Goal: Feedback & Contribution: Submit feedback/report problem

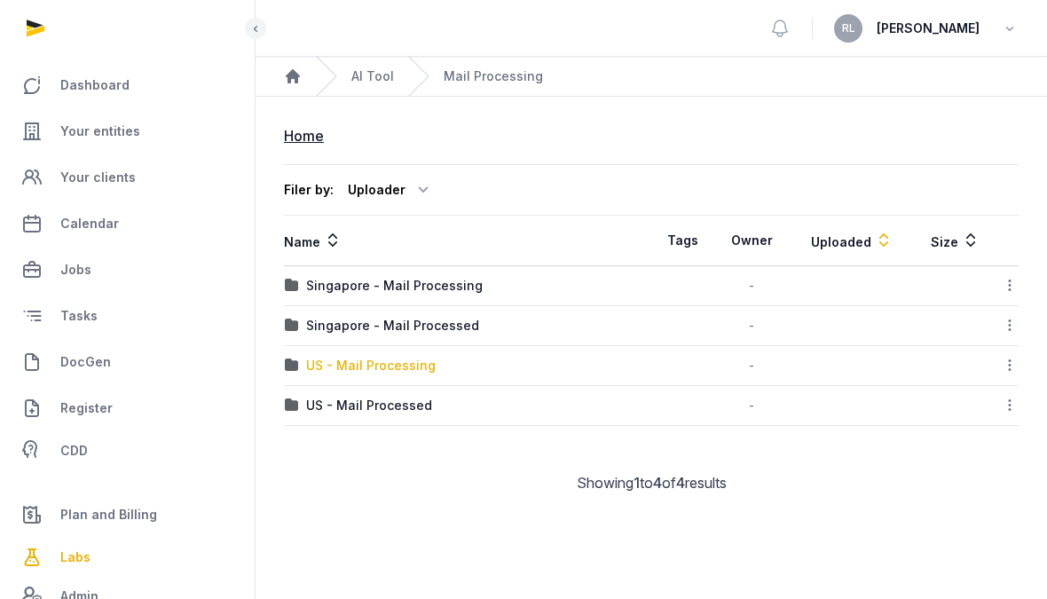
click at [424, 362] on div "US - Mail Processing" at bounding box center [371, 366] width 130 height 18
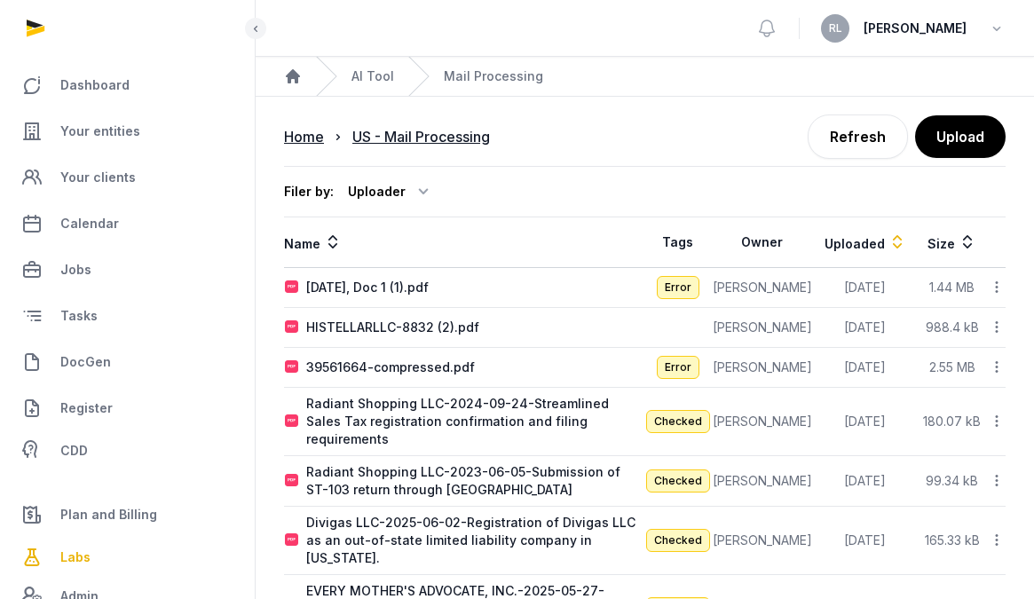
click at [1001, 286] on icon at bounding box center [997, 287] width 16 height 19
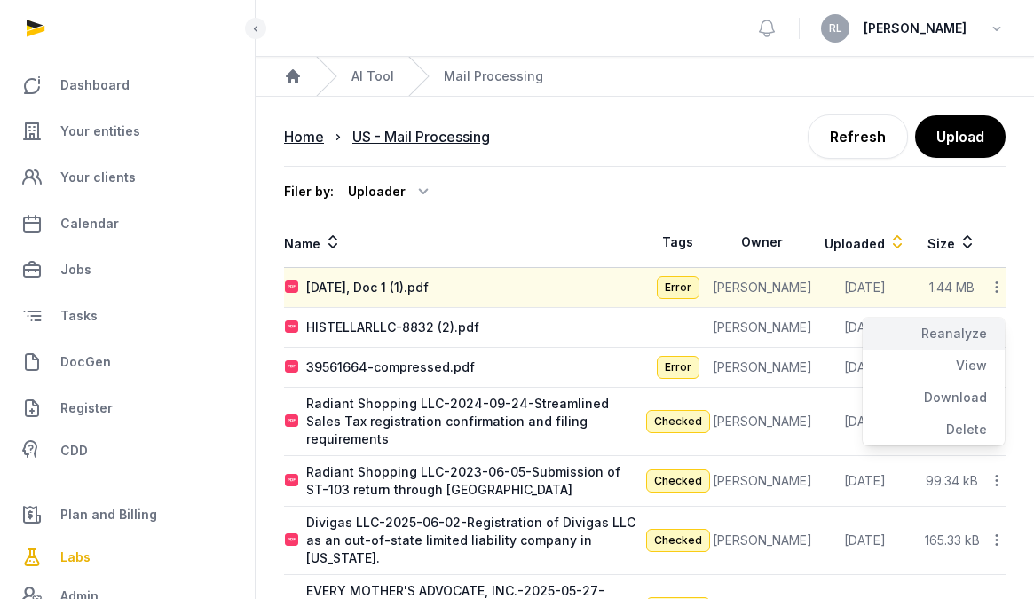
click at [982, 350] on div "Reanalyze" at bounding box center [934, 366] width 142 height 32
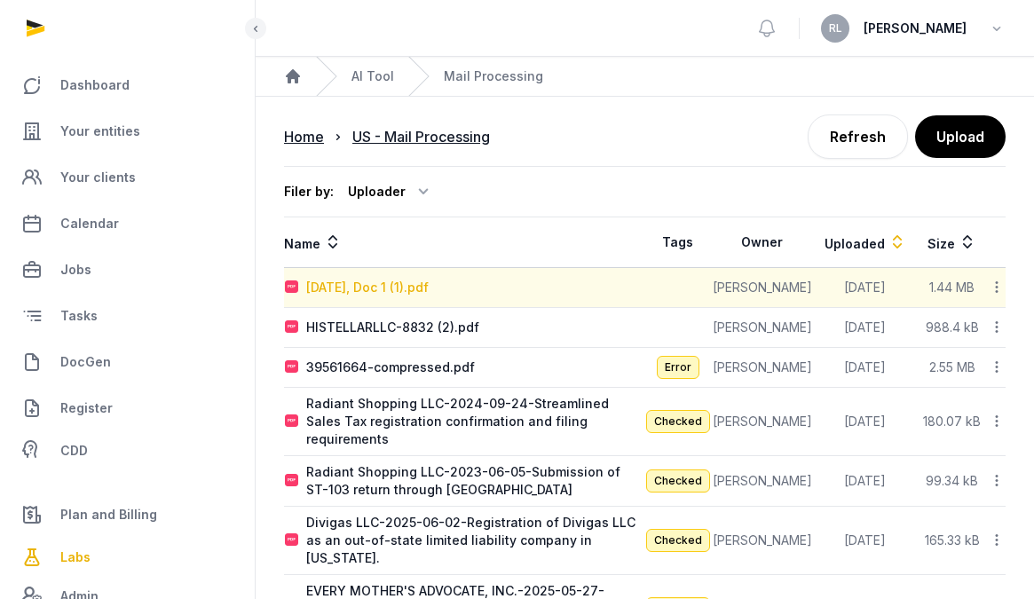
click at [360, 283] on div "[DATE], Doc 1 (1).pdf" at bounding box center [367, 288] width 122 height 18
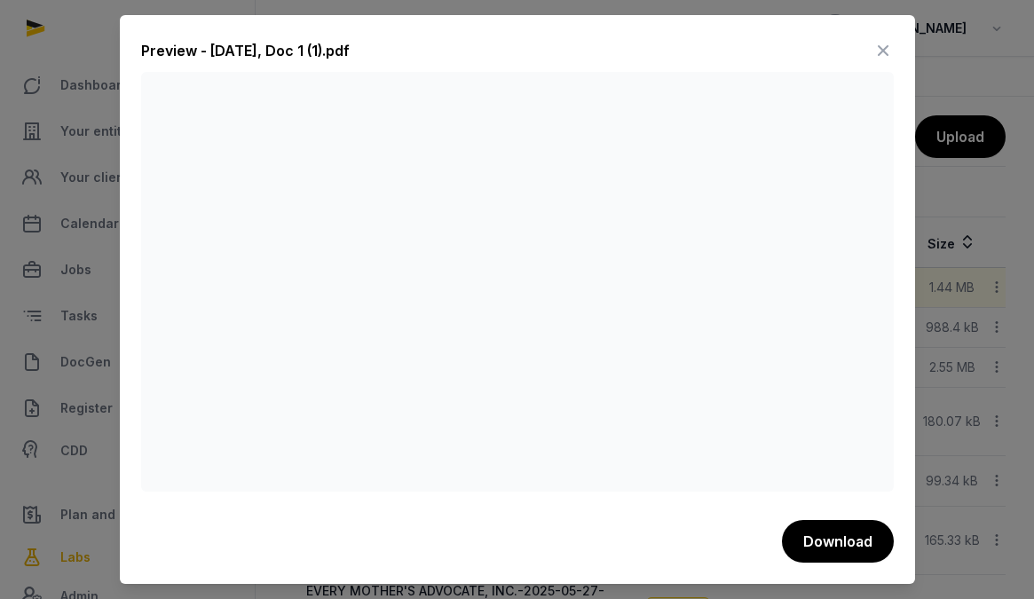
click at [889, 44] on icon at bounding box center [882, 50] width 21 height 28
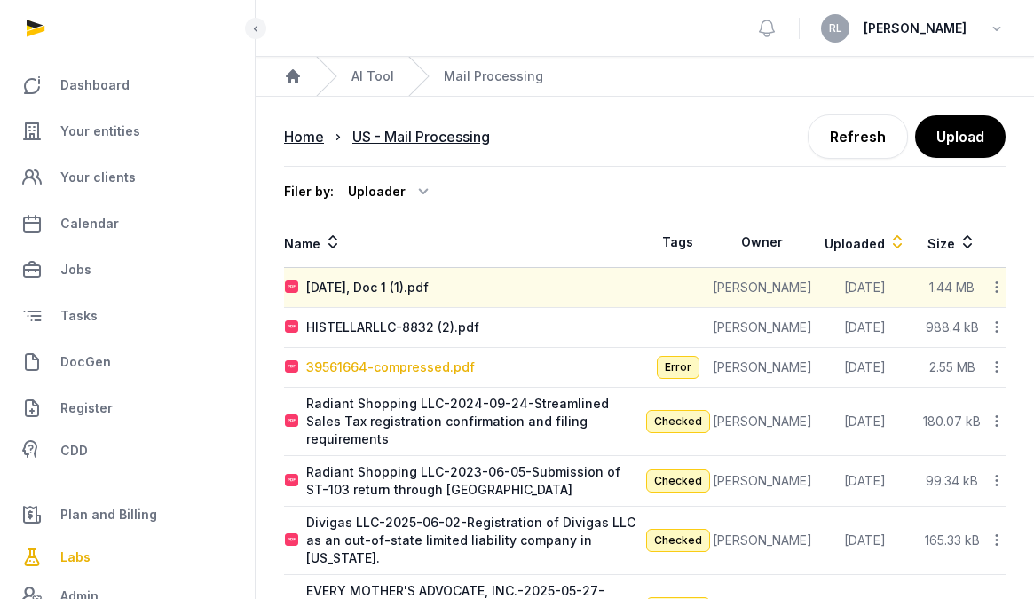
click at [443, 367] on div "39561664-compressed.pdf" at bounding box center [390, 368] width 169 height 18
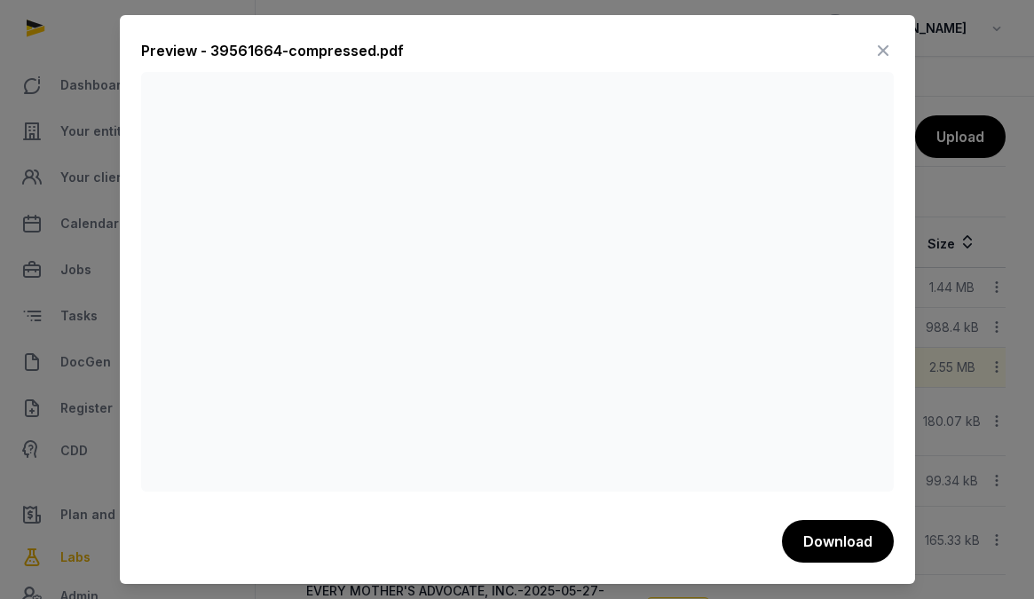
click at [884, 53] on icon at bounding box center [882, 50] width 21 height 28
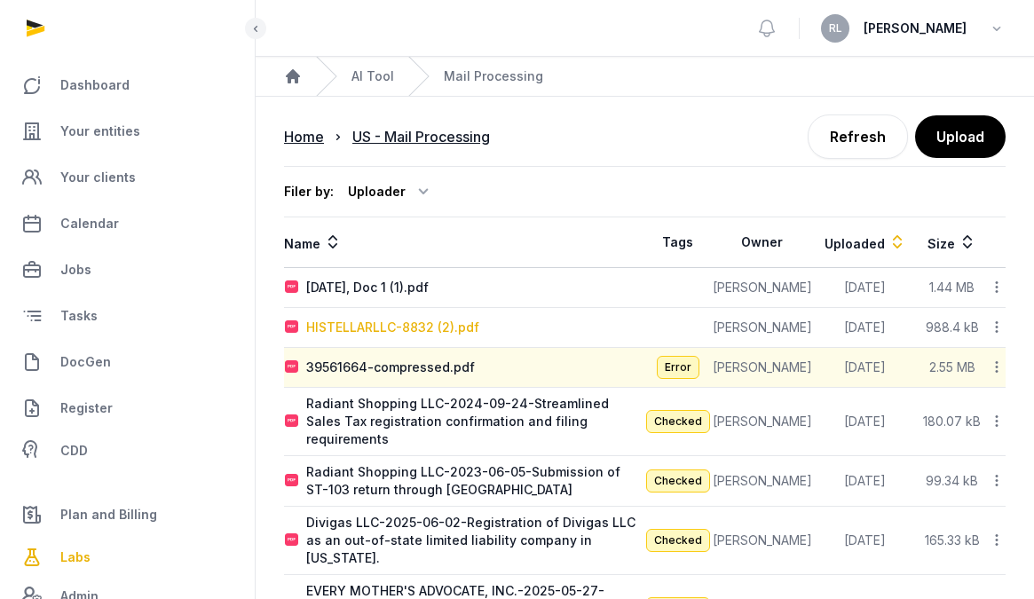
click at [403, 328] on div "HISTELLARLLC-8832 (2).pdf" at bounding box center [392, 328] width 173 height 18
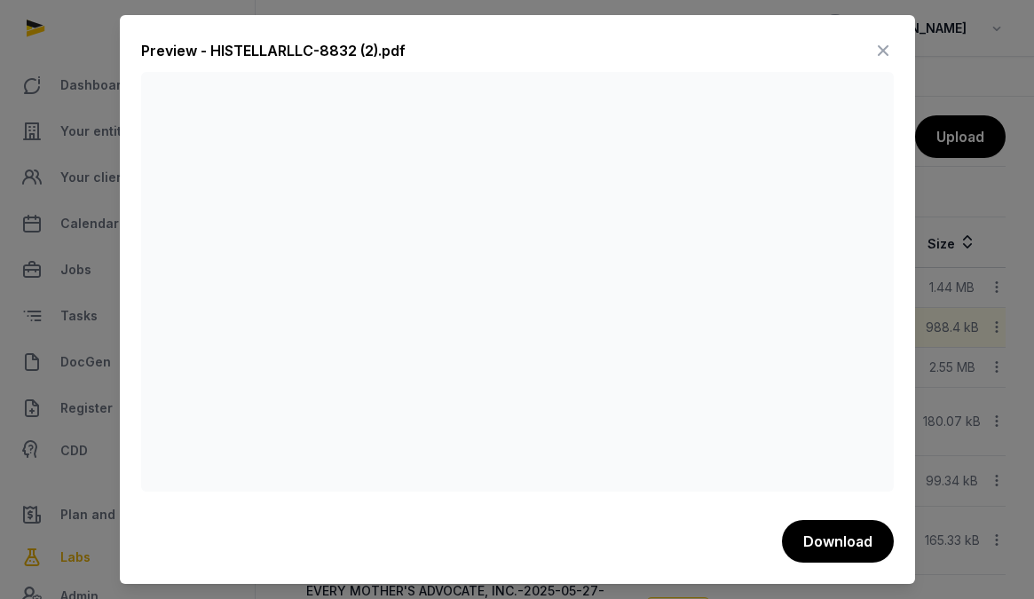
click at [885, 50] on icon at bounding box center [882, 50] width 21 height 28
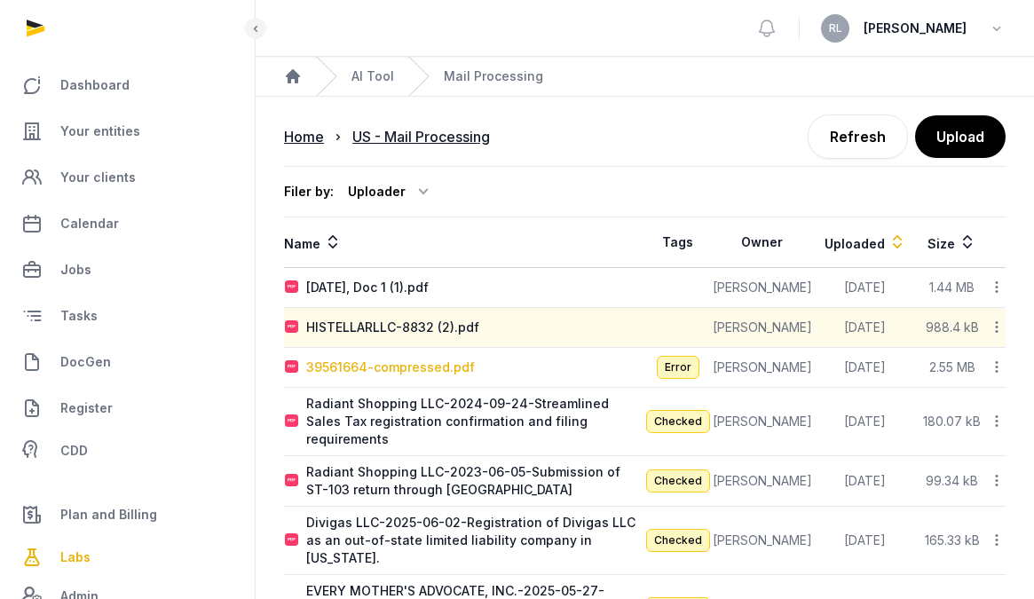
click at [398, 369] on div "39561664-compressed.pdf" at bounding box center [390, 368] width 169 height 18
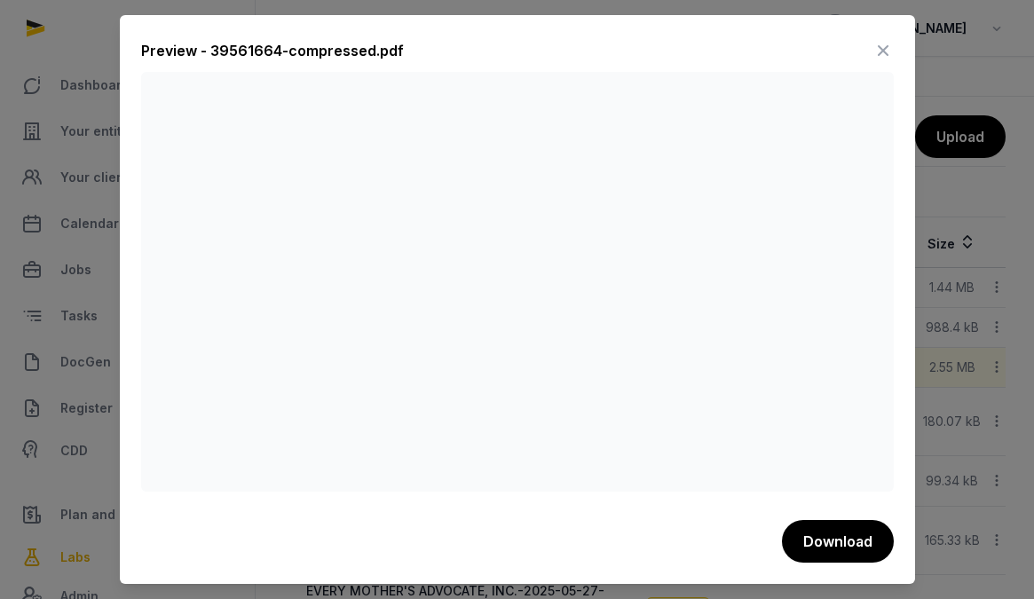
click at [880, 48] on icon at bounding box center [882, 50] width 21 height 28
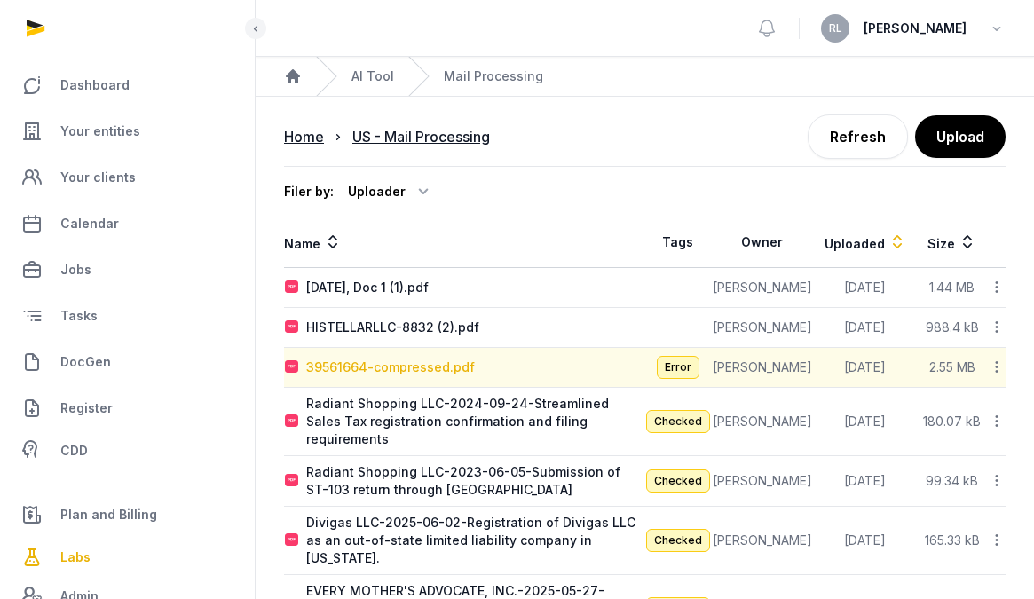
click at [406, 368] on div "39561664-compressed.pdf" at bounding box center [390, 368] width 169 height 18
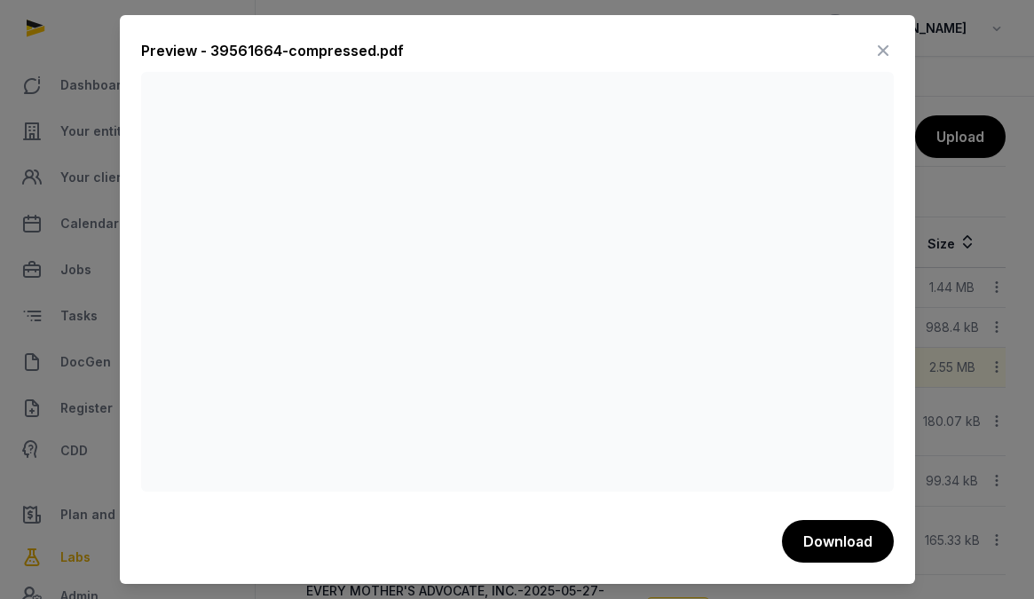
click at [888, 48] on icon at bounding box center [882, 50] width 21 height 28
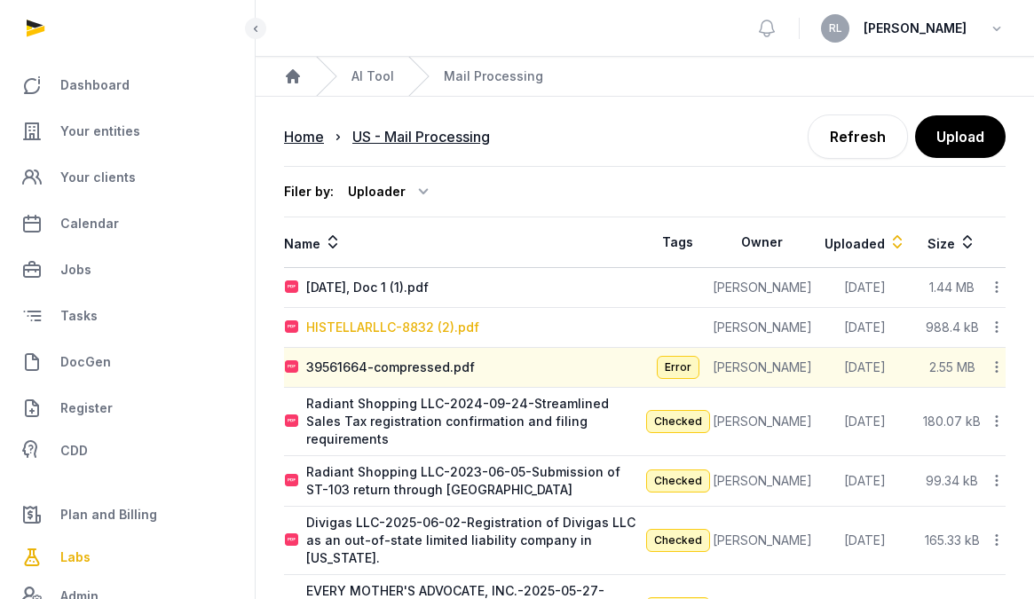
click at [426, 334] on div "HISTELLARLLC-8832 (2).pdf" at bounding box center [392, 328] width 173 height 18
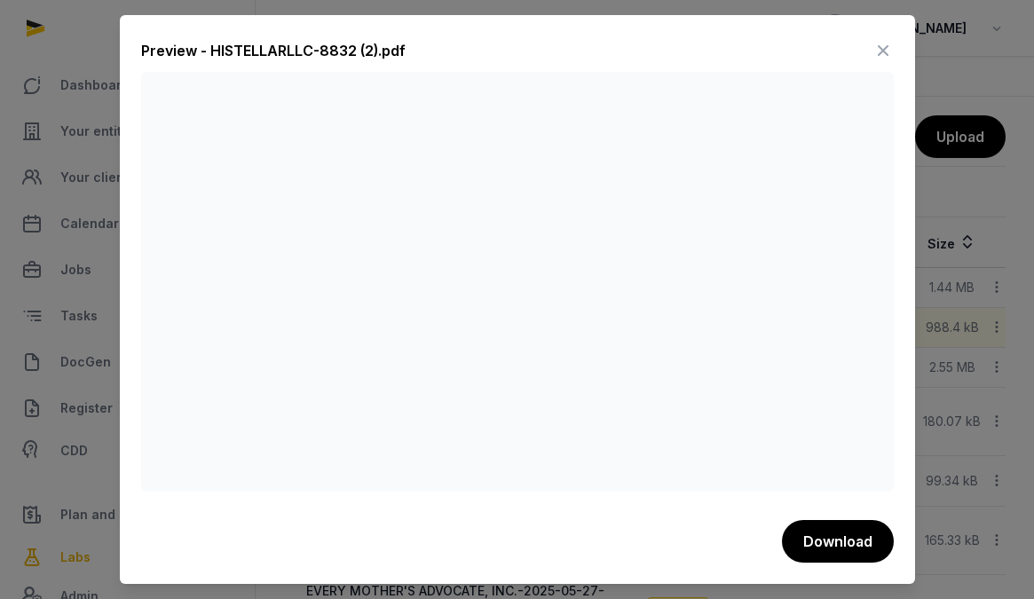
click at [885, 48] on icon at bounding box center [882, 50] width 21 height 28
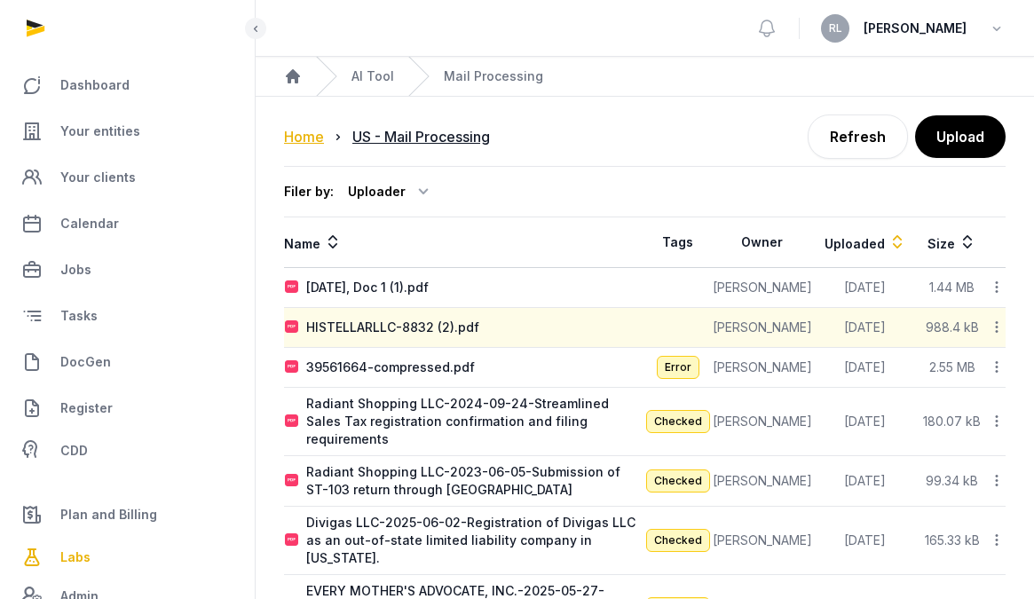
click at [296, 142] on div "Home" at bounding box center [304, 136] width 40 height 21
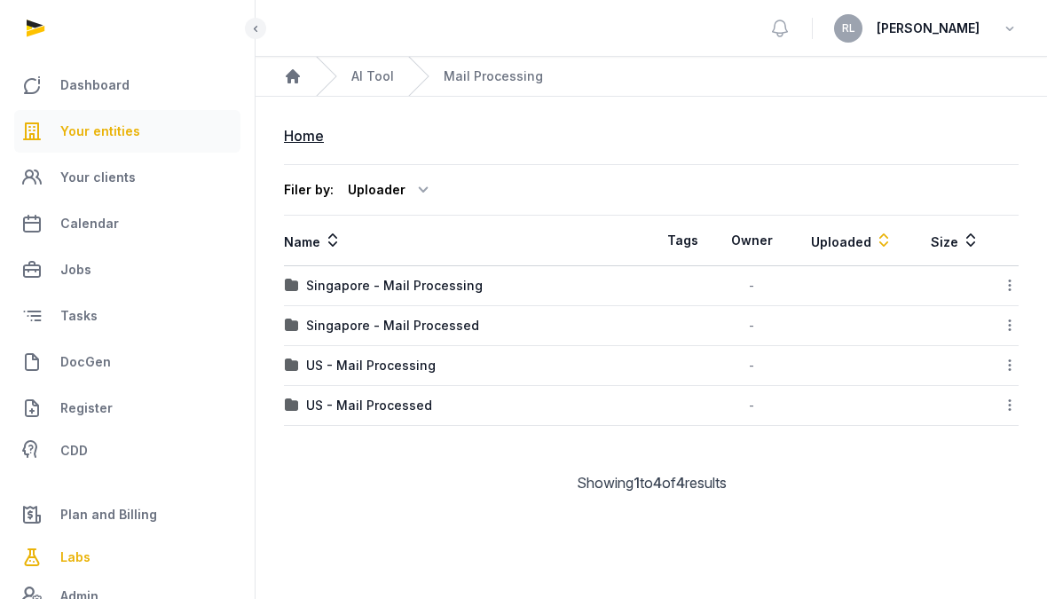
click at [157, 127] on link "Your entities" at bounding box center [127, 131] width 226 height 43
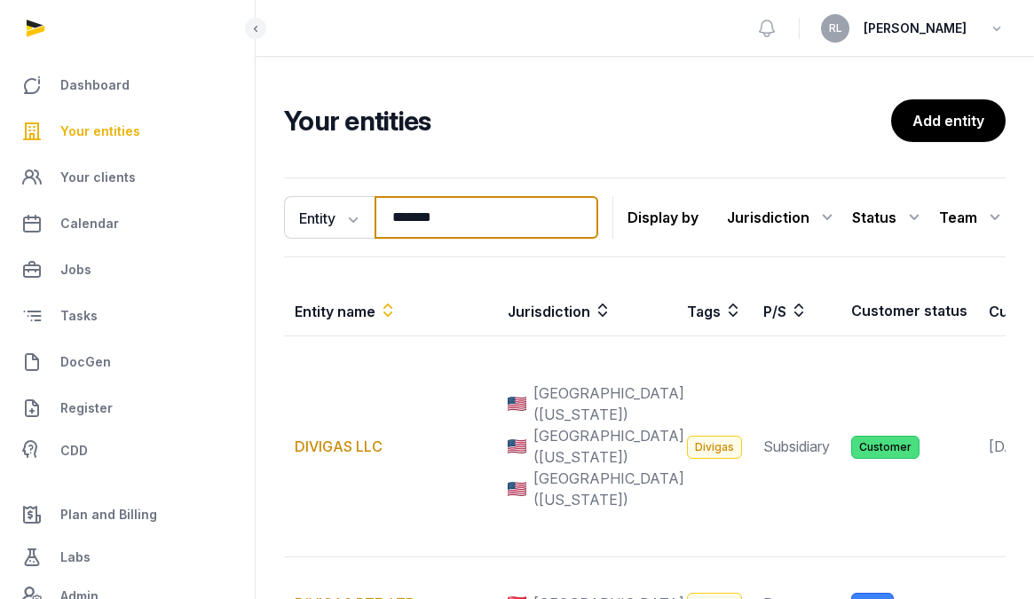
click at [470, 222] on input "*******" at bounding box center [487, 217] width 224 height 43
click at [588, 225] on input "*******" at bounding box center [487, 217] width 224 height 43
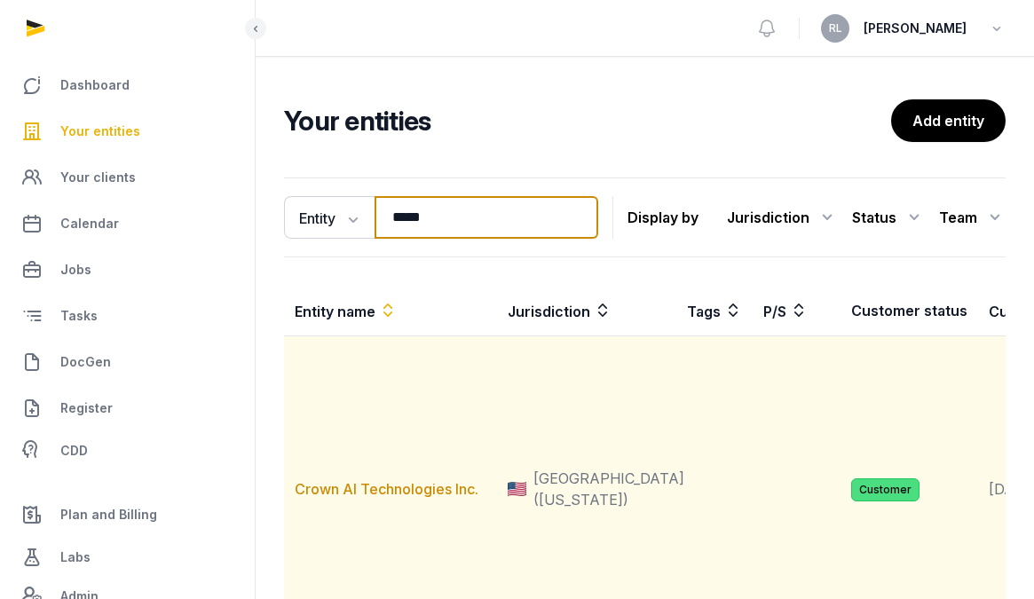
scroll to position [166, 0]
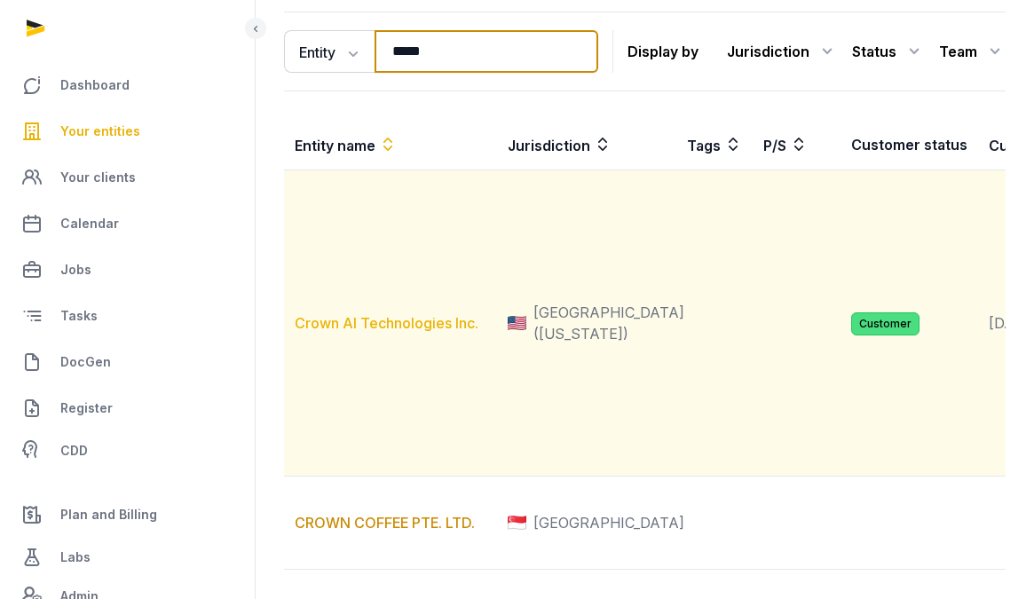
type input "*****"
click at [433, 332] on link "Crown AI Technologies Inc." at bounding box center [387, 323] width 184 height 18
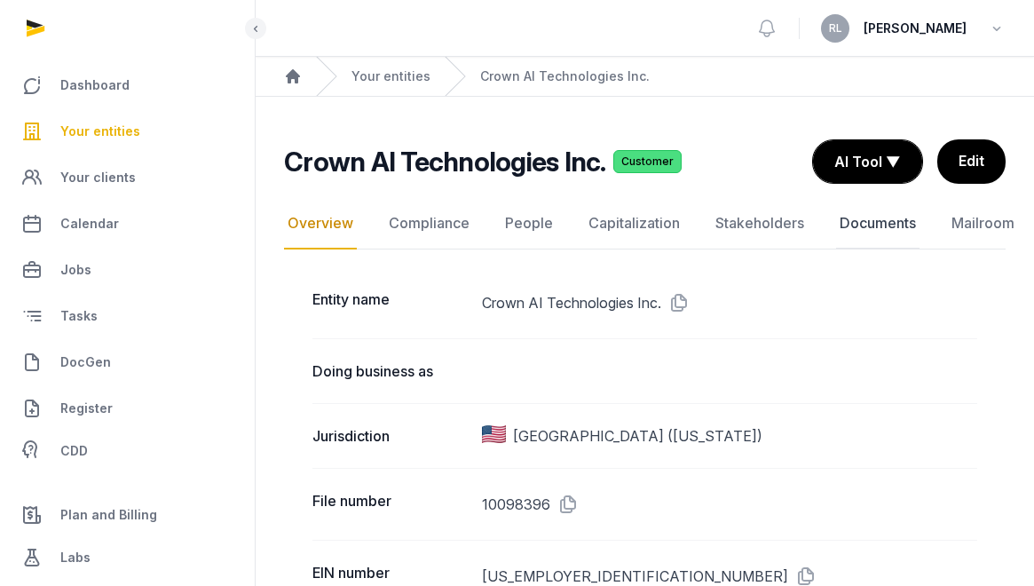
click at [881, 230] on link "Documents" at bounding box center [877, 223] width 83 height 51
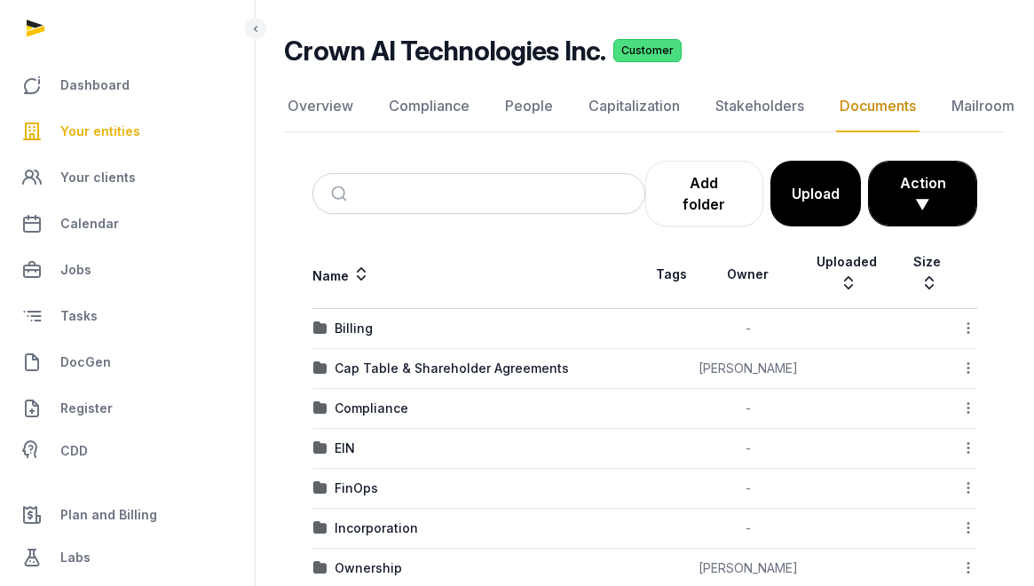
scroll to position [143, 0]
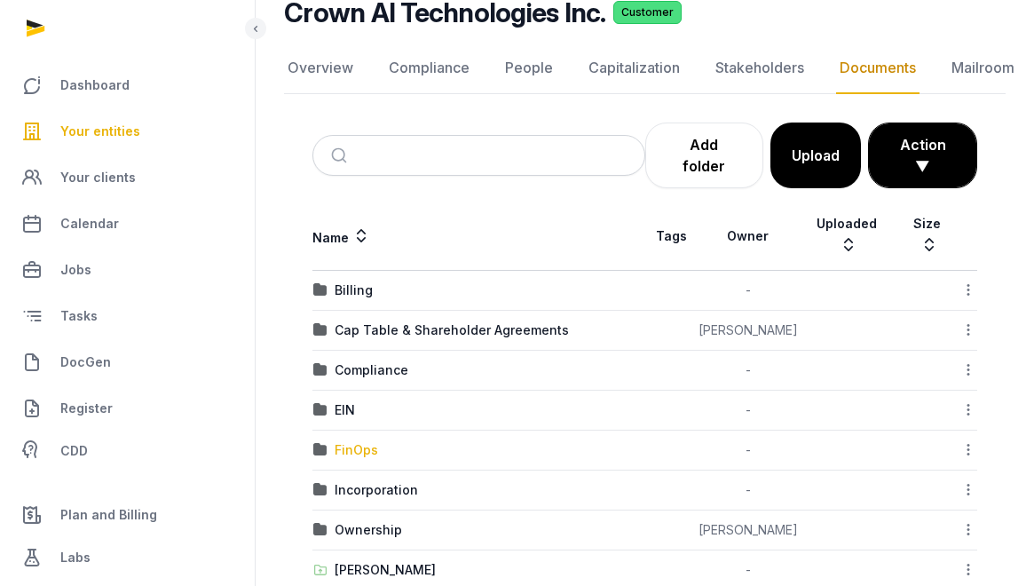
click at [353, 441] on div "FinOps" at bounding box center [356, 450] width 43 height 18
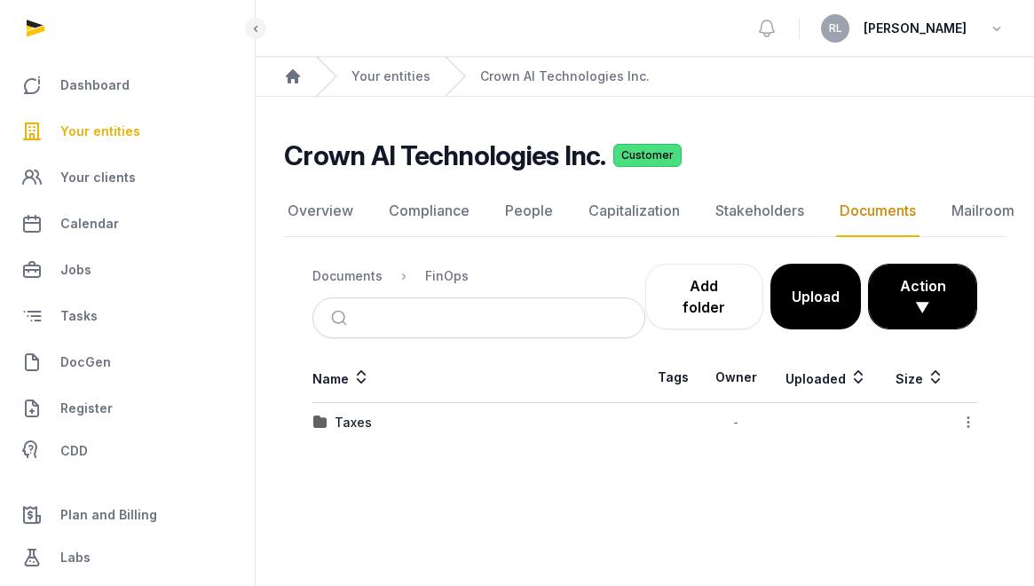
scroll to position [13, 0]
click at [353, 414] on div "Taxes" at bounding box center [353, 423] width 37 height 18
click at [351, 414] on div "Federal" at bounding box center [358, 423] width 46 height 18
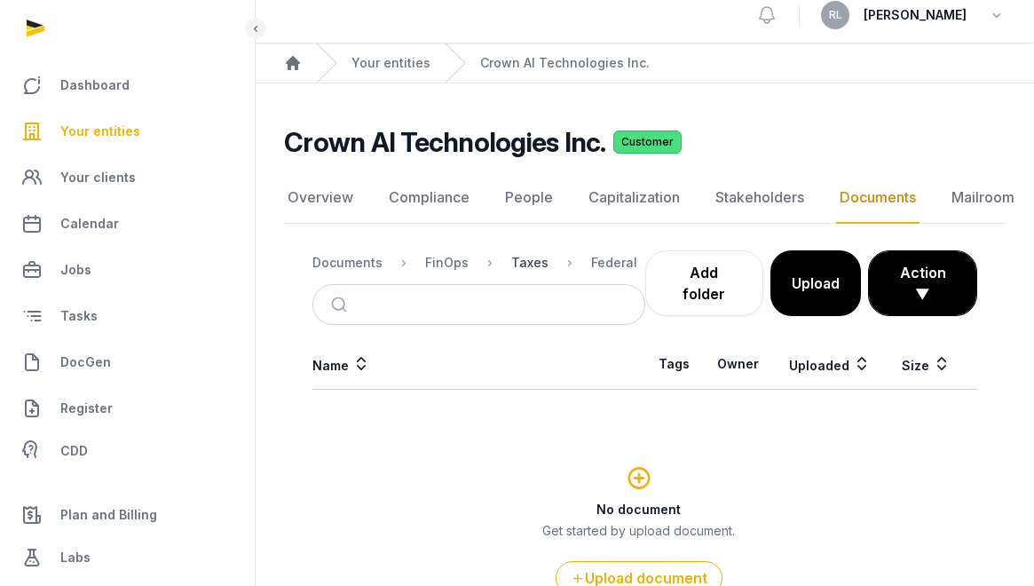
click at [530, 264] on div "Taxes" at bounding box center [529, 263] width 37 height 18
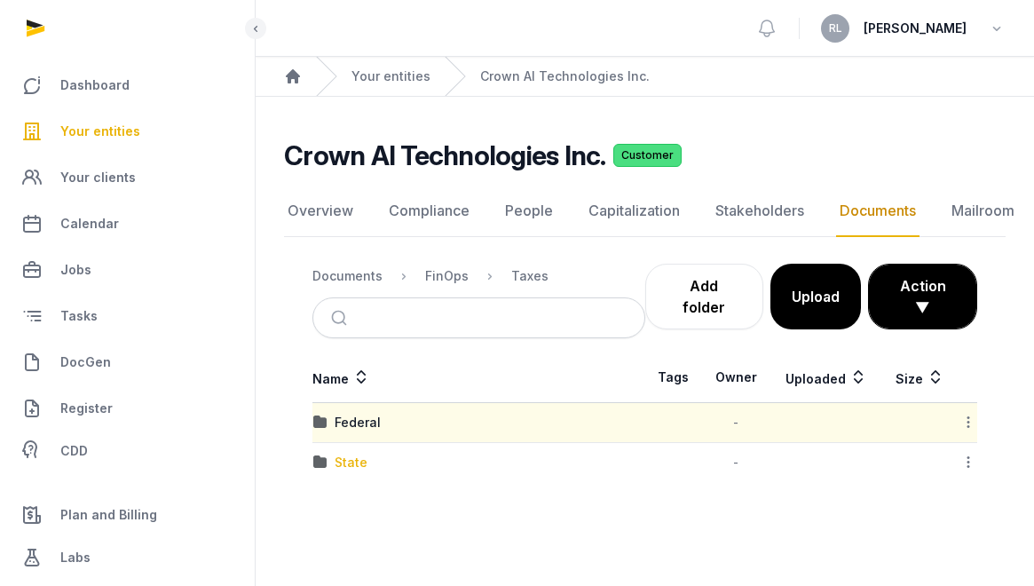
click at [347, 454] on div "State" at bounding box center [351, 463] width 33 height 18
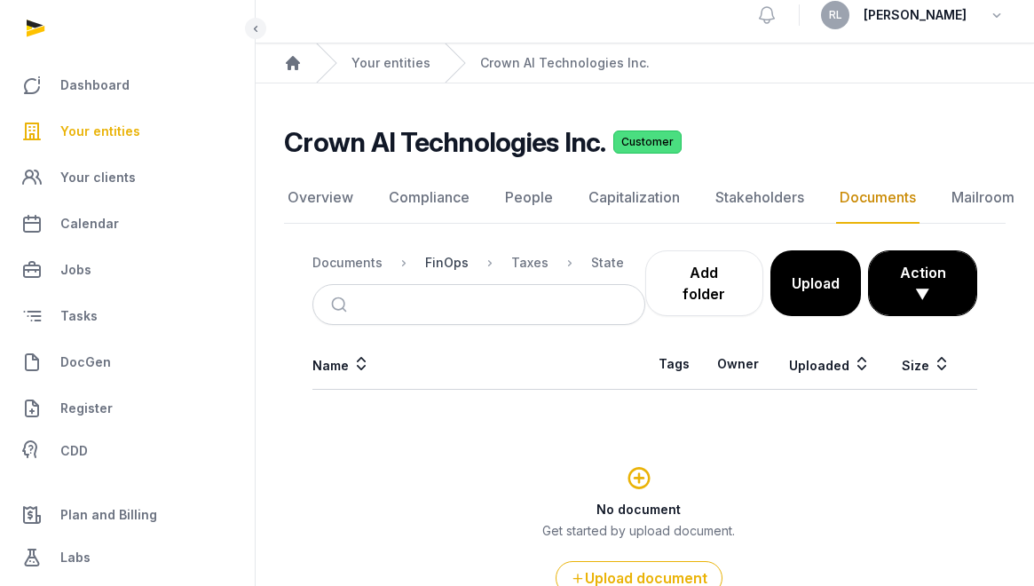
click at [436, 259] on div "FinOps" at bounding box center [446, 263] width 43 height 18
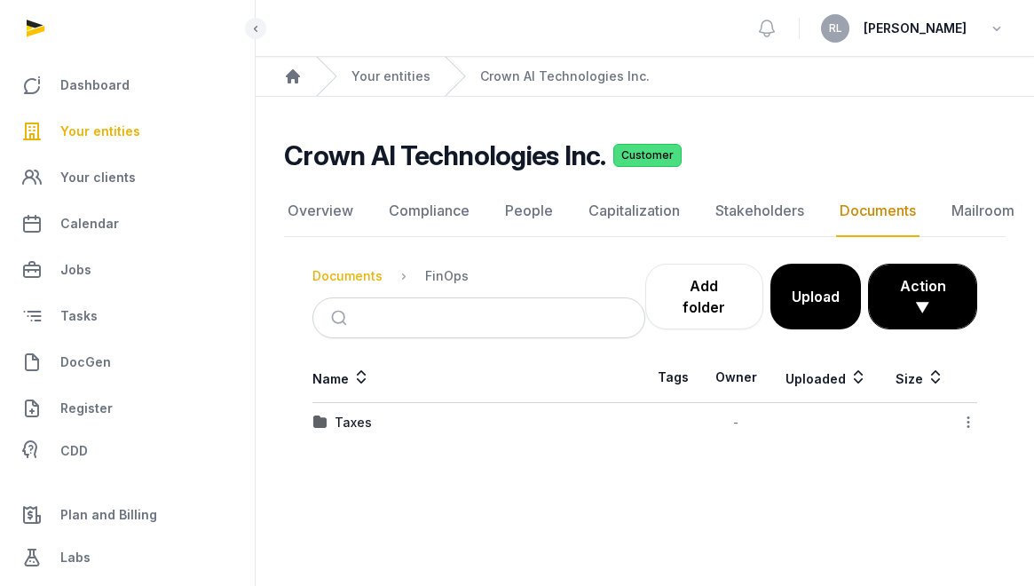
click at [375, 267] on div "Documents" at bounding box center [347, 276] width 70 height 18
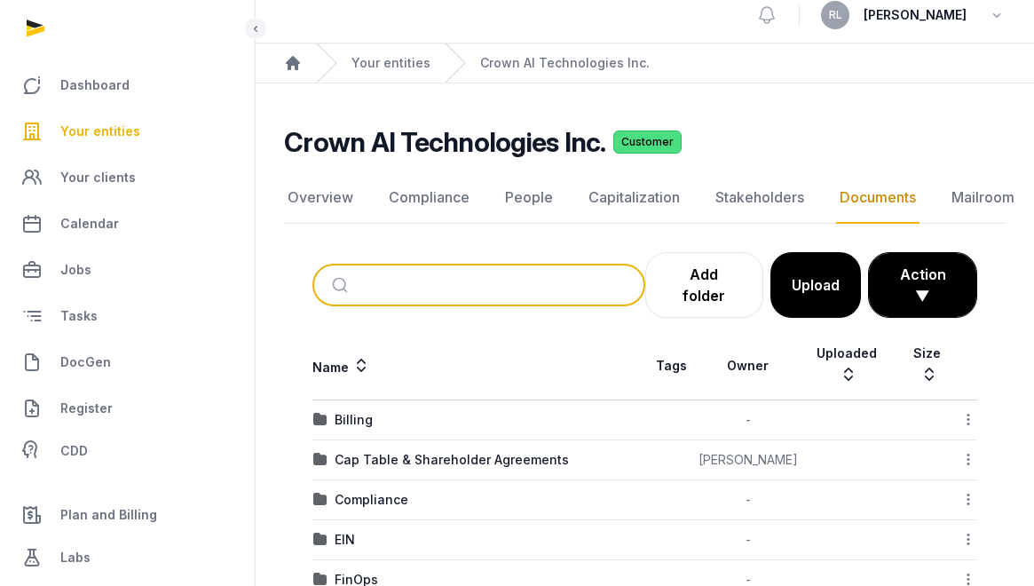
click at [585, 277] on input "search" at bounding box center [499, 284] width 273 height 39
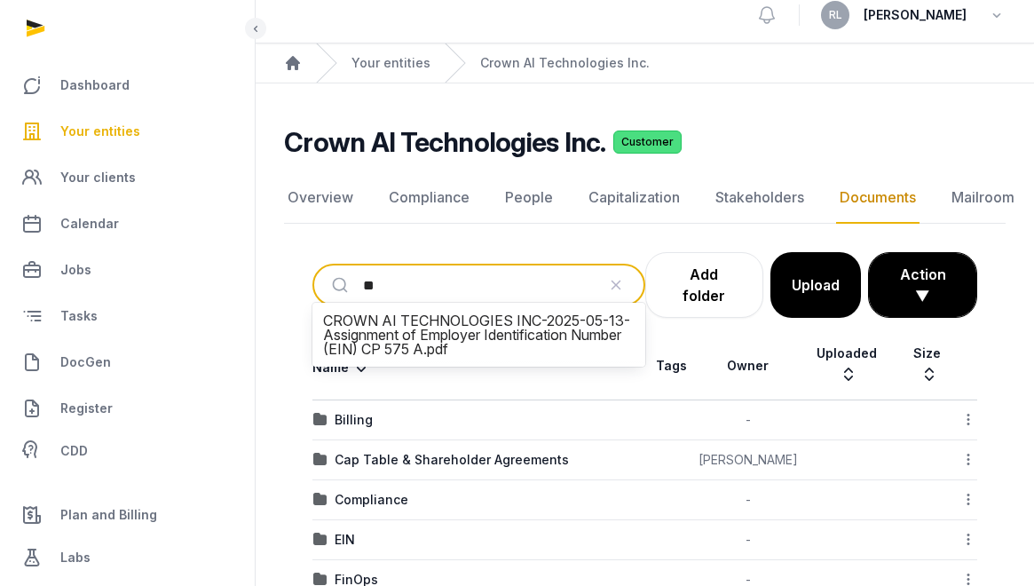
type input "***"
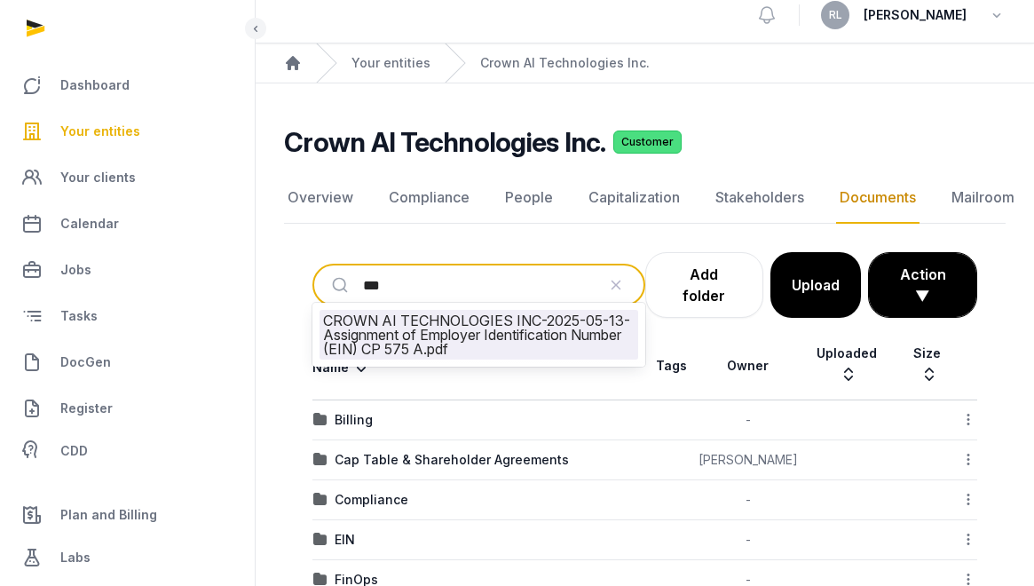
click at [424, 335] on li "CROWN AI TECHNOLOGIES INC-2025-05-13-Assignment of Employer Identification Numb…" at bounding box center [478, 335] width 319 height 50
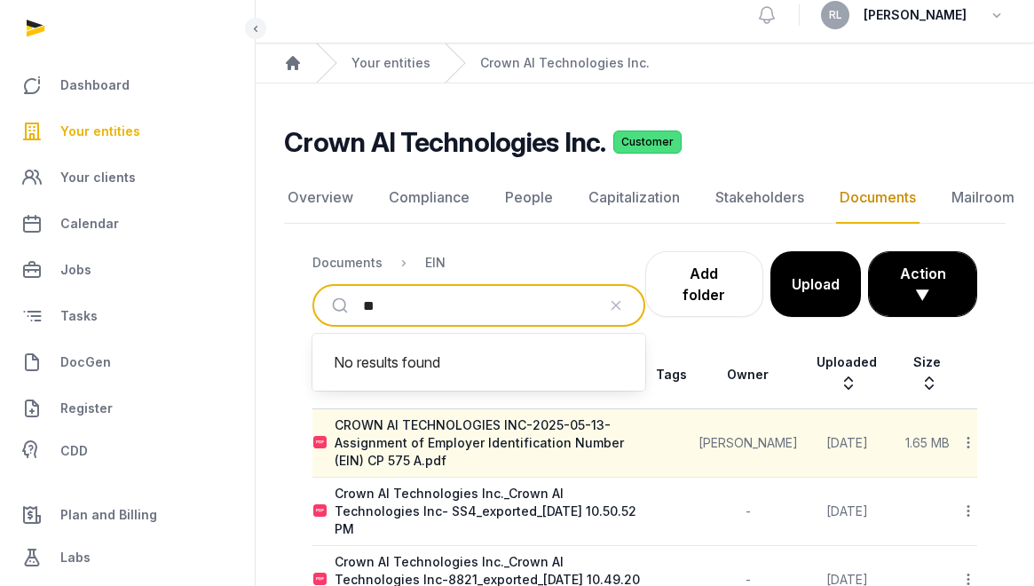
type input "*"
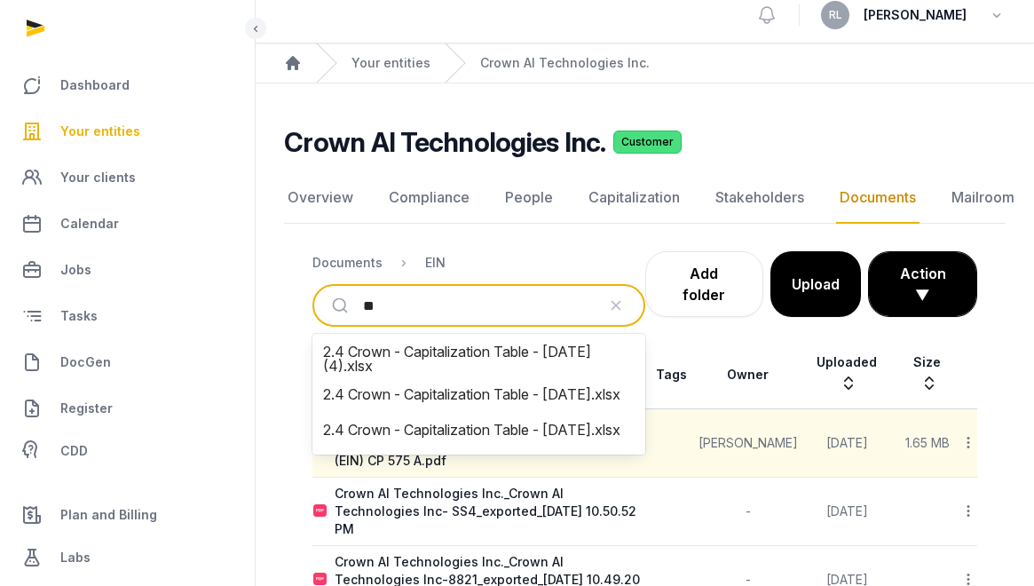
type input "*"
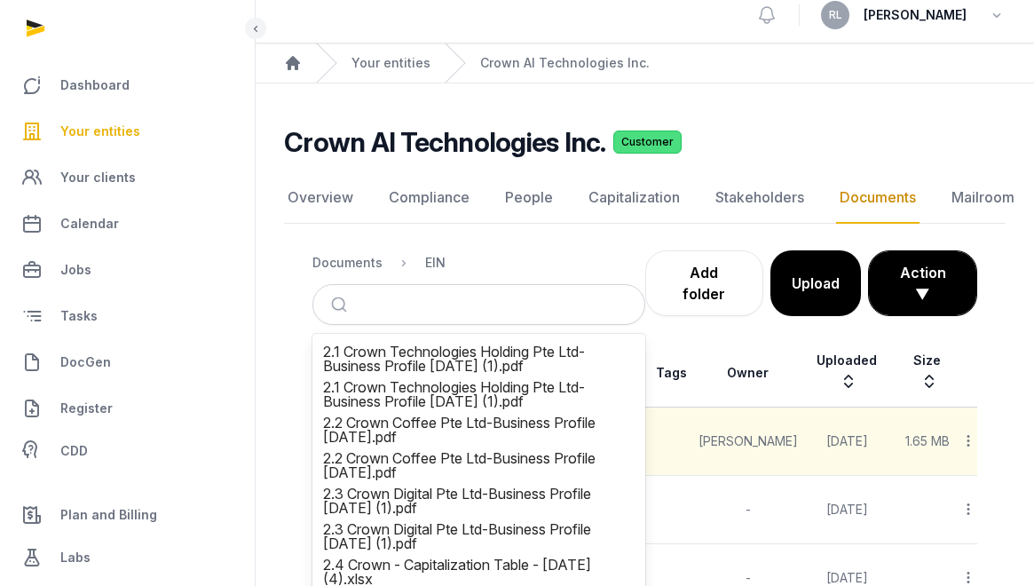
click at [787, 92] on main "Crown AI Technologies Inc. Customer Documents Overview Compliance People Capita…" at bounding box center [645, 365] width 778 height 564
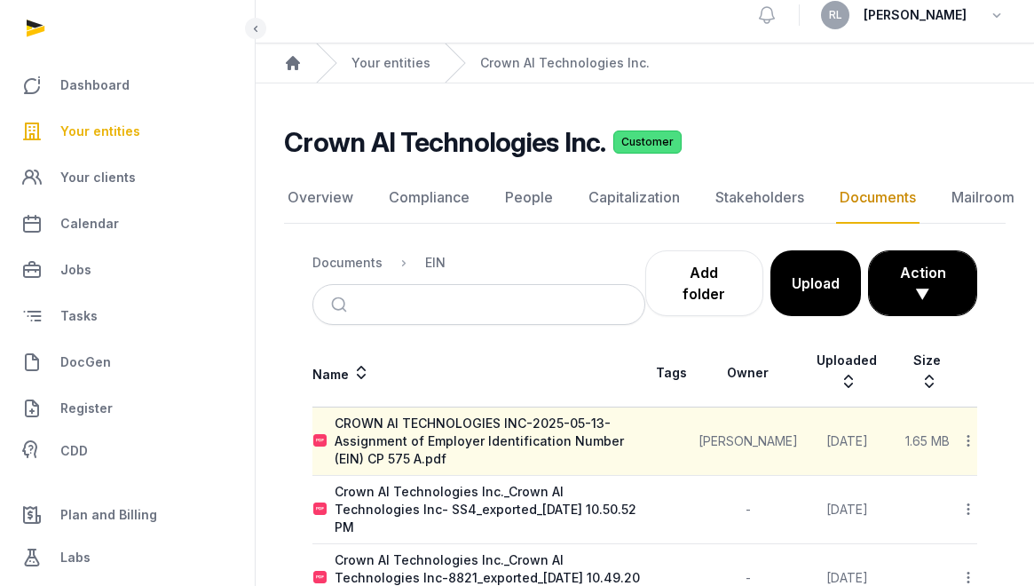
scroll to position [21, 0]
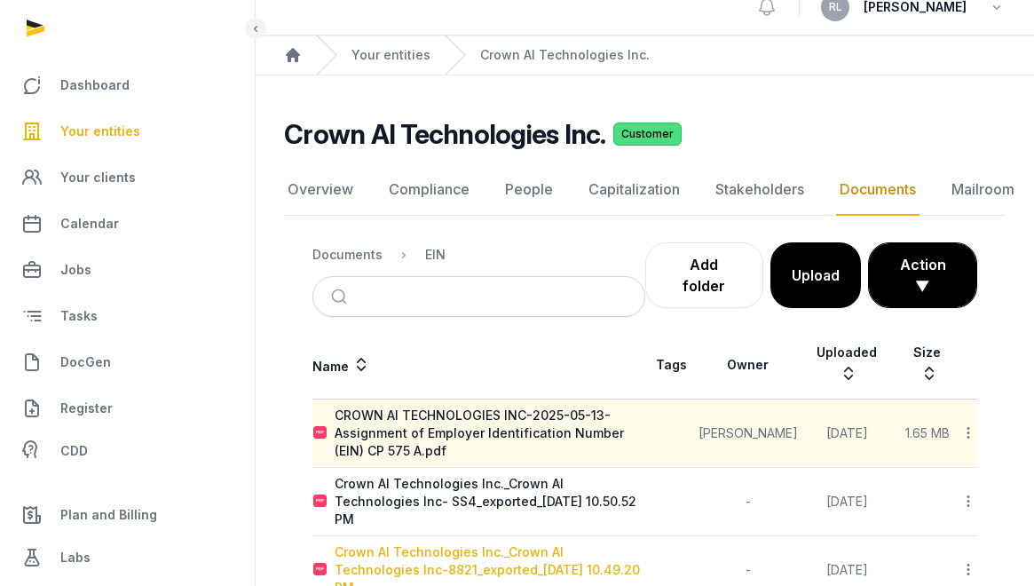
click at [544, 543] on div "Crown AI Technologies Inc._Crown AI Technologies Inc-8821_exported_2025-04-08 1…" at bounding box center [490, 569] width 310 height 53
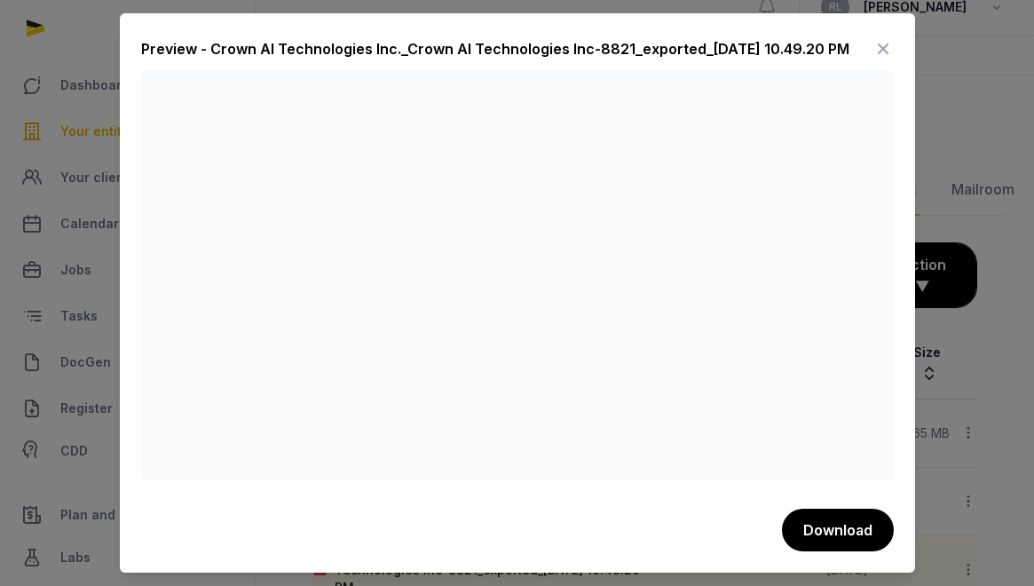
click at [975, 358] on div at bounding box center [517, 293] width 1034 height 586
click at [891, 43] on icon at bounding box center [882, 49] width 21 height 28
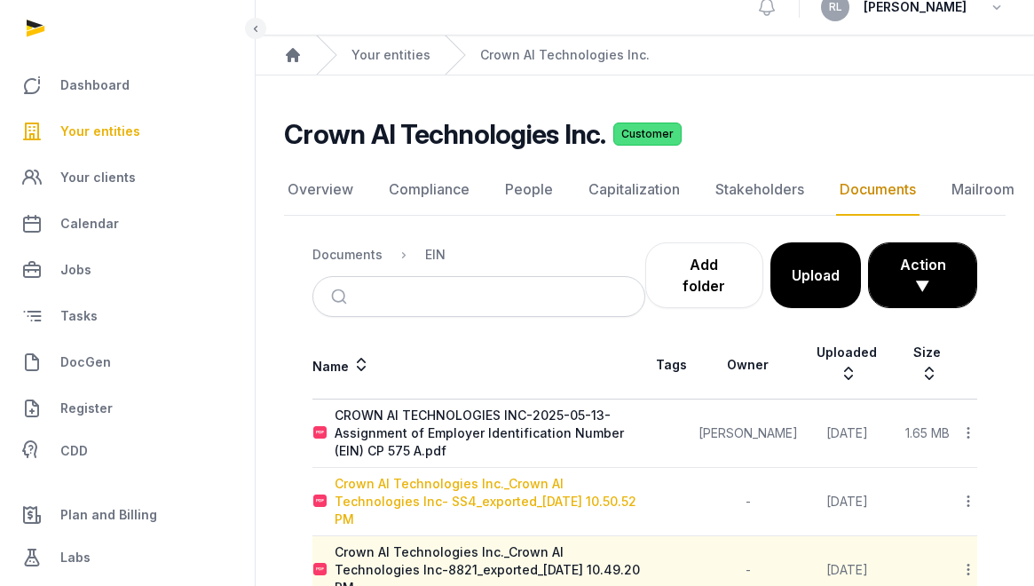
click at [581, 485] on div "Crown AI Technologies Inc._Crown AI Technologies Inc- SS4_exported_2025-04-08 1…" at bounding box center [490, 501] width 310 height 53
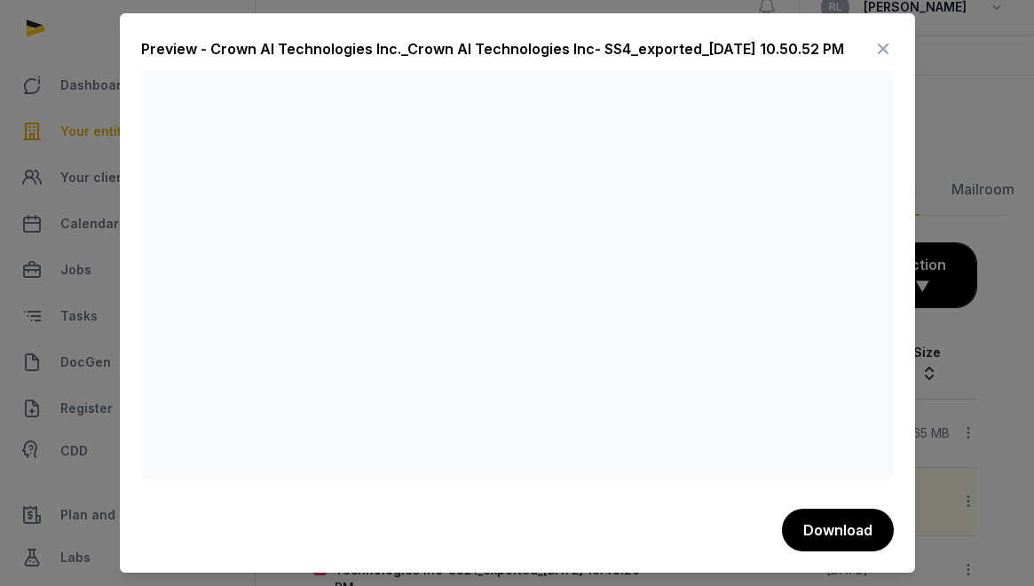
click at [885, 36] on icon at bounding box center [882, 49] width 21 height 28
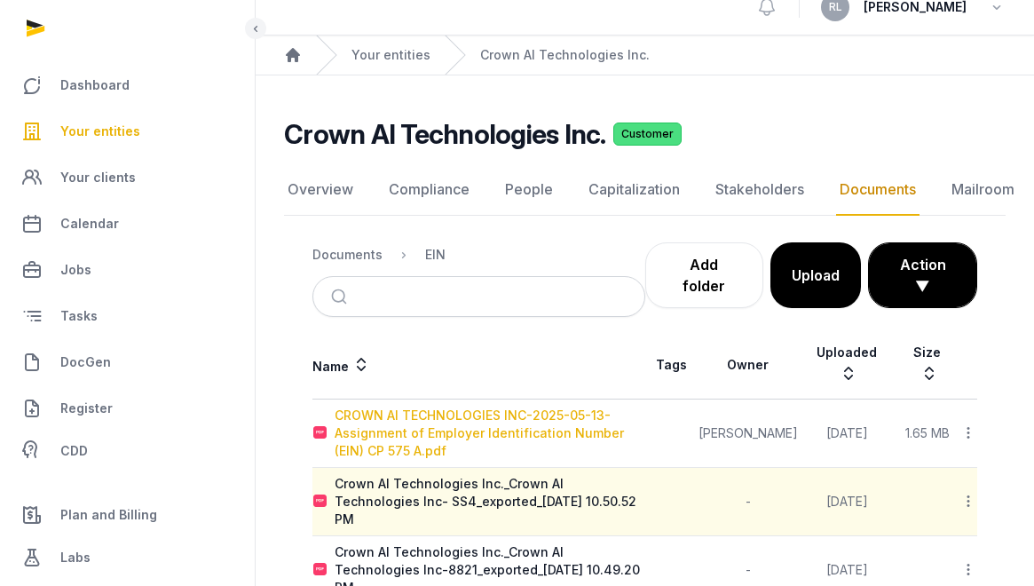
click at [415, 406] on div "CROWN AI TECHNOLOGIES INC-2025-05-13-Assignment of Employer Identification Numb…" at bounding box center [490, 432] width 310 height 53
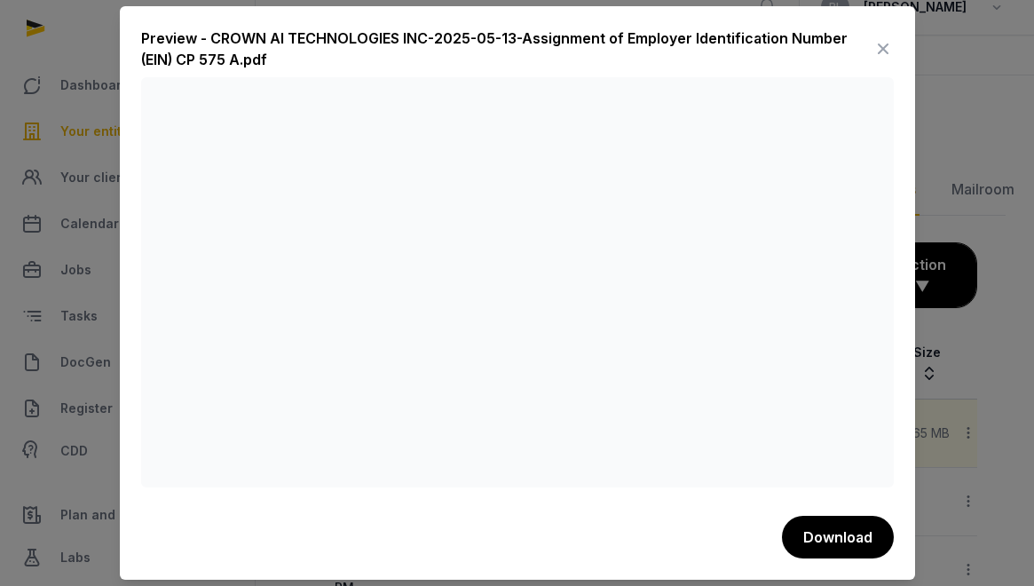
click at [880, 43] on icon at bounding box center [882, 49] width 21 height 28
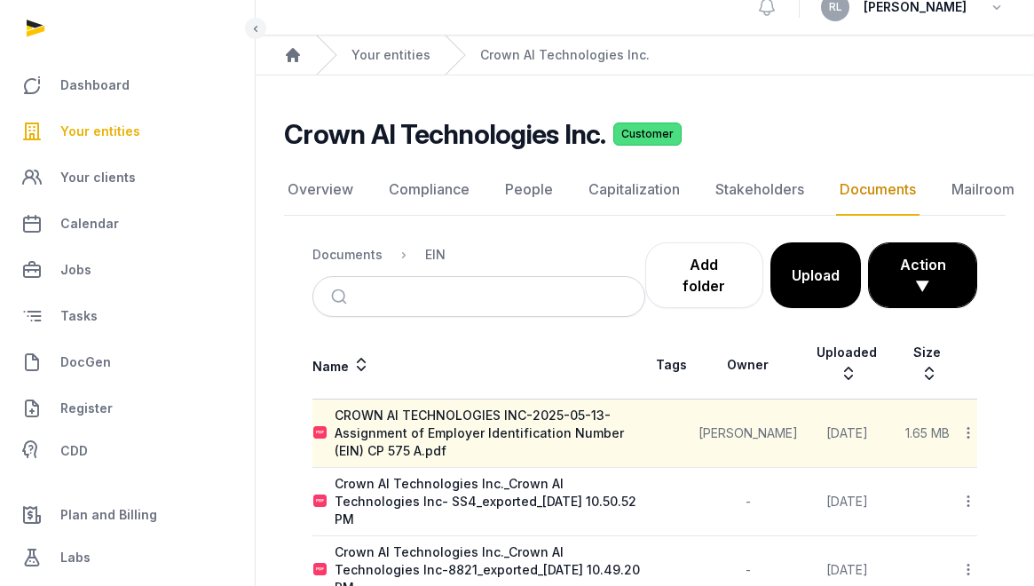
click at [902, 198] on link "Documents" at bounding box center [877, 189] width 83 height 51
click at [378, 256] on div "Documents" at bounding box center [347, 255] width 70 height 18
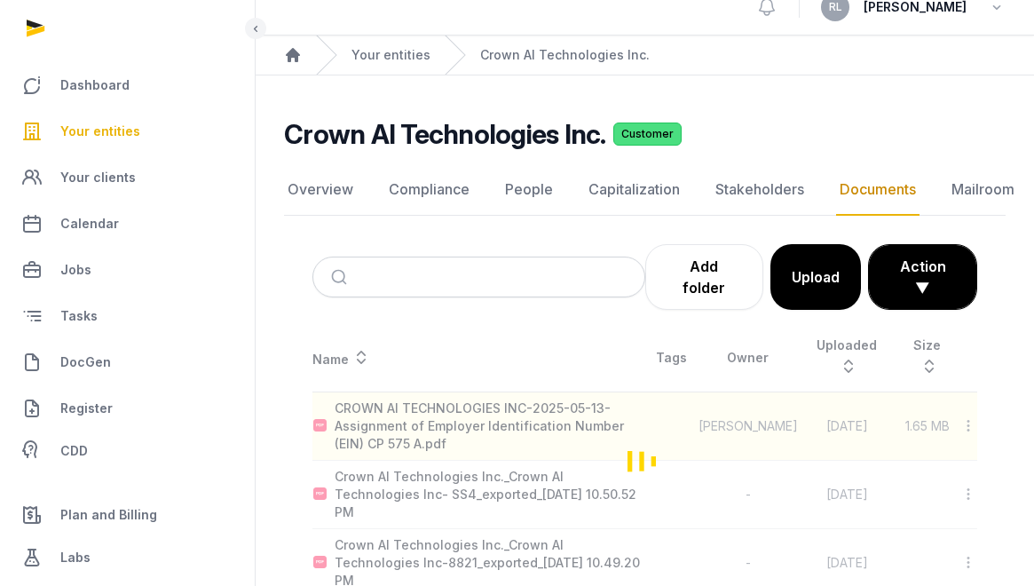
scroll to position [13, 0]
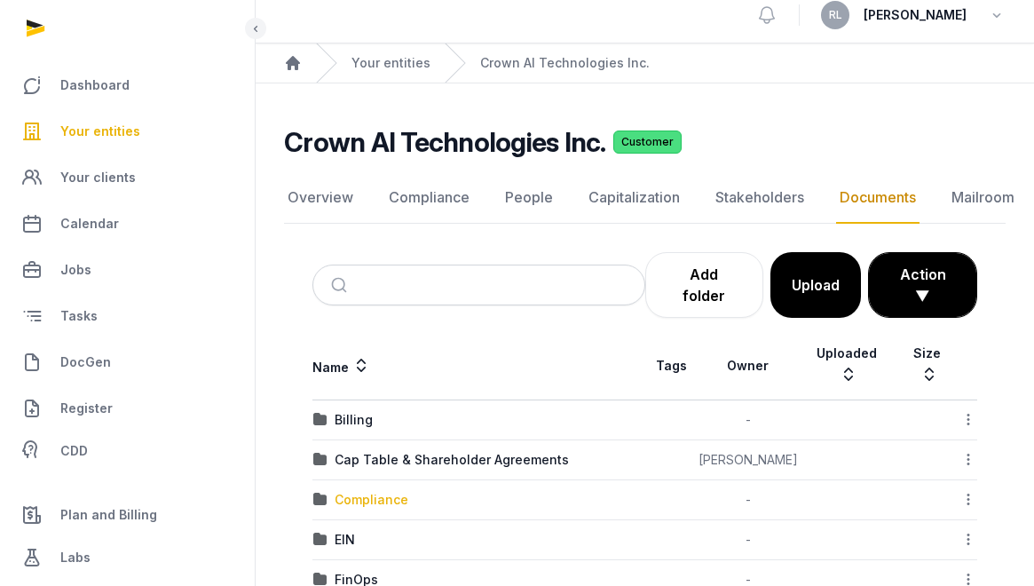
click at [367, 491] on div "Compliance" at bounding box center [372, 500] width 74 height 18
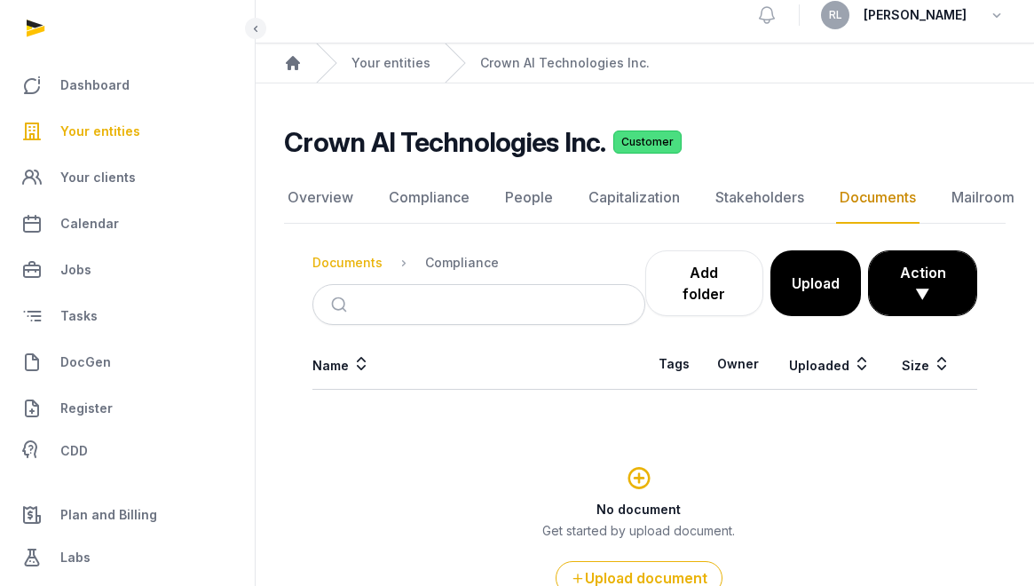
click at [360, 251] on nav "Documents Compliance" at bounding box center [478, 262] width 333 height 43
click at [357, 265] on div "Documents" at bounding box center [347, 263] width 70 height 18
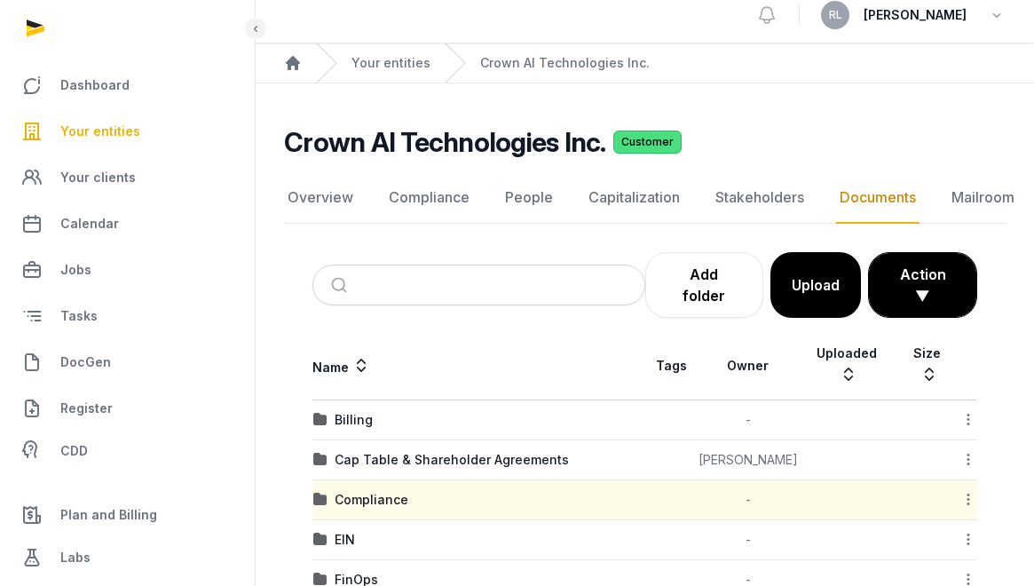
scroll to position [143, 0]
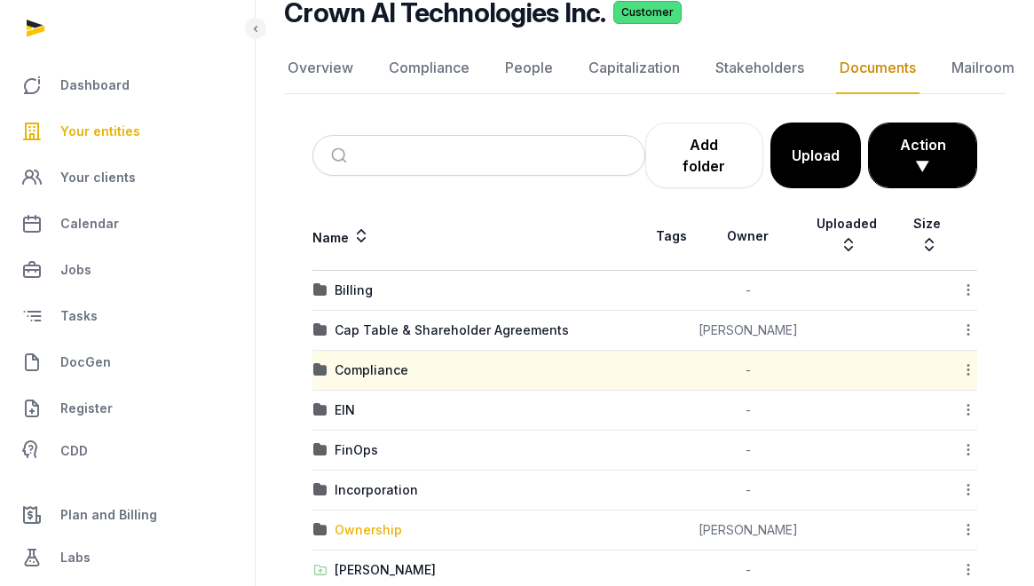
click at [385, 521] on div "Ownership" at bounding box center [368, 530] width 67 height 18
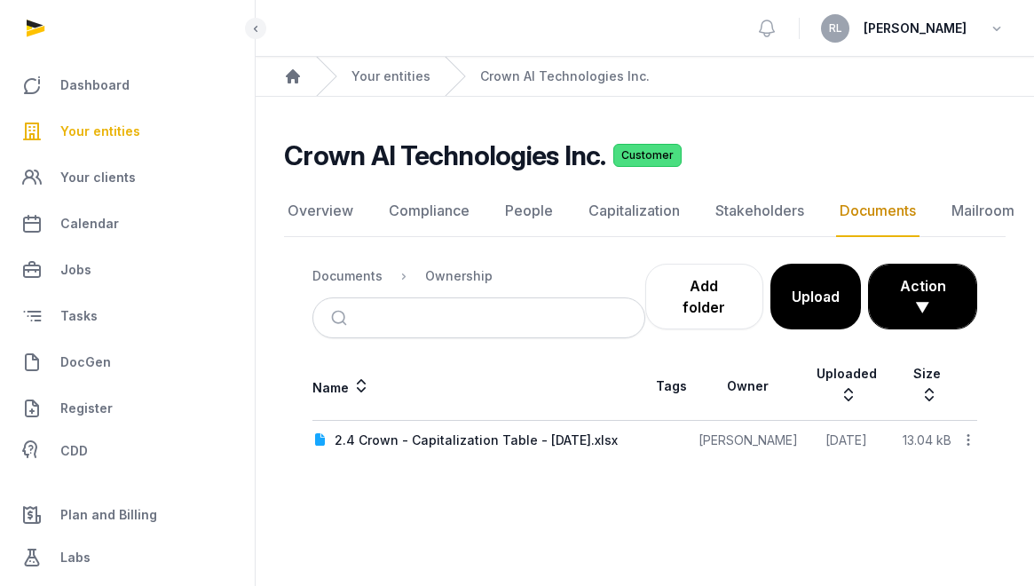
scroll to position [13, 0]
click at [357, 267] on div "Documents" at bounding box center [347, 276] width 70 height 18
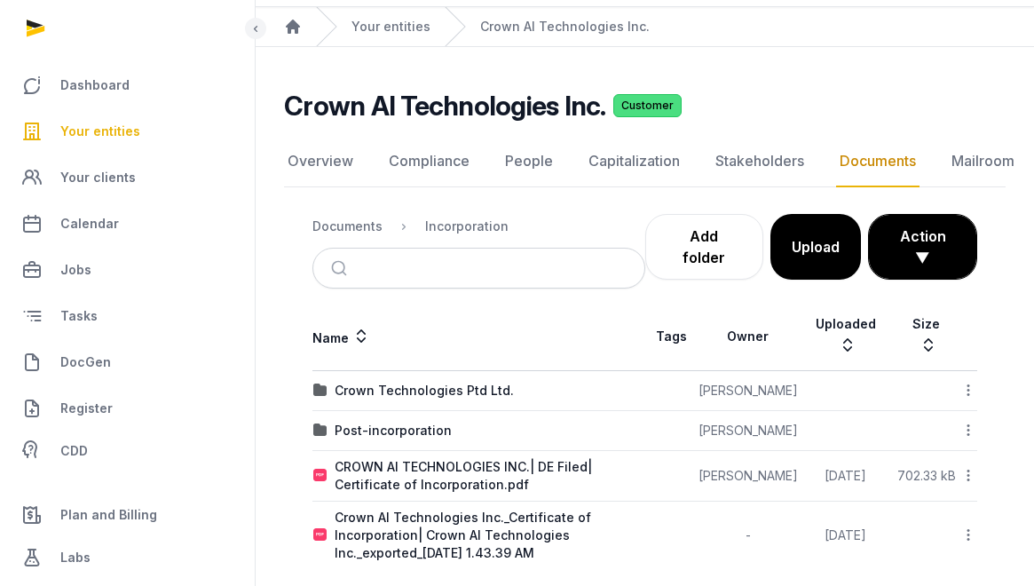
scroll to position [51, 0]
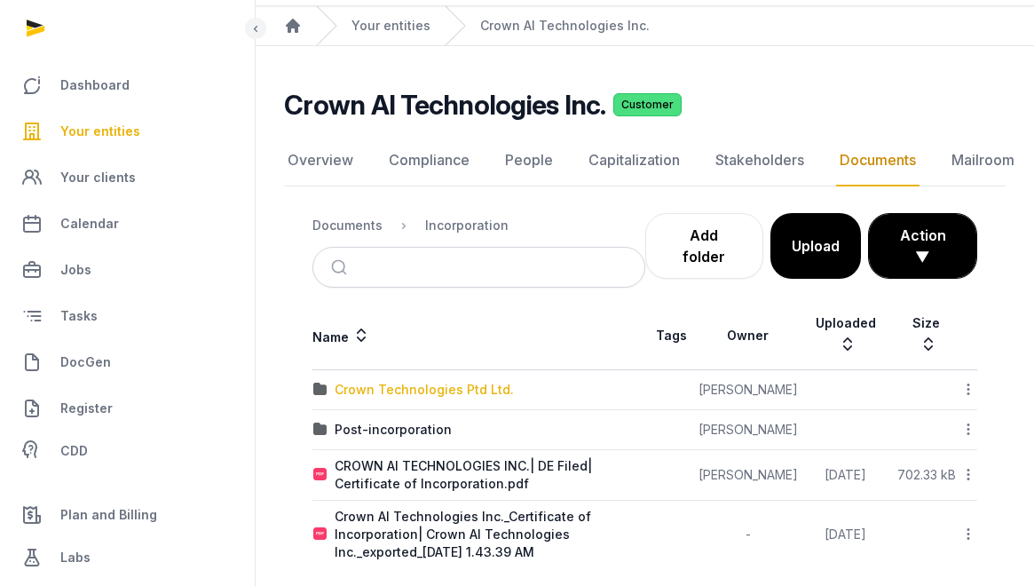
click at [463, 381] on div "Crown Technologies Ptd Ltd." at bounding box center [424, 390] width 179 height 18
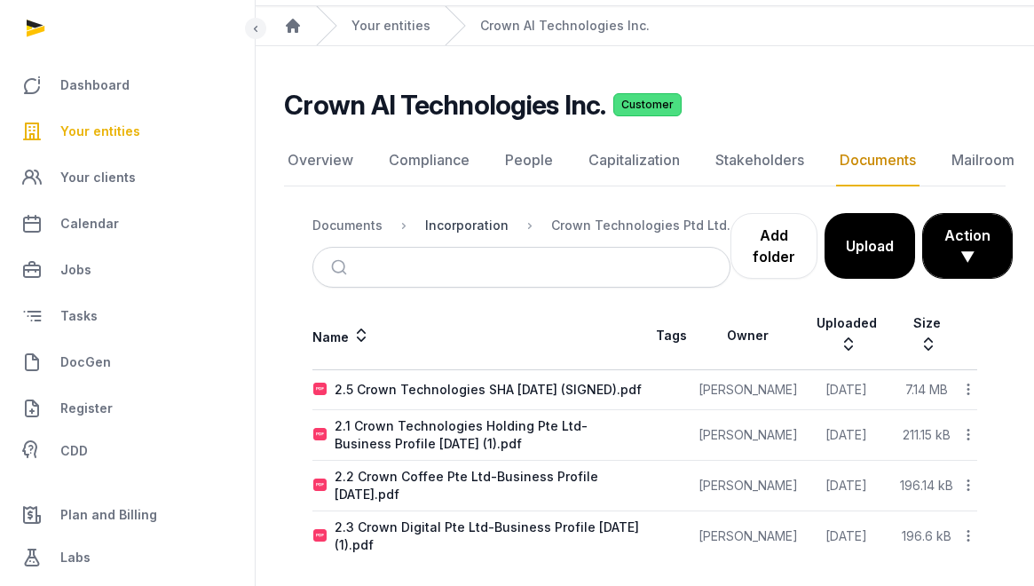
click at [462, 225] on div "Incorporation" at bounding box center [466, 226] width 83 height 18
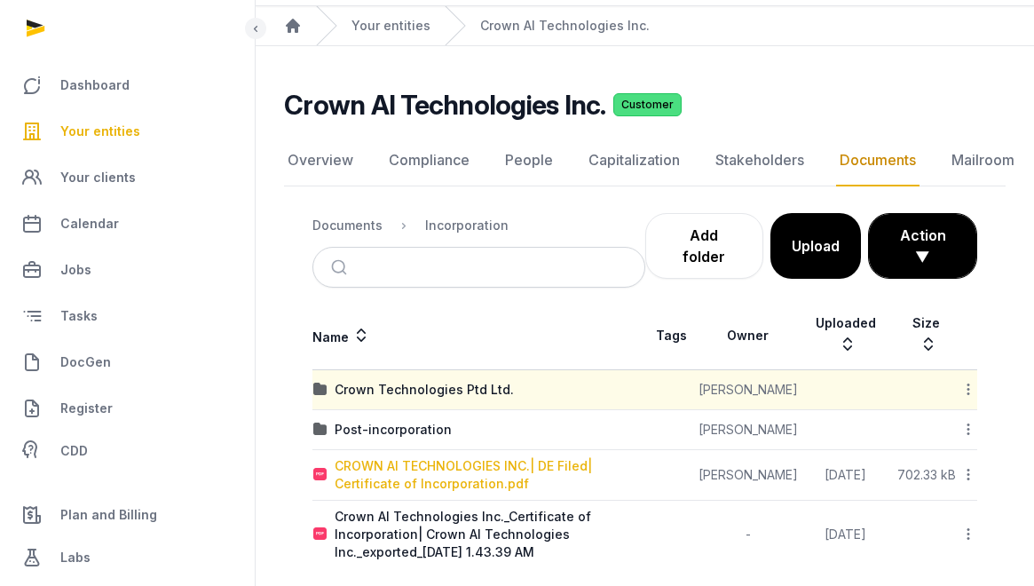
click at [466, 457] on div "CROWN AI TECHNOLOGIES INC.| DE Filed| Certificate of Incorporation.pdf" at bounding box center [490, 474] width 310 height 35
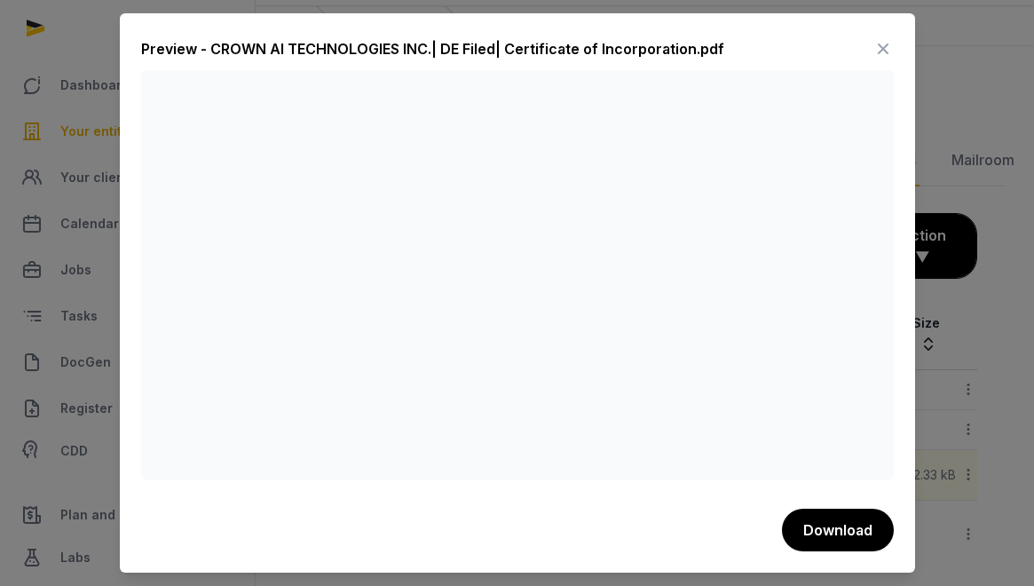
click at [888, 40] on icon at bounding box center [882, 49] width 21 height 28
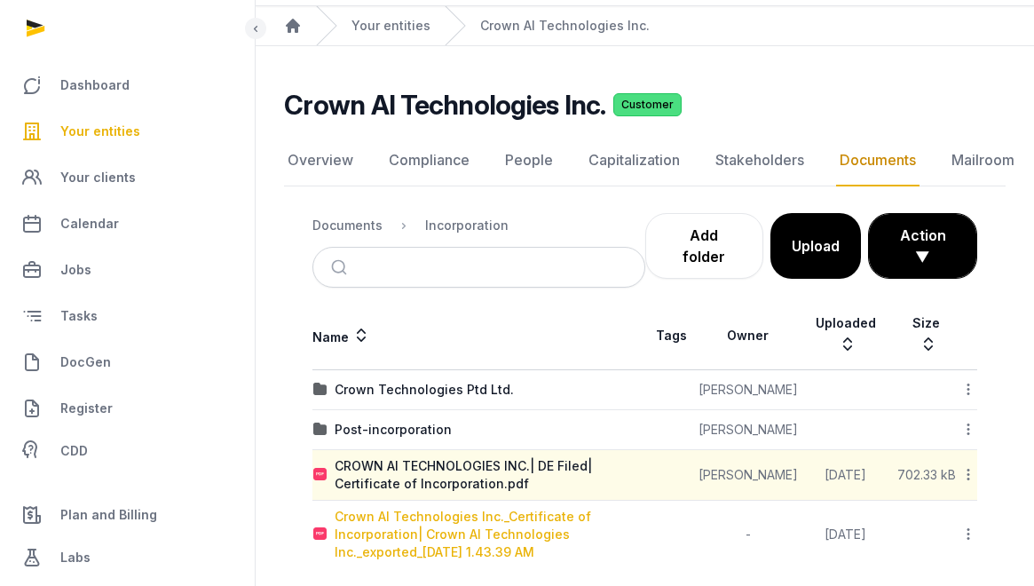
click at [493, 512] on div "Crown AI Technologies Inc._Certificate of Incorporation| Crown AI Technologies …" at bounding box center [490, 534] width 310 height 53
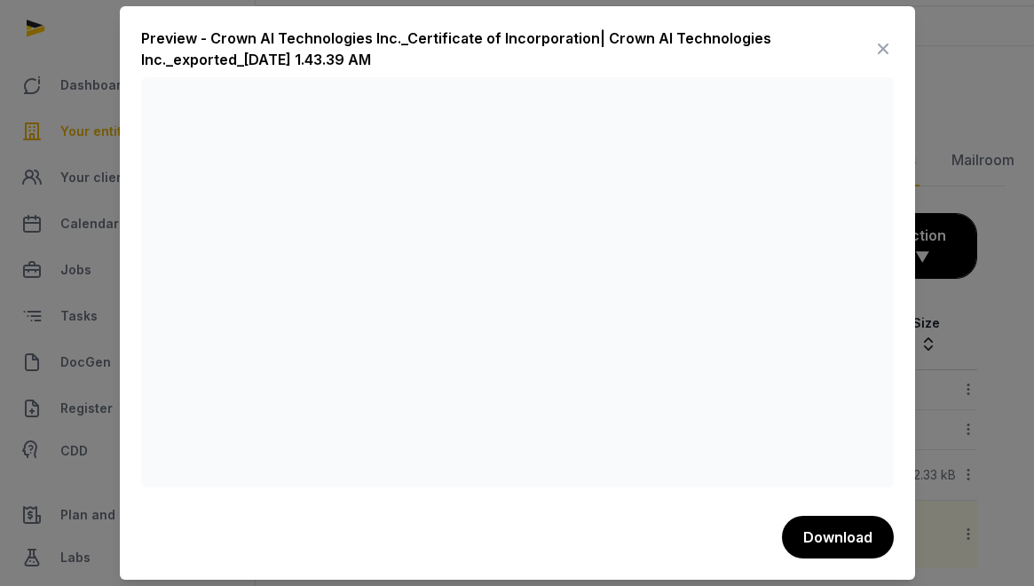
click at [888, 45] on icon at bounding box center [882, 49] width 21 height 28
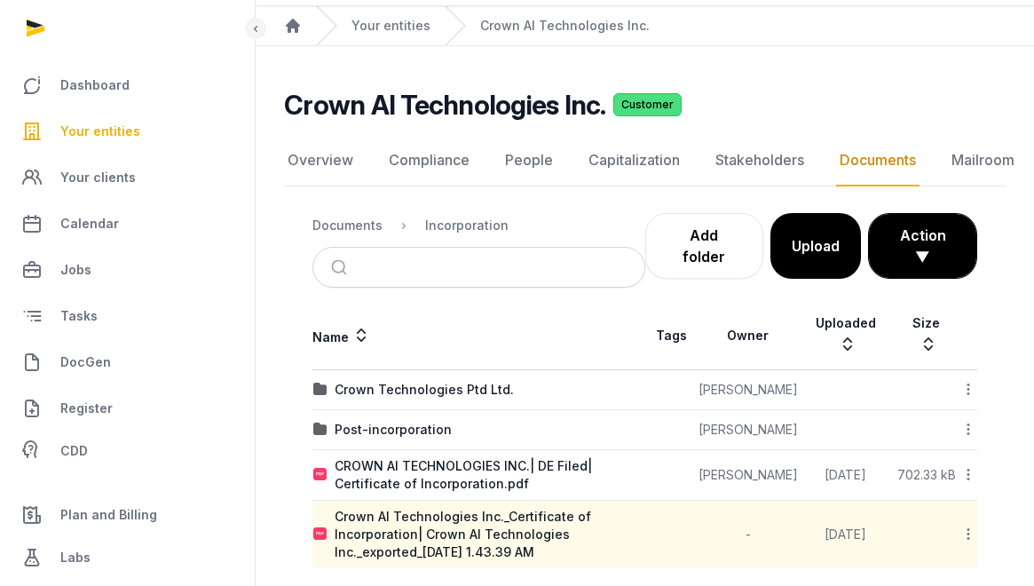
click at [307, 224] on div "Documents Incorporation Add folder Upload Action ▼ Start select Move Delete" at bounding box center [645, 245] width 722 height 83
click at [325, 223] on div "Documents" at bounding box center [347, 226] width 70 height 18
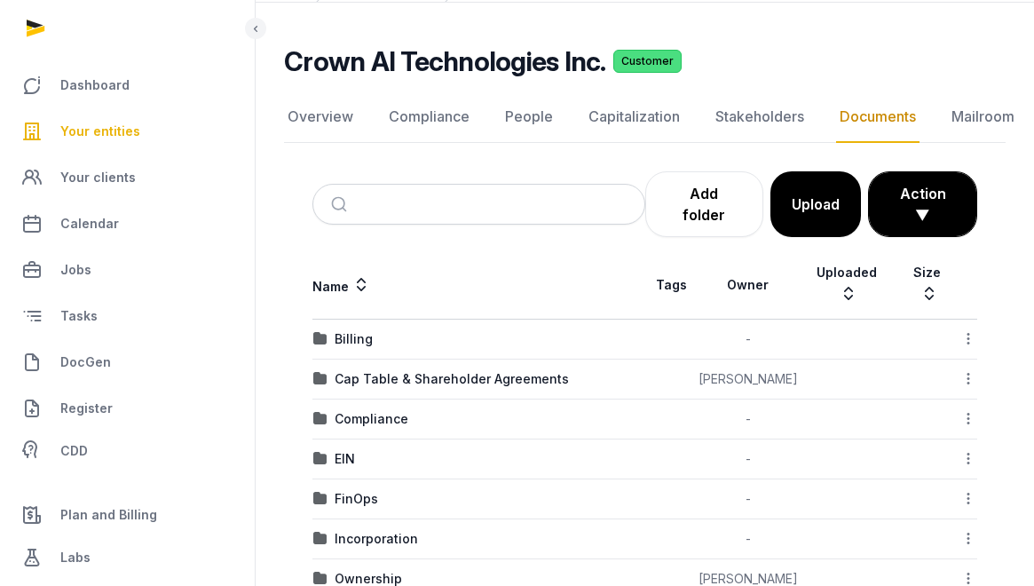
scroll to position [143, 0]
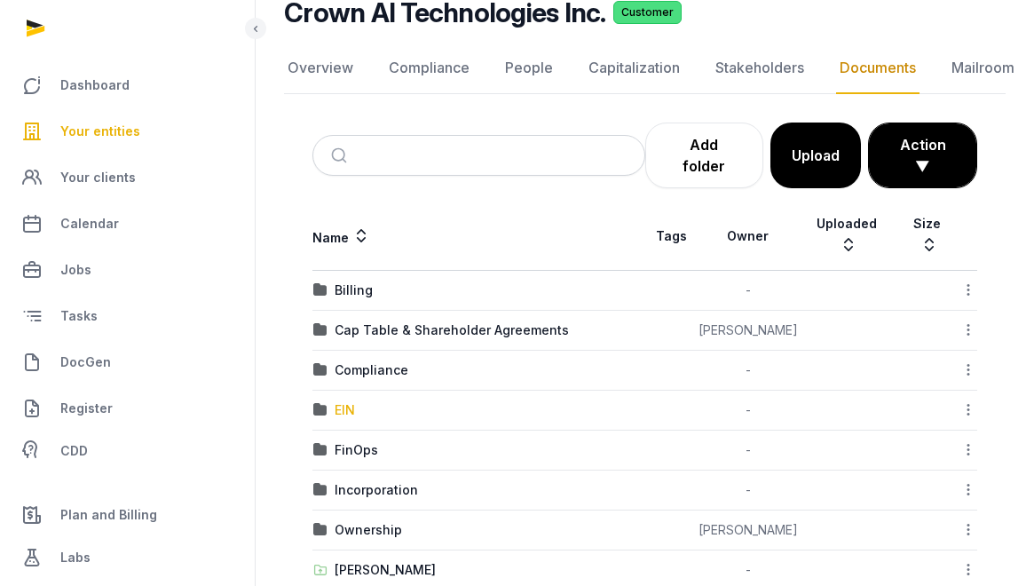
click at [347, 401] on div "EIN" at bounding box center [345, 410] width 20 height 18
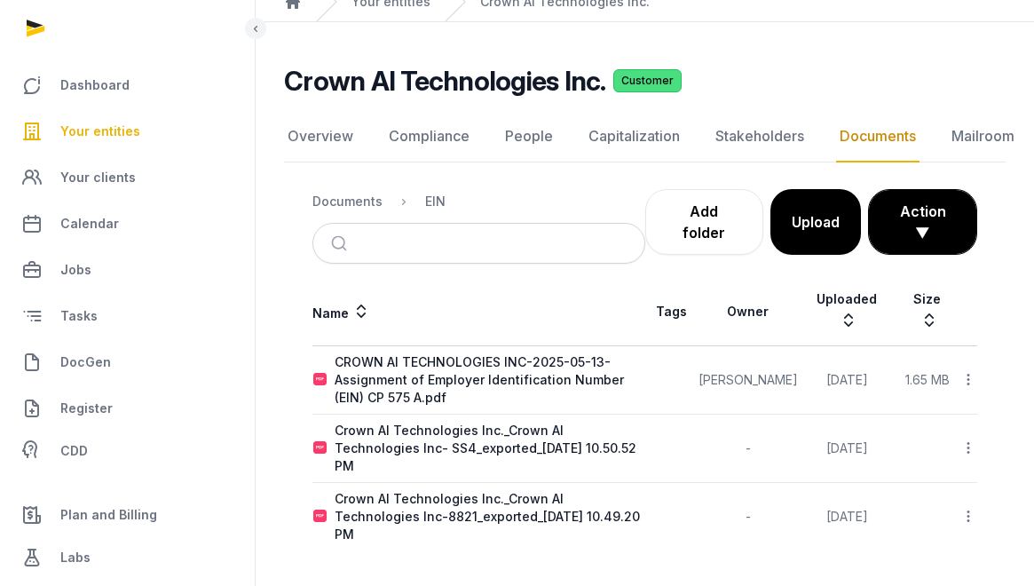
scroll to position [21, 0]
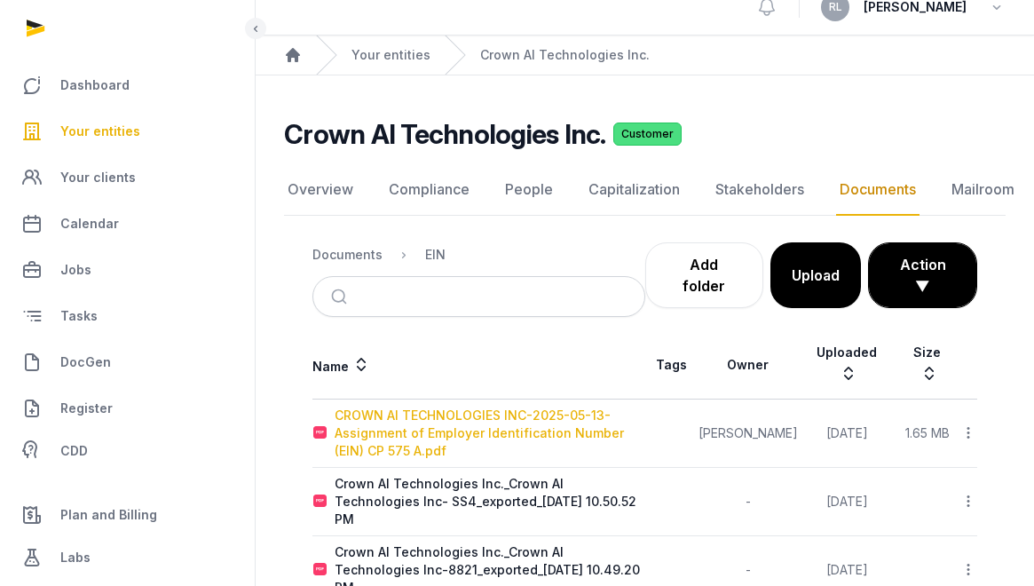
click at [384, 406] on div "CROWN AI TECHNOLOGIES INC-2025-05-13-Assignment of Employer Identification Numb…" at bounding box center [490, 432] width 310 height 53
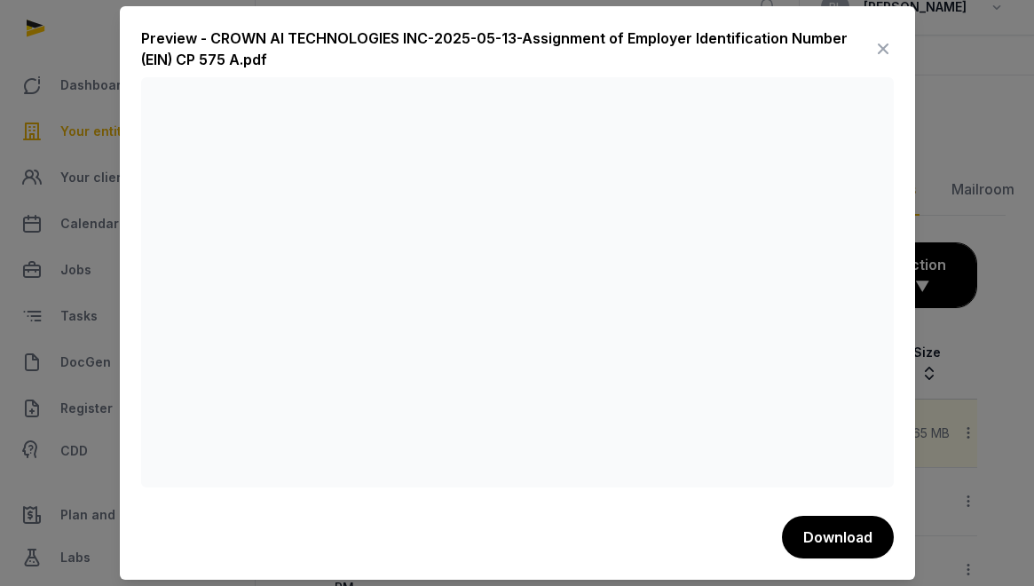
click at [877, 43] on icon at bounding box center [882, 49] width 21 height 28
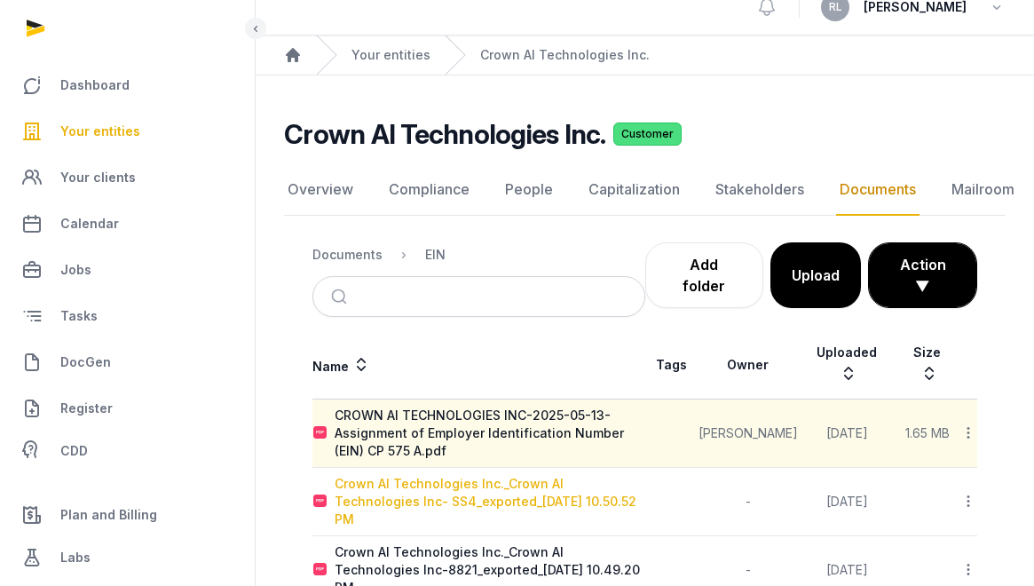
click at [547, 475] on div "Crown AI Technologies Inc._Crown AI Technologies Inc- SS4_exported_2025-04-08 1…" at bounding box center [490, 501] width 310 height 53
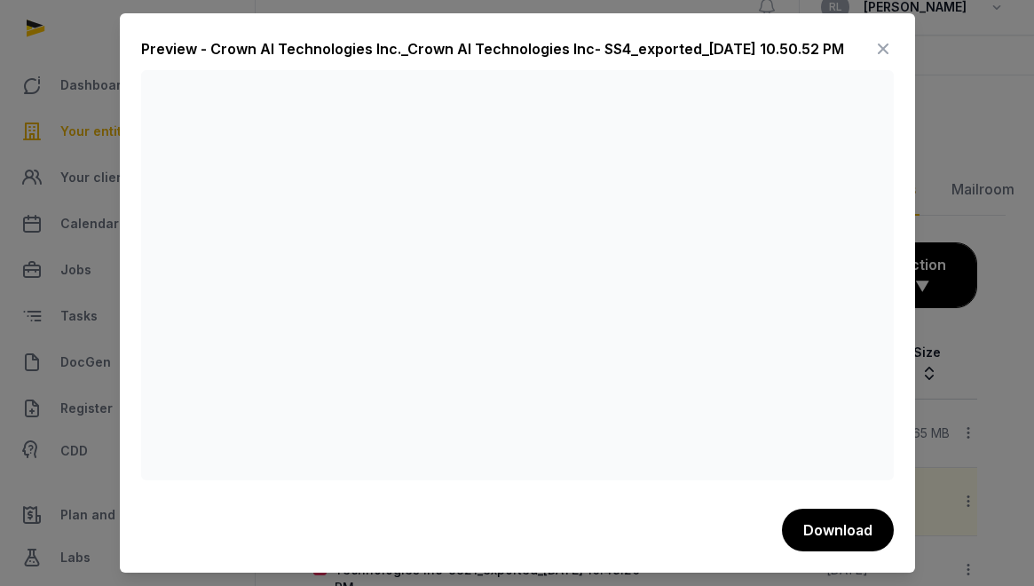
click at [877, 40] on icon at bounding box center [882, 49] width 21 height 28
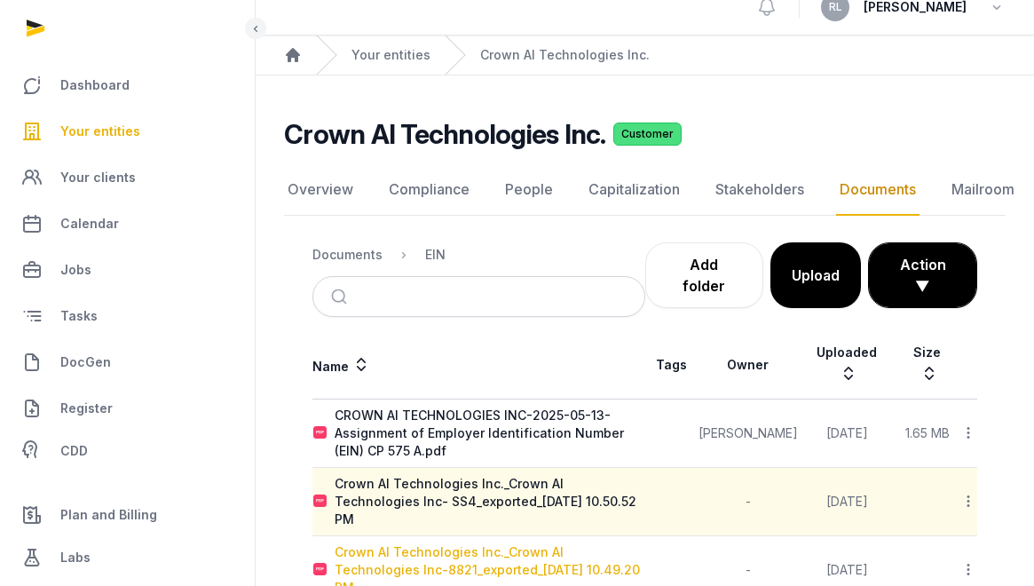
click at [538, 543] on div "Crown AI Technologies Inc._Crown AI Technologies Inc-8821_exported_2025-04-08 1…" at bounding box center [490, 569] width 310 height 53
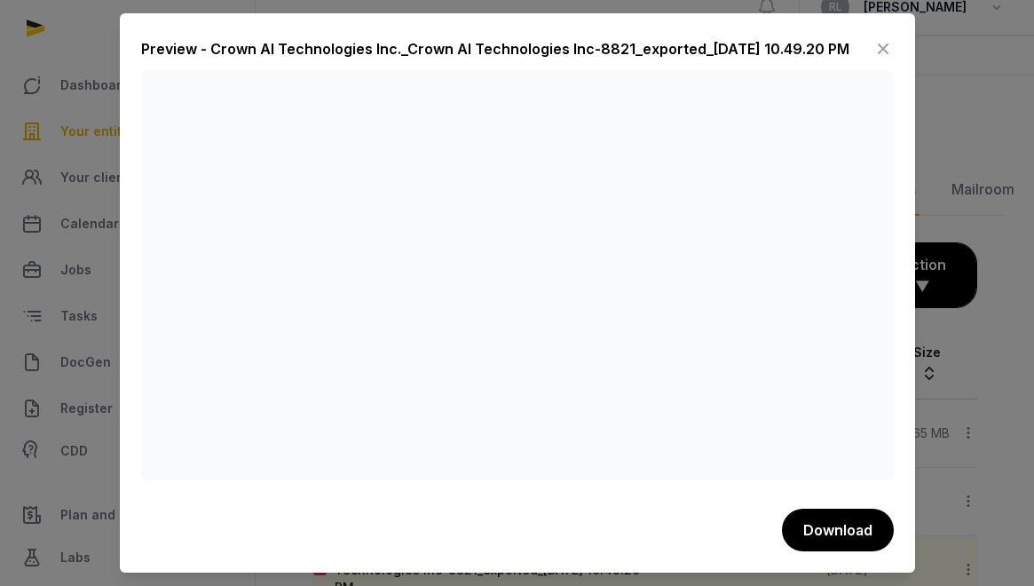
click at [889, 35] on icon at bounding box center [882, 49] width 21 height 28
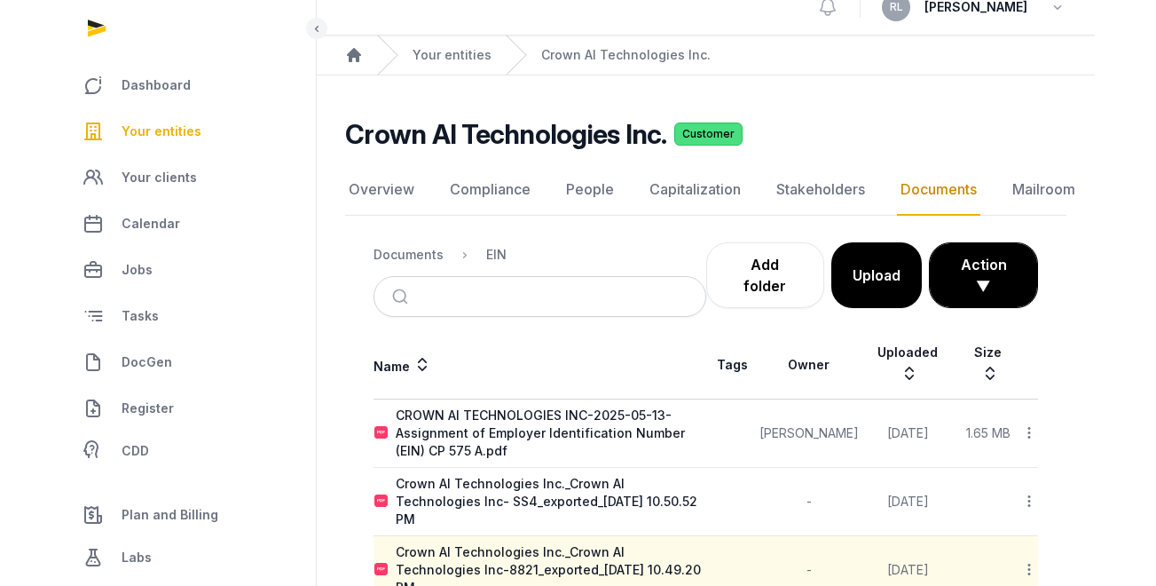
scroll to position [13, 0]
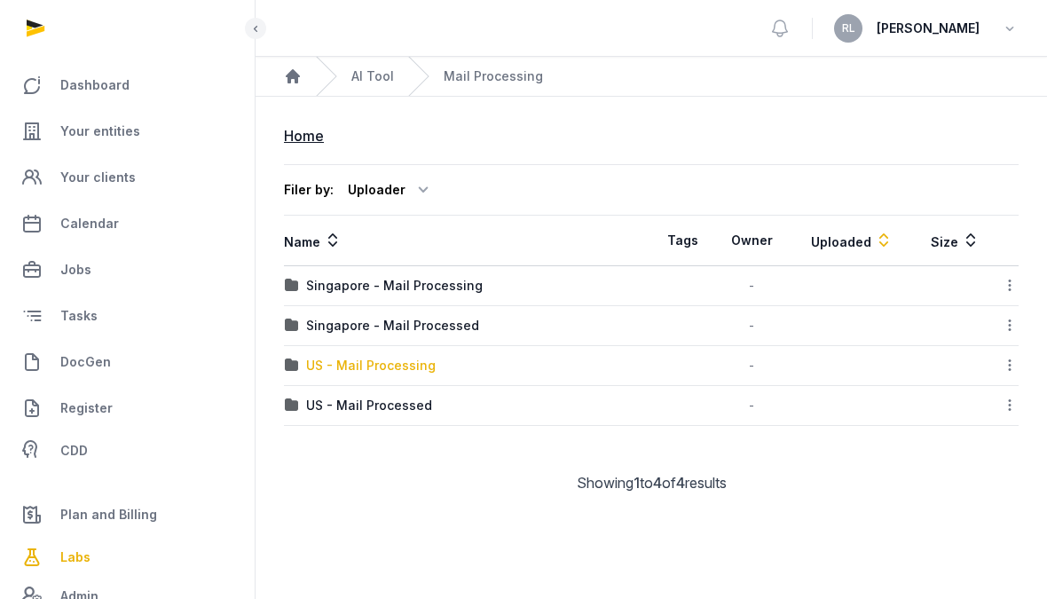
click at [369, 367] on div "US - Mail Processing" at bounding box center [371, 366] width 130 height 18
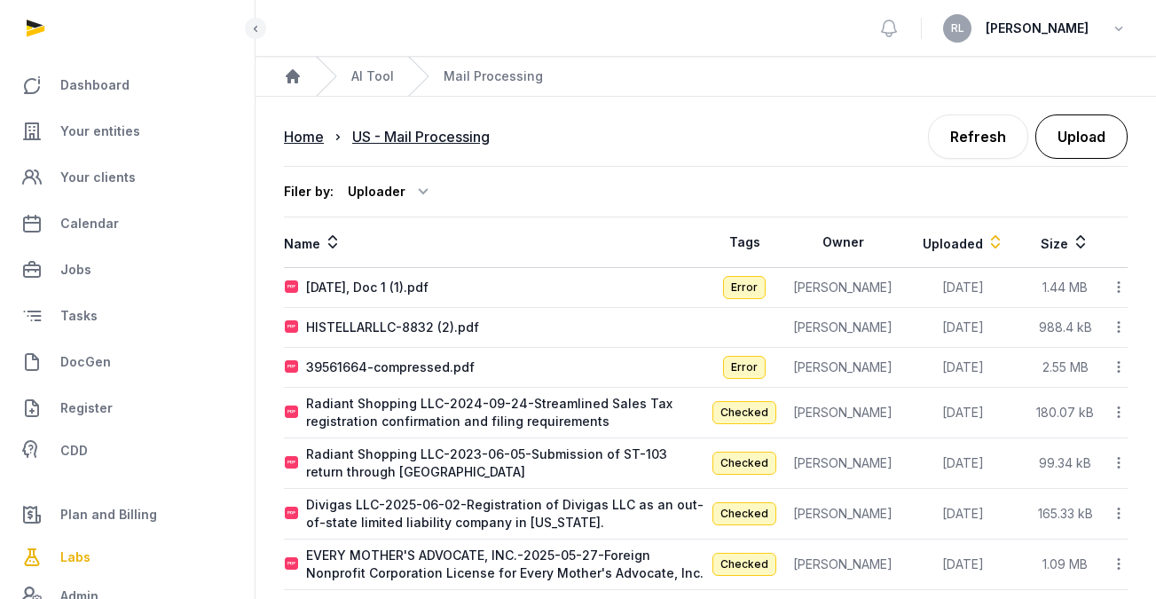
click at [1046, 148] on button "Upload" at bounding box center [1082, 136] width 92 height 44
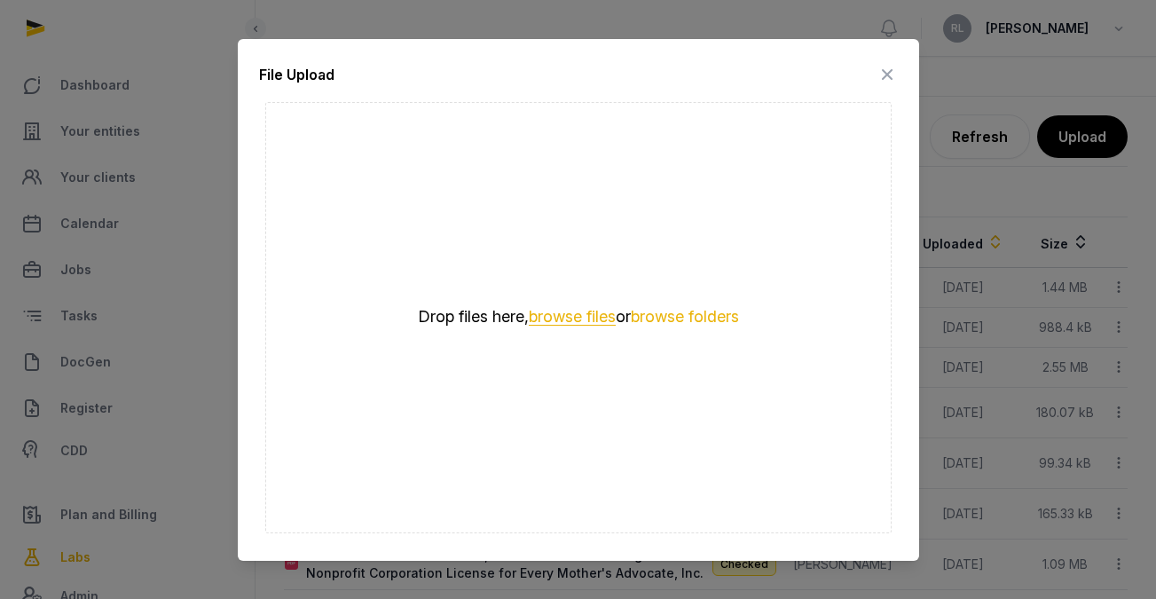
click at [566, 319] on button "browse files" at bounding box center [572, 317] width 87 height 17
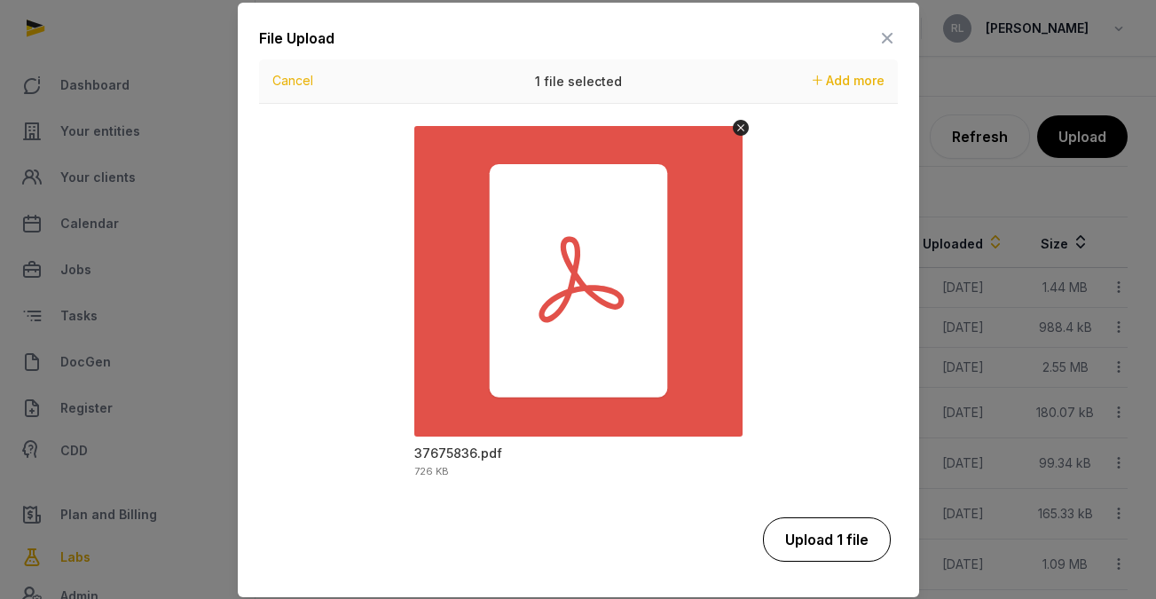
click at [857, 527] on button "Upload 1 file" at bounding box center [827, 539] width 128 height 44
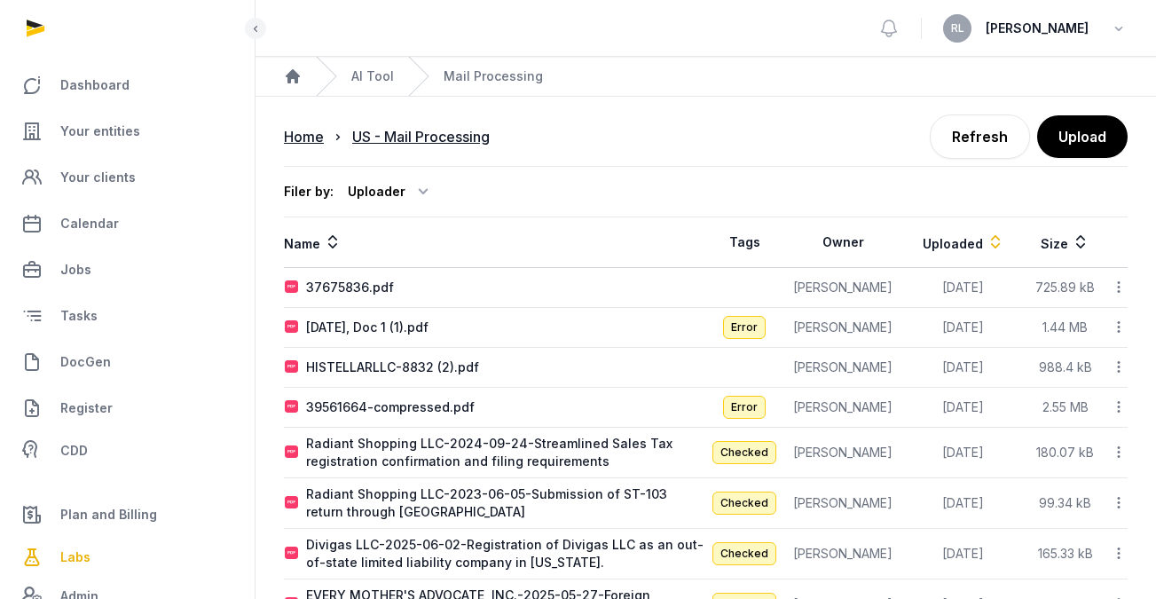
click at [1046, 285] on td "725.89 kB" at bounding box center [1065, 288] width 83 height 40
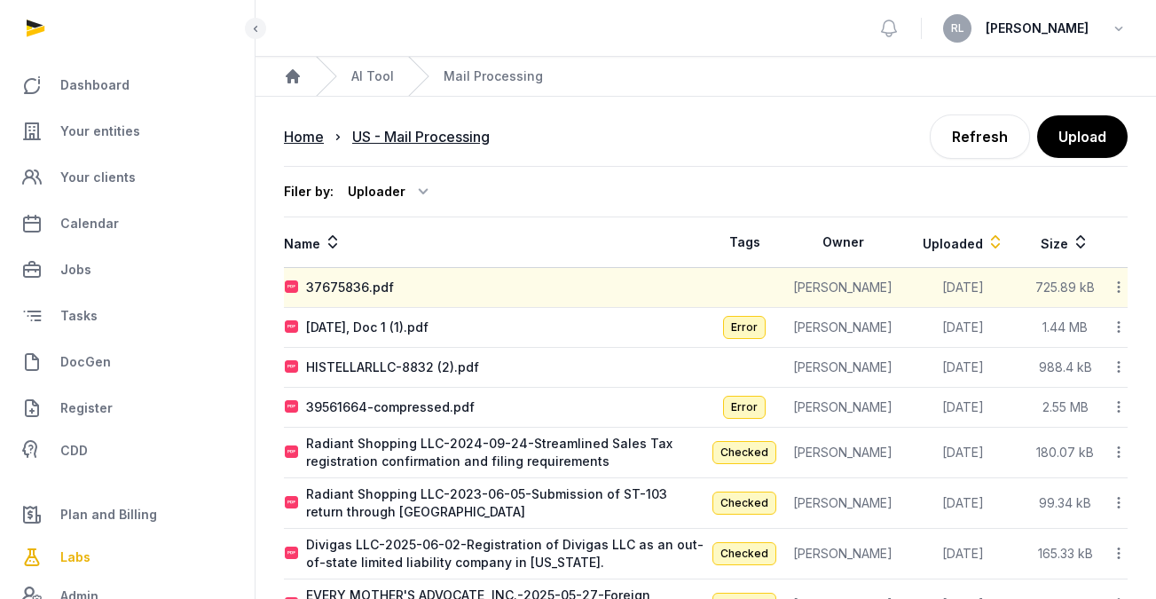
click at [1046, 288] on icon at bounding box center [1119, 287] width 16 height 19
click at [1046, 350] on div "Reanalyze" at bounding box center [1056, 366] width 142 height 32
click at [1046, 282] on td "Reanalyze View Download Delete" at bounding box center [1117, 288] width 21 height 40
click at [1046, 288] on icon at bounding box center [1119, 287] width 16 height 19
click at [1046, 350] on div "Reanalyze" at bounding box center [1056, 366] width 142 height 32
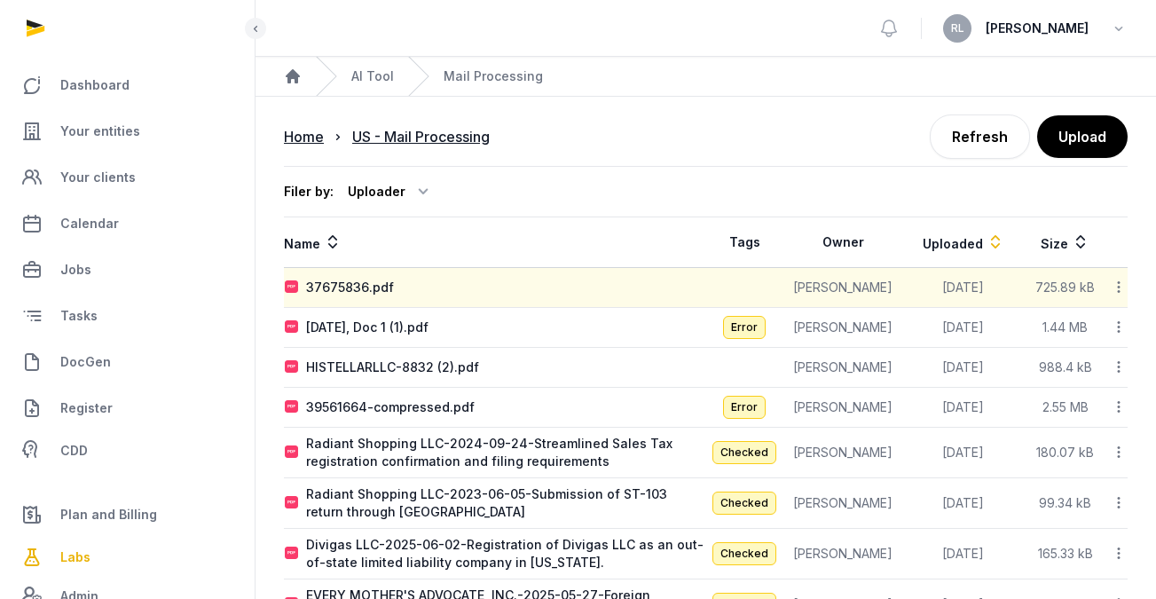
click at [1046, 287] on icon at bounding box center [1119, 287] width 16 height 19
click at [1046, 350] on div "Reanalyze" at bounding box center [1056, 366] width 142 height 32
click at [352, 285] on div "37675836.pdf" at bounding box center [350, 288] width 88 height 18
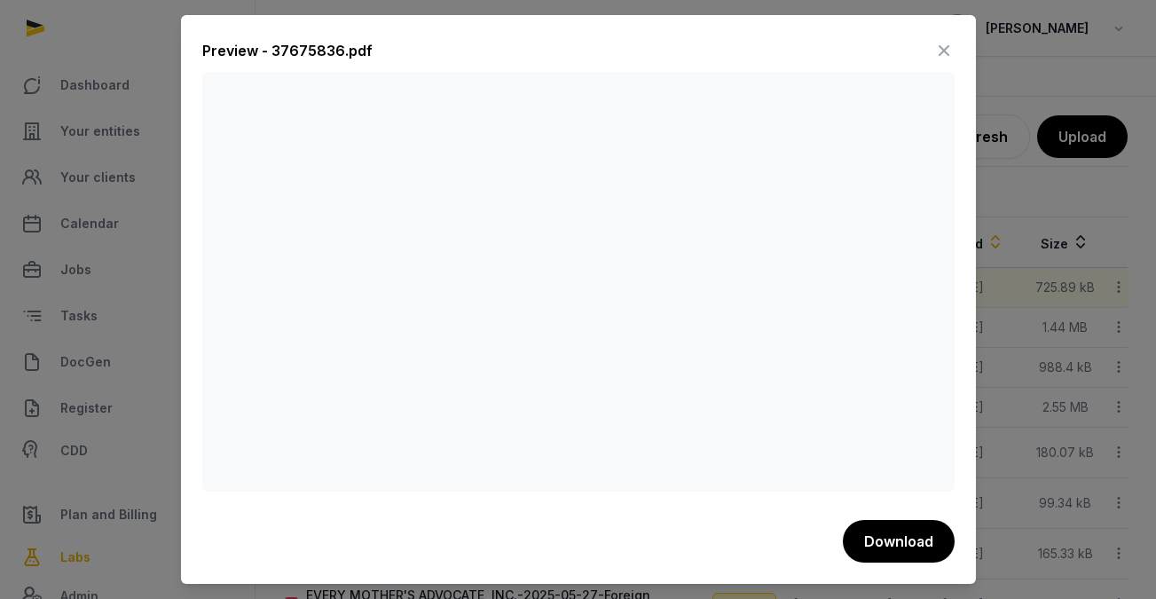
click at [945, 50] on icon at bounding box center [944, 50] width 21 height 28
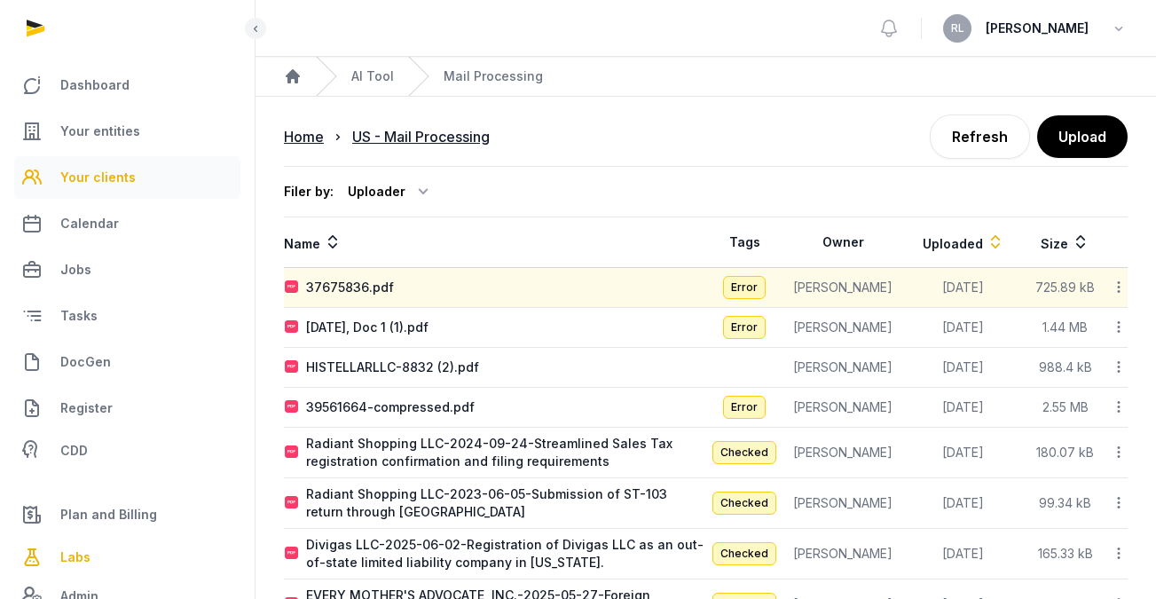
click at [108, 177] on span "Your clients" at bounding box center [97, 177] width 75 height 21
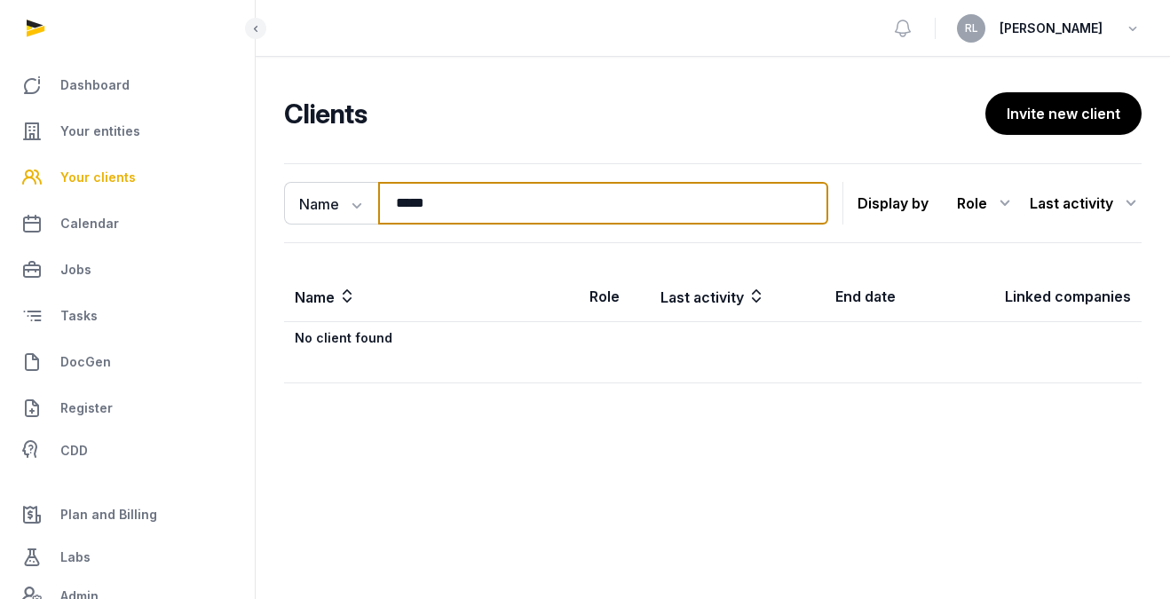
click at [458, 198] on input "*****" at bounding box center [603, 203] width 450 height 43
type input "*"
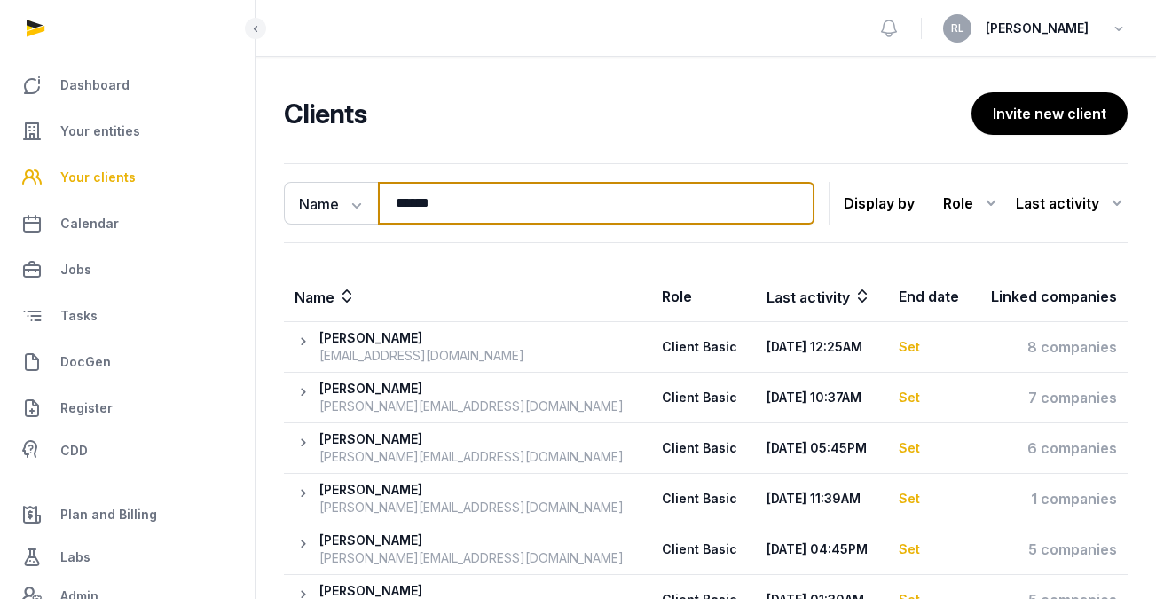
type input "*******"
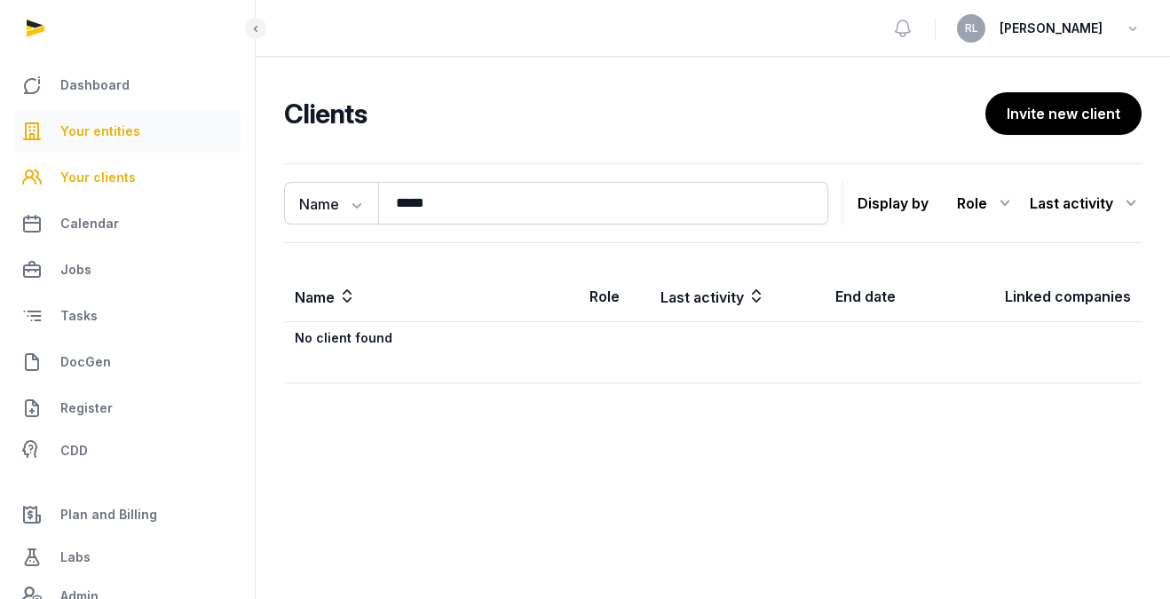
click at [87, 133] on span "Your entities" at bounding box center [100, 131] width 80 height 21
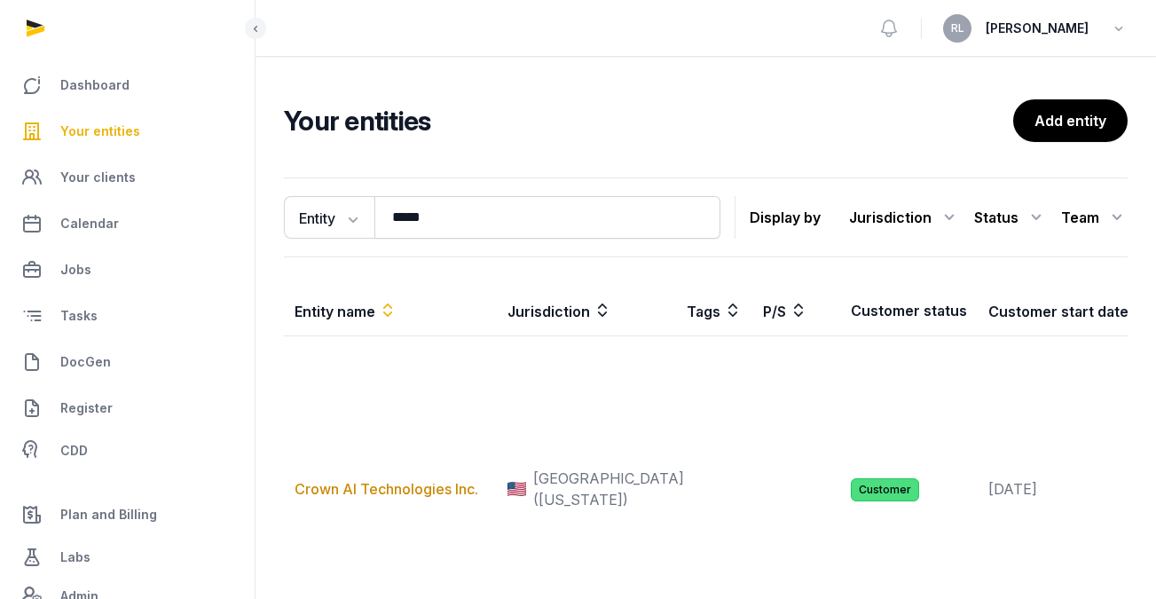
click at [89, 130] on span "Your entities" at bounding box center [100, 131] width 80 height 21
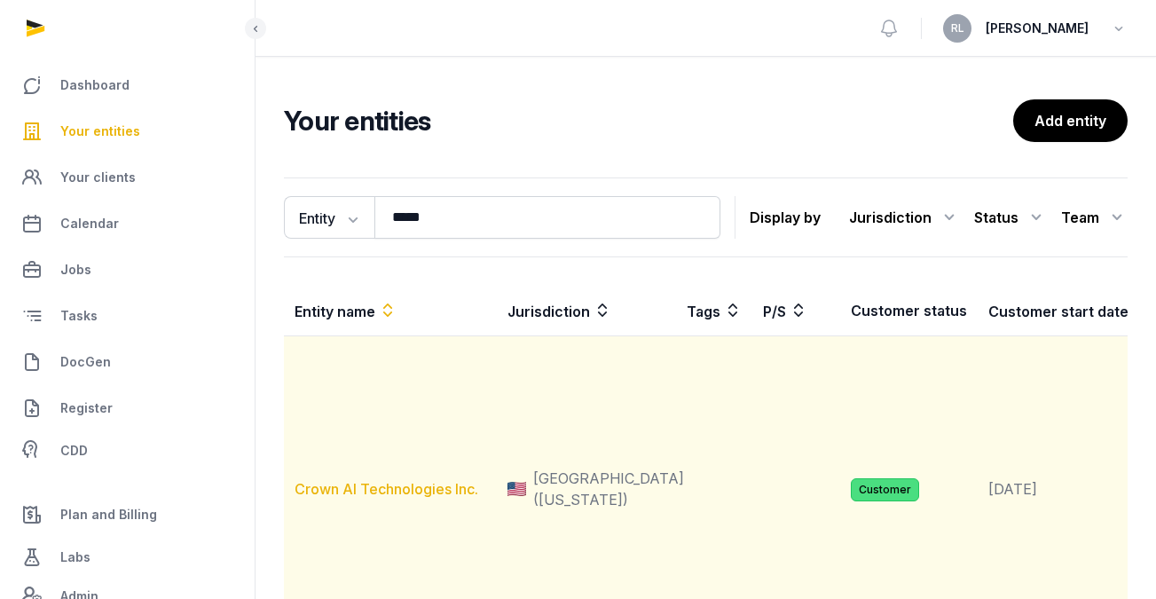
click at [398, 498] on link "Crown AI Technologies Inc." at bounding box center [387, 489] width 184 height 18
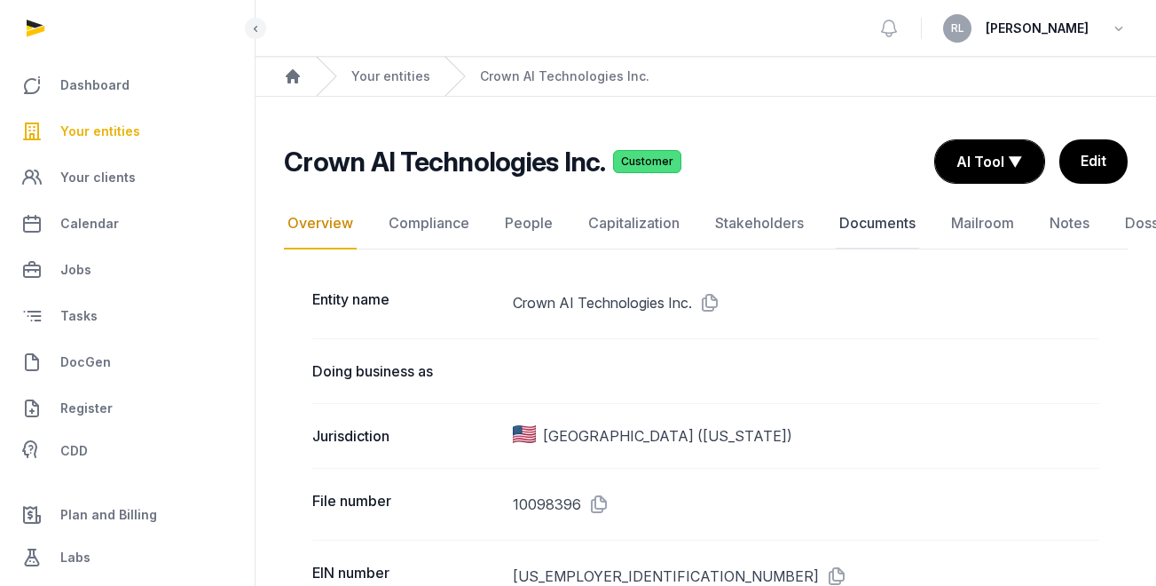
click at [886, 225] on link "Documents" at bounding box center [877, 223] width 83 height 51
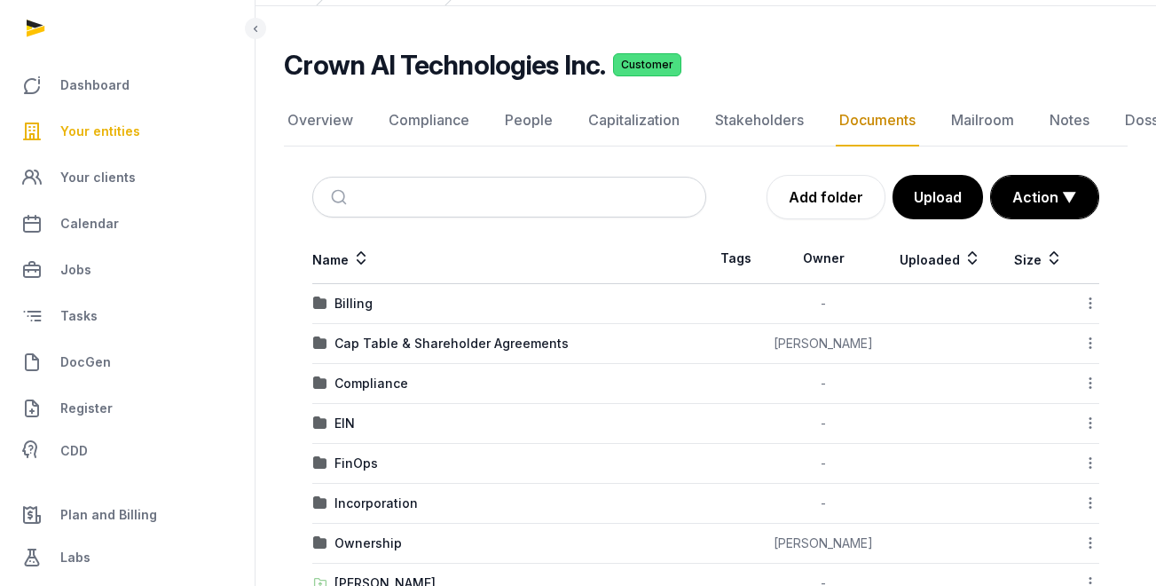
scroll to position [143, 0]
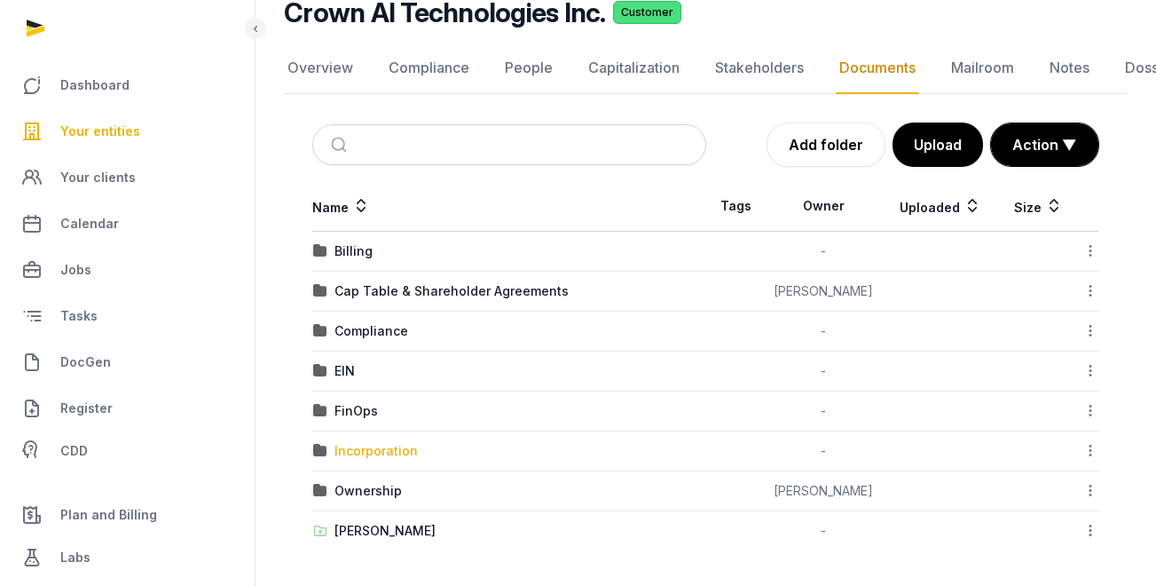
click at [400, 453] on div "Incorporation" at bounding box center [376, 451] width 83 height 18
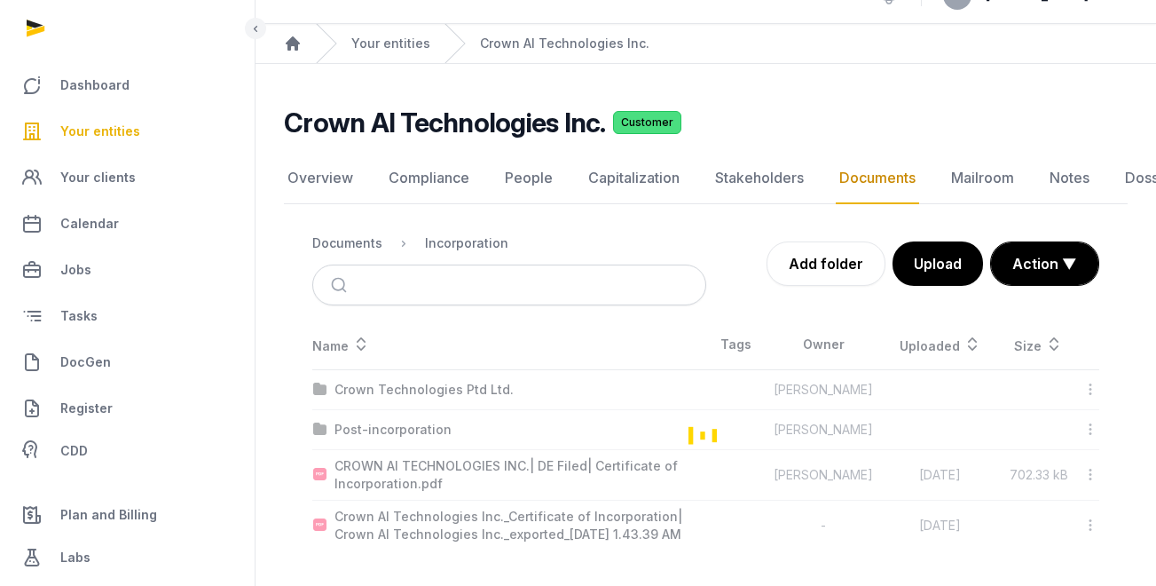
scroll to position [33, 0]
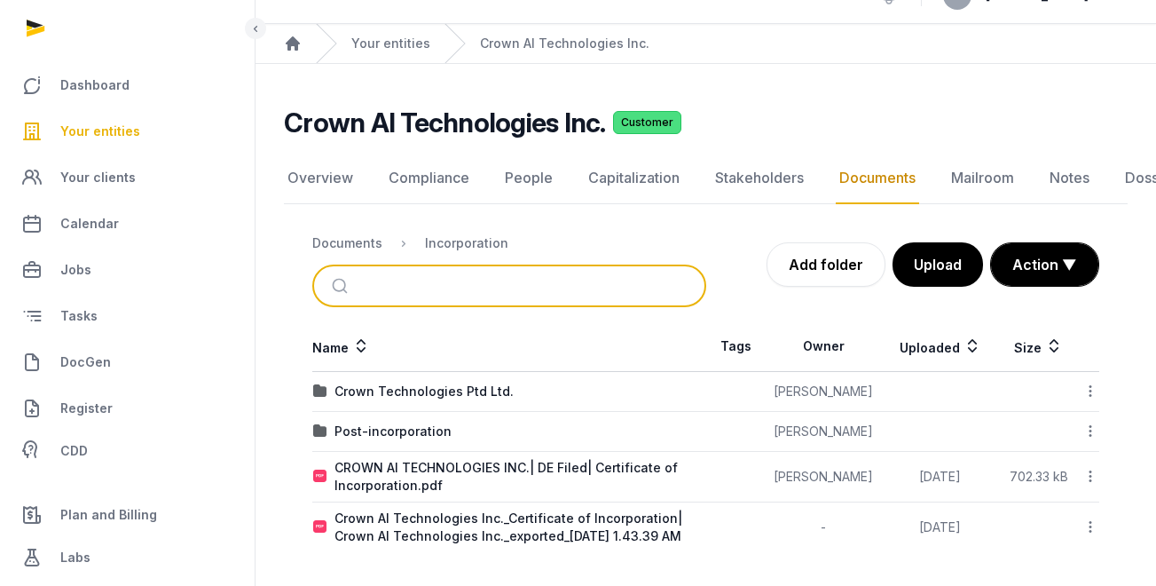
click at [627, 284] on input "search" at bounding box center [530, 285] width 335 height 39
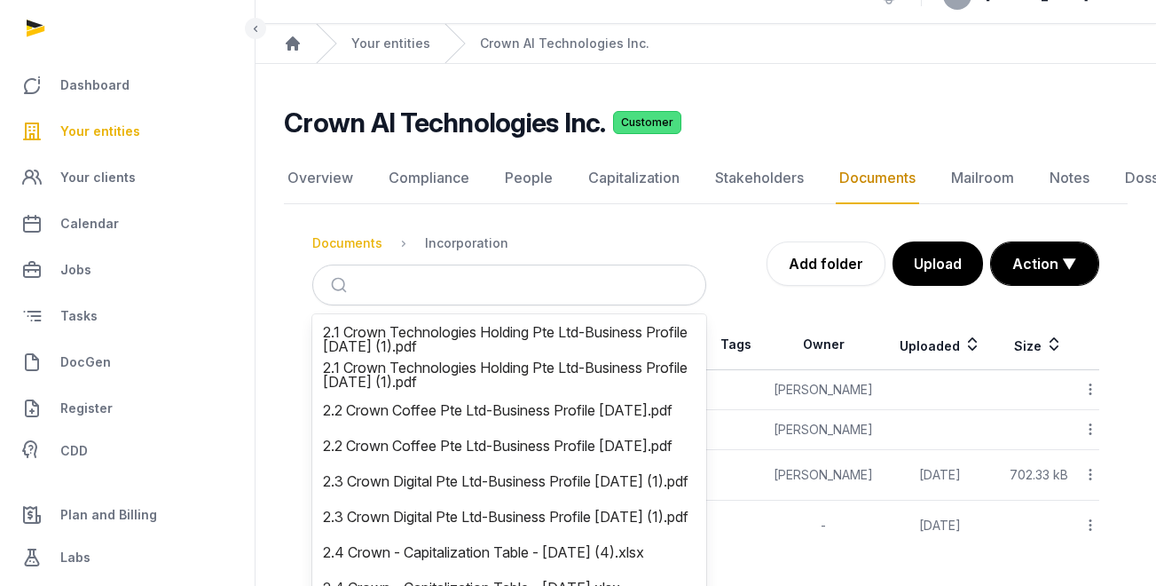
click at [352, 238] on div "Documents" at bounding box center [347, 243] width 70 height 18
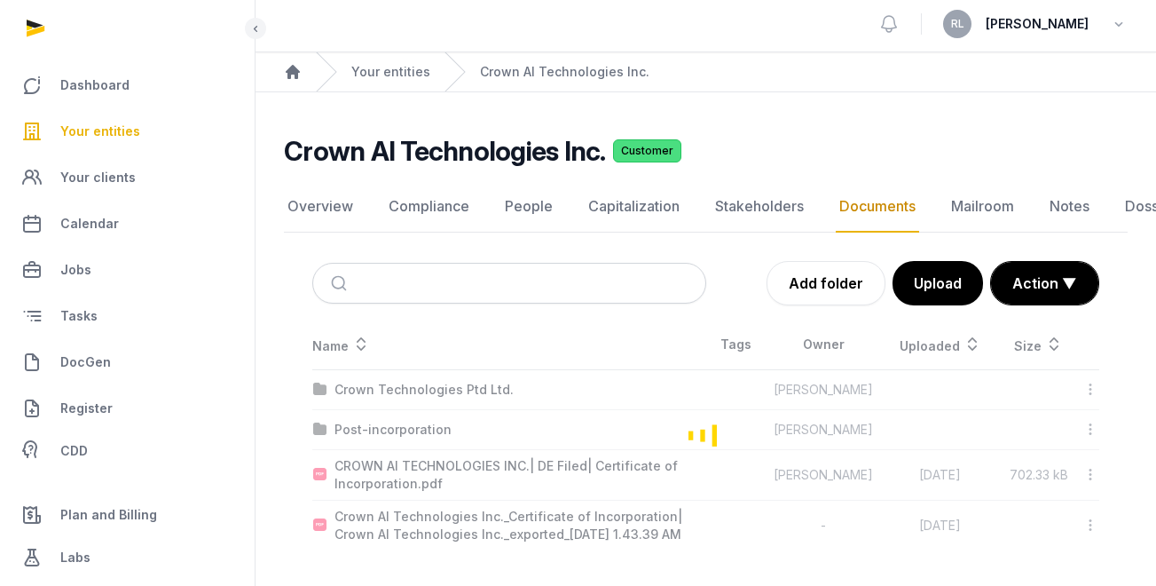
scroll to position [13, 0]
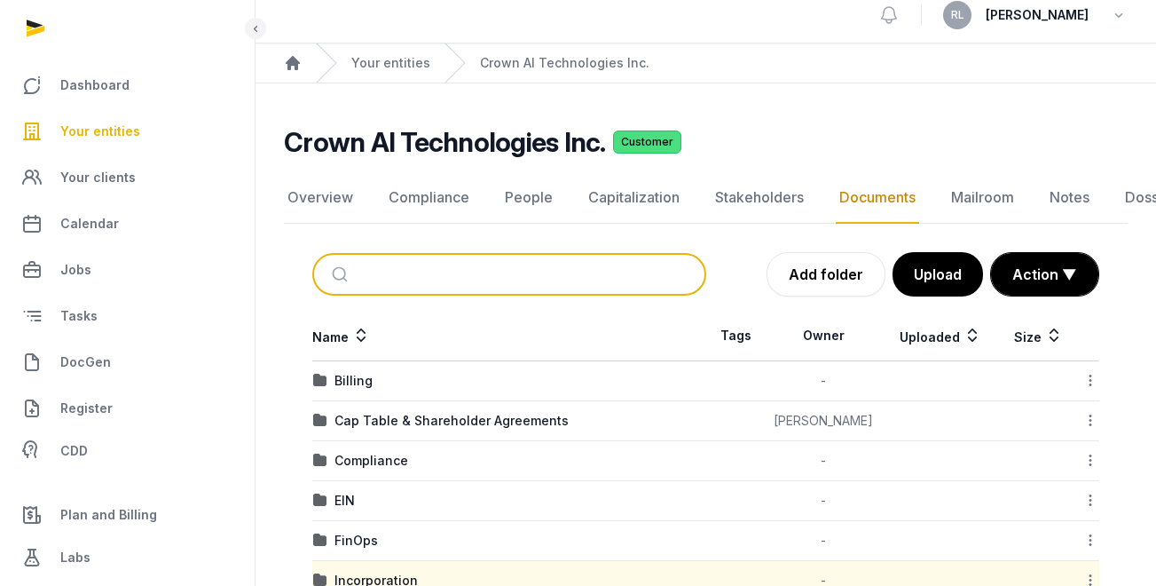
click at [367, 282] on input "search" at bounding box center [530, 274] width 335 height 39
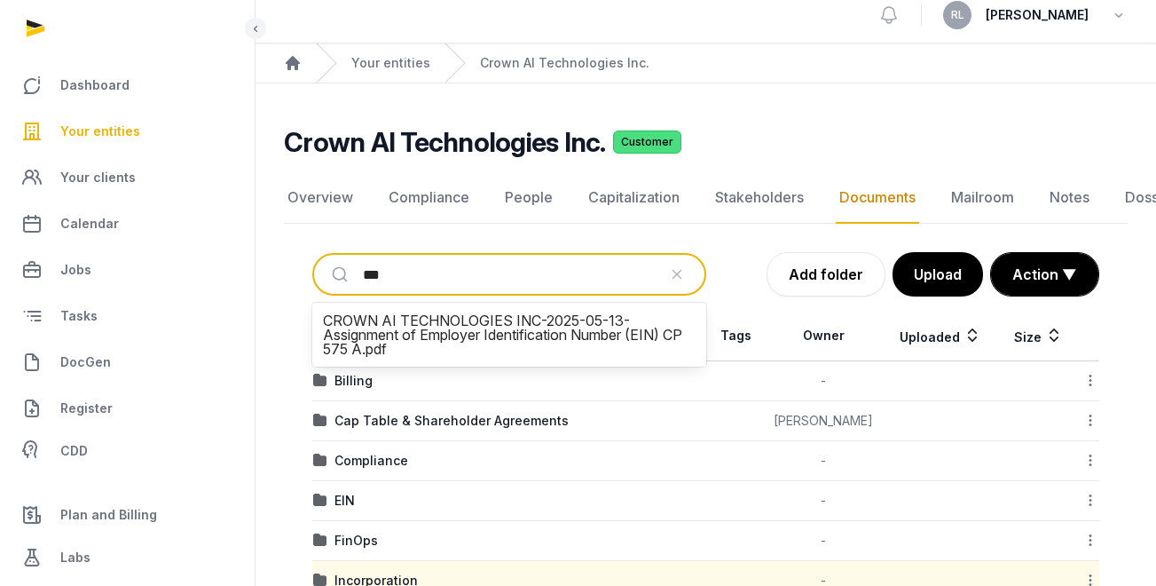
type input "****"
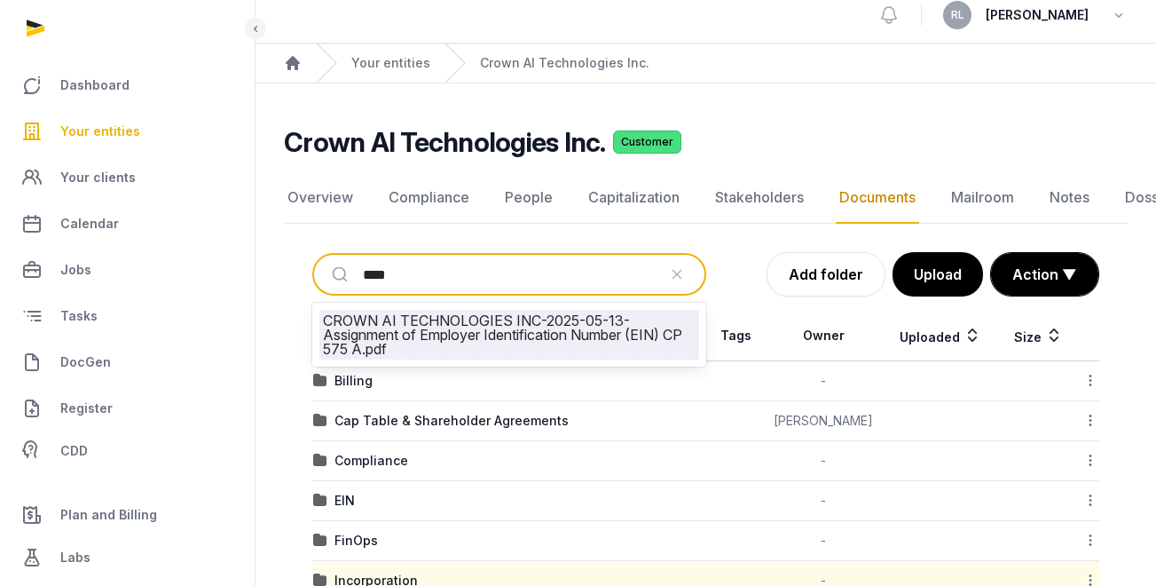
click at [493, 318] on li "CROWN AI TECHNOLOGIES INC-2025-05-13-Assignment of Employer Identification Numb…" at bounding box center [509, 335] width 380 height 50
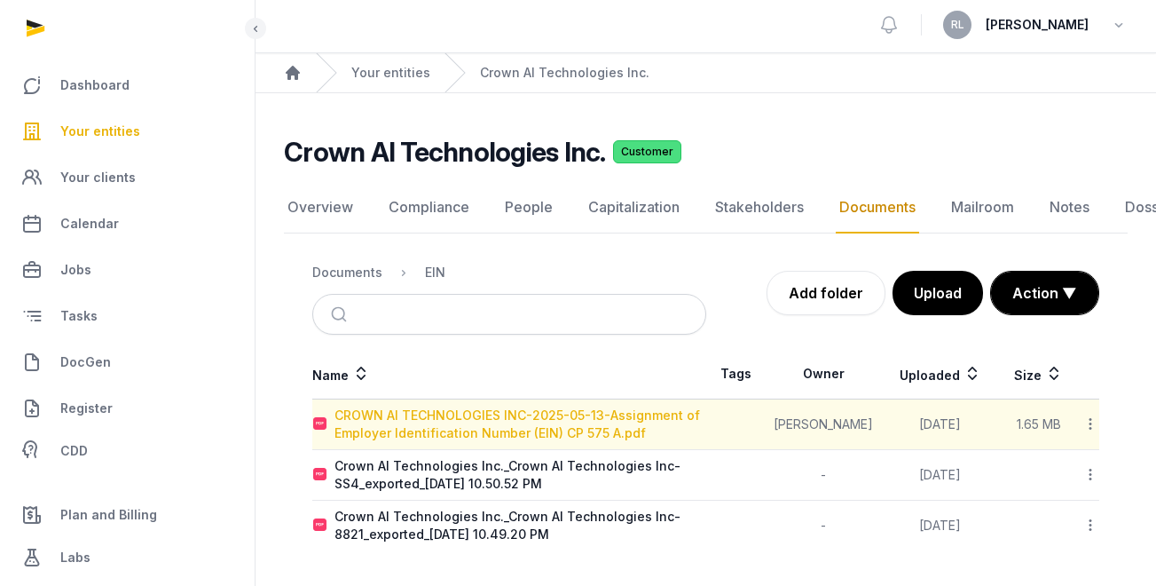
click at [594, 429] on div "CROWN AI TECHNOLOGIES INC-2025-05-13-Assignment of Employer Identification Numb…" at bounding box center [520, 423] width 371 height 35
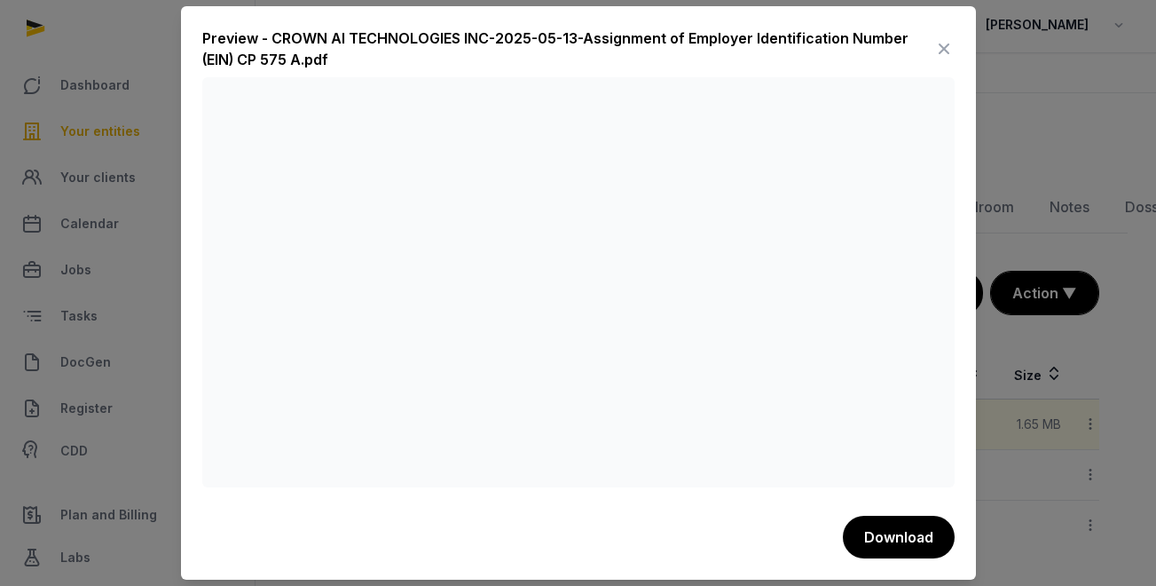
click at [1046, 122] on div at bounding box center [578, 293] width 1156 height 586
click at [947, 40] on icon at bounding box center [944, 49] width 21 height 28
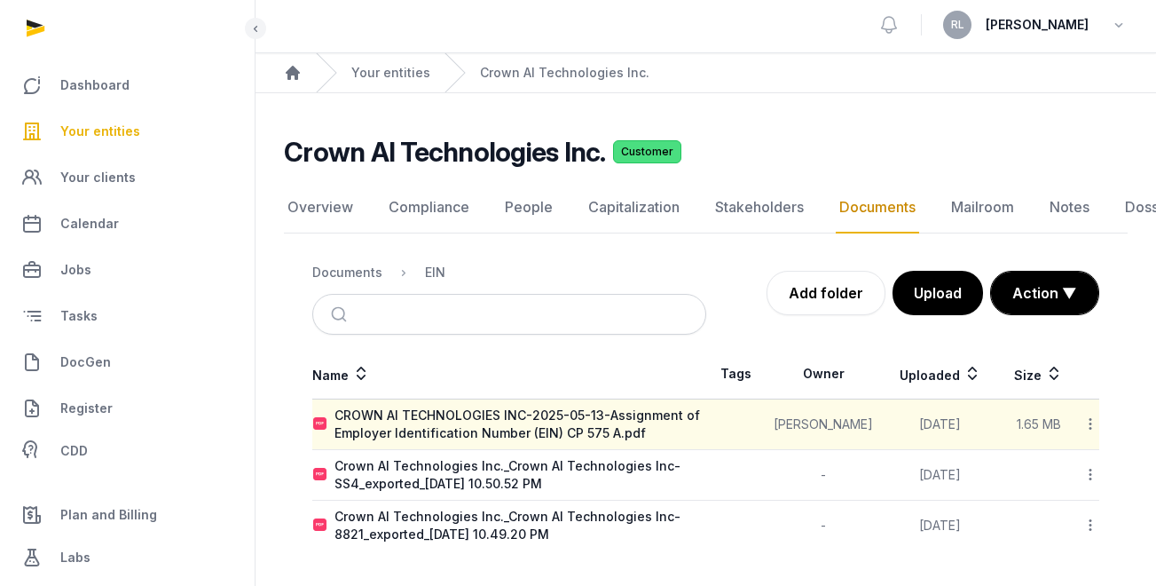
click at [115, 126] on span "Your entities" at bounding box center [100, 131] width 80 height 21
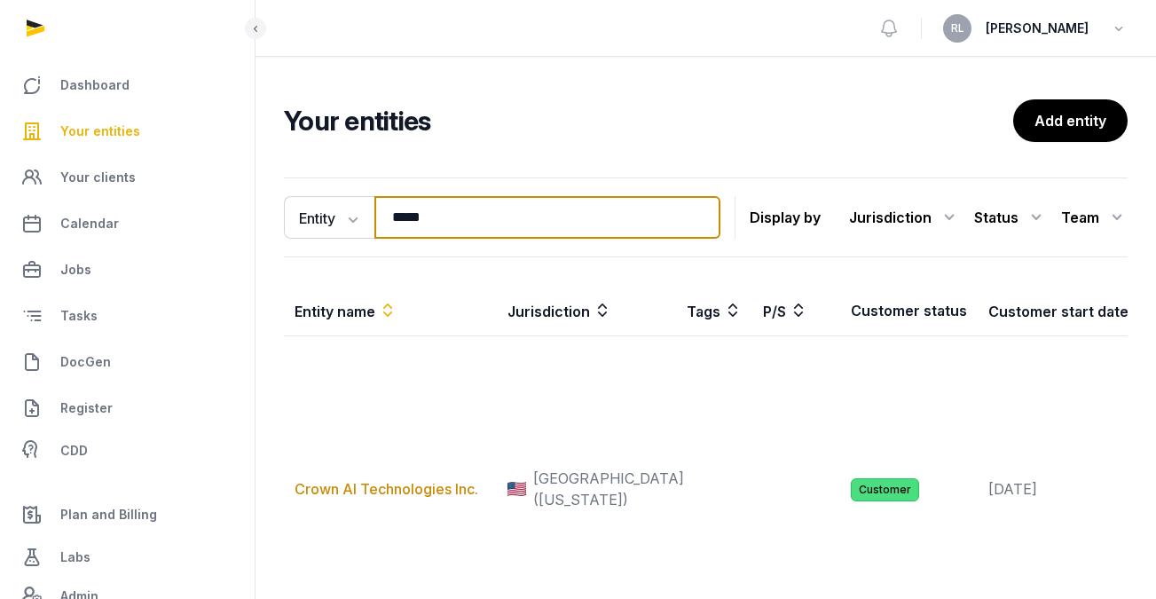
click at [431, 219] on input "*****" at bounding box center [548, 217] width 346 height 43
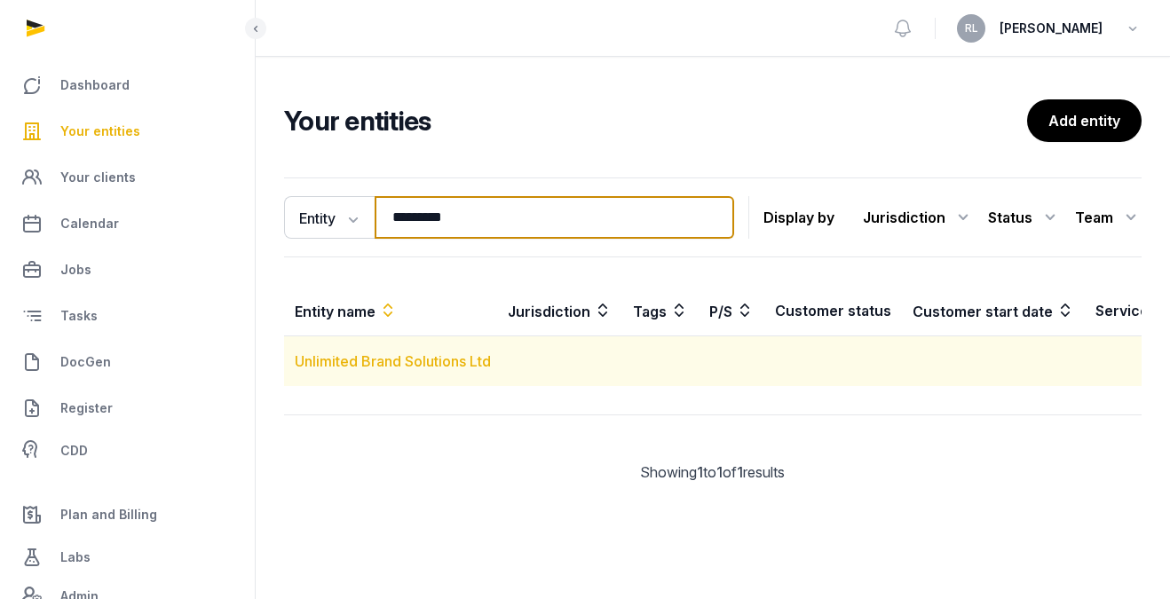
type input "*********"
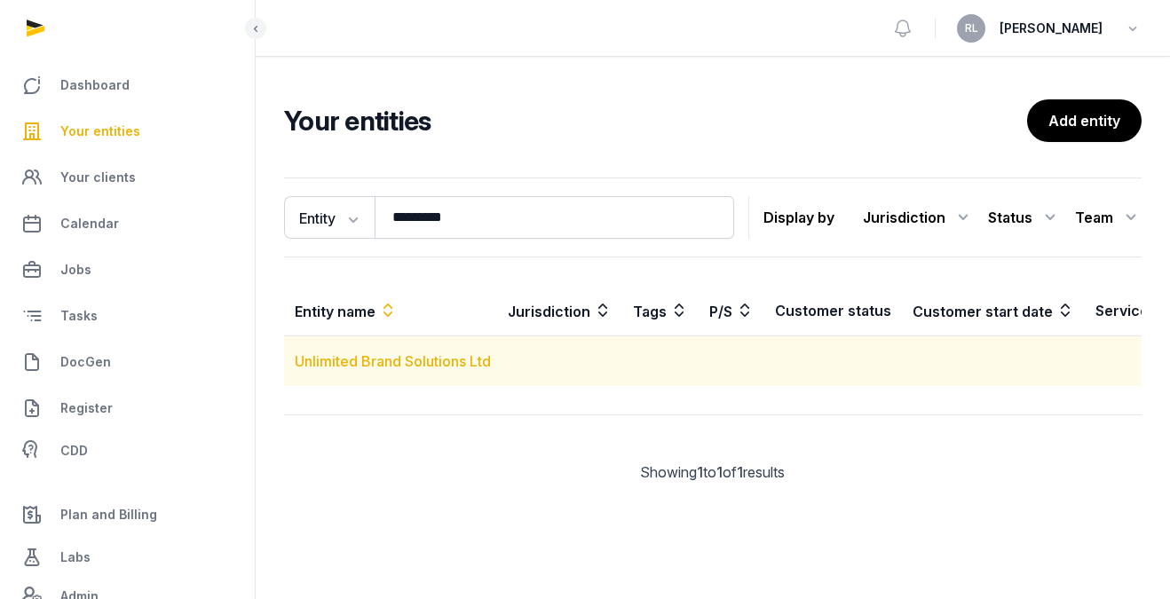
click at [400, 355] on link "Unlimited Brand Solutions Ltd" at bounding box center [393, 361] width 196 height 18
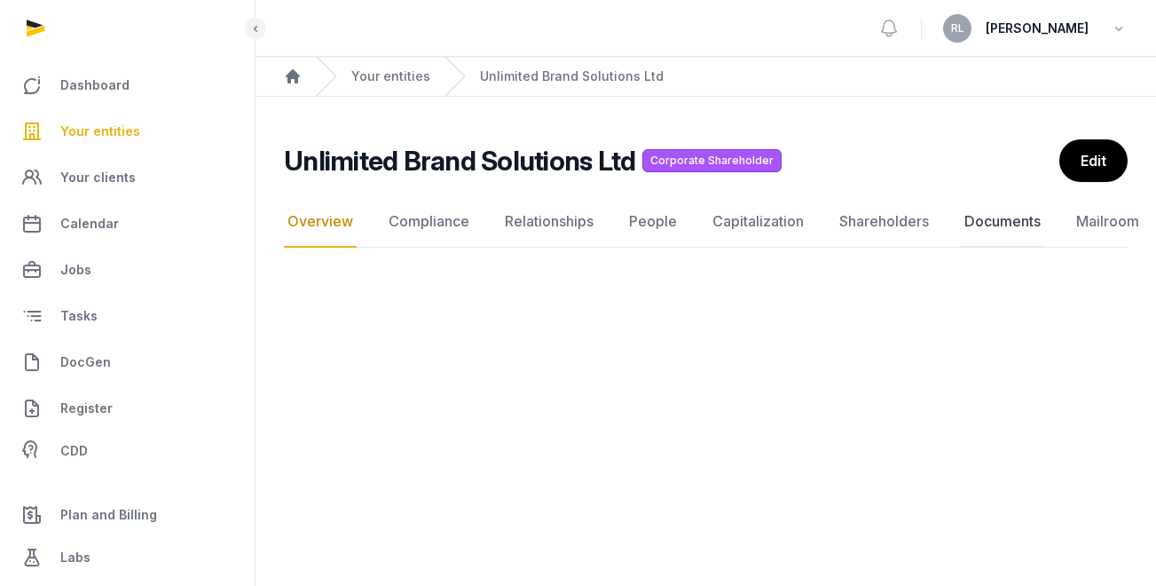
click at [990, 217] on link "Documents" at bounding box center [1002, 221] width 83 height 51
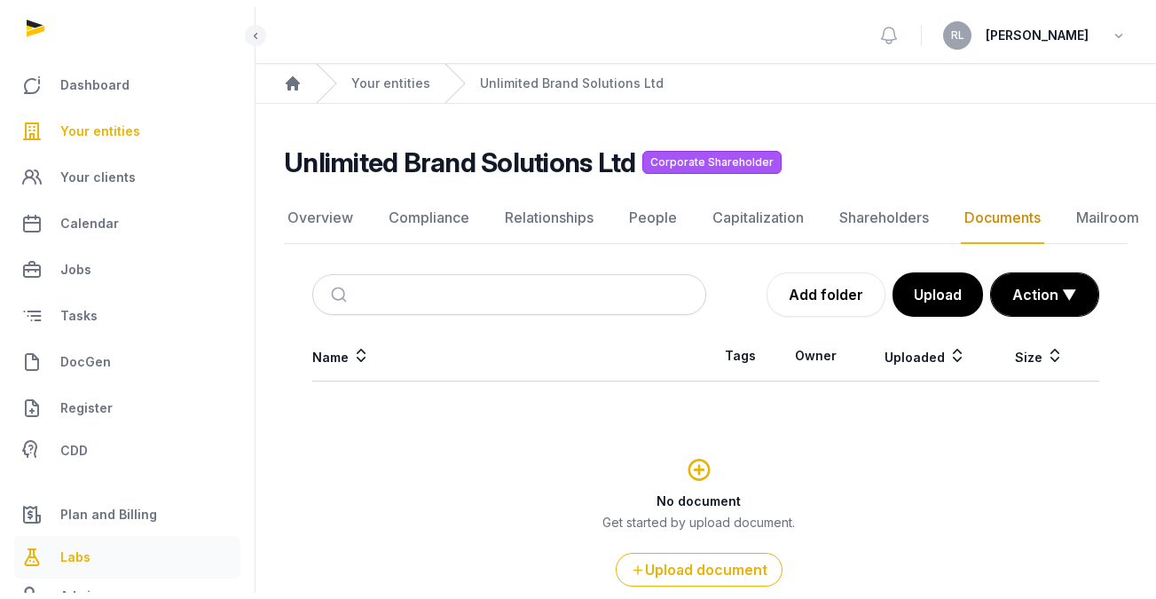
scroll to position [85, 0]
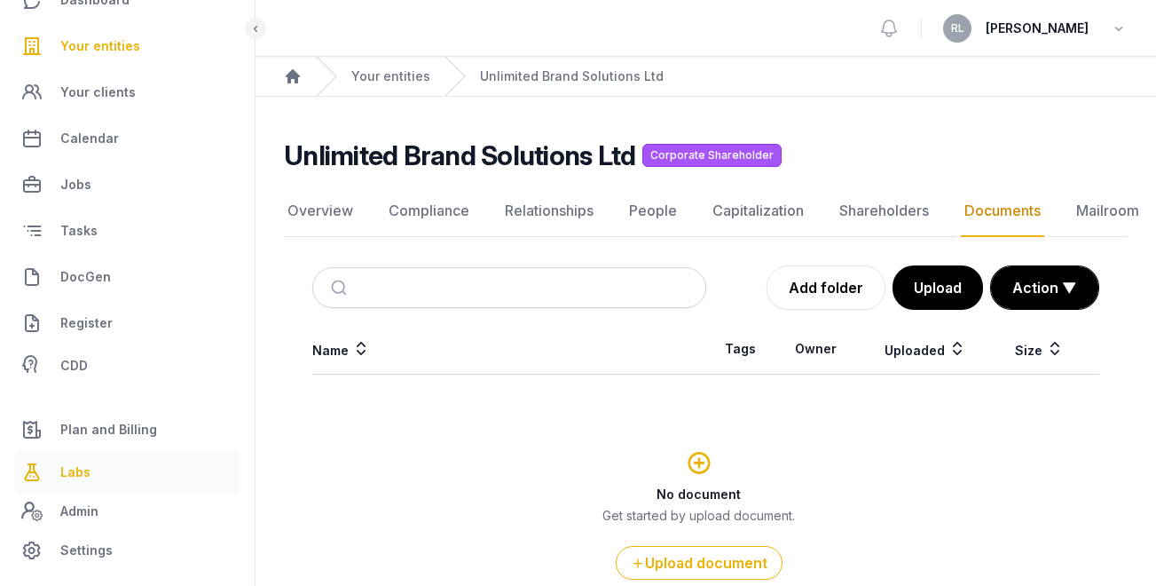
click at [132, 478] on link "Labs" at bounding box center [127, 472] width 226 height 43
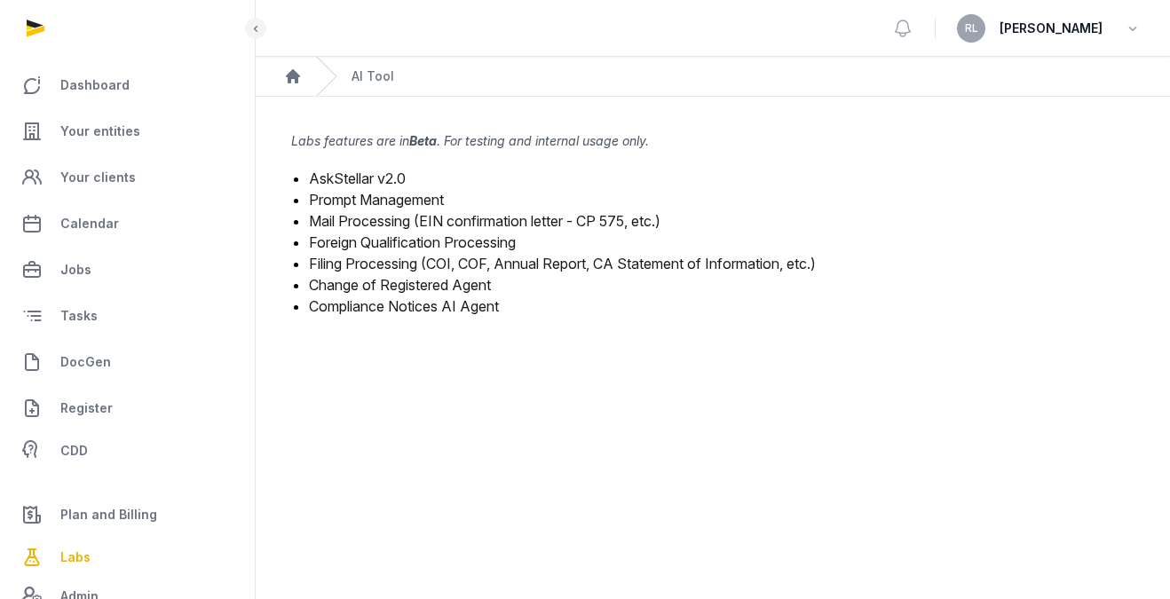
click at [422, 263] on link "Filing Processing (COI, COF, Annual Report, CA Statement of Information, etc.)" at bounding box center [562, 264] width 507 height 18
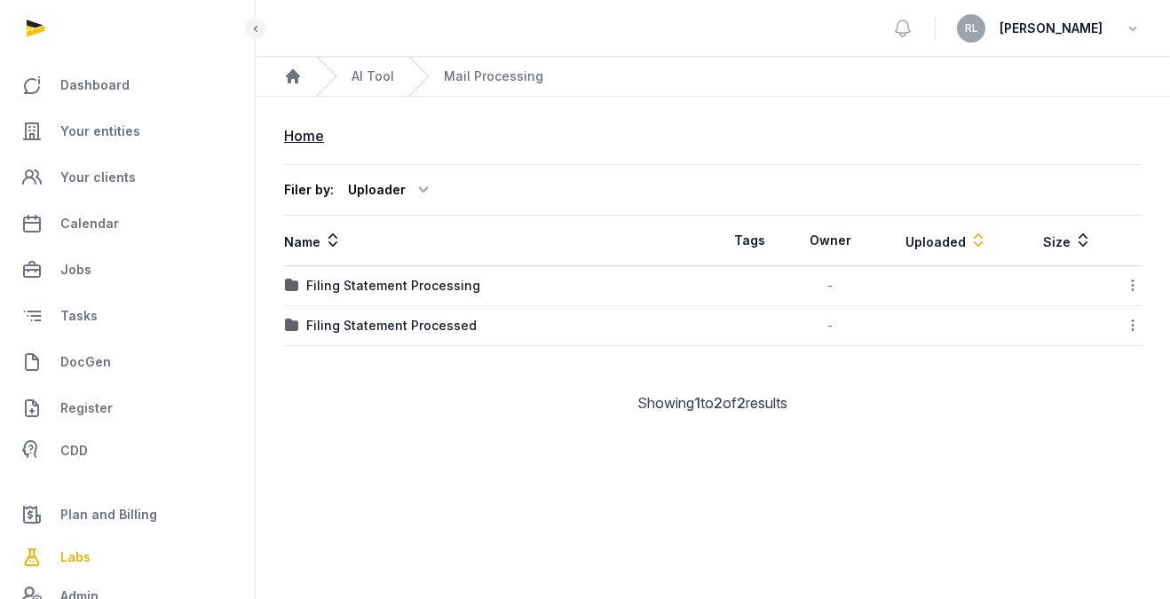
click at [417, 65] on icon "Breadcrumb" at bounding box center [418, 76] width 21 height 39
click at [386, 73] on link "AI Tool" at bounding box center [372, 76] width 43 height 18
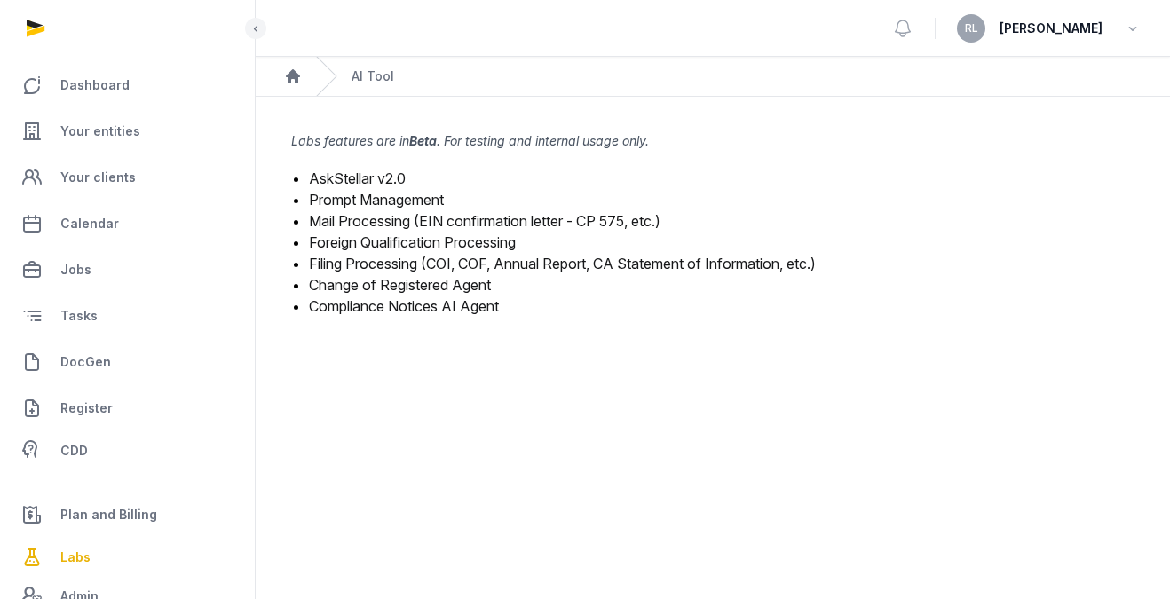
click at [375, 223] on link "Mail Processing (EIN confirmation letter - CP 575, etc.)" at bounding box center [484, 221] width 351 height 18
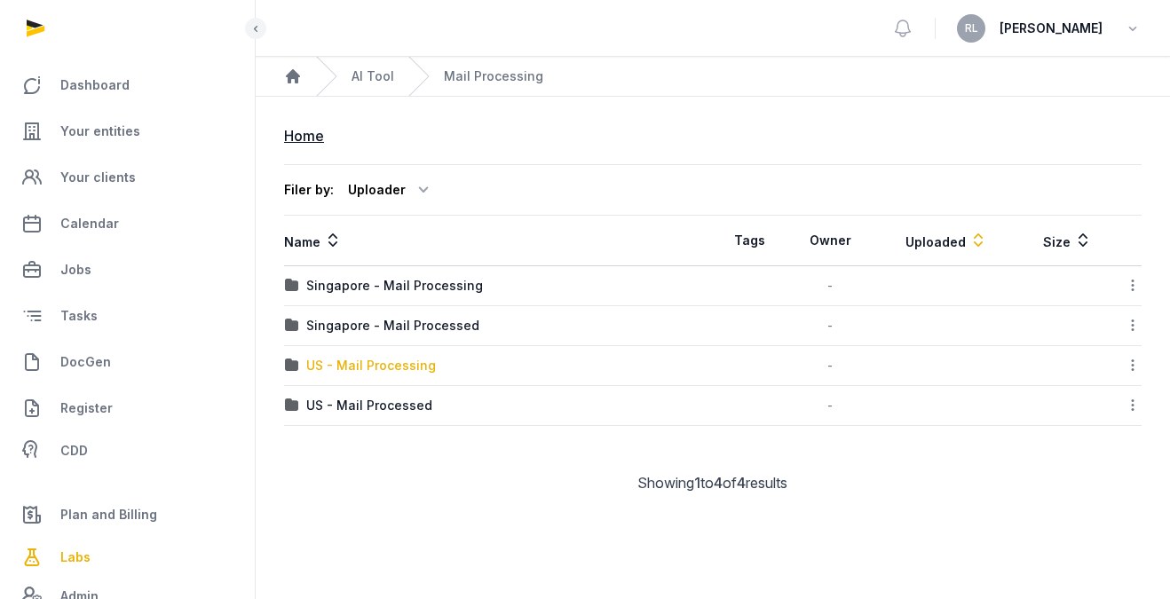
click at [364, 372] on div "US - Mail Processing" at bounding box center [371, 366] width 130 height 18
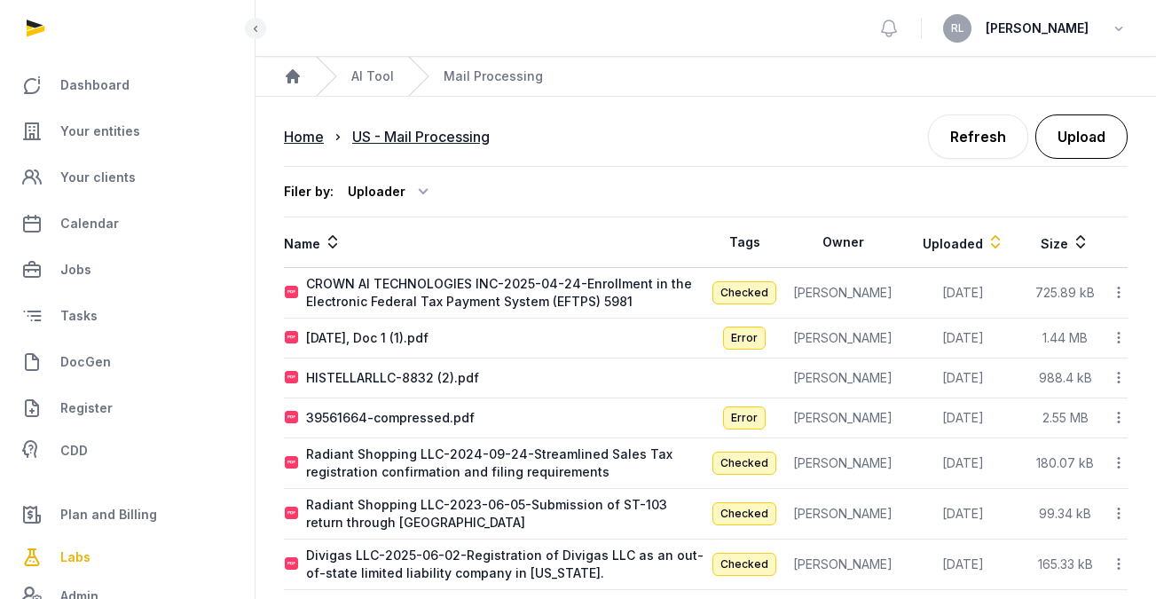
click at [1046, 136] on button "Upload" at bounding box center [1082, 136] width 92 height 44
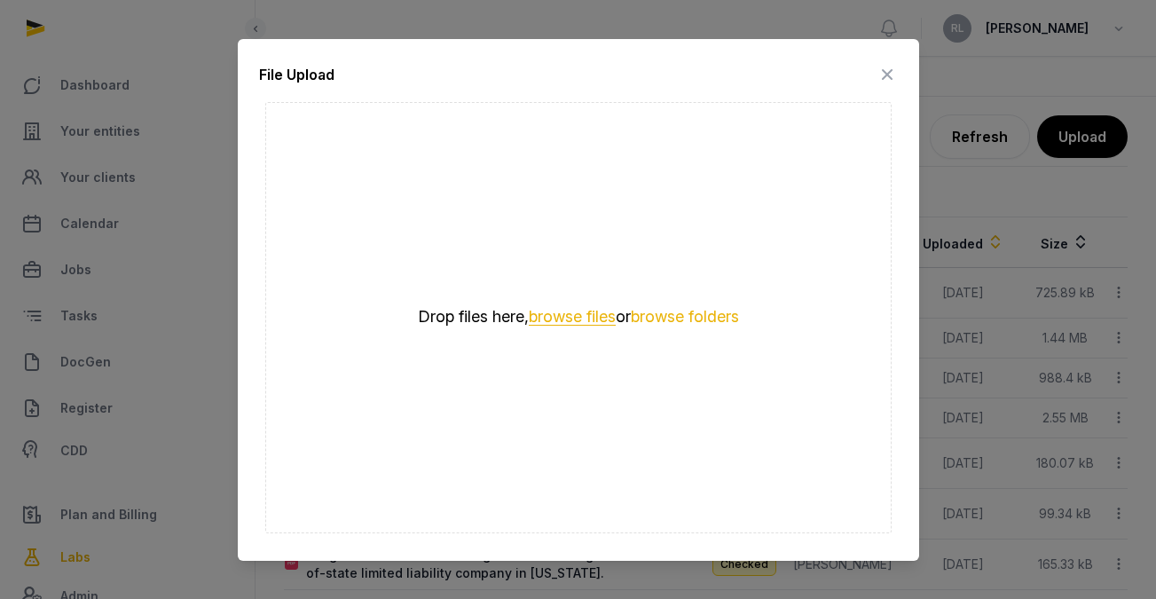
click at [536, 311] on button "browse files" at bounding box center [572, 317] width 87 height 17
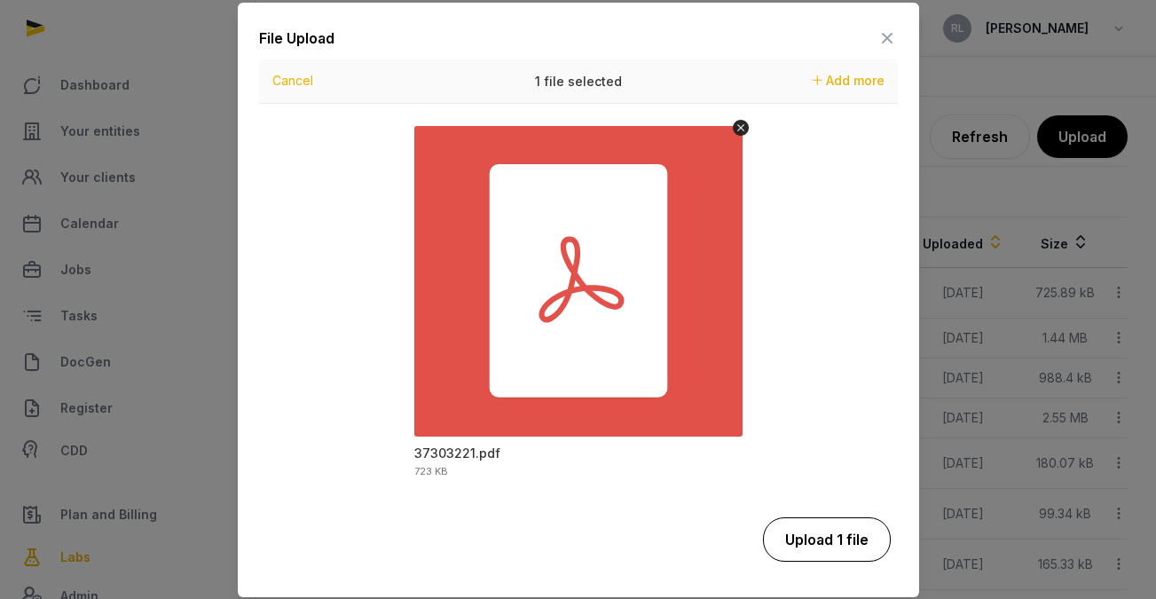
click at [840, 524] on button "Upload 1 file" at bounding box center [827, 539] width 128 height 44
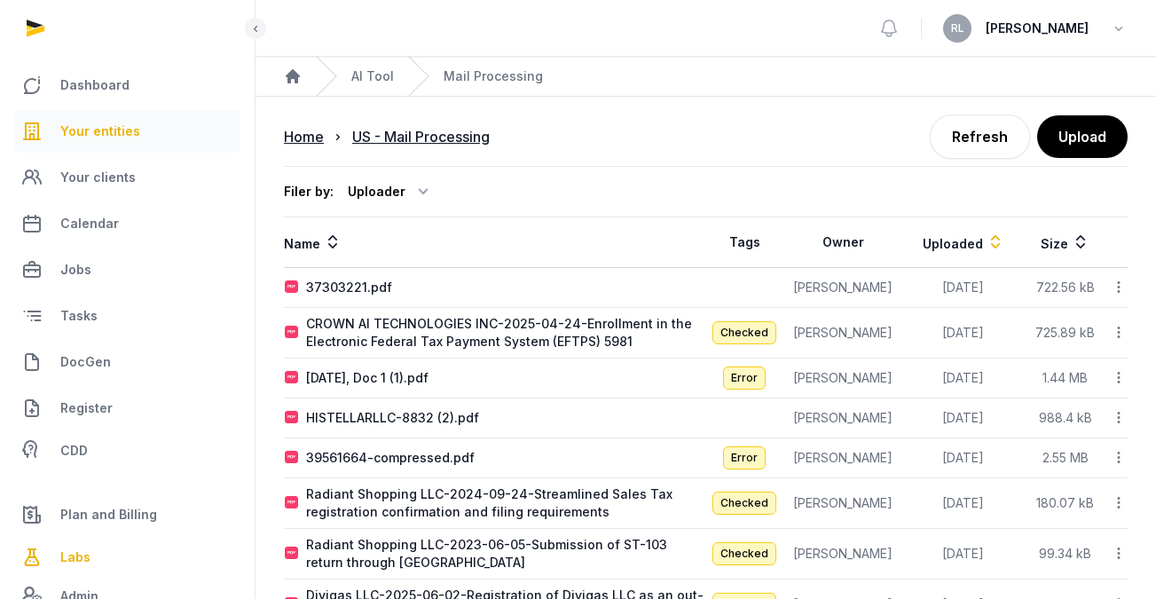
click at [103, 130] on span "Your entities" at bounding box center [100, 131] width 80 height 21
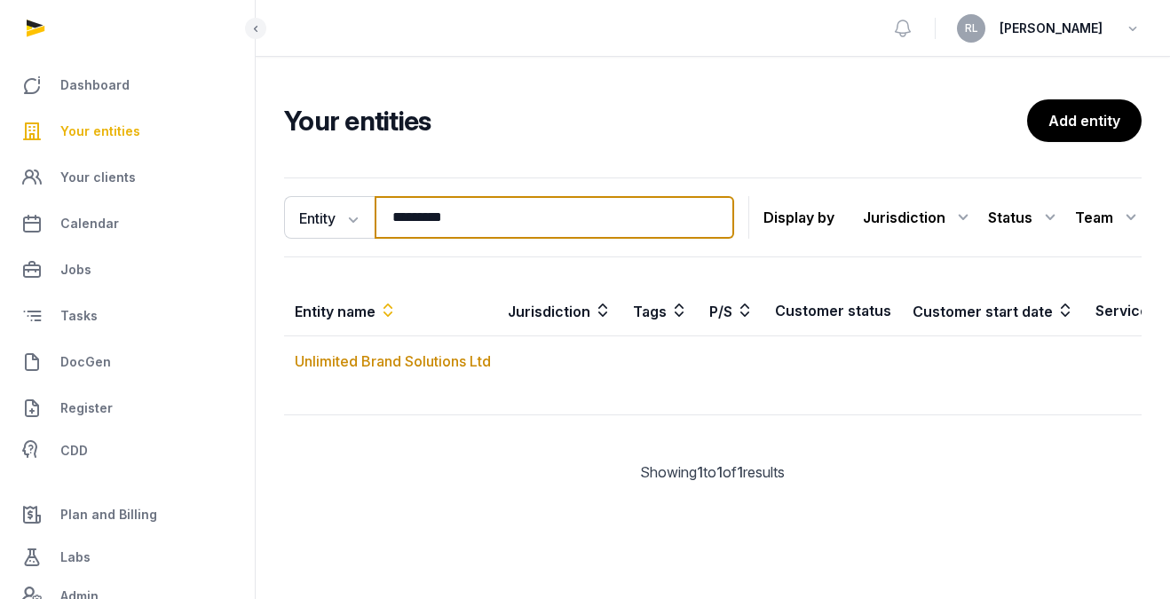
click at [528, 218] on input "*********" at bounding box center [554, 217] width 359 height 43
type input "*"
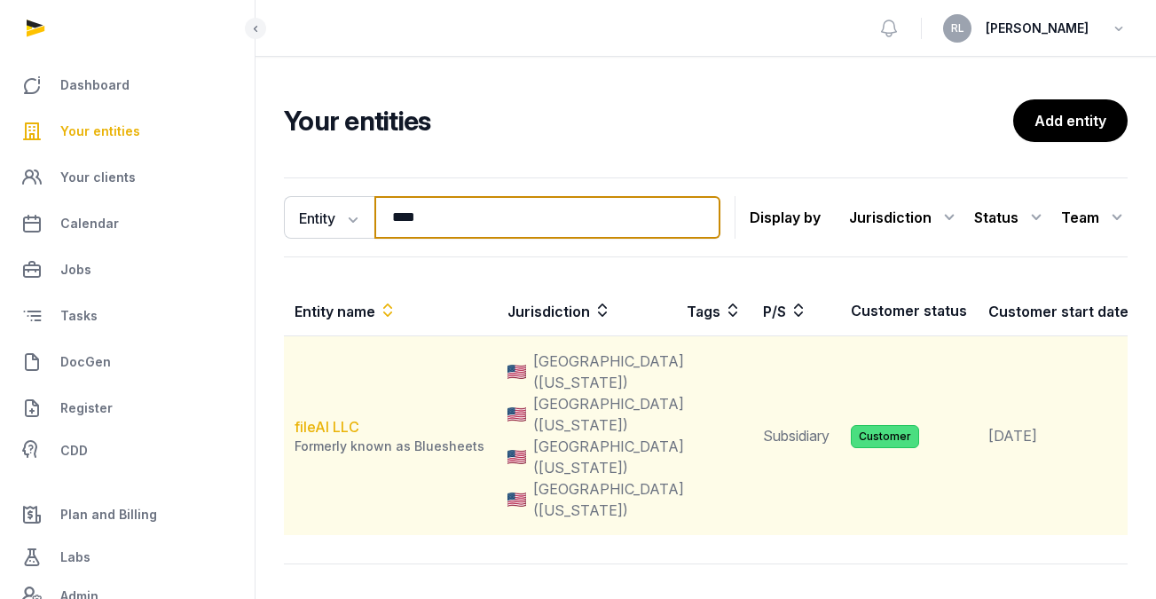
type input "****"
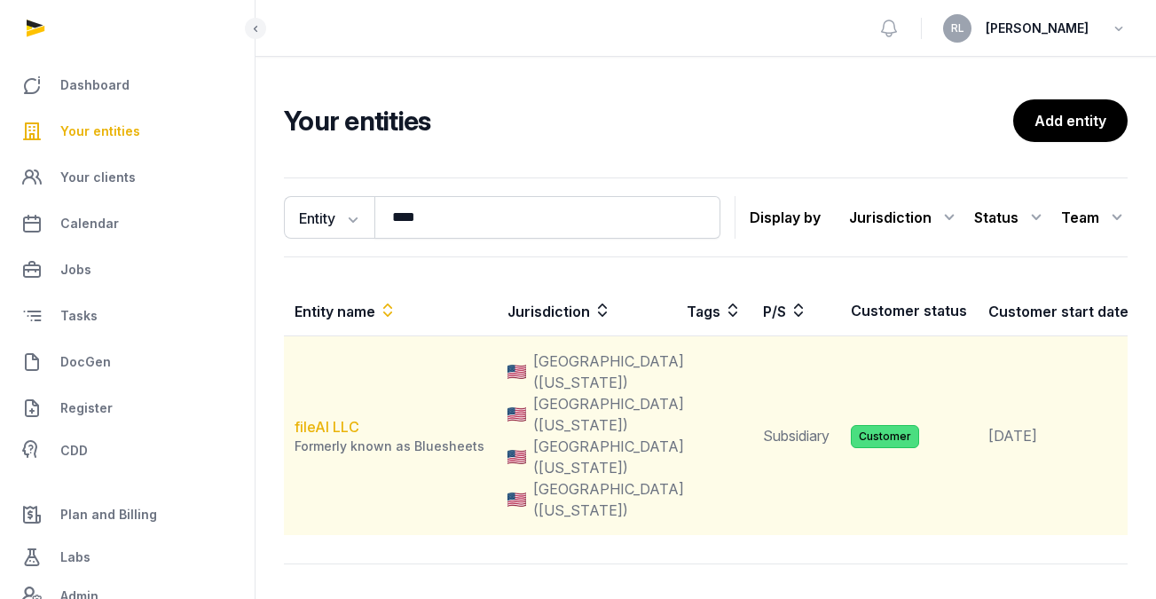
click at [321, 436] on link "fileAI LLC" at bounding box center [327, 427] width 65 height 18
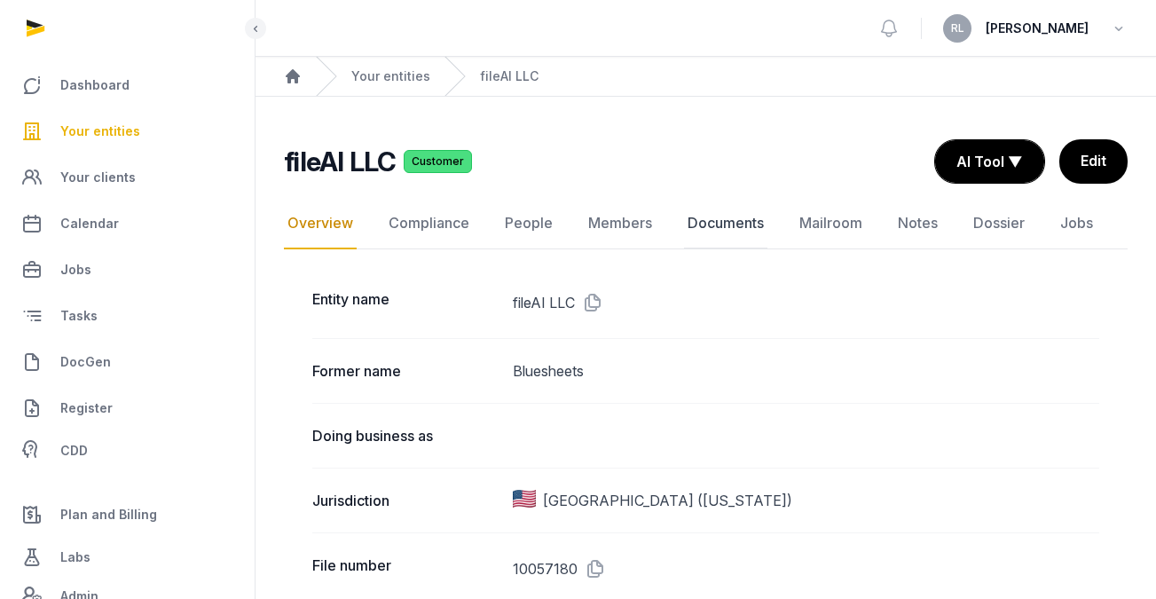
click at [729, 224] on link "Documents" at bounding box center [725, 223] width 83 height 51
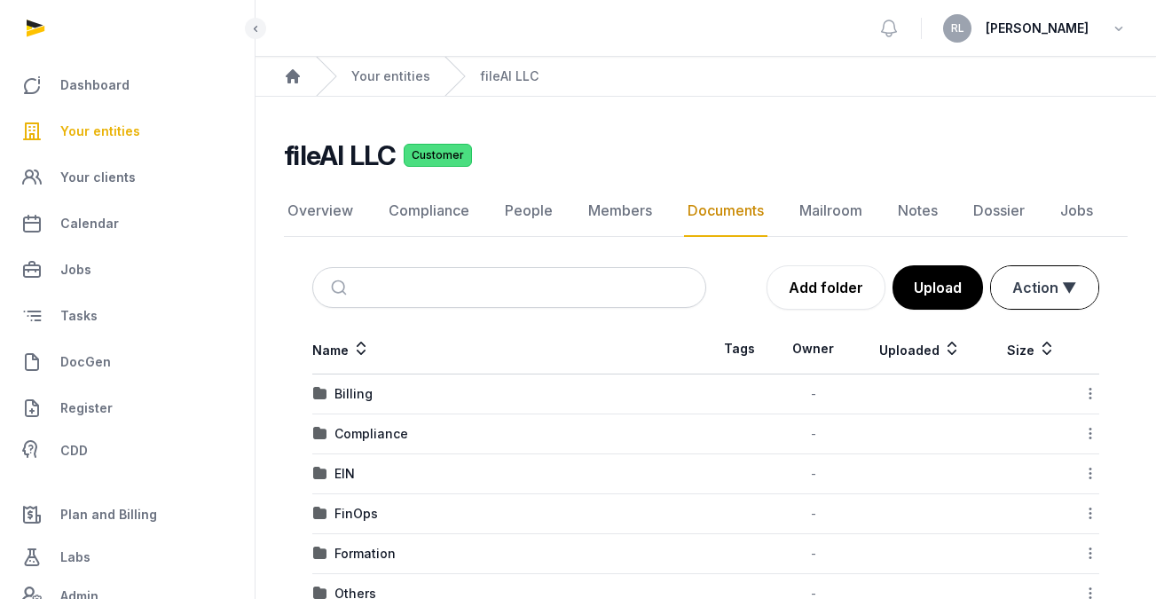
scroll to position [89, 0]
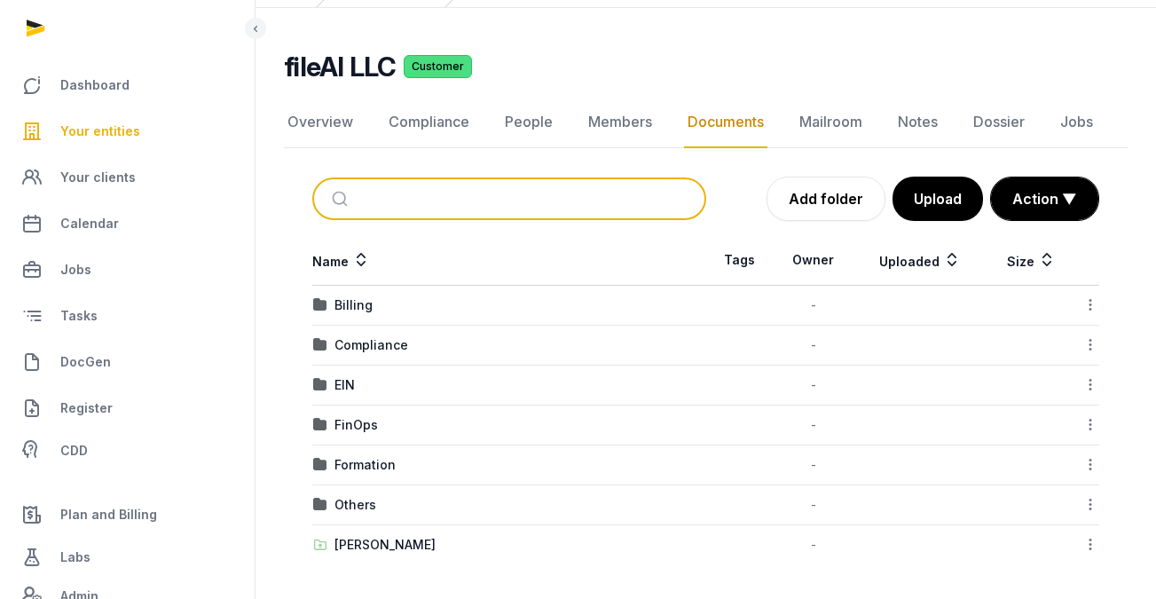
click at [407, 201] on input "search" at bounding box center [530, 198] width 335 height 39
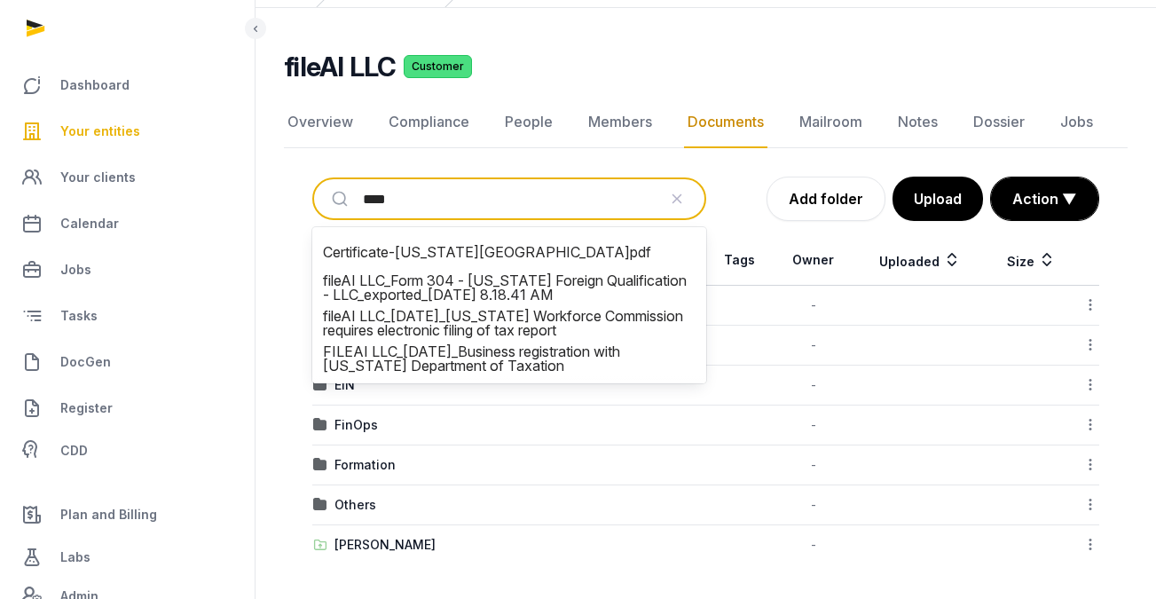
type input "*****"
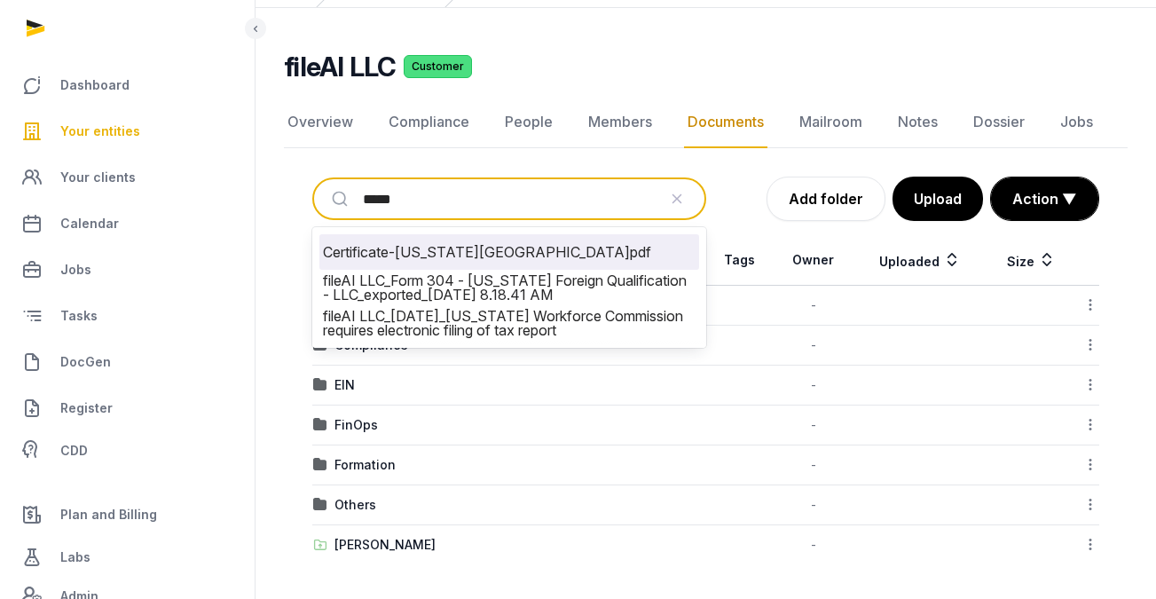
click at [440, 267] on li "Certificate-Texas.pdf" at bounding box center [509, 251] width 380 height 35
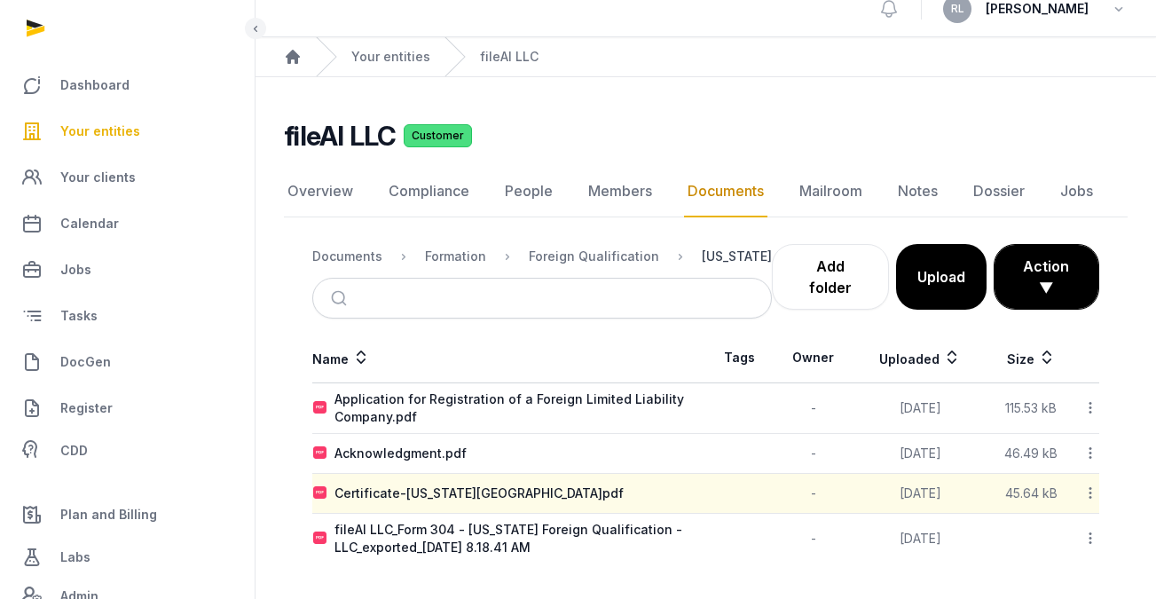
scroll to position [20, 0]
click at [708, 256] on div "Texas" at bounding box center [737, 257] width 70 height 18
click at [318, 259] on div "Documents" at bounding box center [347, 257] width 70 height 18
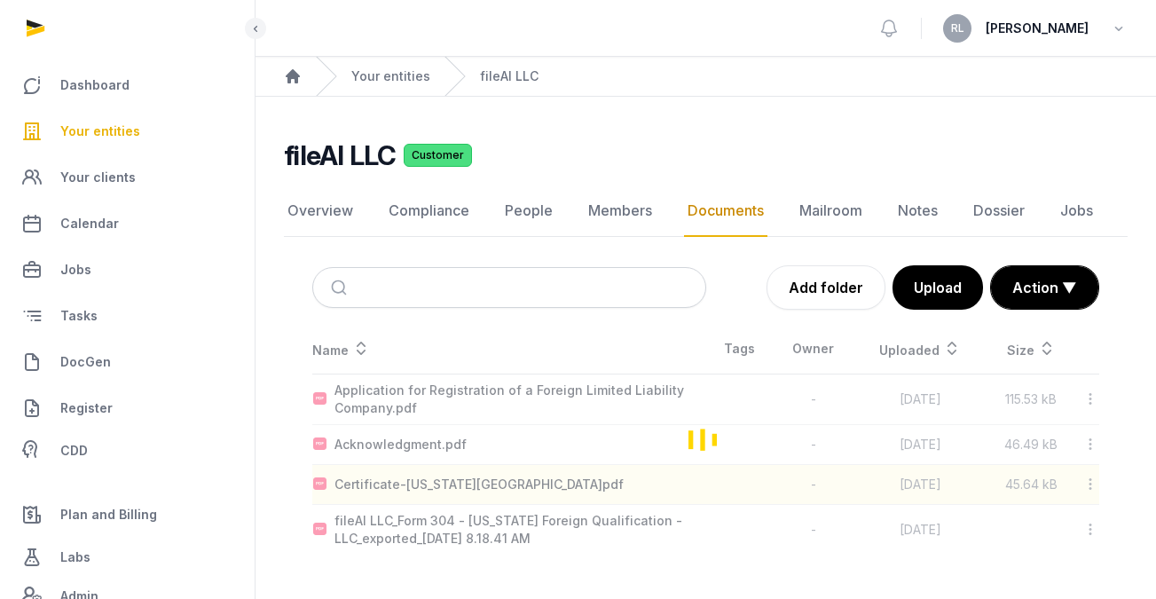
scroll to position [0, 0]
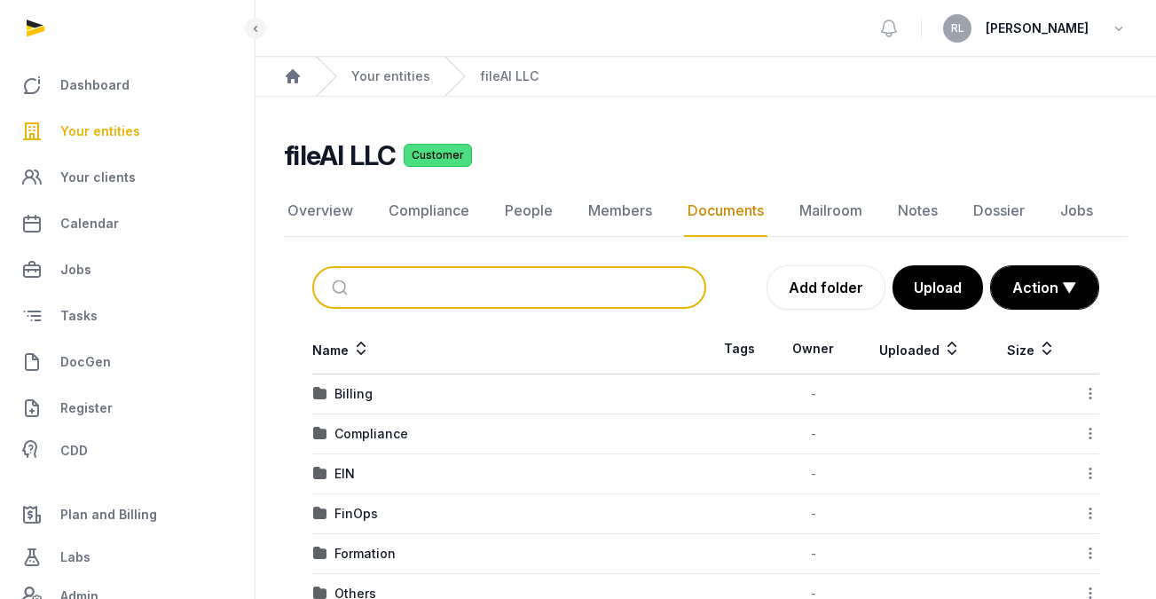
click at [390, 294] on input "search" at bounding box center [530, 287] width 335 height 39
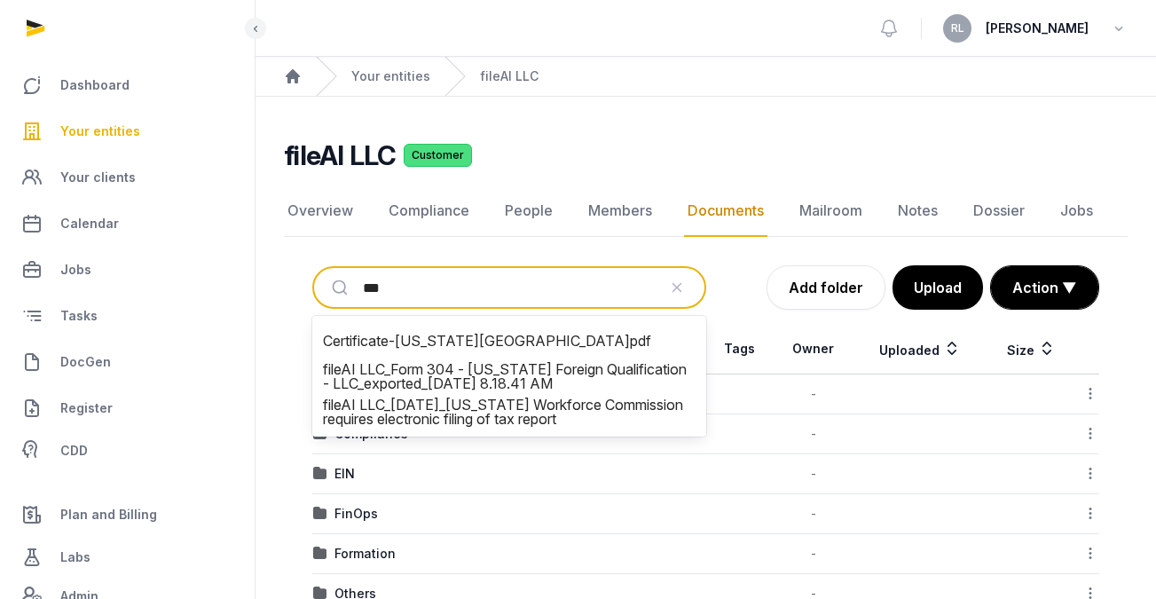
type input "****"
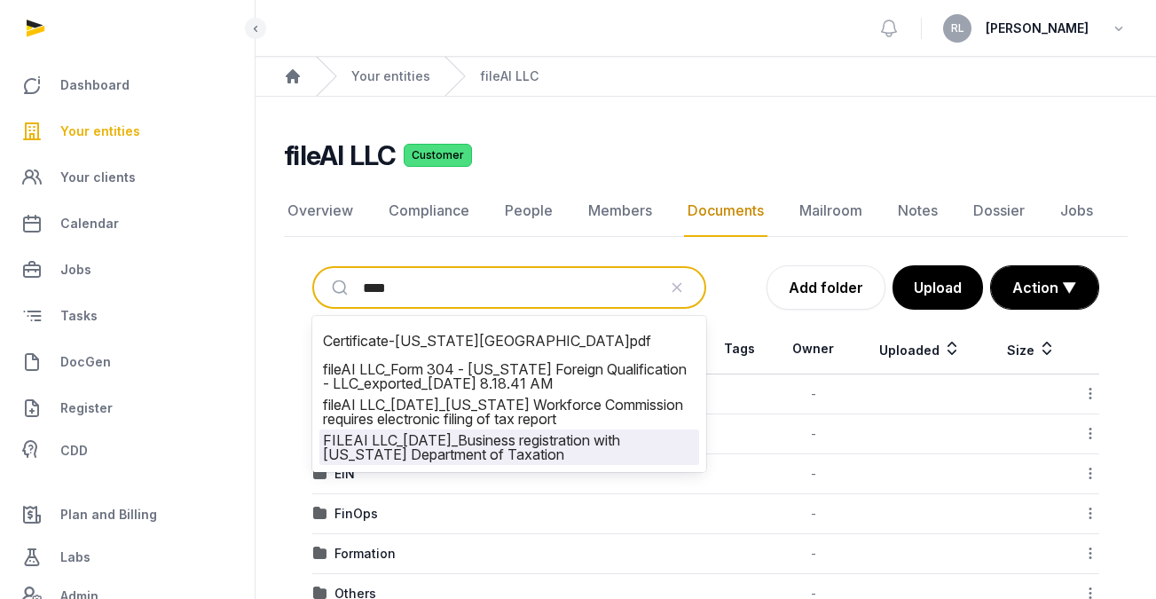
click at [429, 440] on li "FILEAI LLC_2025-07-22_Business registration with Virginia Department of Taxation" at bounding box center [509, 447] width 380 height 35
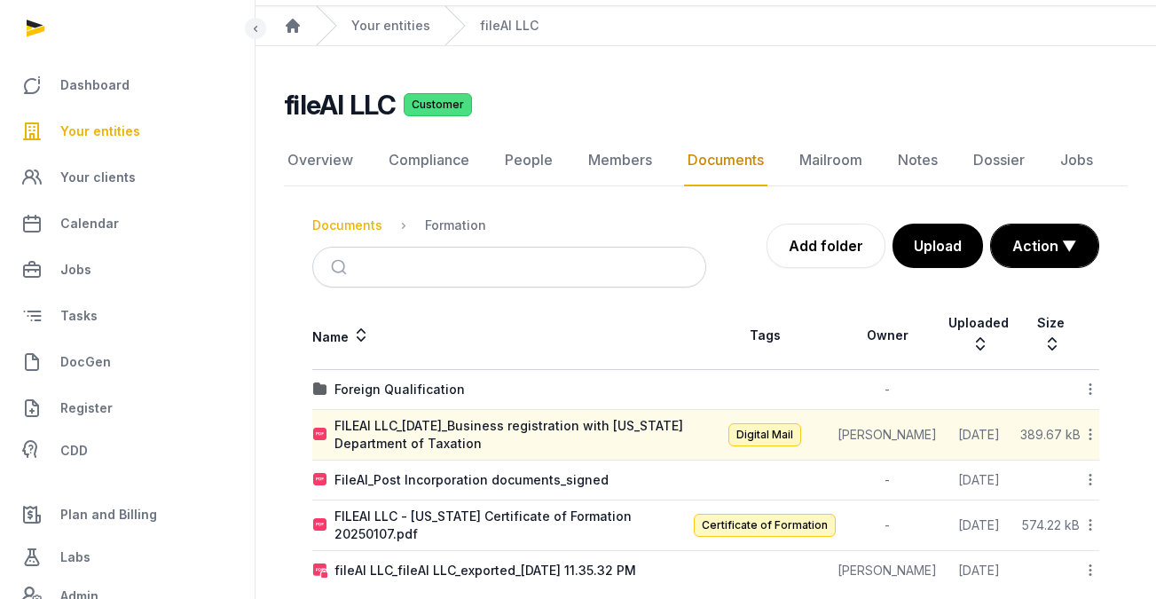
scroll to position [20, 0]
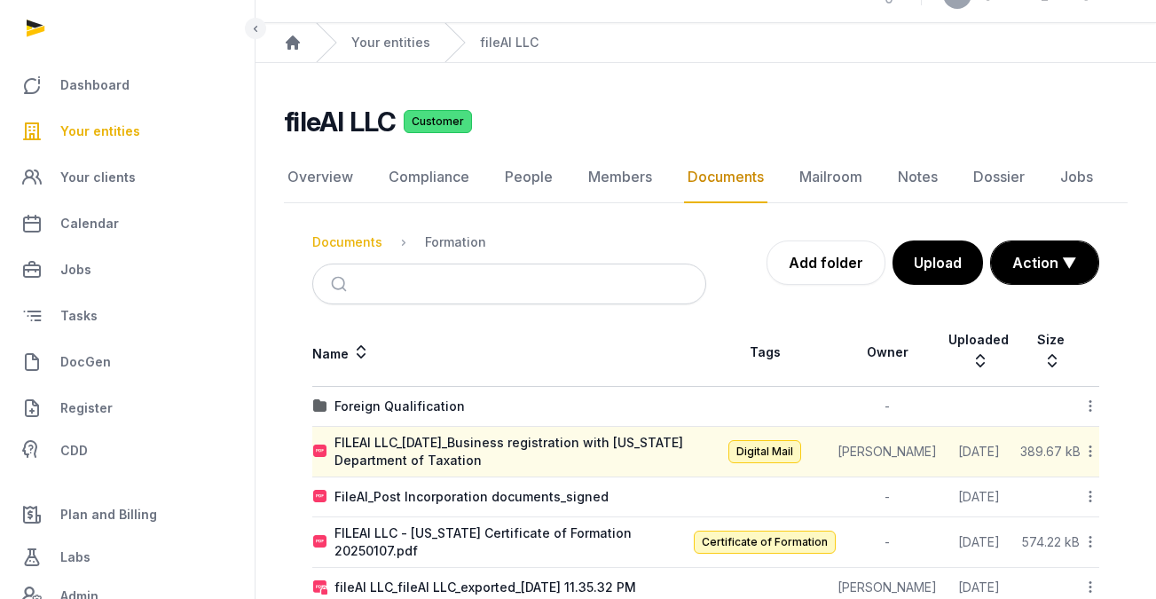
click at [351, 233] on div "Documents" at bounding box center [347, 242] width 70 height 18
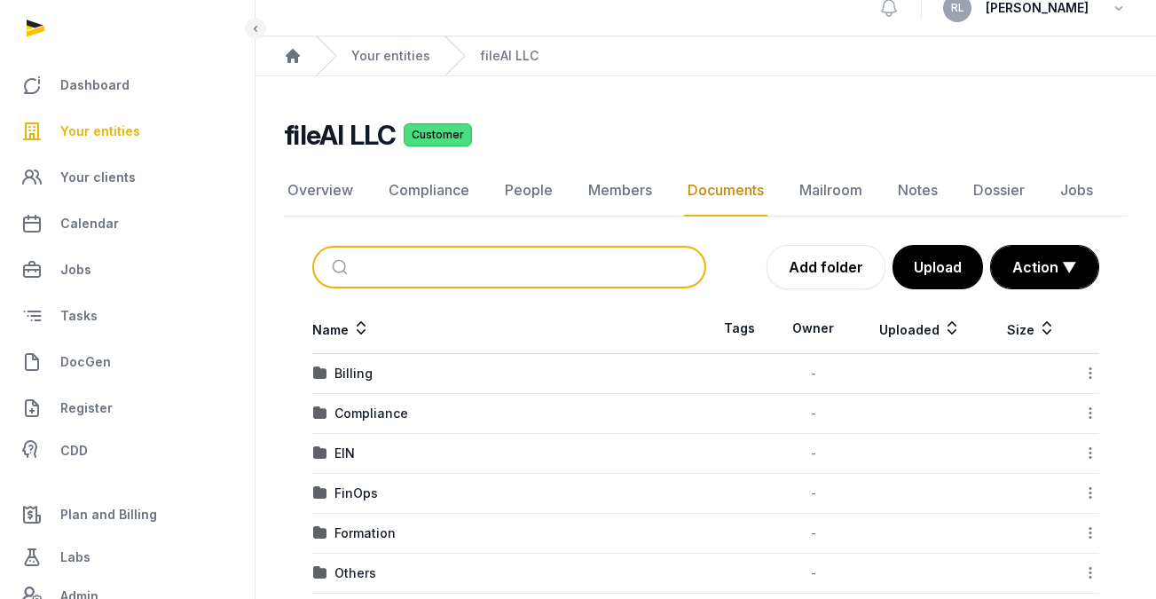
click at [414, 274] on input "search" at bounding box center [530, 267] width 335 height 39
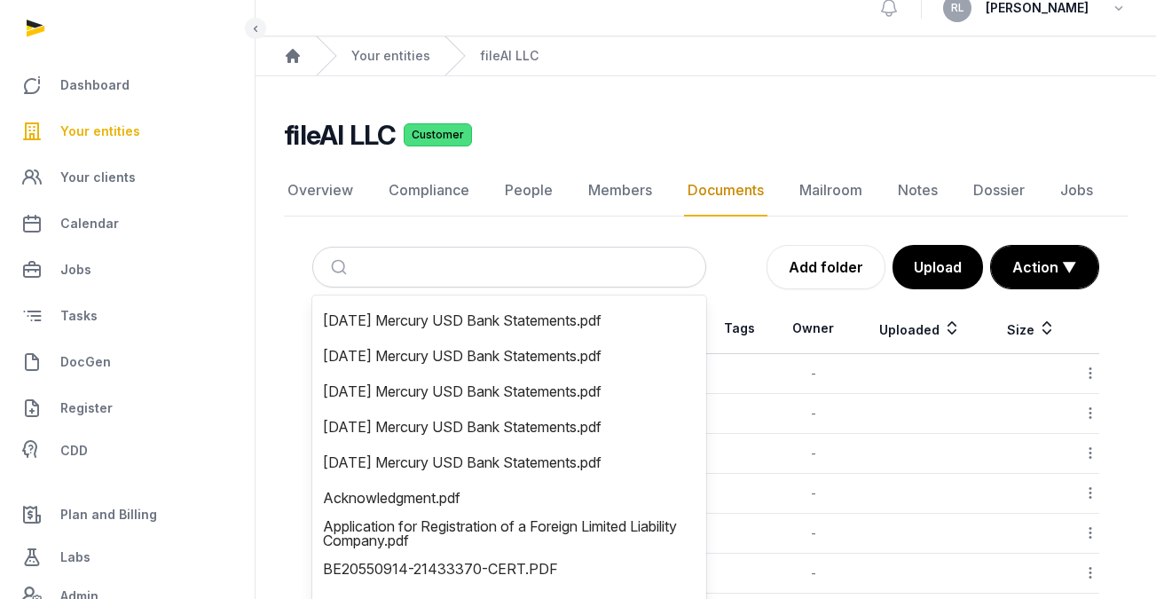
click at [728, 260] on div "Add folder Upload Action ▼ Start select Move Delete" at bounding box center [903, 267] width 394 height 44
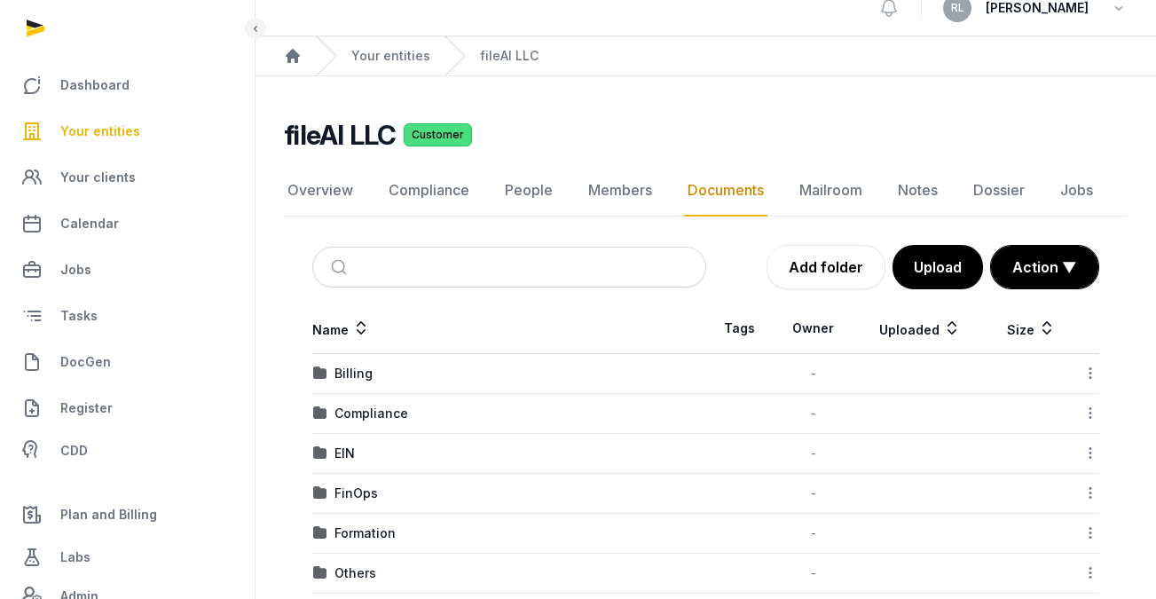
scroll to position [90, 0]
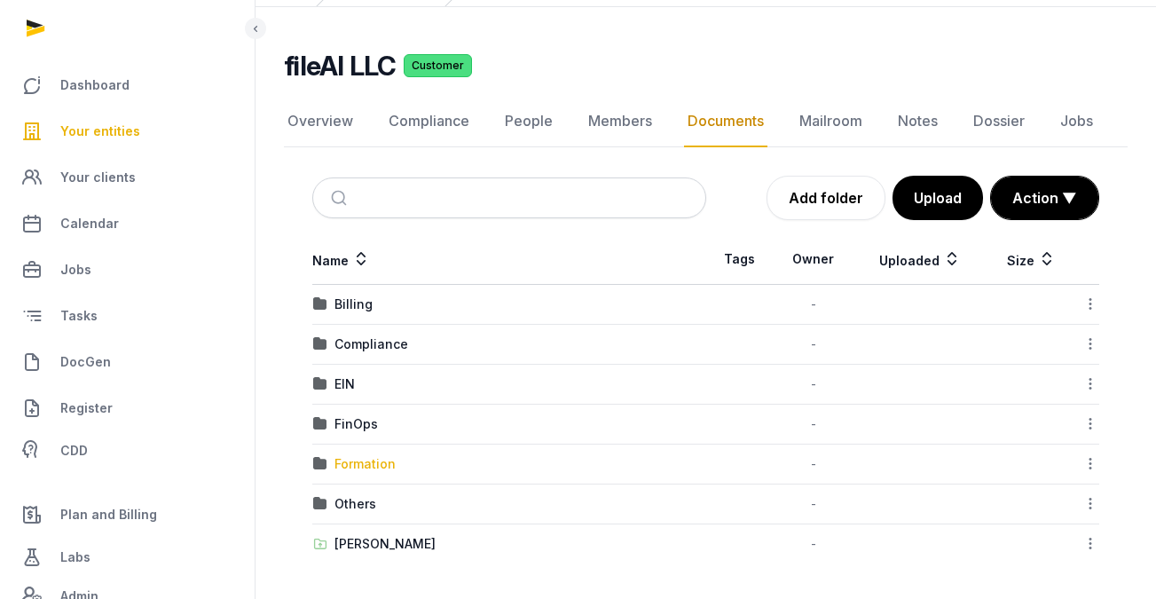
click at [340, 466] on div "Formation" at bounding box center [365, 464] width 61 height 18
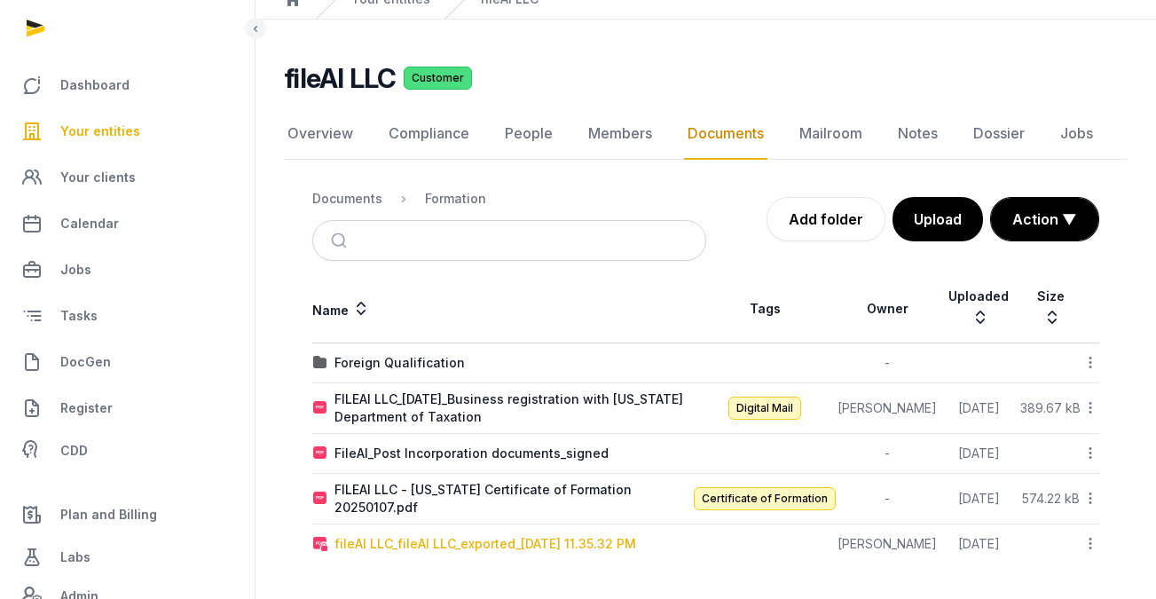
scroll to position [49, 0]
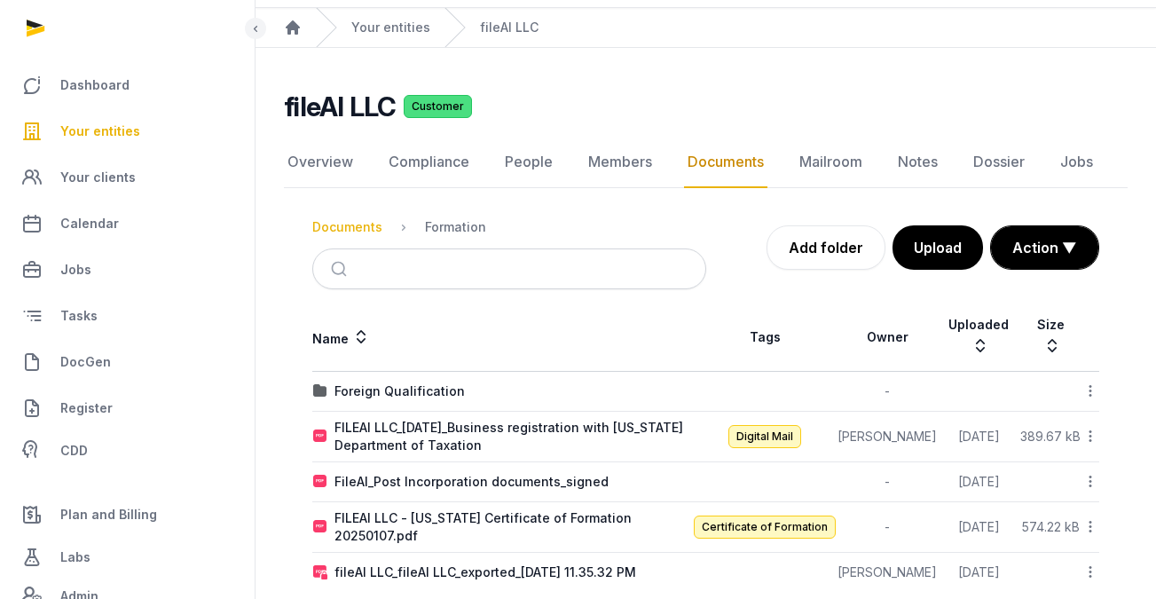
click at [360, 225] on div "Documents" at bounding box center [347, 227] width 70 height 18
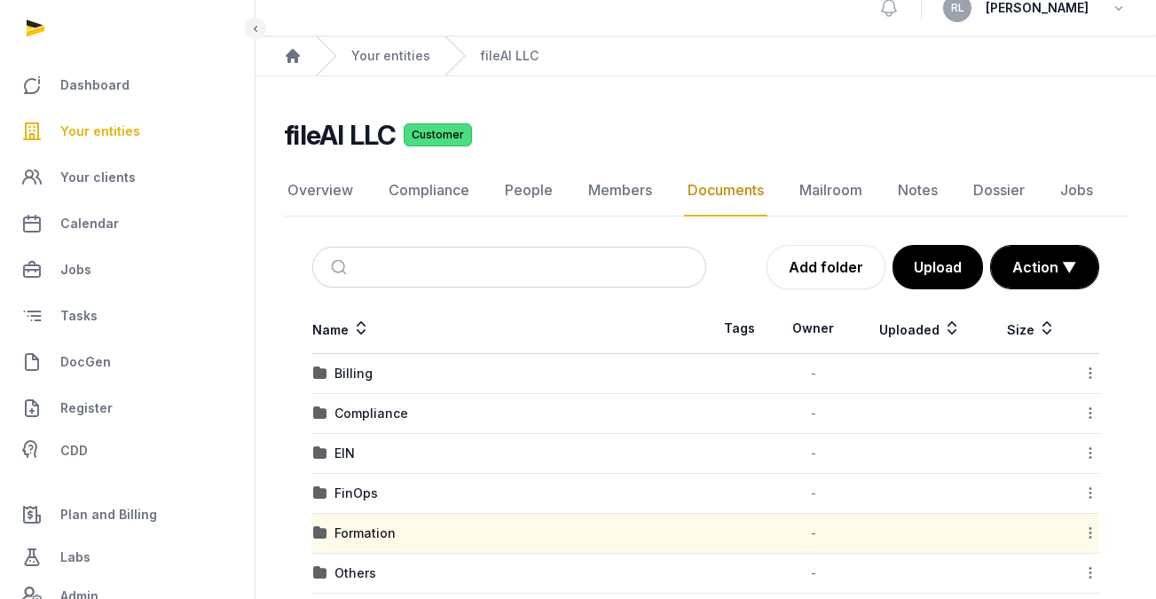
click at [702, 269] on form at bounding box center [509, 267] width 394 height 41
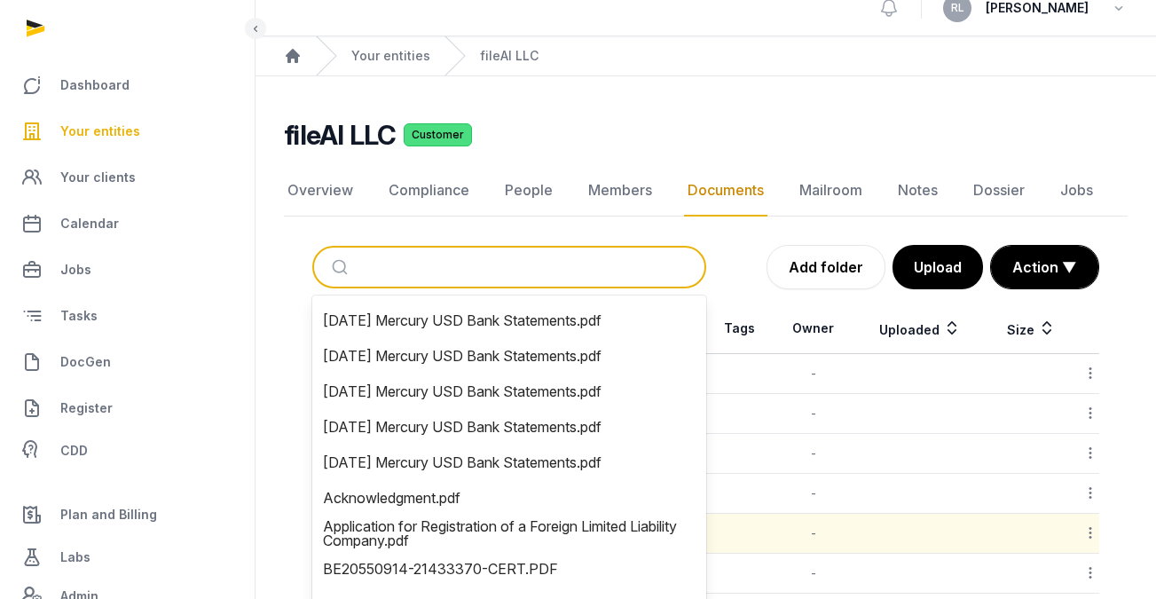
click at [633, 269] on input "search" at bounding box center [530, 267] width 335 height 39
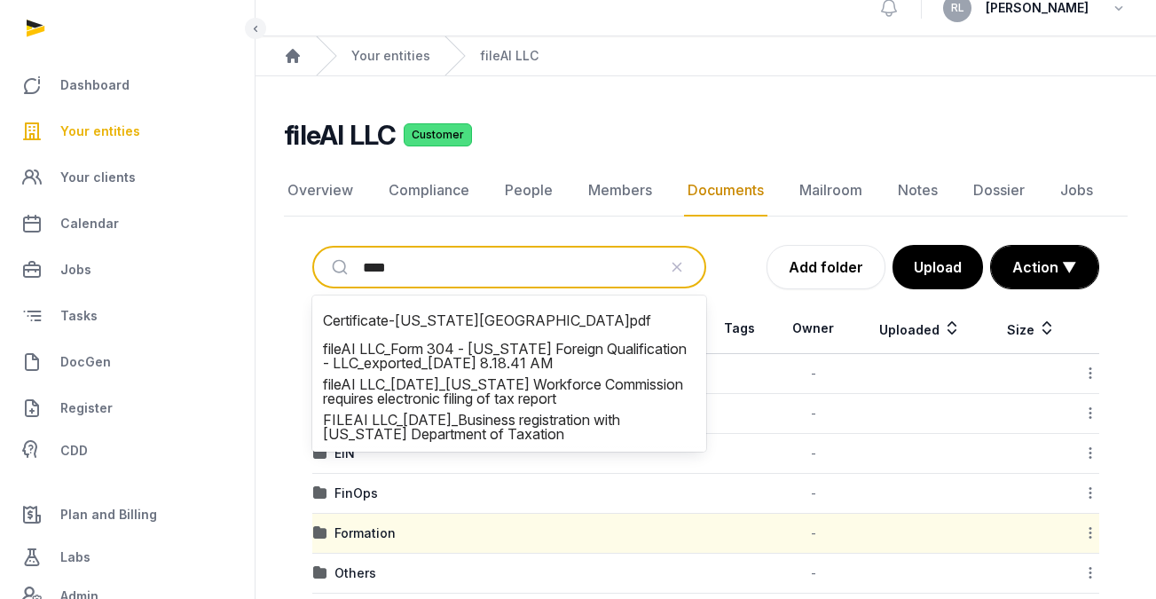
type input "*****"
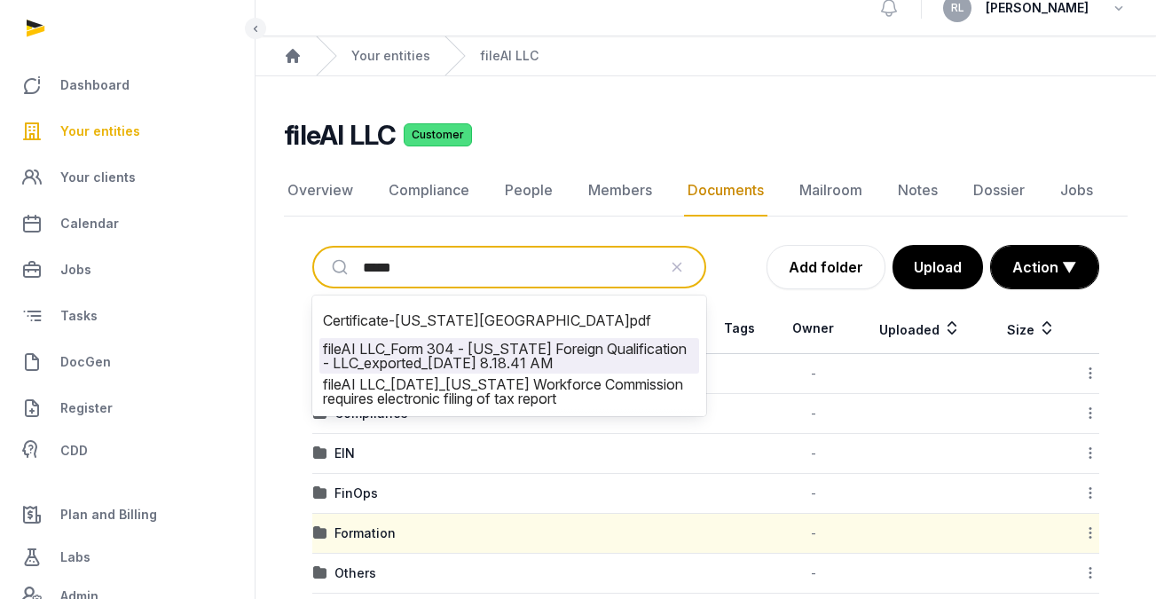
click at [580, 356] on li "fileAI LLC_Form 304 - Texas Foreign Qualification - LLC_exported_2025-02-19 8.1…" at bounding box center [509, 355] width 380 height 35
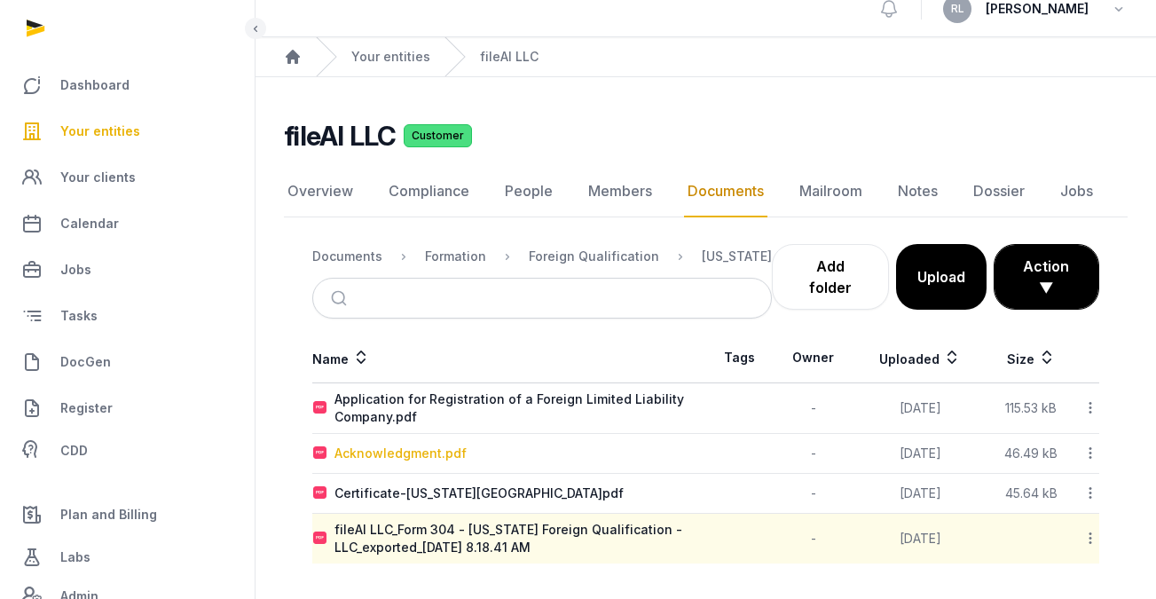
click at [449, 446] on div "Acknowledgment.pdf" at bounding box center [401, 454] width 132 height 18
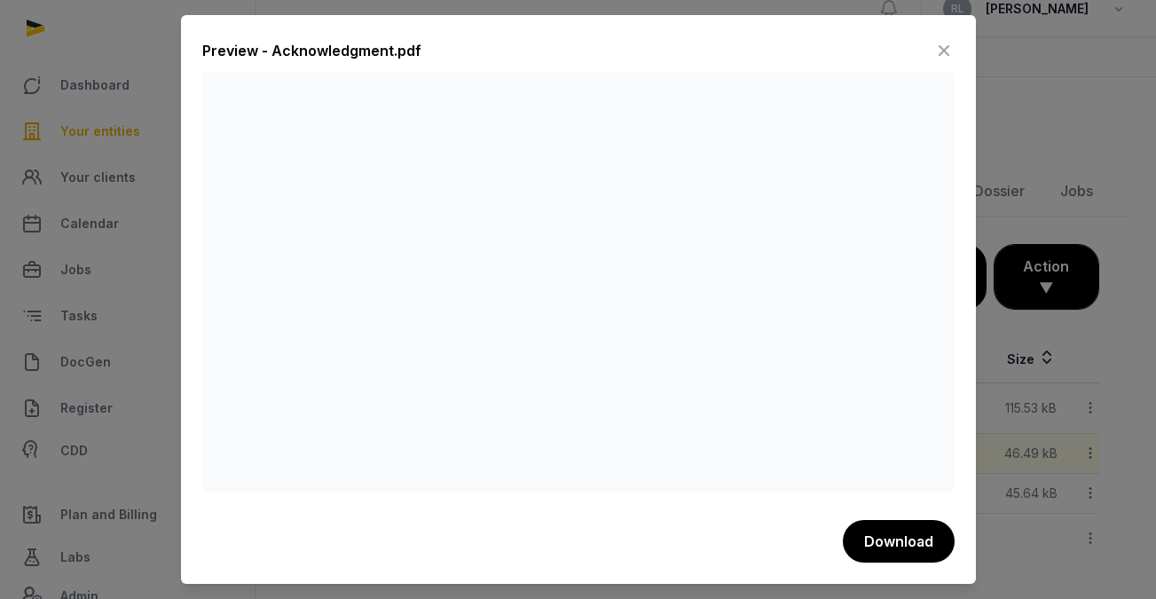
click at [936, 45] on icon at bounding box center [944, 50] width 21 height 28
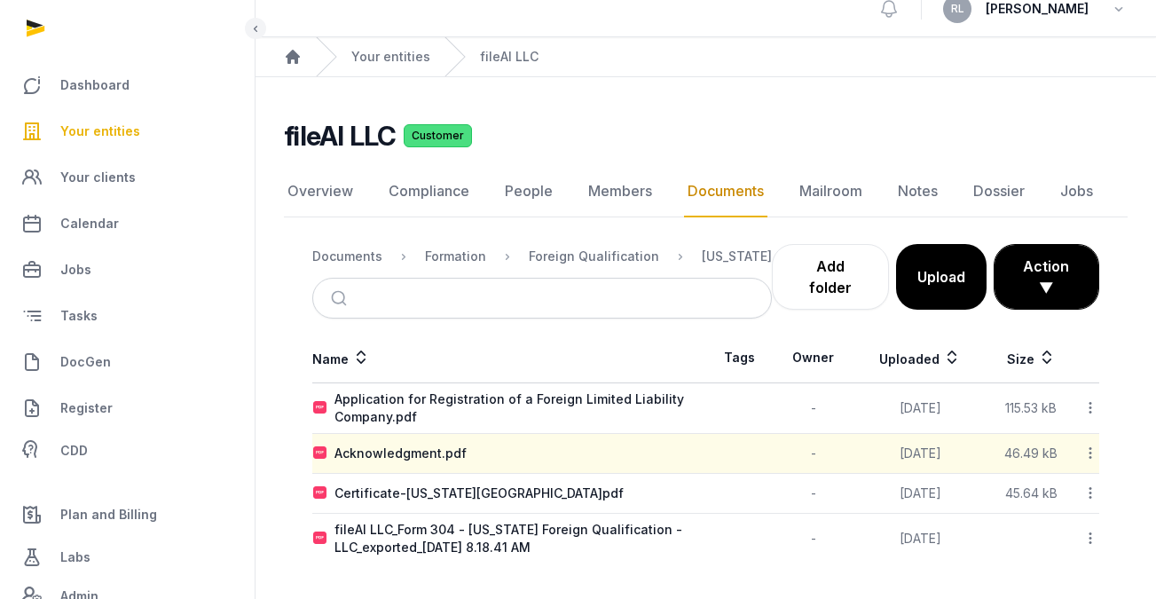
click at [95, 125] on span "Your entities" at bounding box center [100, 131] width 80 height 21
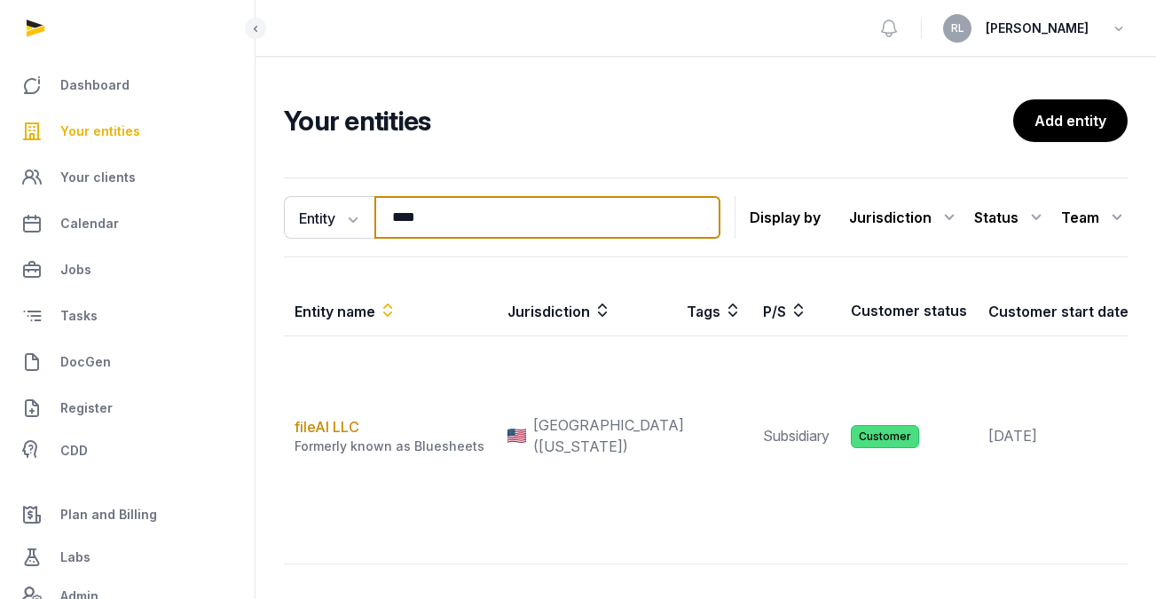
click at [473, 226] on input "****" at bounding box center [548, 217] width 346 height 43
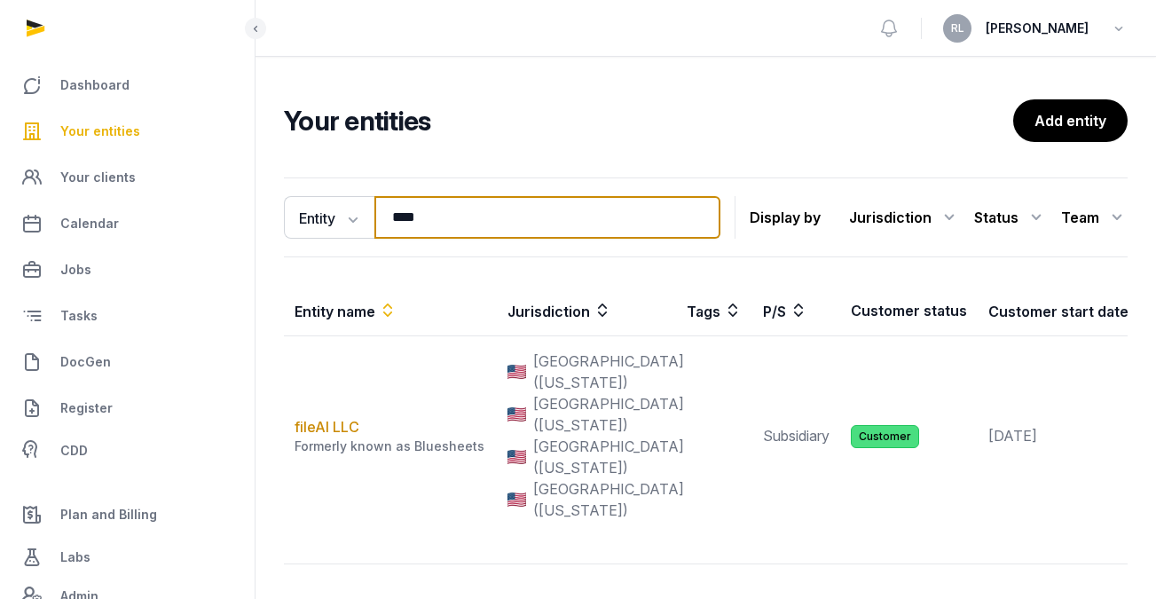
click at [473, 226] on input "****" at bounding box center [548, 217] width 346 height 43
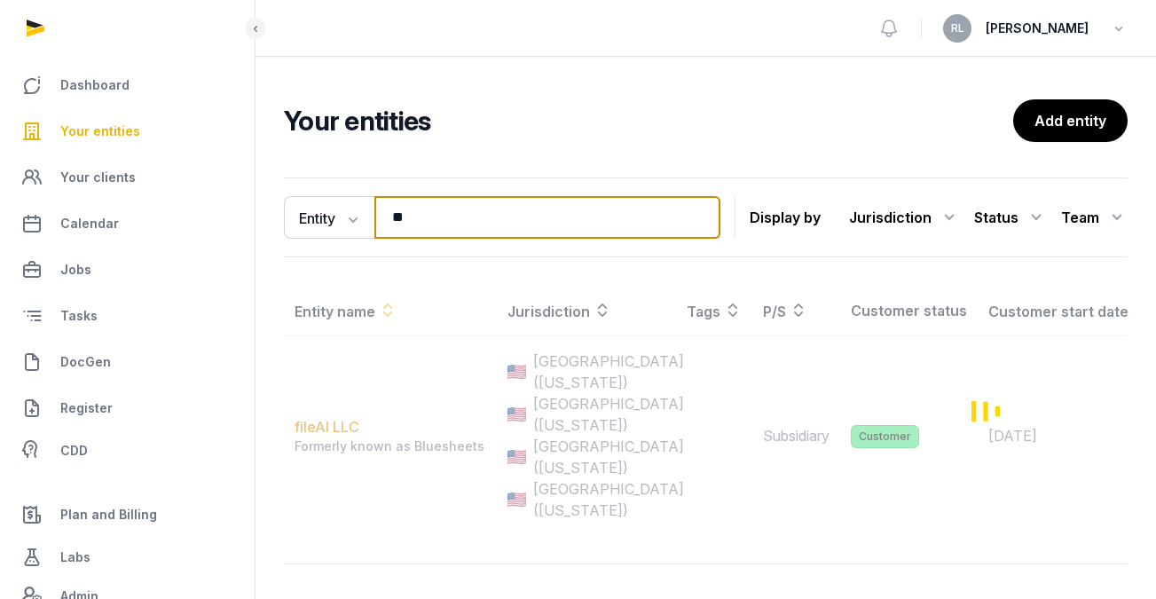
type input "*"
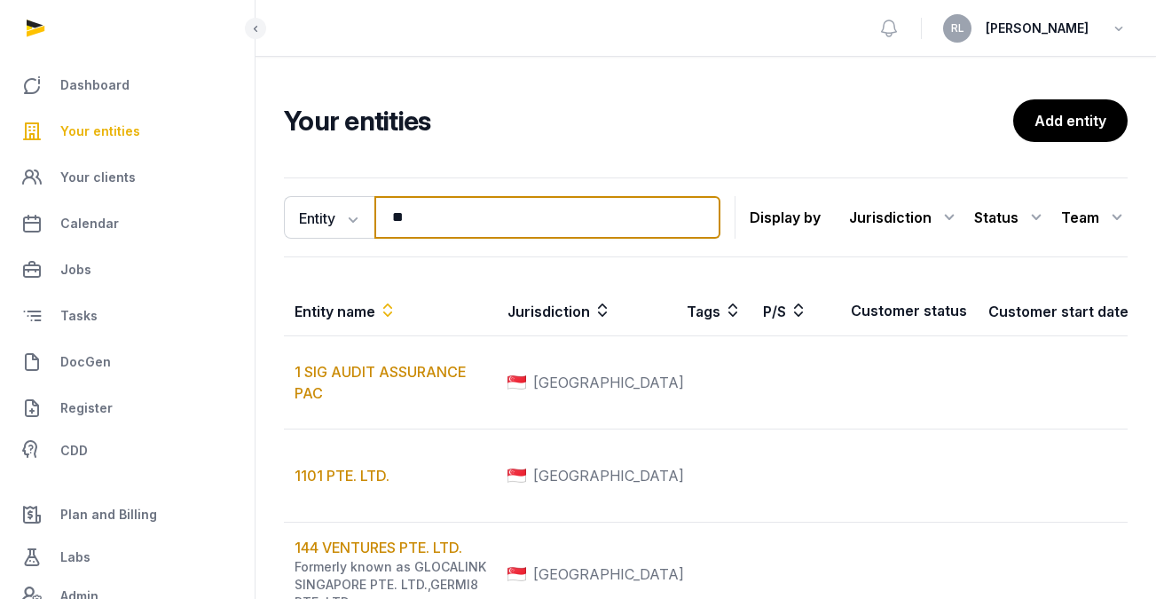
type input "*"
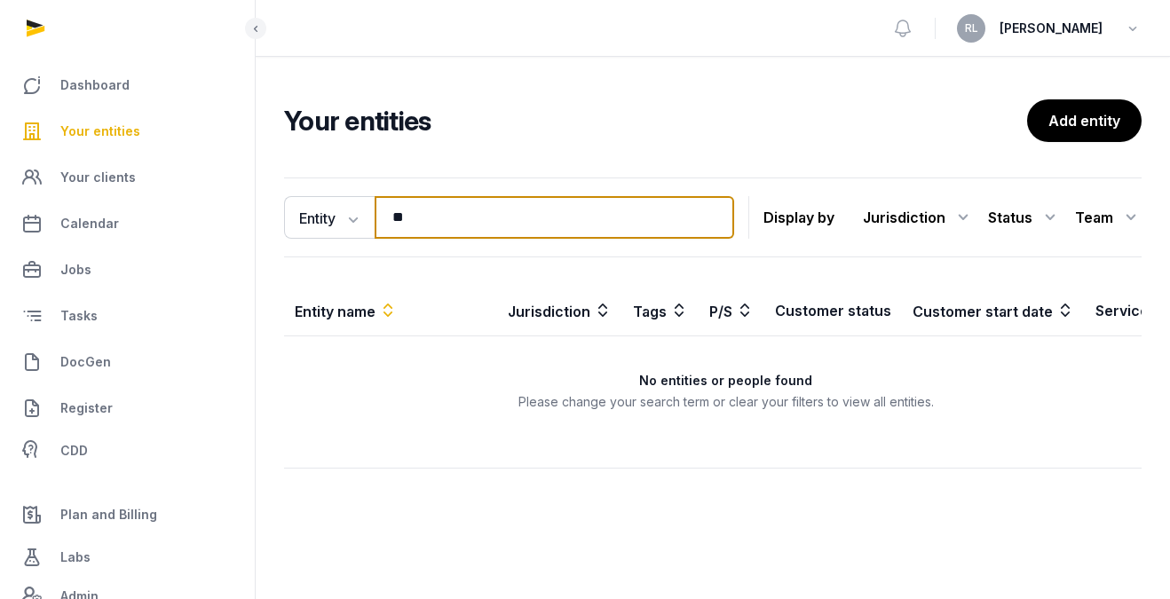
type input "*"
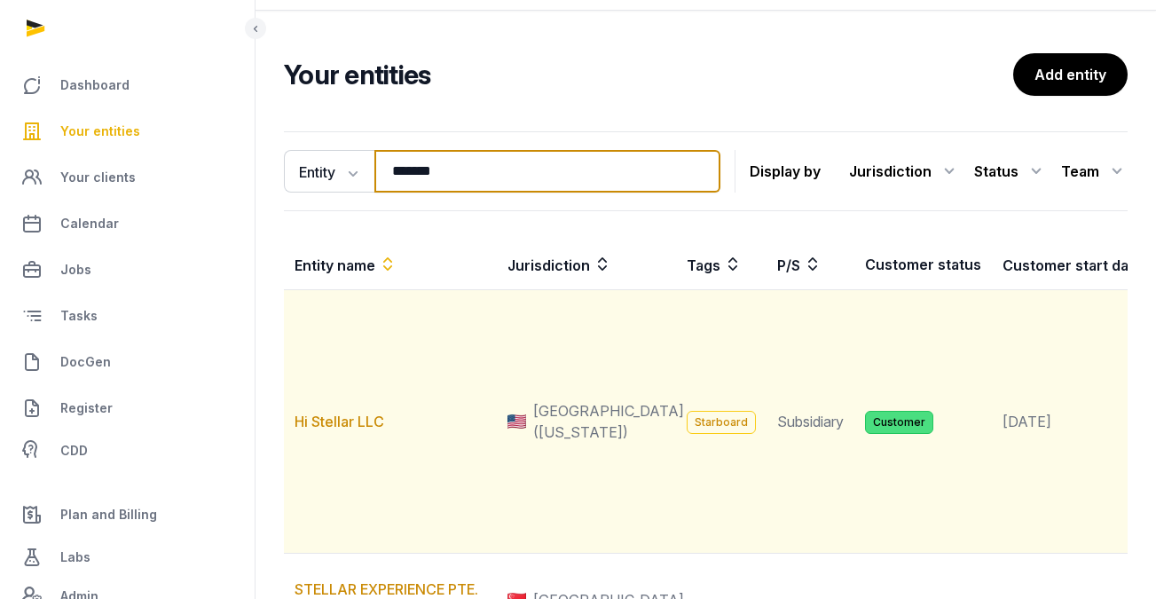
scroll to position [50, 0]
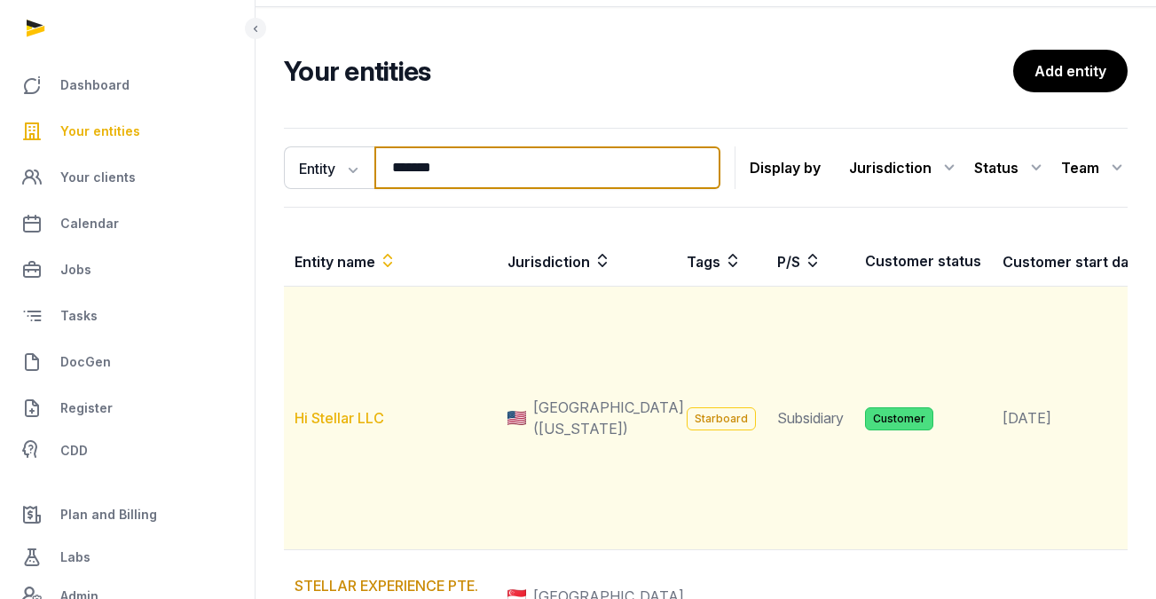
type input "*******"
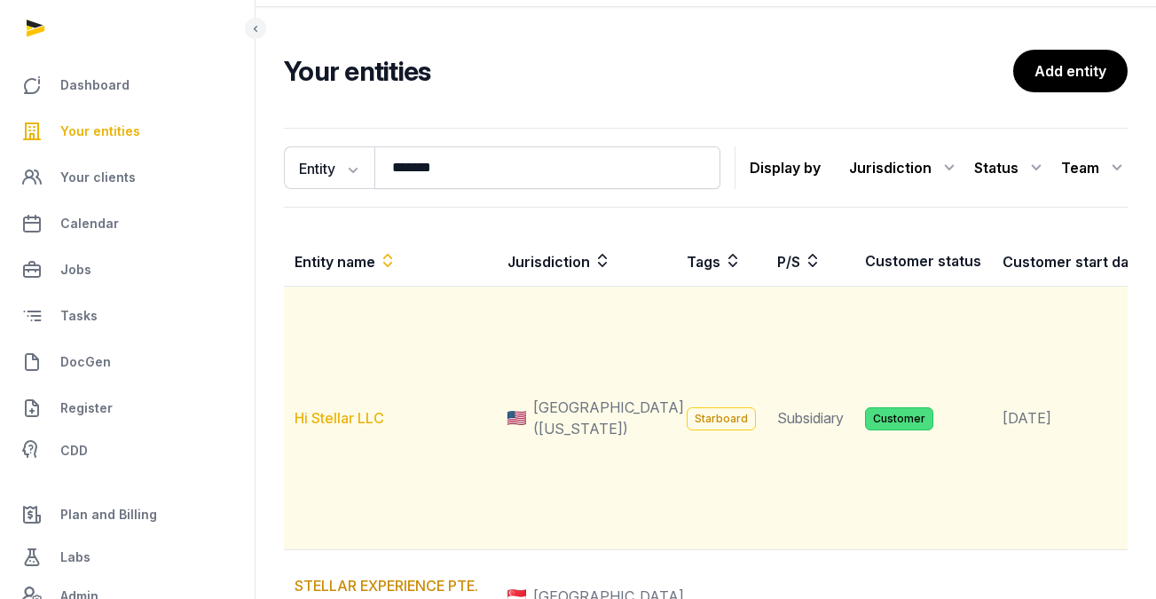
click at [359, 427] on link "Hi Stellar LLC" at bounding box center [340, 418] width 90 height 18
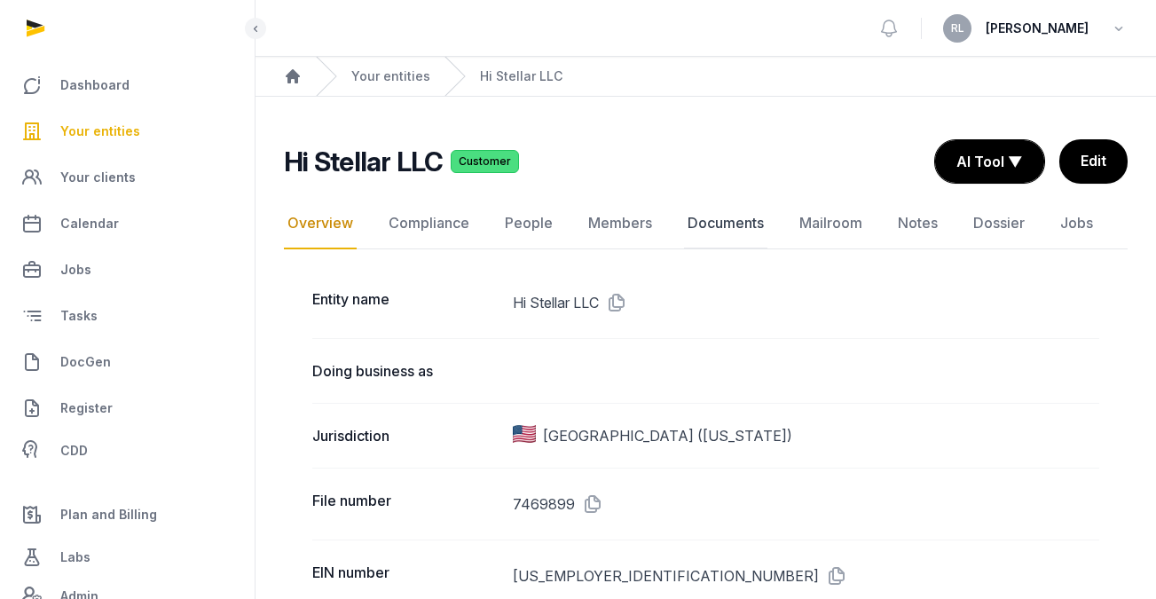
click at [737, 219] on link "Documents" at bounding box center [725, 223] width 83 height 51
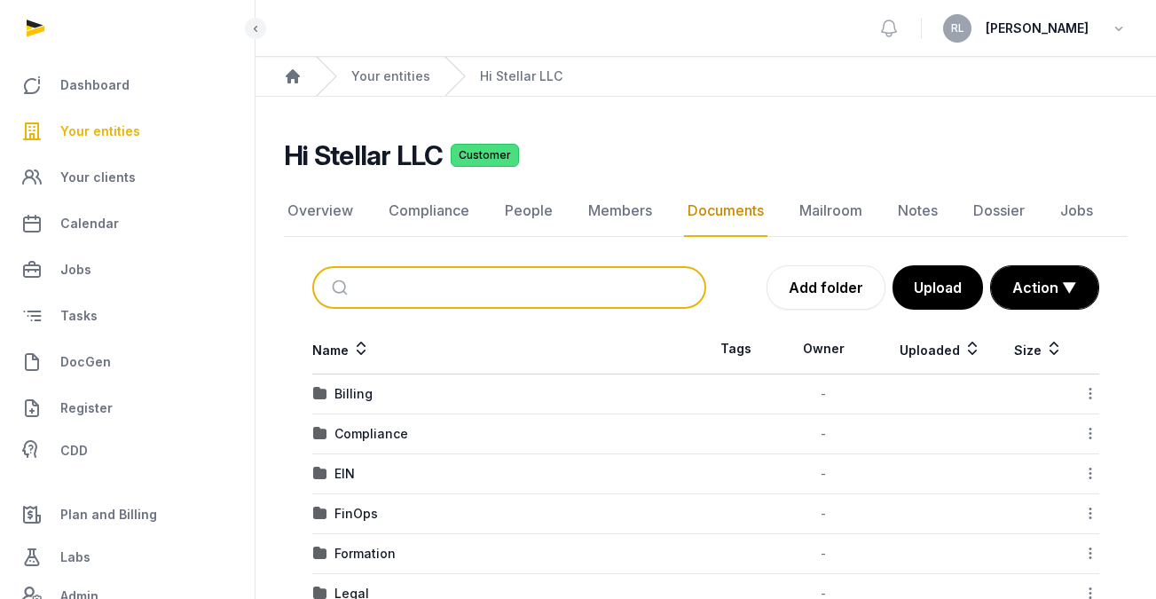
click at [642, 281] on input "search" at bounding box center [530, 287] width 335 height 39
type input "******"
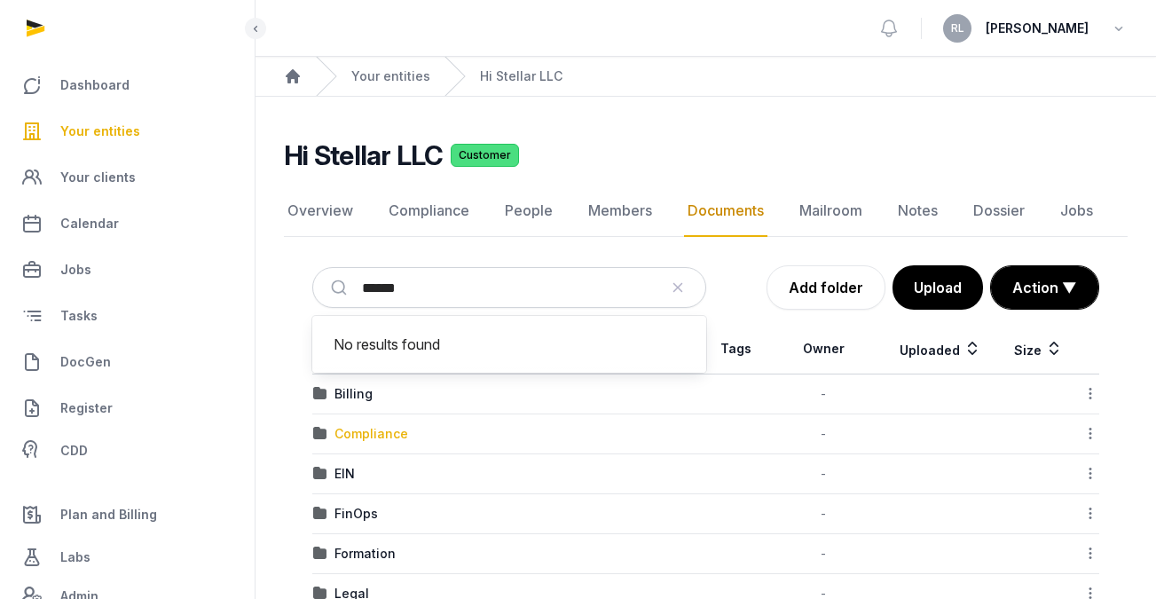
click at [388, 435] on div "Compliance" at bounding box center [372, 434] width 74 height 18
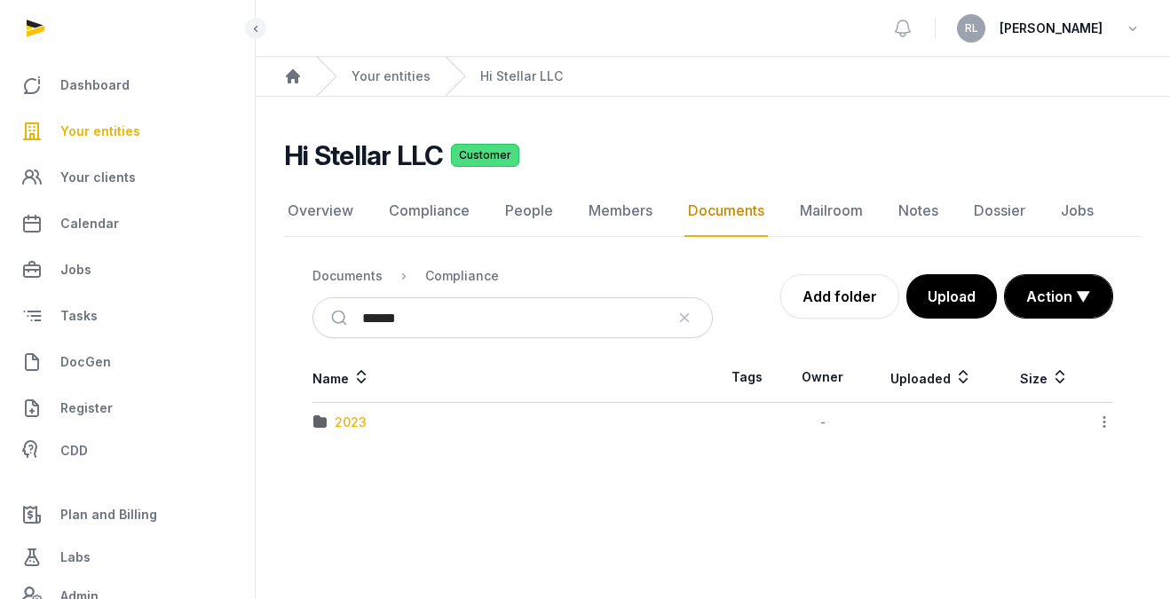
click at [352, 422] on div "2023" at bounding box center [351, 423] width 32 height 18
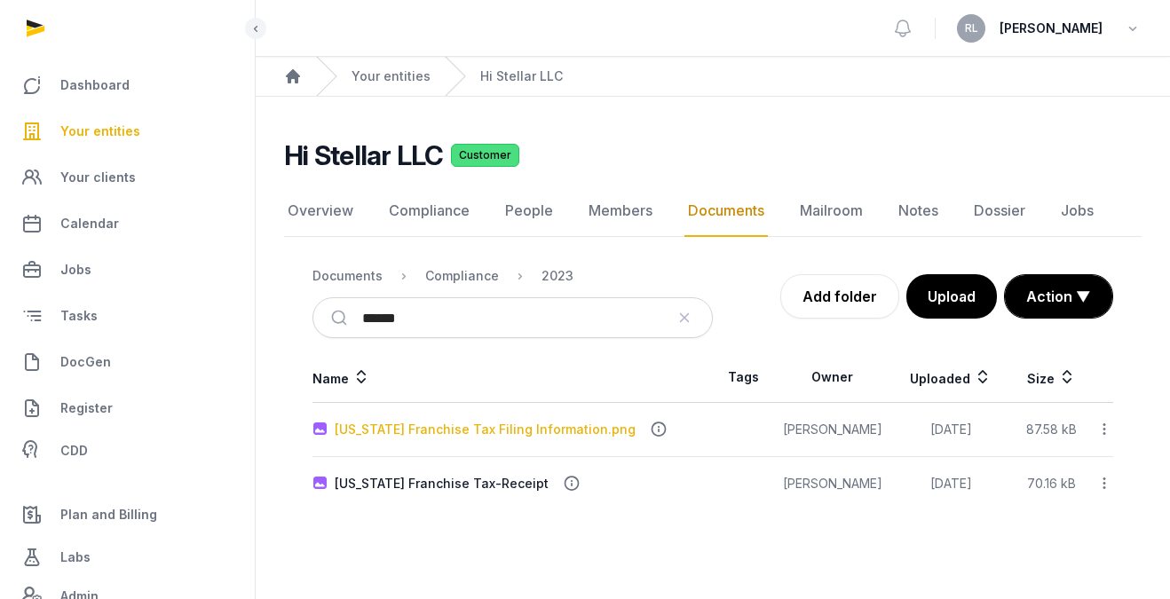
click at [556, 436] on div "Delaware Franchise Tax Filing Information.png" at bounding box center [485, 430] width 301 height 18
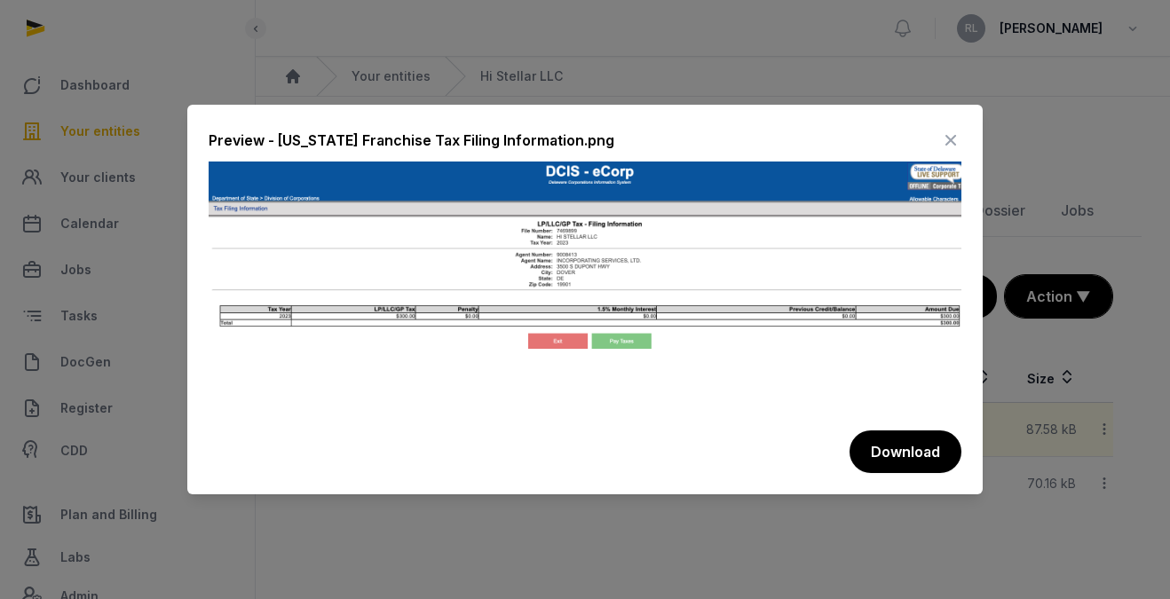
click at [761, 514] on div at bounding box center [585, 299] width 1170 height 599
click at [956, 131] on icon at bounding box center [950, 140] width 21 height 28
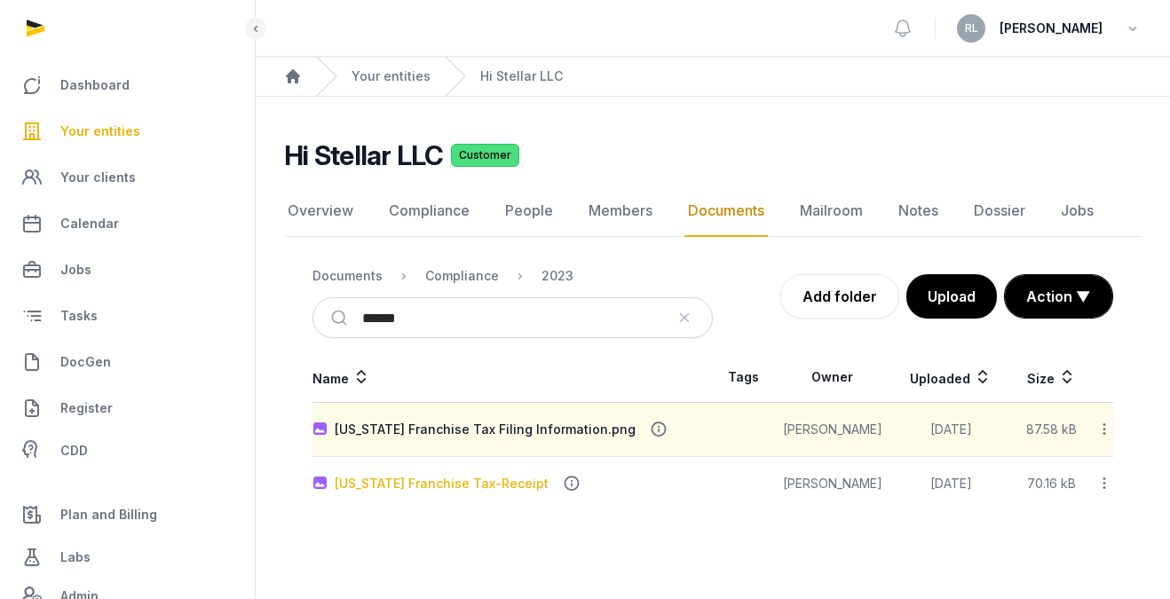
click at [517, 479] on div "Delaware Franchise Tax-Receipt" at bounding box center [442, 484] width 214 height 18
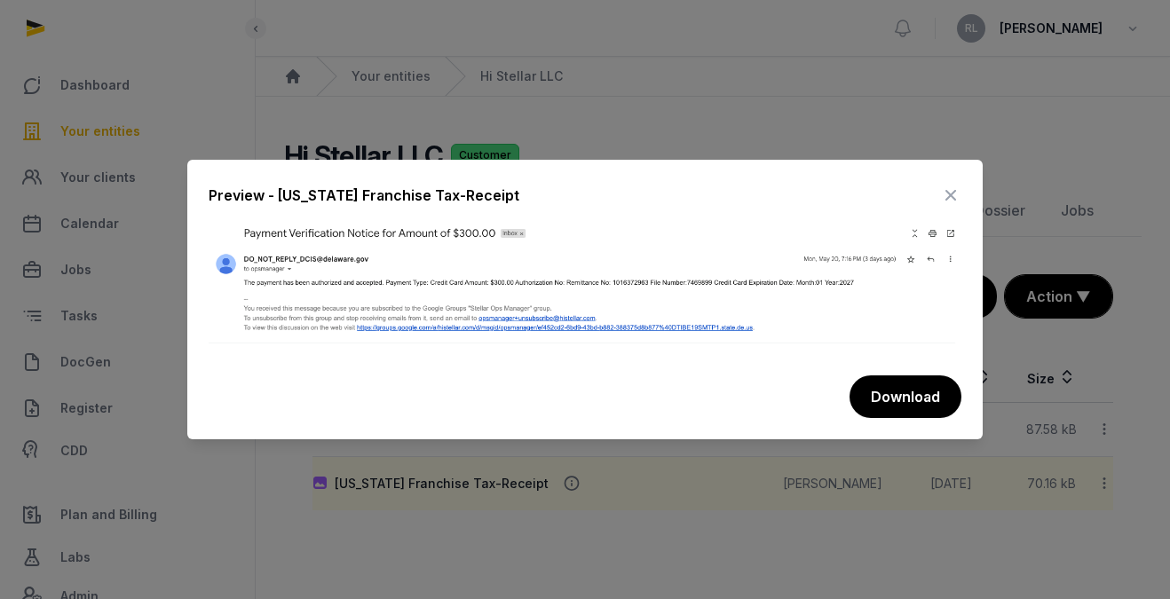
click at [953, 192] on icon at bounding box center [950, 195] width 21 height 28
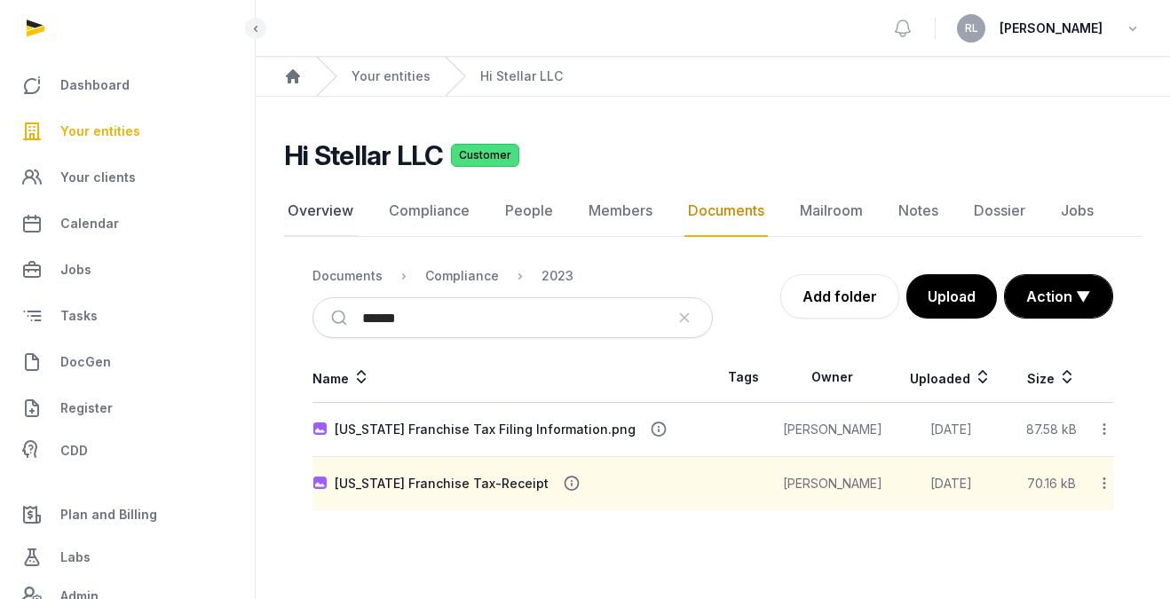
click at [319, 209] on link "Overview" at bounding box center [320, 210] width 73 height 51
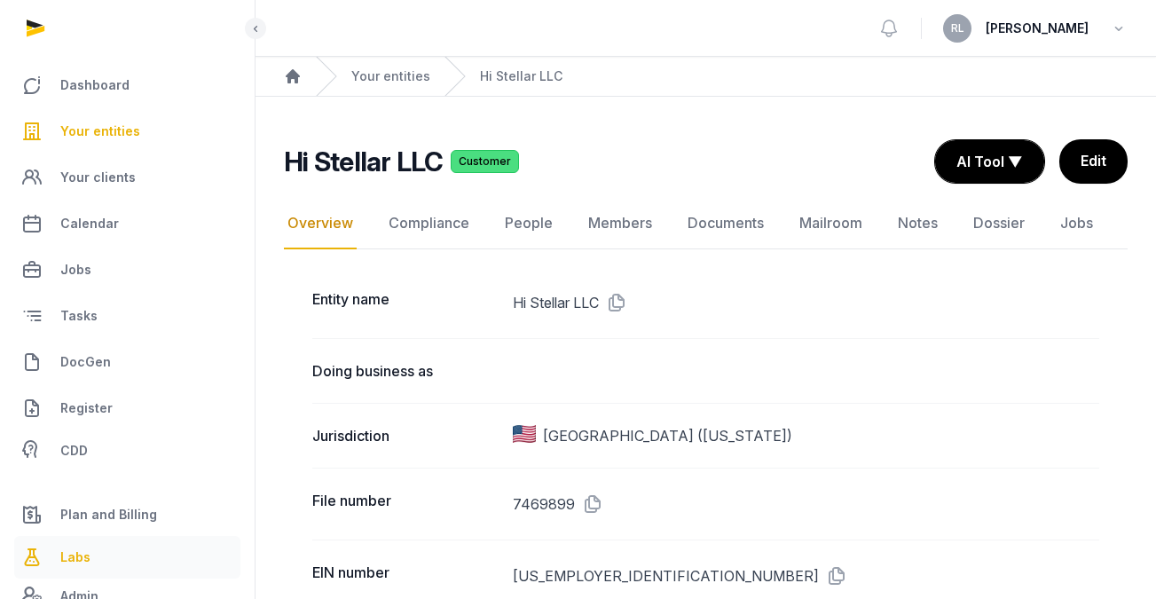
click at [108, 545] on link "Labs" at bounding box center [127, 557] width 226 height 43
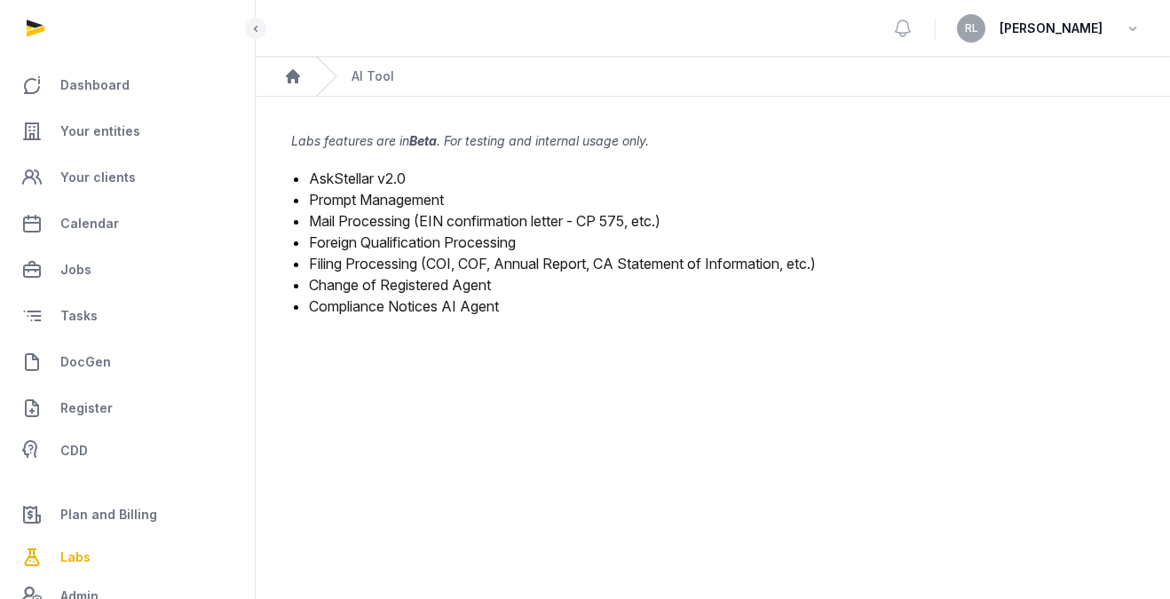
click at [395, 218] on link "Mail Processing (EIN confirmation letter - CP 575, etc.)" at bounding box center [484, 221] width 351 height 18
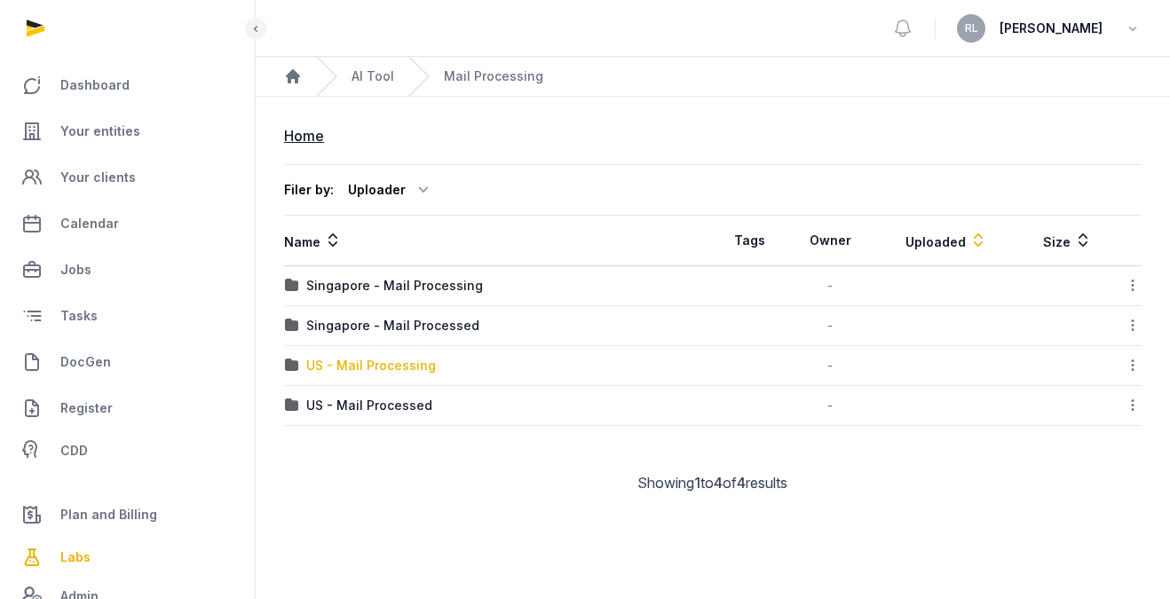
click at [380, 369] on div "US - Mail Processing" at bounding box center [371, 366] width 130 height 18
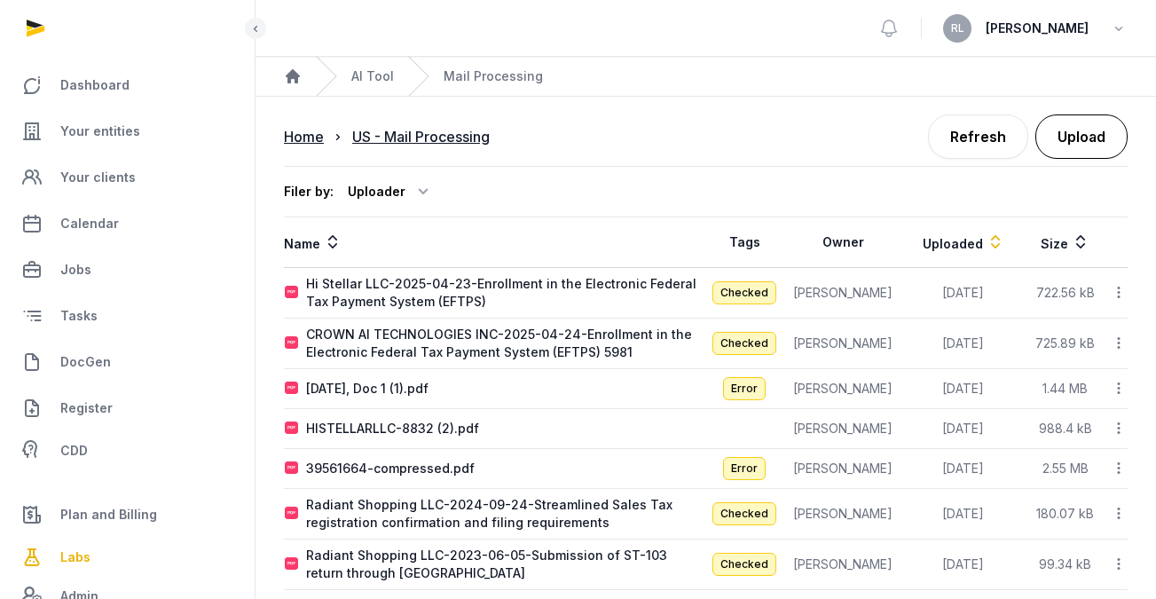
click at [1046, 143] on button "Upload" at bounding box center [1082, 136] width 92 height 44
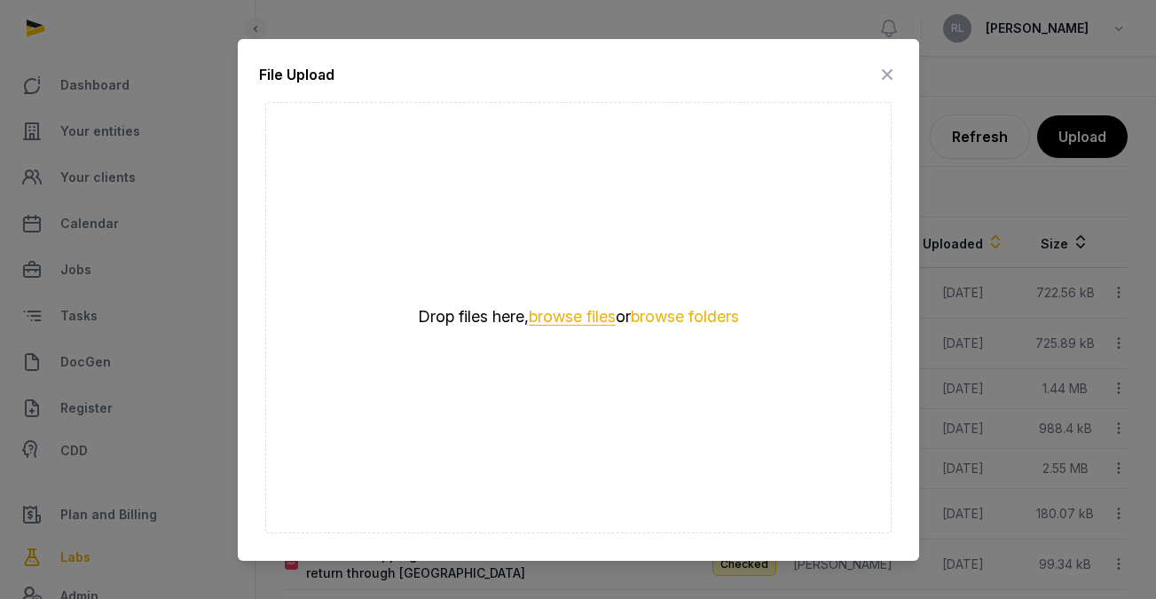
click at [586, 312] on button "browse files" at bounding box center [572, 317] width 87 height 17
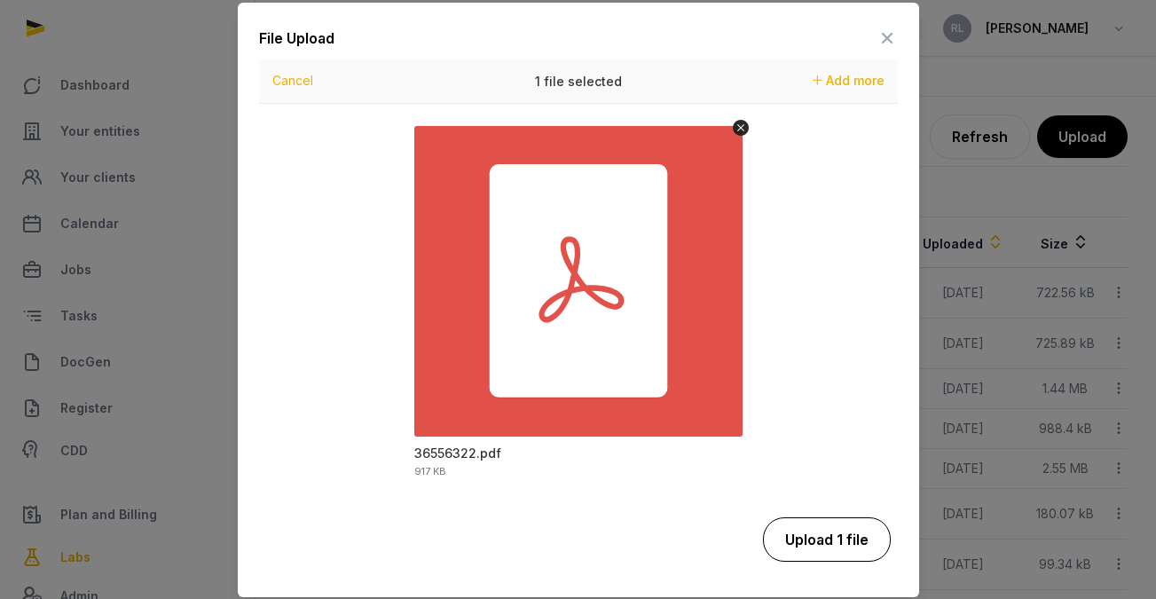
click at [811, 542] on button "Upload 1 file" at bounding box center [827, 539] width 128 height 44
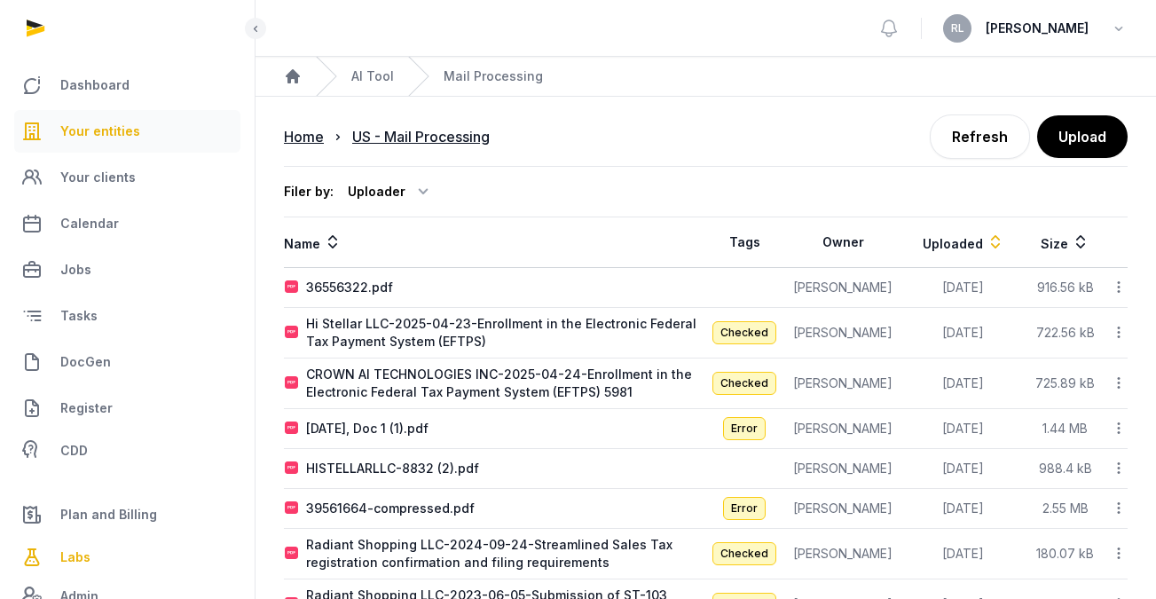
click at [90, 129] on span "Your entities" at bounding box center [100, 131] width 80 height 21
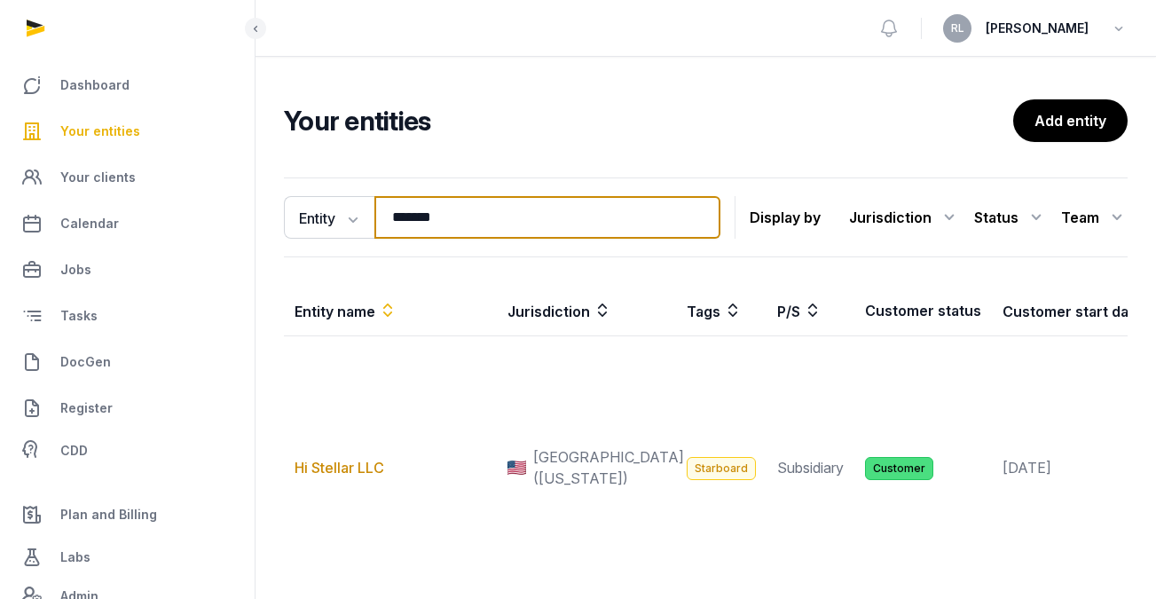
click at [474, 221] on input "*******" at bounding box center [548, 217] width 346 height 43
type input "*"
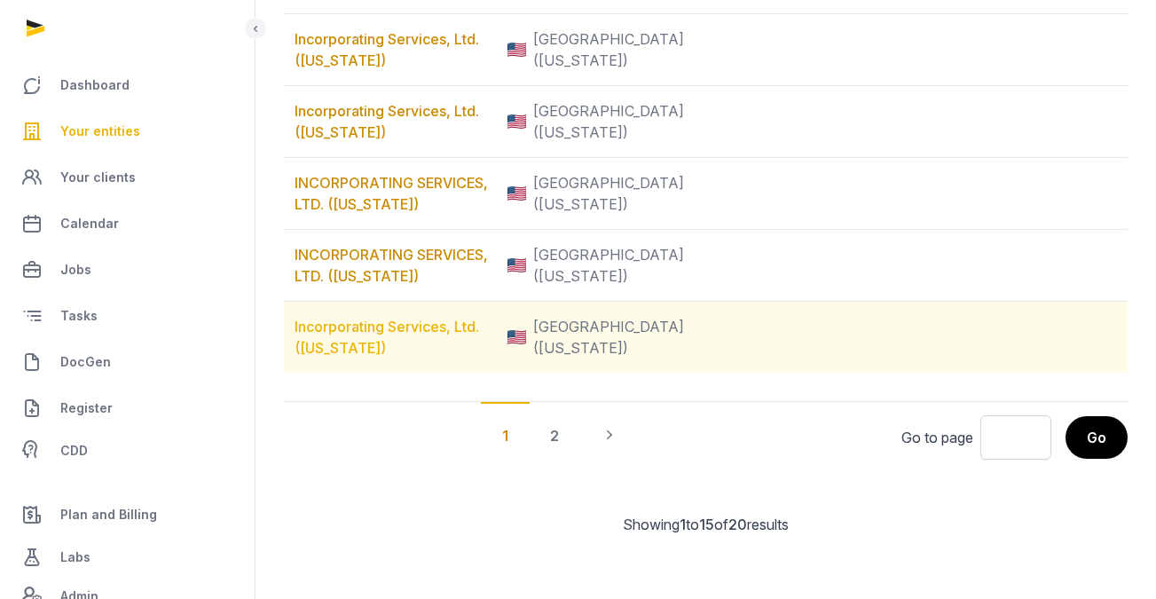
scroll to position [1156, 0]
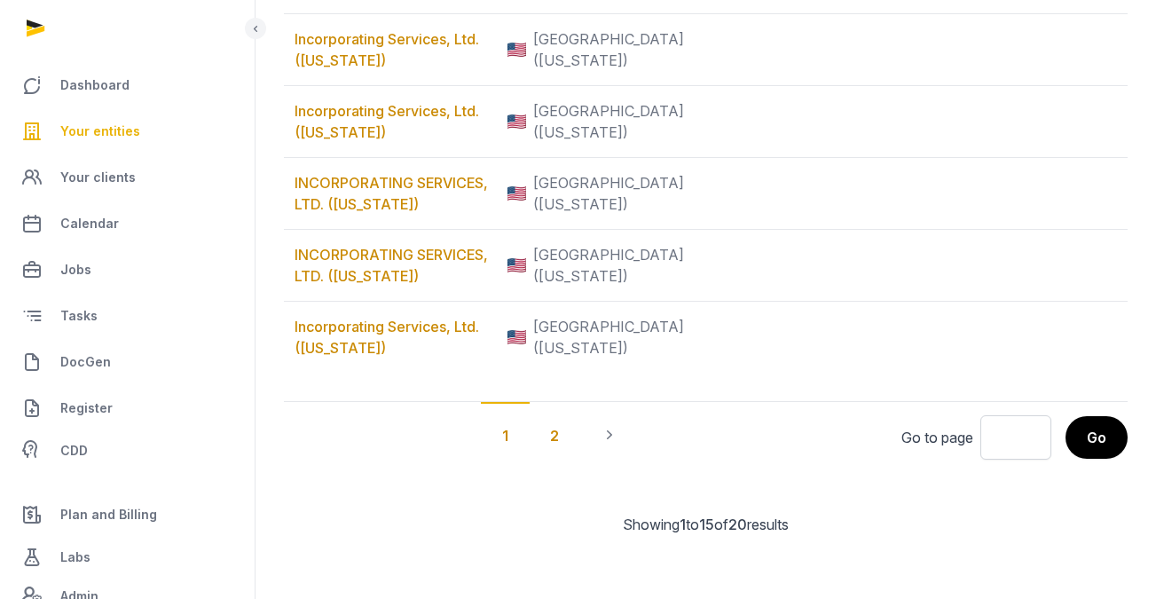
type input "**********"
click at [561, 468] on div "2" at bounding box center [554, 435] width 51 height 66
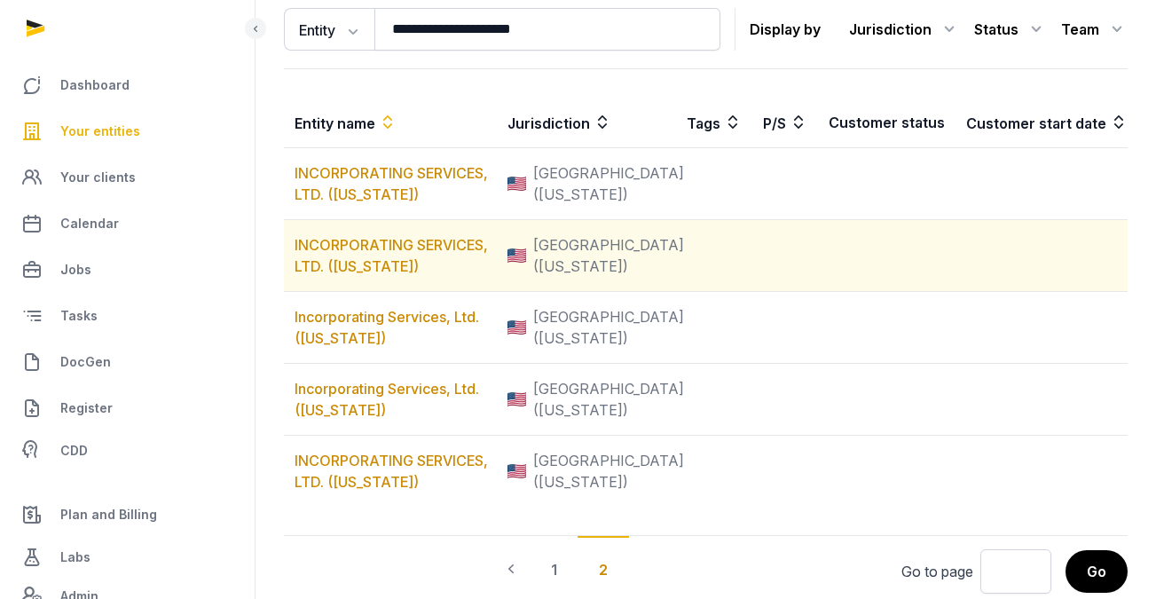
scroll to position [350, 0]
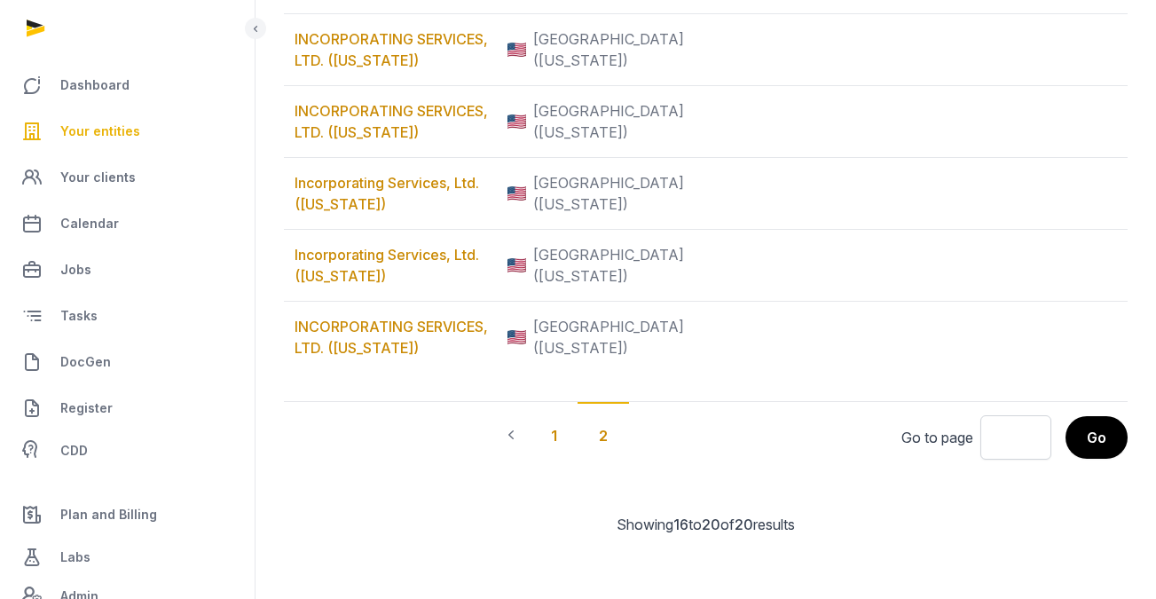
click at [555, 468] on div "1" at bounding box center [554, 435] width 49 height 66
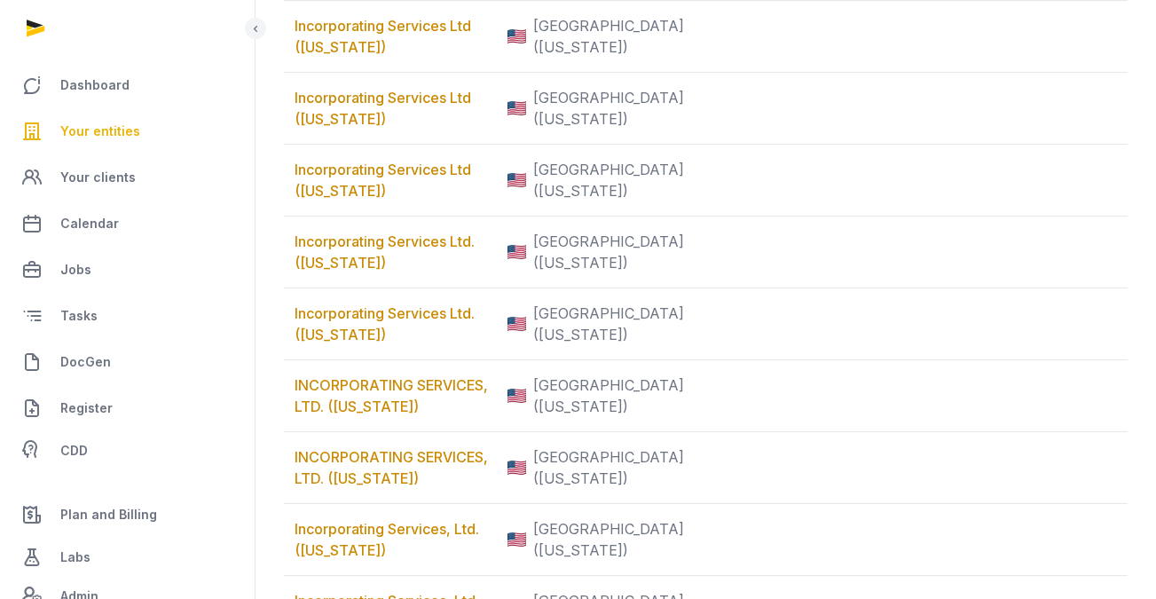
scroll to position [532, 0]
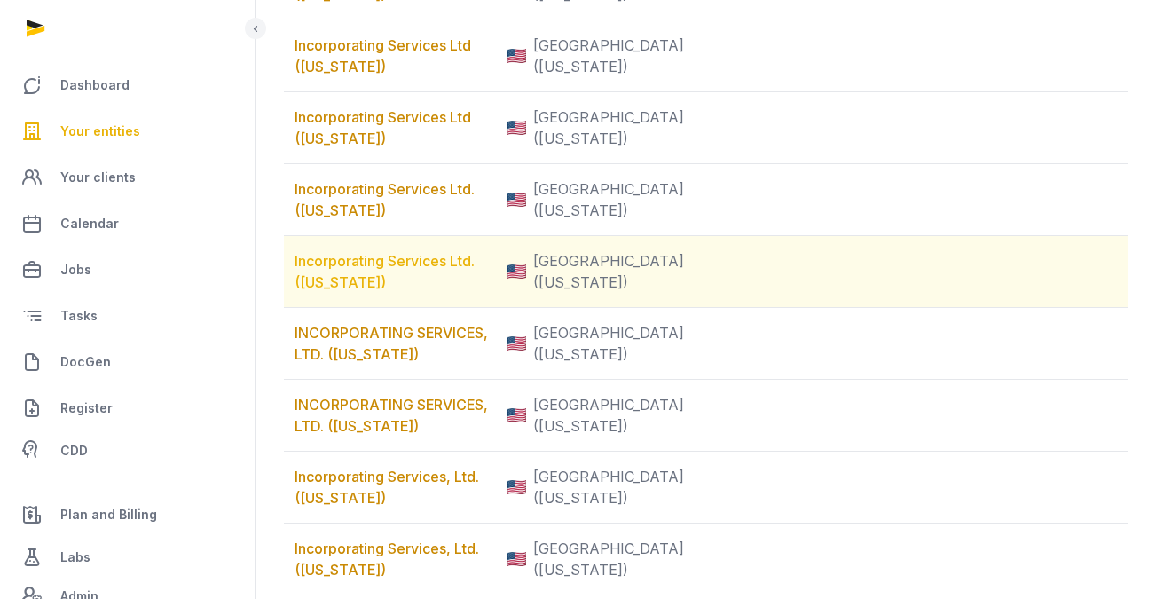
click at [360, 291] on link "Incorporating Services Ltd. (Massachusetts)" at bounding box center [385, 271] width 180 height 39
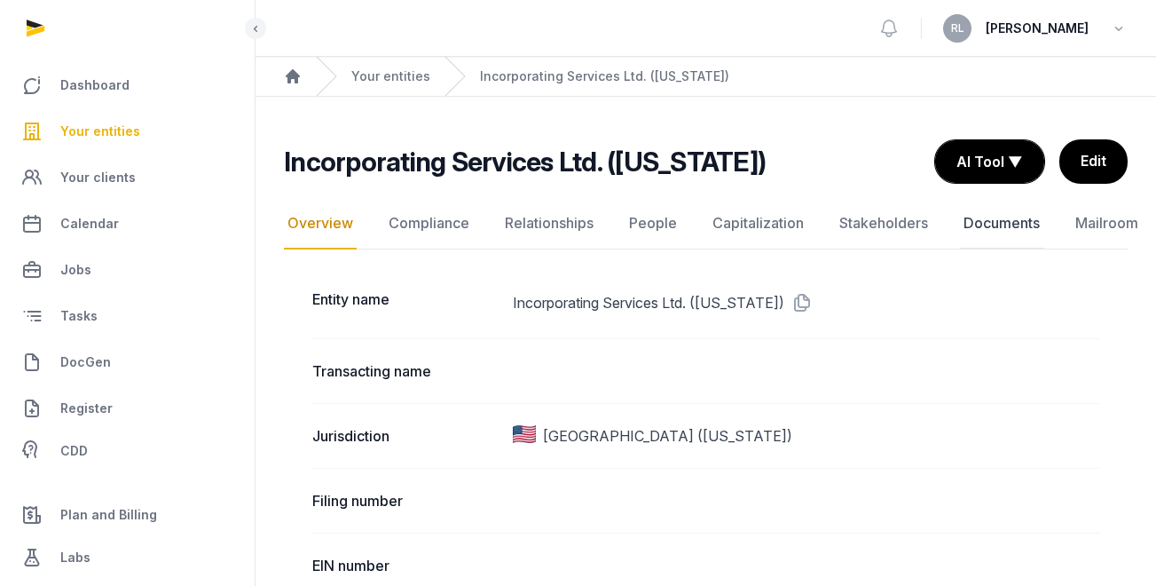
click at [983, 221] on link "Documents" at bounding box center [1001, 223] width 83 height 51
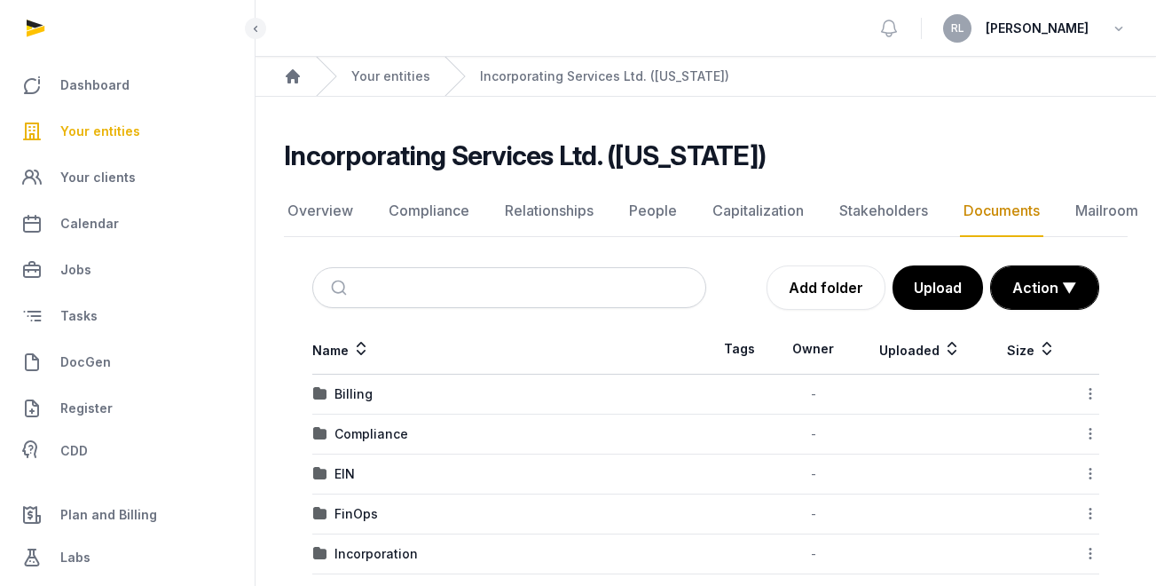
scroll to position [63, 0]
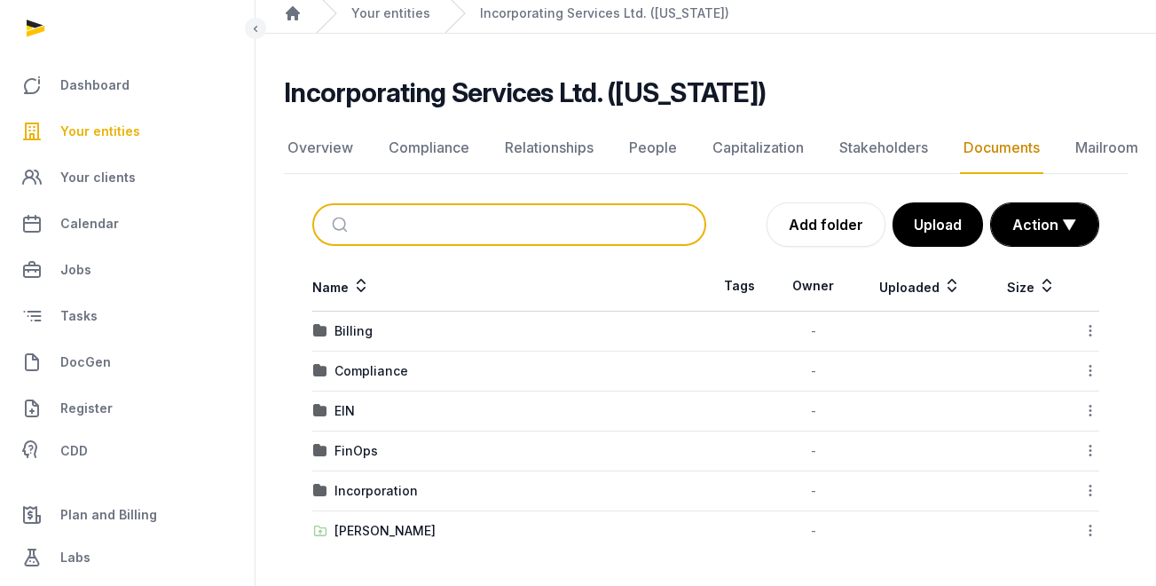
click at [380, 219] on input "search" at bounding box center [530, 224] width 335 height 39
type input "****"
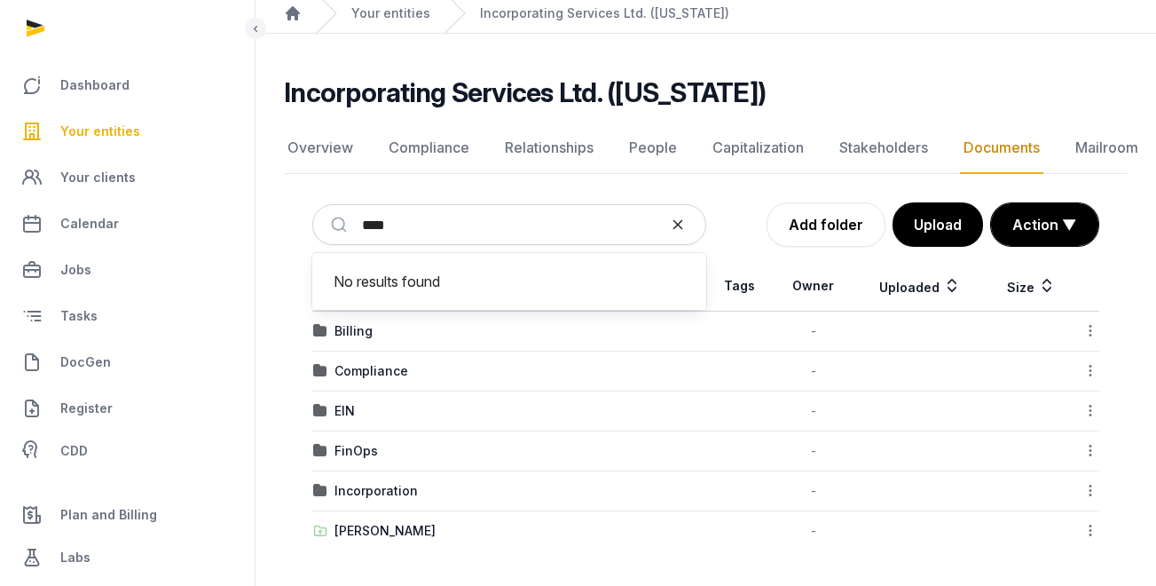
click at [670, 227] on icon "reset" at bounding box center [678, 225] width 18 height 16
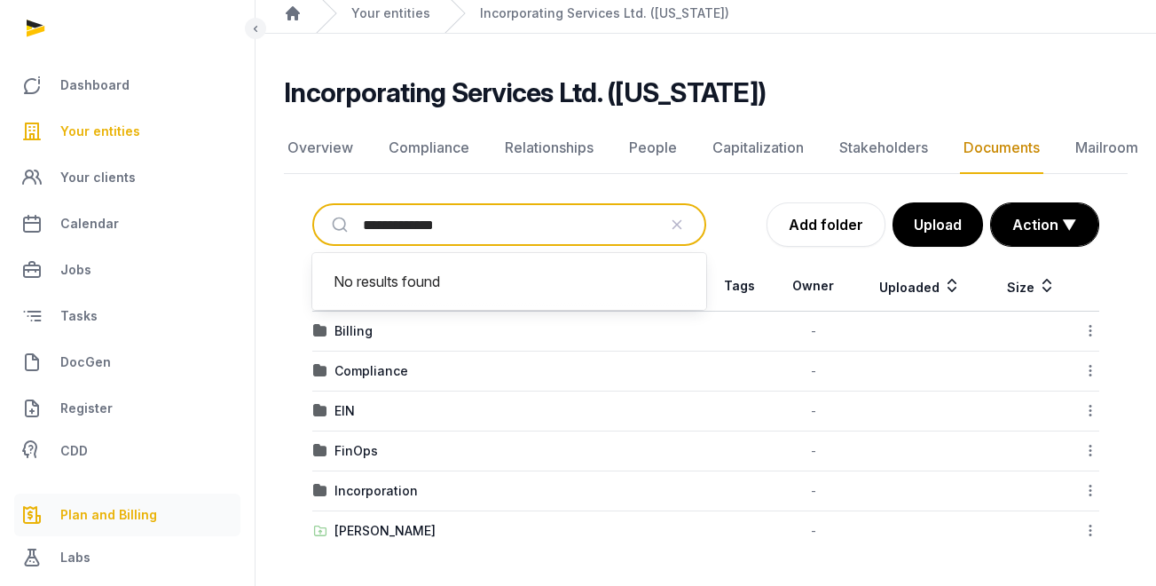
type input "**********"
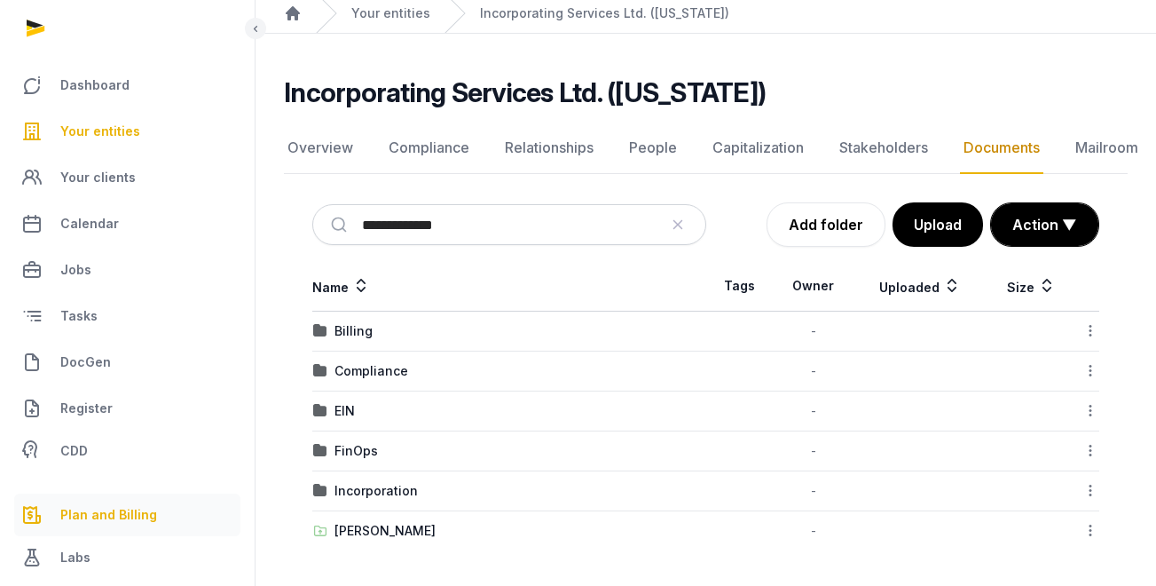
click at [97, 517] on span "Plan and Billing" at bounding box center [108, 514] width 97 height 21
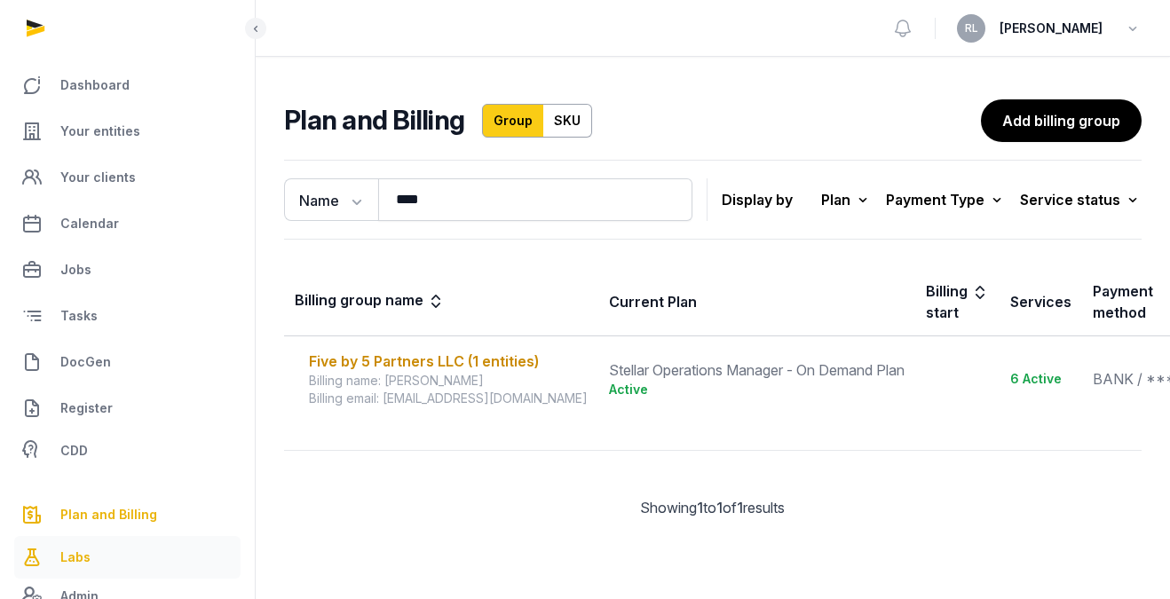
click at [84, 573] on link "Labs" at bounding box center [127, 557] width 226 height 43
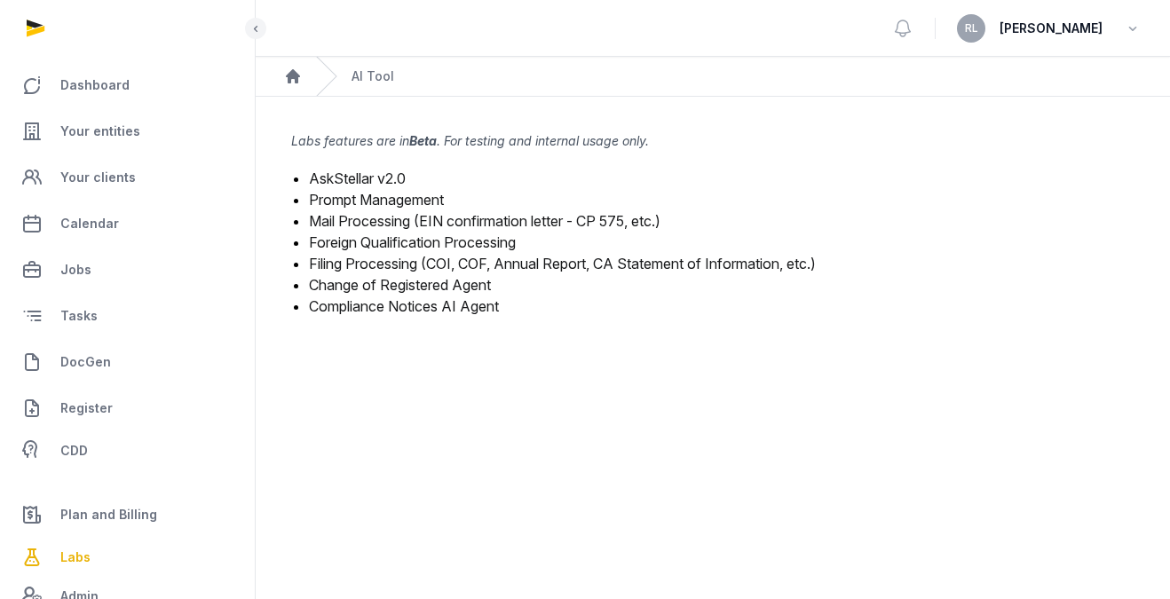
click at [470, 218] on link "Mail Processing (EIN confirmation letter - CP 575, etc.)" at bounding box center [484, 221] width 351 height 18
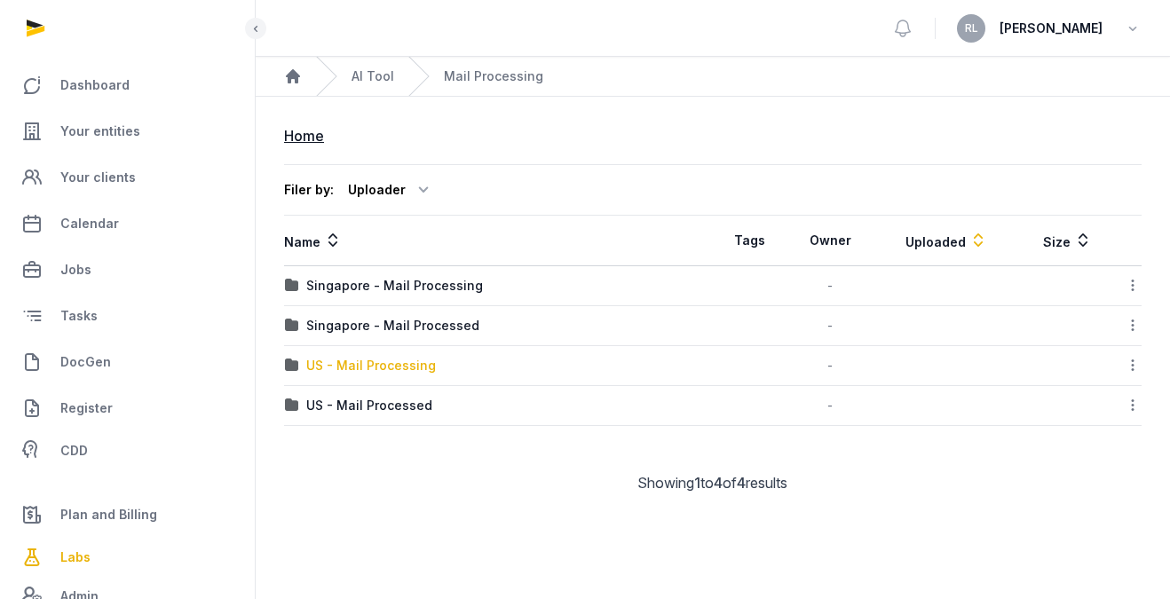
click at [395, 368] on div "US - Mail Processing" at bounding box center [371, 366] width 130 height 18
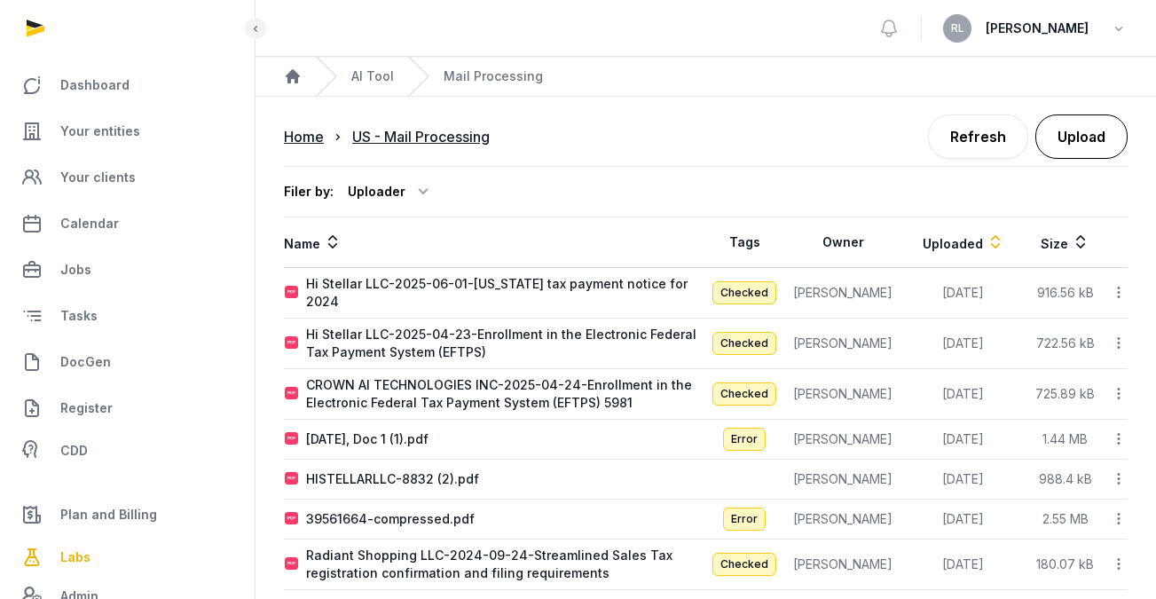
click at [1046, 132] on button "Upload" at bounding box center [1082, 136] width 92 height 44
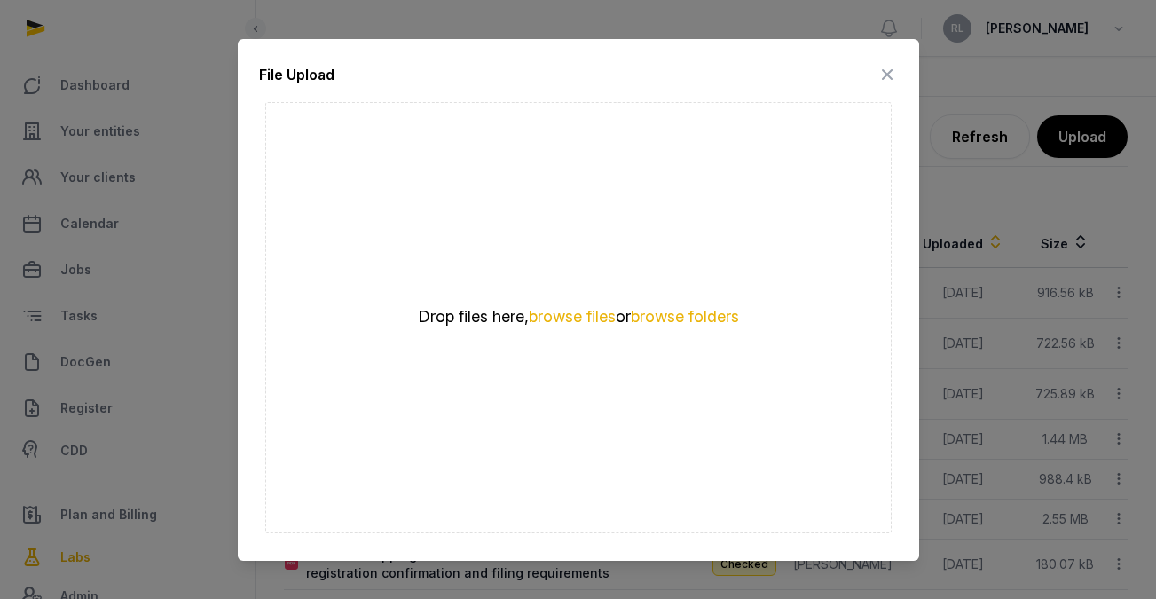
click at [532, 331] on div "Drop files here, browse files or browse folders" at bounding box center [578, 317] width 627 height 431
click at [540, 315] on button "browse files" at bounding box center [572, 317] width 87 height 17
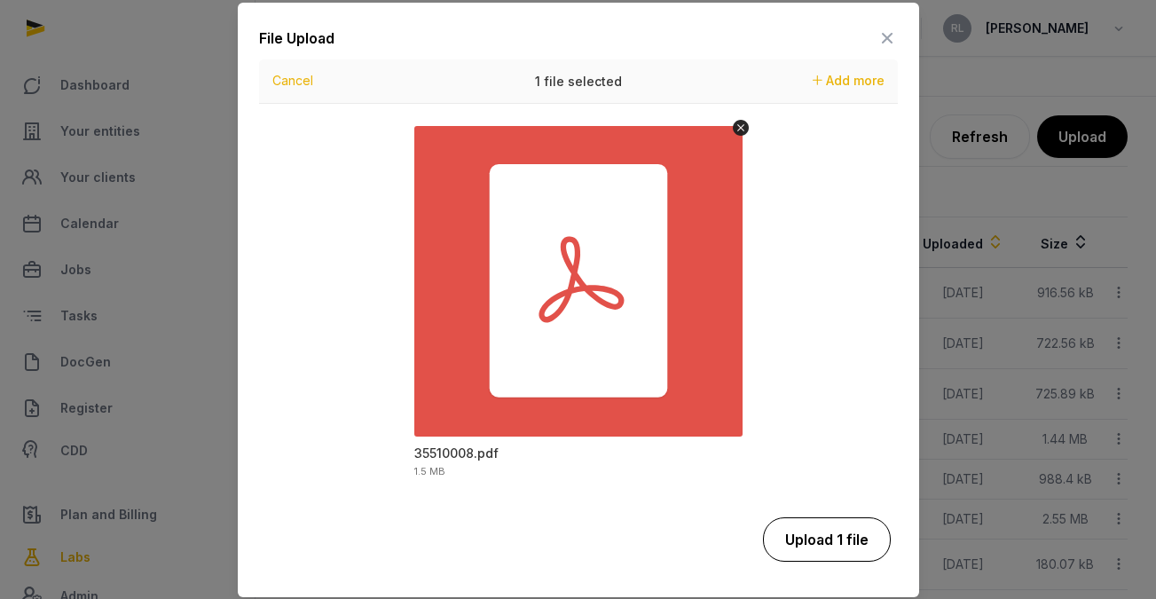
click at [848, 544] on button "Upload 1 file" at bounding box center [827, 539] width 128 height 44
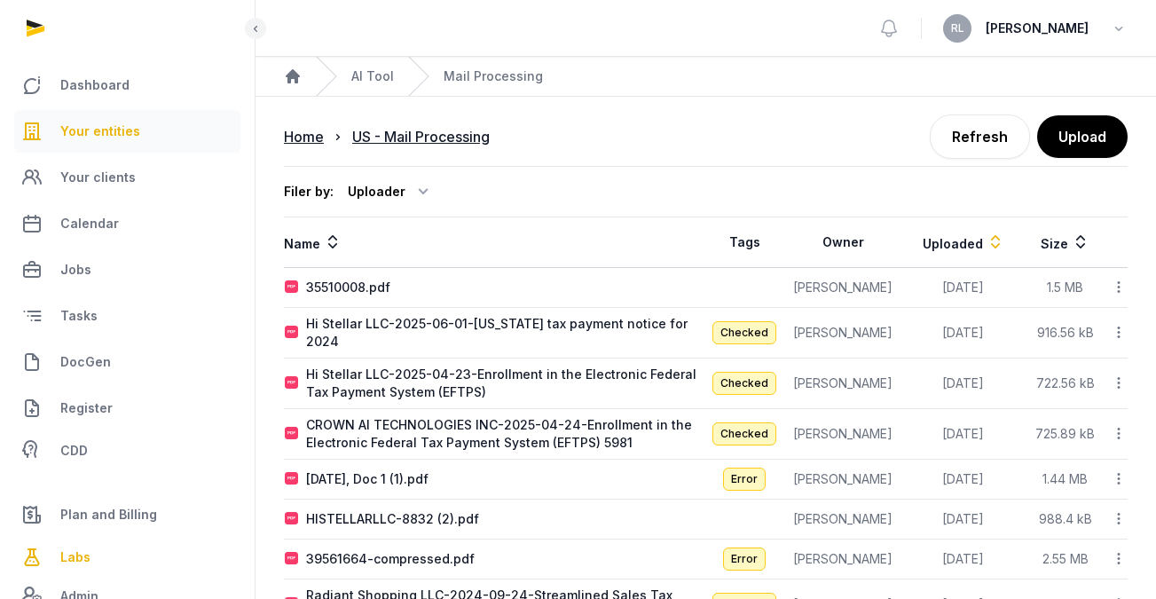
click at [99, 130] on span "Your entities" at bounding box center [100, 131] width 80 height 21
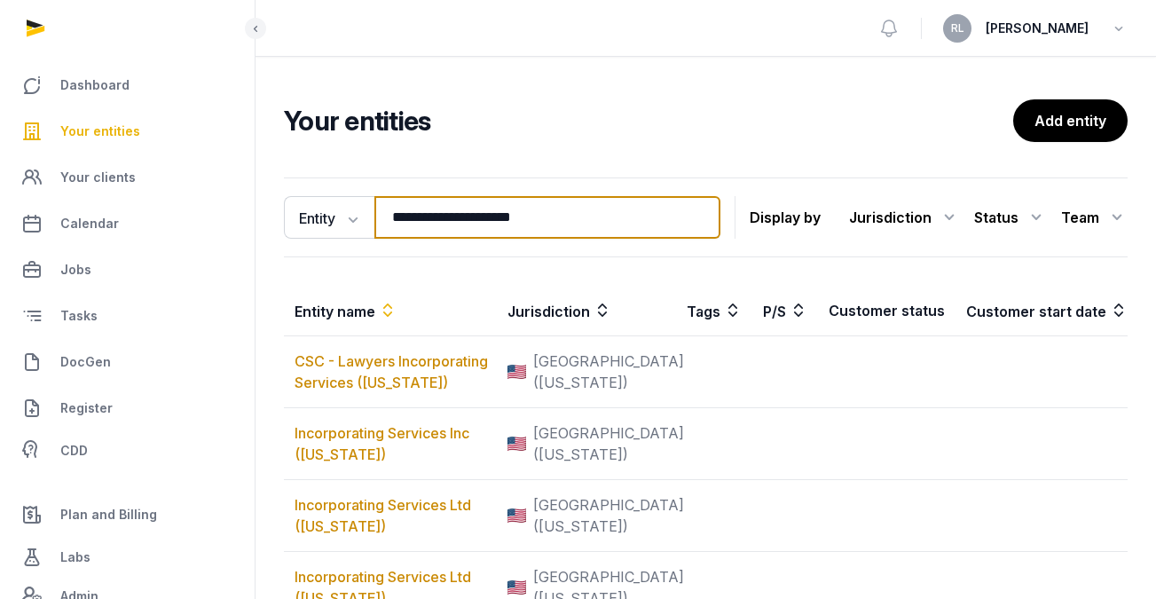
click at [698, 219] on input "**********" at bounding box center [548, 217] width 346 height 43
click at [634, 217] on input "search" at bounding box center [548, 217] width 346 height 43
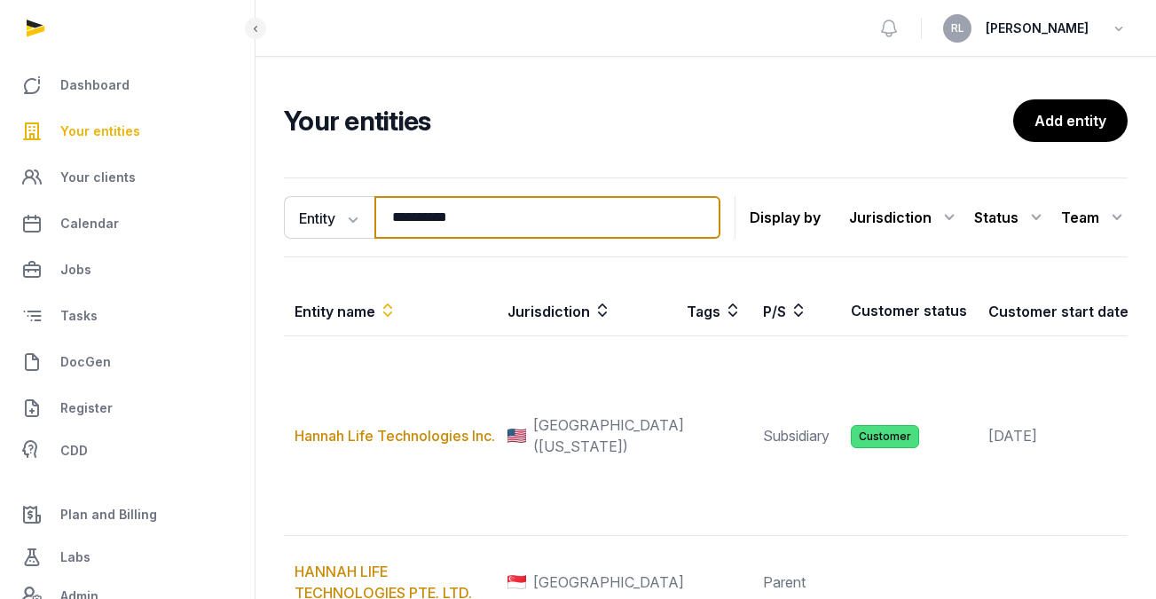
type input "**********"
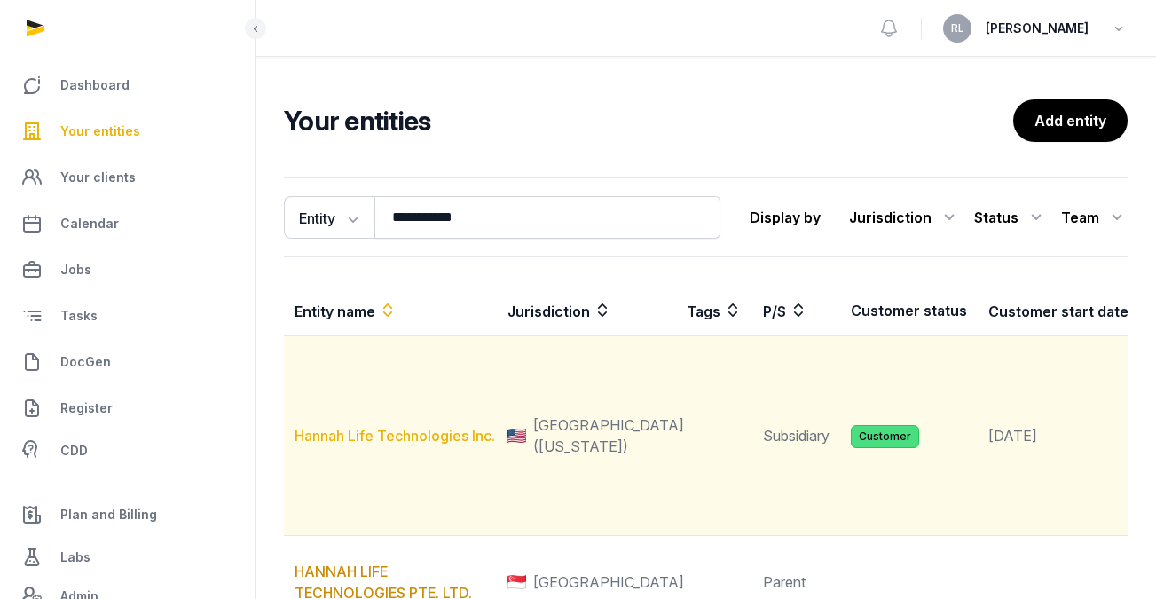
click at [398, 445] on link "Hannah Life Technologies Inc." at bounding box center [395, 436] width 201 height 18
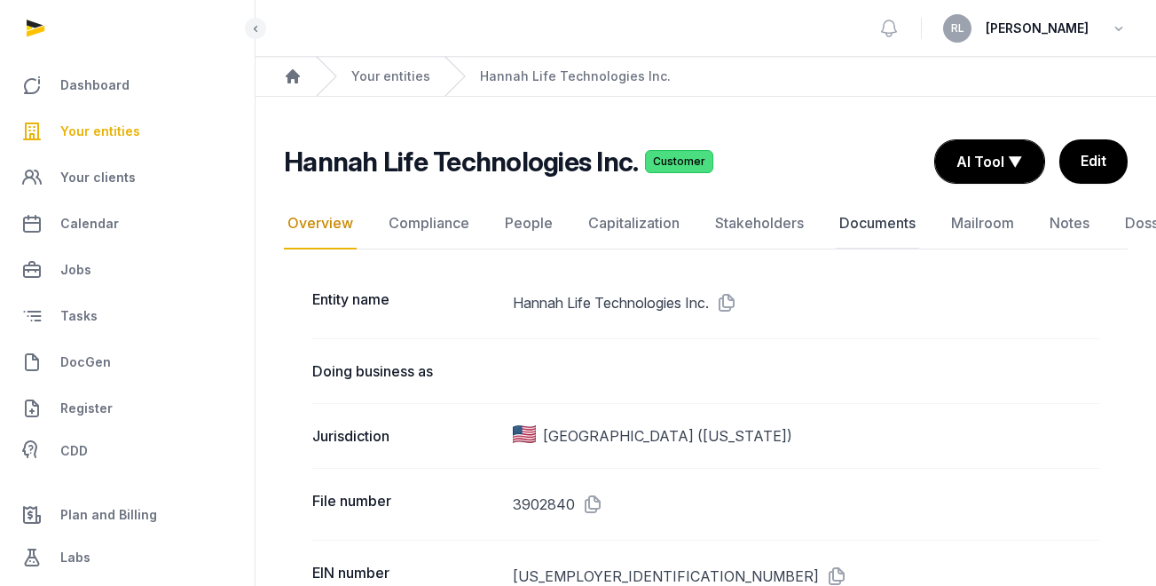
click at [848, 223] on link "Documents" at bounding box center [877, 223] width 83 height 51
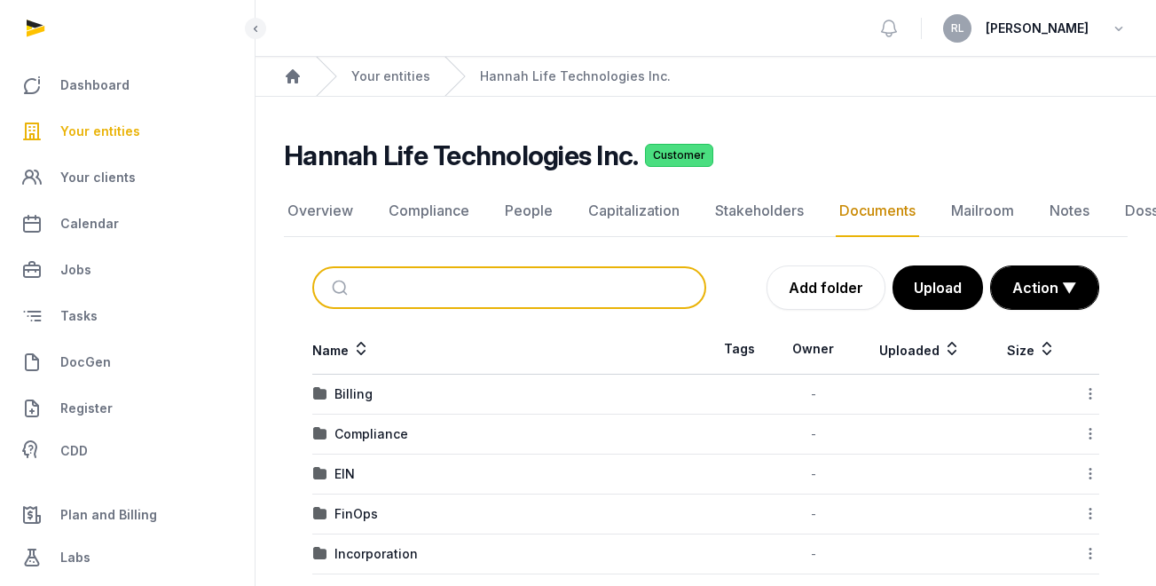
click at [398, 287] on input "search" at bounding box center [530, 287] width 335 height 39
type input "**********"
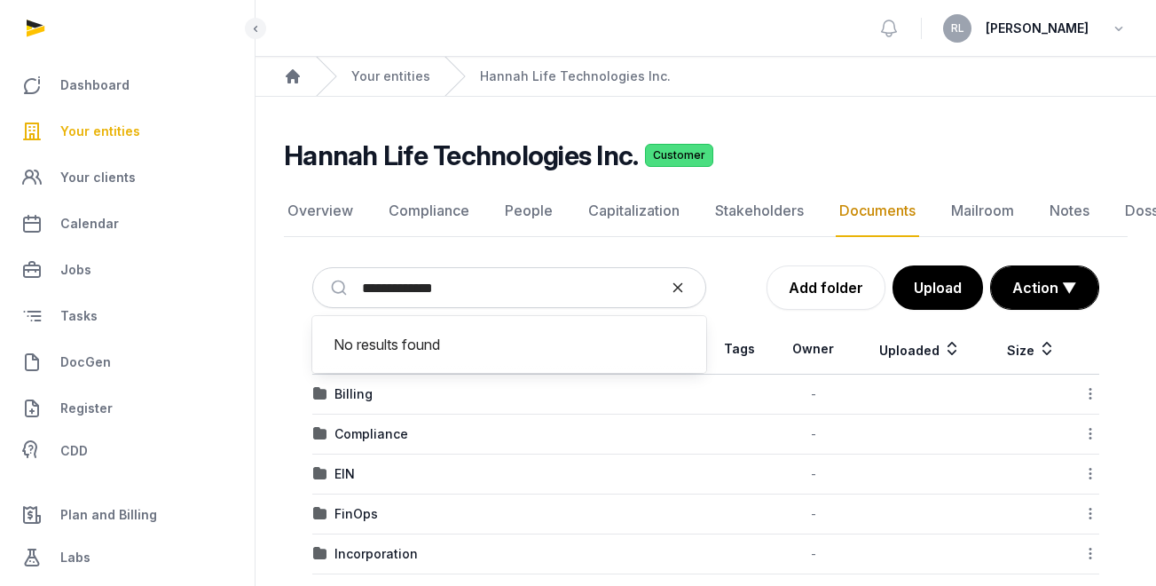
click at [675, 283] on icon "reset" at bounding box center [678, 288] width 18 height 16
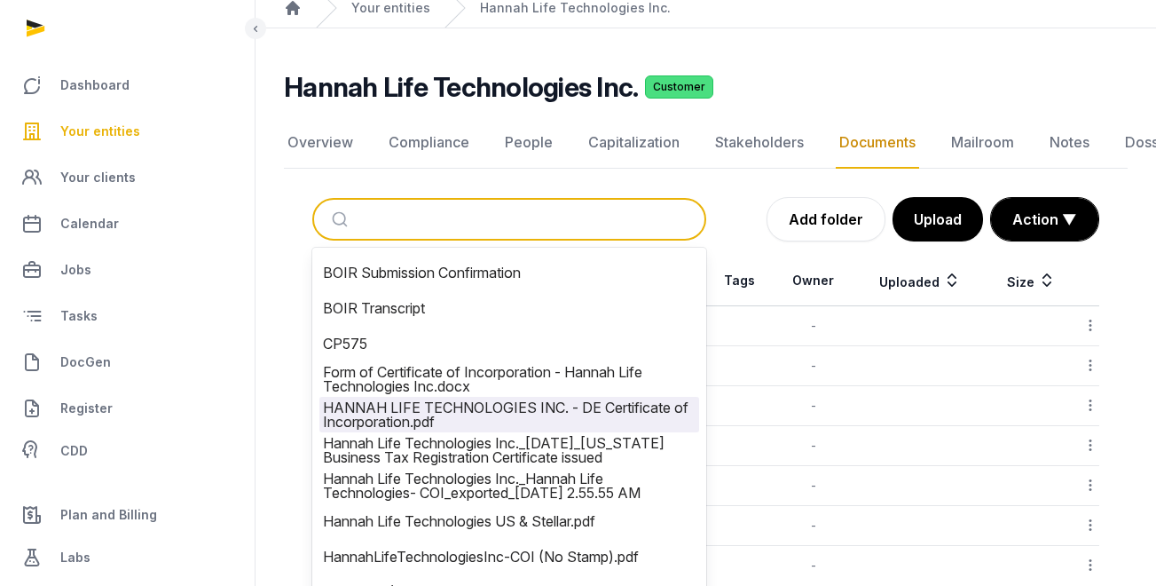
scroll to position [103, 0]
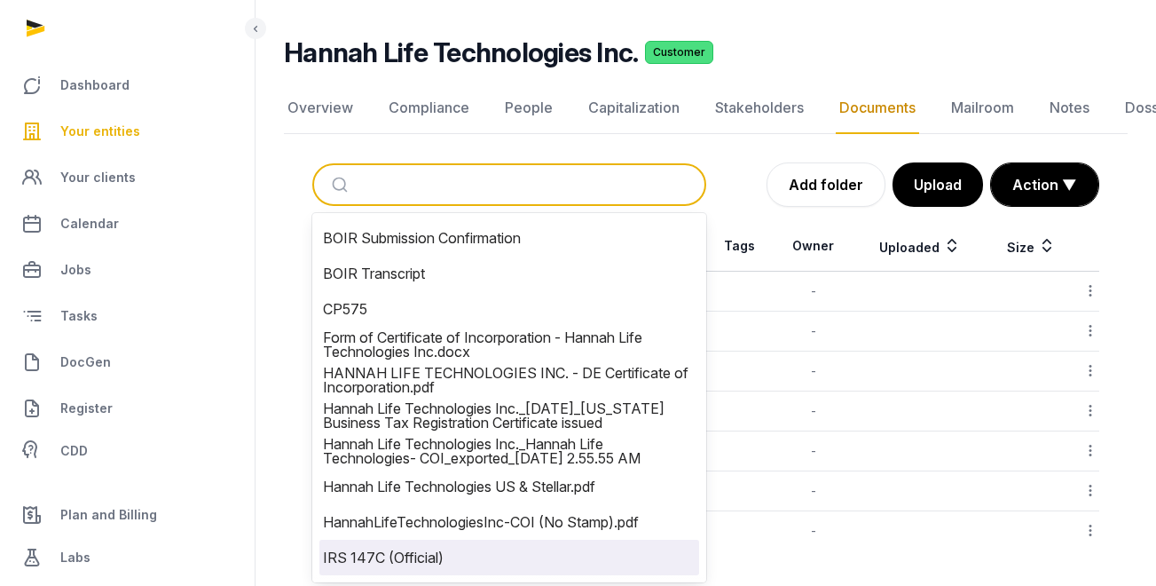
click at [455, 549] on li "IRS 147C (Official)" at bounding box center [509, 557] width 380 height 35
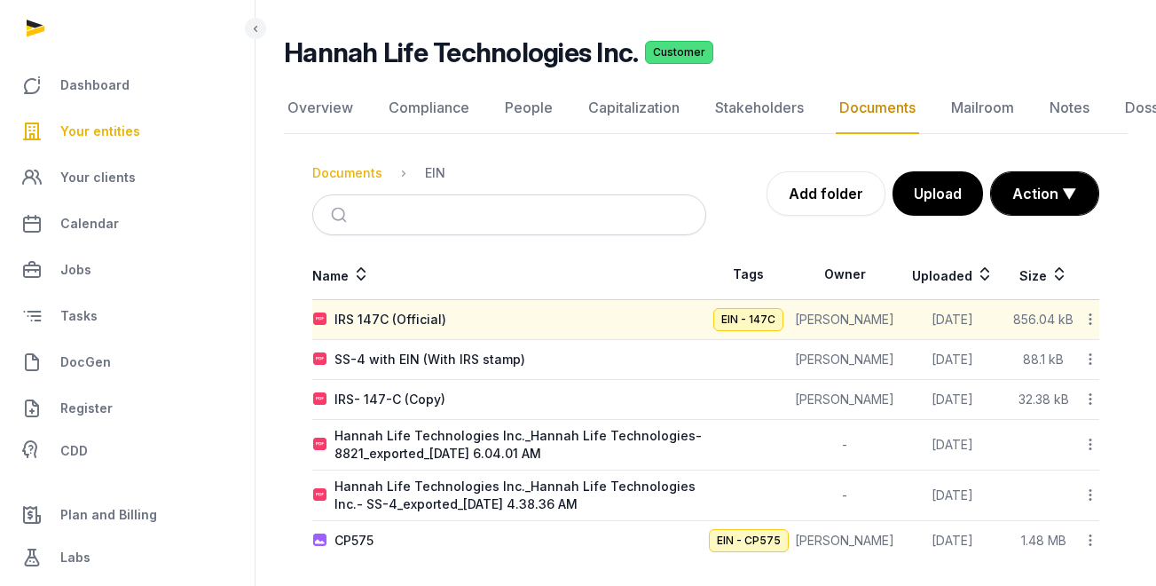
click at [362, 174] on div "Documents" at bounding box center [347, 173] width 70 height 18
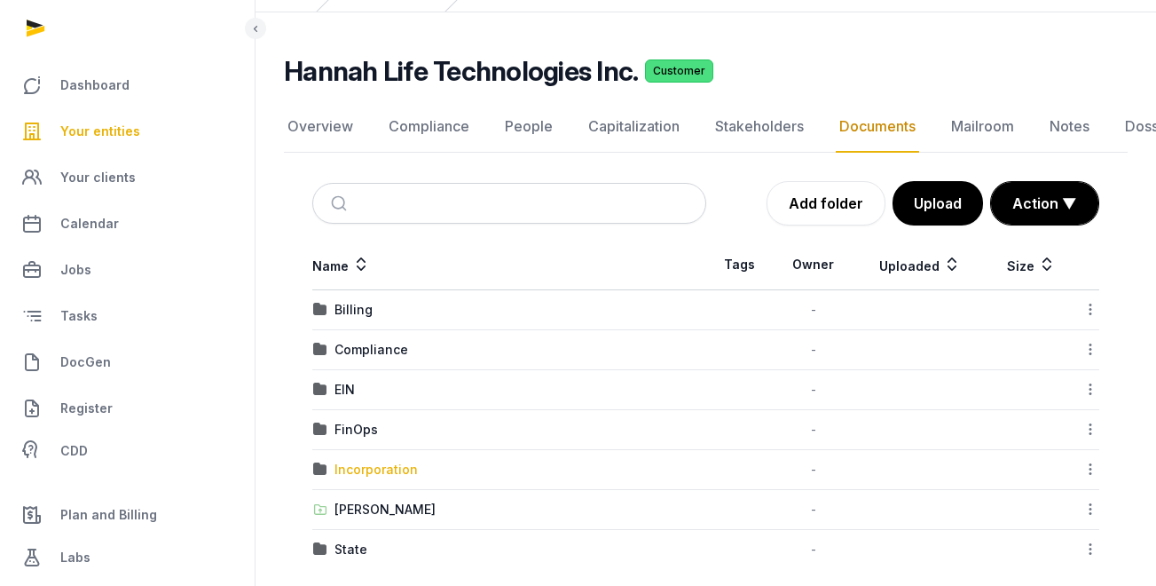
click at [383, 464] on div "Incorporation" at bounding box center [376, 470] width 83 height 18
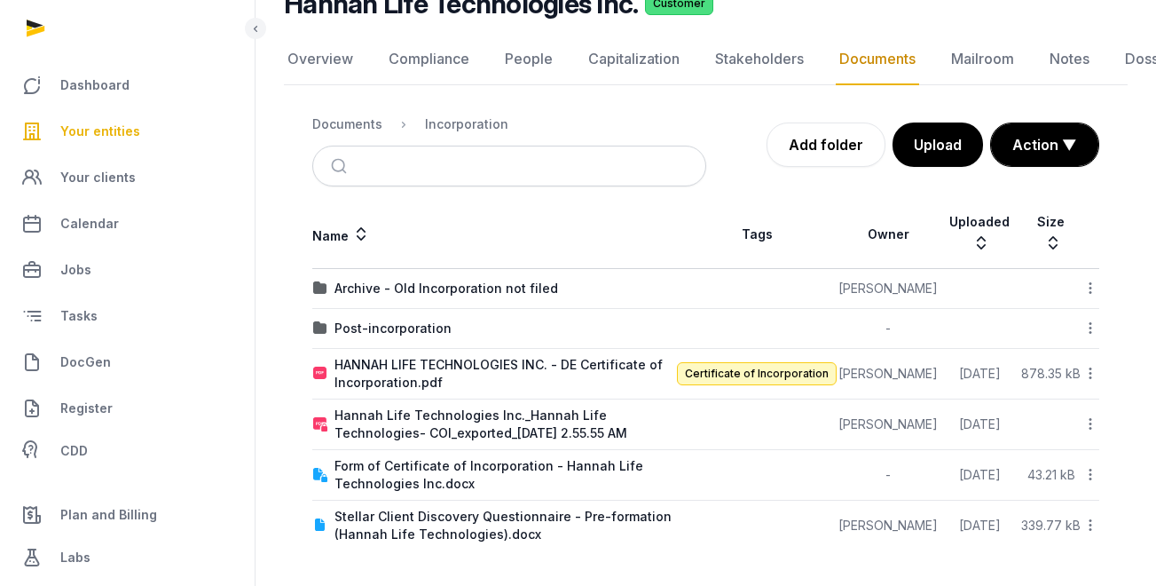
scroll to position [0, 0]
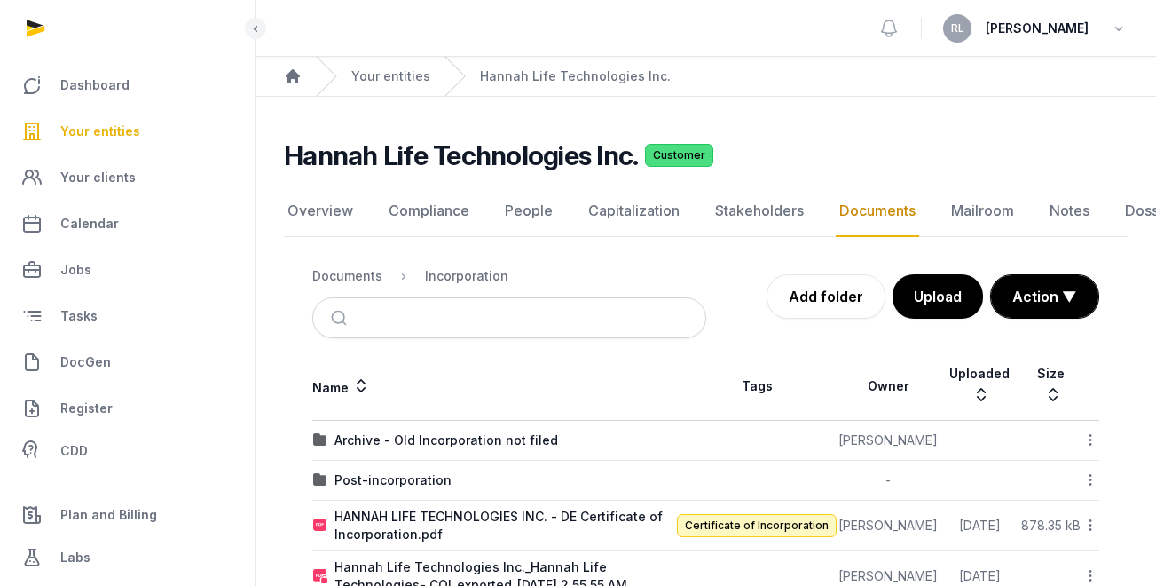
click at [862, 203] on link "Documents" at bounding box center [877, 210] width 83 height 51
click at [458, 266] on div "Incorporation" at bounding box center [453, 275] width 112 height 21
click at [459, 274] on div "Incorporation" at bounding box center [466, 276] width 83 height 18
click at [372, 277] on div "Documents" at bounding box center [347, 276] width 70 height 18
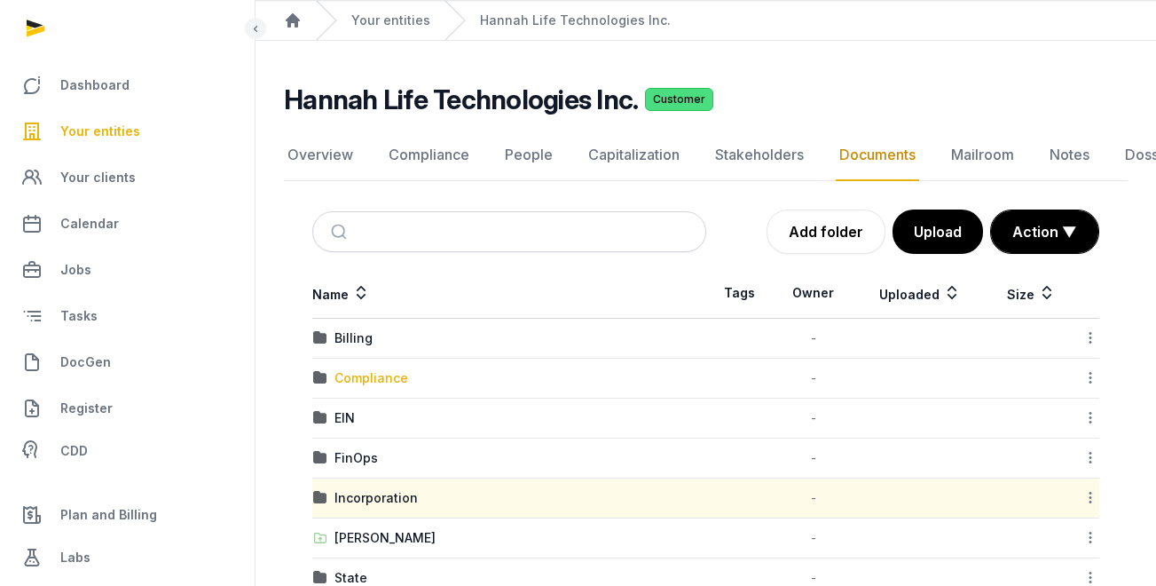
scroll to position [103, 0]
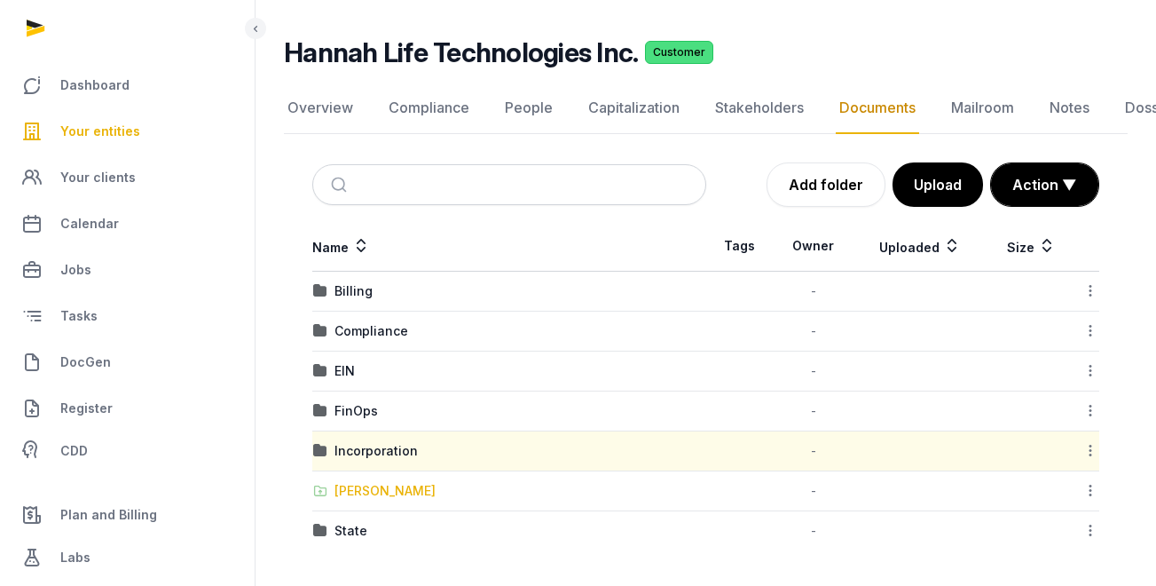
click at [389, 488] on div "[PERSON_NAME]" at bounding box center [385, 491] width 101 height 18
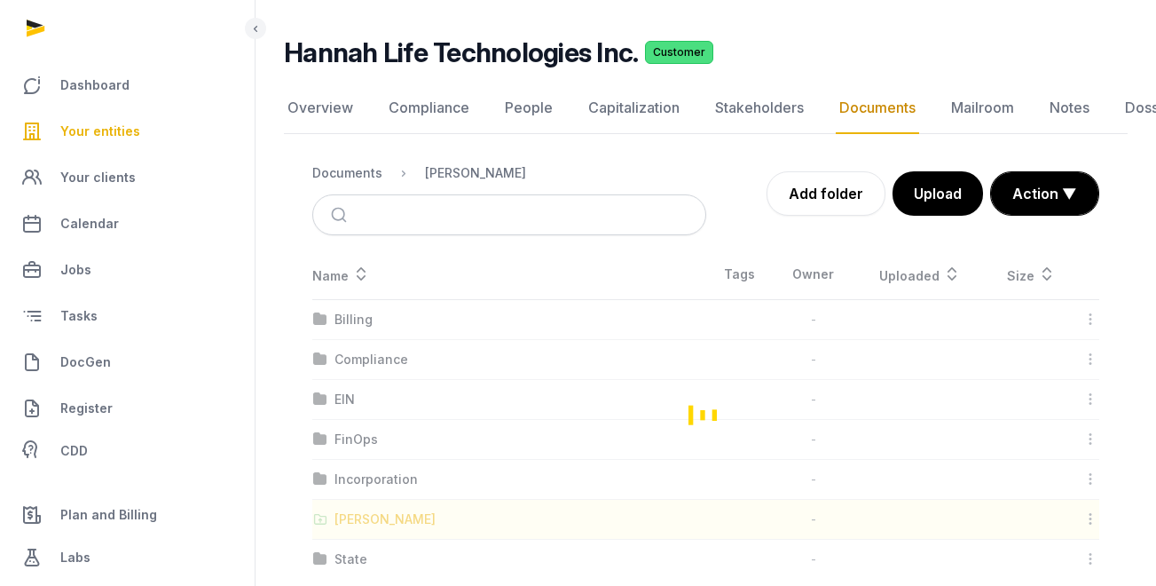
scroll to position [13, 0]
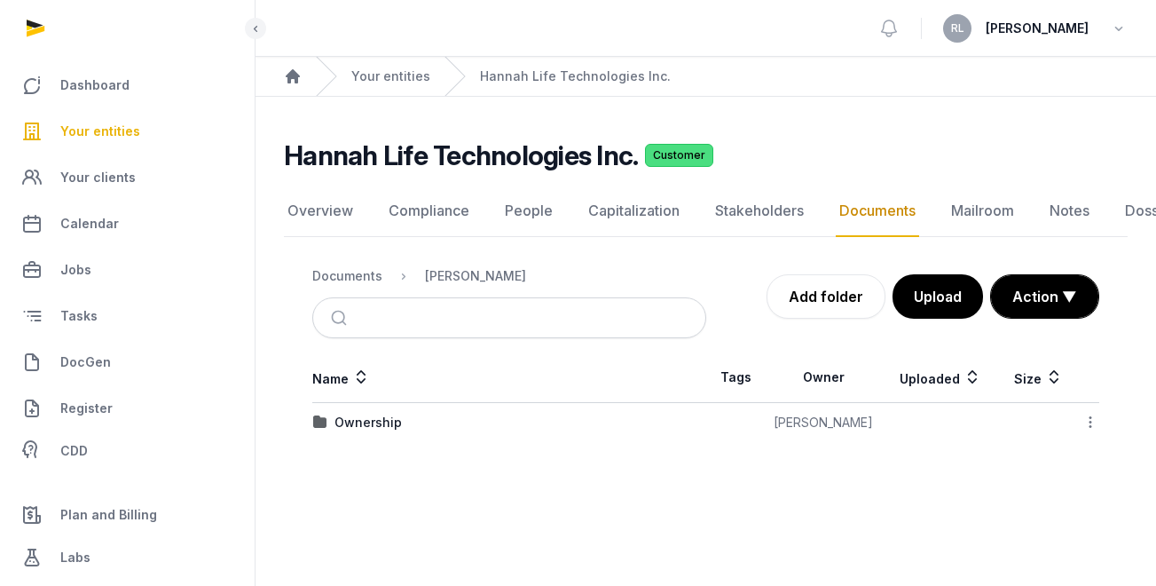
click at [355, 265] on ol "Documents Shared Folder" at bounding box center [419, 275] width 214 height 21
click at [361, 267] on div "Documents" at bounding box center [347, 276] width 70 height 18
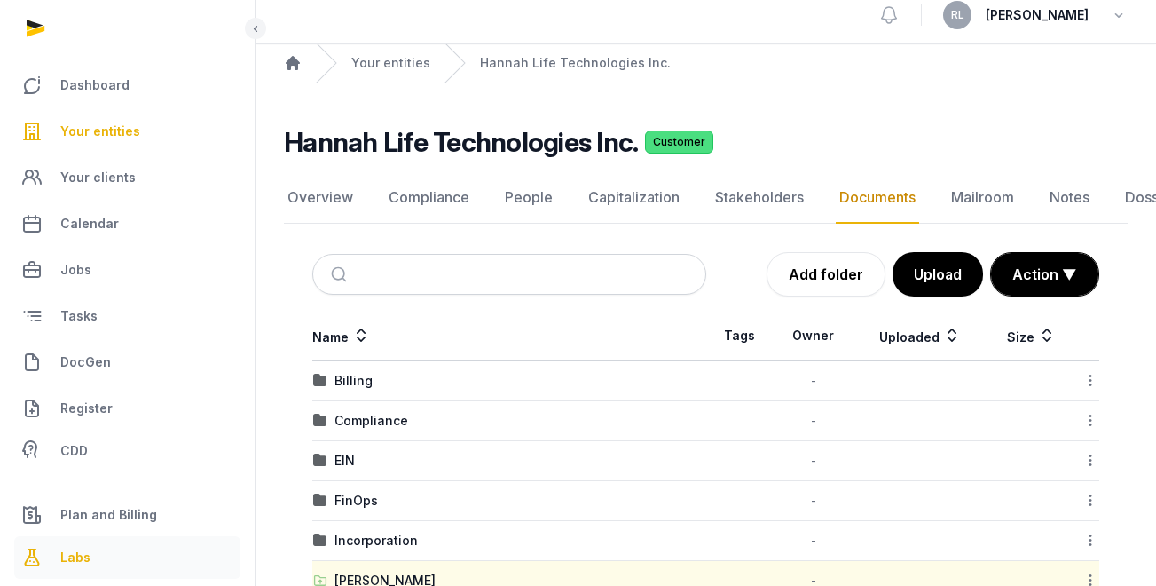
click at [115, 571] on link "Labs" at bounding box center [127, 557] width 226 height 43
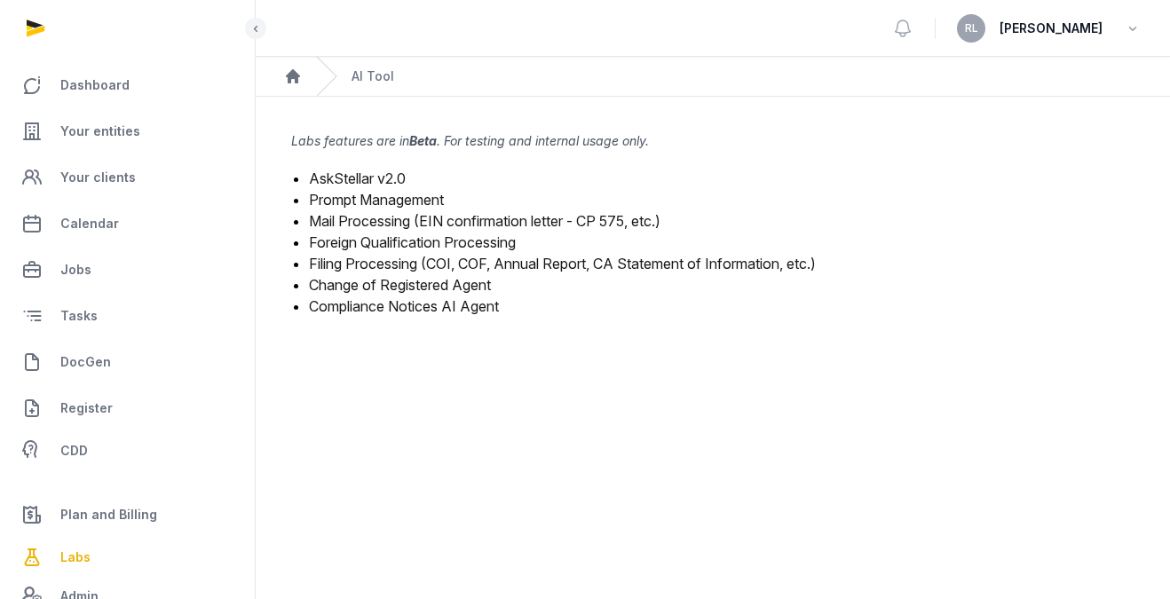
click at [434, 223] on link "Mail Processing (EIN confirmation letter - CP 575, etc.)" at bounding box center [484, 221] width 351 height 18
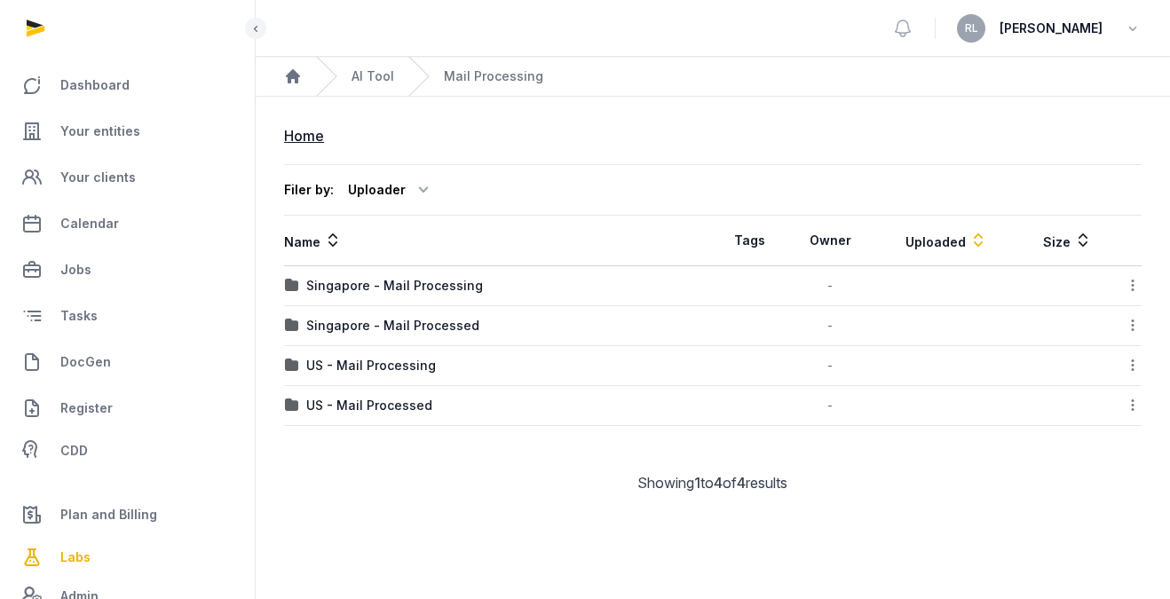
click at [343, 353] on td "US - Mail Processing" at bounding box center [498, 366] width 429 height 40
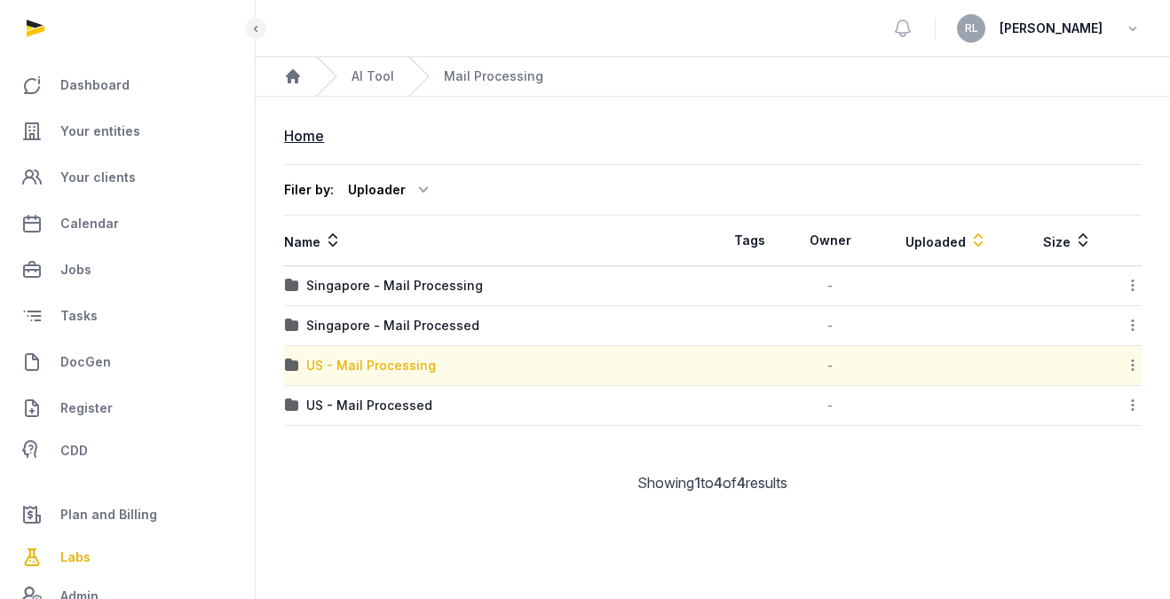
click at [342, 360] on div "US - Mail Processing" at bounding box center [371, 366] width 130 height 18
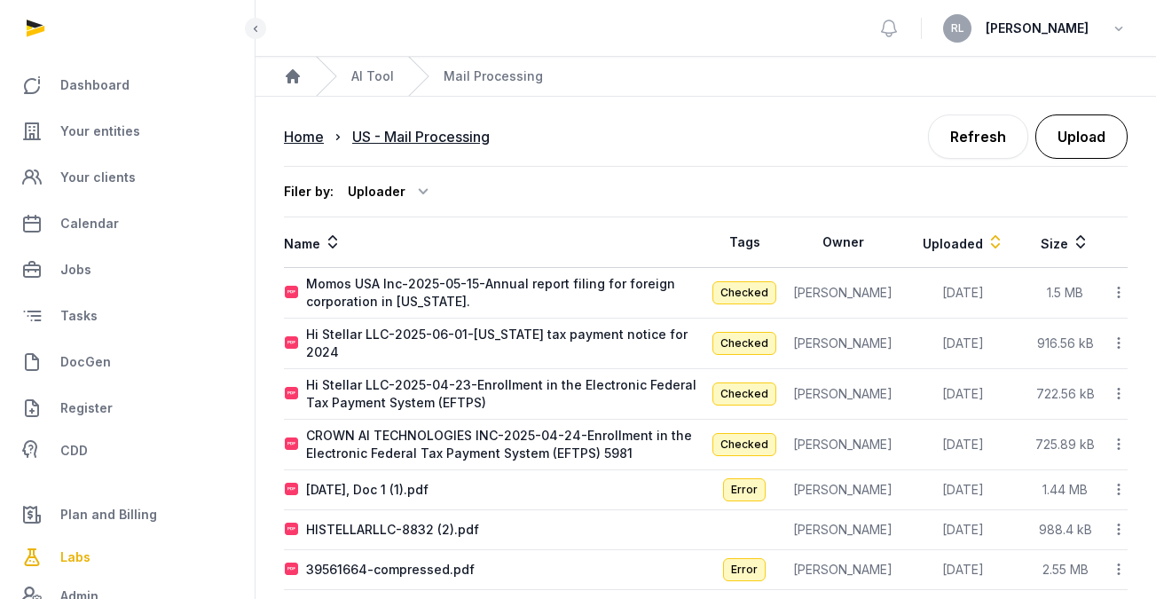
click at [1046, 149] on button "Upload" at bounding box center [1082, 136] width 92 height 44
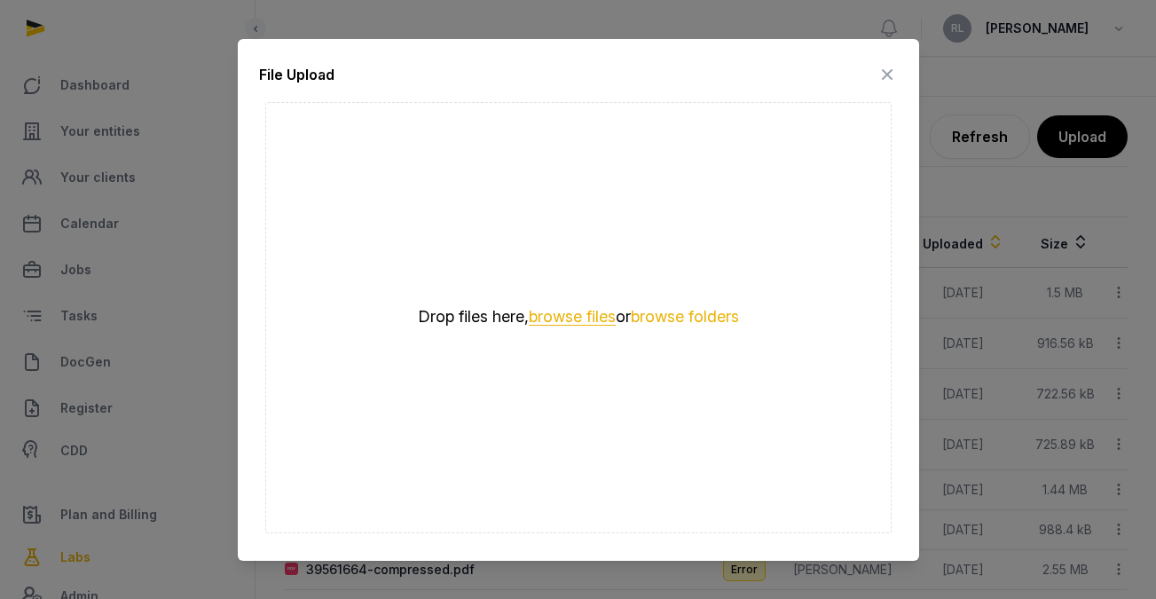
click at [587, 317] on button "browse files" at bounding box center [572, 317] width 87 height 17
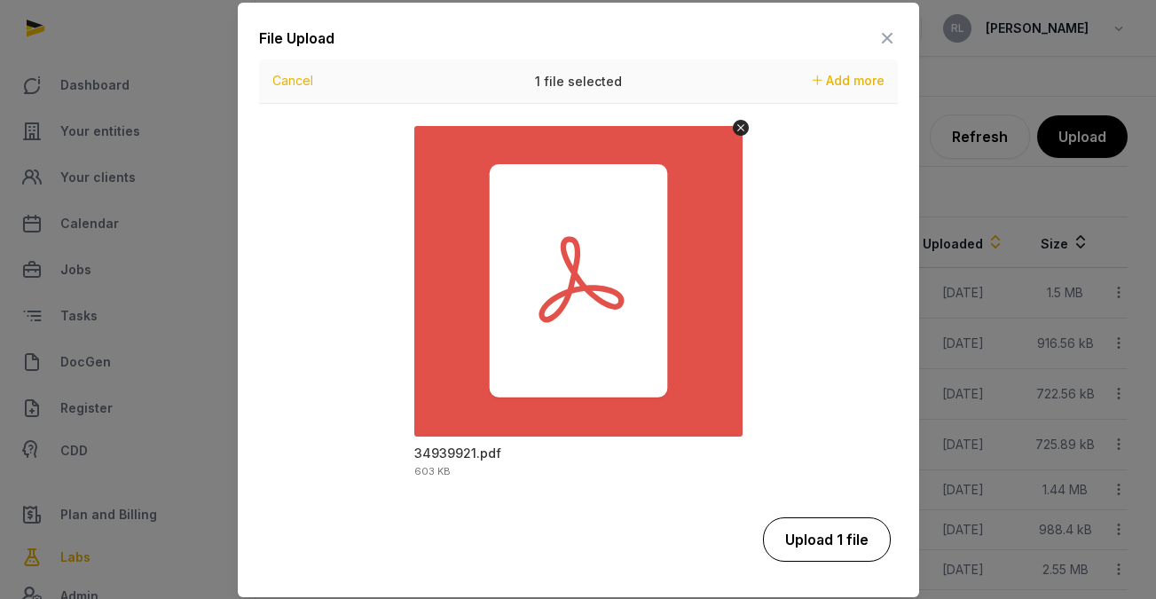
click at [824, 537] on button "Upload 1 file" at bounding box center [827, 539] width 128 height 44
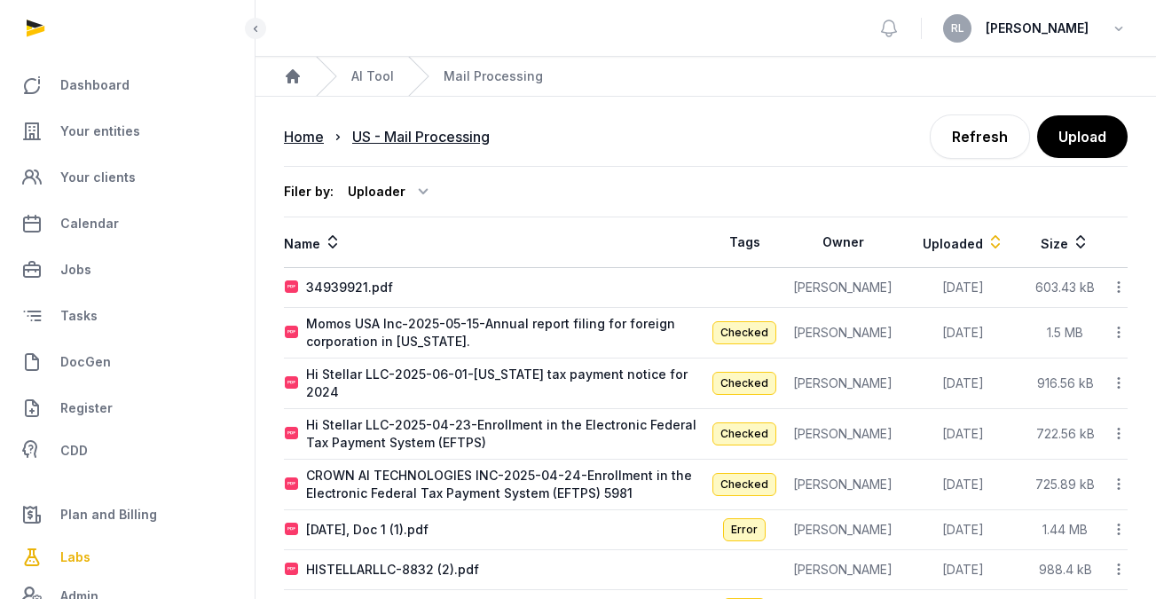
click at [125, 132] on span "Your entities" at bounding box center [100, 131] width 80 height 21
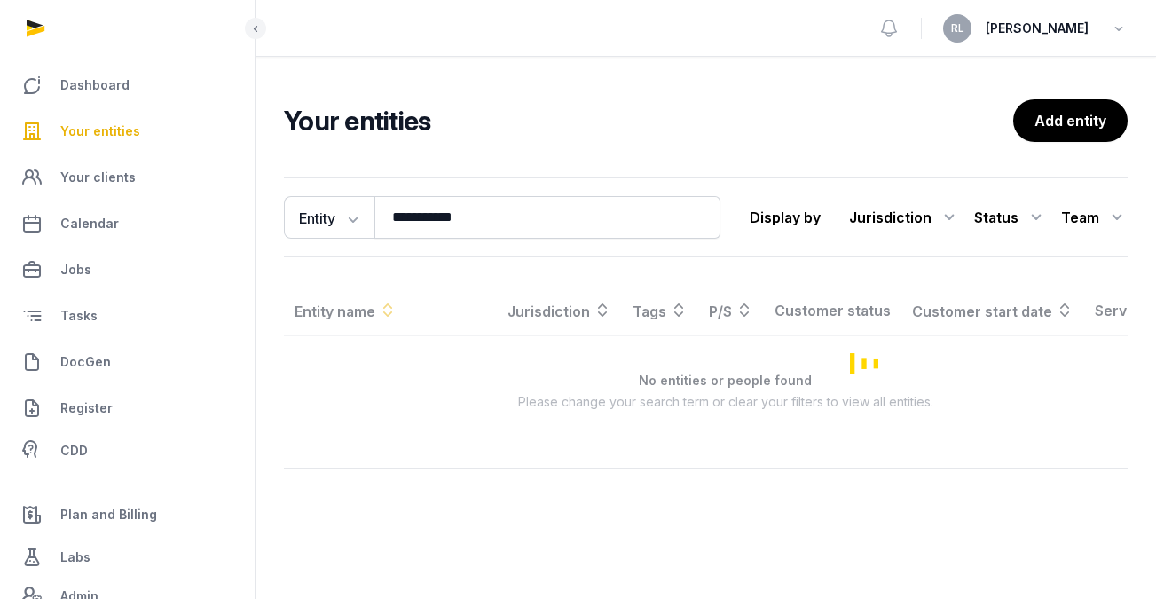
click at [125, 132] on span "Your entities" at bounding box center [100, 131] width 80 height 21
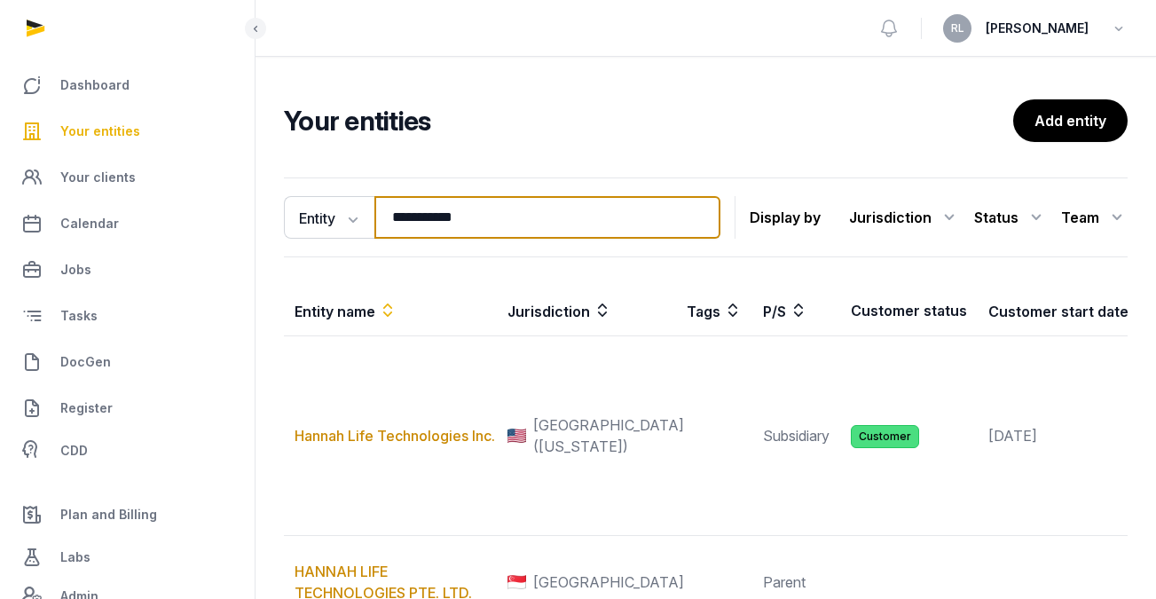
click at [469, 213] on input "**********" at bounding box center [548, 217] width 346 height 43
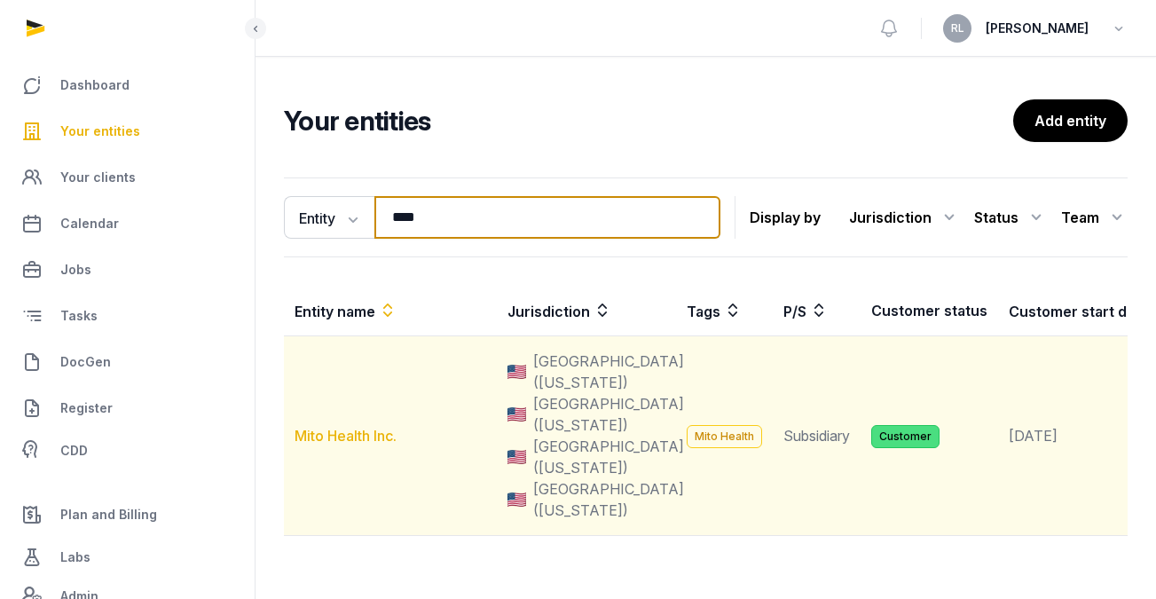
type input "****"
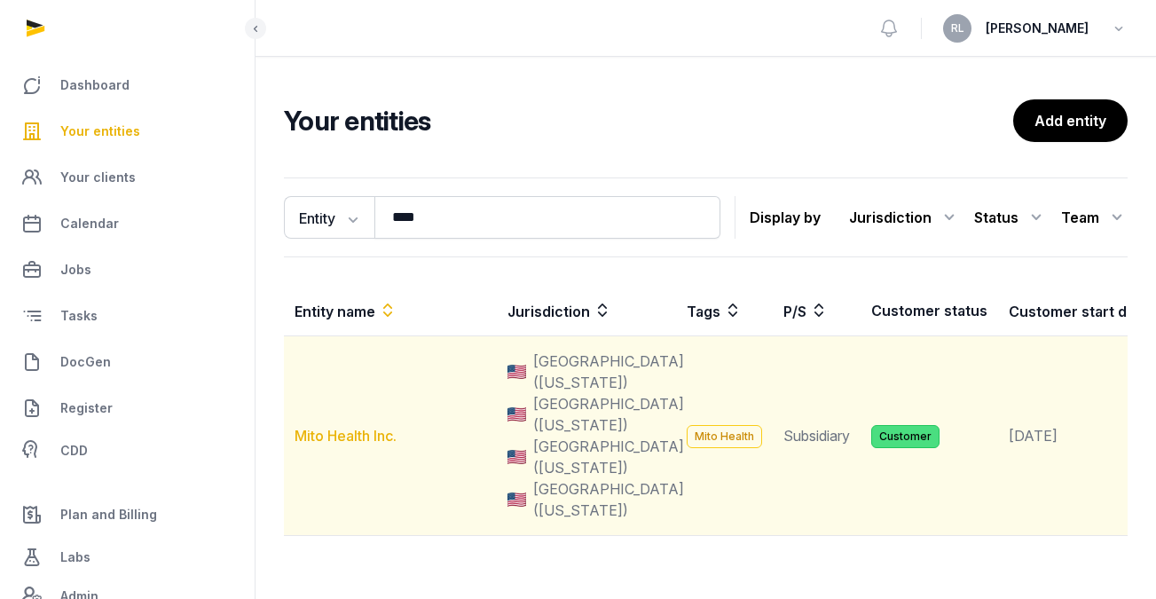
click at [374, 445] on link "Mito Health Inc." at bounding box center [346, 436] width 102 height 18
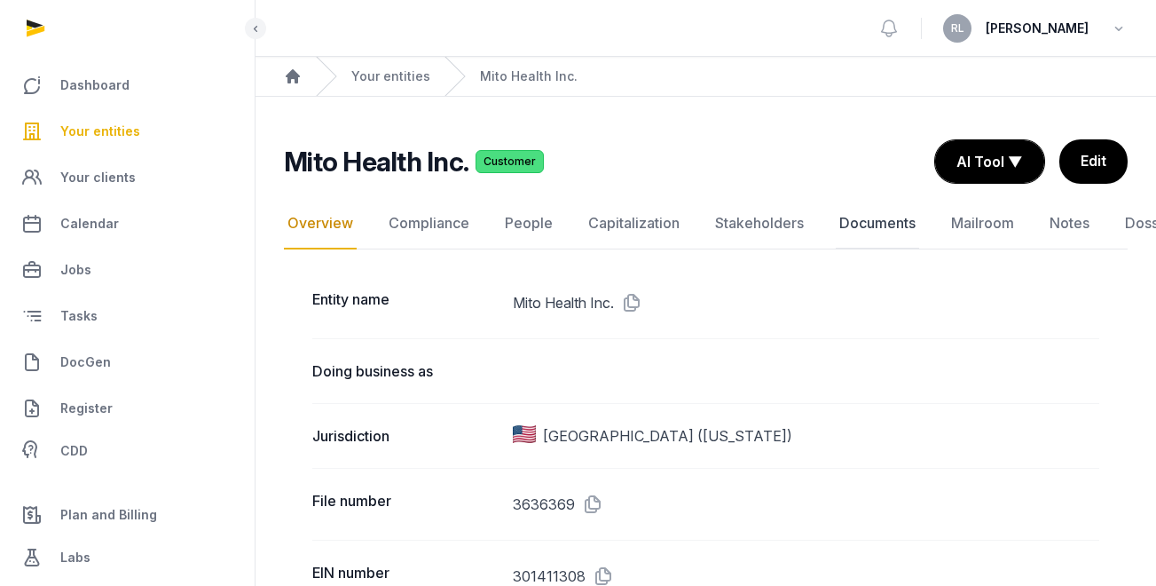
click at [905, 211] on link "Documents" at bounding box center [877, 223] width 83 height 51
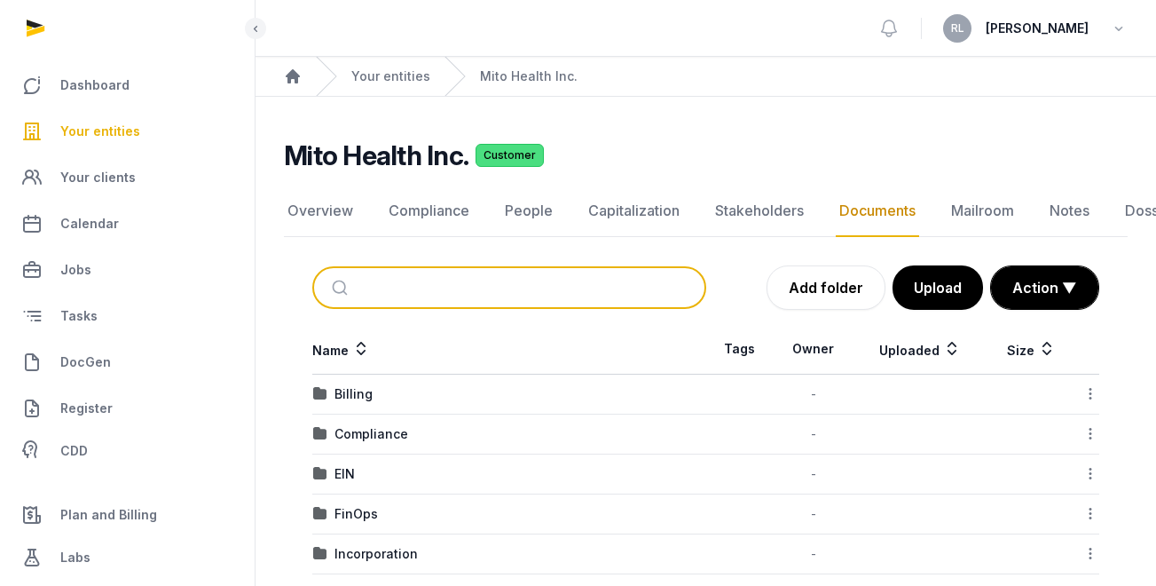
click at [427, 288] on input "search" at bounding box center [530, 287] width 335 height 39
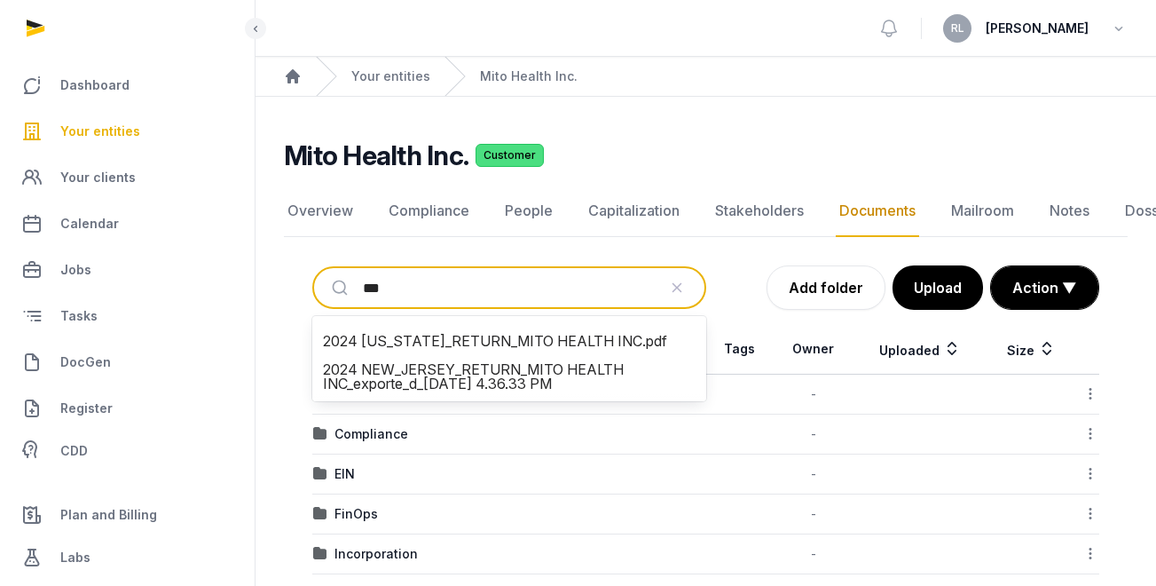
type input "***"
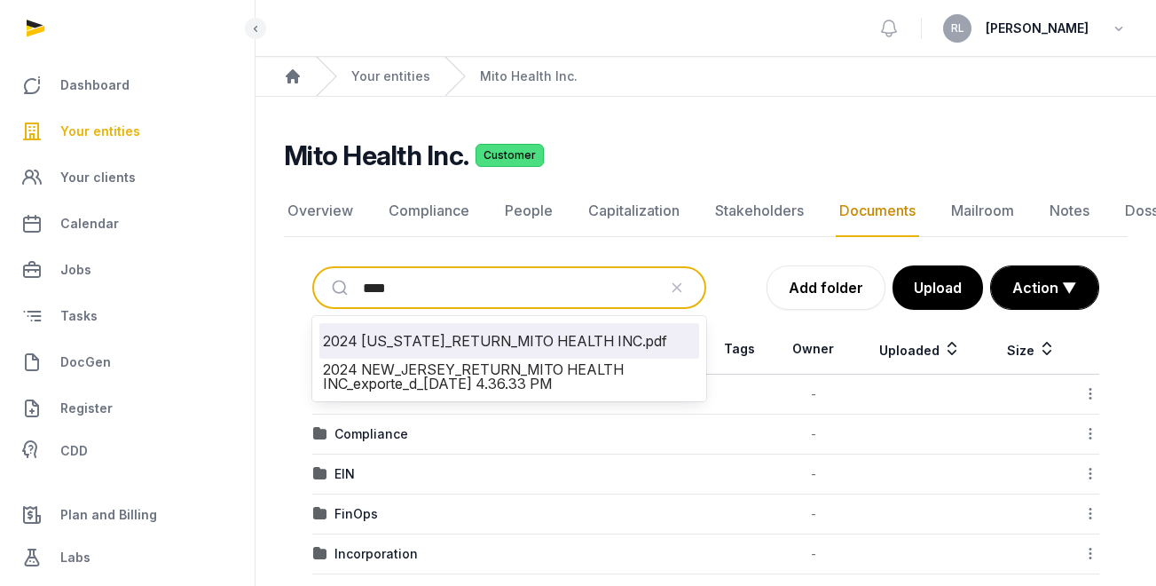
click at [480, 335] on li "2024 NEW JERSEY_RETURN_MITO HEALTH INC.pdf" at bounding box center [509, 340] width 380 height 35
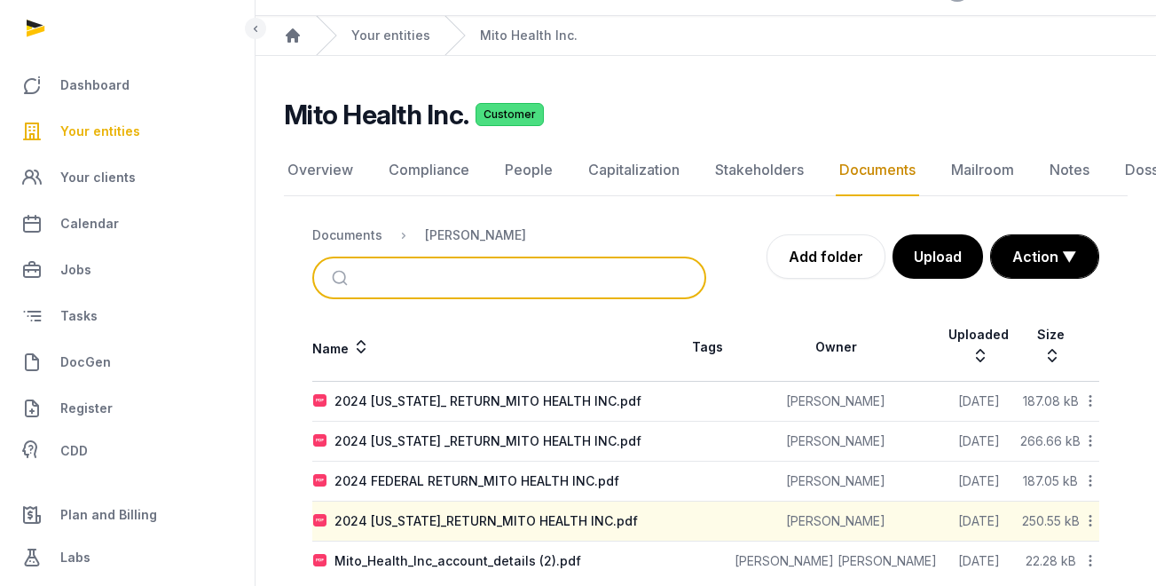
scroll to position [53, 0]
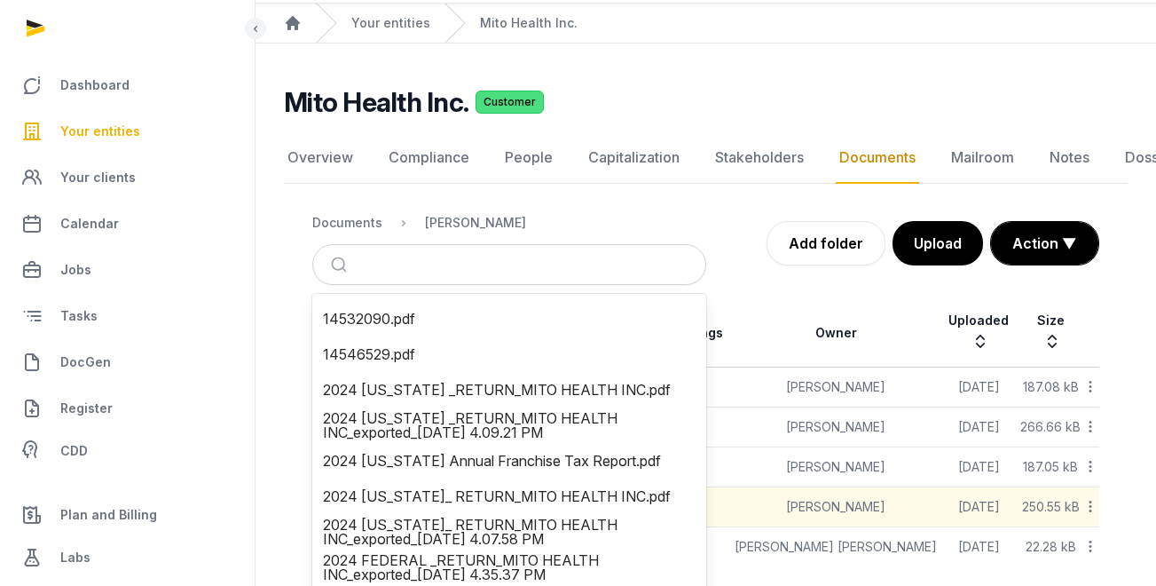
click at [341, 219] on div "Documents" at bounding box center [347, 223] width 70 height 18
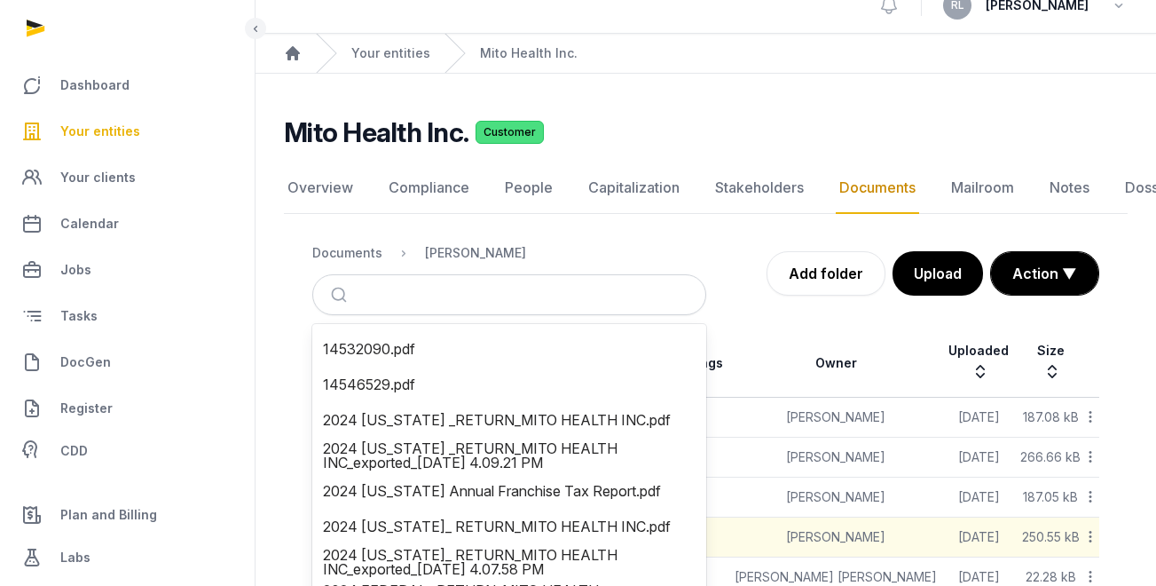
click at [341, 219] on div "Overview Compliance People Capitalization Stakeholders Documents Mailroom Notes…" at bounding box center [706, 379] width 844 height 434
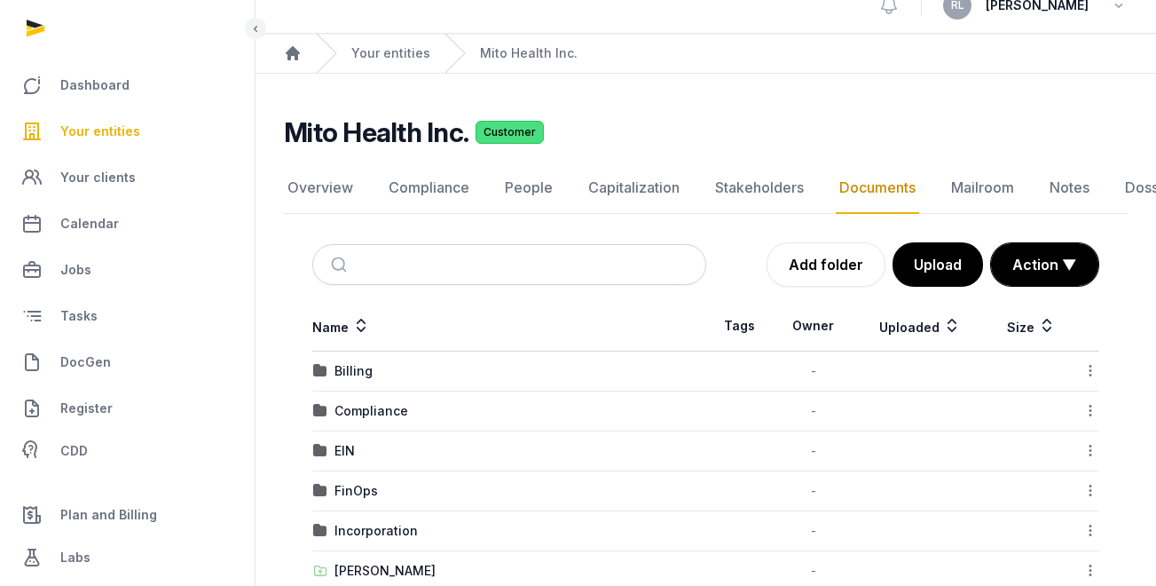
scroll to position [63, 0]
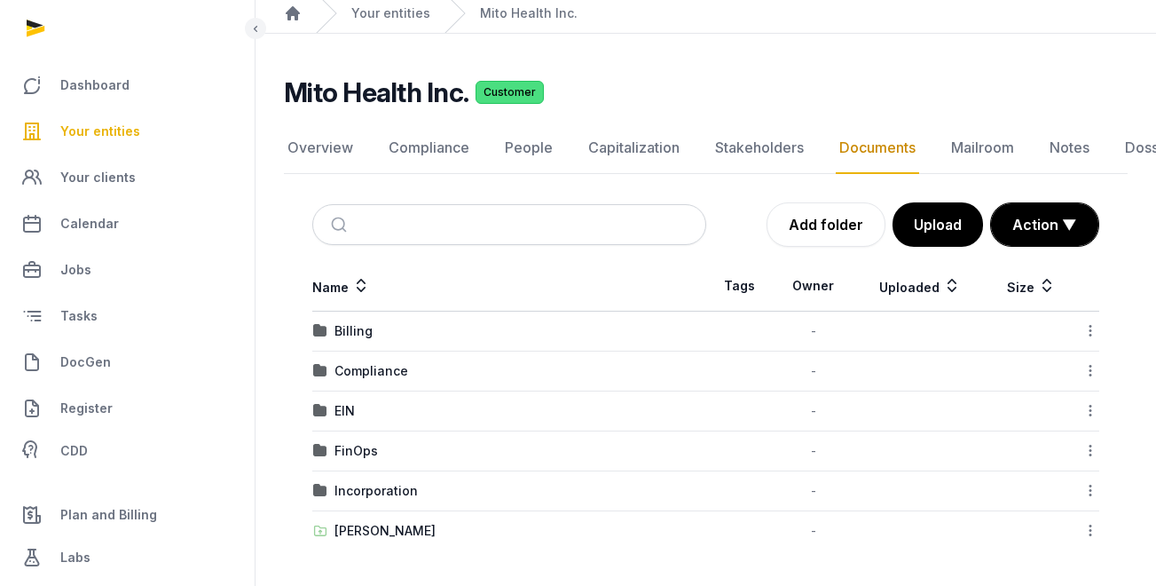
click at [362, 361] on td "Compliance" at bounding box center [509, 371] width 394 height 40
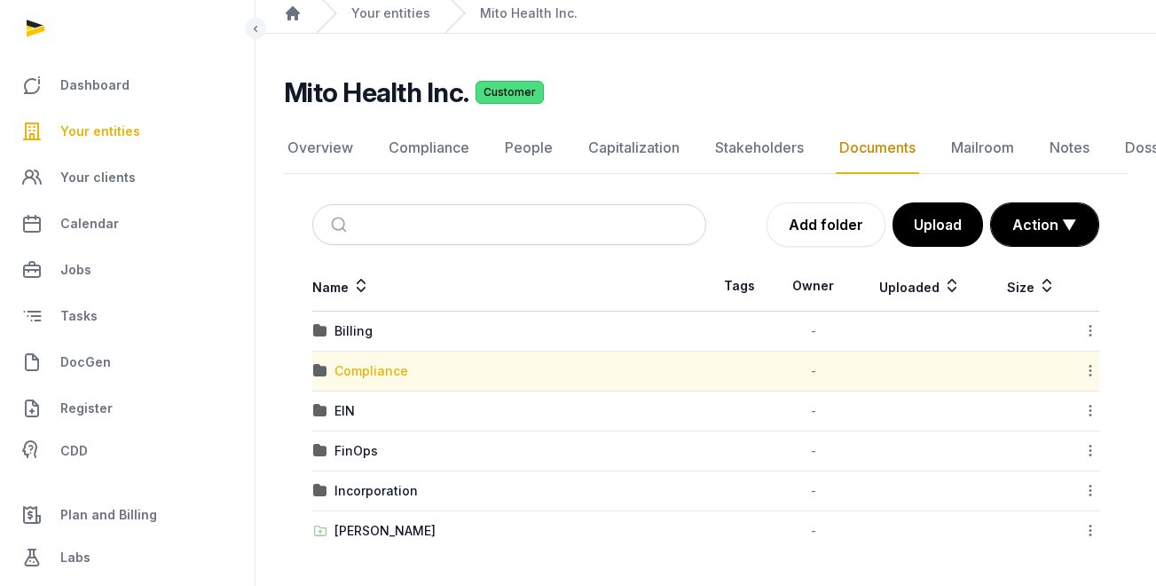
click at [365, 371] on div "Compliance" at bounding box center [372, 371] width 74 height 18
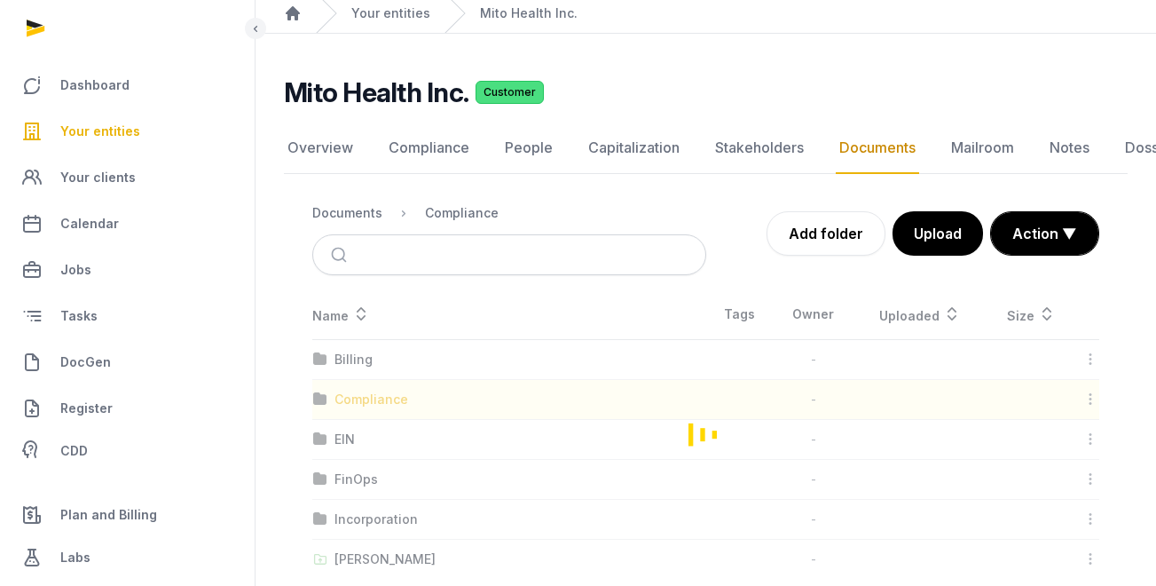
scroll to position [13, 0]
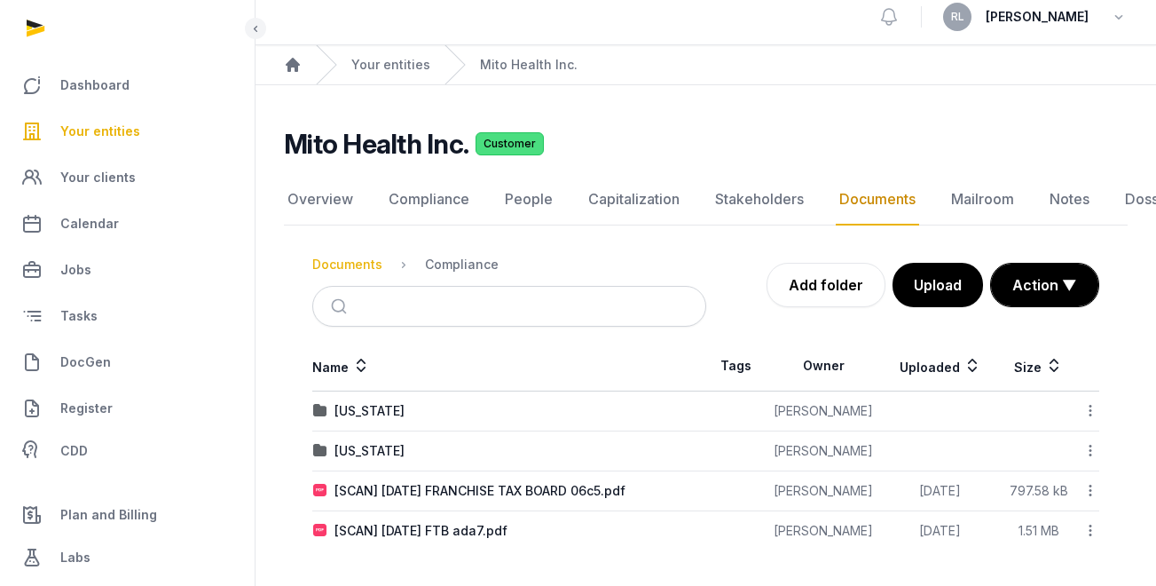
click at [357, 264] on div "Documents" at bounding box center [347, 265] width 70 height 18
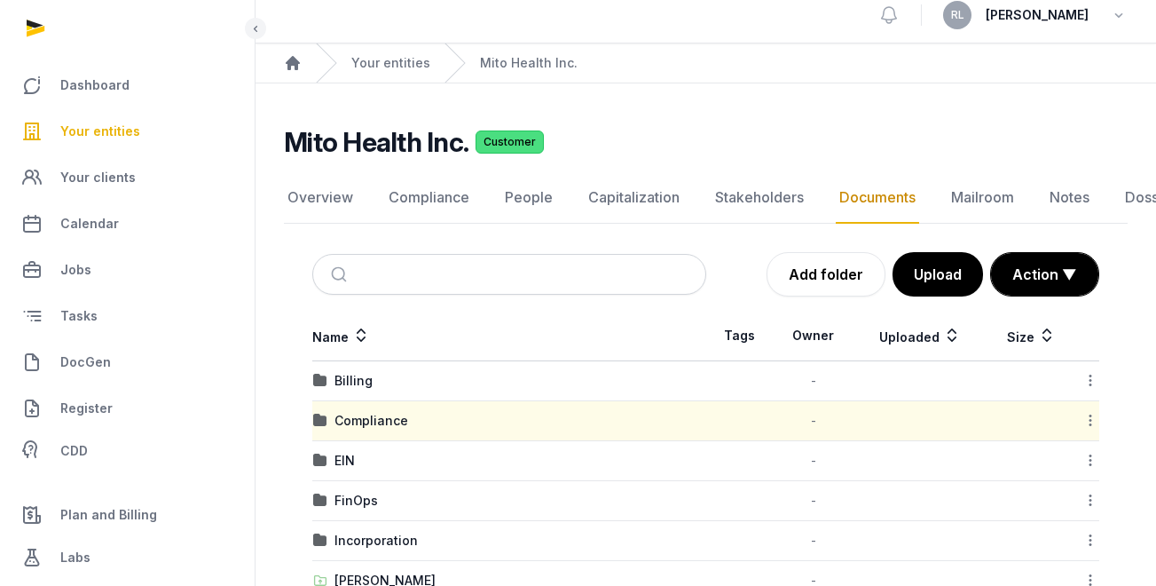
scroll to position [63, 0]
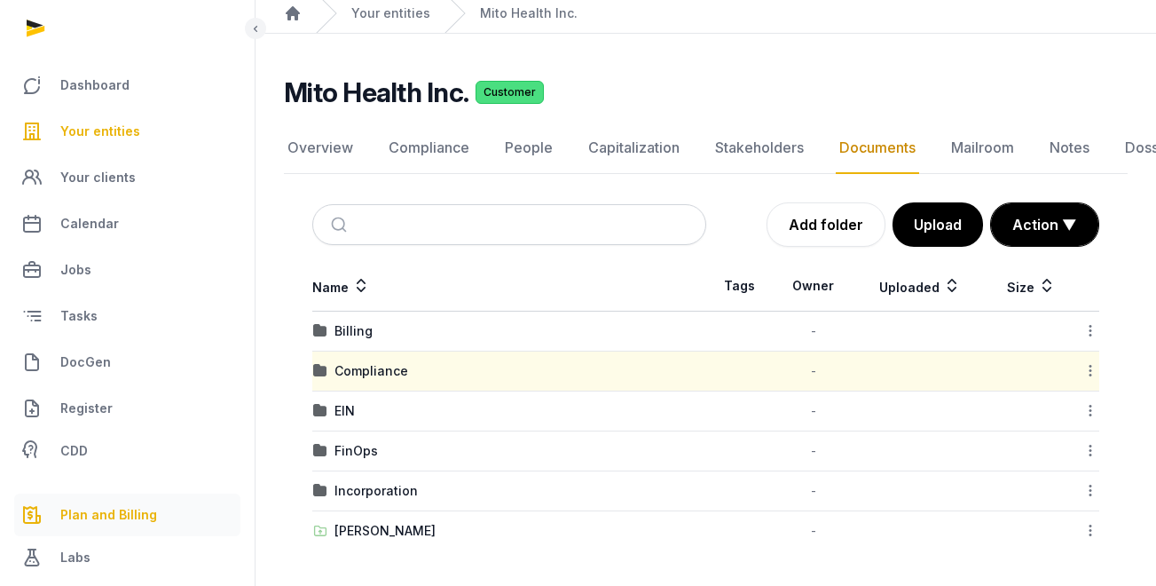
click at [154, 510] on link "Plan and Billing" at bounding box center [127, 514] width 226 height 43
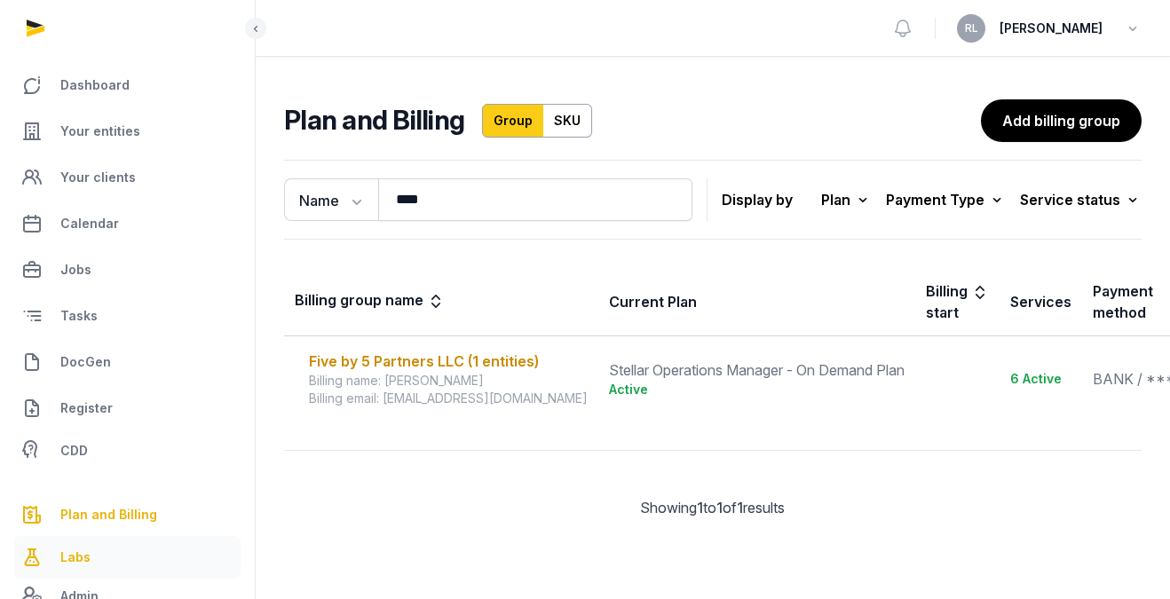
click at [132, 564] on link "Labs" at bounding box center [127, 557] width 226 height 43
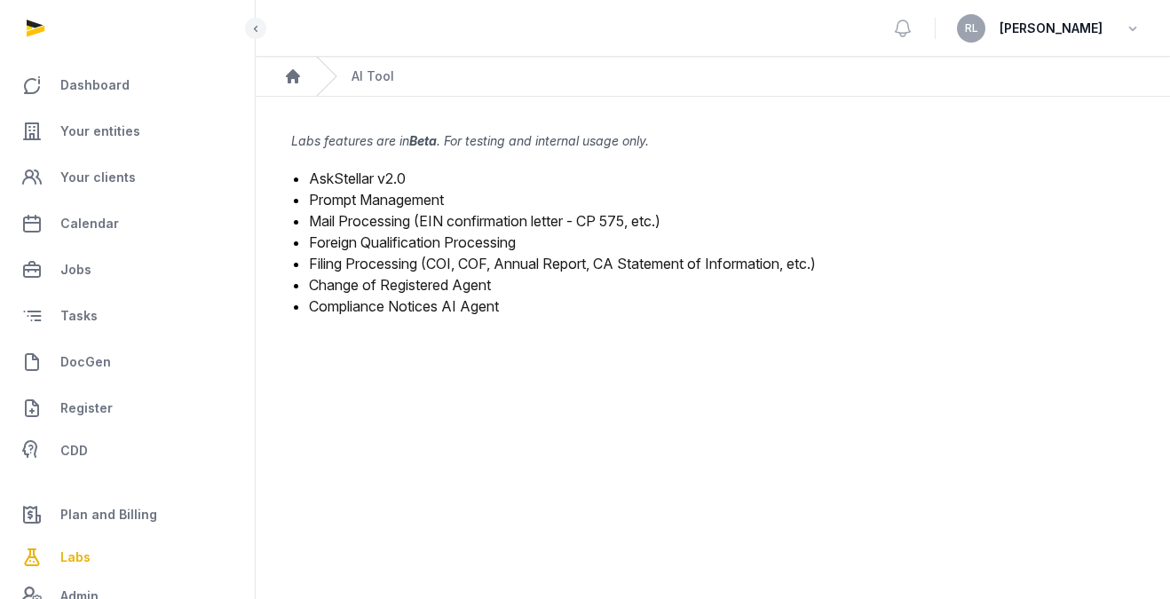
click at [401, 223] on link "Mail Processing (EIN confirmation letter - CP 575, etc.)" at bounding box center [484, 221] width 351 height 18
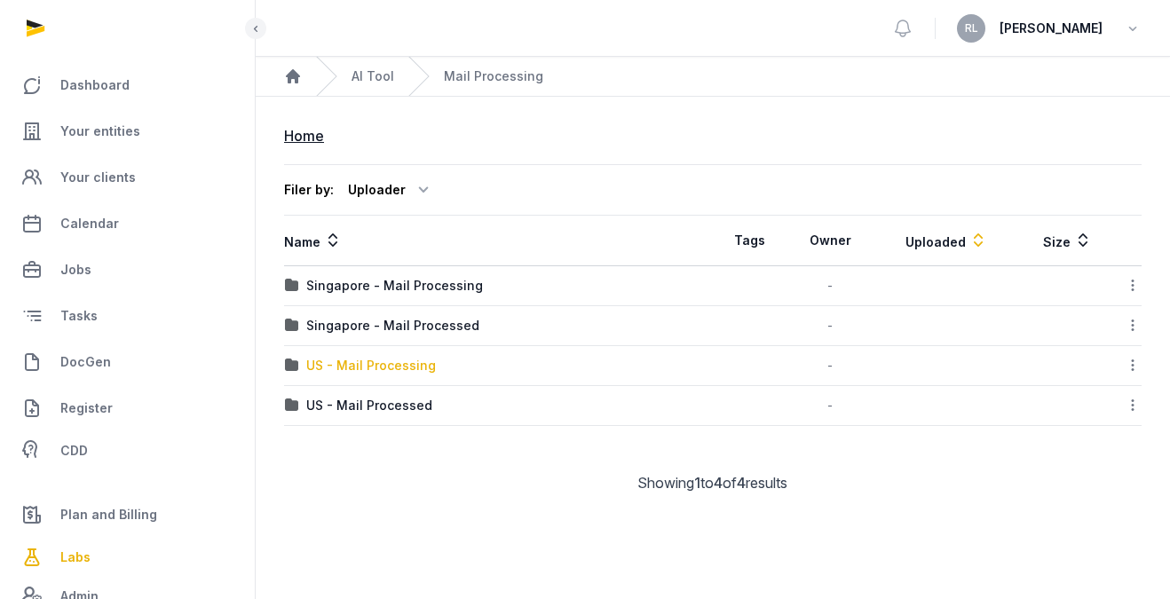
click at [381, 362] on div "US - Mail Processing" at bounding box center [371, 366] width 130 height 18
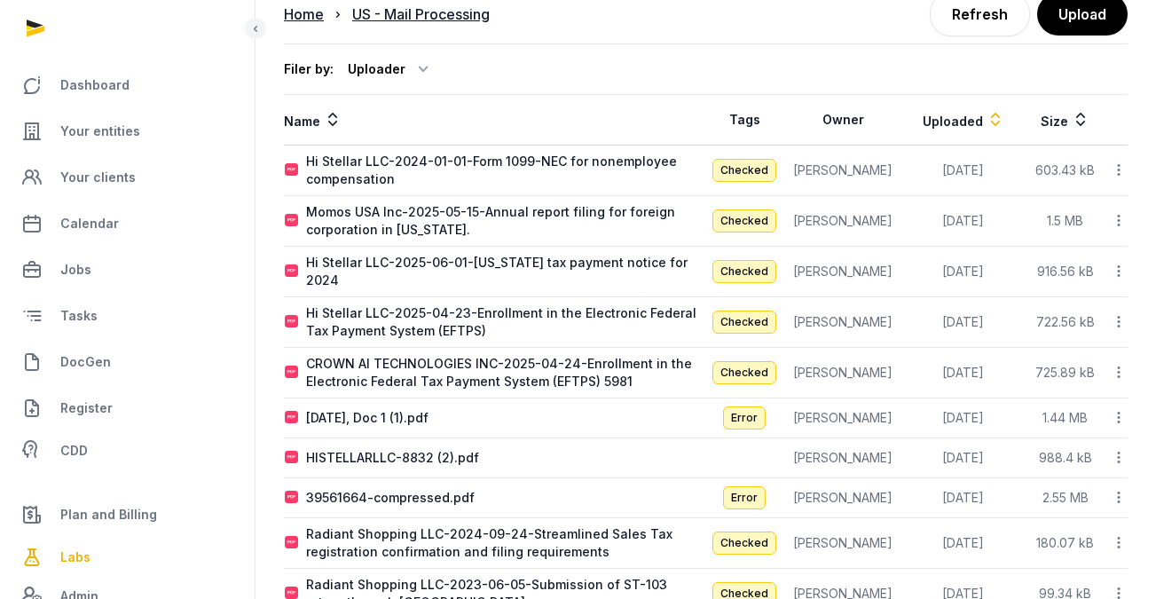
scroll to position [154, 0]
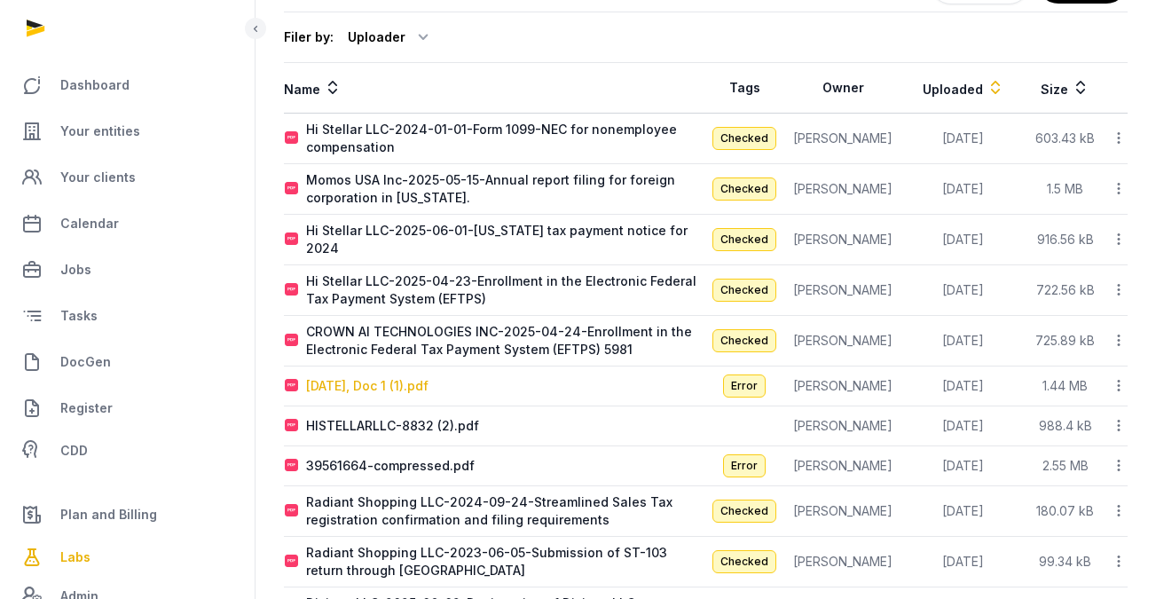
click at [340, 381] on div "Aug 7, Doc 1 (1).pdf" at bounding box center [367, 386] width 122 height 18
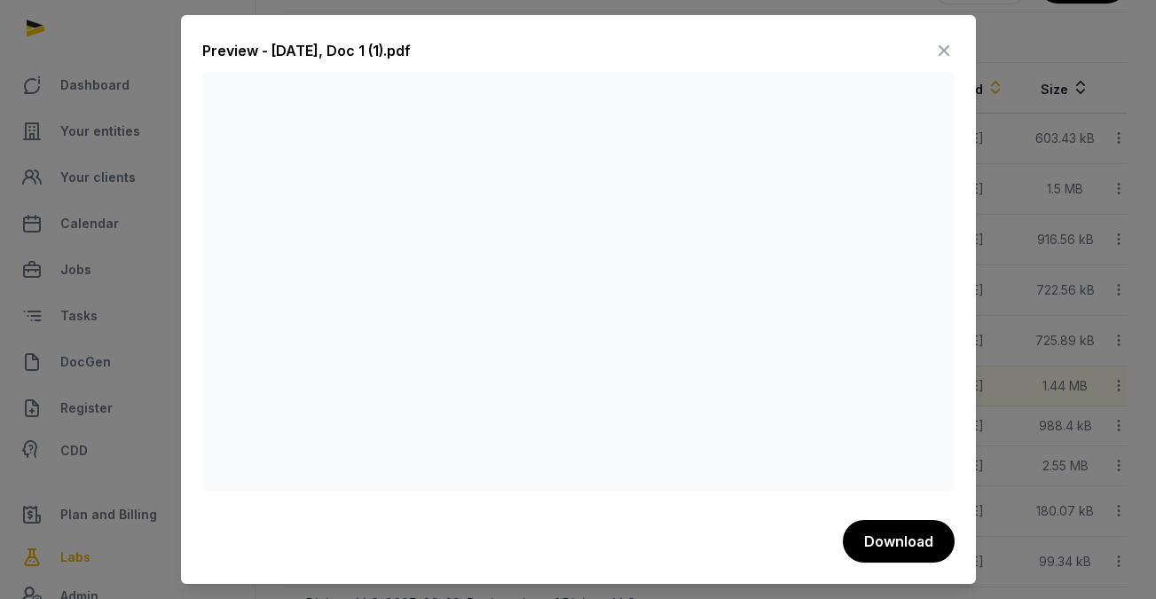
click at [940, 49] on icon at bounding box center [944, 50] width 21 height 28
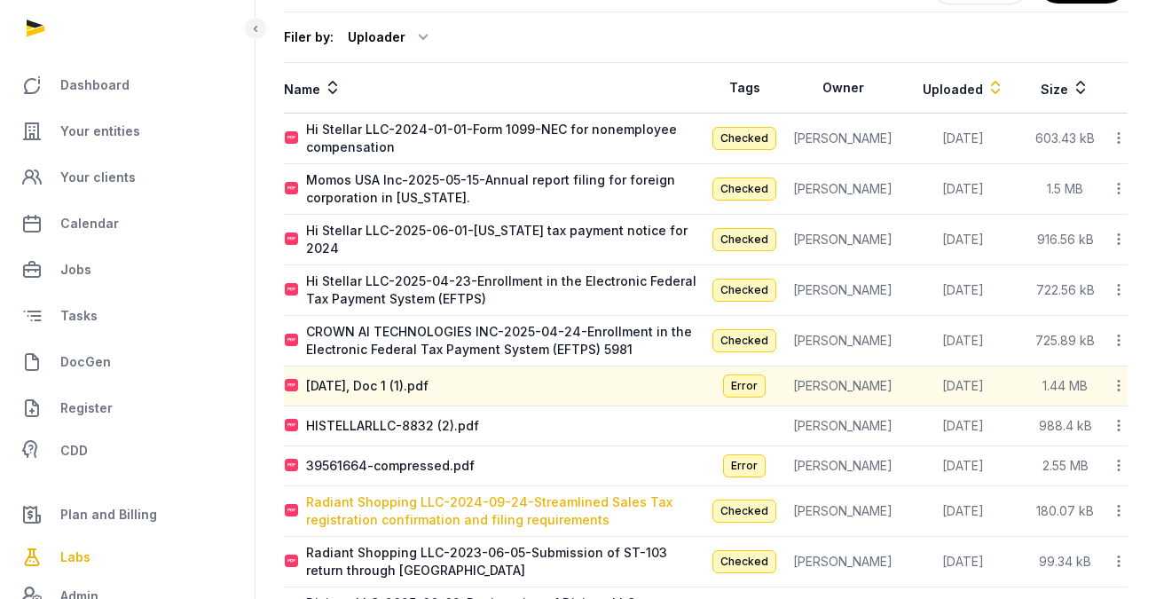
scroll to position [1305, 0]
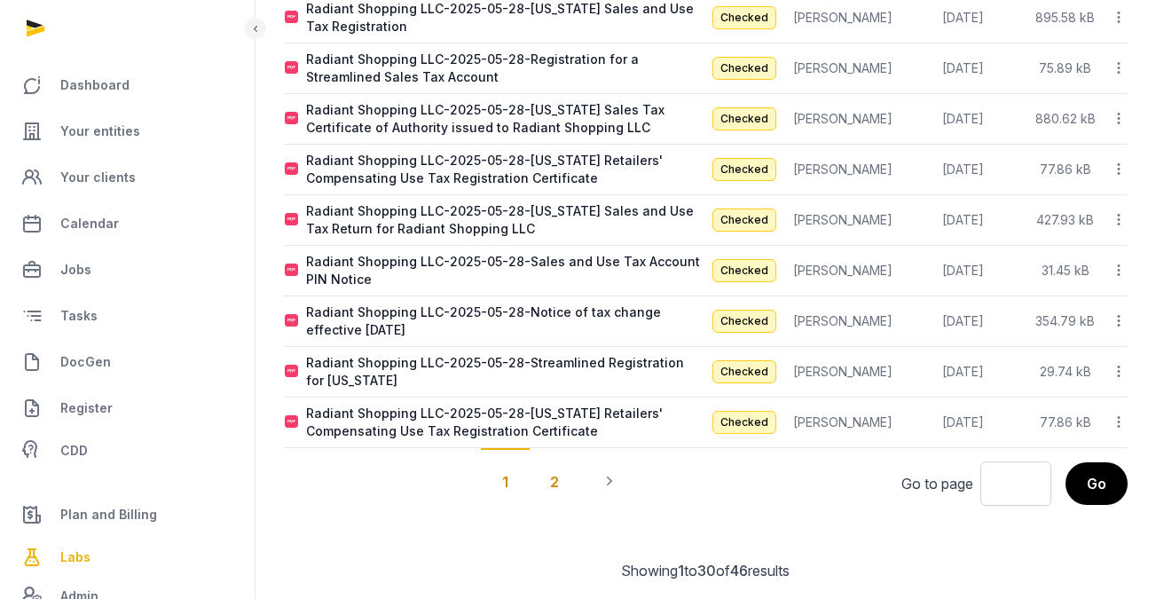
click at [559, 471] on div "2" at bounding box center [554, 481] width 51 height 66
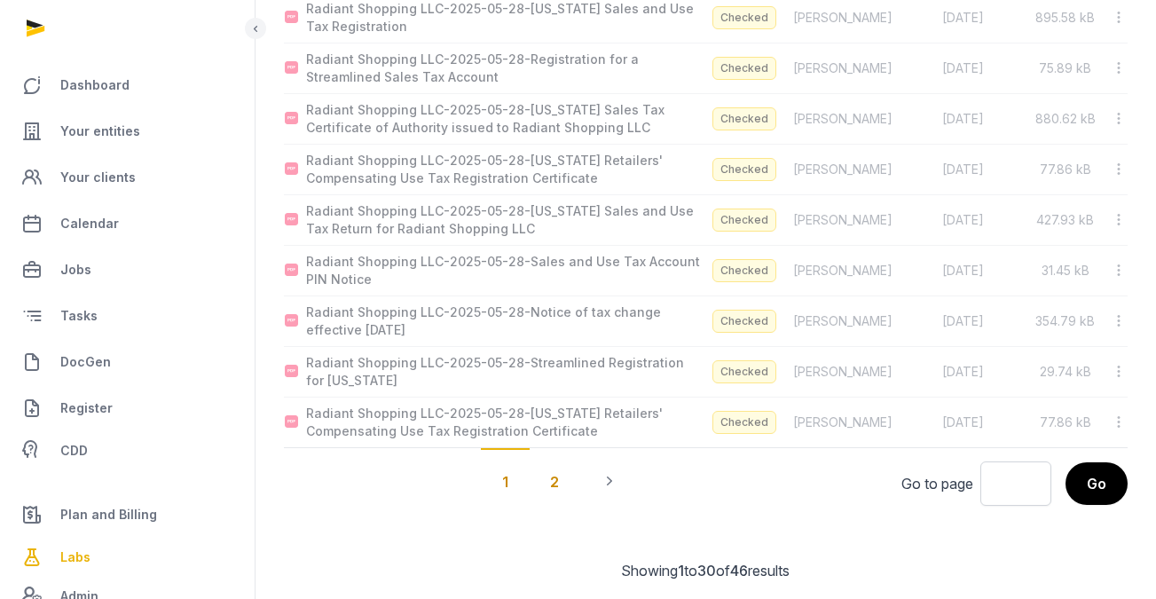
scroll to position [640, 0]
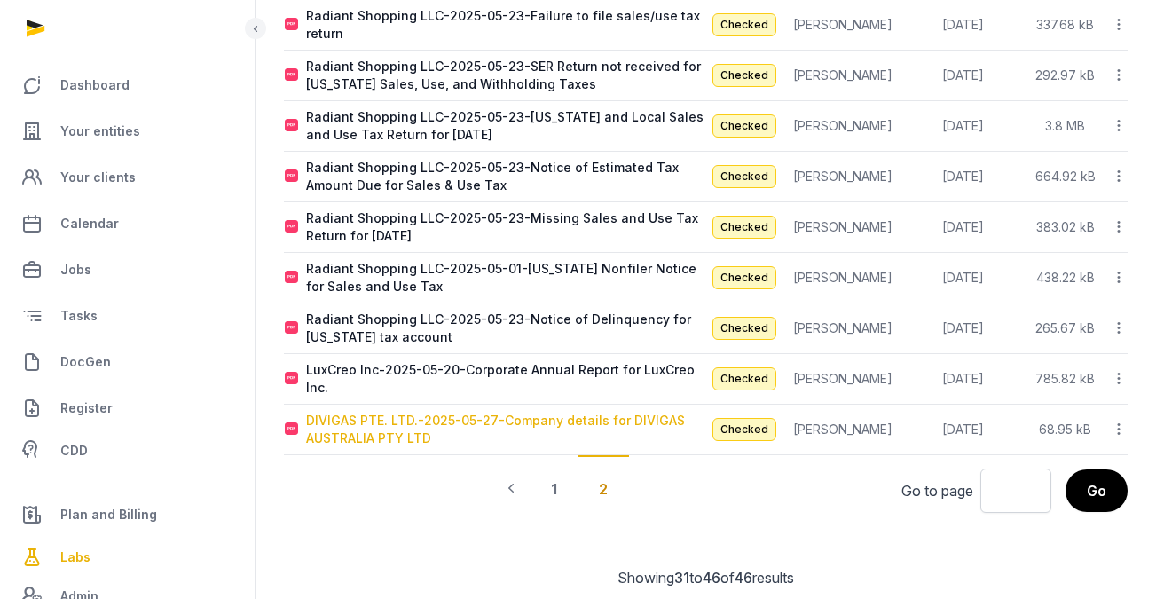
click at [576, 412] on div "DIVIGAS PTE. LTD.-2025-05-27-Company details for DIVIGAS AUSTRALIA PTY LTD" at bounding box center [505, 429] width 399 height 35
type input "**********"
type textarea "**********"
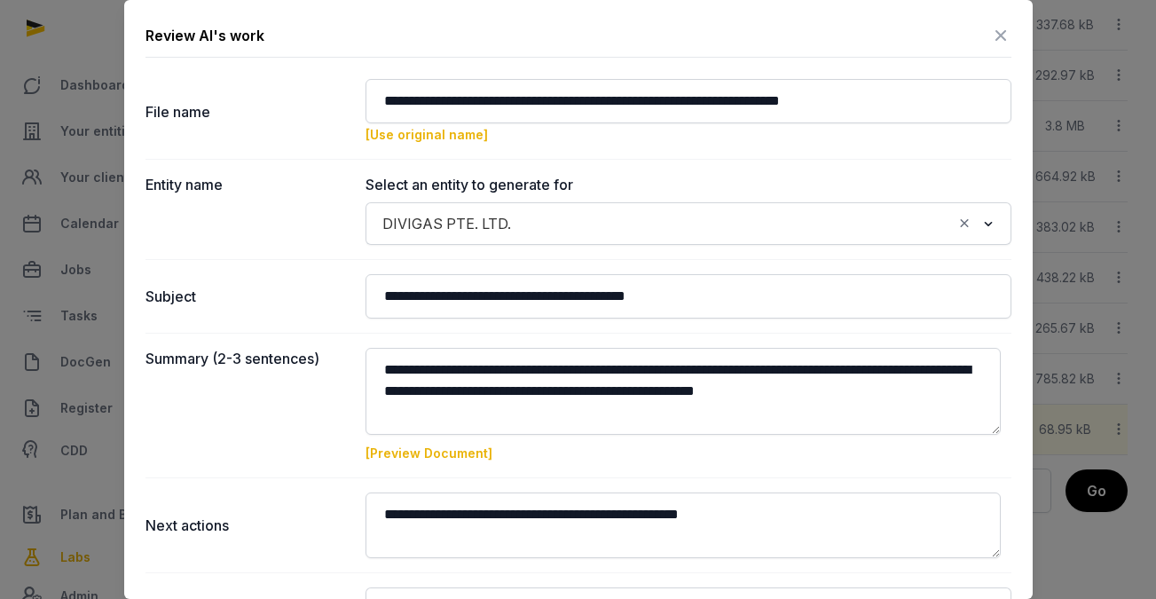
click at [460, 456] on link "[Preview Document]" at bounding box center [429, 453] width 127 height 15
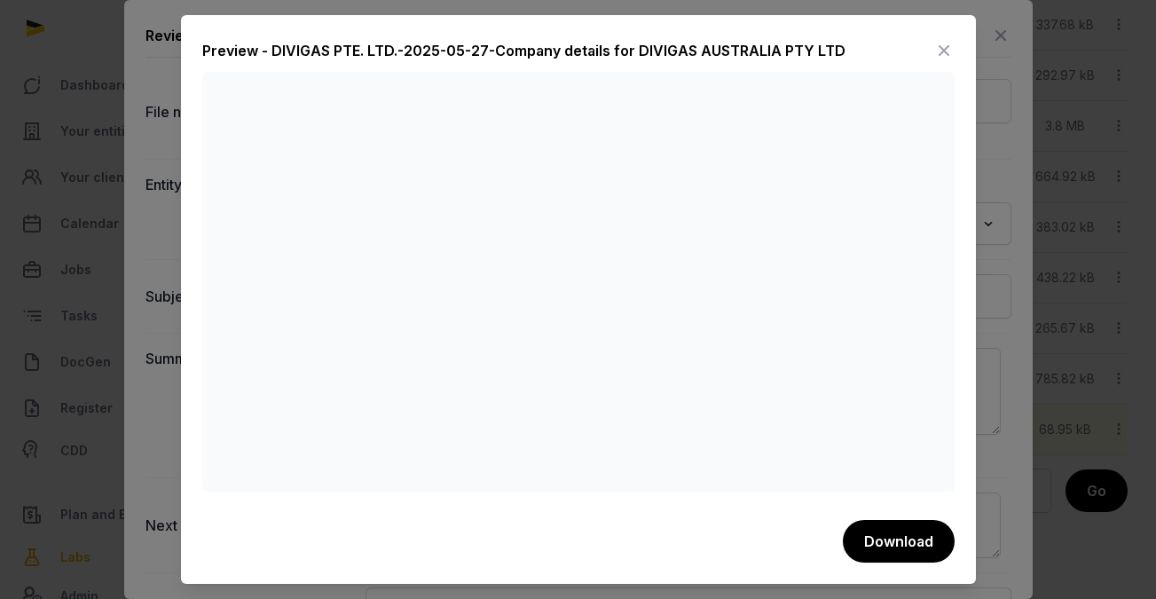
click at [940, 55] on icon at bounding box center [944, 50] width 21 height 28
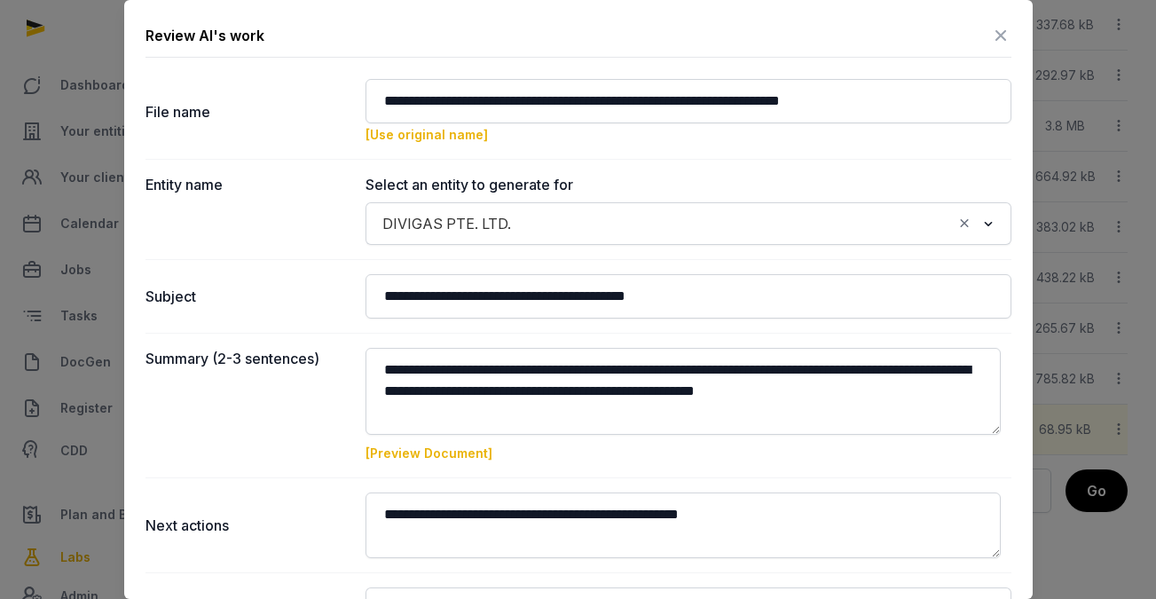
scroll to position [201, 0]
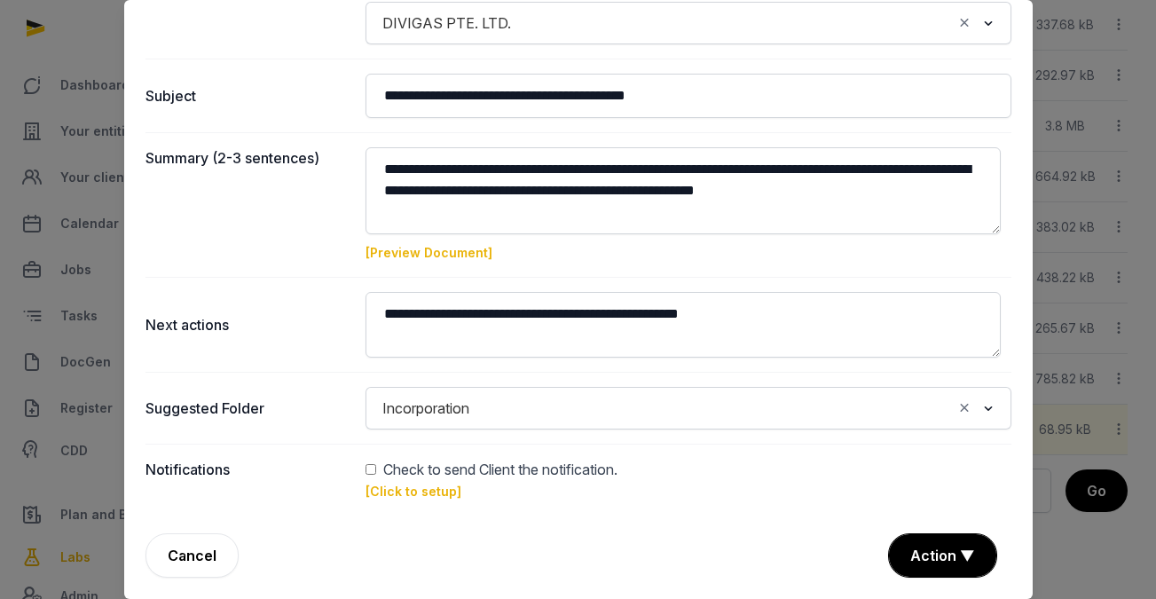
click at [454, 252] on link "[Preview Document]" at bounding box center [429, 252] width 127 height 15
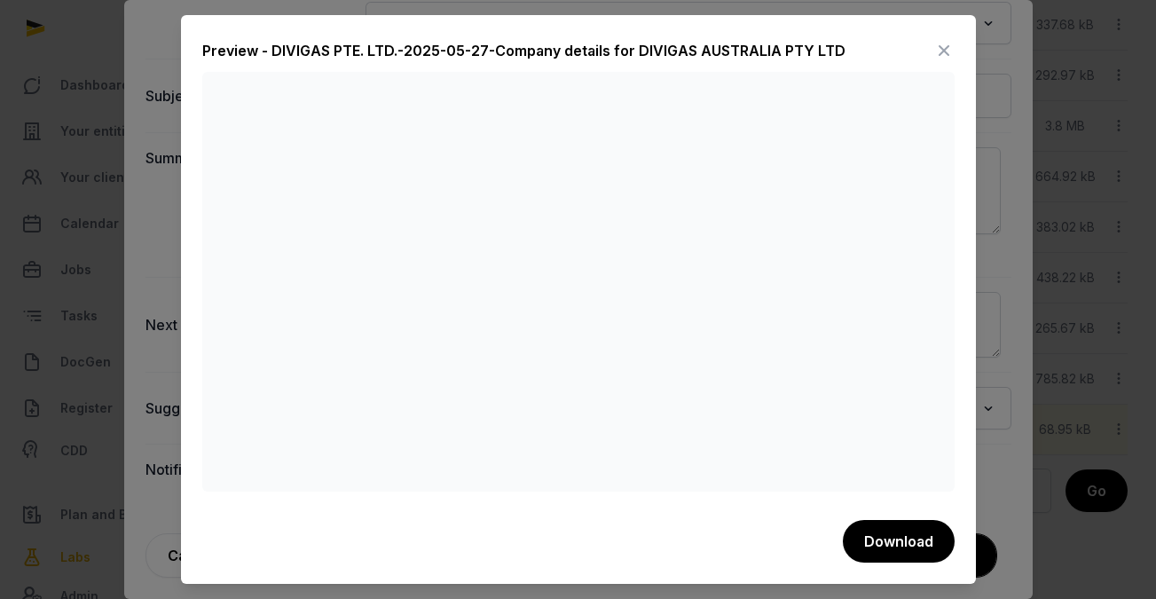
click at [934, 46] on icon at bounding box center [944, 50] width 21 height 28
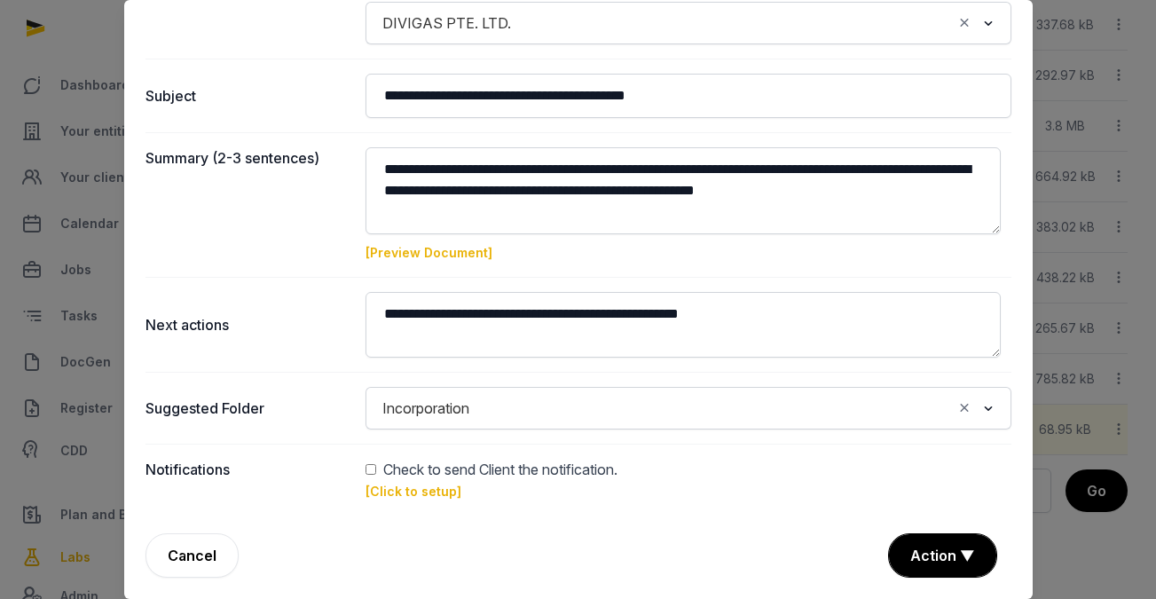
click at [719, 520] on div "**********" at bounding box center [578, 199] width 909 height 800
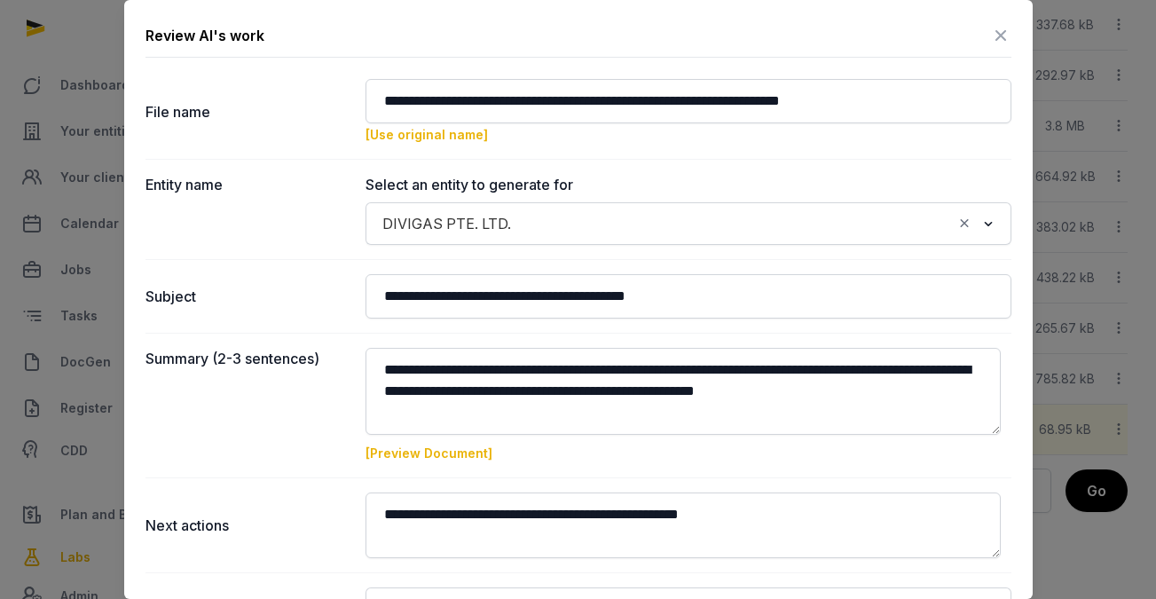
scroll to position [0, 0]
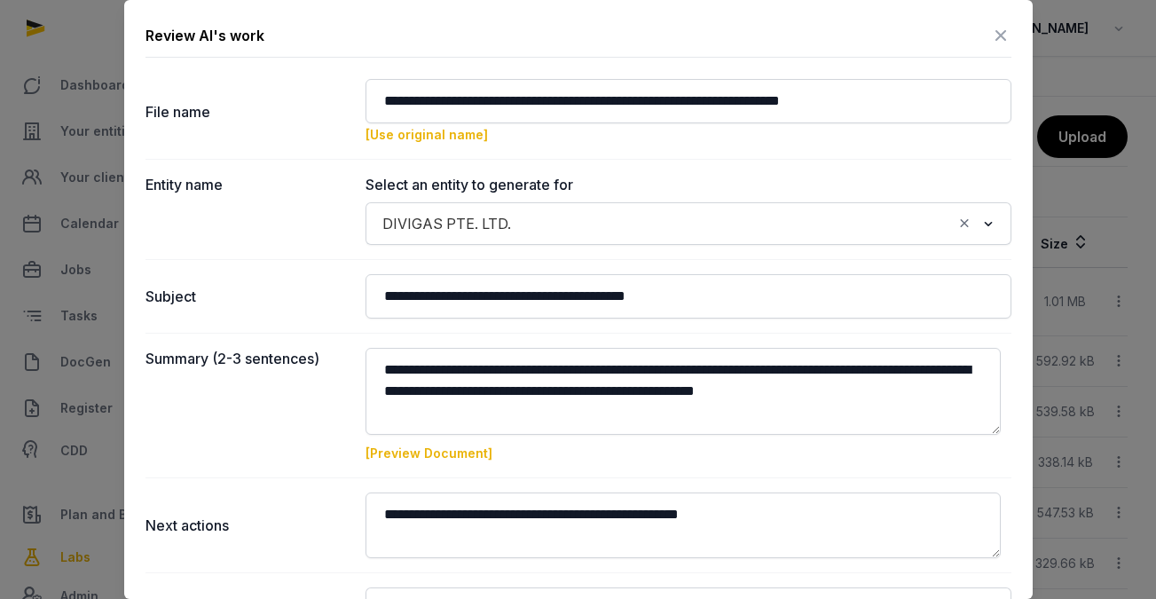
click at [990, 31] on icon at bounding box center [1000, 35] width 21 height 28
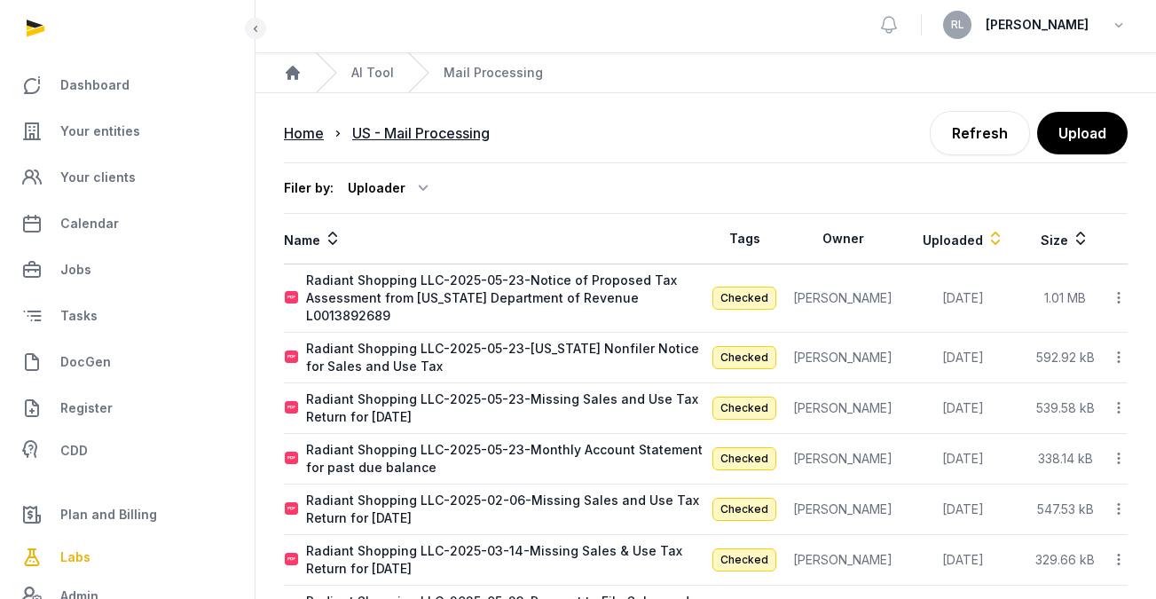
scroll to position [640, 0]
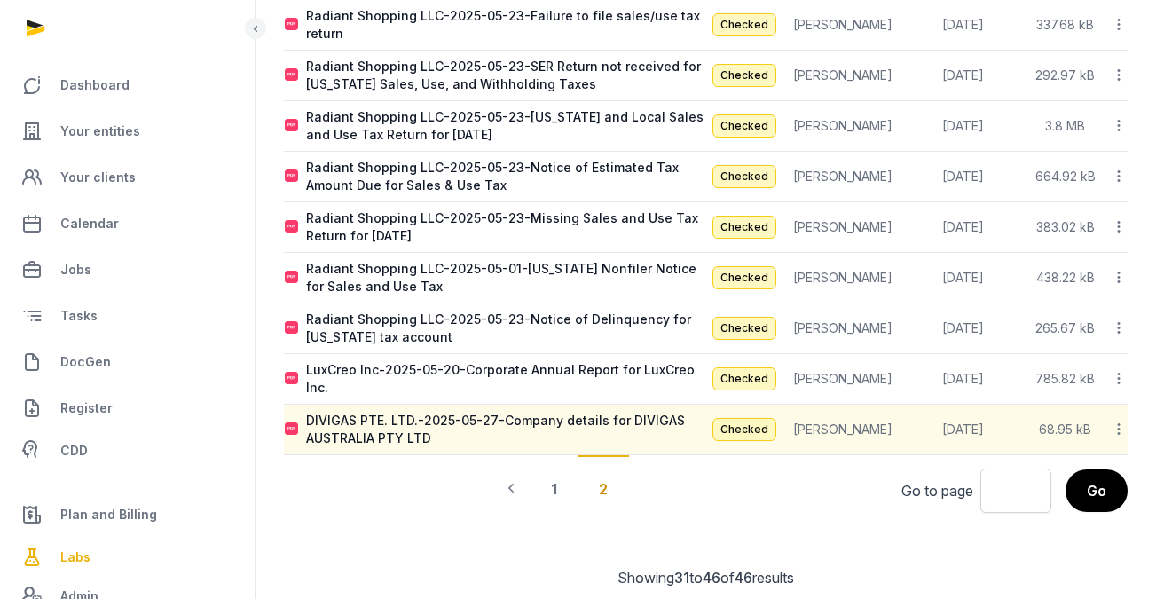
click at [1046, 420] on icon at bounding box center [1119, 429] width 16 height 19
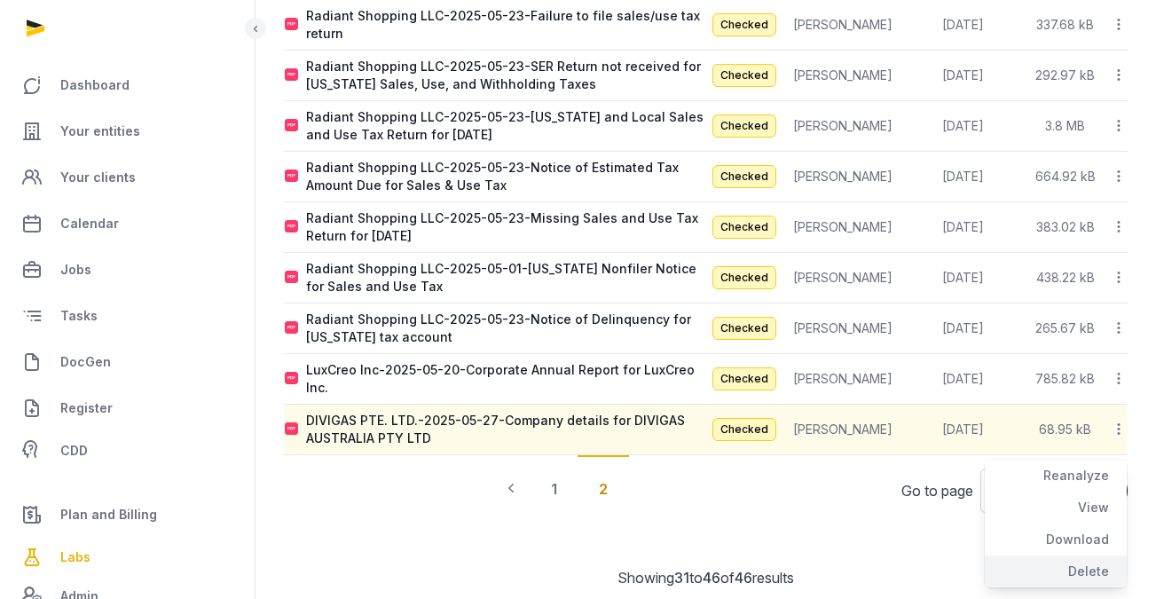
click at [1046, 556] on div "Delete" at bounding box center [1056, 572] width 142 height 32
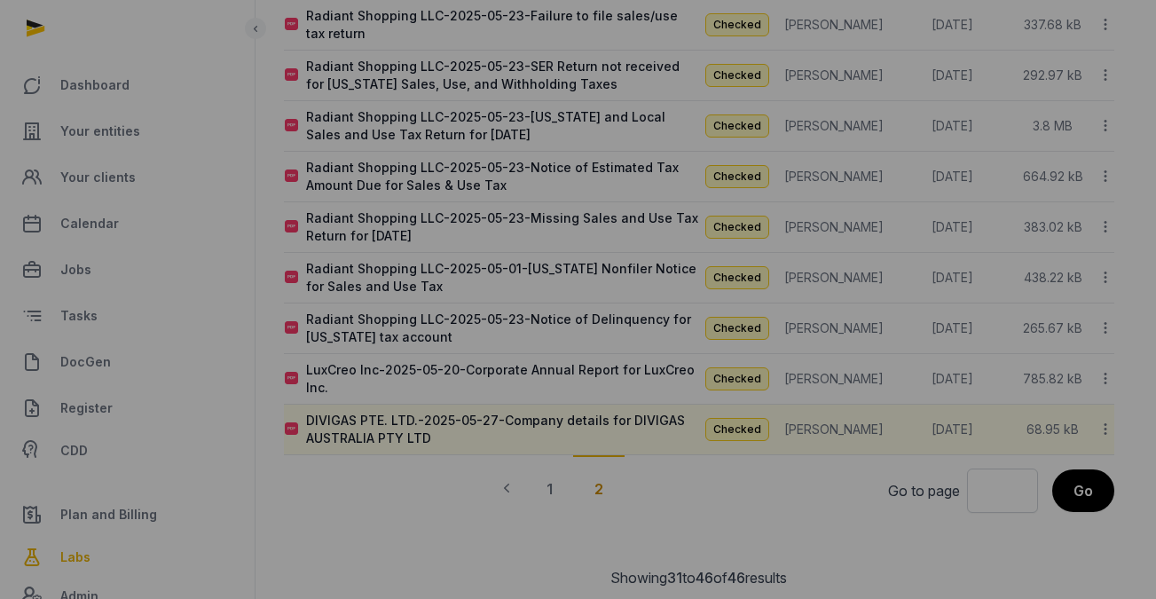
scroll to position [629, 0]
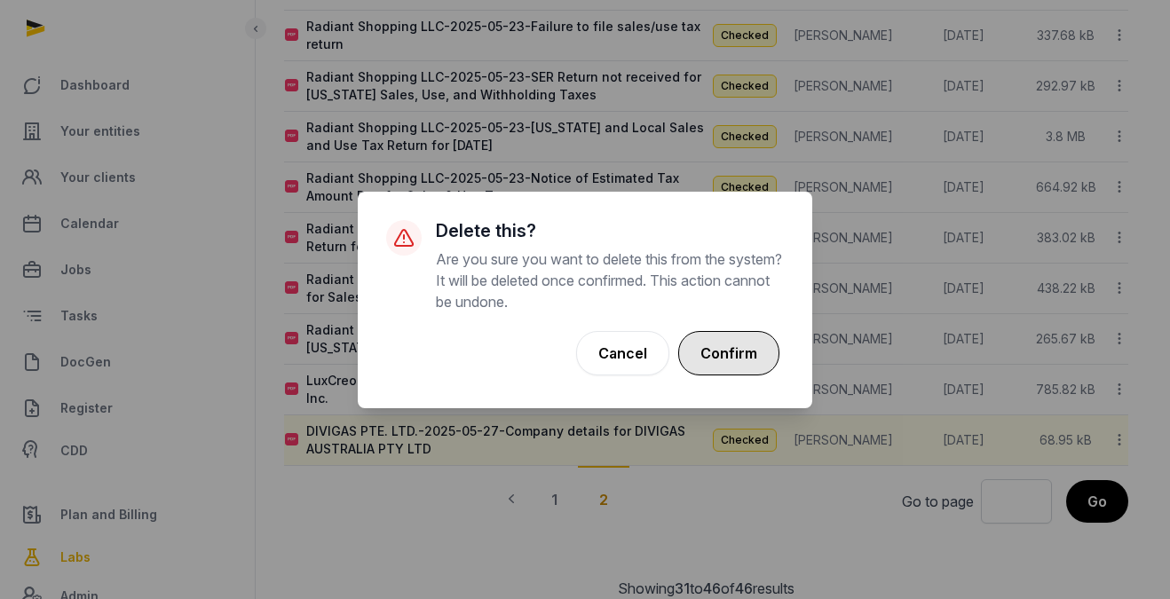
click at [728, 357] on button "Confirm" at bounding box center [728, 353] width 101 height 44
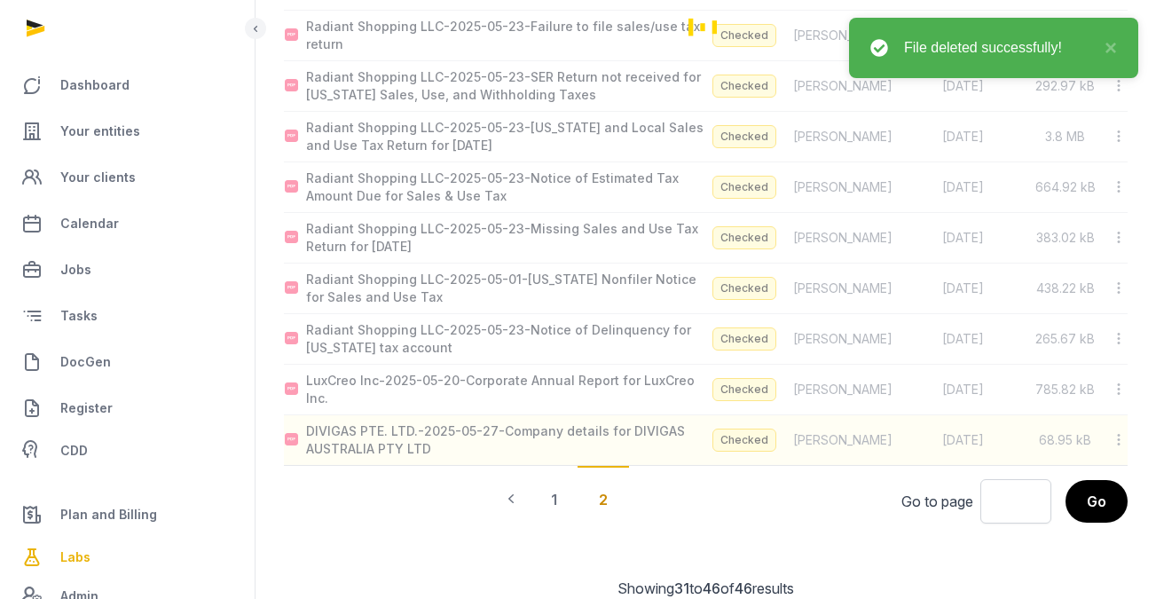
scroll to position [590, 0]
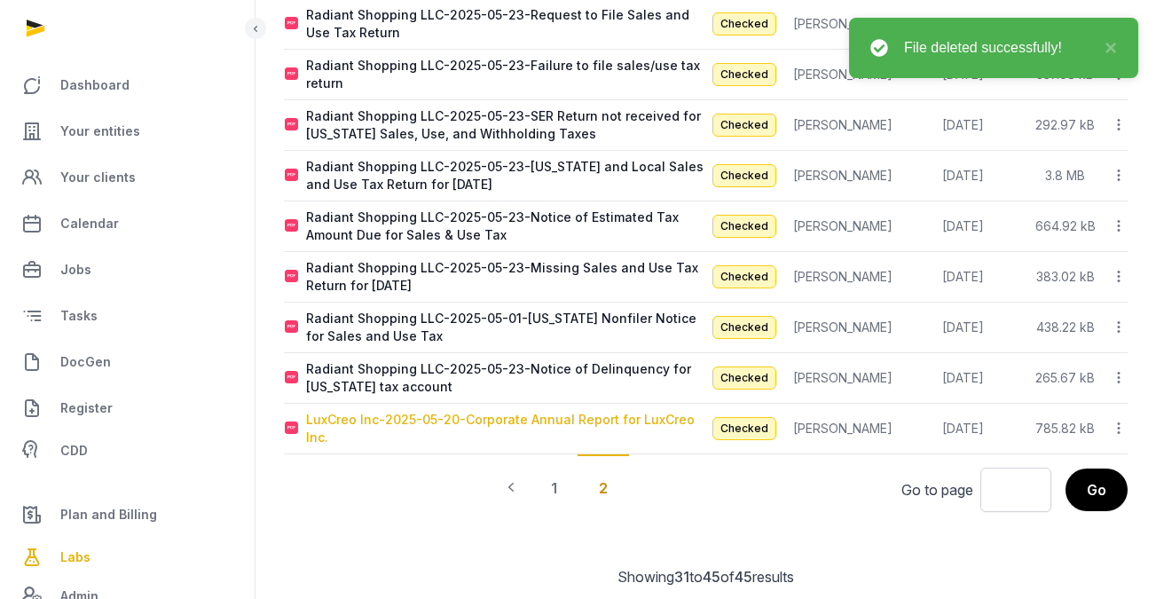
click at [572, 411] on div "LuxCreo Inc-2025-05-20-Corporate Annual Report for LuxCreo Inc." at bounding box center [505, 428] width 399 height 35
type input "**********"
type textarea "**********"
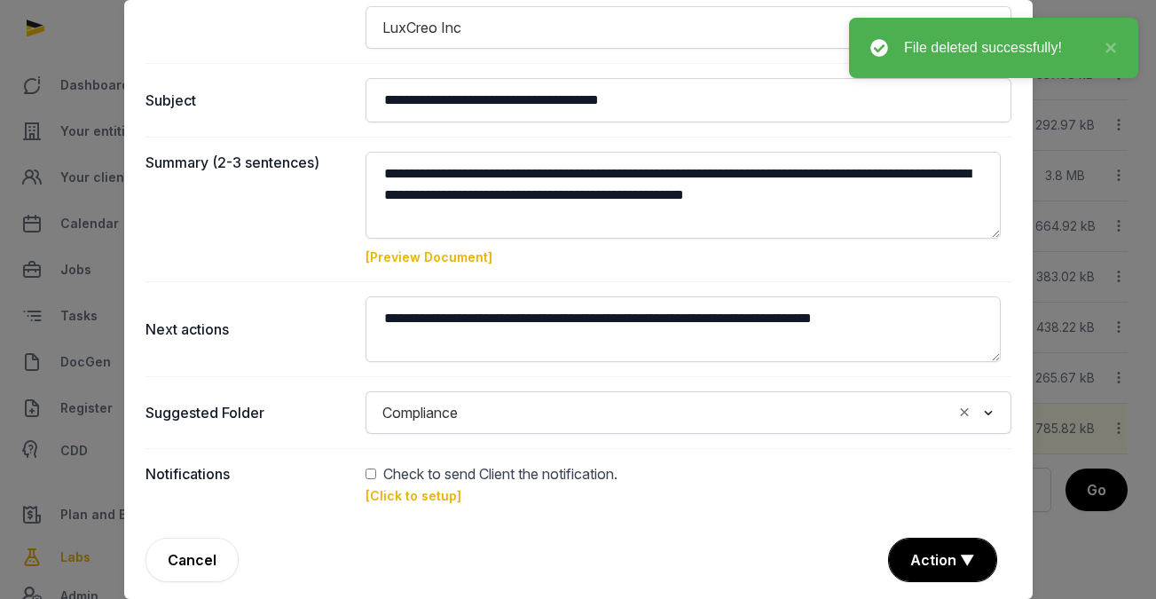
scroll to position [201, 0]
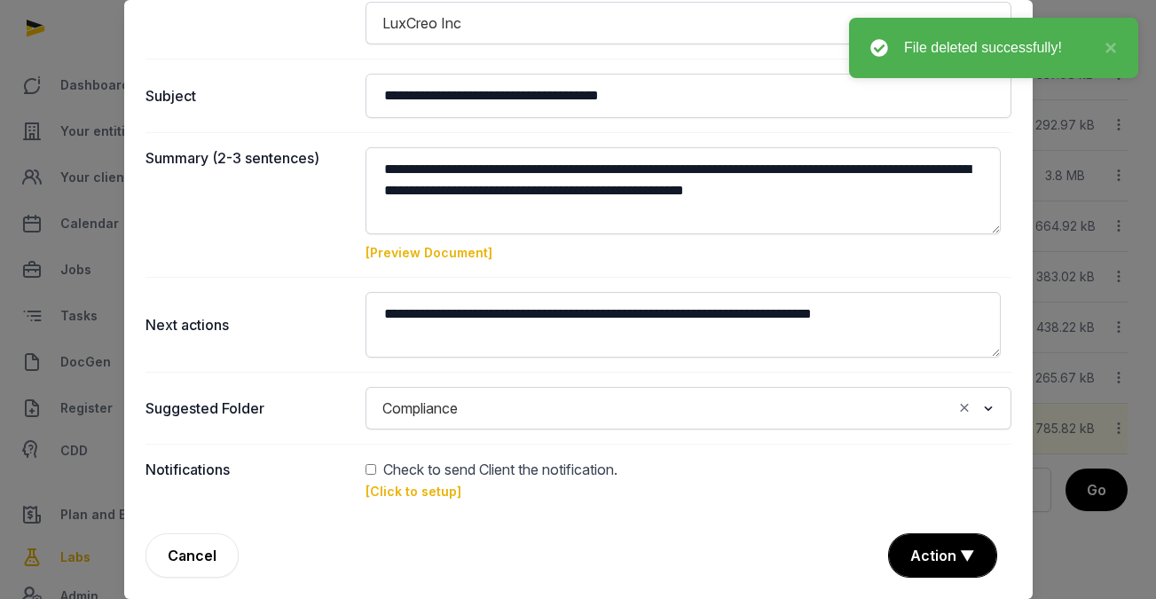
click at [454, 253] on link "[Preview Document]" at bounding box center [429, 252] width 127 height 15
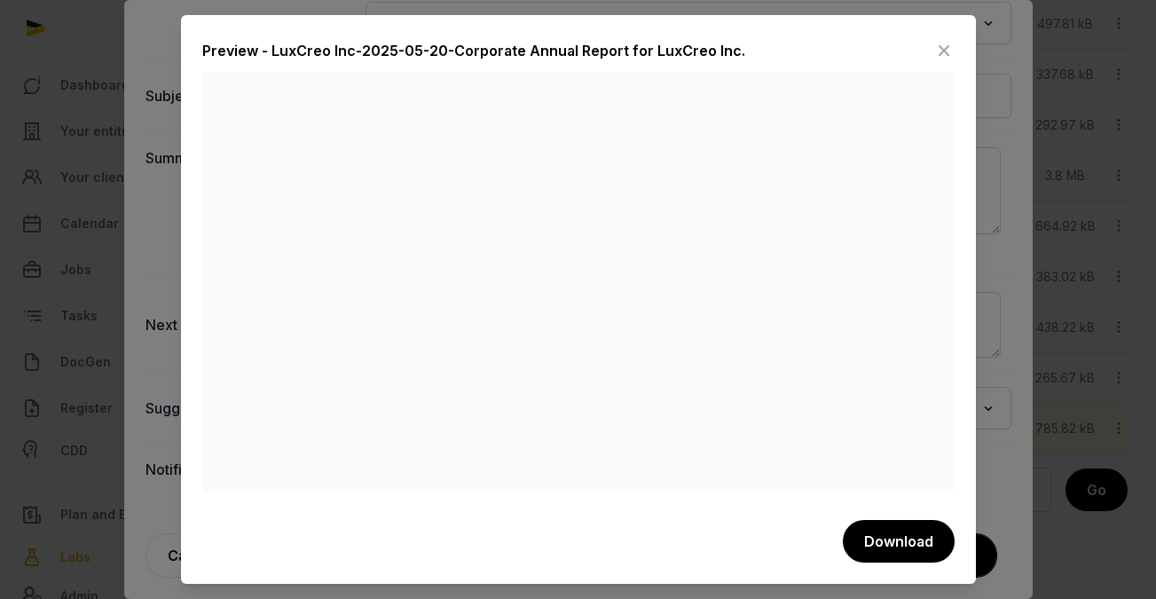
scroll to position [589, 0]
click at [943, 45] on icon at bounding box center [944, 50] width 21 height 28
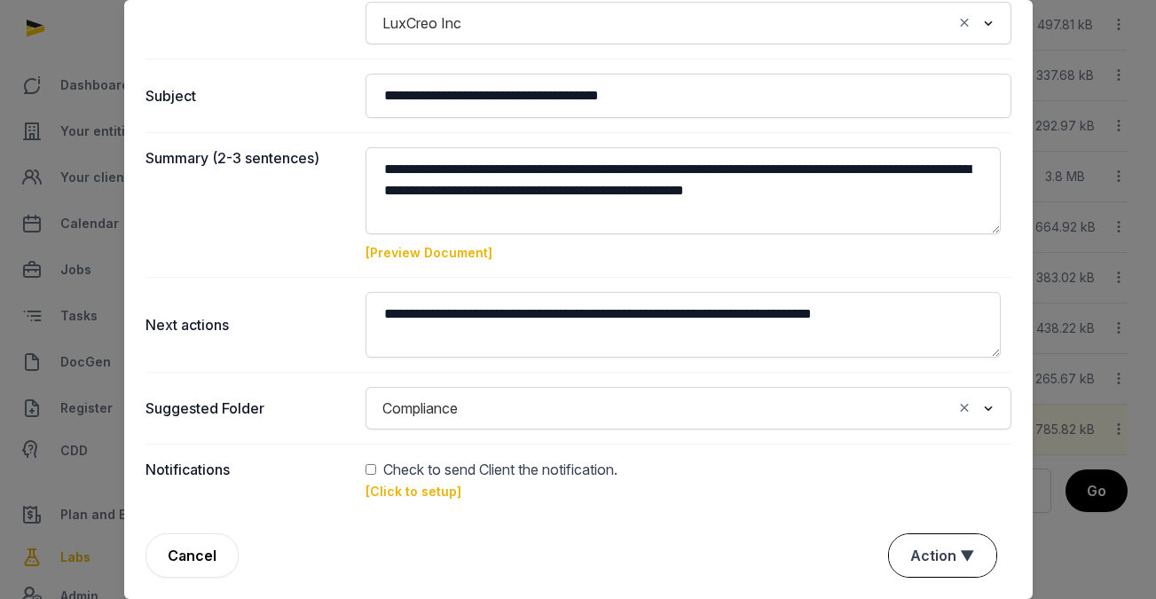
click at [965, 548] on button "Action ▼" at bounding box center [942, 555] width 107 height 43
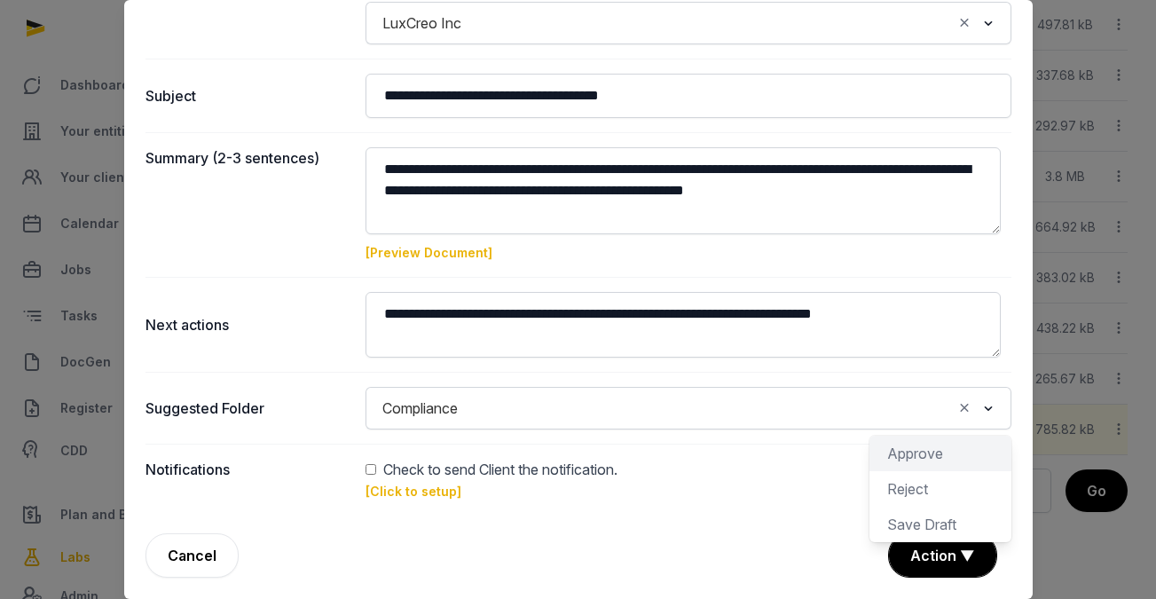
click at [948, 471] on div "Approve" at bounding box center [941, 488] width 142 height 35
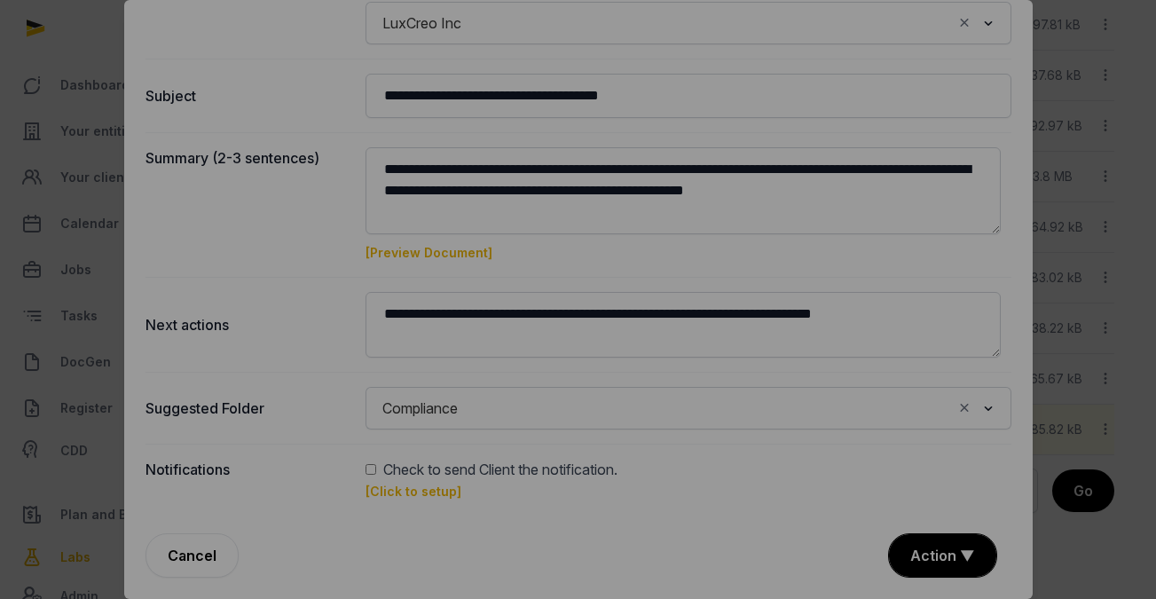
scroll to position [579, 0]
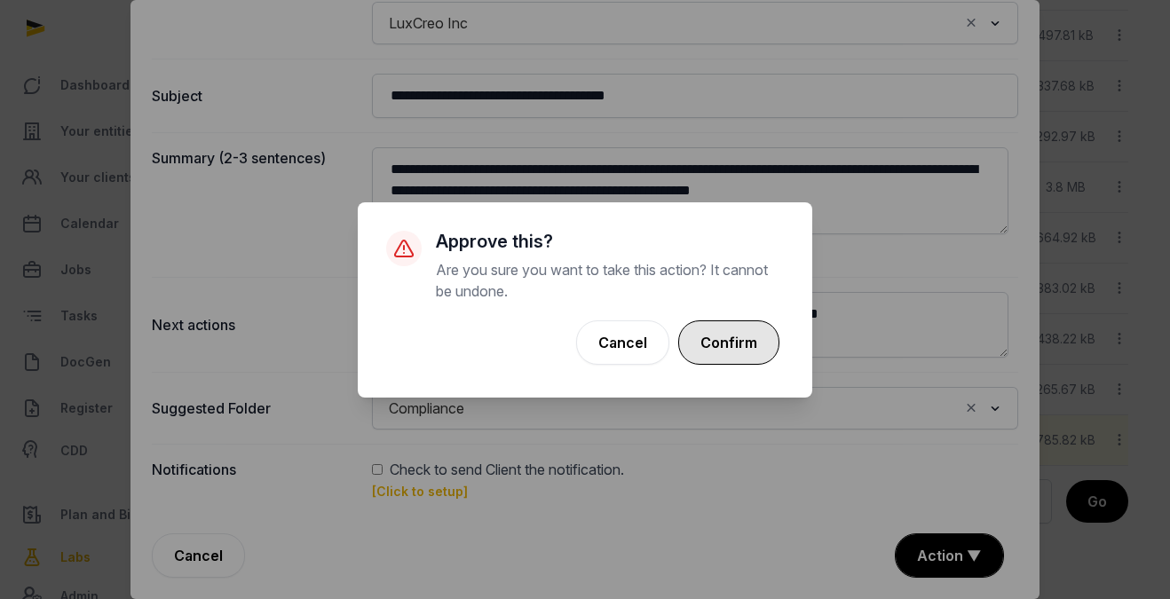
click at [738, 348] on button "Confirm" at bounding box center [728, 342] width 101 height 44
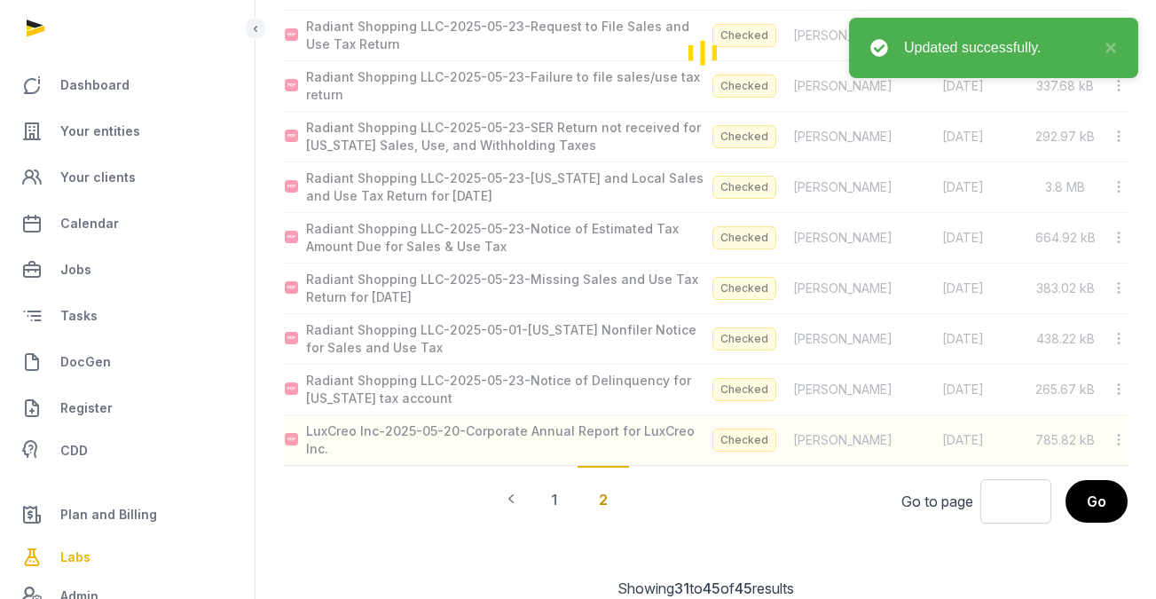
scroll to position [540, 0]
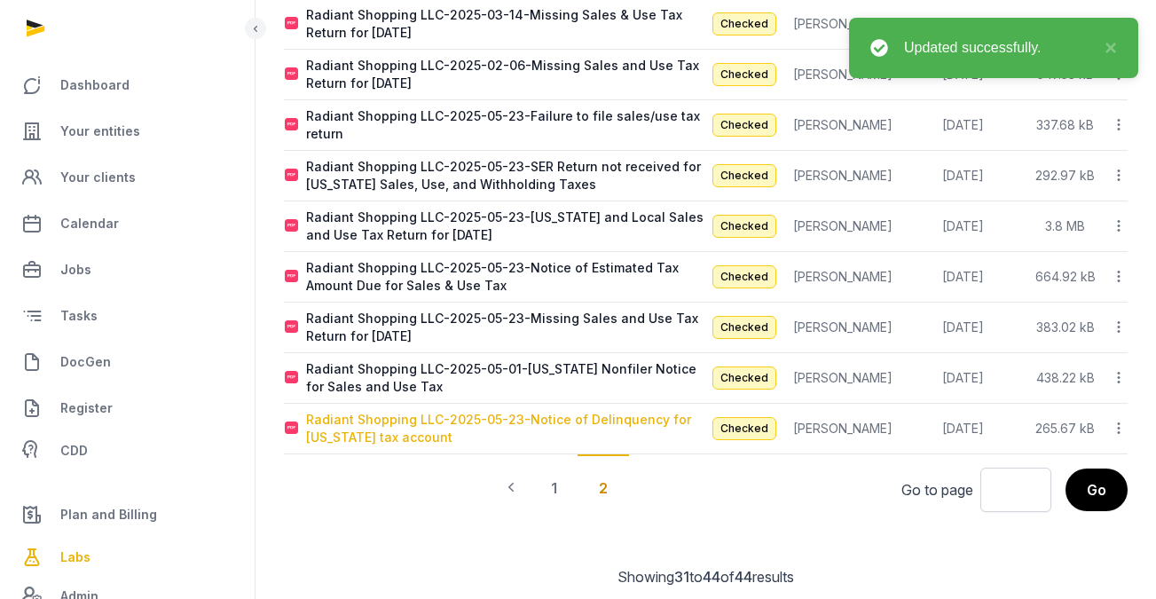
click at [609, 411] on div "Radiant Shopping LLC-2025-05-23-Notice of Delinquency for Nebraska tax account" at bounding box center [505, 428] width 399 height 35
type input "**********"
type textarea "**********"
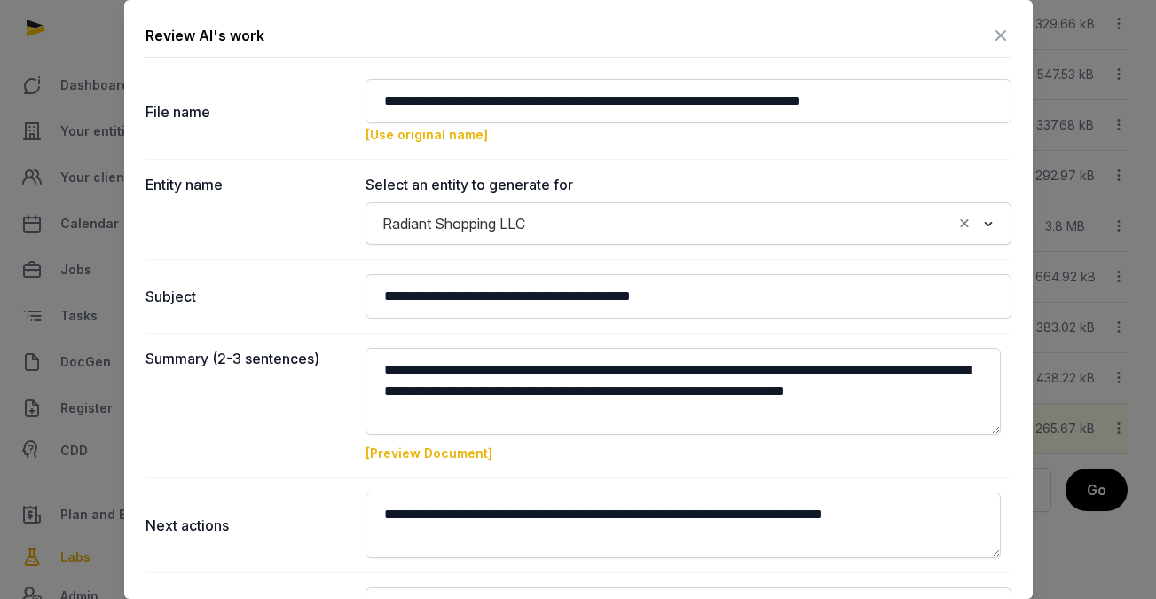
scroll to position [539, 0]
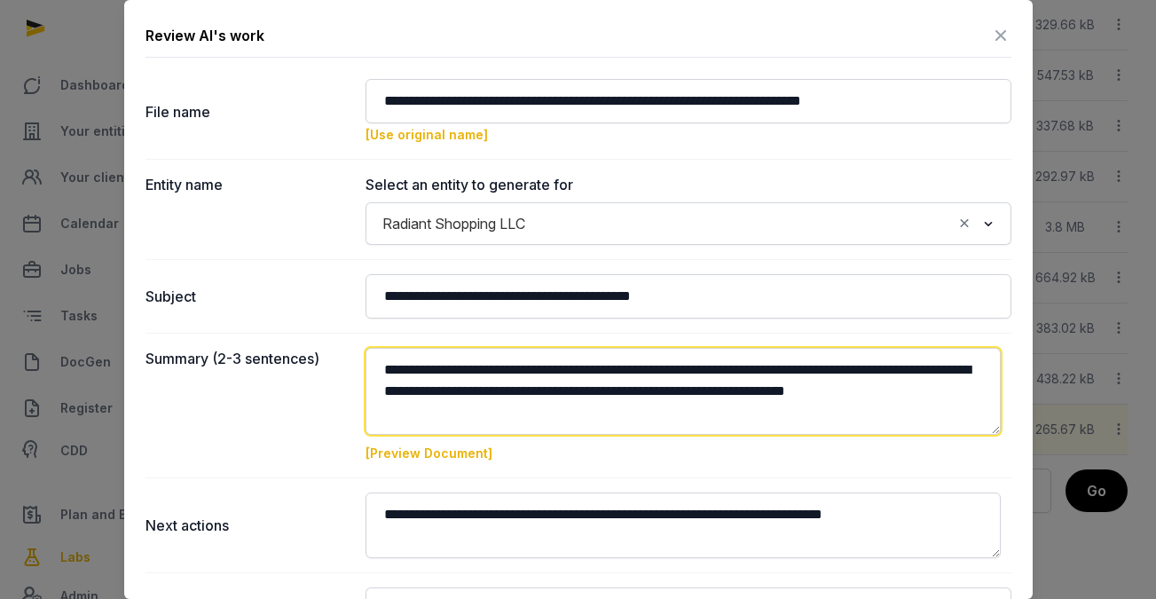
drag, startPoint x: 701, startPoint y: 367, endPoint x: 812, endPoint y: 365, distance: 111.0
click at [812, 365] on textarea at bounding box center [684, 391] width 636 height 87
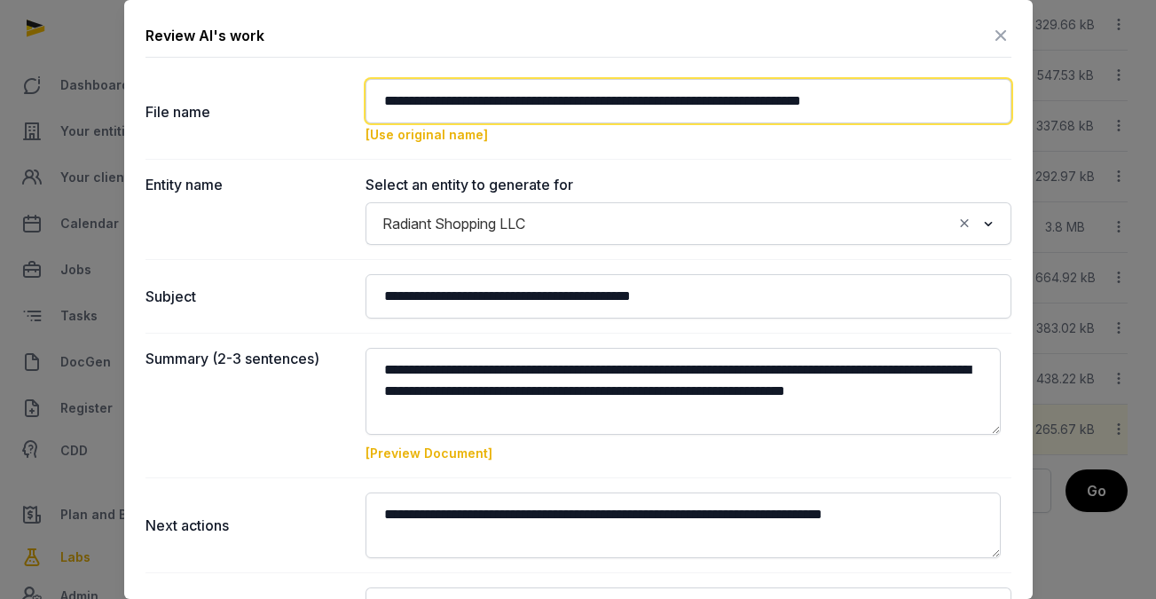
drag, startPoint x: 618, startPoint y: 99, endPoint x: 762, endPoint y: 95, distance: 144.7
click at [762, 95] on input "**********" at bounding box center [689, 101] width 646 height 44
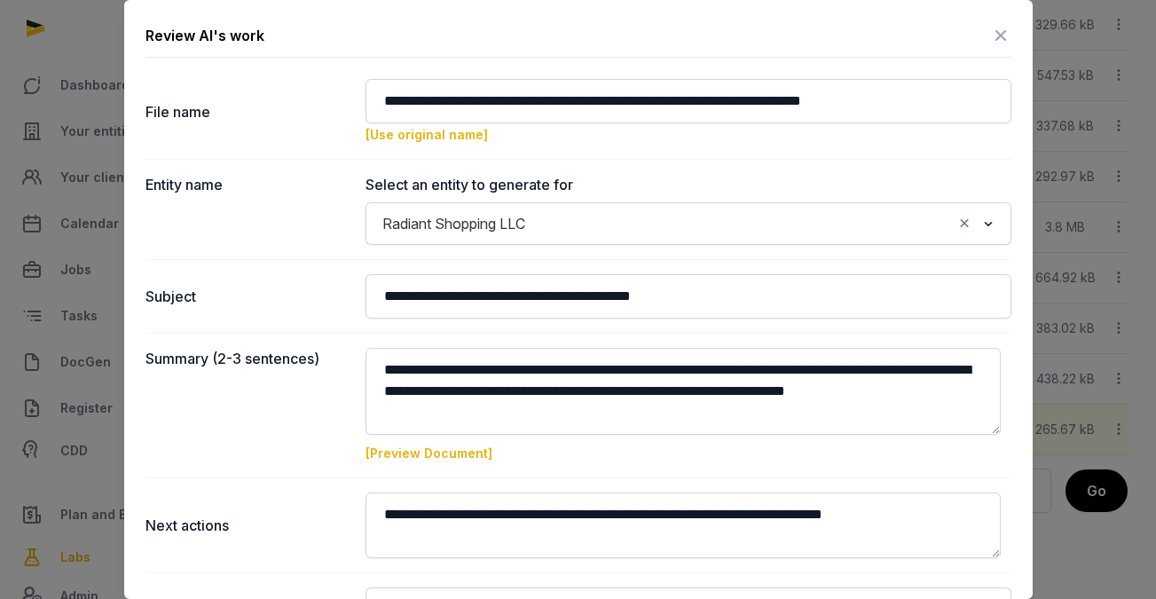
click at [448, 458] on link "[Preview Document]" at bounding box center [429, 453] width 127 height 15
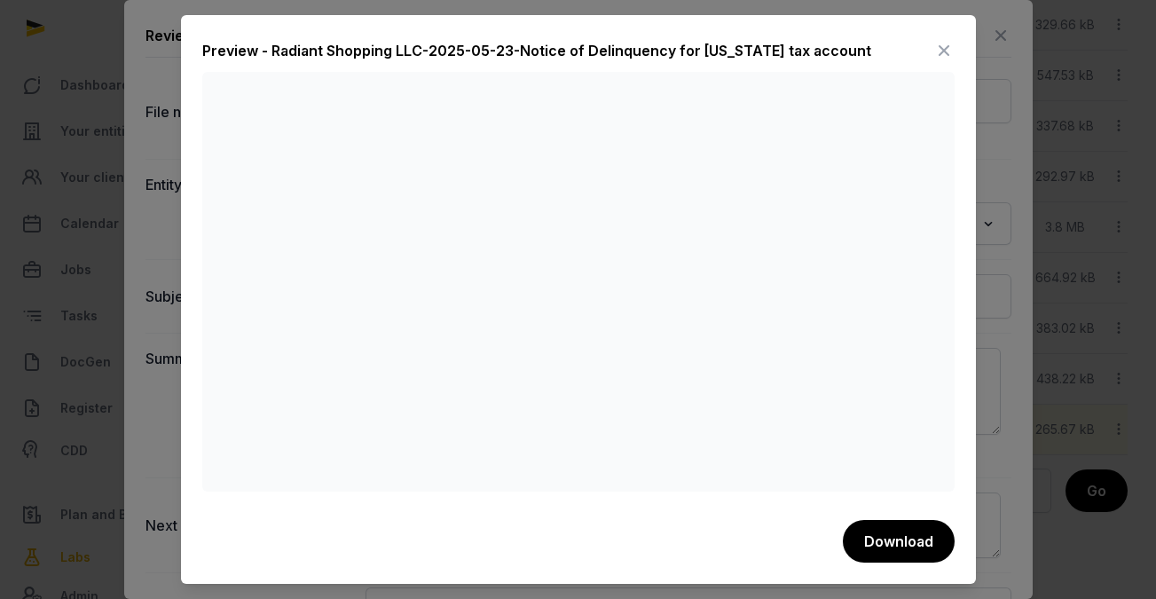
click at [934, 45] on icon at bounding box center [944, 50] width 21 height 28
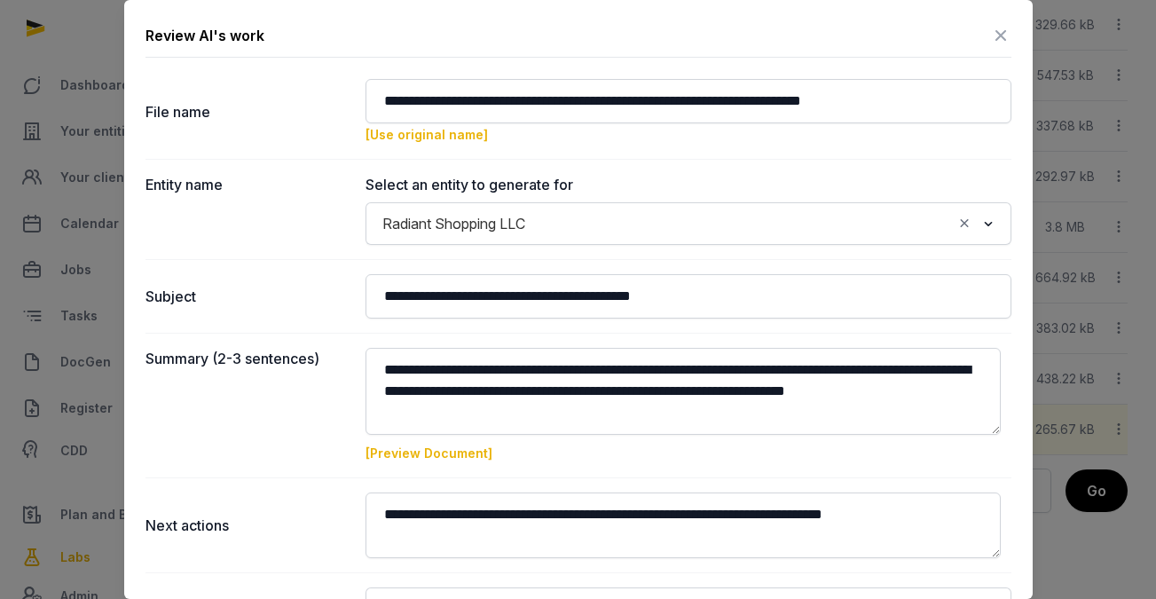
scroll to position [201, 0]
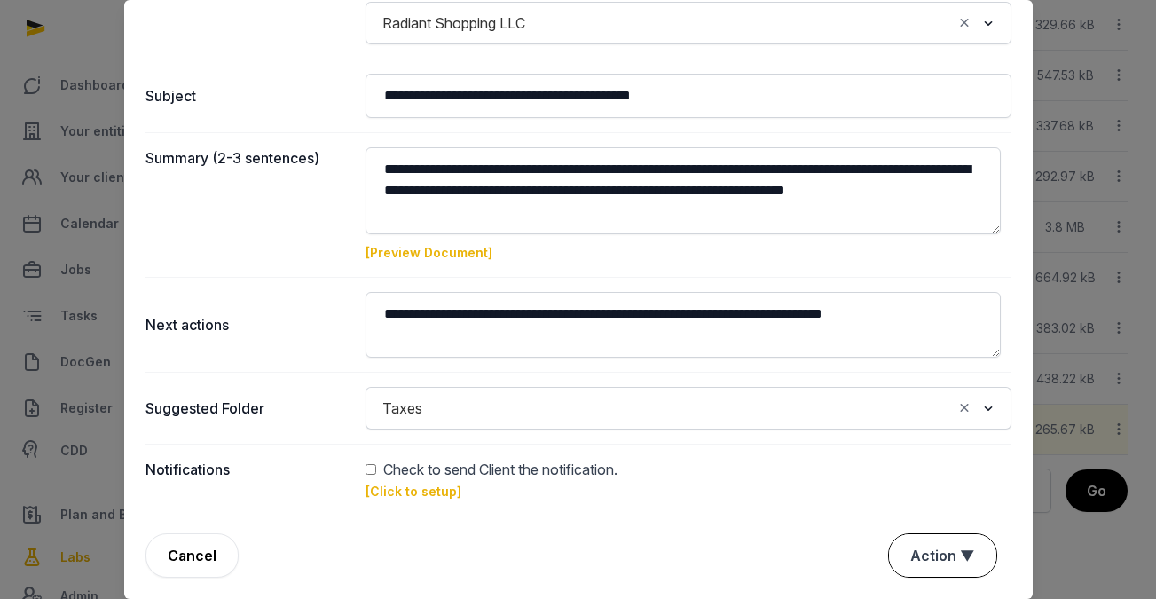
click at [933, 545] on button "Action ▼" at bounding box center [942, 555] width 107 height 43
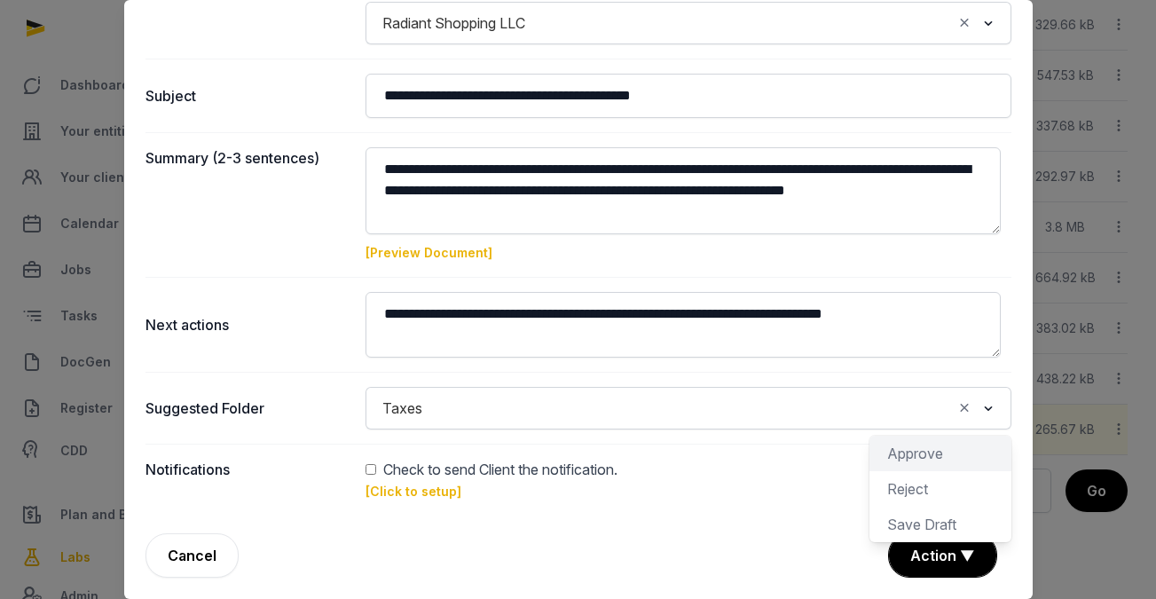
click at [905, 471] on div "Approve" at bounding box center [941, 488] width 142 height 35
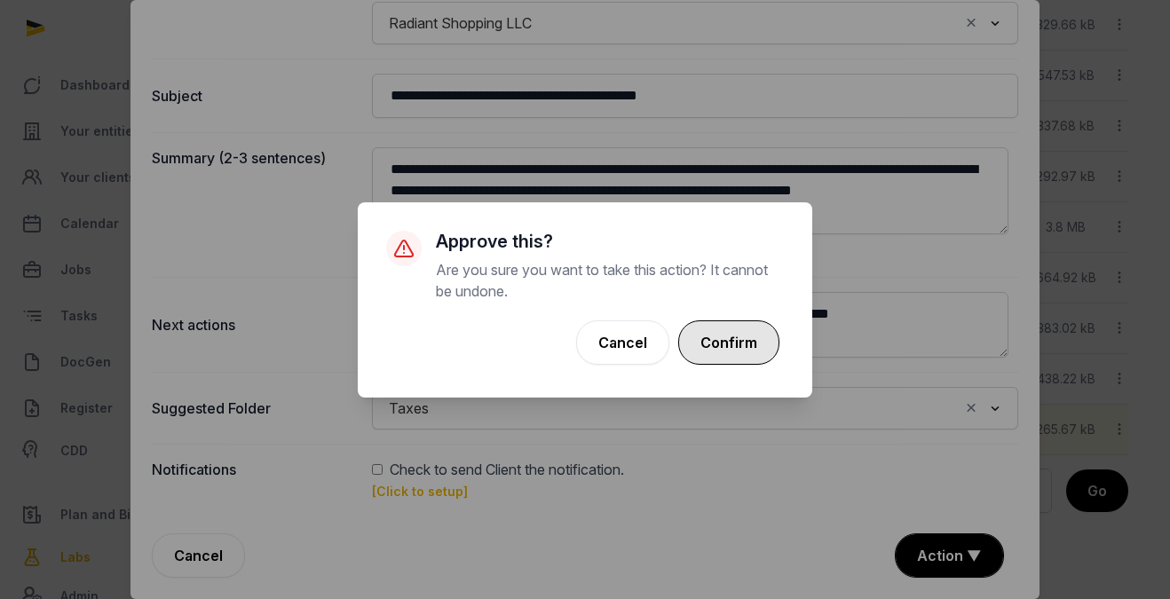
click at [740, 337] on button "Confirm" at bounding box center [728, 342] width 101 height 44
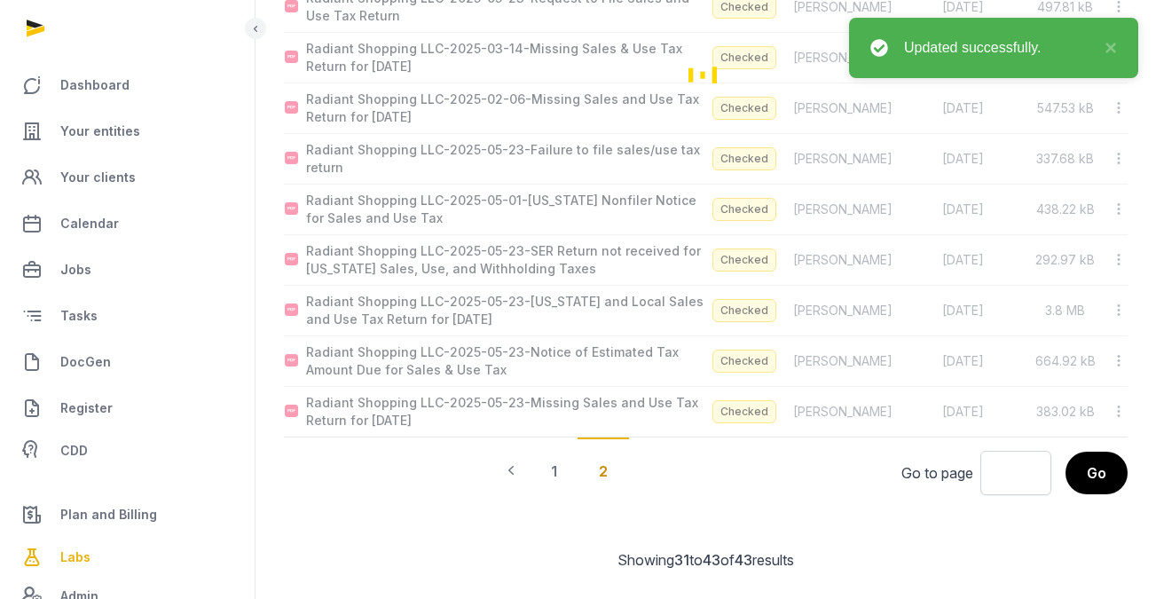
scroll to position [488, 0]
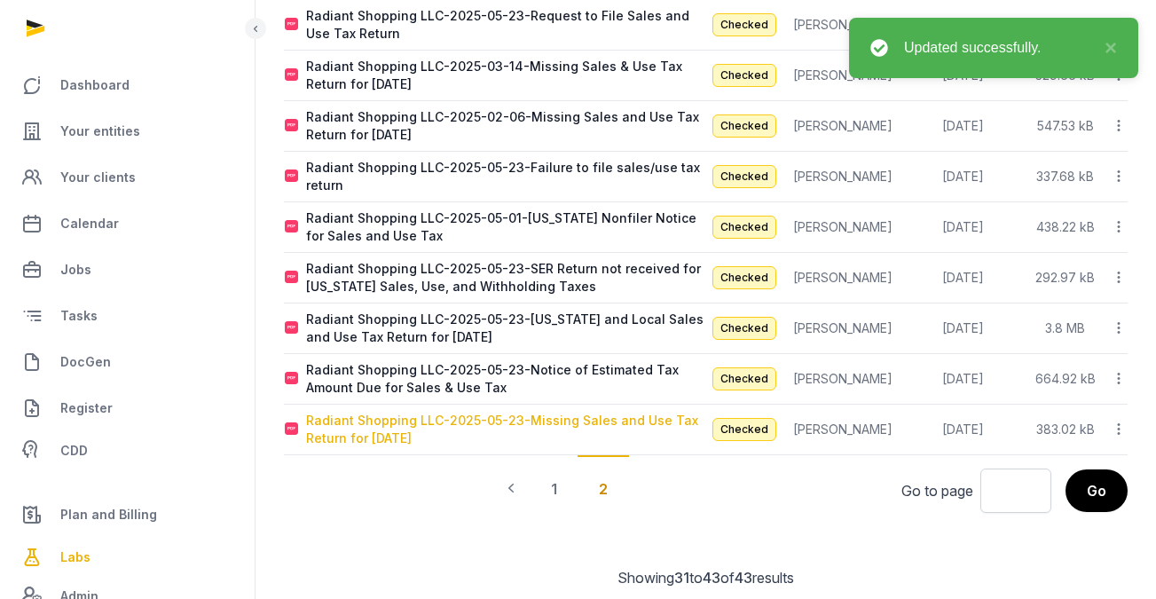
click at [616, 412] on div "Radiant Shopping LLC-2025-05-23-Missing Sales and Use Tax Return for [DATE]" at bounding box center [505, 429] width 399 height 35
type input "**********"
type textarea "**********"
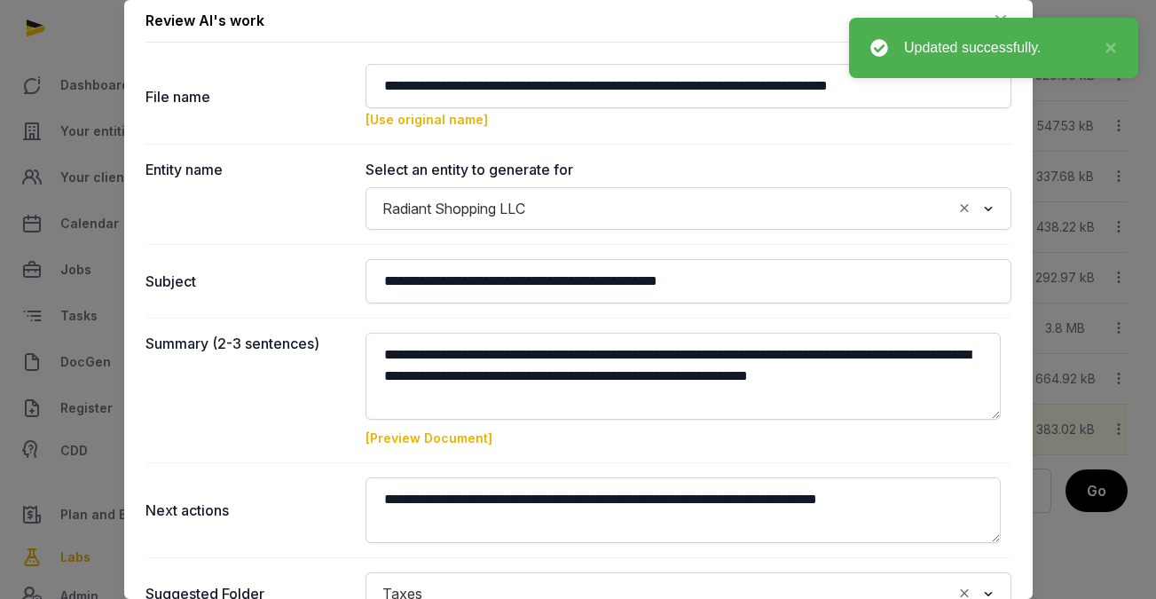
scroll to position [0, 0]
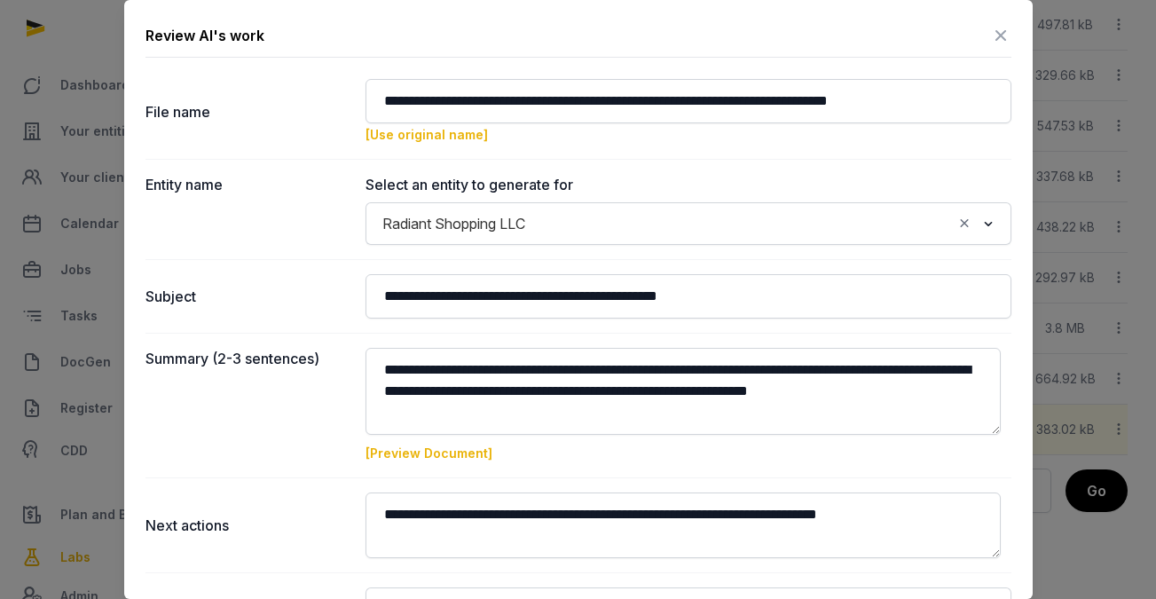
click at [439, 449] on link "[Preview Document]" at bounding box center [429, 453] width 127 height 15
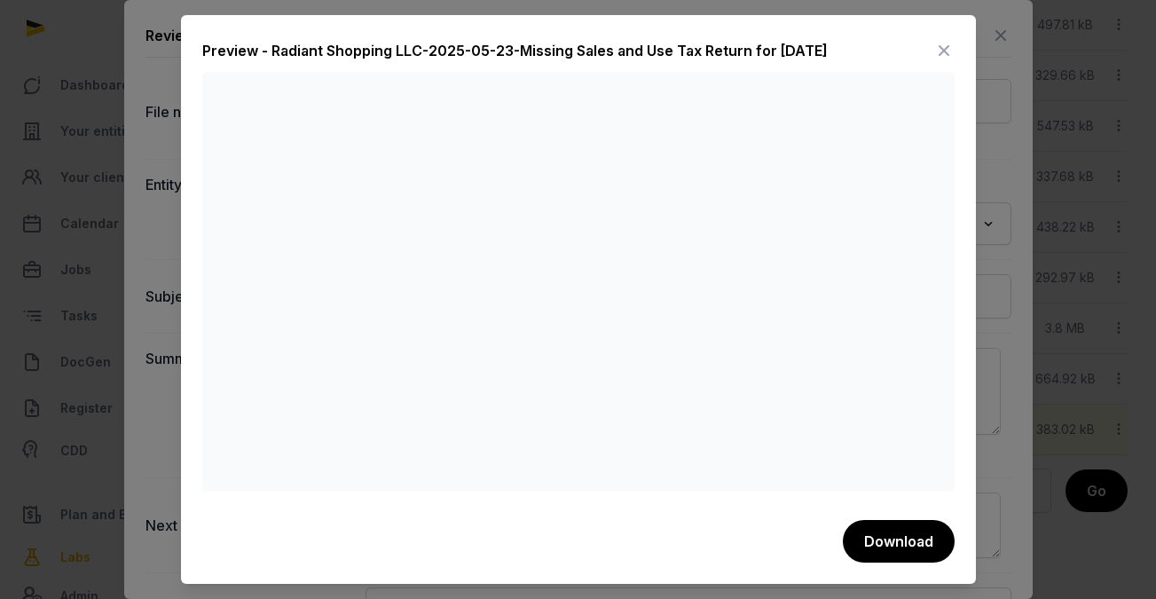
click at [934, 48] on icon at bounding box center [944, 50] width 21 height 28
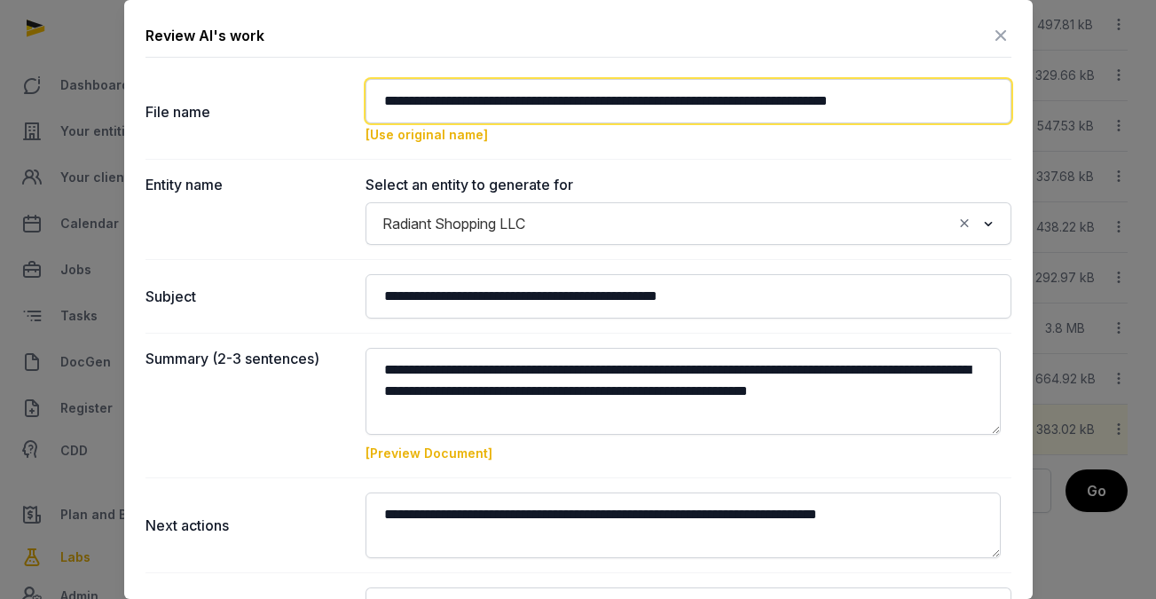
click at [674, 99] on input "**********" at bounding box center [689, 101] width 646 height 44
drag, startPoint x: 625, startPoint y: 99, endPoint x: 844, endPoint y: 97, distance: 219.2
click at [844, 97] on input "**********" at bounding box center [689, 101] width 646 height 44
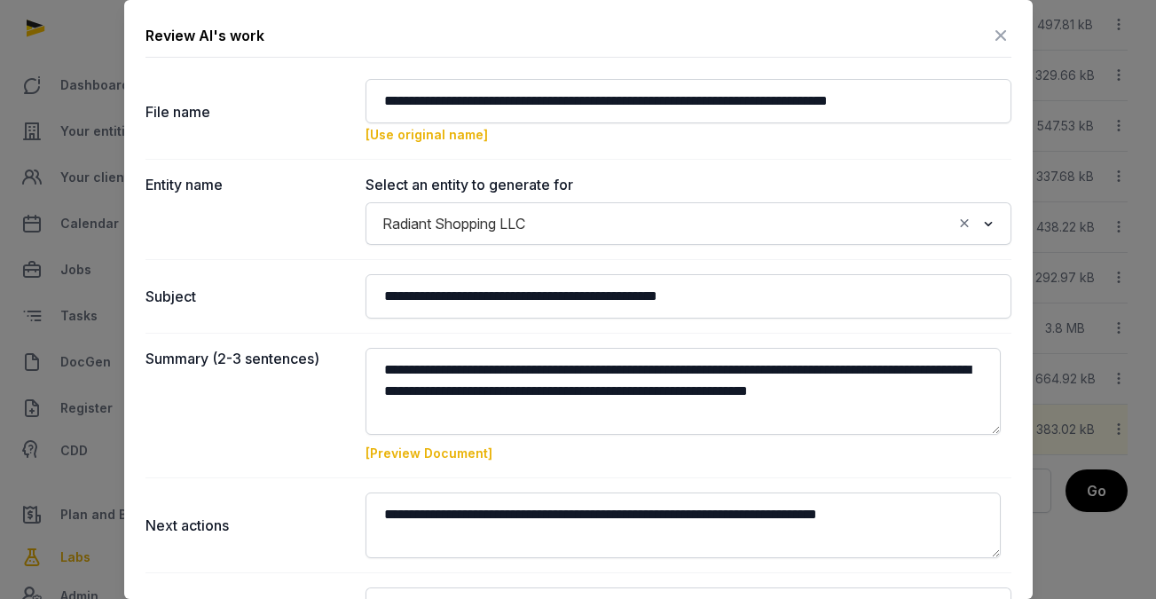
click at [1010, 454] on div "**********" at bounding box center [578, 400] width 909 height 800
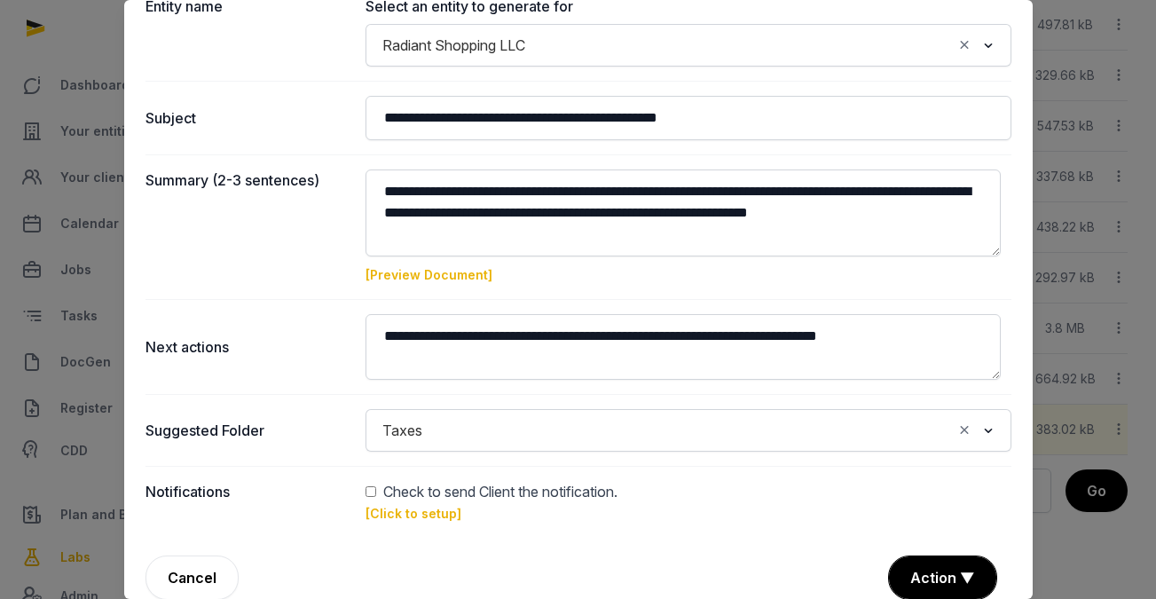
scroll to position [201, 0]
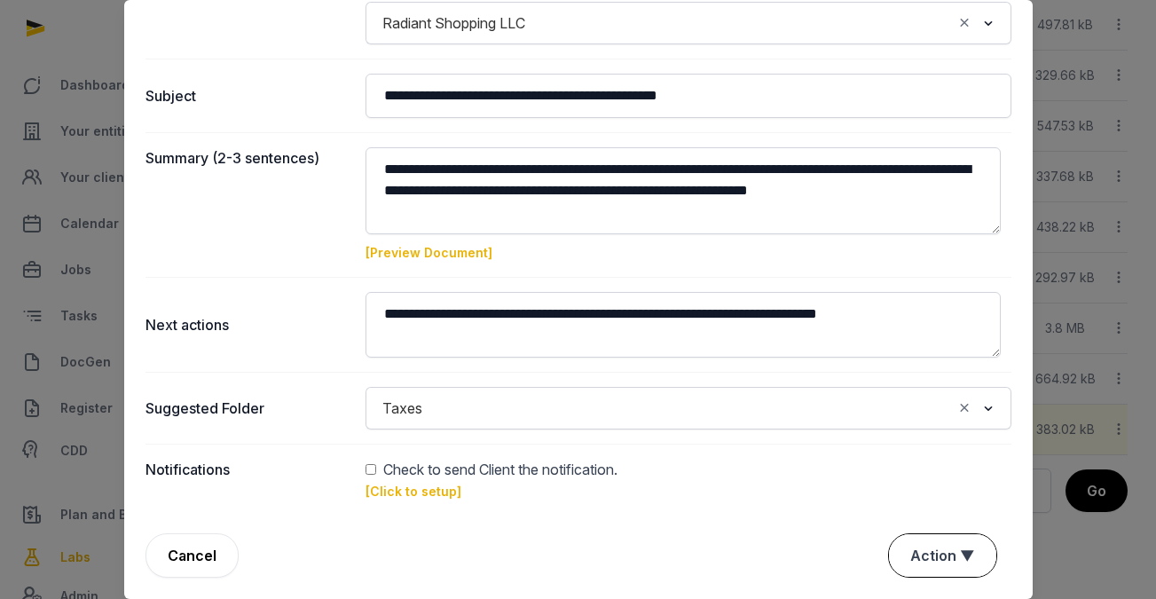
click at [959, 562] on button "Action ▼" at bounding box center [942, 555] width 107 height 43
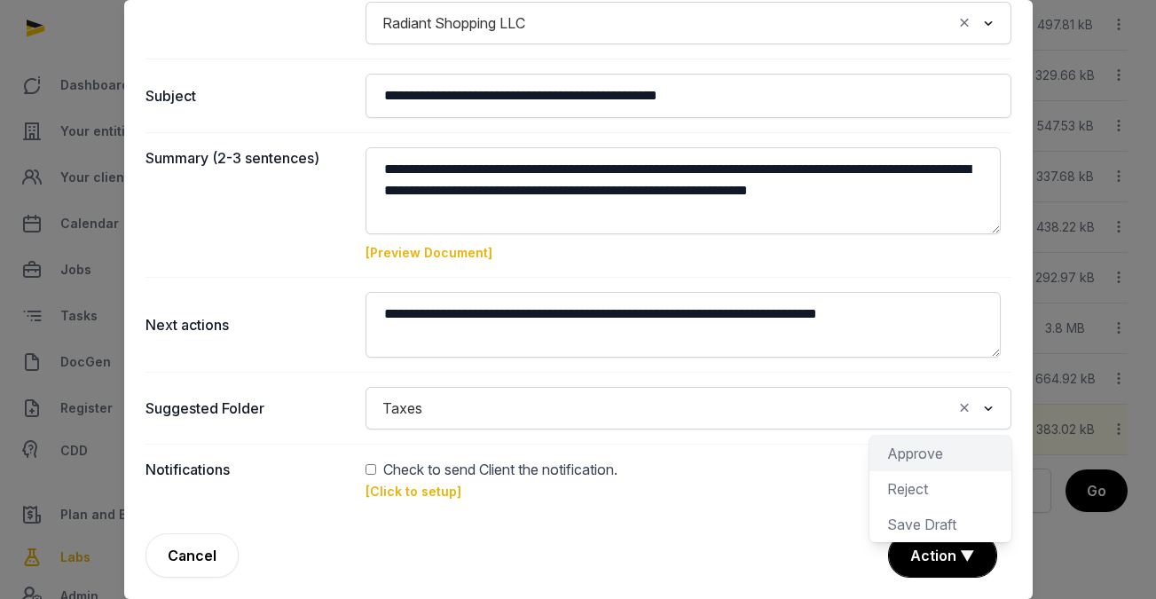
click at [942, 471] on div "Approve" at bounding box center [941, 488] width 142 height 35
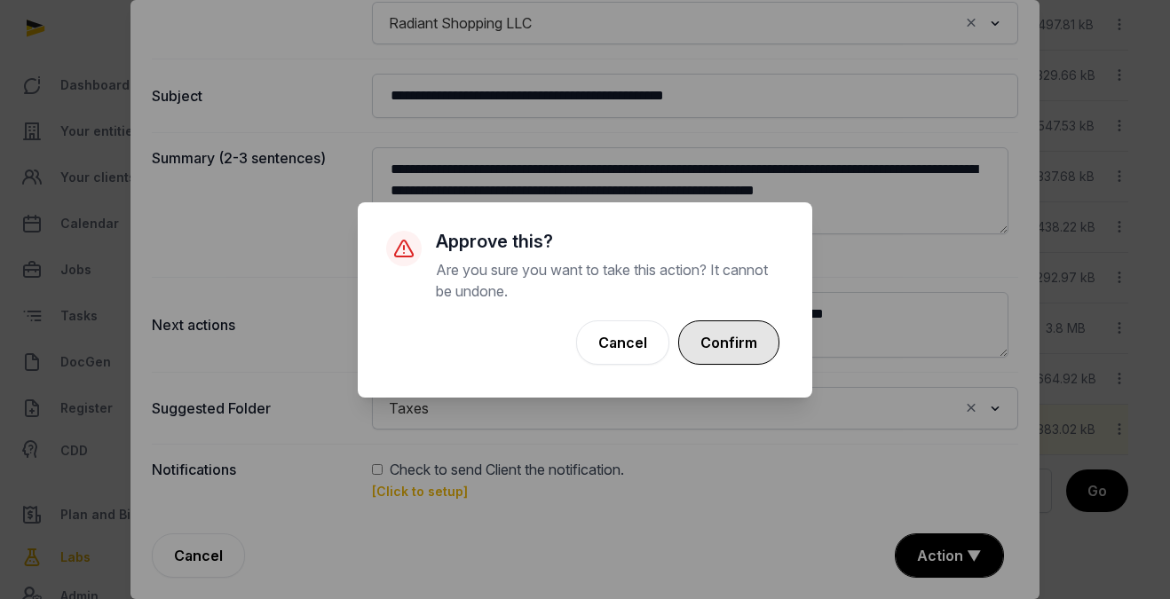
click at [753, 340] on button "Confirm" at bounding box center [728, 342] width 101 height 44
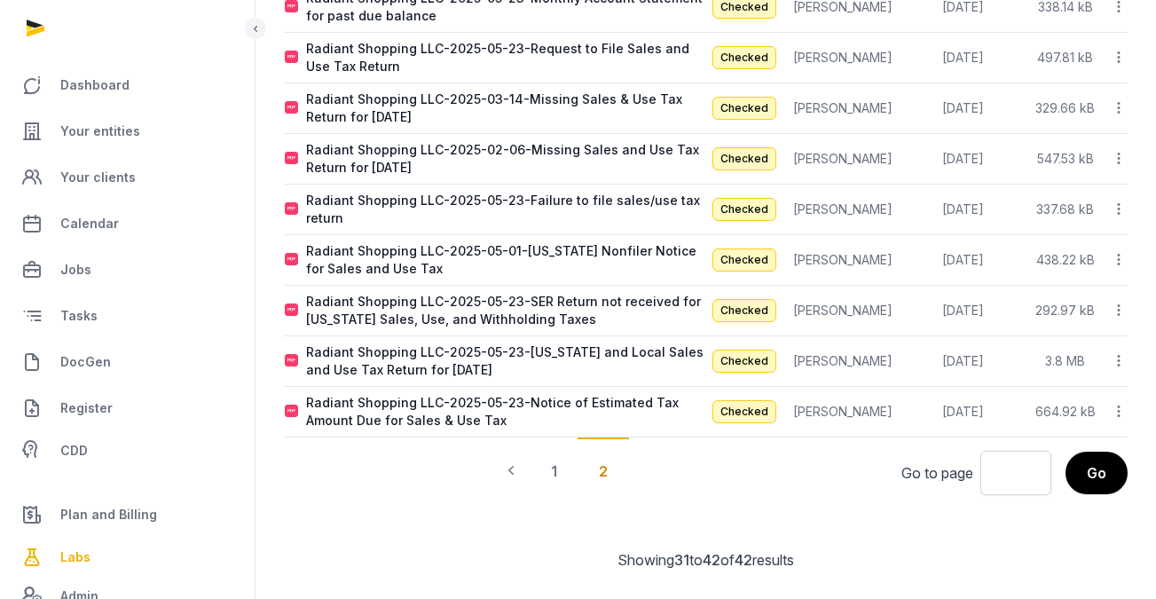
scroll to position [438, 0]
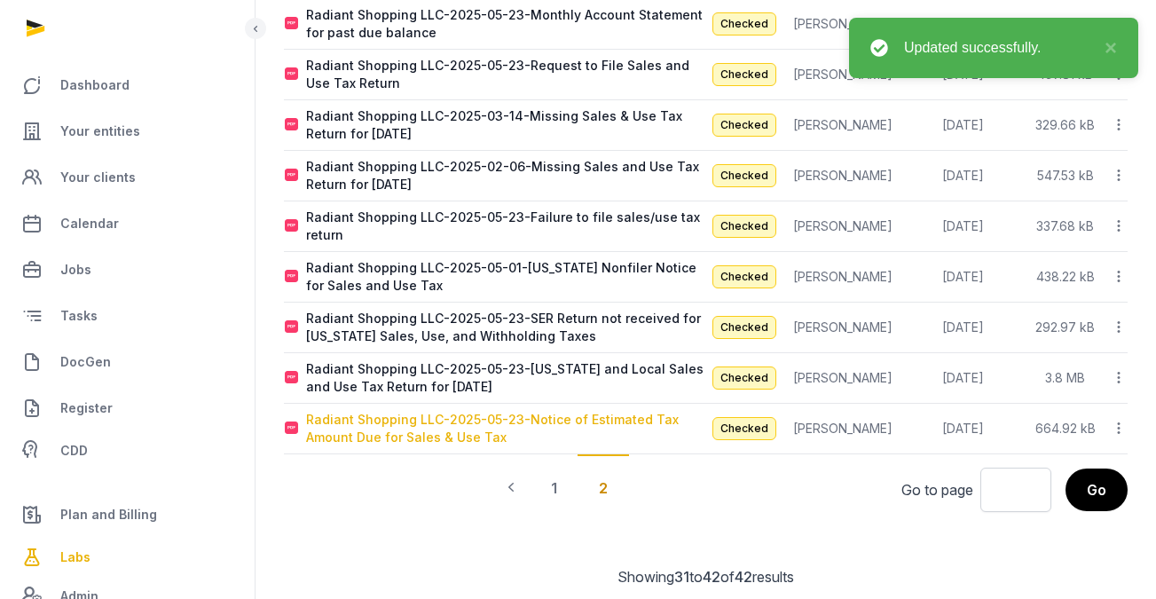
click at [641, 411] on div "Radiant Shopping LLC-2025-05-23-Notice of Estimated Tax Amount Due for Sales & …" at bounding box center [505, 428] width 399 height 35
type input "**********"
type textarea "**********"
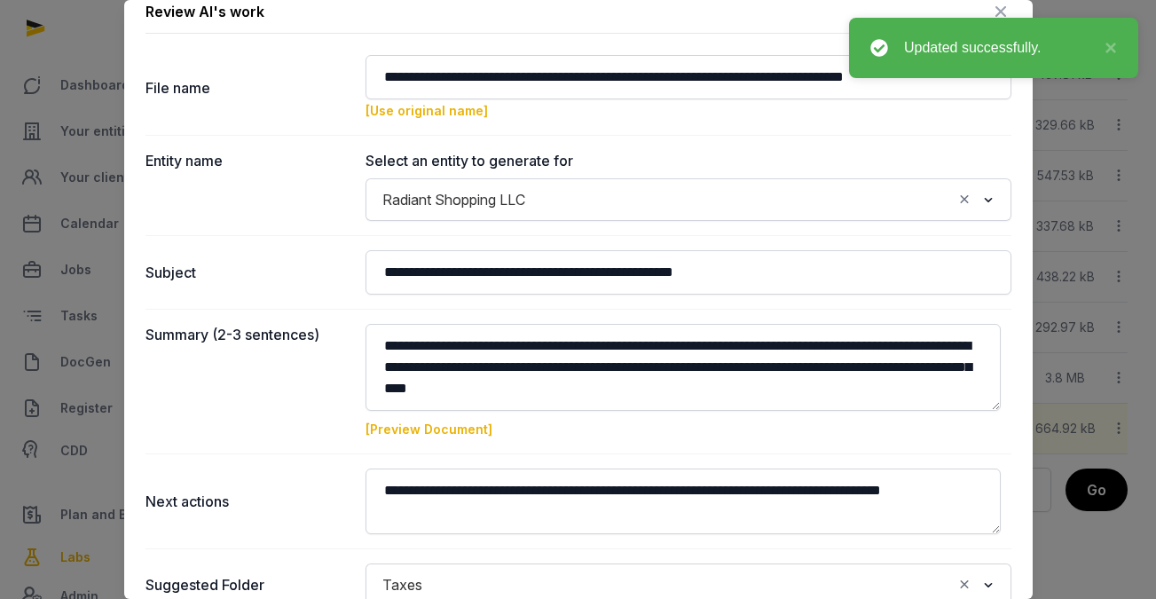
scroll to position [0, 0]
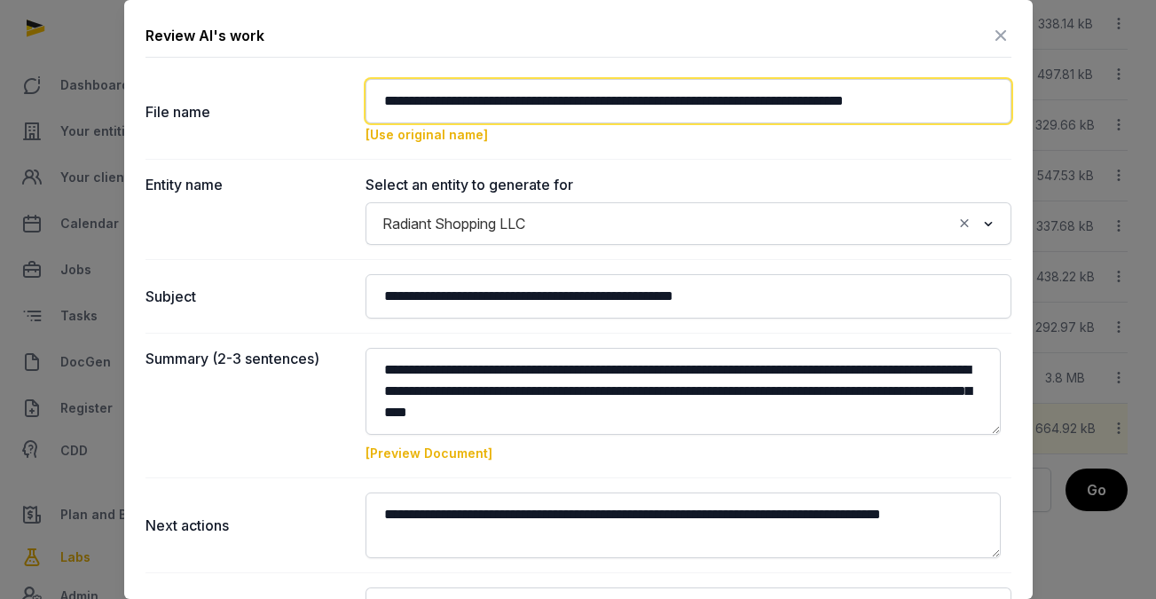
drag, startPoint x: 685, startPoint y: 96, endPoint x: 951, endPoint y: 113, distance: 266.8
click at [951, 113] on input "**********" at bounding box center [689, 101] width 646 height 44
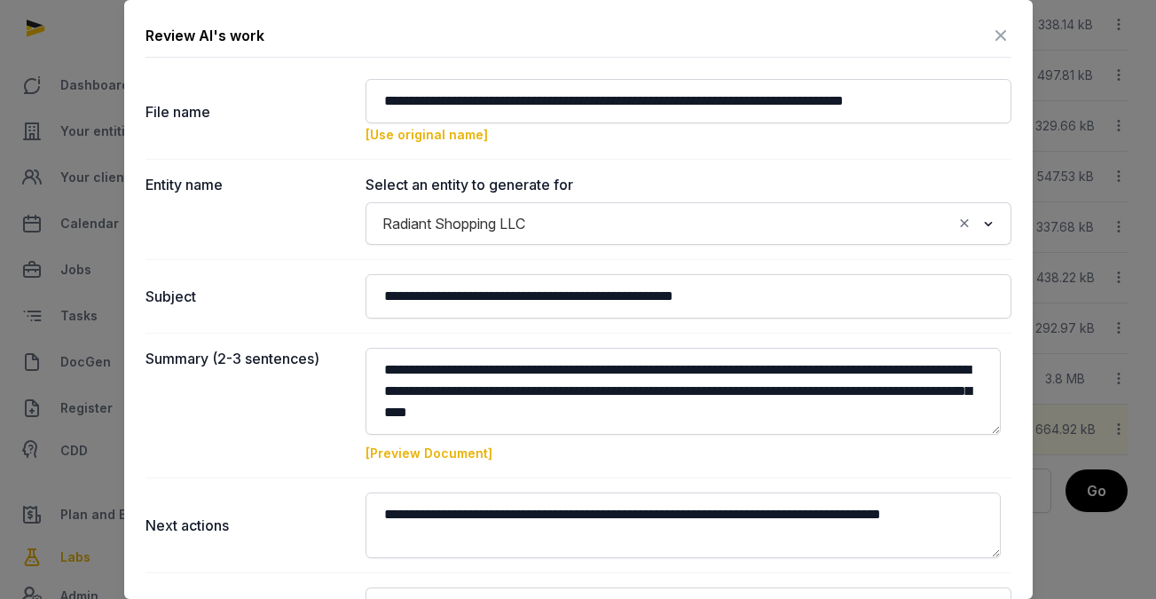
click at [470, 450] on link "[Preview Document]" at bounding box center [429, 453] width 127 height 15
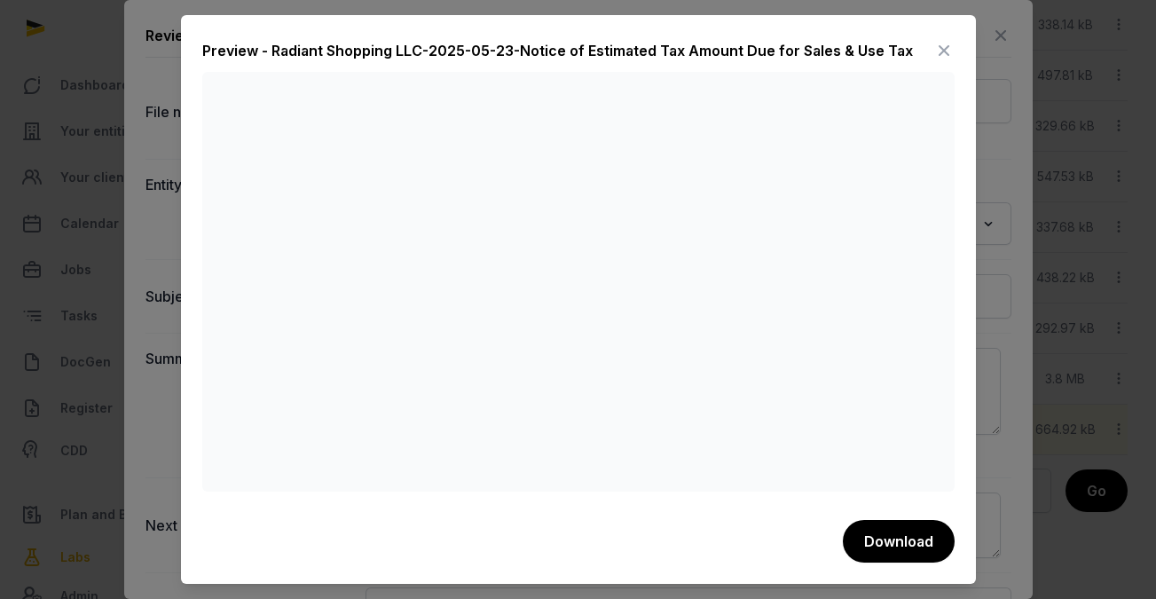
click at [943, 51] on icon at bounding box center [944, 50] width 21 height 28
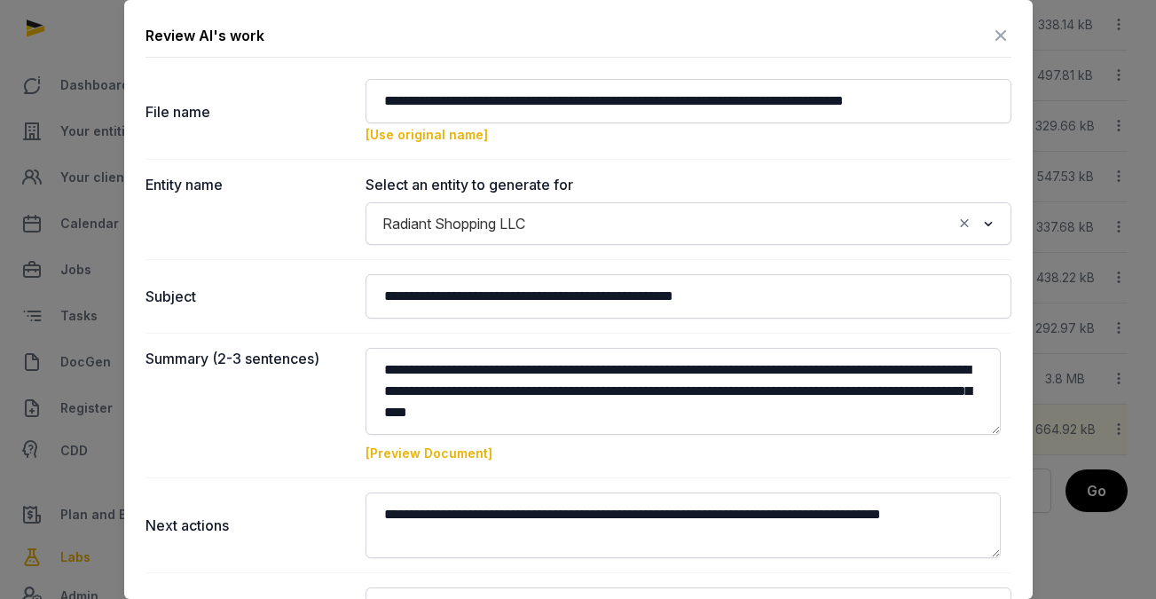
scroll to position [201, 0]
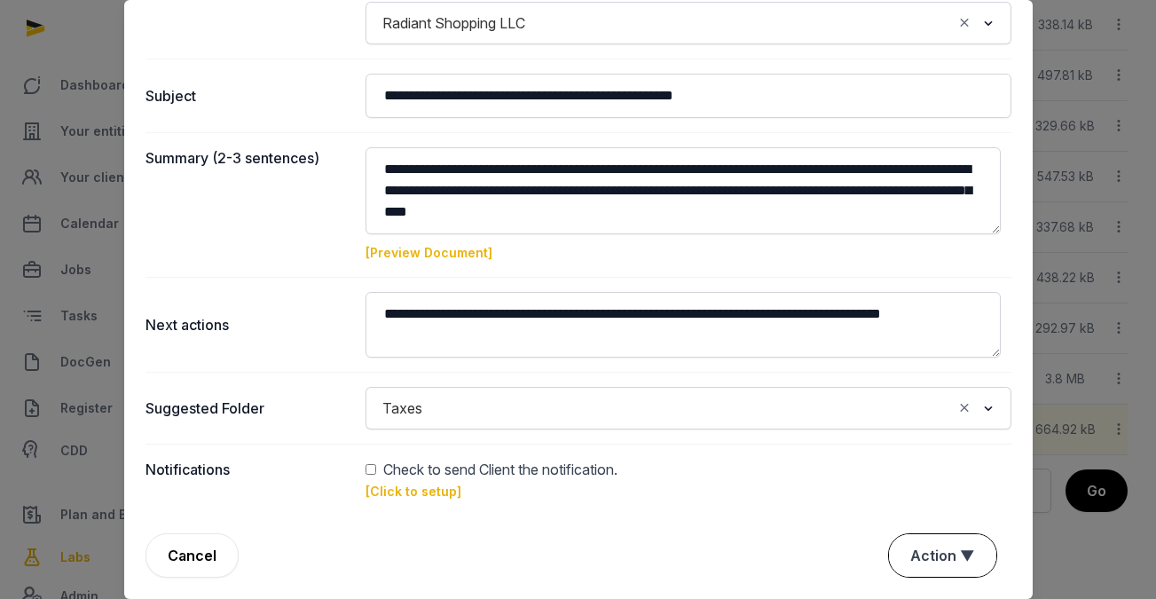
click at [954, 563] on button "Action ▼" at bounding box center [942, 555] width 107 height 43
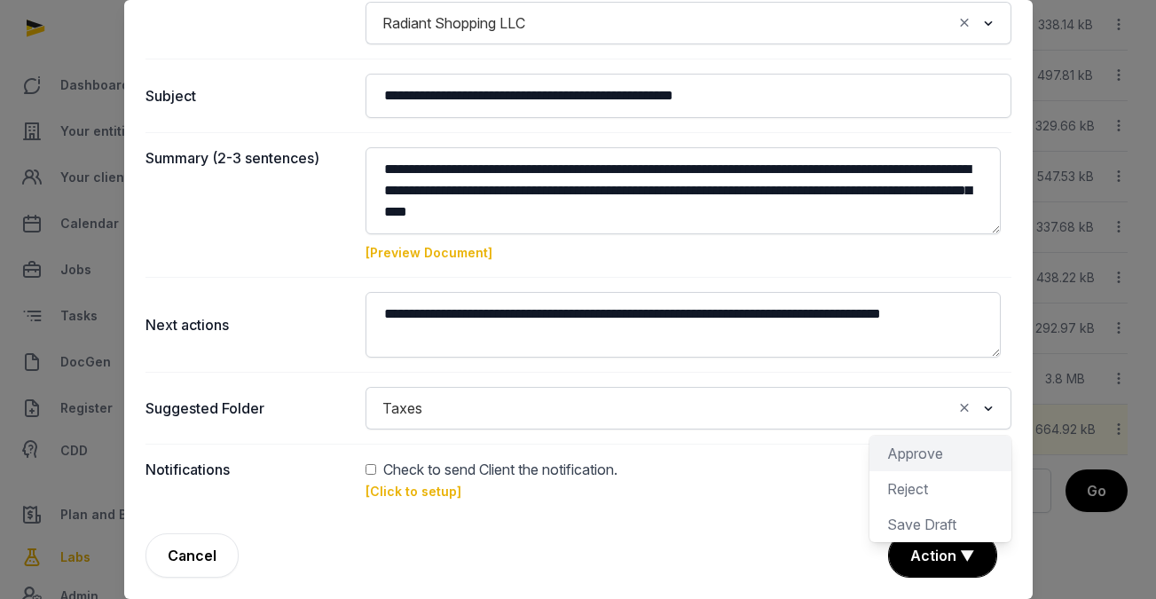
click at [958, 471] on div "Approve" at bounding box center [941, 488] width 142 height 35
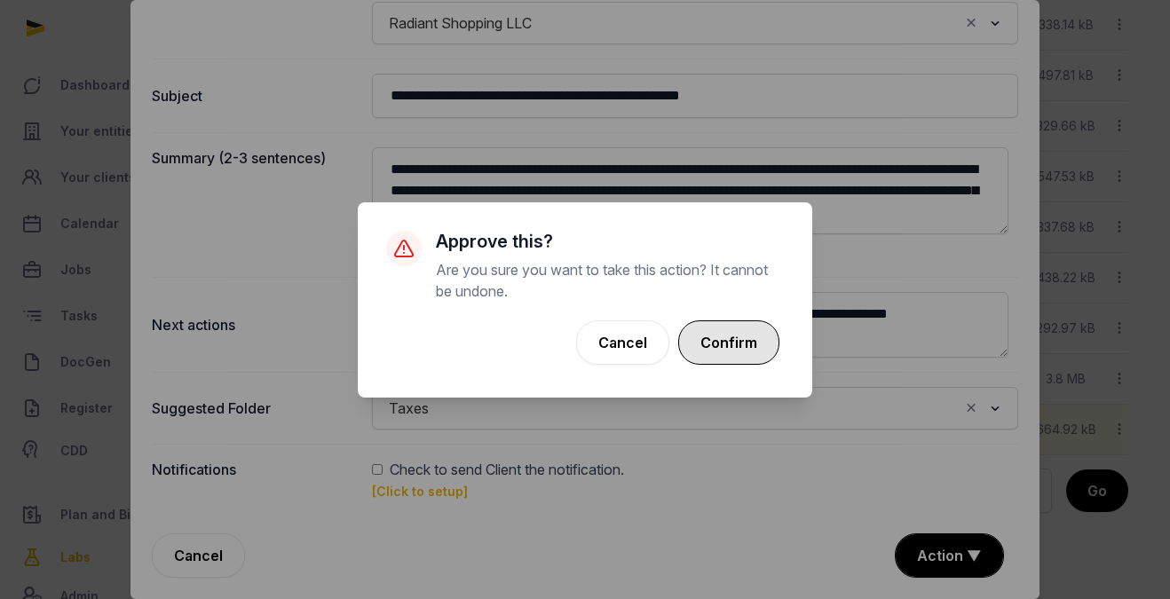
click at [742, 342] on button "Confirm" at bounding box center [728, 342] width 101 height 44
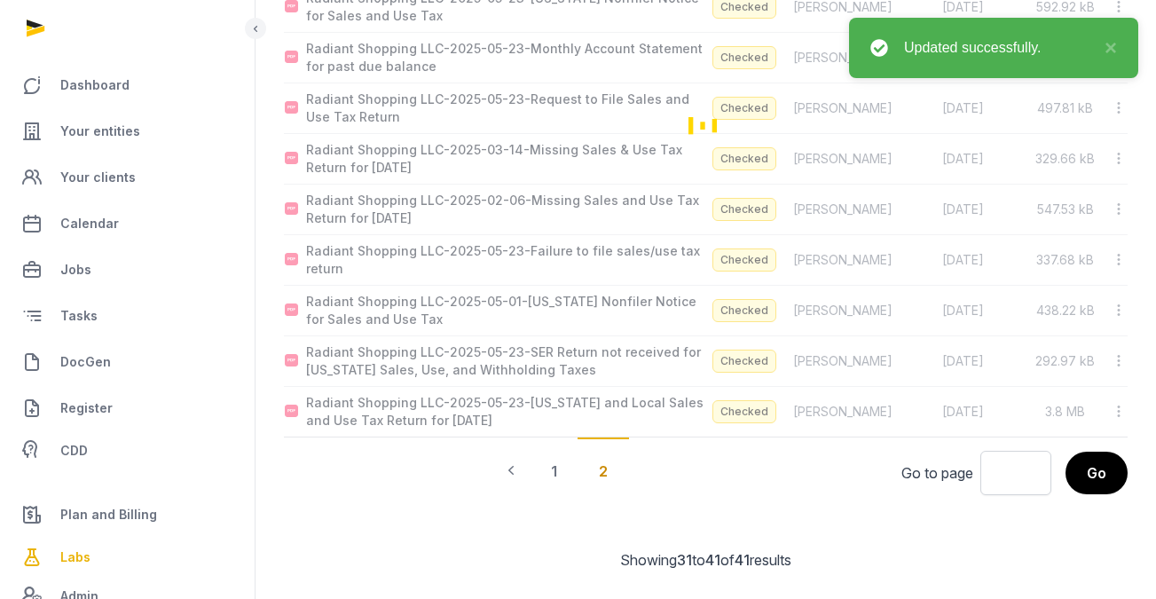
scroll to position [388, 0]
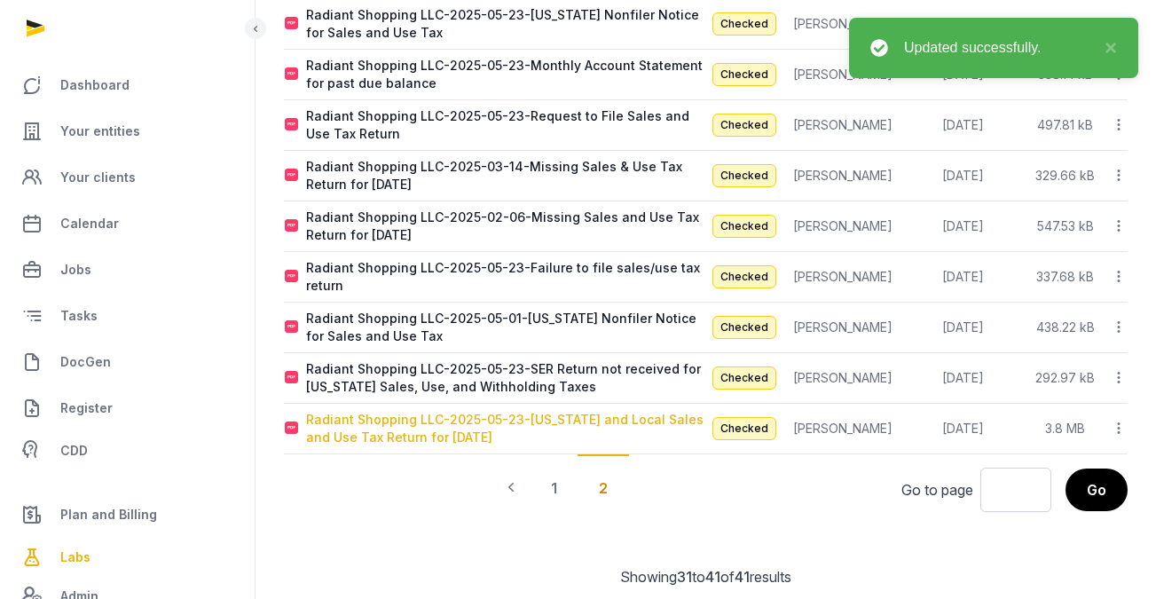
click at [627, 411] on div "Radiant Shopping LLC-2025-05-23-[US_STATE] and Local Sales and Use Tax Return f…" at bounding box center [505, 428] width 399 height 35
type input "**********"
type textarea "**********"
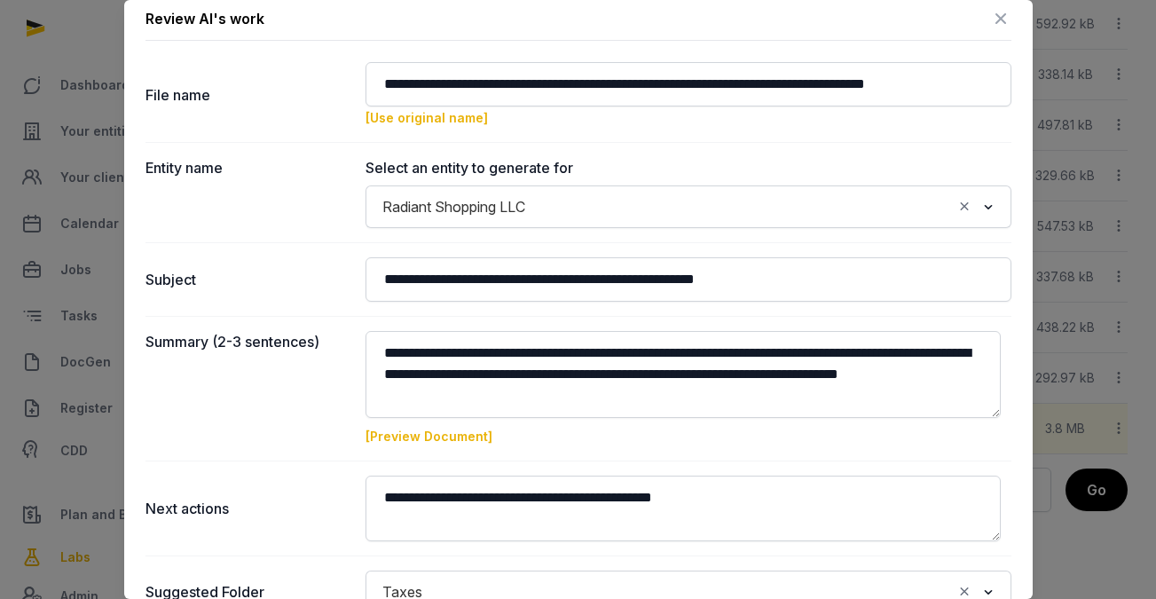
scroll to position [55, 0]
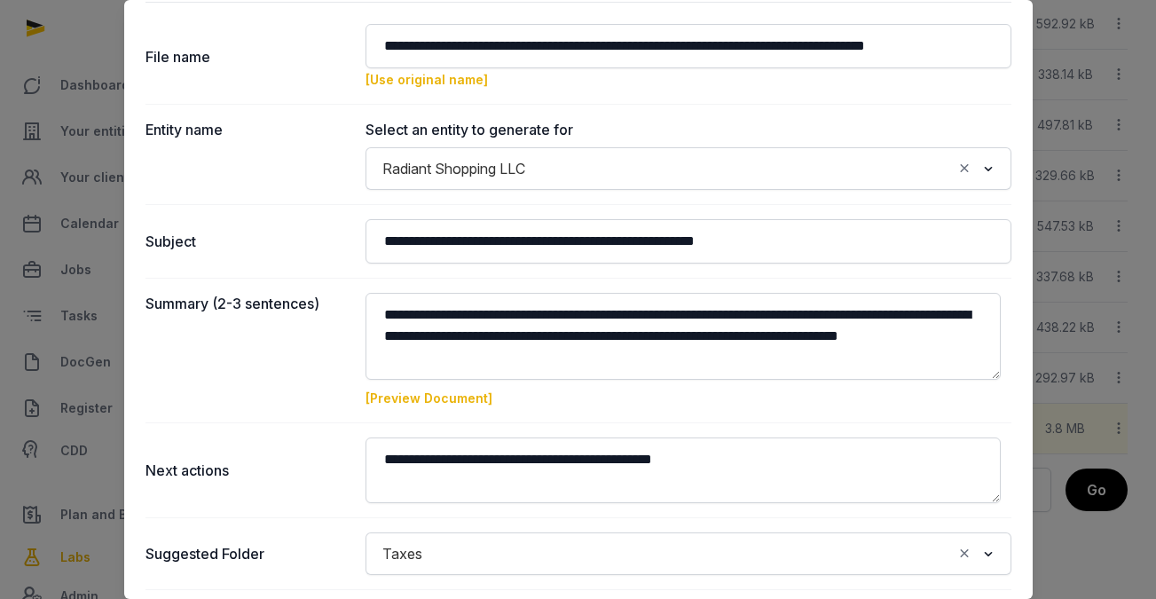
click at [468, 393] on link "[Preview Document]" at bounding box center [429, 397] width 127 height 15
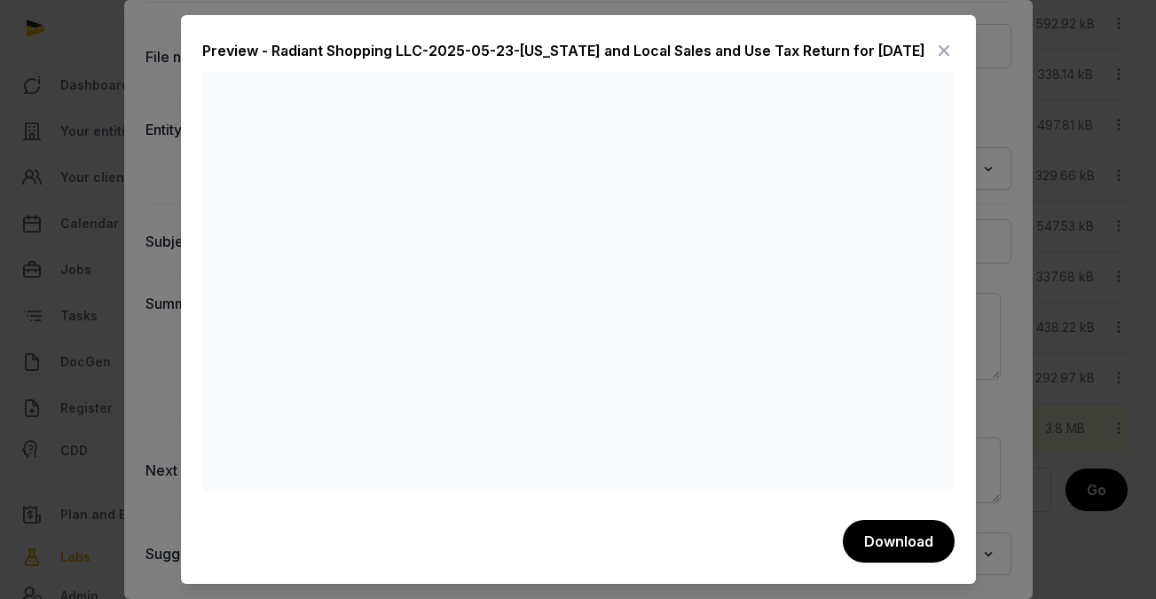
click at [938, 46] on icon at bounding box center [944, 50] width 21 height 28
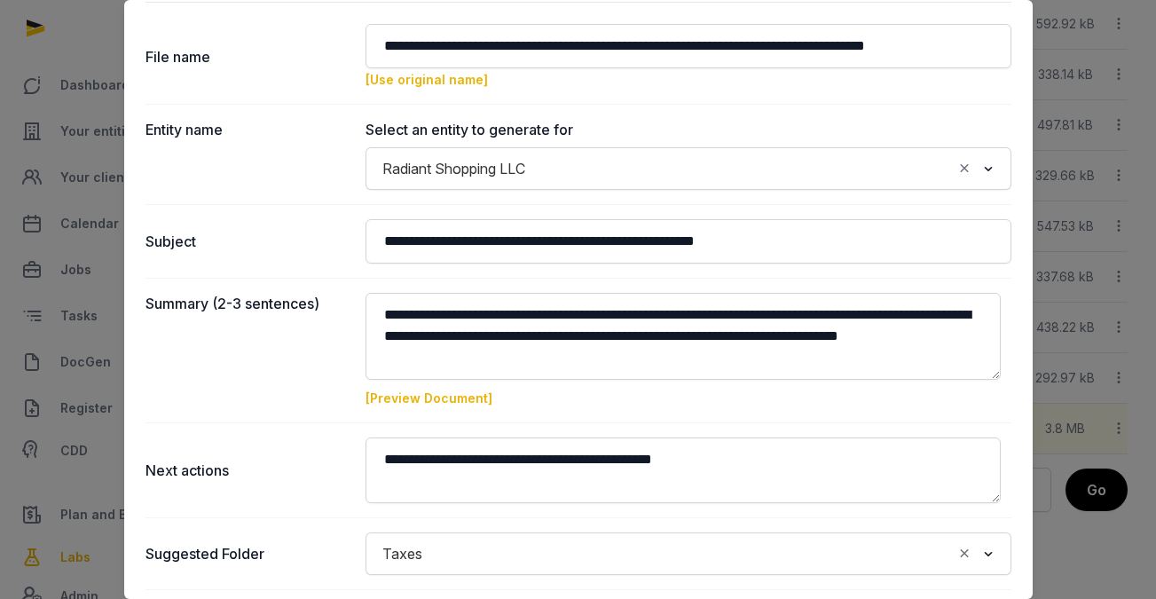
scroll to position [201, 0]
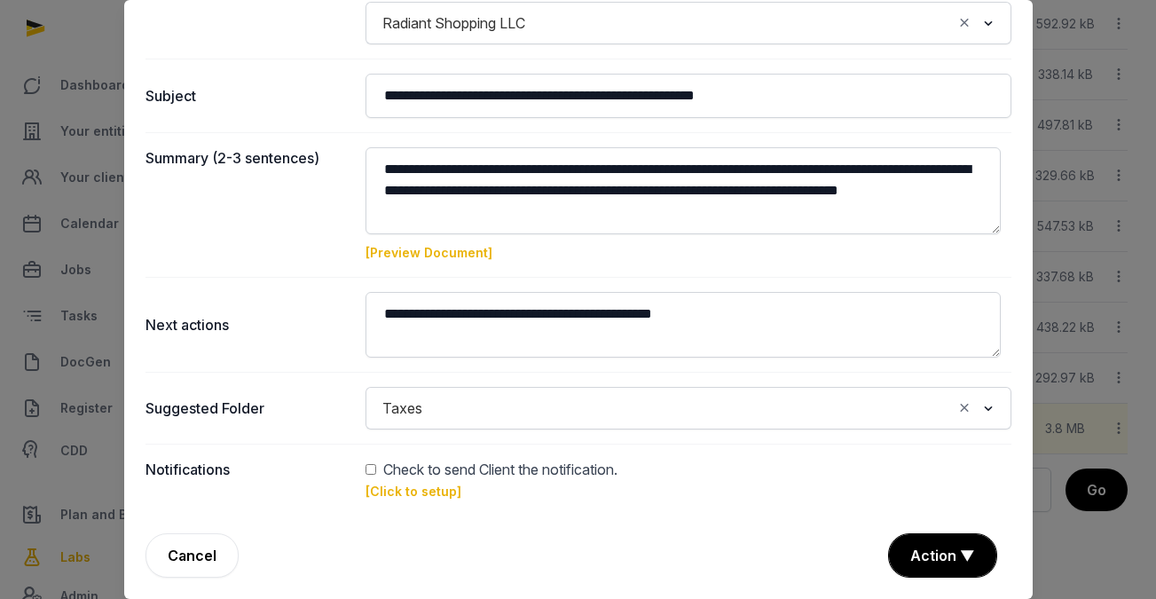
click at [443, 247] on link "[Preview Document]" at bounding box center [429, 252] width 127 height 15
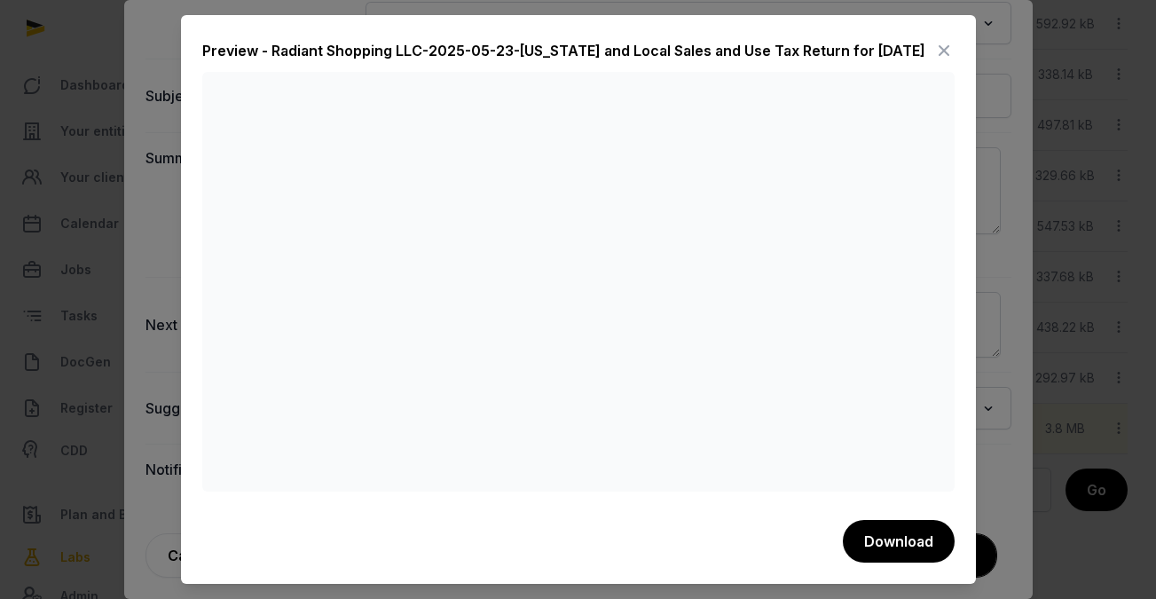
click at [938, 46] on icon at bounding box center [944, 50] width 21 height 28
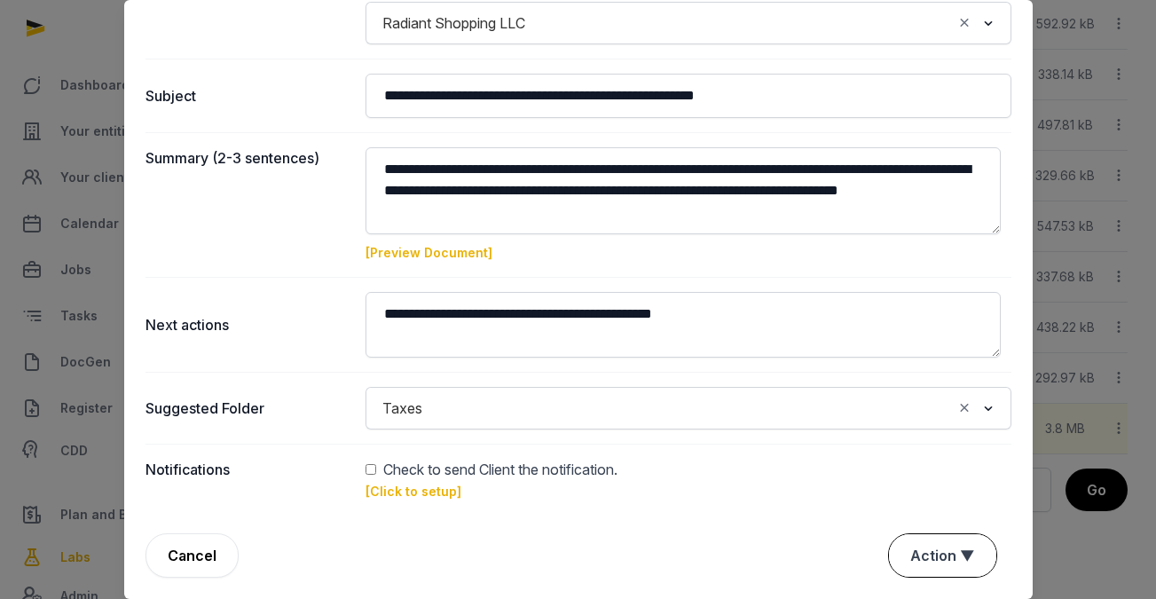
click at [936, 548] on button "Action ▼" at bounding box center [942, 555] width 107 height 43
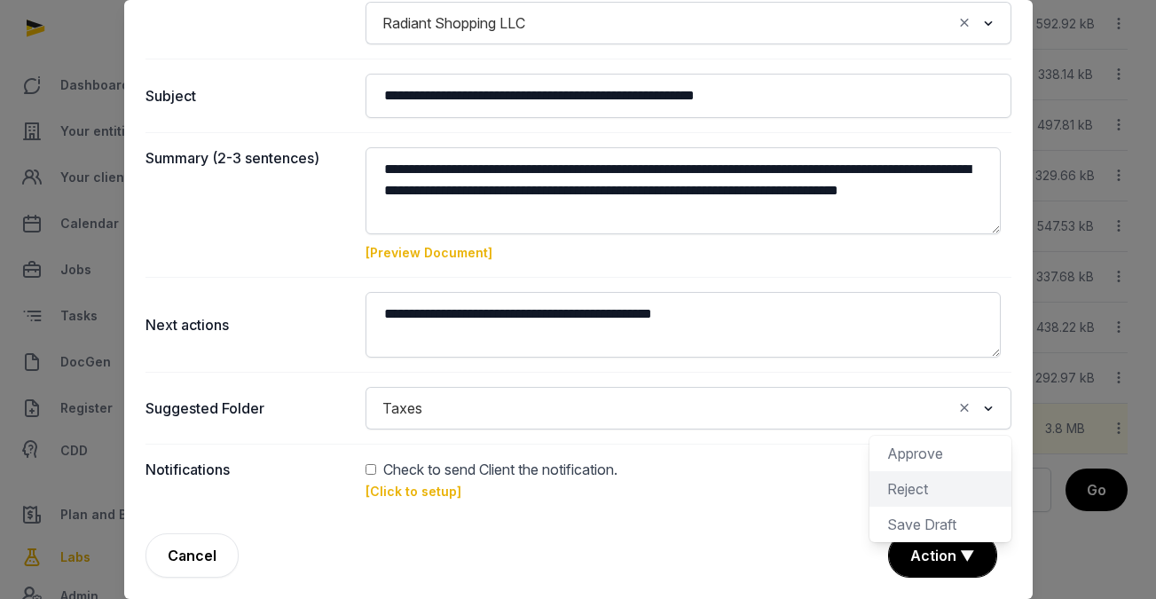
click at [935, 507] on div "Reject" at bounding box center [941, 524] width 142 height 35
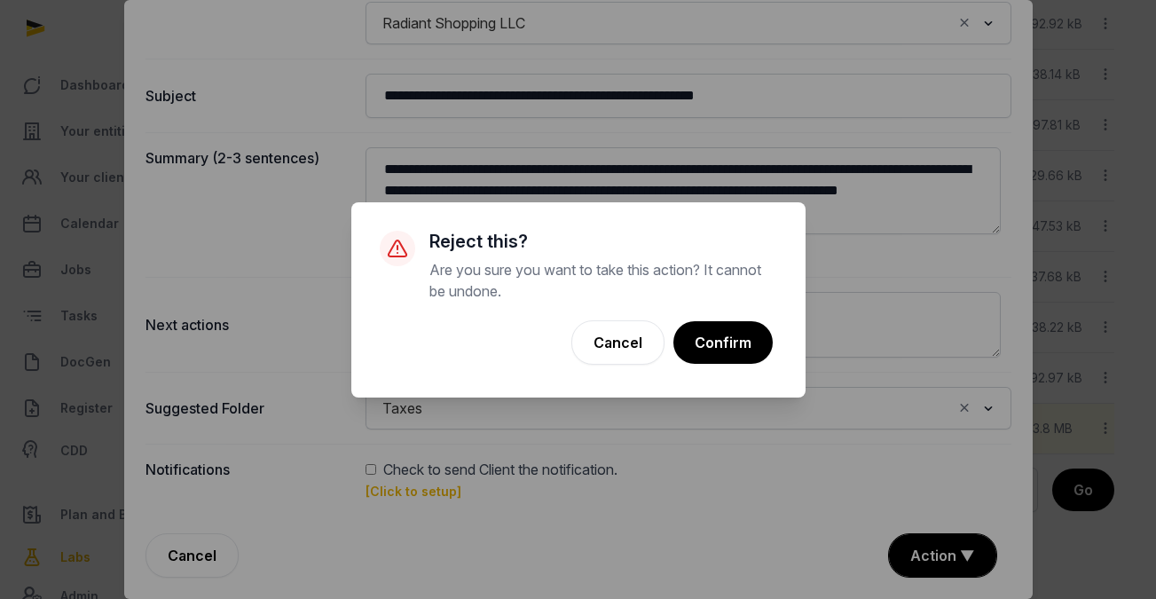
scroll to position [387, 0]
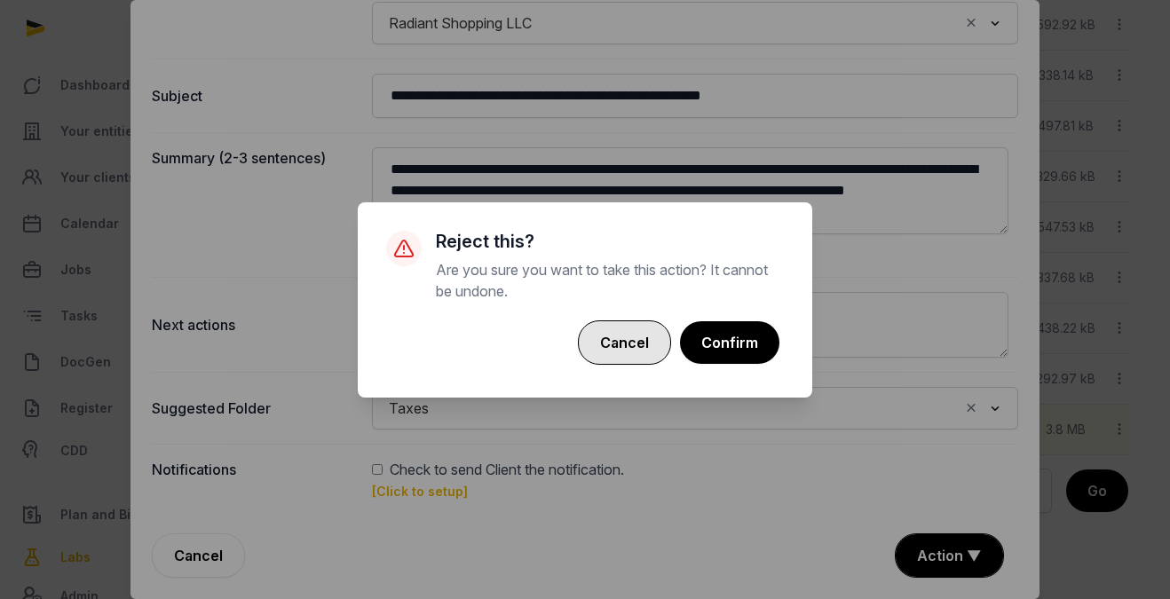
click at [637, 341] on button "Cancel" at bounding box center [624, 342] width 93 height 44
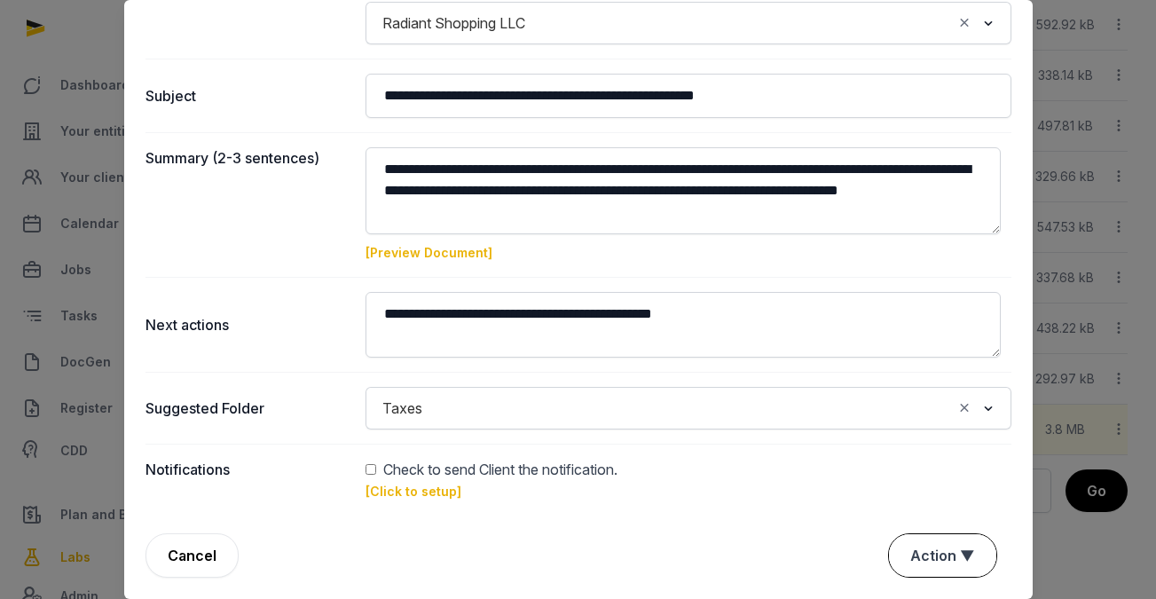
click at [931, 554] on button "Action ▼" at bounding box center [942, 555] width 107 height 43
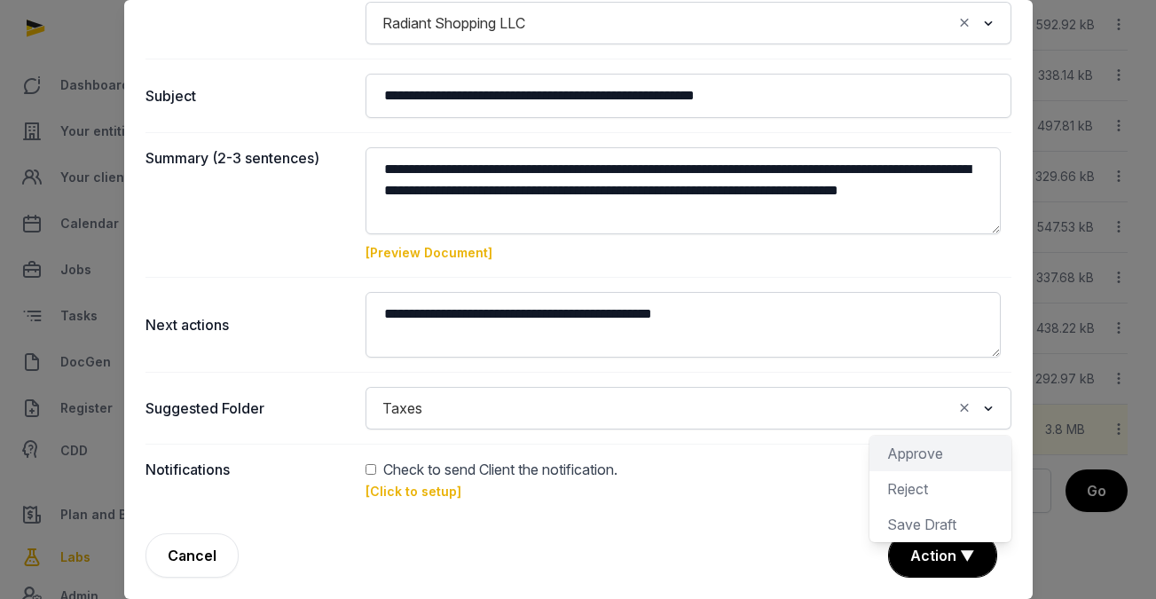
click at [927, 471] on div "Approve" at bounding box center [941, 488] width 142 height 35
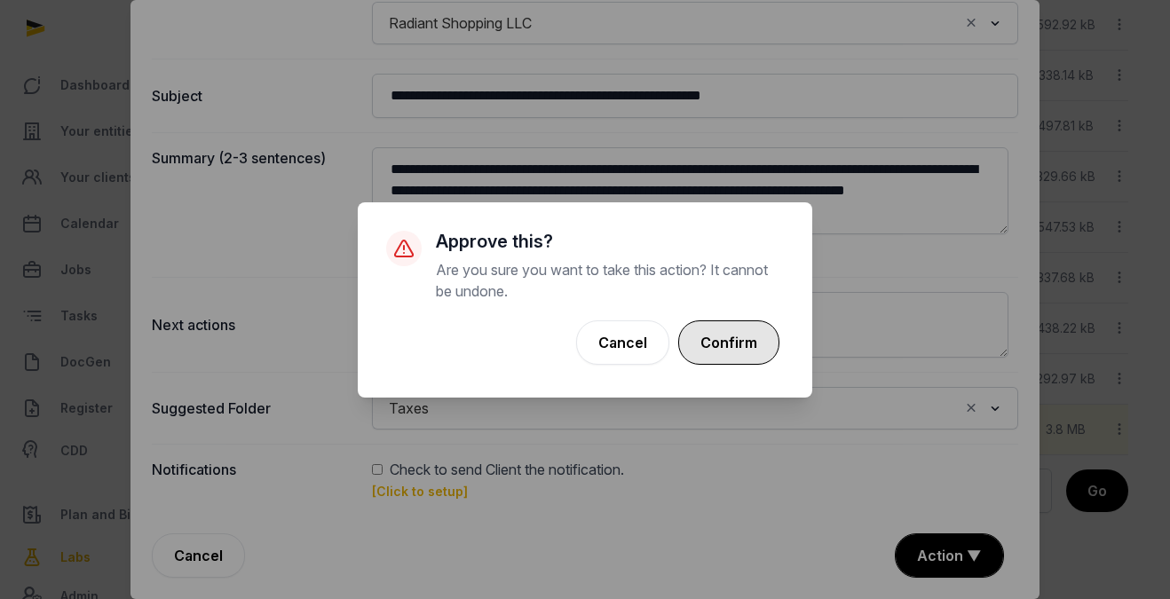
click at [753, 353] on button "Confirm" at bounding box center [728, 342] width 101 height 44
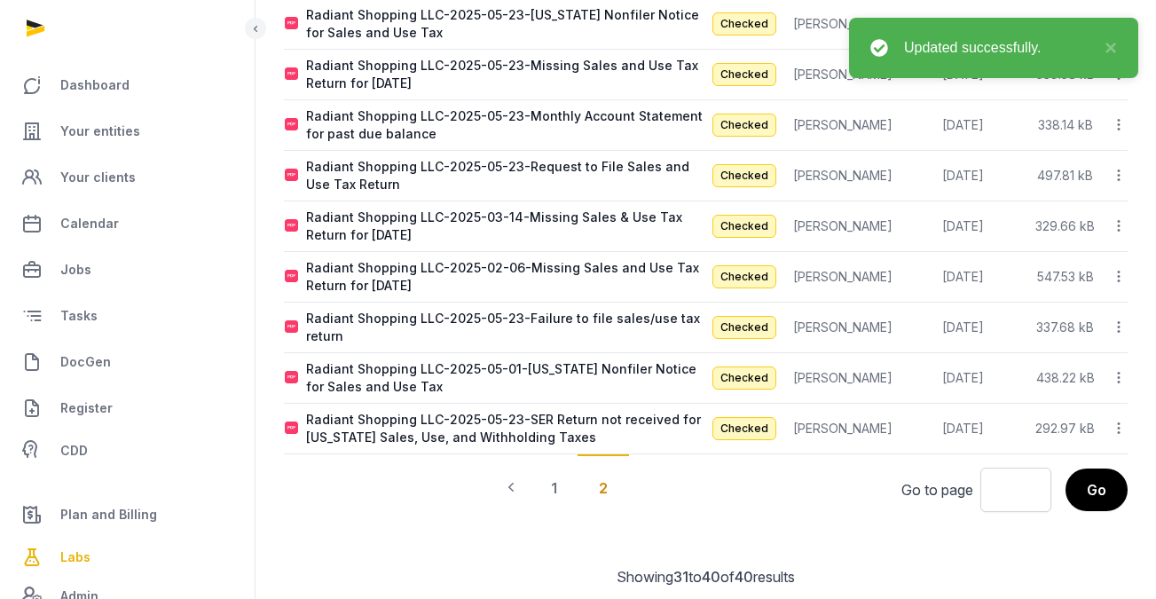
scroll to position [336, 0]
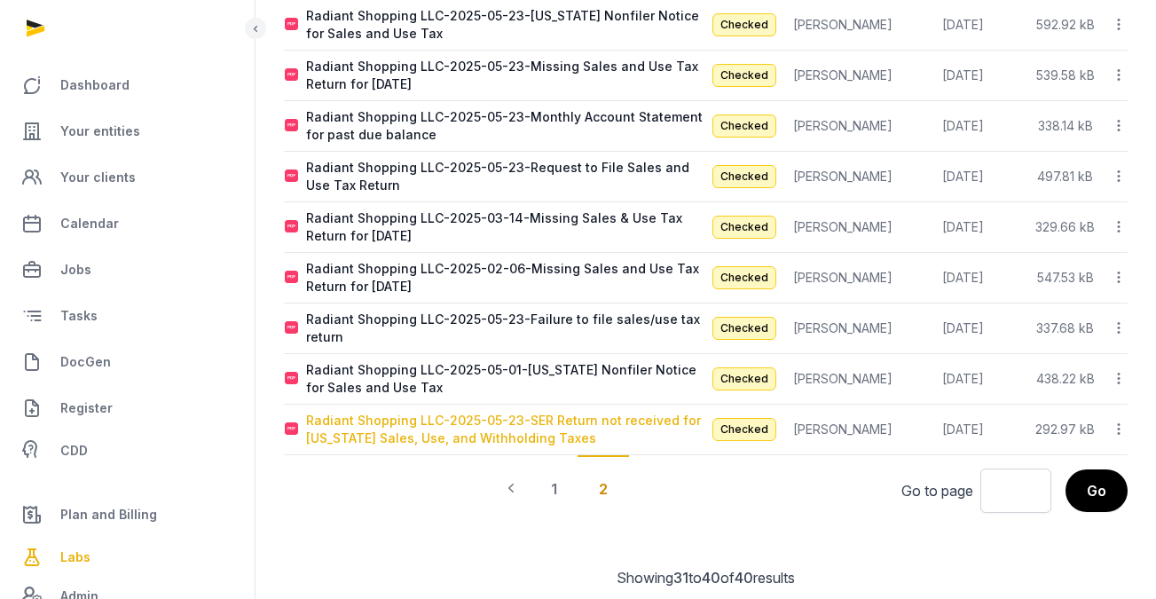
click at [616, 412] on div "Radiant Shopping LLC-2025-05-23-SER Return not received for [US_STATE] Sales, U…" at bounding box center [505, 429] width 399 height 35
type input "**********"
type textarea "**********"
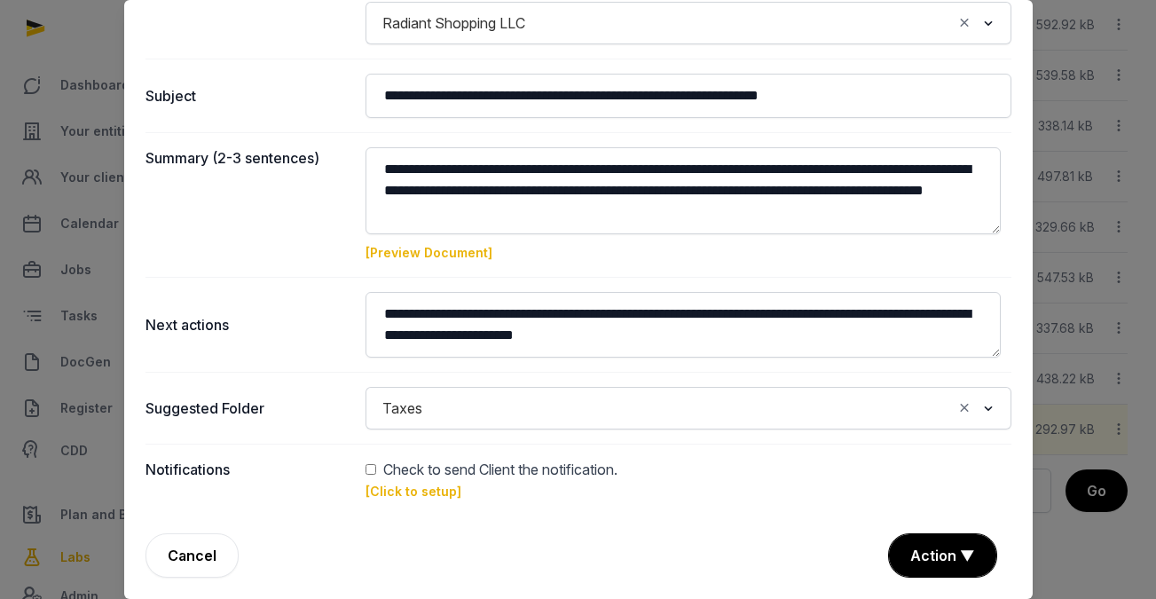
click at [458, 252] on link "[Preview Document]" at bounding box center [429, 252] width 127 height 15
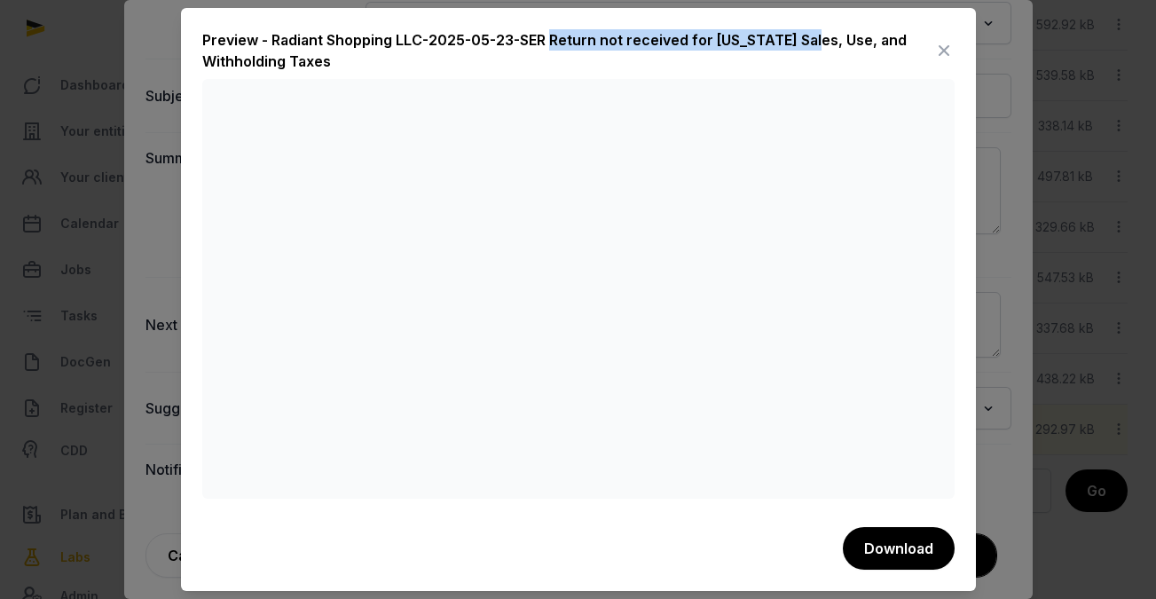
drag, startPoint x: 543, startPoint y: 38, endPoint x: 801, endPoint y: 40, distance: 257.4
click at [801, 40] on div "Preview - Radiant Shopping LLC-2025-05-23-SER Return not received for Michigan …" at bounding box center [567, 50] width 731 height 43
copy div "Return not received for Michigan Sales"
click at [940, 44] on icon at bounding box center [944, 50] width 21 height 28
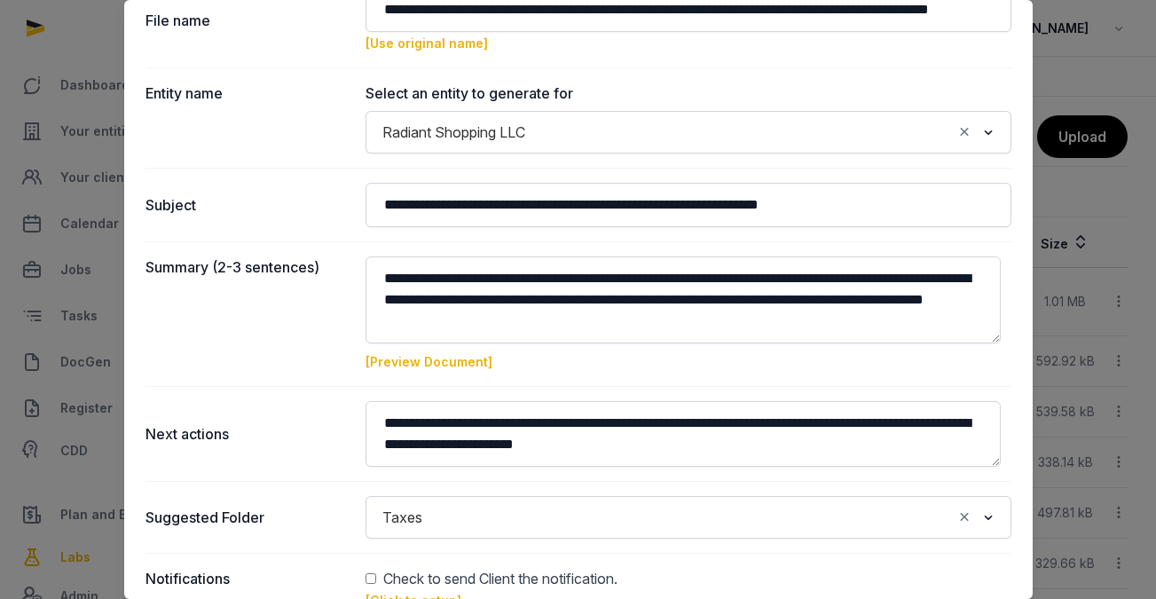
scroll to position [201, 0]
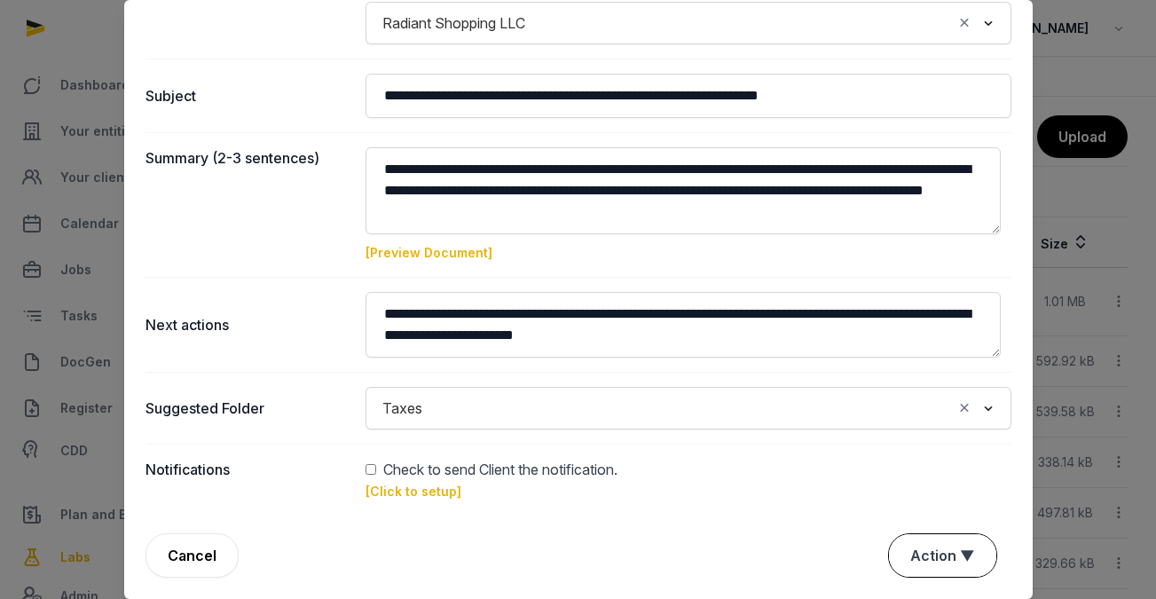
click at [950, 551] on button "Action ▼" at bounding box center [942, 555] width 107 height 43
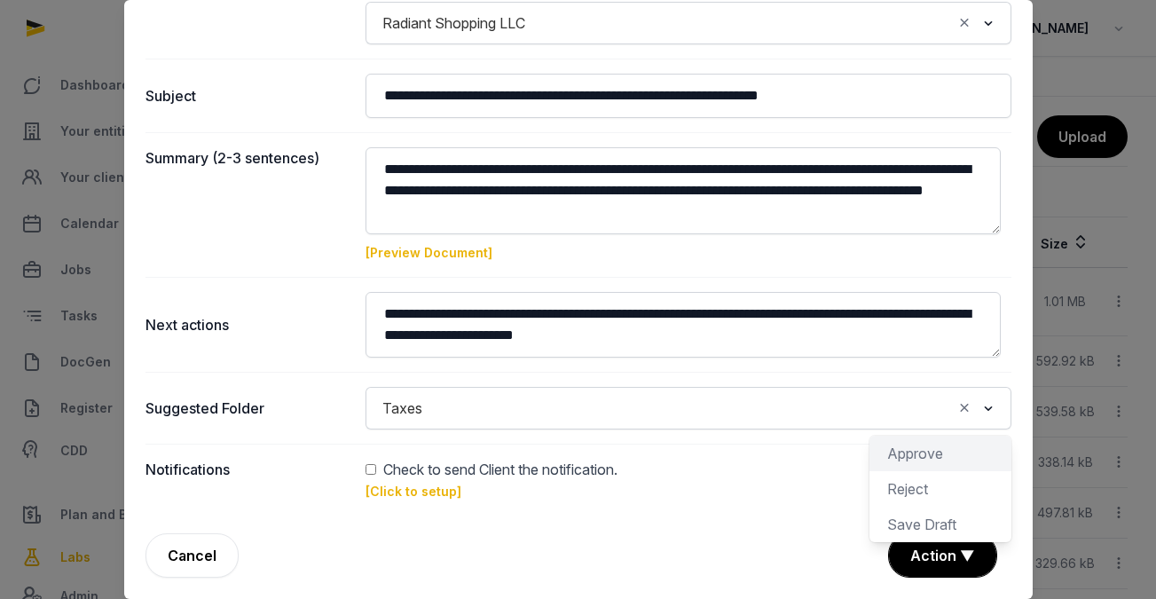
click at [944, 471] on div "Approve" at bounding box center [941, 488] width 142 height 35
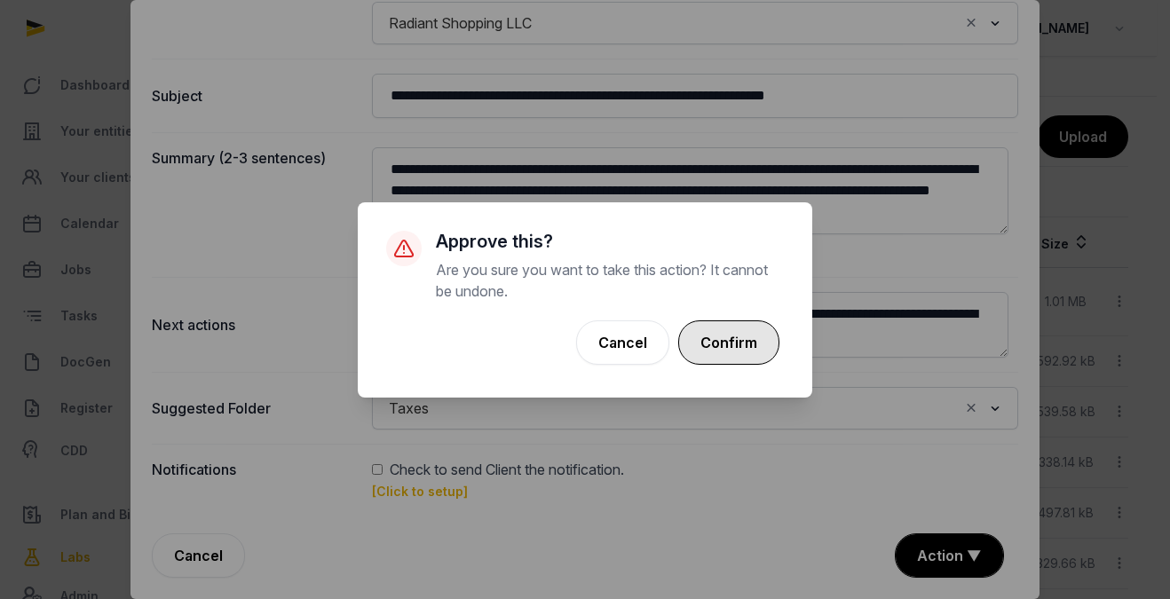
click at [709, 343] on button "Confirm" at bounding box center [728, 342] width 101 height 44
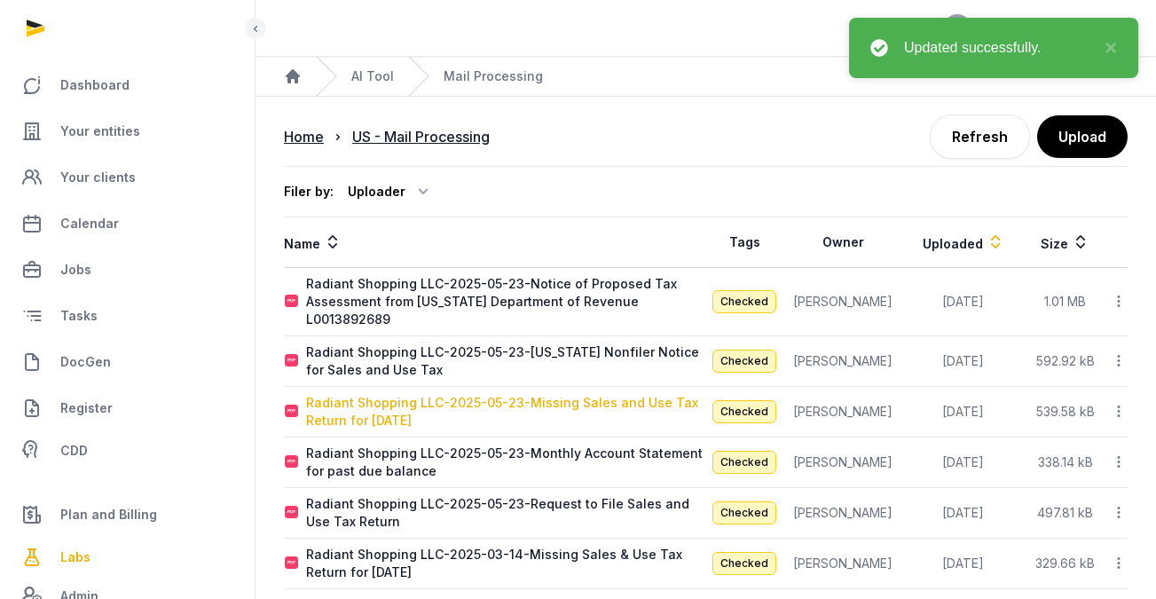
scroll to position [287, 0]
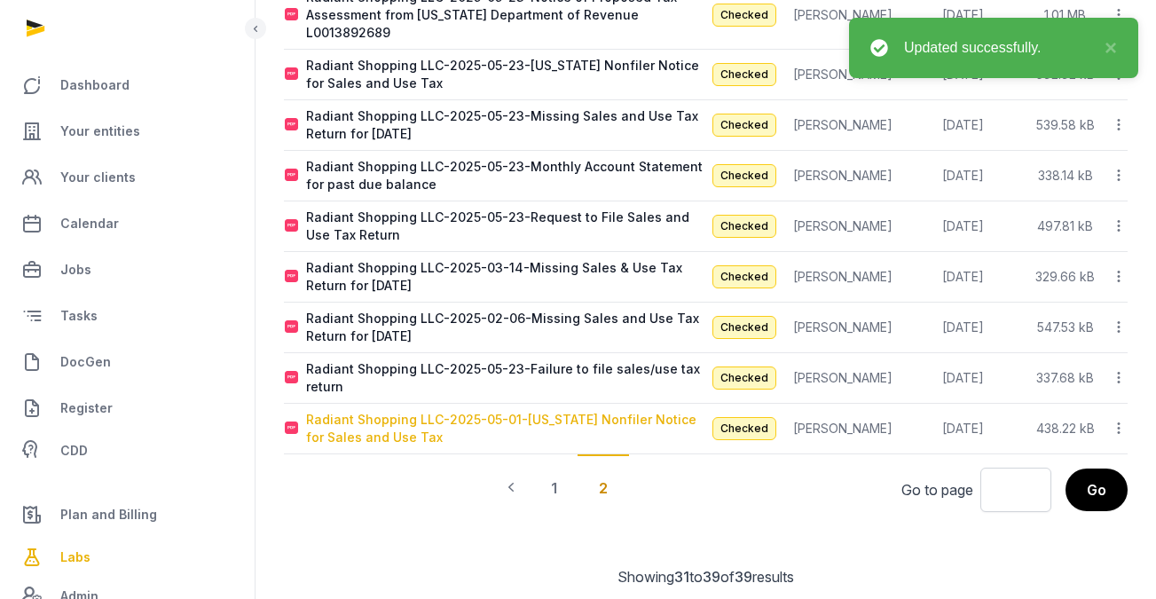
click at [581, 412] on div "Radiant Shopping LLC-2025-05-01-[US_STATE] Nonfiler Notice for Sales and Use Tax" at bounding box center [505, 428] width 399 height 35
type input "**********"
type textarea "**********"
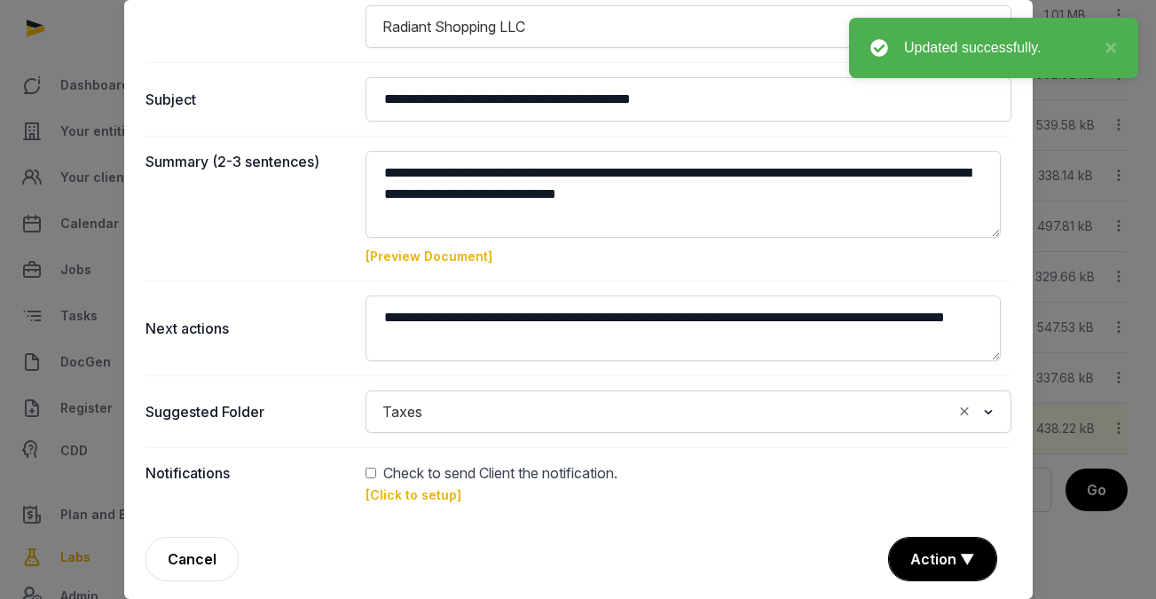
scroll to position [170, 0]
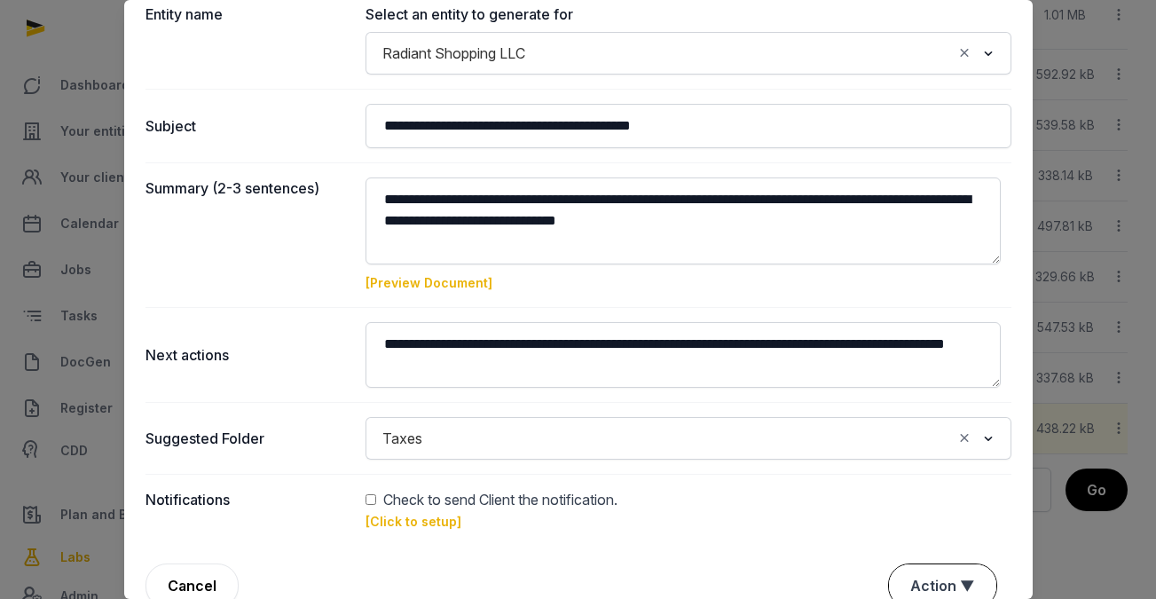
click at [943, 587] on button "Action ▼" at bounding box center [942, 585] width 107 height 43
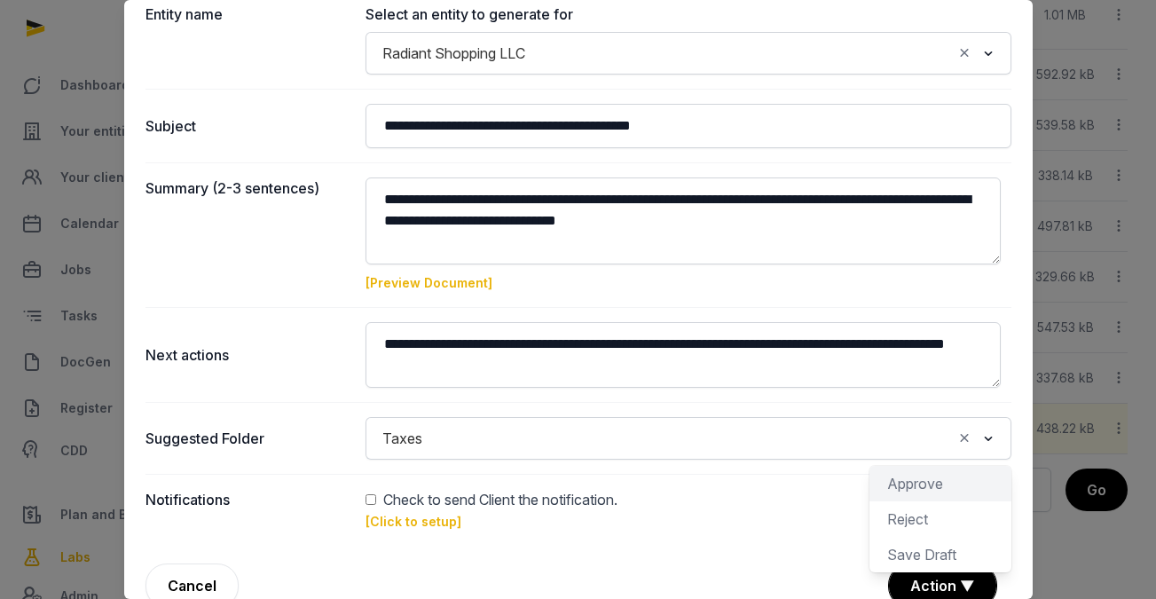
click at [922, 501] on div "Approve" at bounding box center [941, 518] width 142 height 35
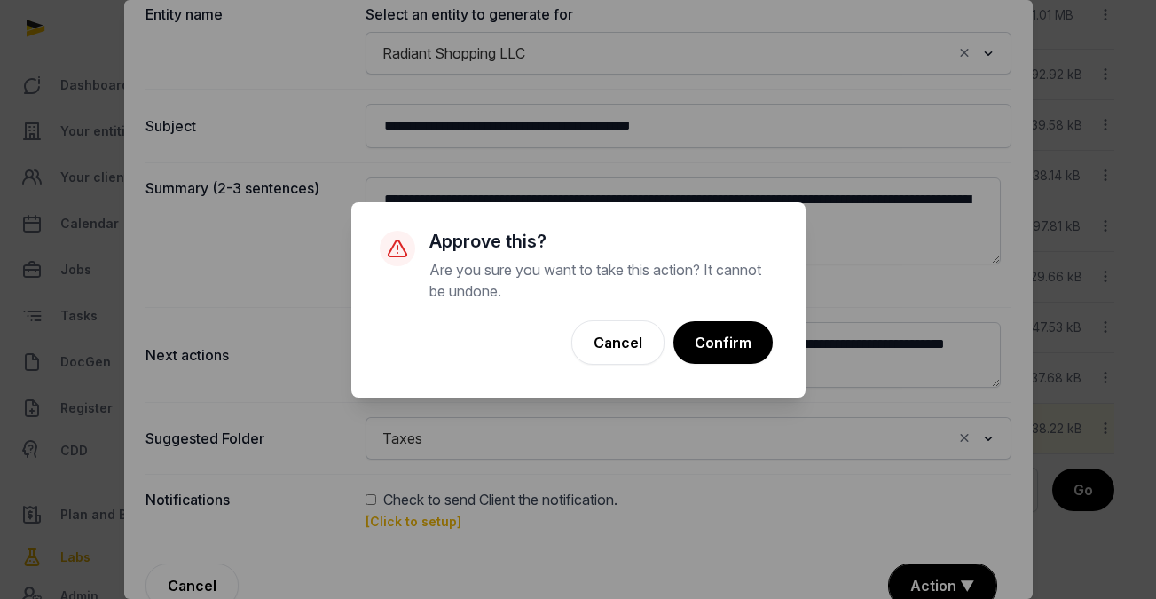
scroll to position [286, 0]
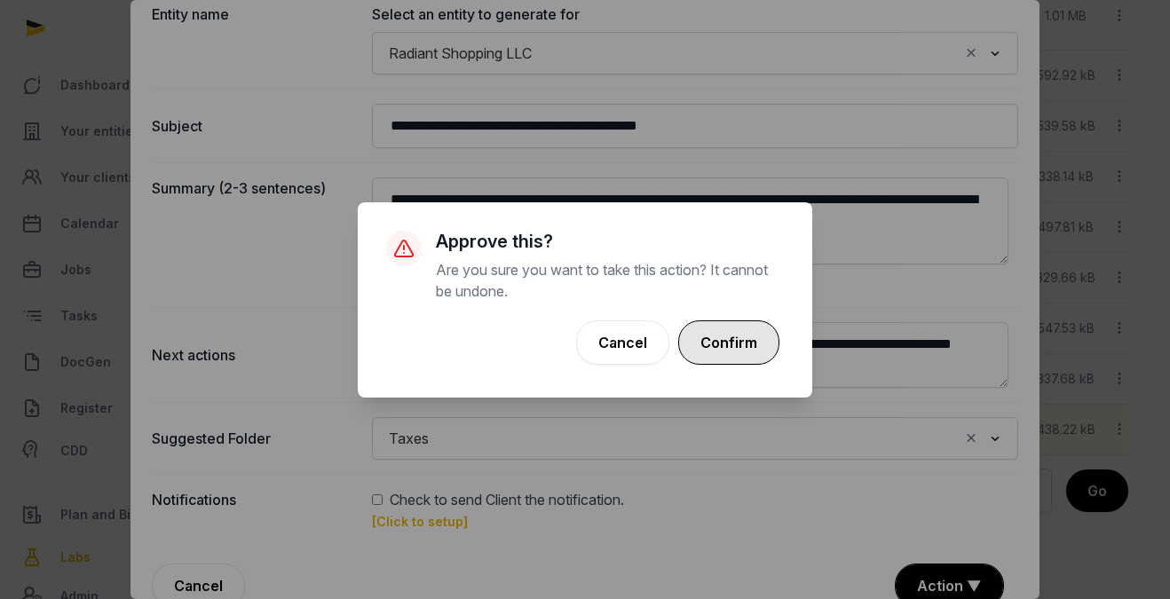
click at [716, 337] on button "Confirm" at bounding box center [728, 342] width 101 height 44
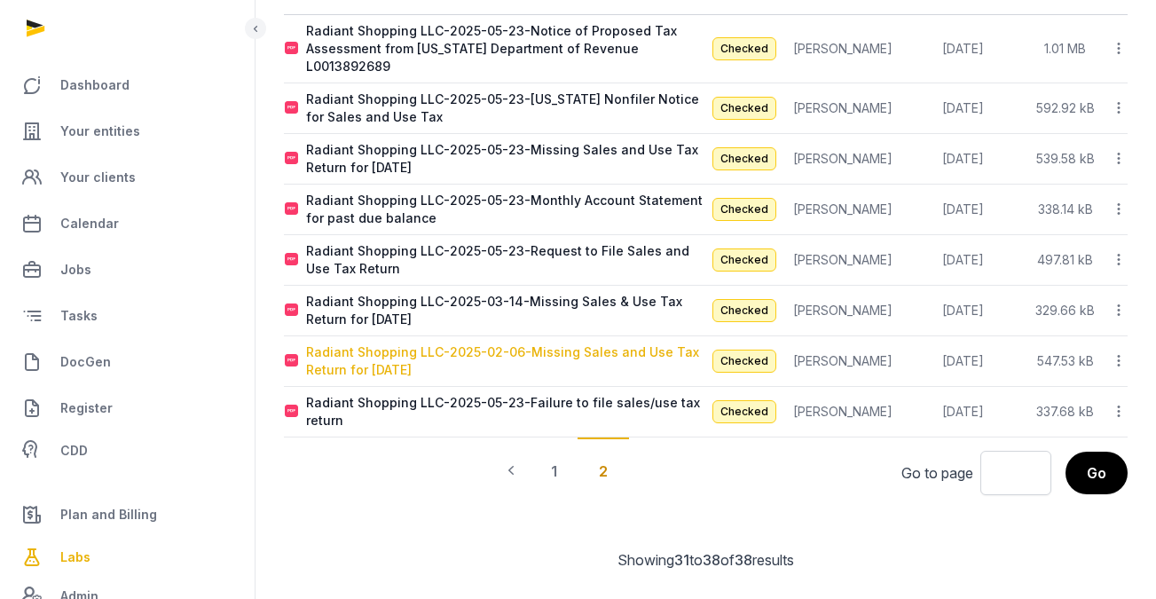
scroll to position [236, 0]
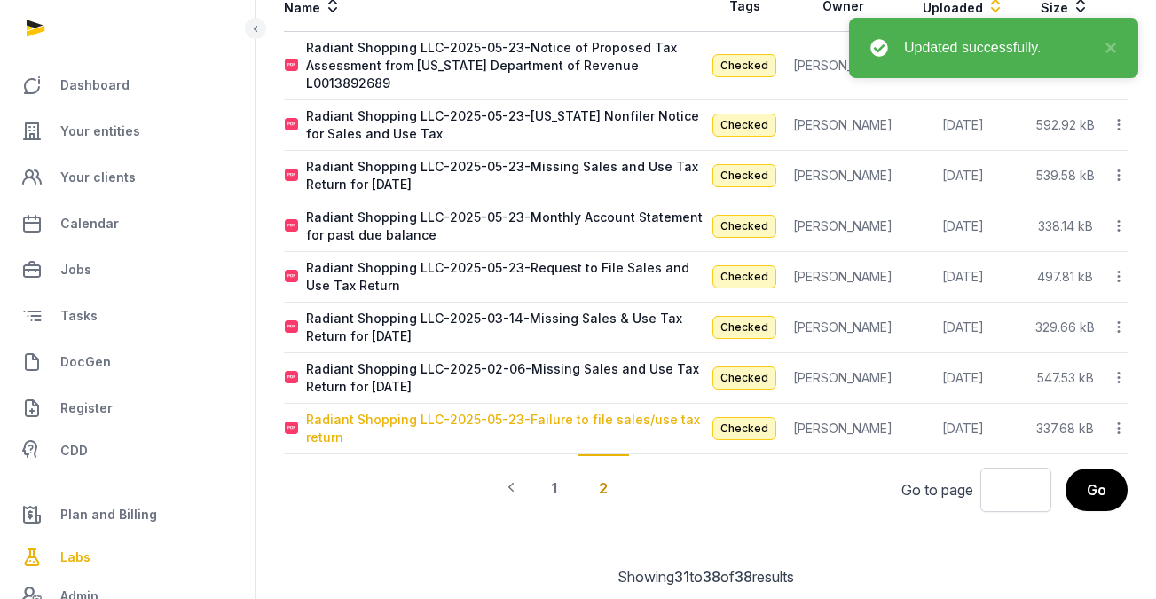
click at [637, 411] on div "Radiant Shopping LLC-2025-05-23-Failure to file sales/use tax return" at bounding box center [505, 428] width 399 height 35
type input "**********"
type textarea "**********"
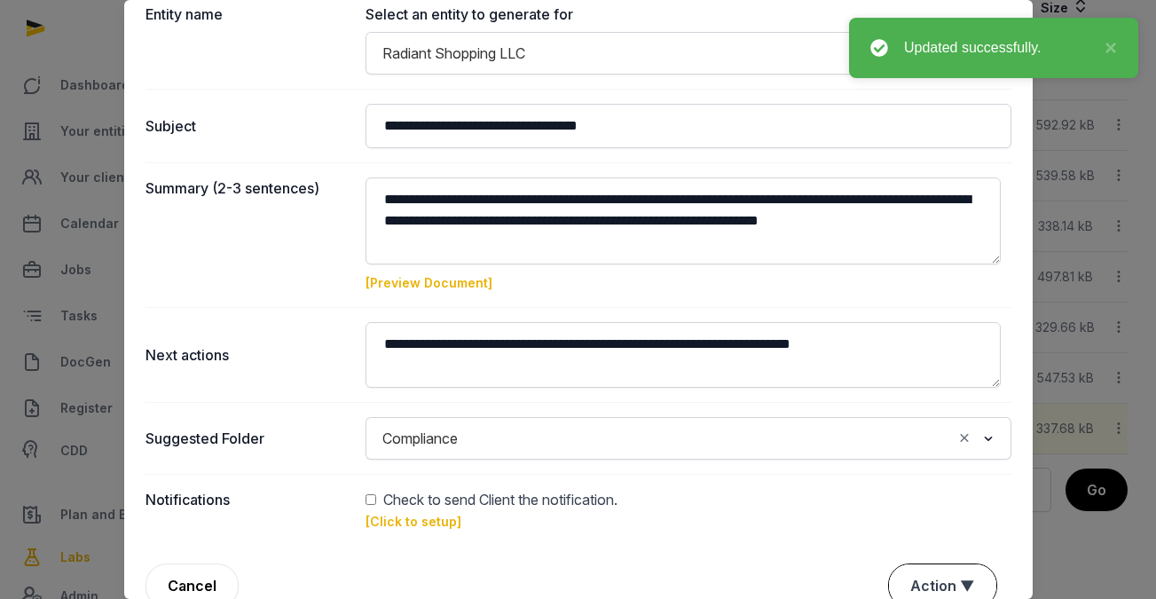
click at [927, 572] on button "Action ▼" at bounding box center [942, 585] width 107 height 43
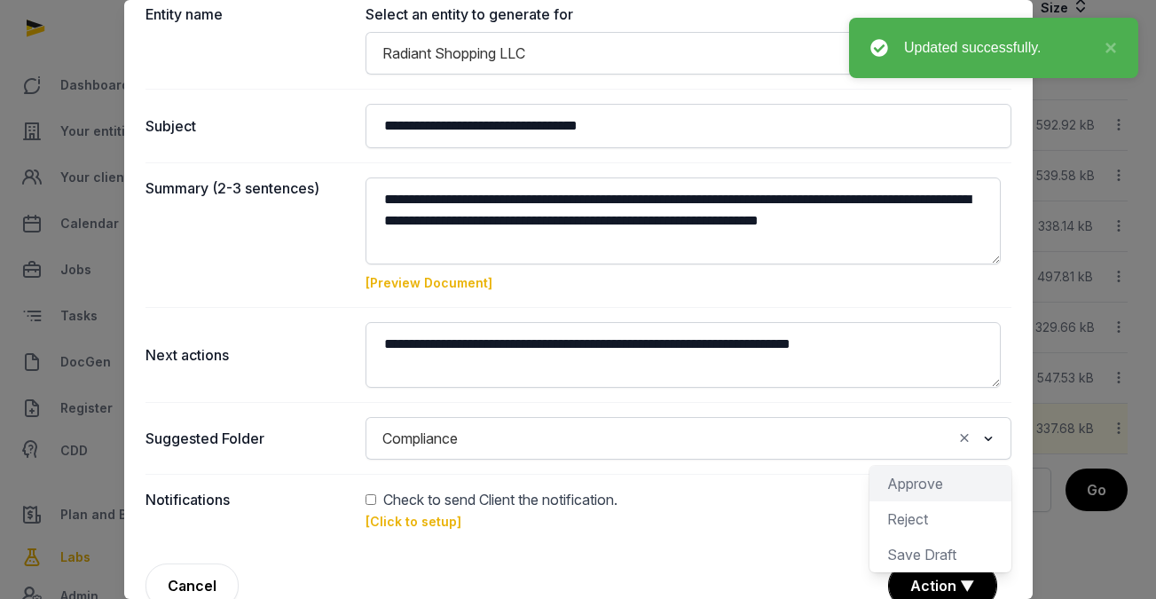
click at [925, 501] on div "Approve" at bounding box center [941, 518] width 142 height 35
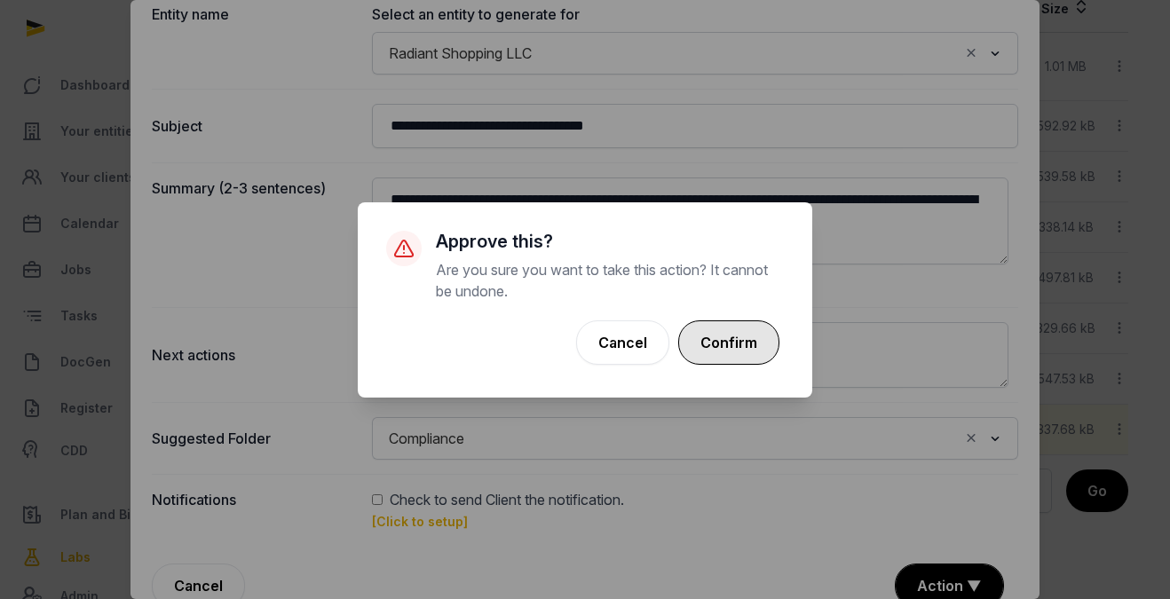
click at [751, 339] on button "Confirm" at bounding box center [728, 342] width 101 height 44
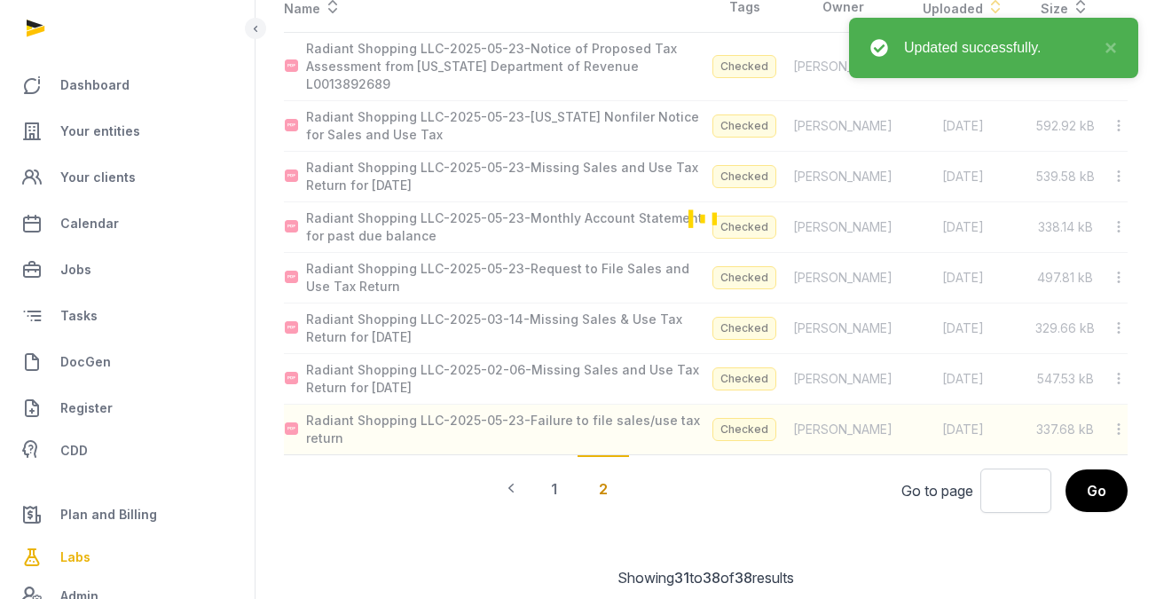
scroll to position [185, 0]
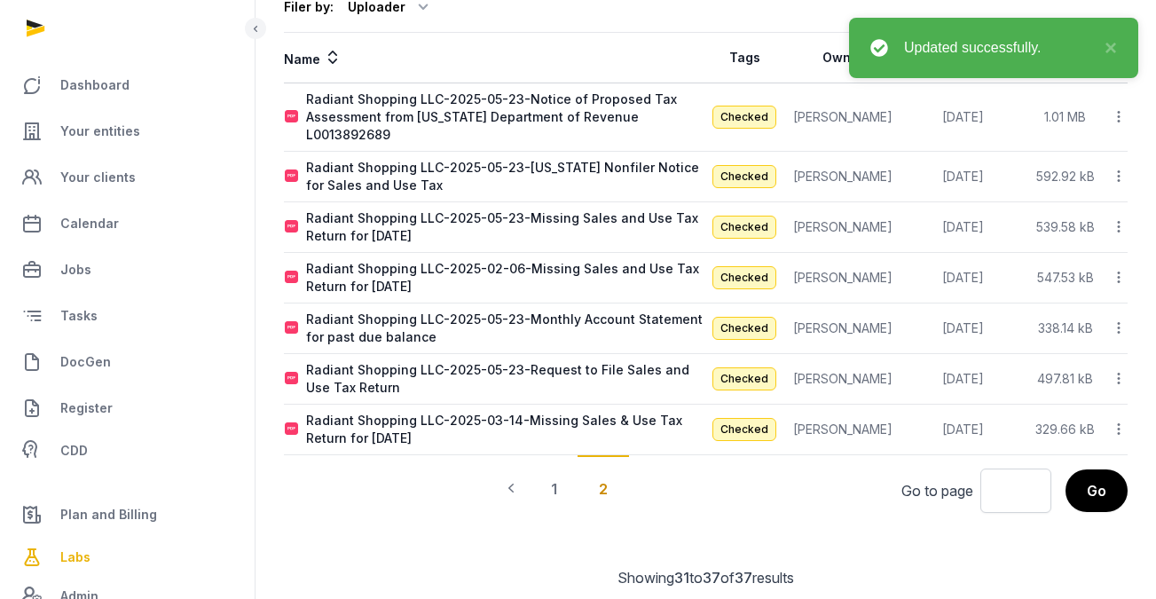
click at [644, 412] on div "Radiant Shopping LLC-2025-03-14-Missing Sales & Use Tax Return for December 31,…" at bounding box center [505, 429] width 399 height 35
type input "**********"
type textarea "**********"
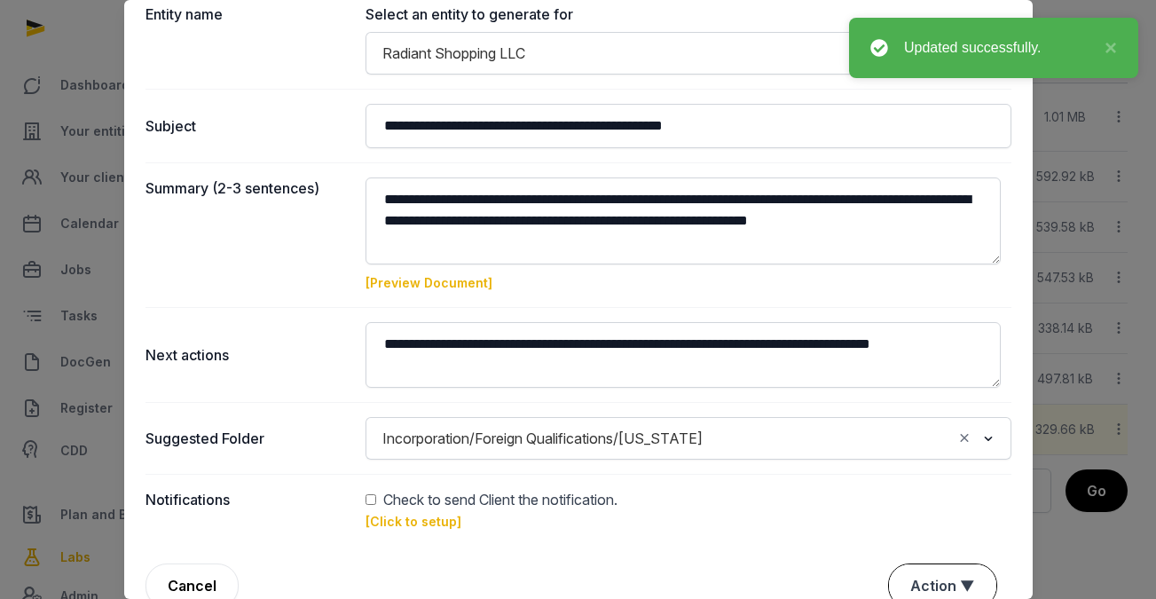
click at [952, 584] on button "Action ▼" at bounding box center [942, 585] width 107 height 43
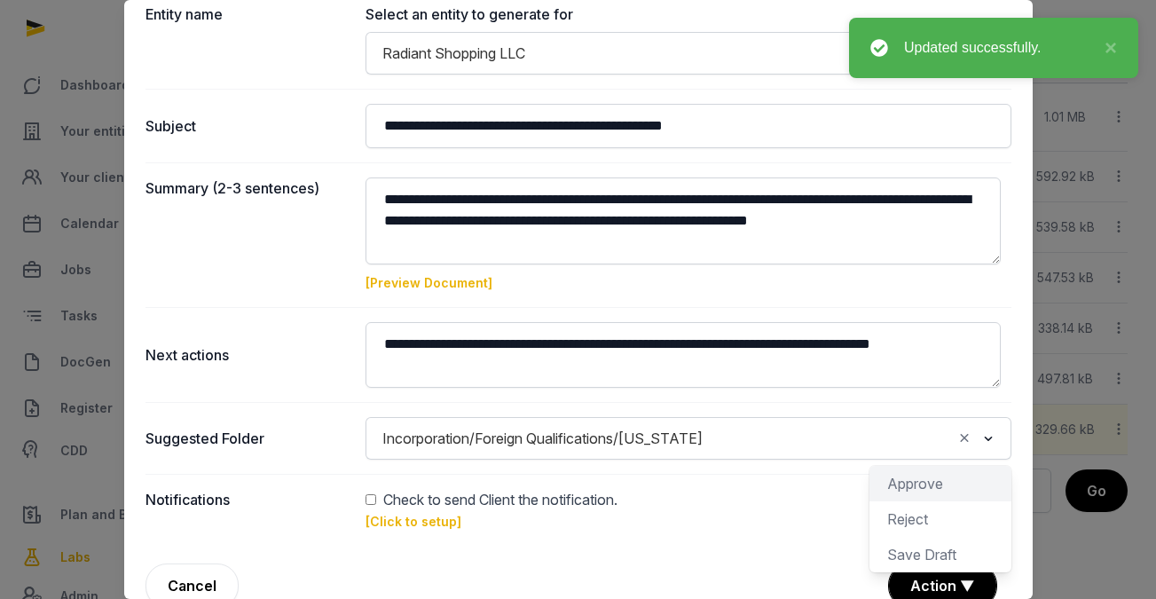
click at [922, 501] on div "Approve" at bounding box center [941, 518] width 142 height 35
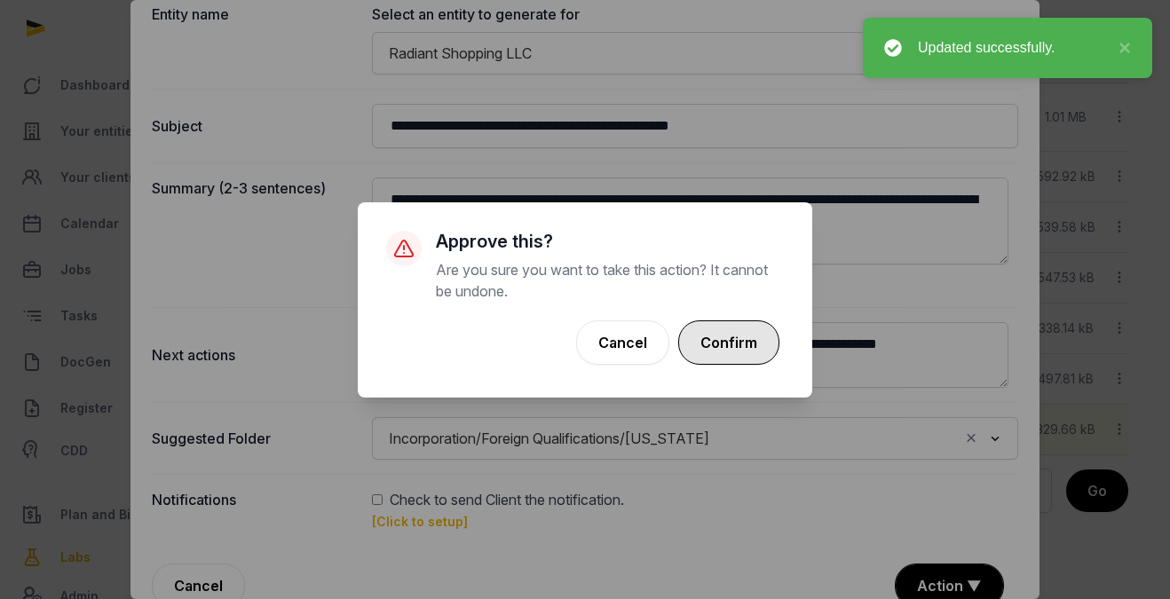
click at [729, 330] on button "Confirm" at bounding box center [728, 342] width 101 height 44
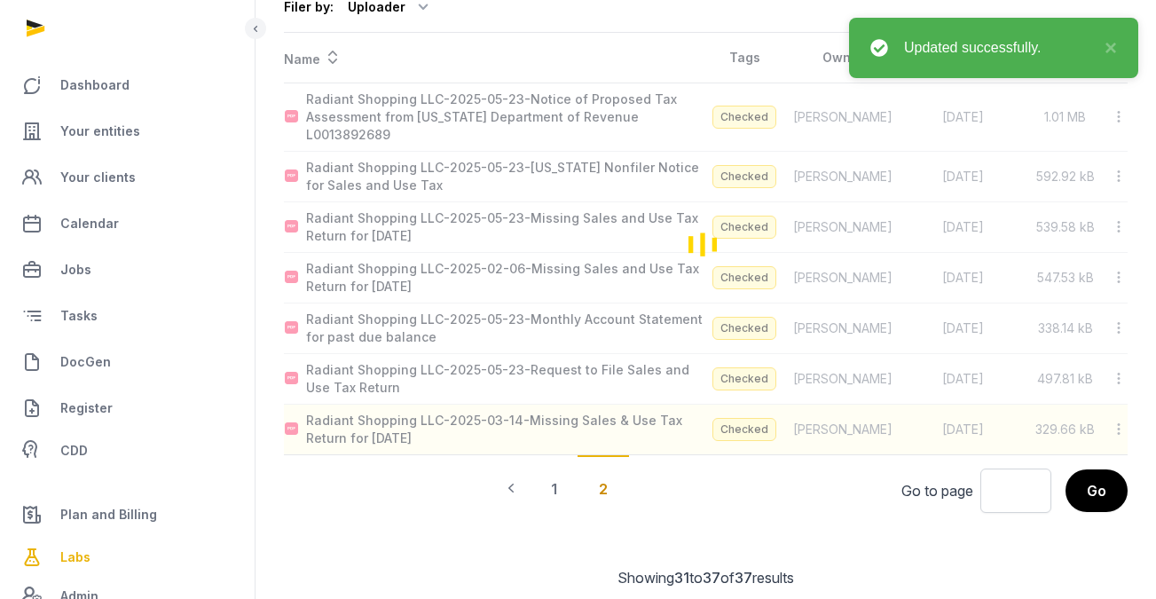
scroll to position [135, 0]
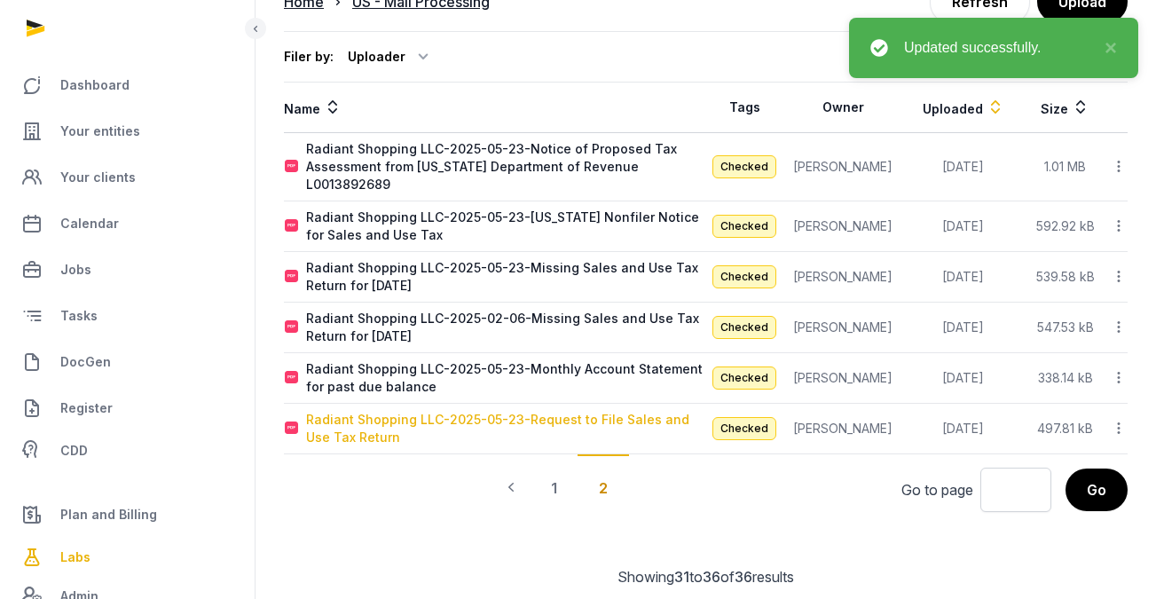
click at [680, 411] on div "Radiant Shopping LLC-2025-05-23-Request to File Sales and Use Tax Return" at bounding box center [505, 428] width 399 height 35
type input "**********"
type textarea "**********"
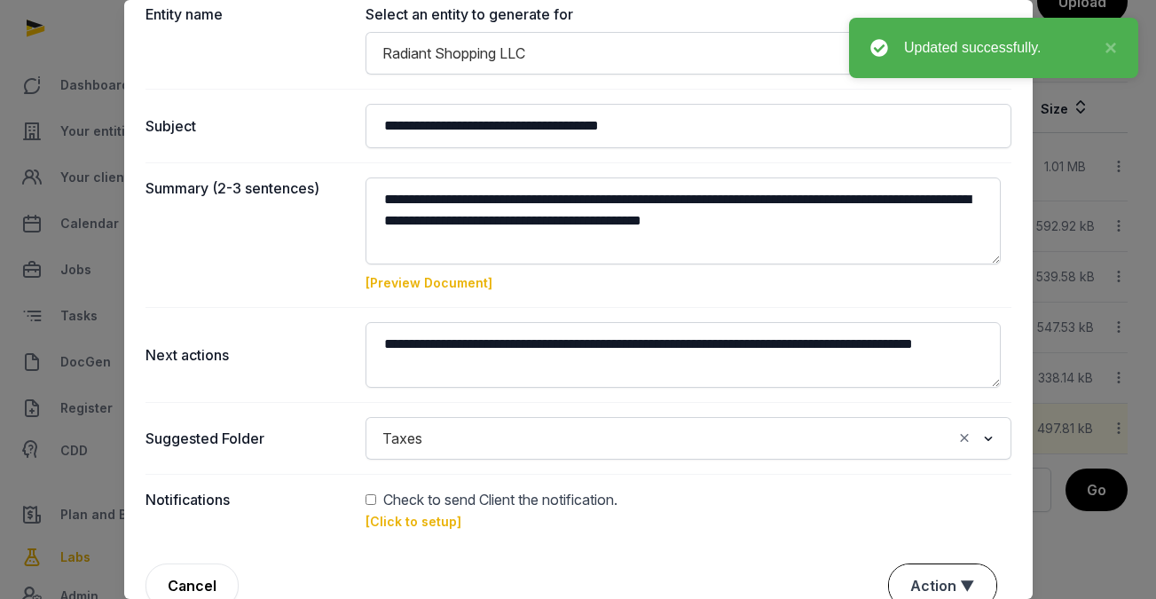
click at [930, 571] on button "Action ▼" at bounding box center [942, 585] width 107 height 43
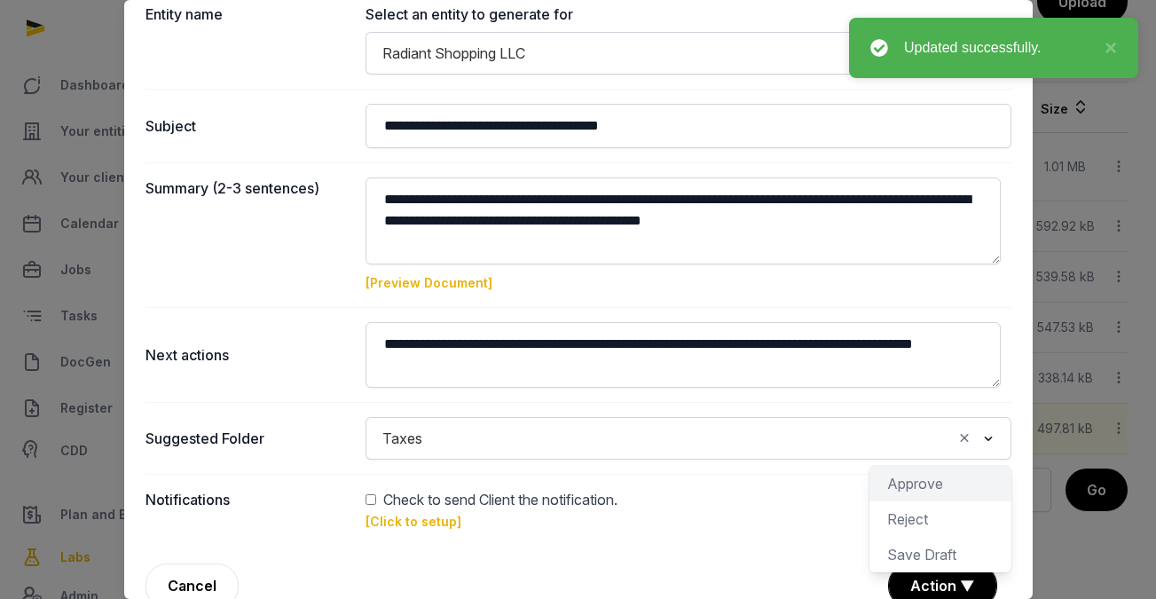
click at [892, 501] on div "Approve" at bounding box center [941, 518] width 142 height 35
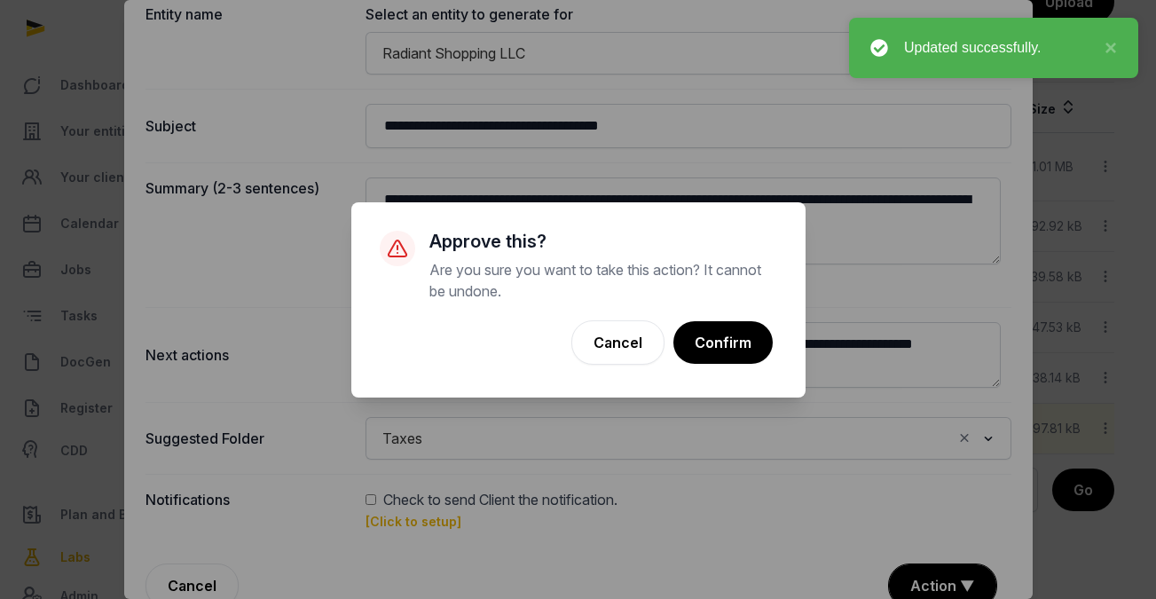
scroll to position [134, 0]
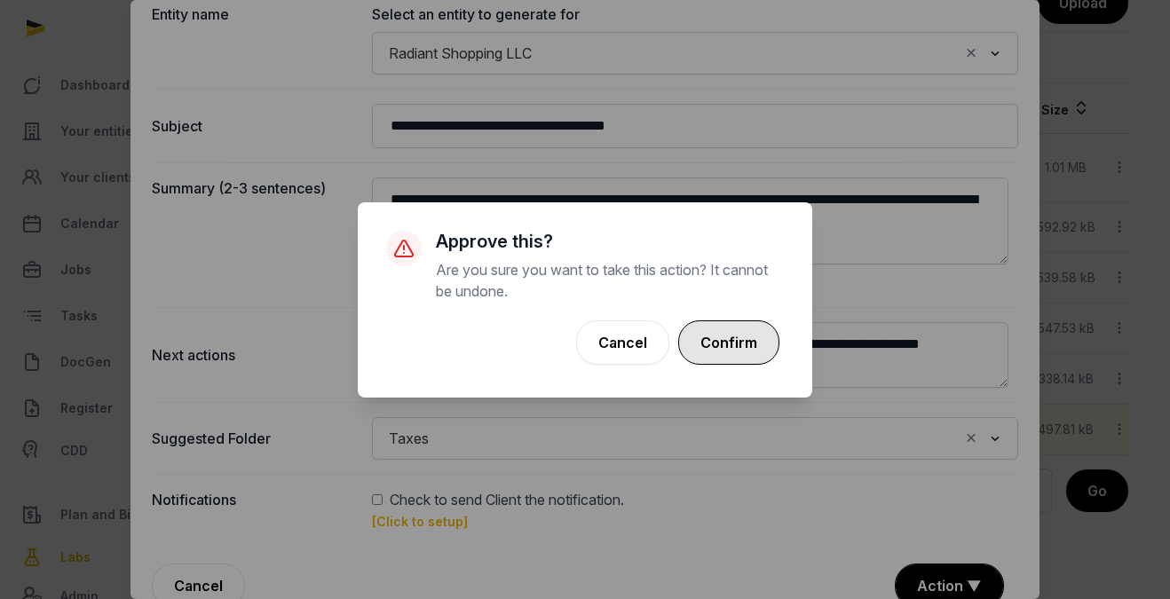
click at [743, 343] on button "Confirm" at bounding box center [728, 342] width 101 height 44
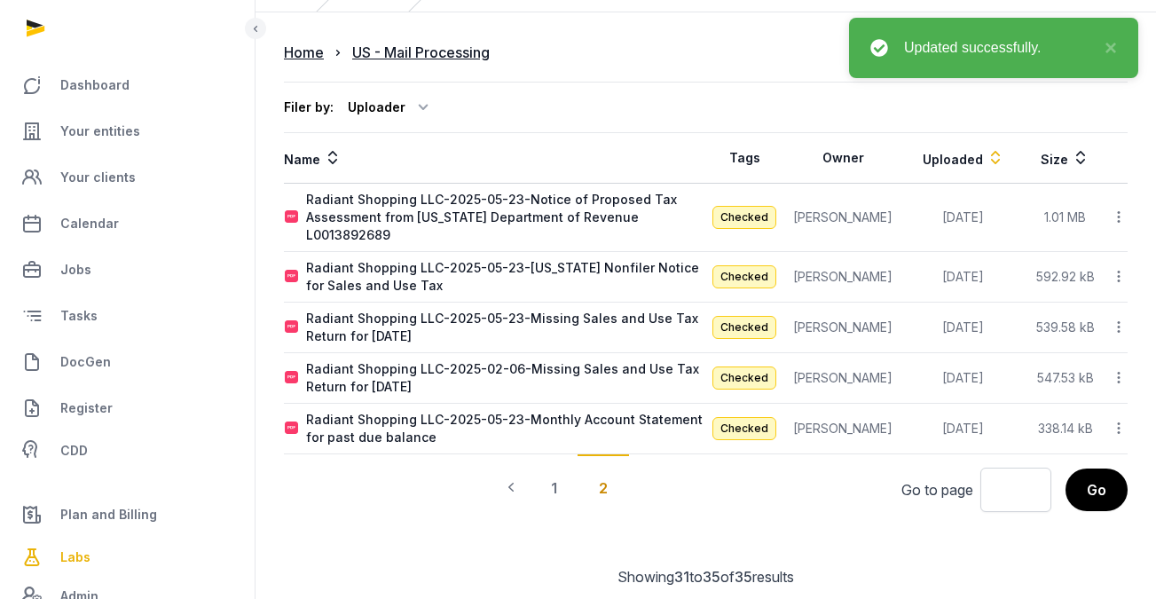
scroll to position [83, 0]
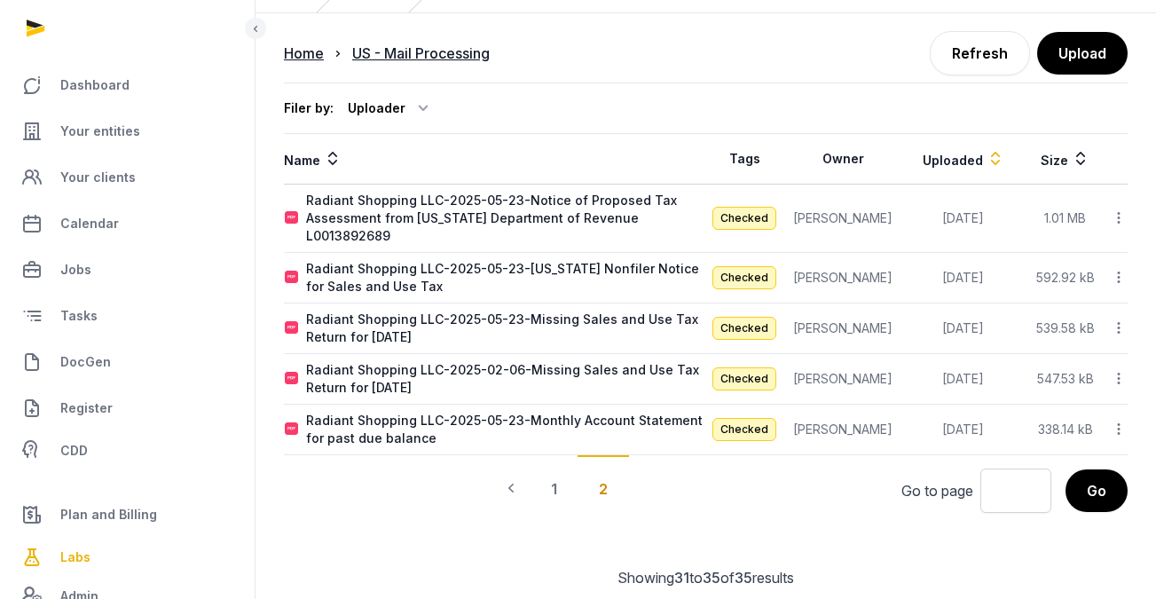
click at [1046, 420] on icon at bounding box center [1119, 429] width 16 height 19
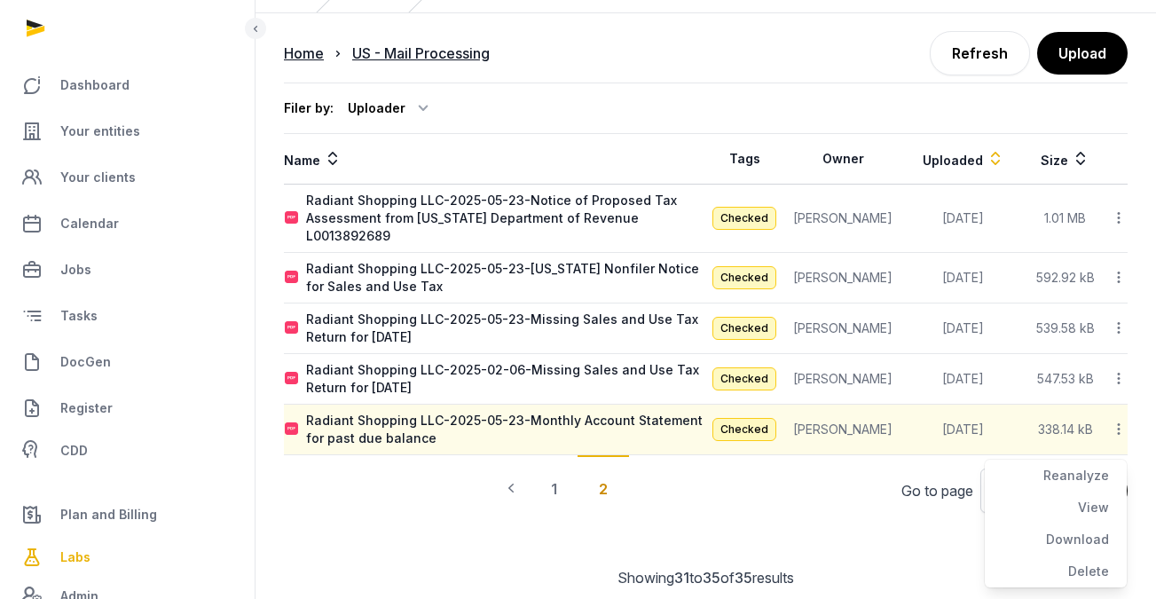
click at [902, 486] on div "Go to page Go" at bounding box center [996, 490] width 263 height 43
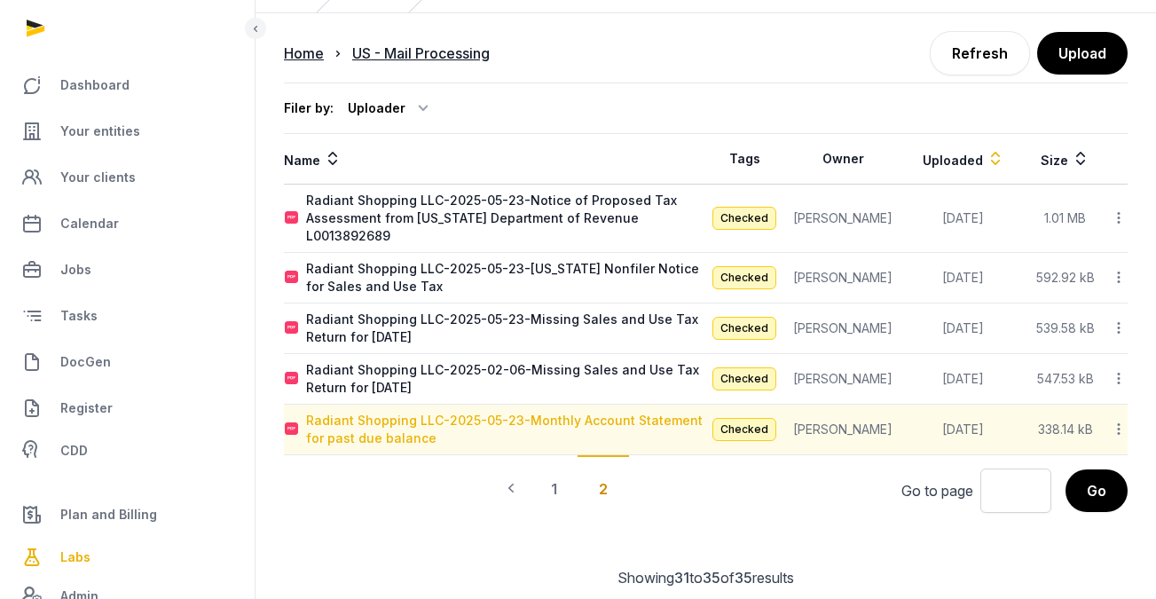
click at [598, 412] on div "Radiant Shopping LLC-2025-05-23-Monthly Account Statement for past due balance" at bounding box center [505, 429] width 399 height 35
type input "**********"
type textarea "**********"
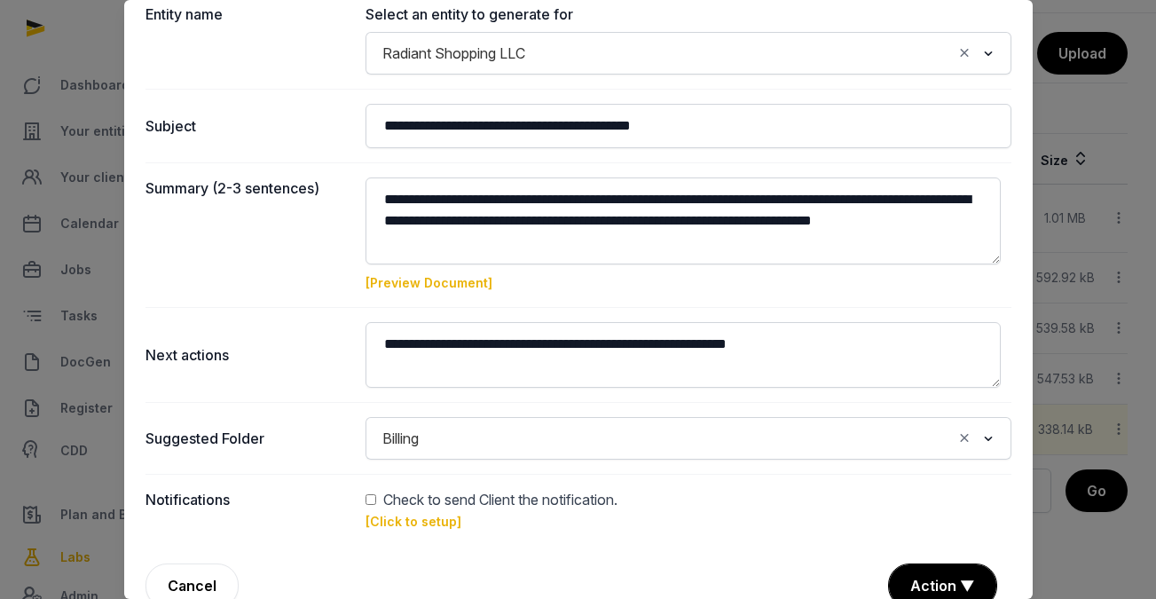
click at [454, 280] on link "[Preview Document]" at bounding box center [429, 282] width 127 height 15
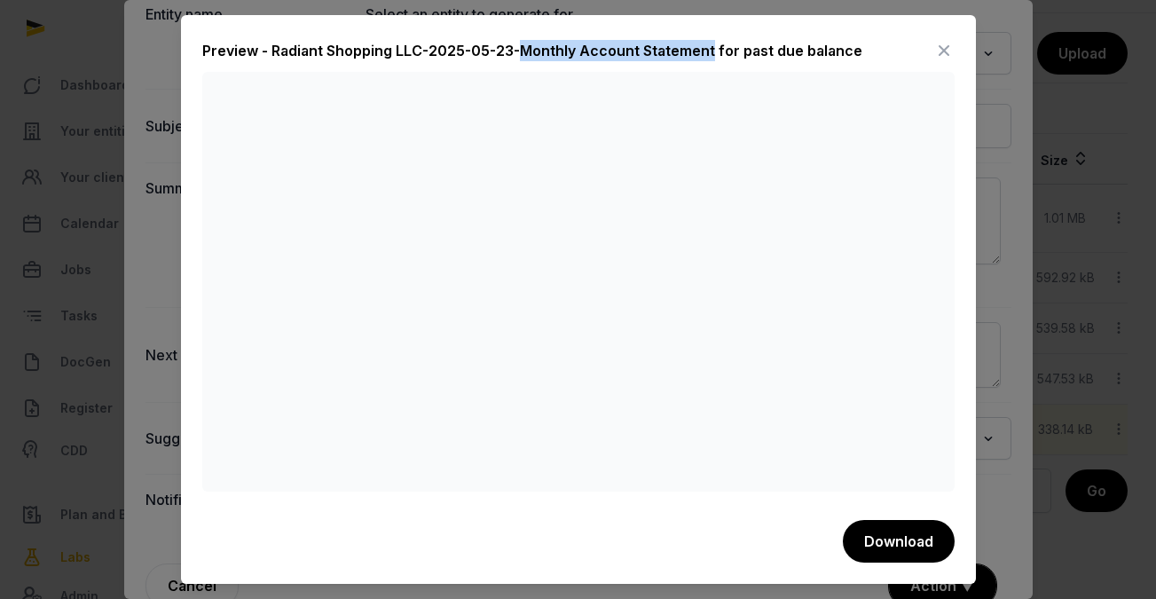
drag, startPoint x: 514, startPoint y: 49, endPoint x: 698, endPoint y: 47, distance: 184.6
click at [698, 47] on div "Preview - Radiant Shopping LLC-2025-05-23-Monthly Account Statement for past du…" at bounding box center [532, 50] width 660 height 21
copy div "Monthly Account Statement"
click at [976, 411] on div at bounding box center [578, 299] width 1156 height 599
click at [934, 51] on icon at bounding box center [944, 50] width 21 height 28
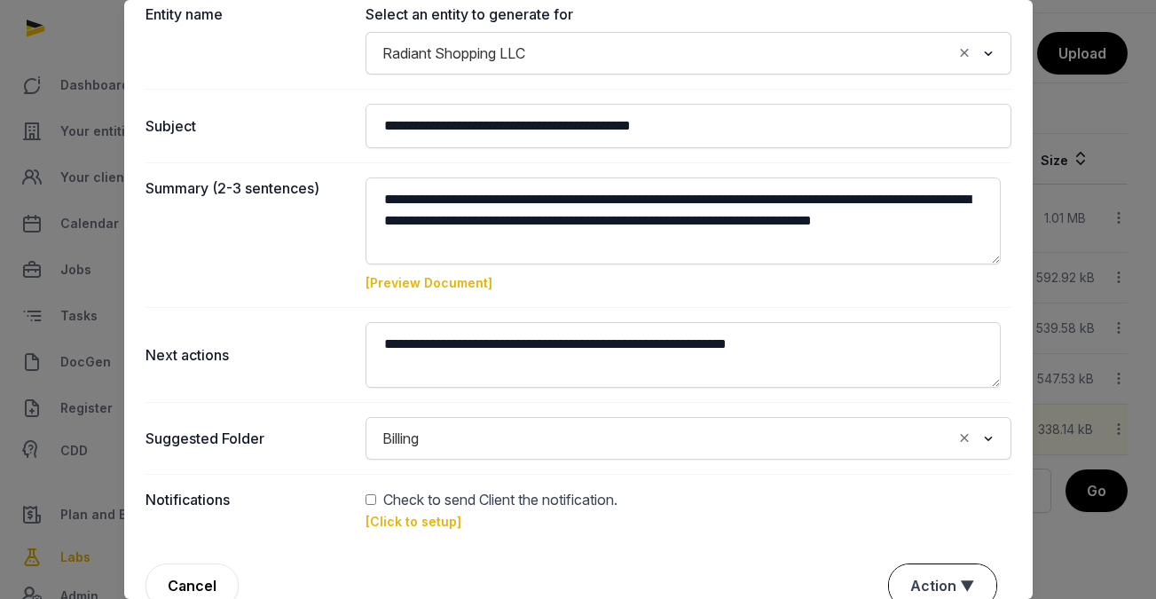
click at [934, 576] on button "Action ▼" at bounding box center [942, 585] width 107 height 43
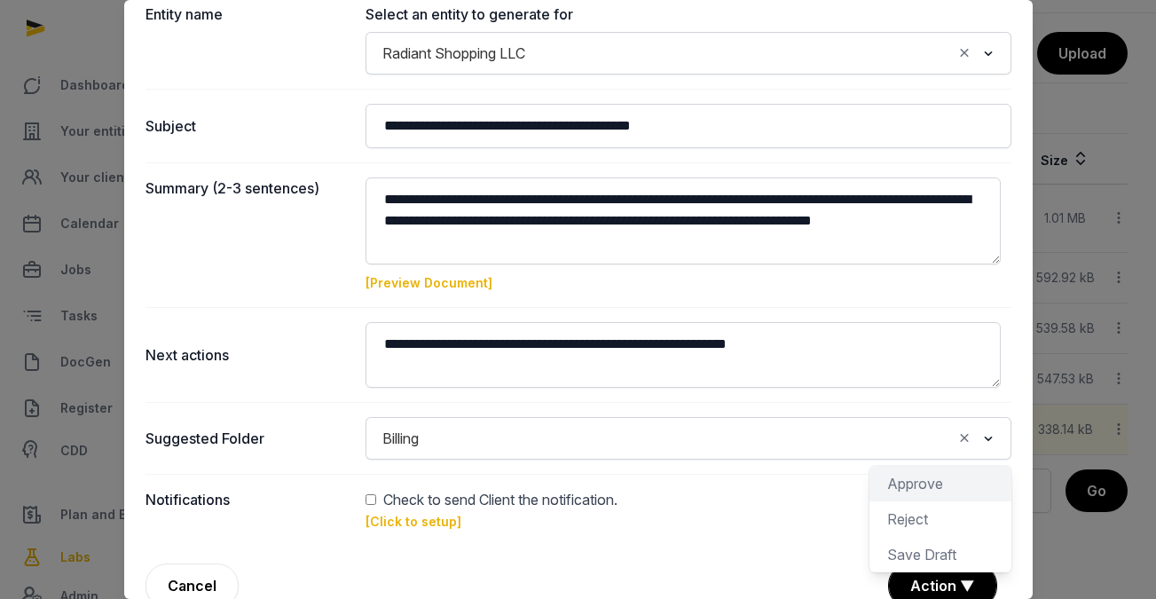
click at [931, 501] on div "Approve" at bounding box center [941, 518] width 142 height 35
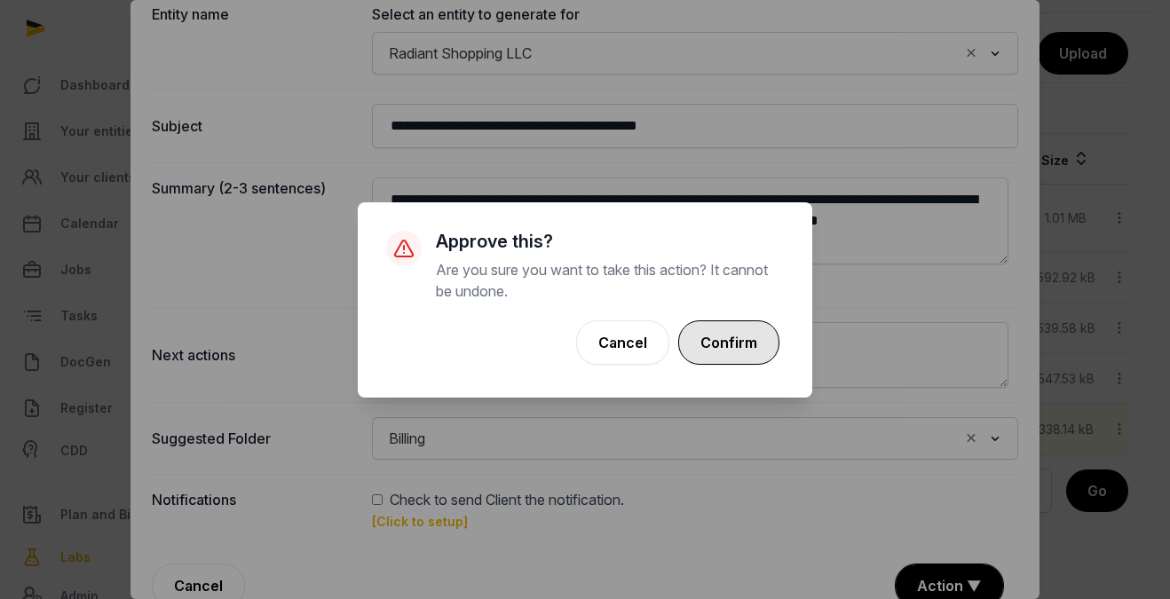
click at [775, 348] on button "Confirm" at bounding box center [728, 342] width 101 height 44
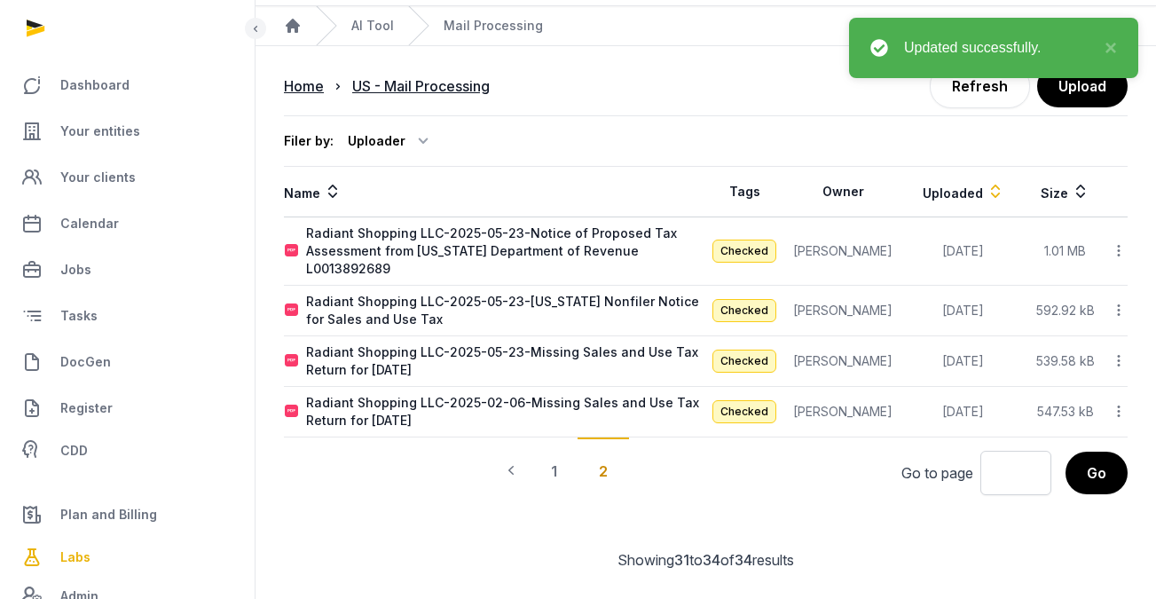
scroll to position [34, 0]
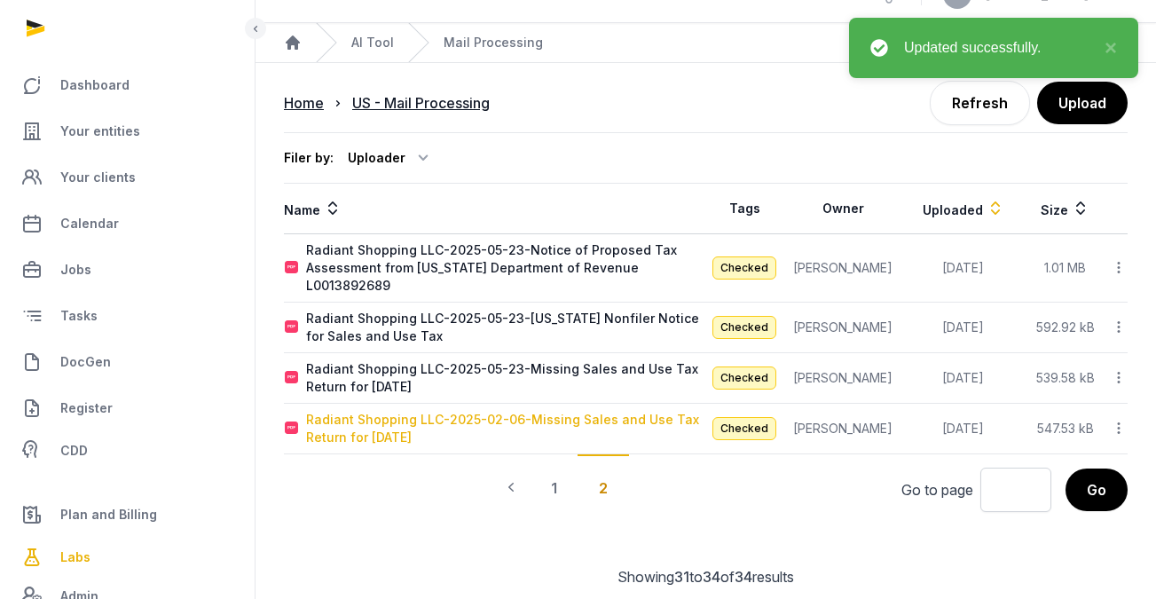
click at [619, 411] on div "Radiant Shopping LLC-2025-02-06-Missing Sales and Use Tax Return for [DATE]" at bounding box center [505, 428] width 399 height 35
type input "**********"
type textarea "**********"
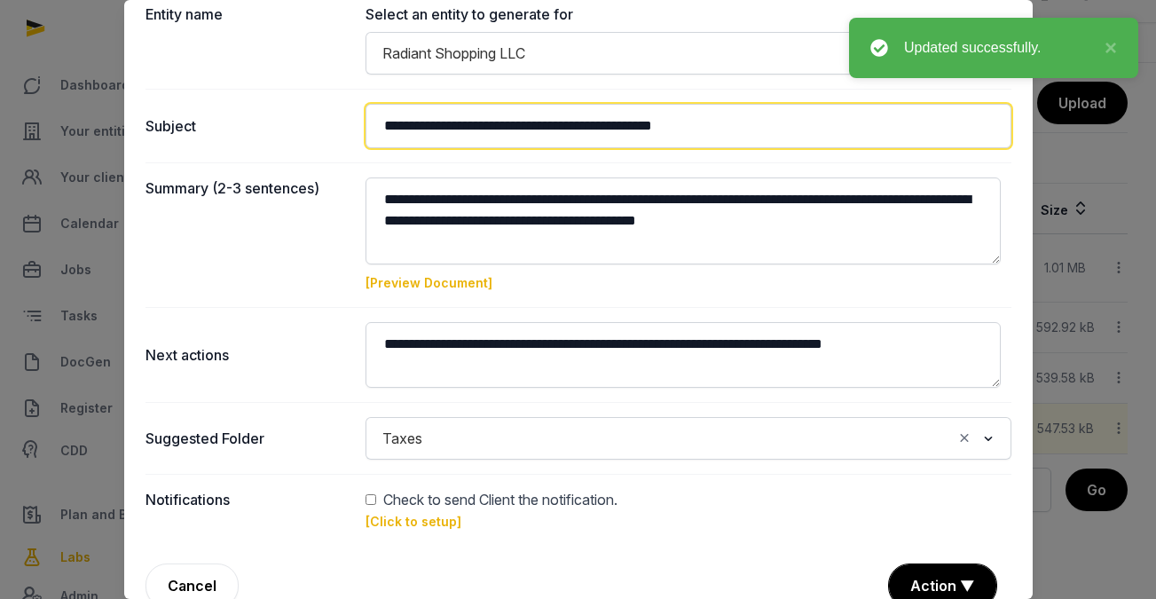
click at [500, 120] on input "**********" at bounding box center [689, 126] width 646 height 44
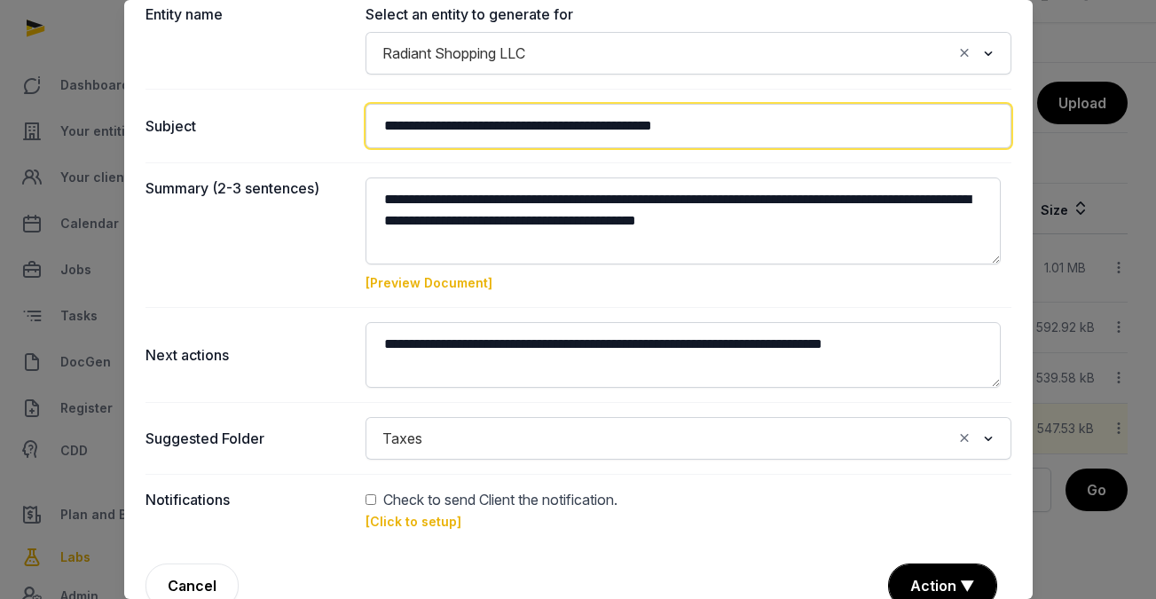
scroll to position [33, 0]
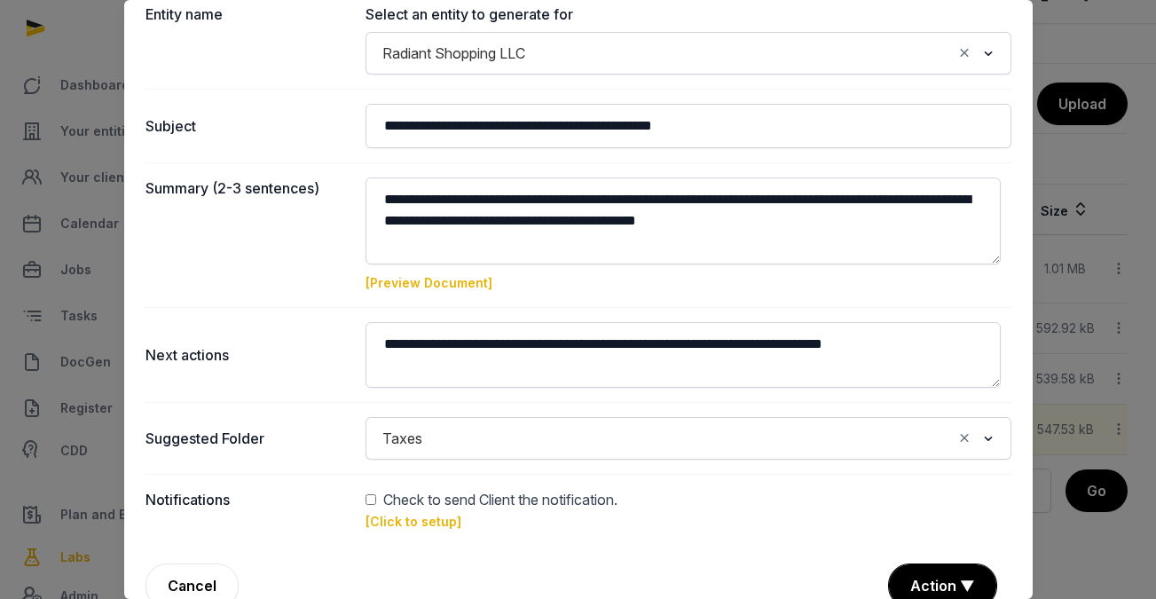
click at [446, 280] on link "[Preview Document]" at bounding box center [429, 282] width 127 height 15
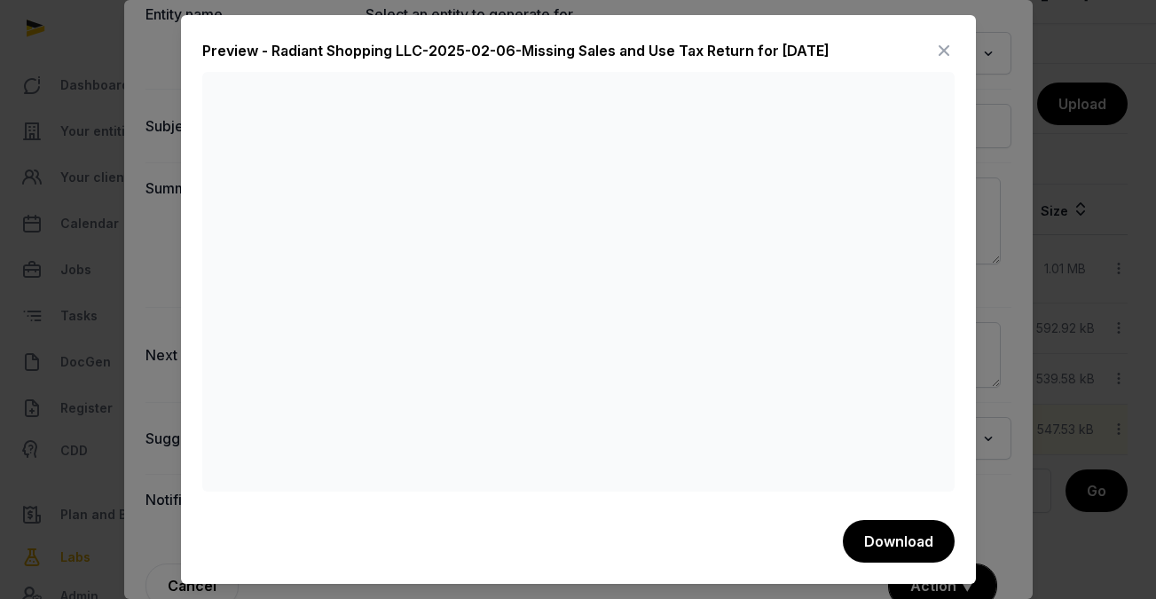
click at [939, 58] on icon at bounding box center [944, 50] width 21 height 28
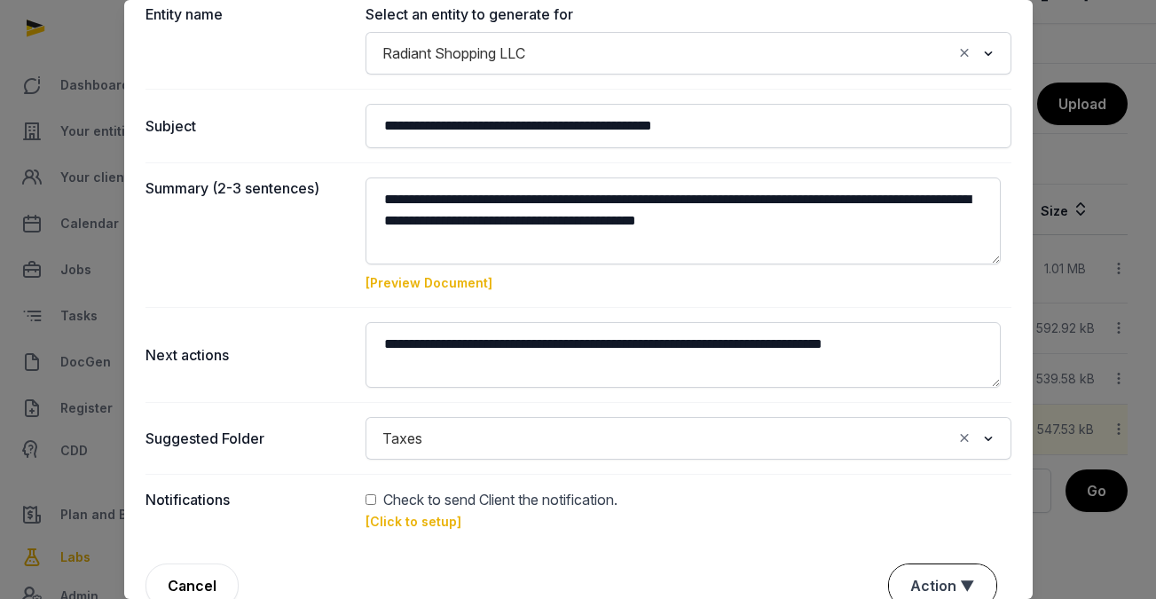
click at [922, 584] on button "Action ▼" at bounding box center [942, 585] width 107 height 43
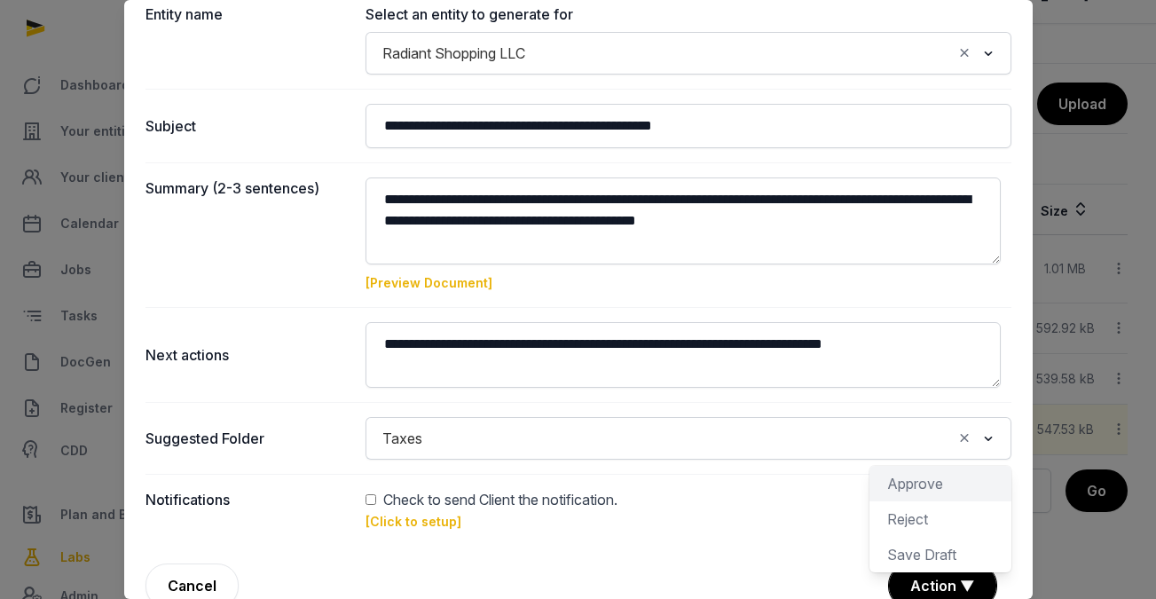
click at [939, 501] on div "Approve" at bounding box center [941, 518] width 142 height 35
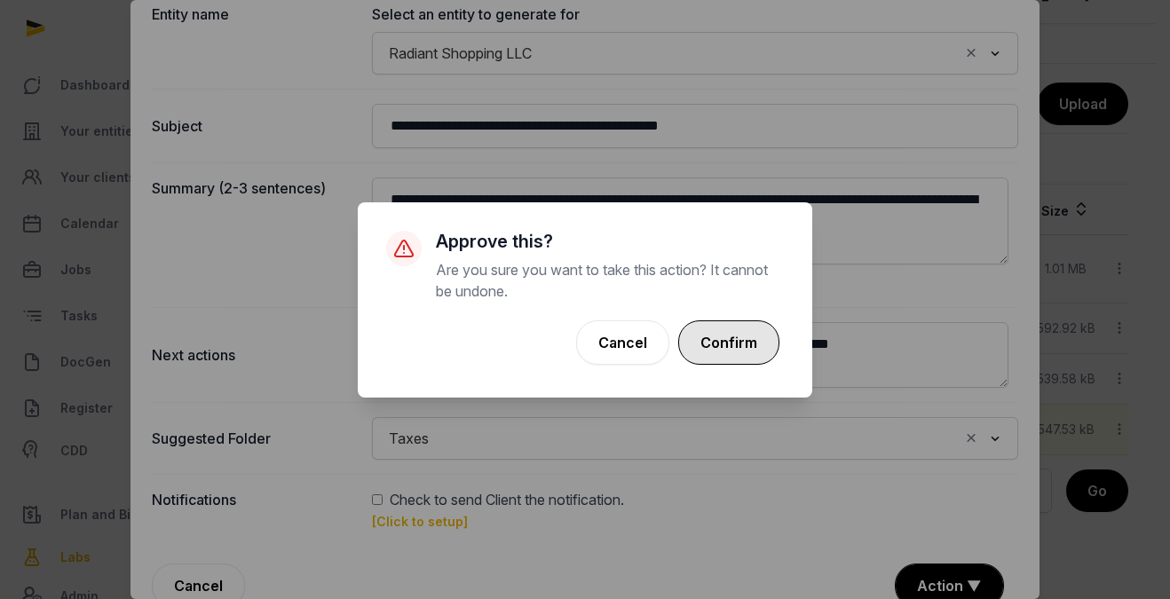
click at [735, 348] on button "Confirm" at bounding box center [728, 342] width 101 height 44
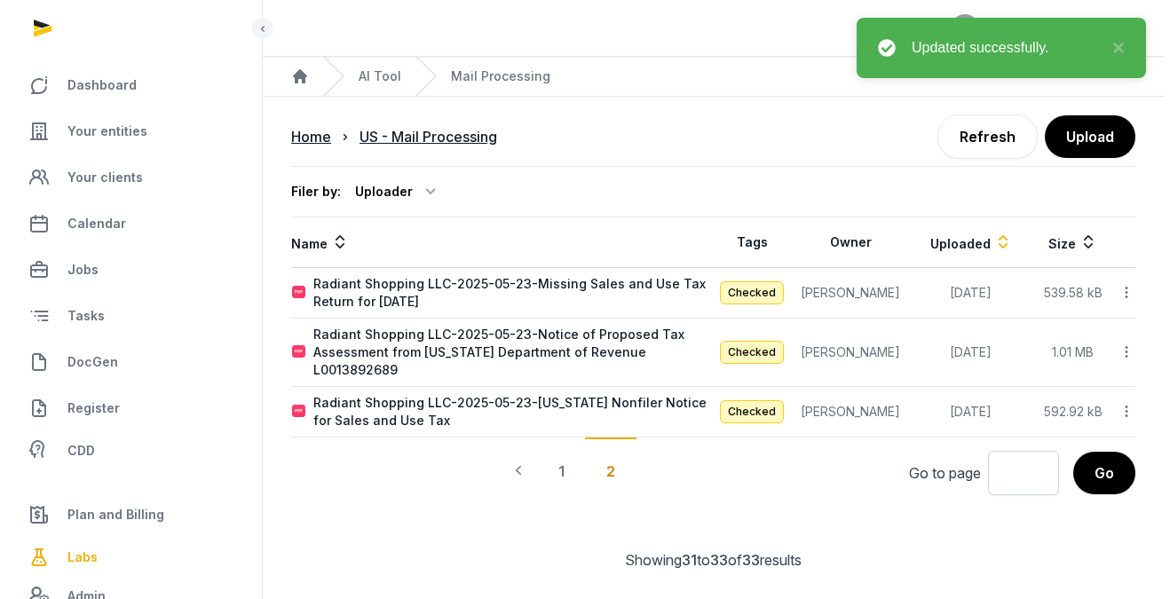
scroll to position [0, 0]
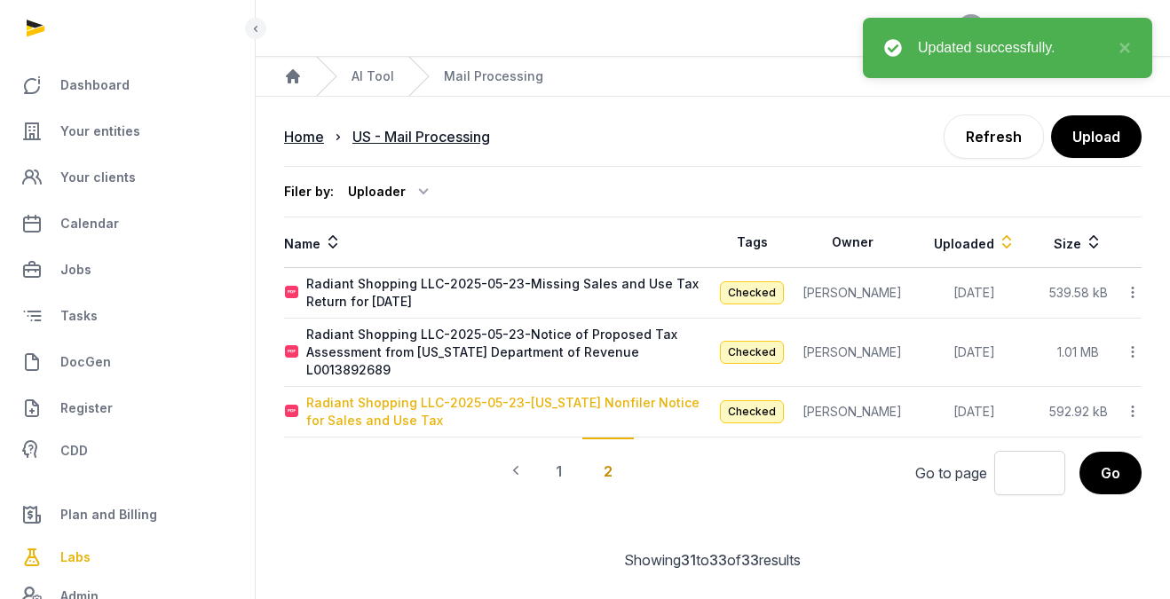
click at [591, 394] on div "Radiant Shopping LLC-2025-05-23-[US_STATE] Nonfiler Notice for Sales and Use Tax" at bounding box center [509, 411] width 406 height 35
type input "**********"
type textarea "**********"
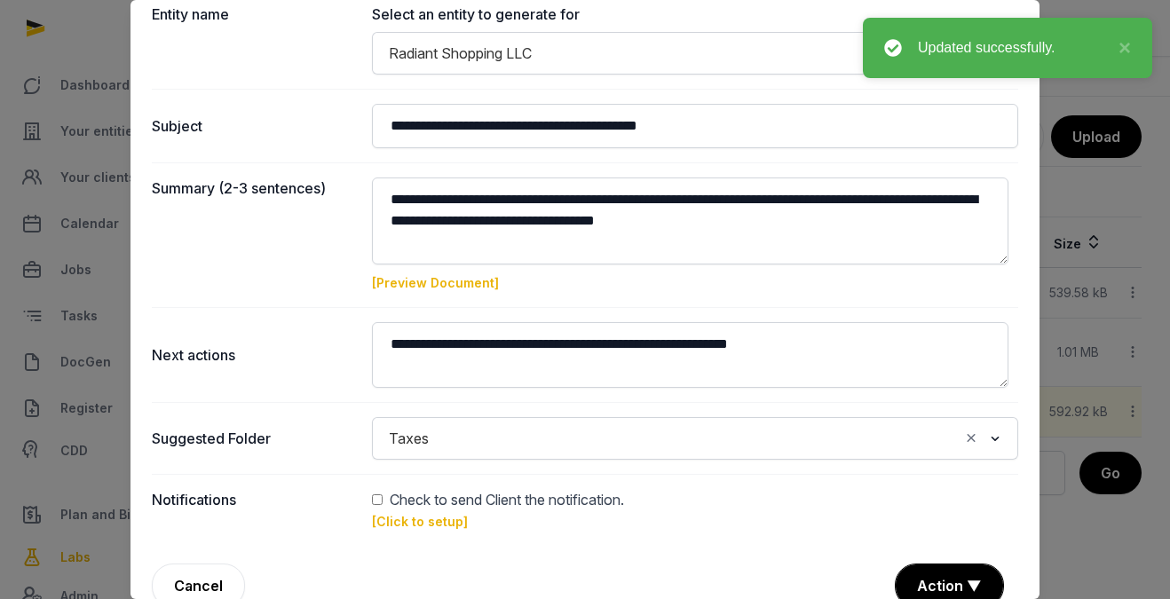
click at [468, 279] on link "[Preview Document]" at bounding box center [435, 282] width 127 height 15
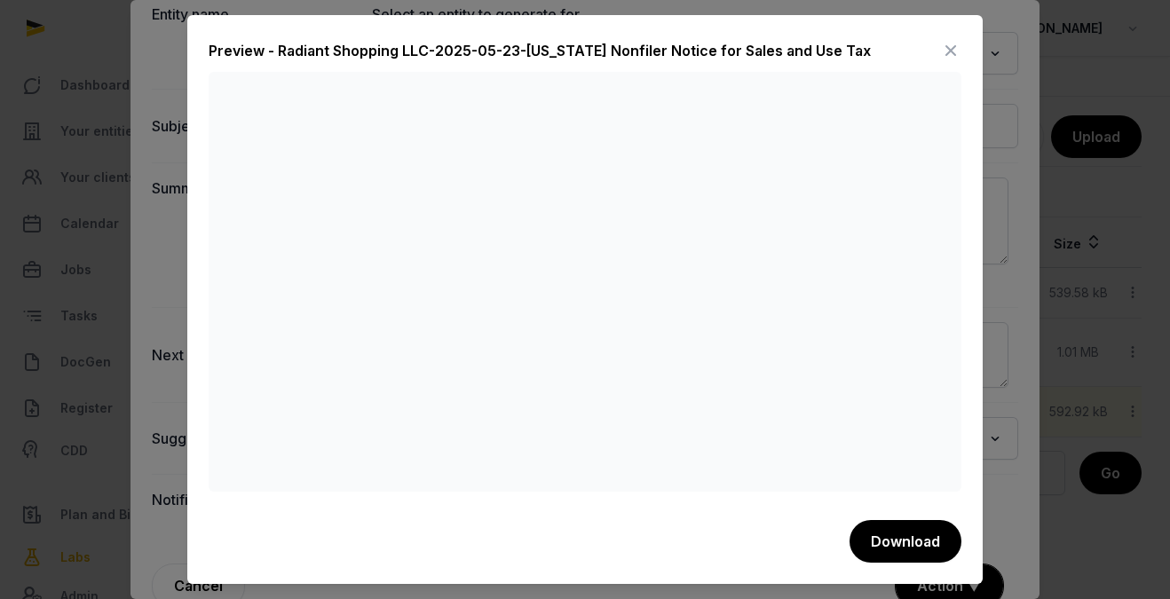
click at [945, 43] on icon at bounding box center [950, 50] width 21 height 28
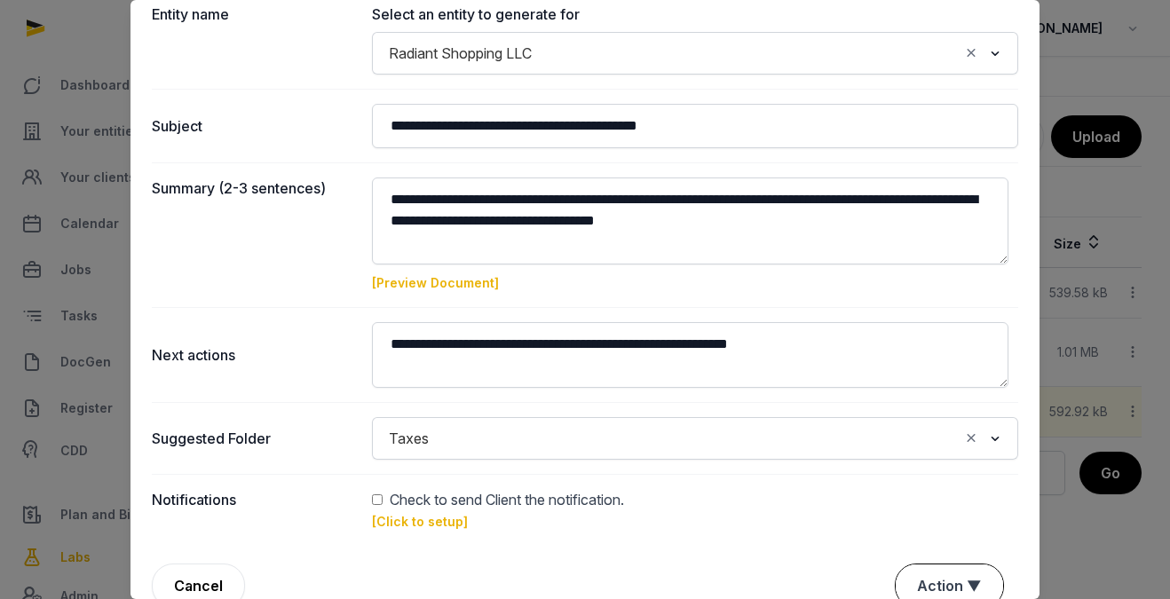
click at [961, 585] on button "Action ▼" at bounding box center [948, 585] width 107 height 43
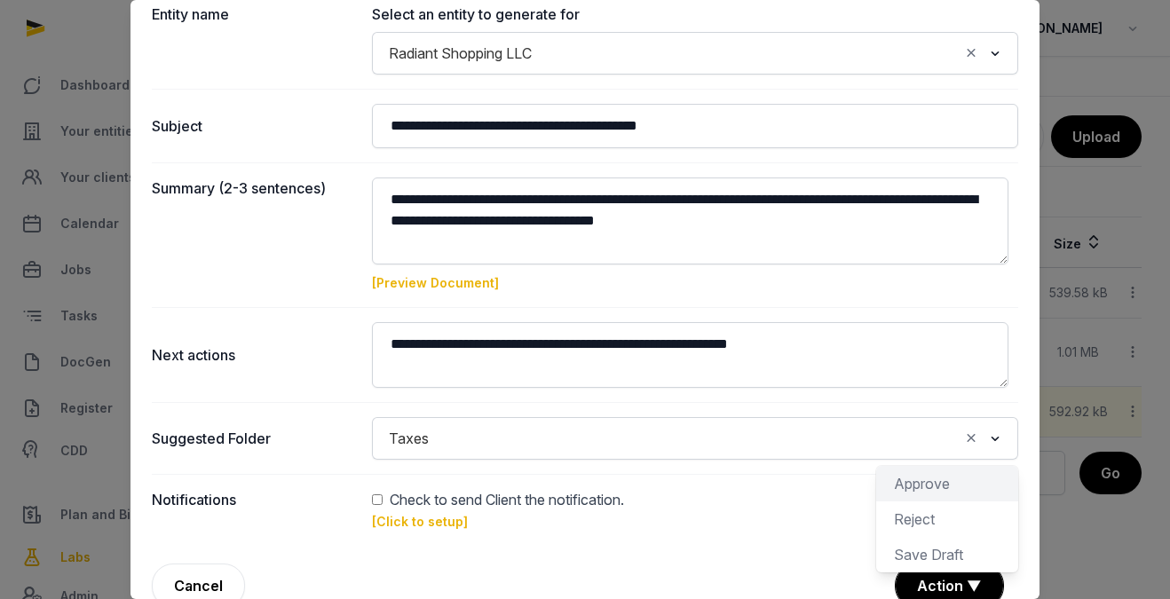
click at [933, 501] on div "Approve" at bounding box center [947, 518] width 142 height 35
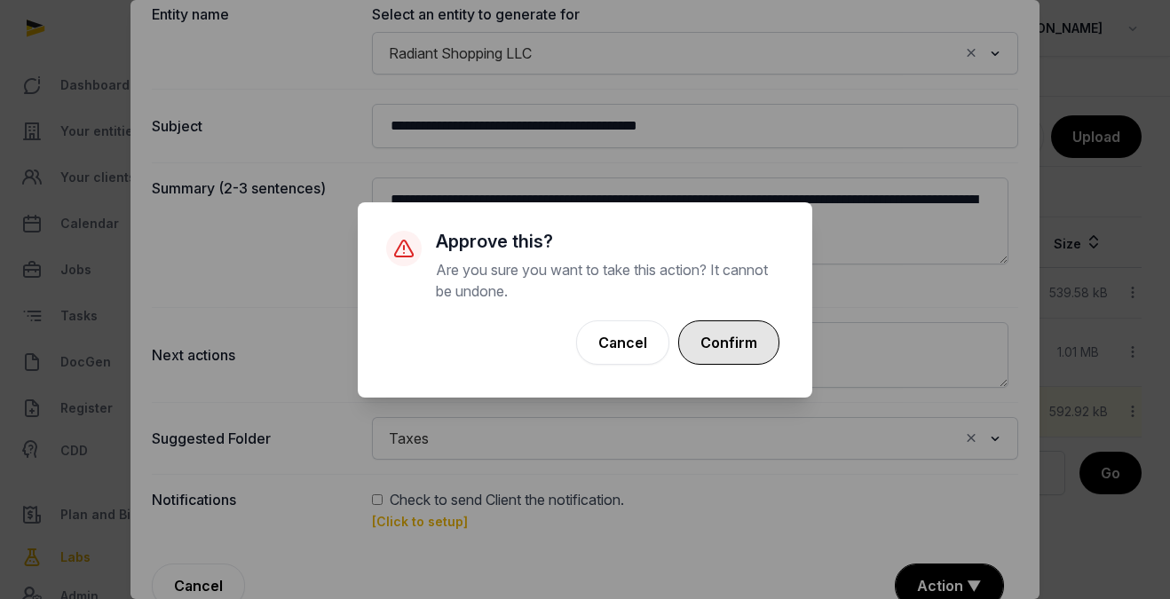
click at [721, 323] on button "Confirm" at bounding box center [728, 342] width 101 height 44
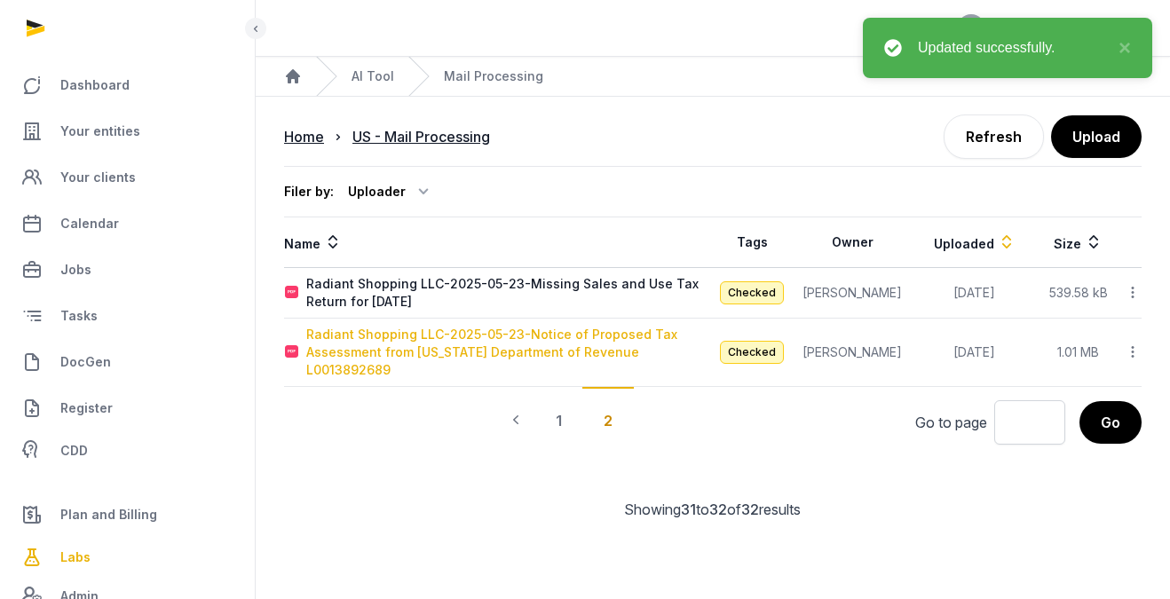
click at [635, 335] on div "Radiant Shopping LLC-2025-05-23-Notice of Proposed Tax Assessment from [US_STAT…" at bounding box center [509, 352] width 406 height 53
type input "**********"
type textarea "**********"
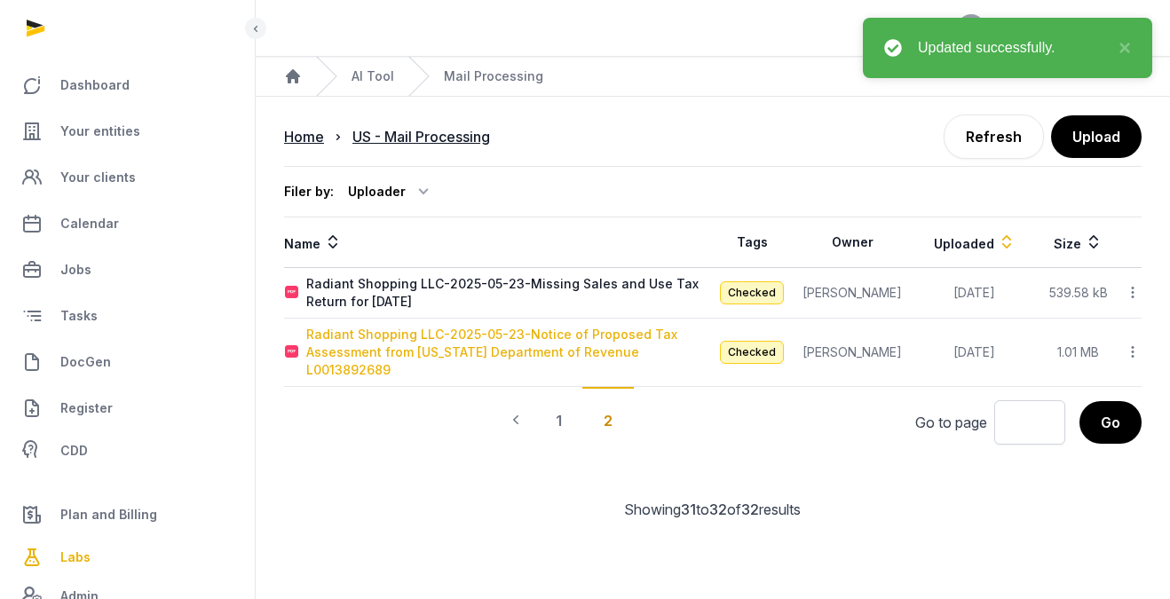
type input "**********"
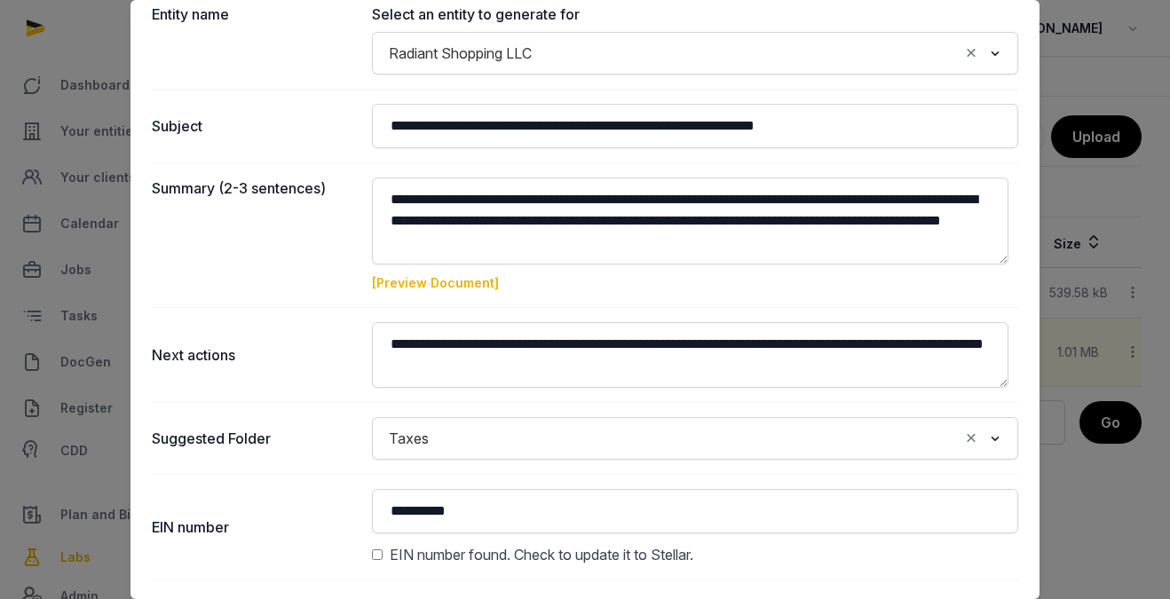
scroll to position [306, 0]
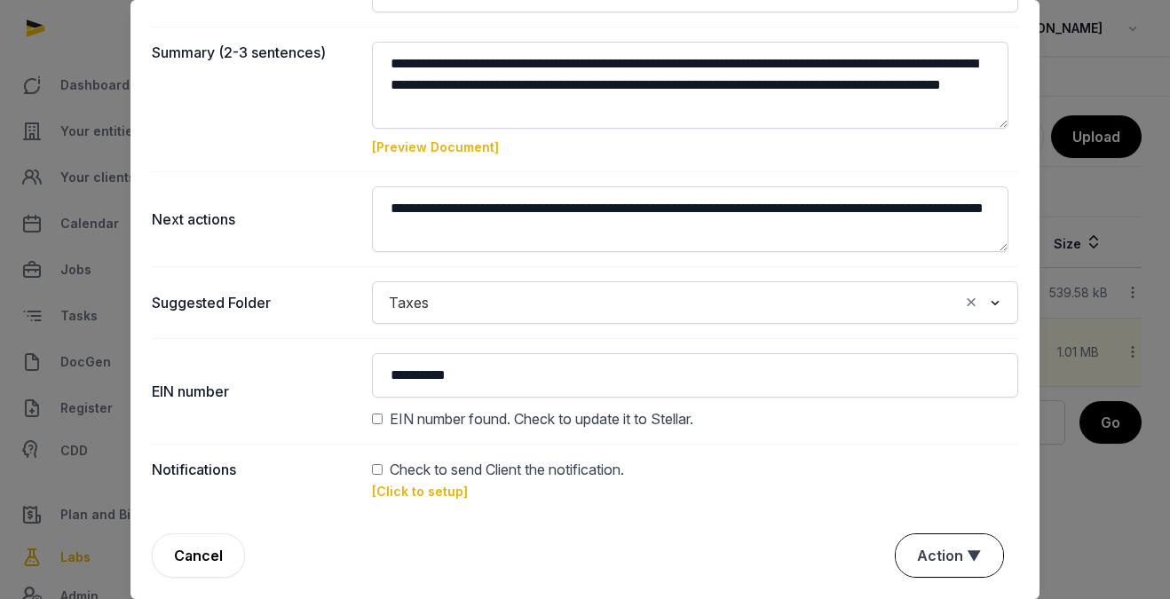
click at [969, 541] on button "Action ▼" at bounding box center [948, 555] width 107 height 43
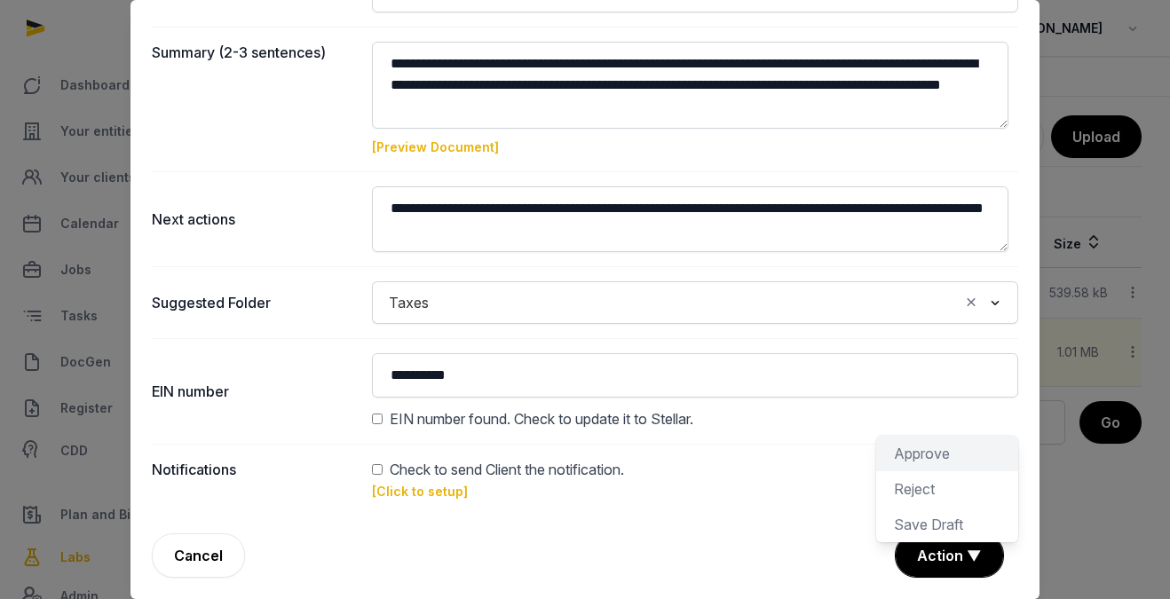
click at [923, 471] on div "Approve" at bounding box center [947, 488] width 142 height 35
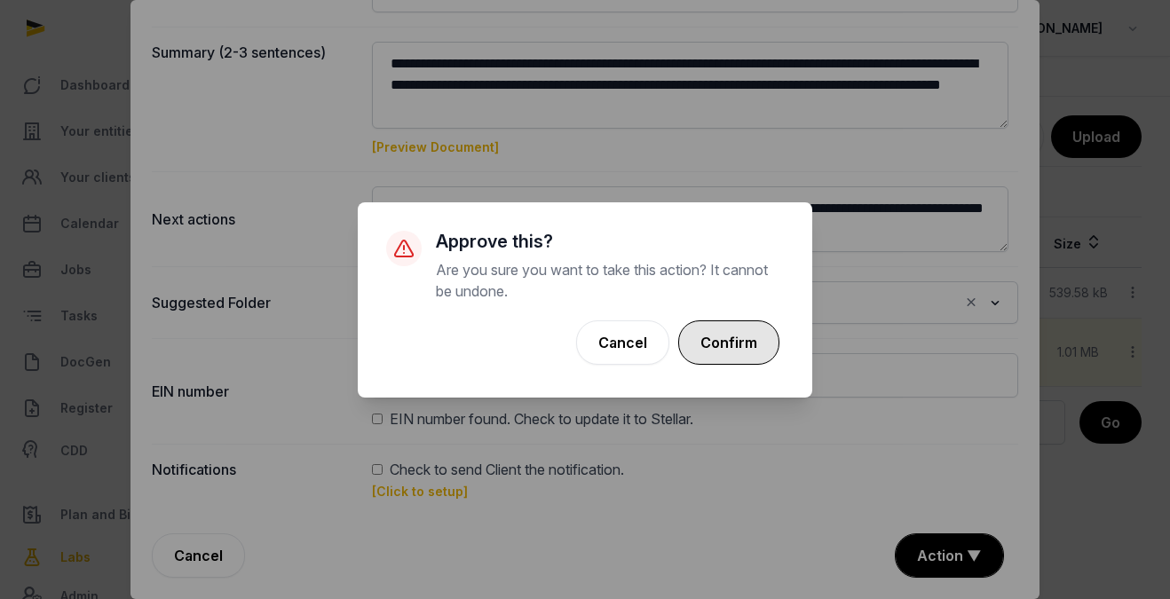
click at [753, 335] on button "Confirm" at bounding box center [728, 342] width 101 height 44
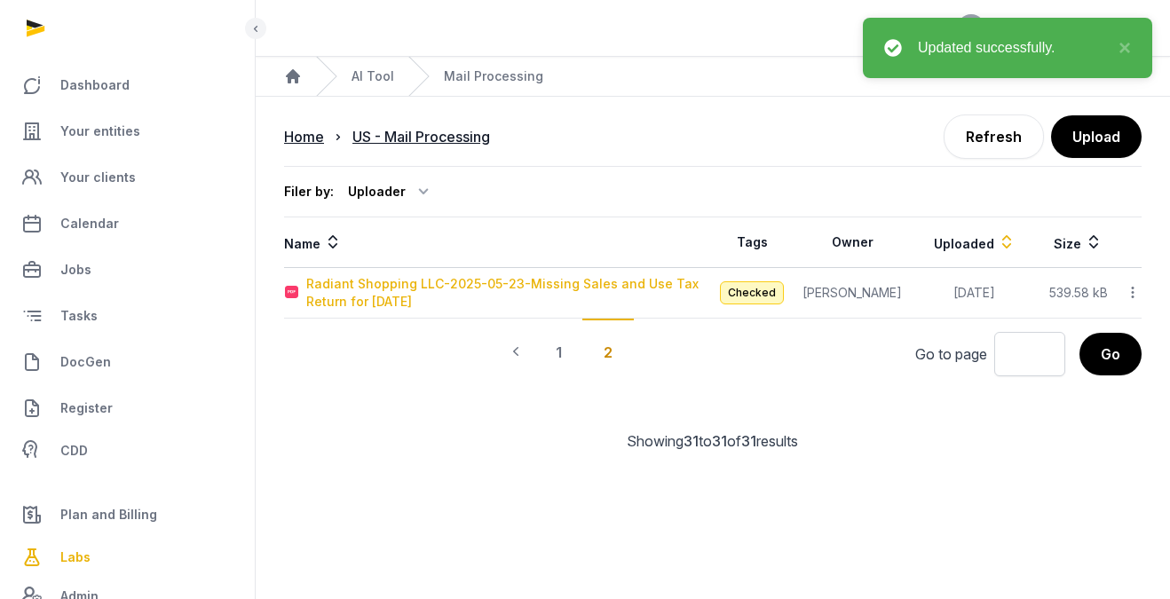
click at [589, 288] on div "Radiant Shopping LLC-2025-05-23-Missing Sales and Use Tax Return for [DATE]" at bounding box center [509, 292] width 406 height 35
type input "**********"
type textarea "**********"
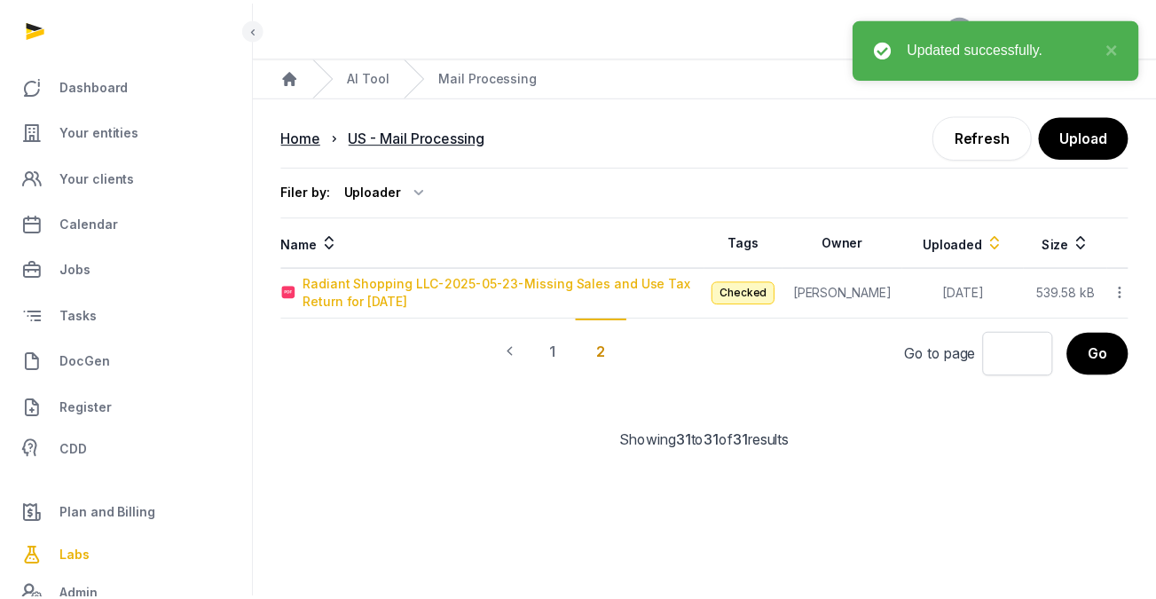
scroll to position [201, 0]
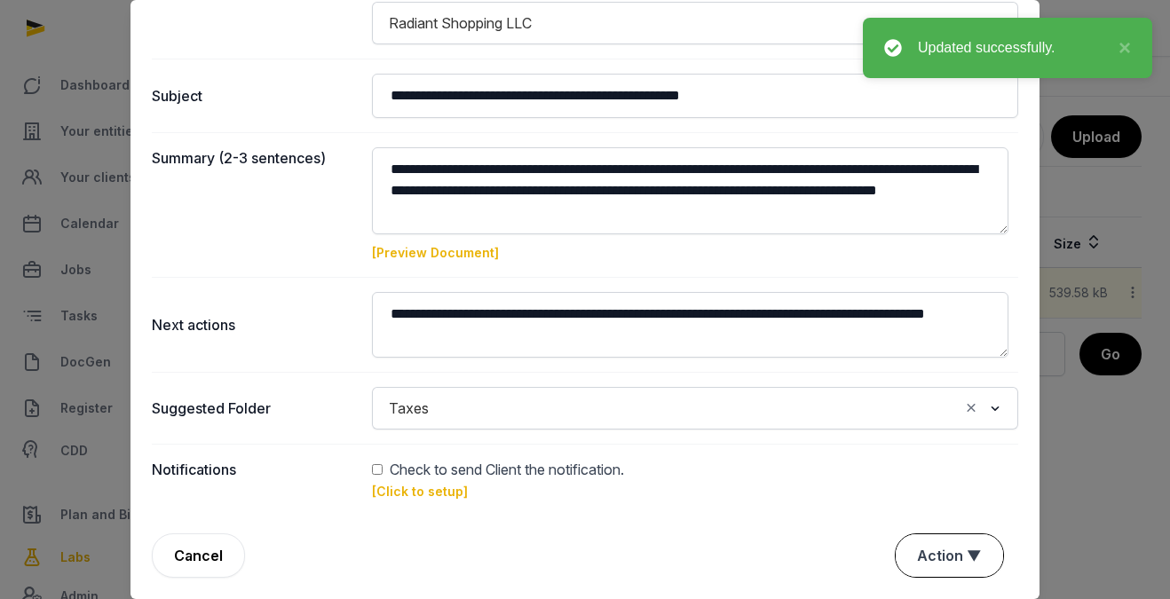
click at [920, 547] on button "Action ▼" at bounding box center [948, 555] width 107 height 43
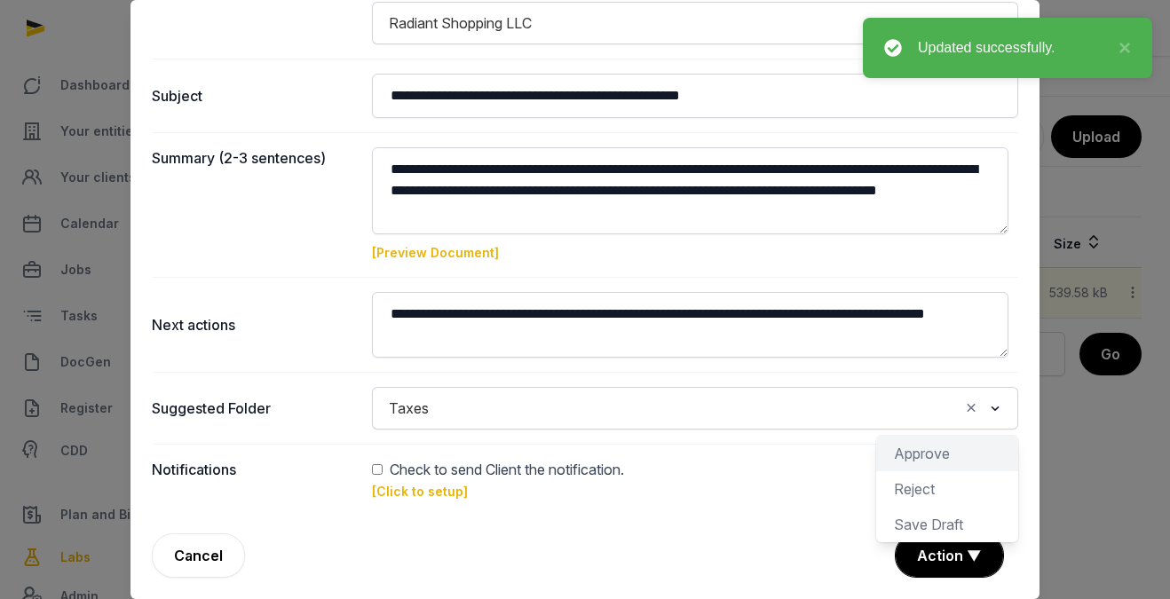
click at [889, 471] on div "Approve" at bounding box center [947, 488] width 142 height 35
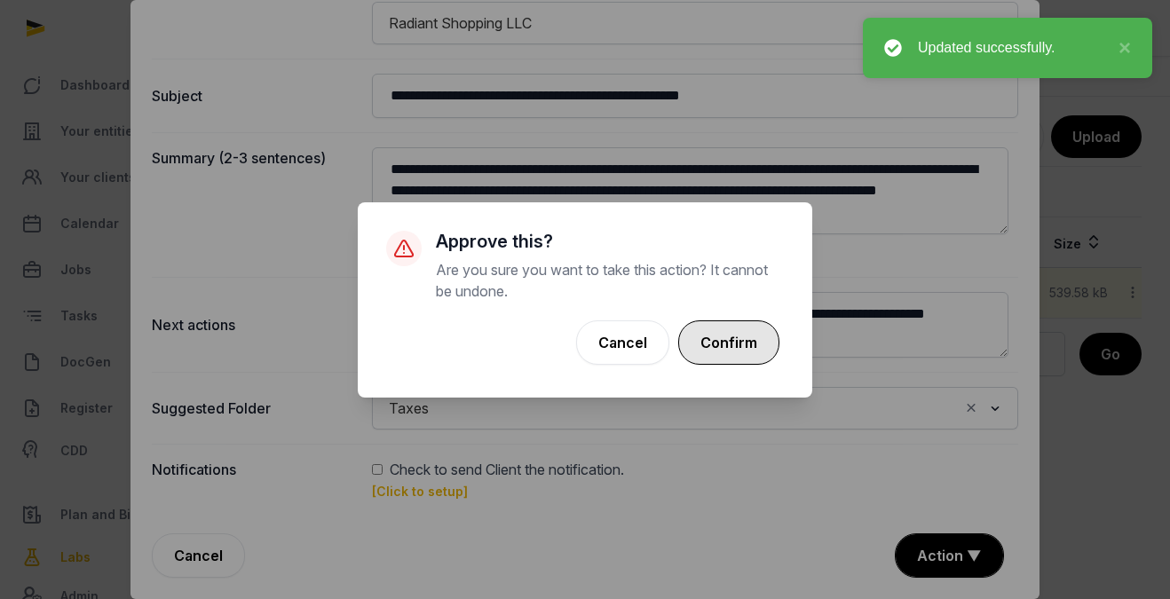
click at [735, 354] on button "Confirm" at bounding box center [728, 342] width 101 height 44
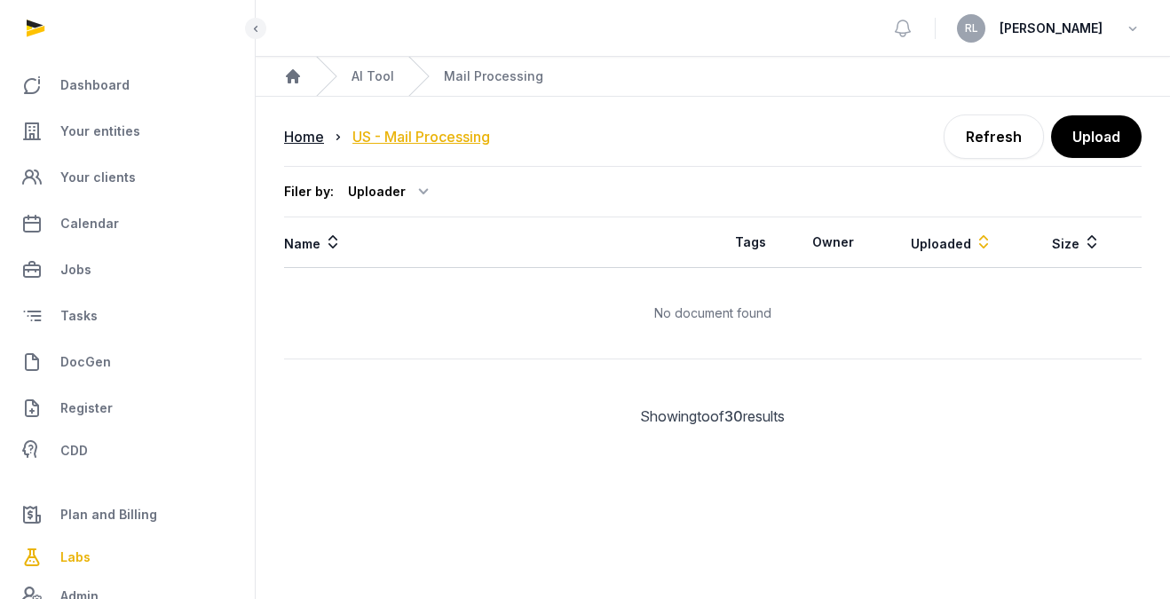
click at [437, 140] on div "US - Mail Processing" at bounding box center [421, 136] width 138 height 21
click at [462, 138] on div "US - Mail Processing" at bounding box center [421, 136] width 138 height 21
click at [304, 139] on div "Home" at bounding box center [304, 136] width 40 height 21
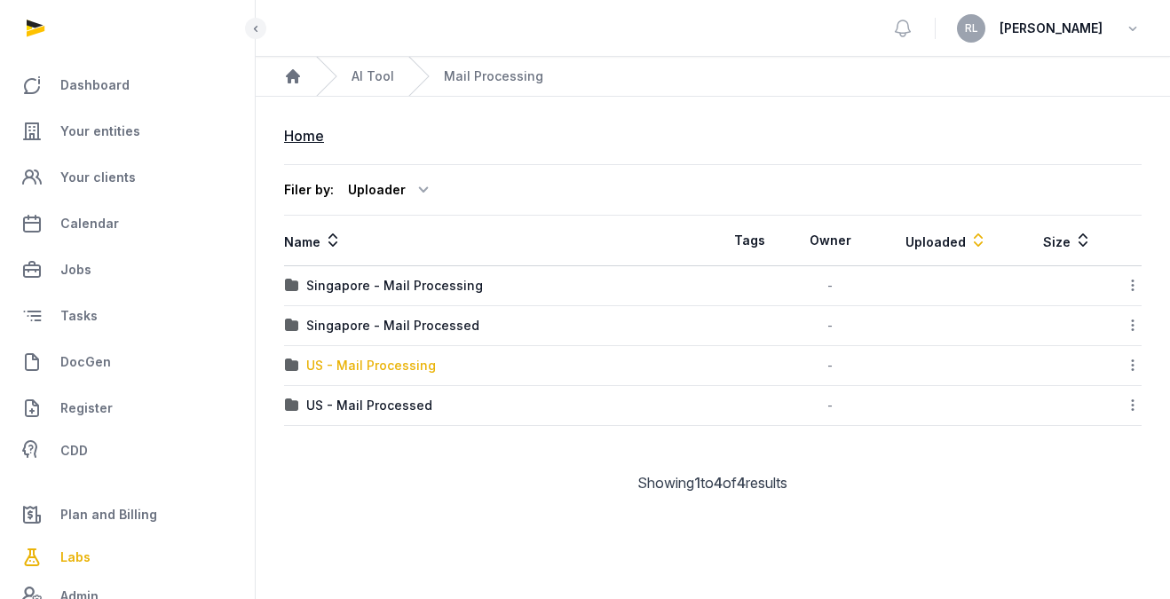
click at [401, 361] on div "US - Mail Processing" at bounding box center [371, 366] width 130 height 18
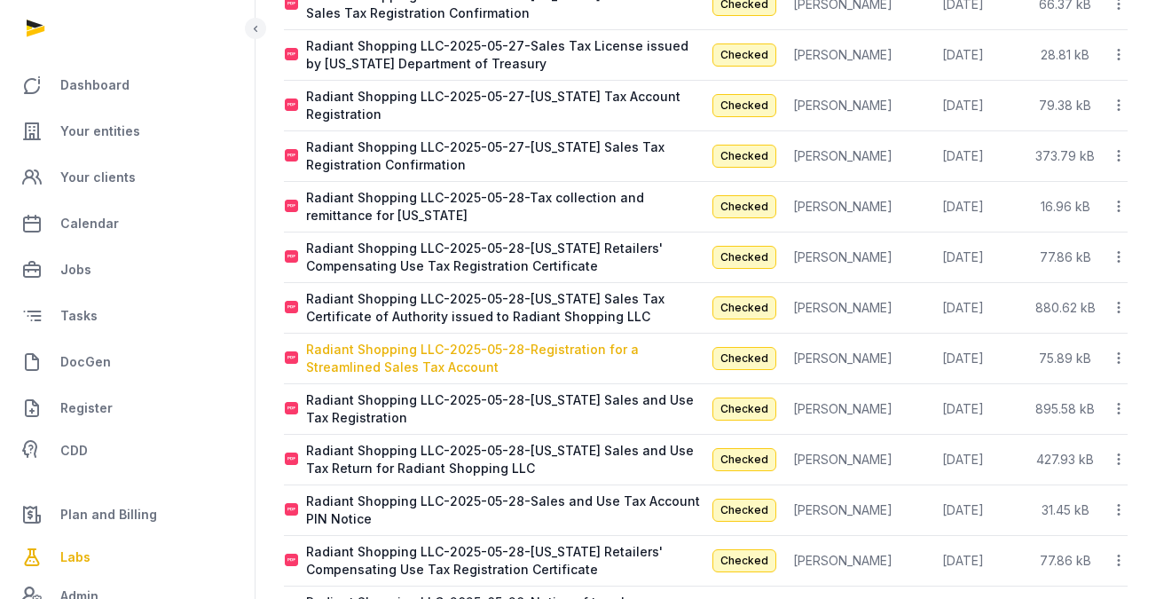
scroll to position [1240, 0]
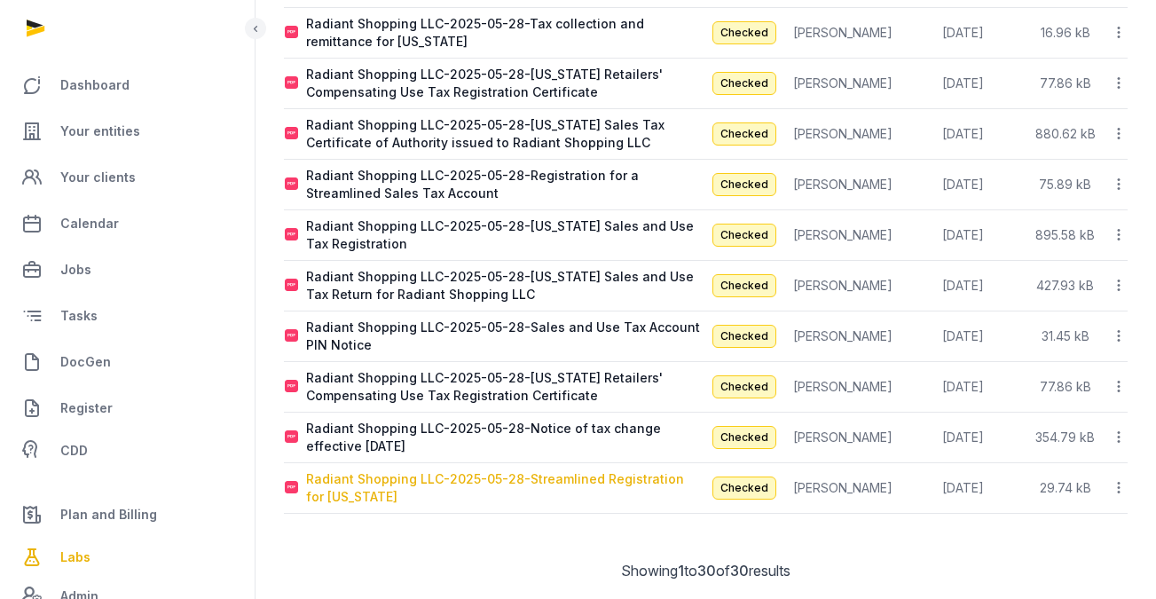
click at [635, 471] on div "Radiant Shopping LLC-2025-05-28-Streamlined Registration for [US_STATE]" at bounding box center [505, 487] width 399 height 35
type input "**********"
type textarea "**********"
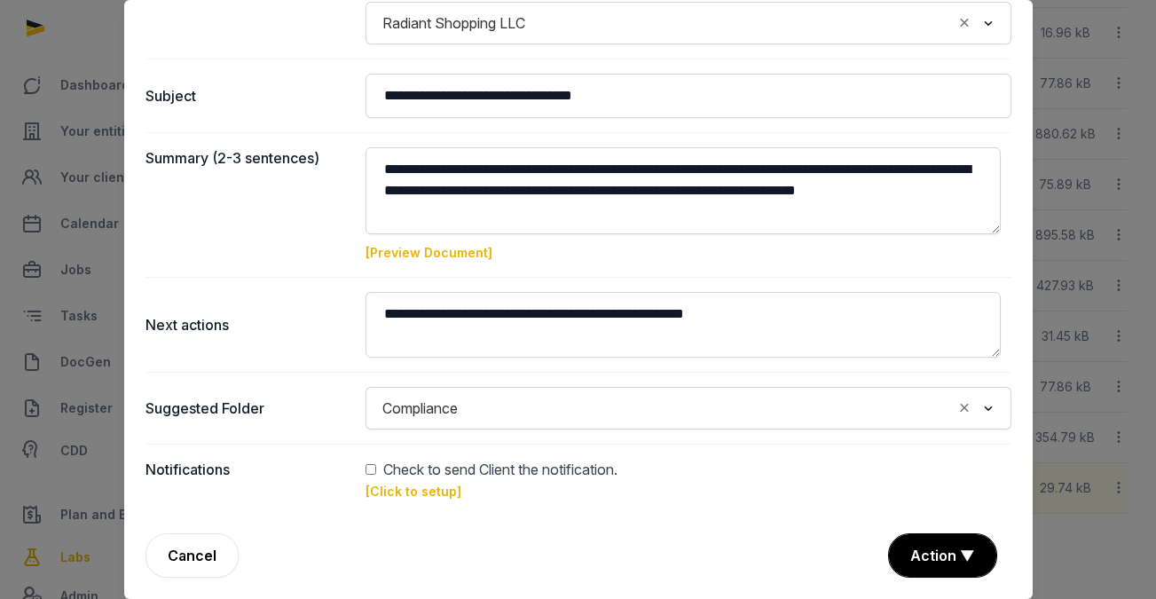
click at [460, 263] on div "Summary (2-3 sentences) [Preview Document]" at bounding box center [579, 204] width 866 height 145
click at [461, 255] on link "[Preview Document]" at bounding box center [429, 252] width 127 height 15
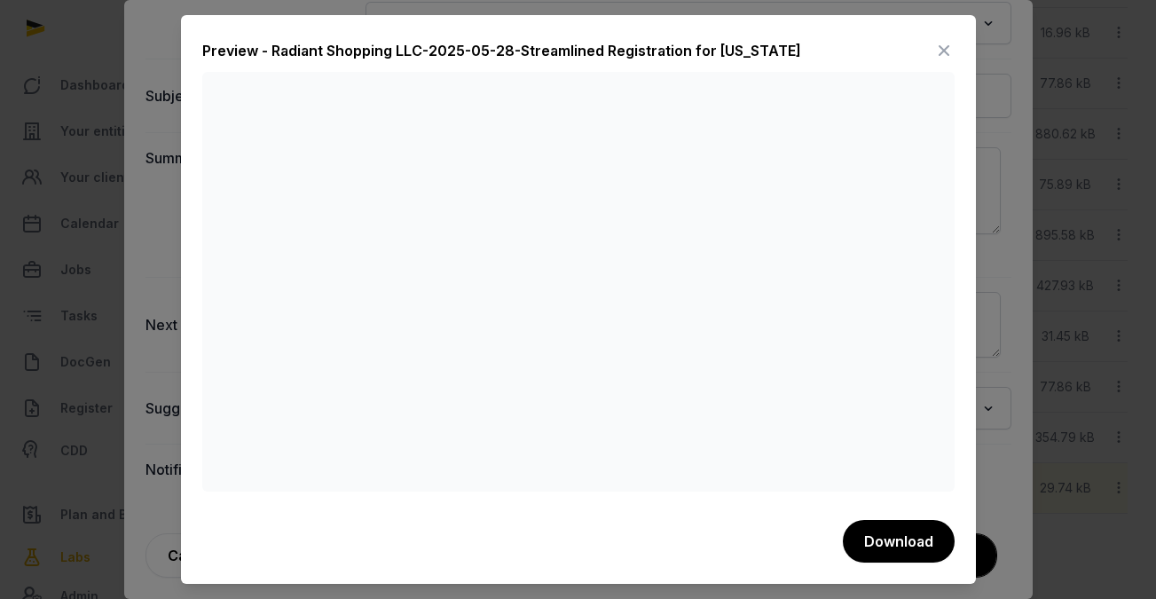
click at [937, 39] on icon at bounding box center [944, 50] width 21 height 28
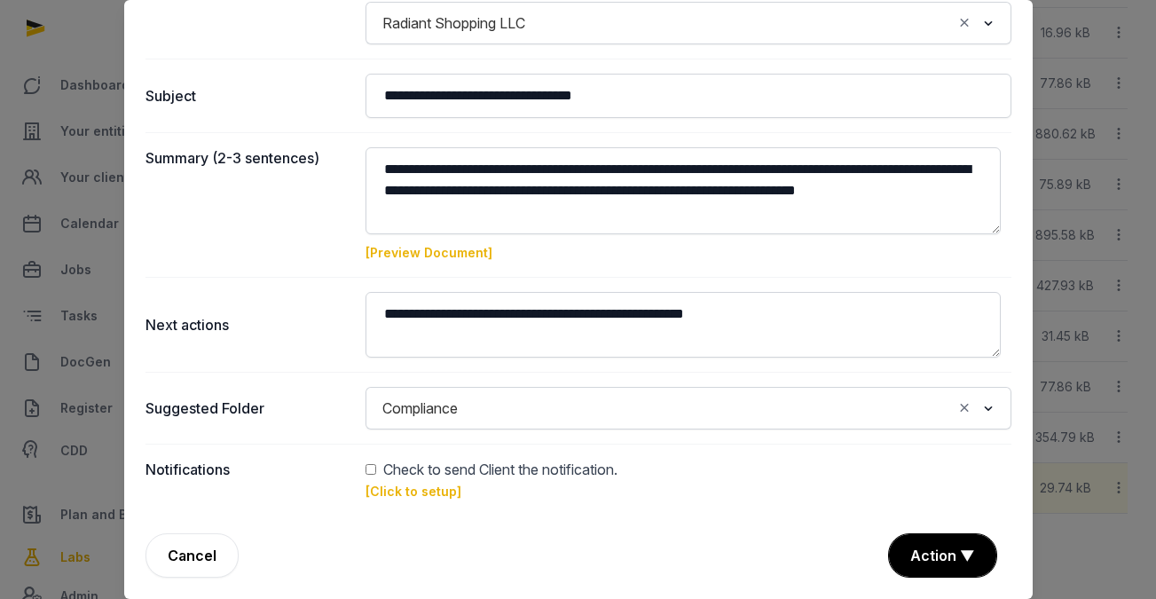
click at [459, 254] on link "[Preview Document]" at bounding box center [429, 252] width 127 height 15
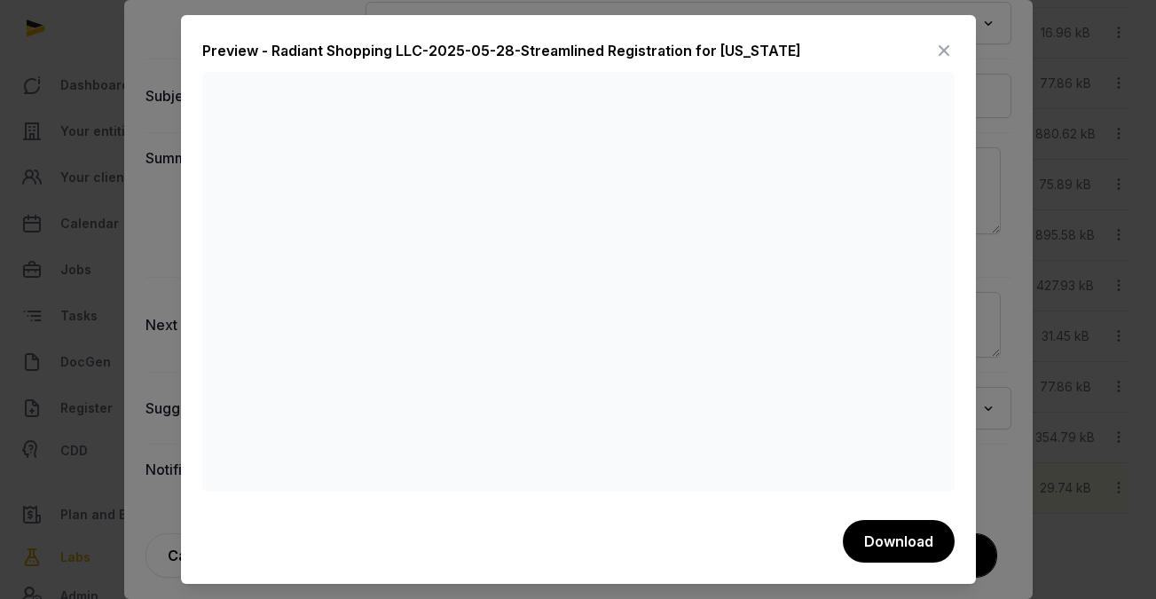
click at [935, 47] on icon at bounding box center [944, 50] width 21 height 28
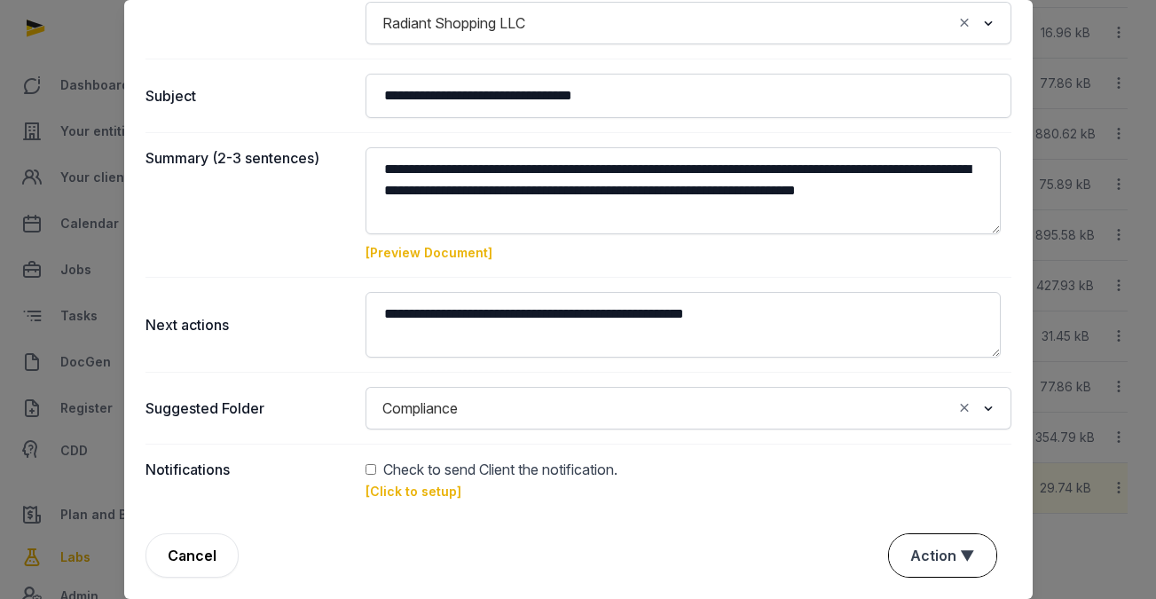
click at [911, 560] on button "Action ▼" at bounding box center [942, 555] width 107 height 43
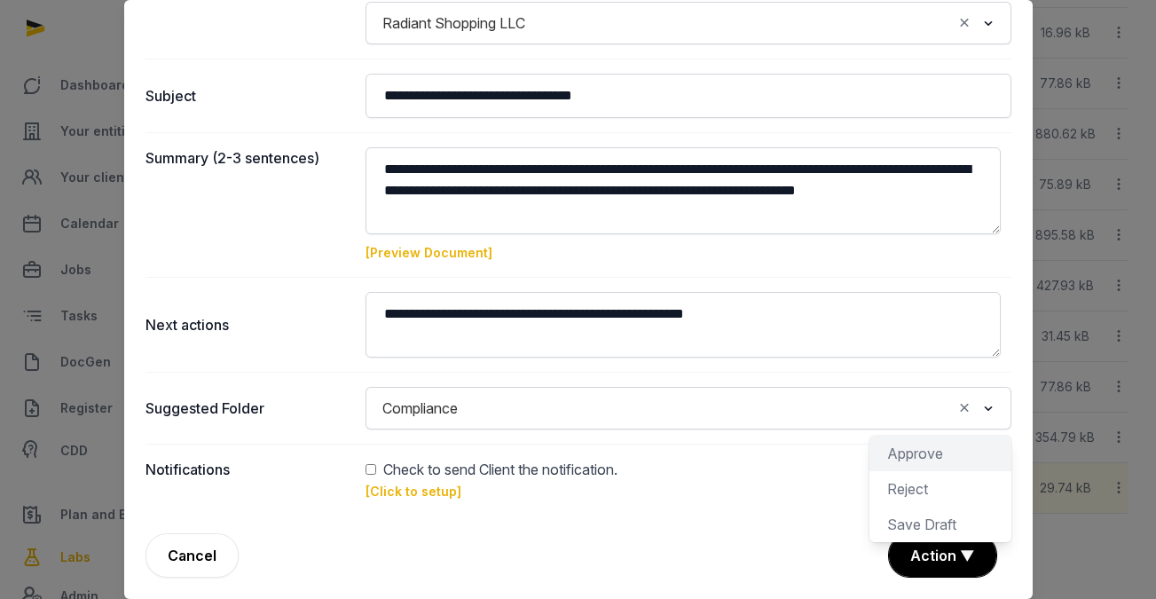
click at [927, 471] on div "Approve" at bounding box center [941, 488] width 142 height 35
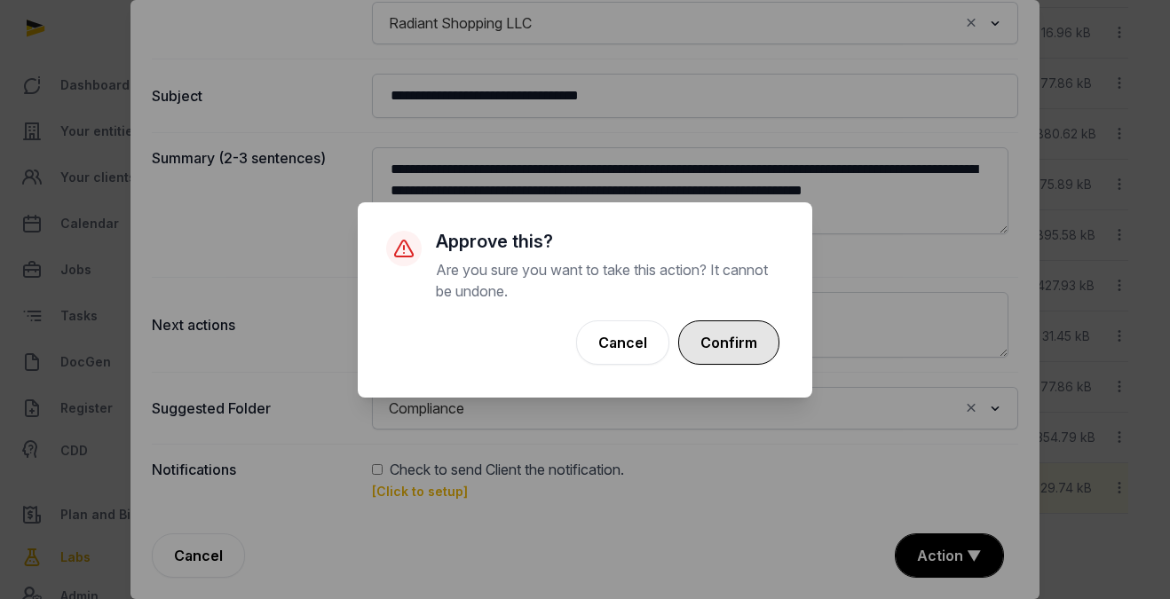
click at [743, 352] on button "Confirm" at bounding box center [728, 342] width 101 height 44
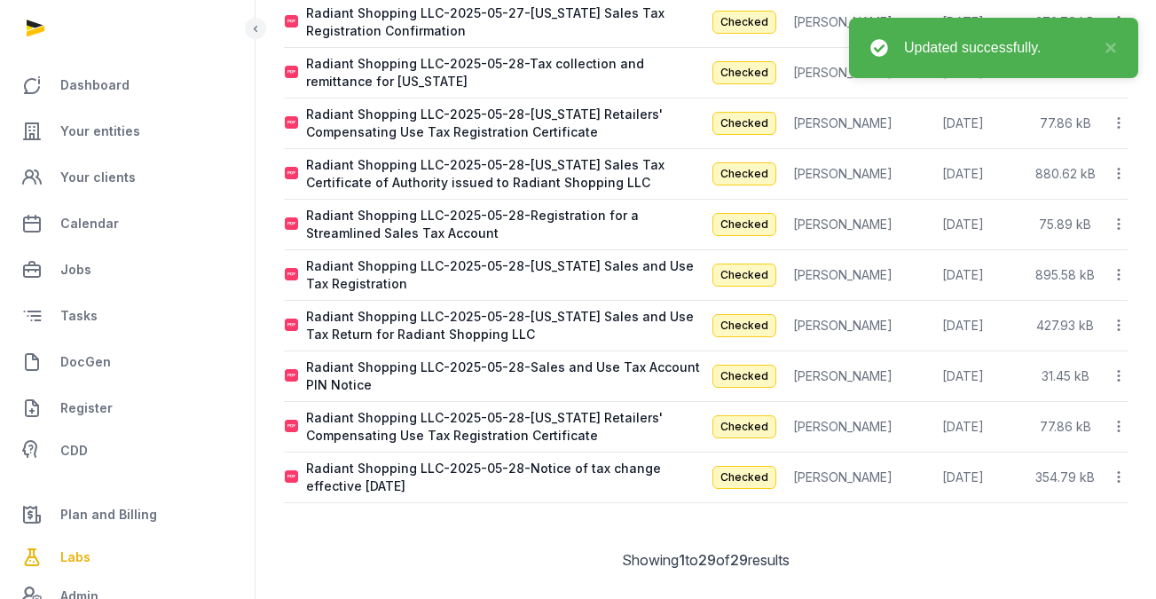
scroll to position [1190, 0]
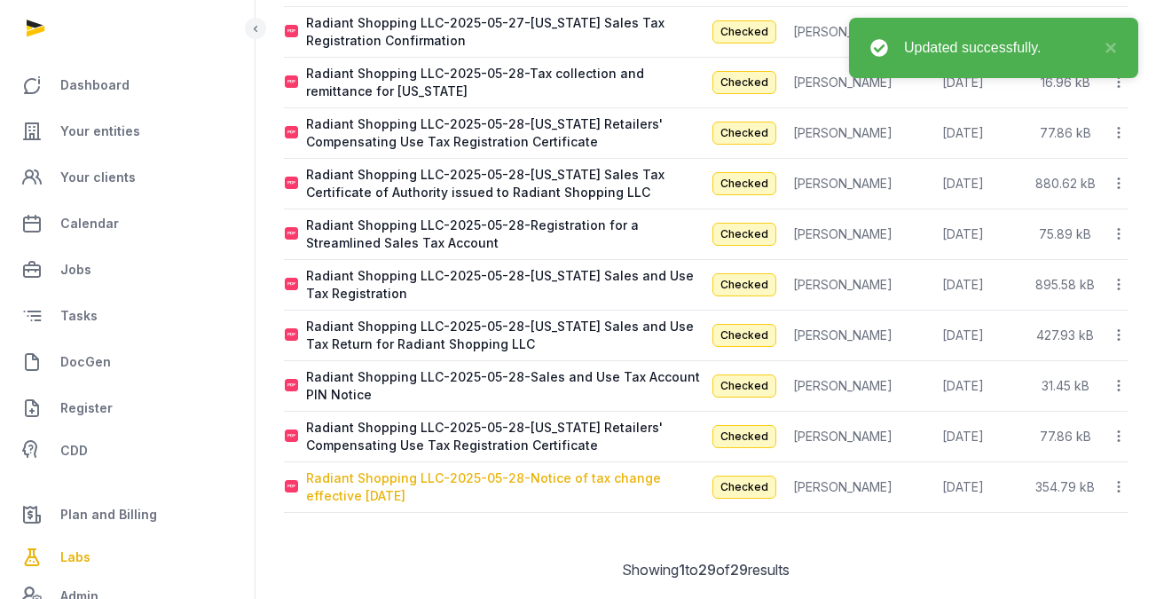
click at [490, 481] on div "Radiant Shopping LLC-2025-05-28-Notice of tax change effective January 1, 2025" at bounding box center [505, 486] width 399 height 35
type input "**********"
type textarea "**********"
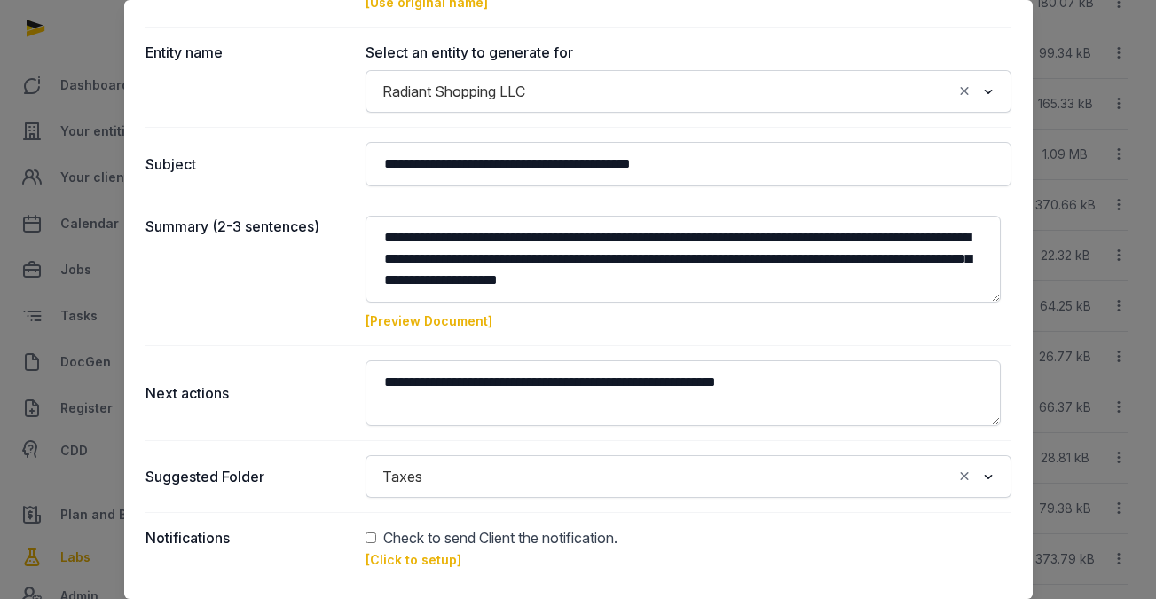
scroll to position [201, 0]
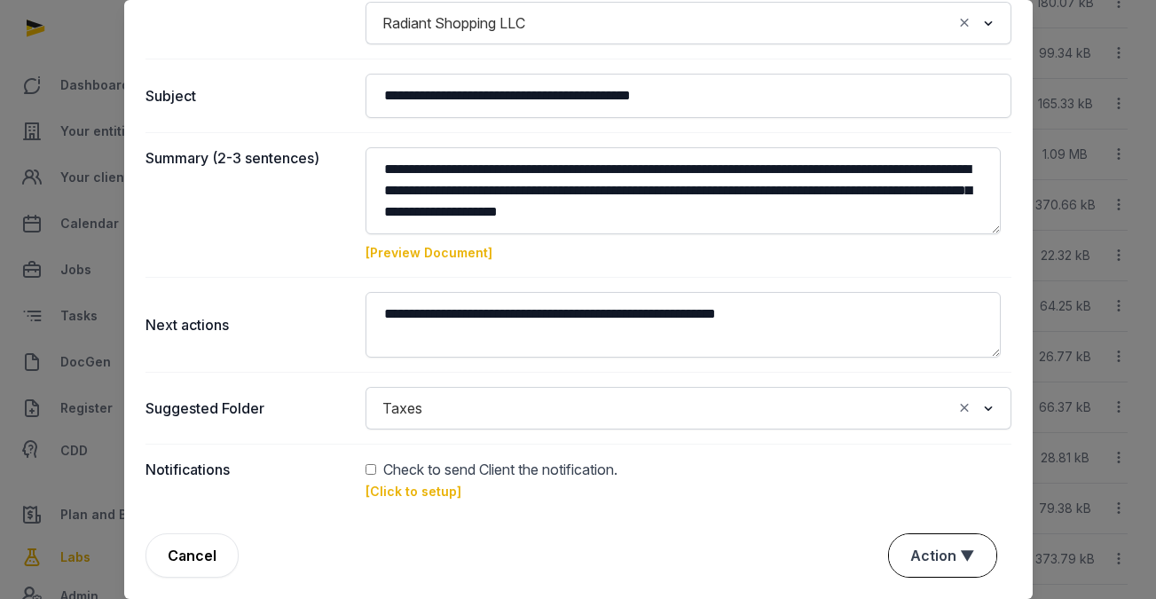
click at [895, 556] on button "Action ▼" at bounding box center [942, 555] width 107 height 43
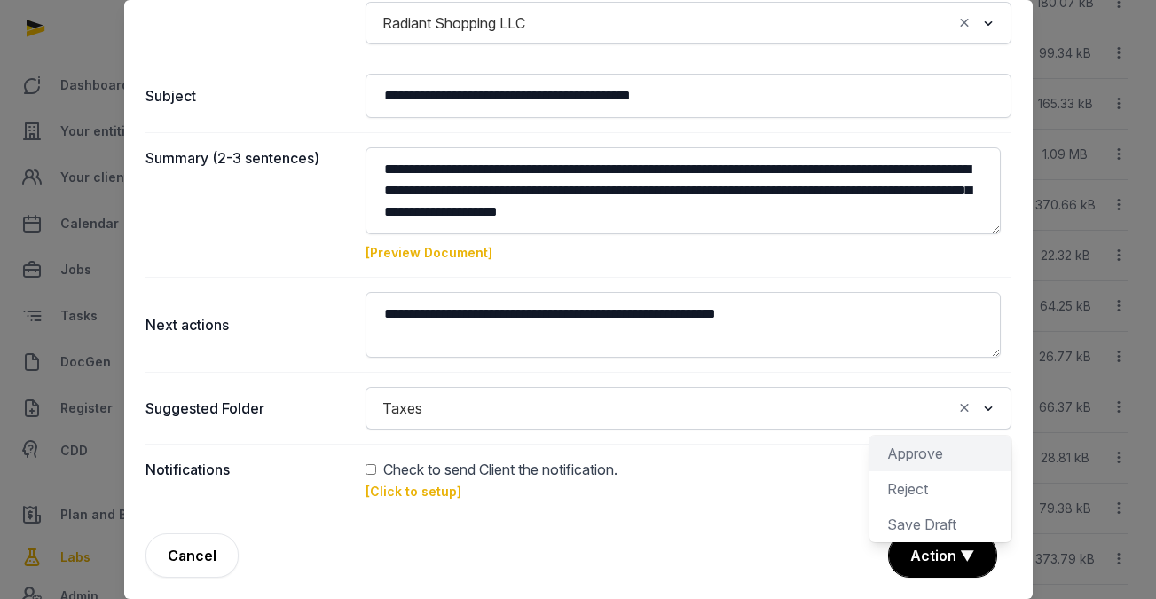
click at [903, 471] on div "Approve" at bounding box center [941, 488] width 142 height 35
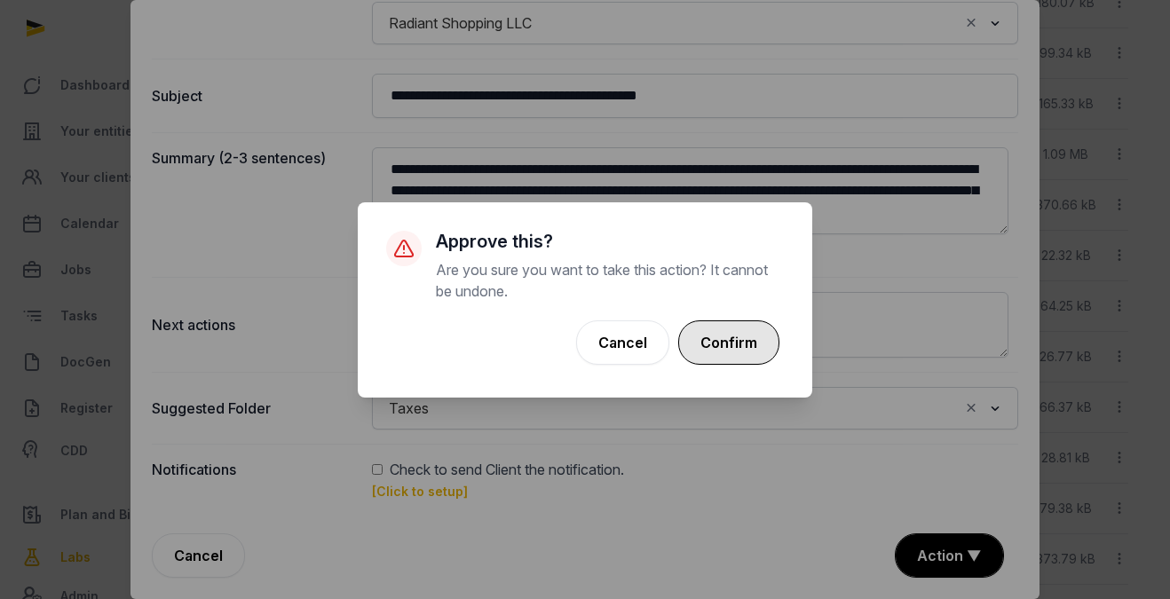
click at [753, 356] on button "Confirm" at bounding box center [728, 342] width 101 height 44
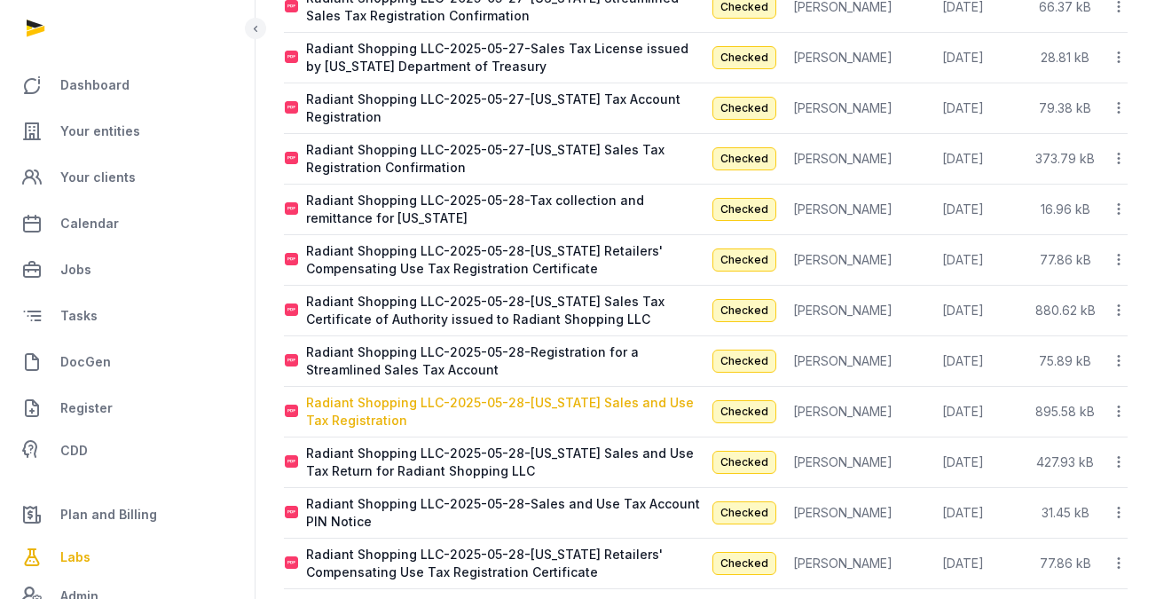
scroll to position [1140, 0]
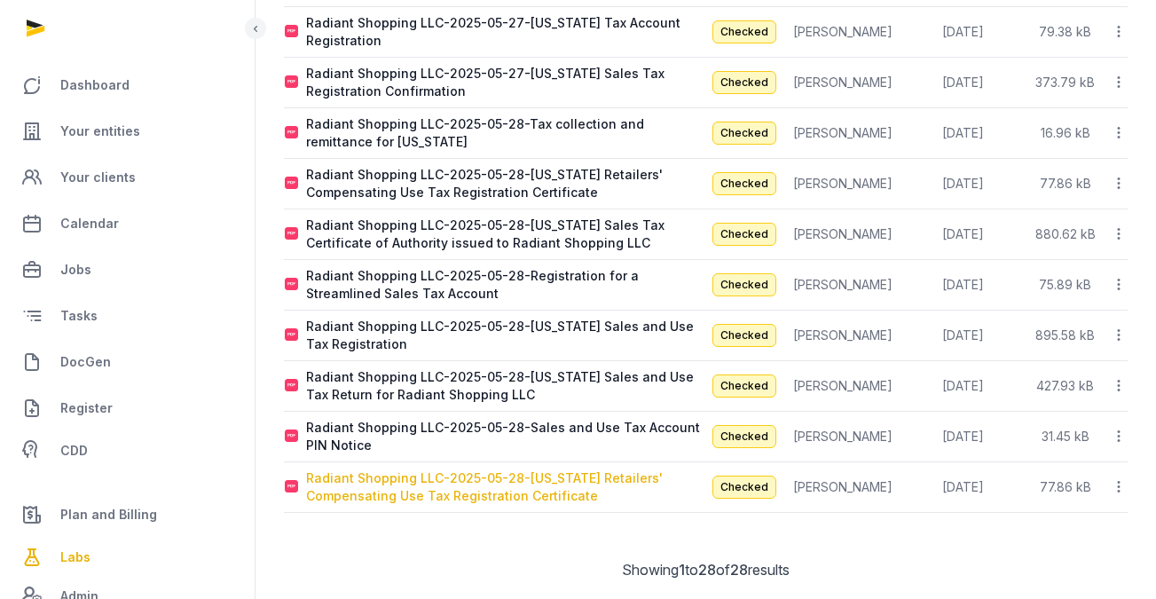
click at [375, 476] on div "Radiant Shopping LLC-2025-05-28-Kansas Retailers' Compensating Use Tax Registra…" at bounding box center [505, 486] width 399 height 35
type input "**********"
type textarea "**********"
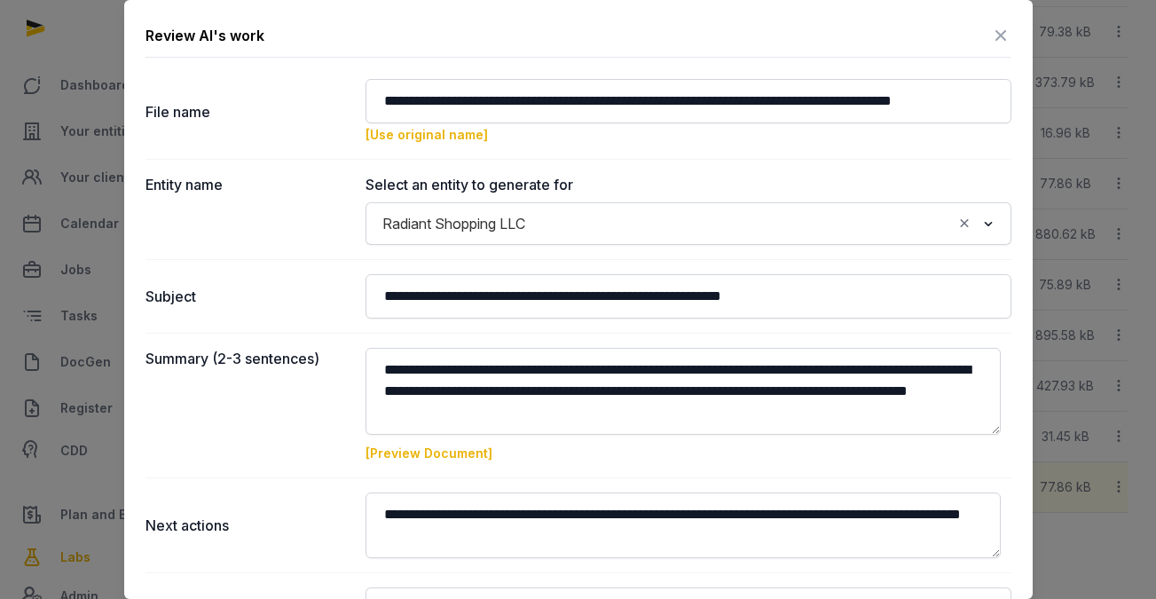
scroll to position [201, 0]
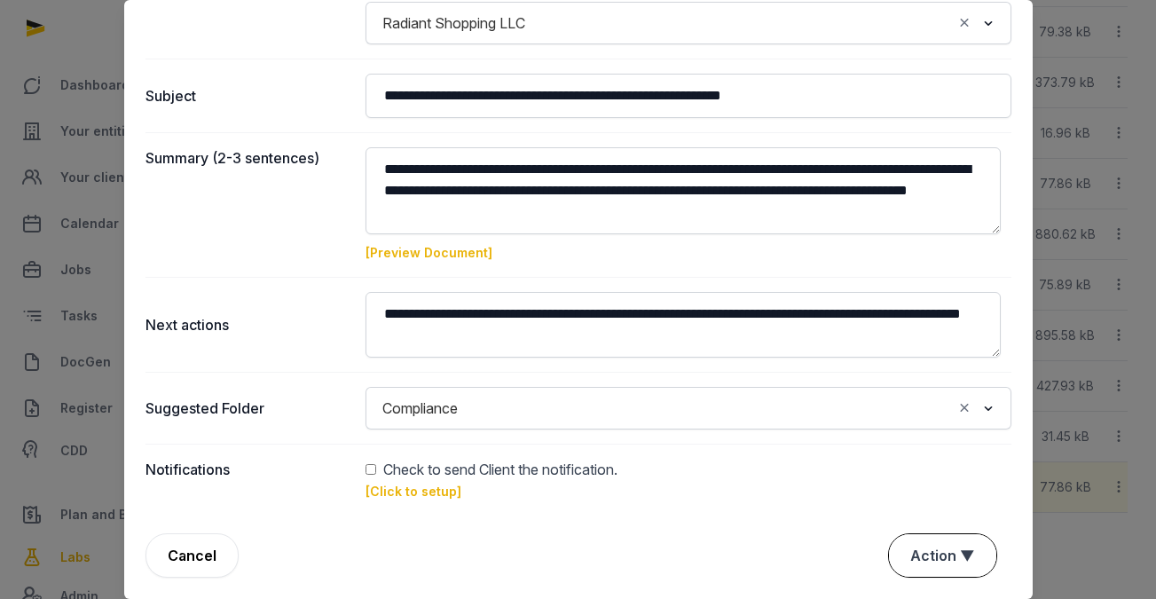
click at [937, 560] on button "Action ▼" at bounding box center [942, 555] width 107 height 43
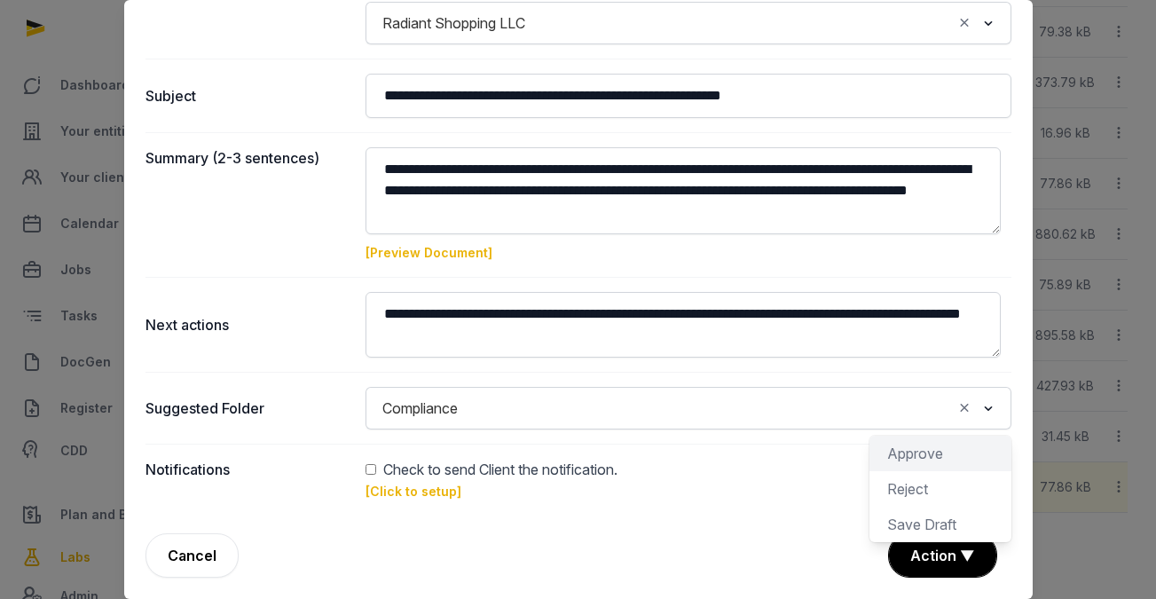
click at [935, 471] on div "Approve" at bounding box center [941, 488] width 142 height 35
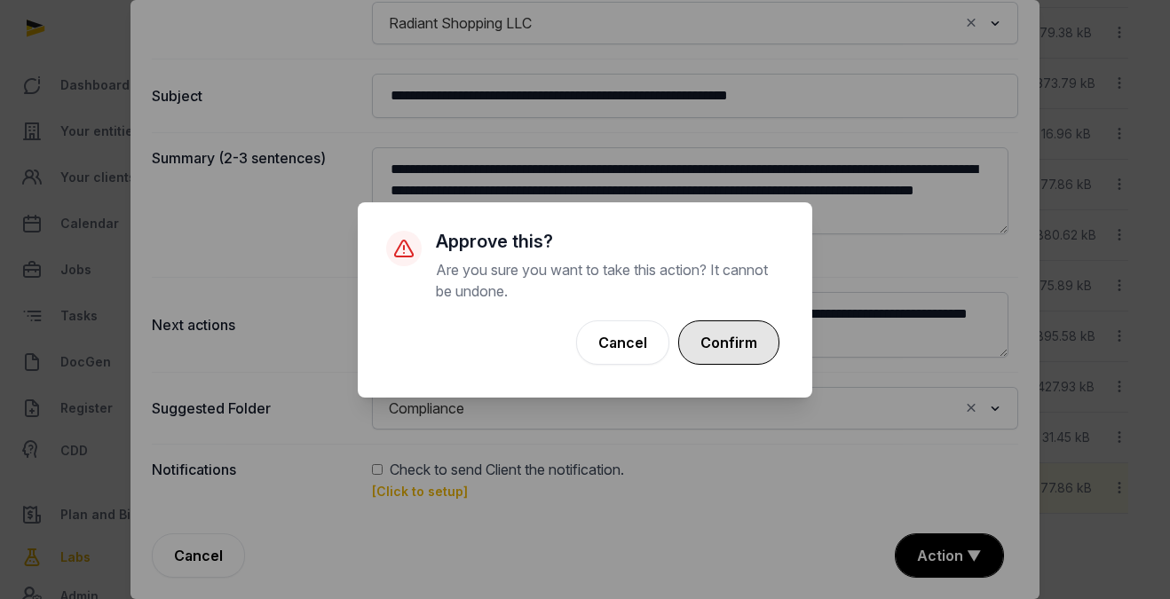
click at [745, 351] on button "Confirm" at bounding box center [728, 342] width 101 height 44
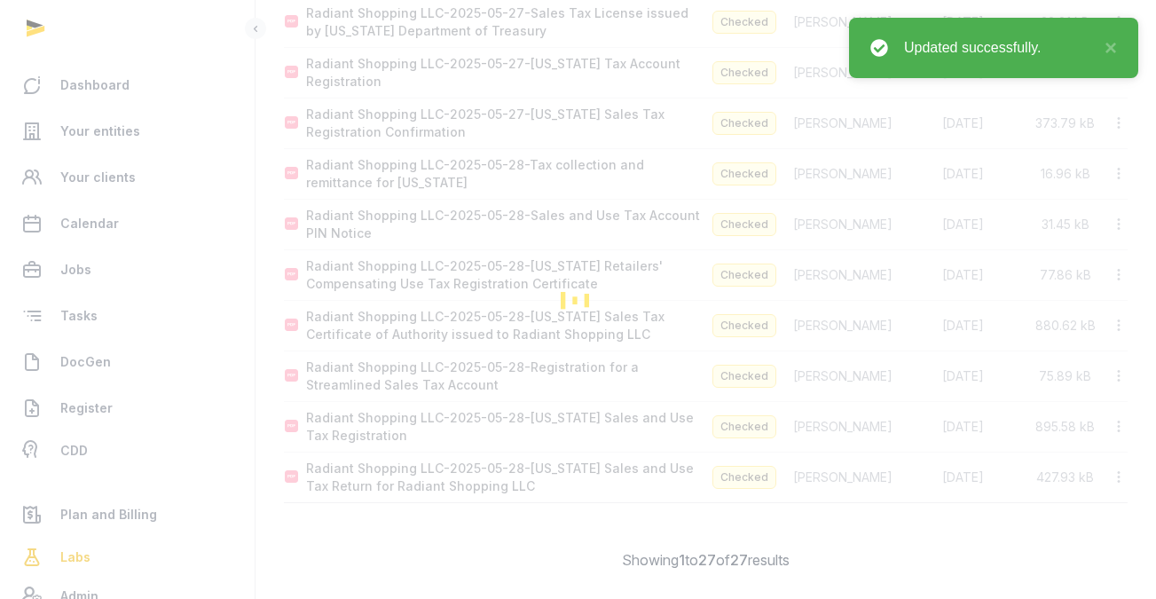
scroll to position [1088, 0]
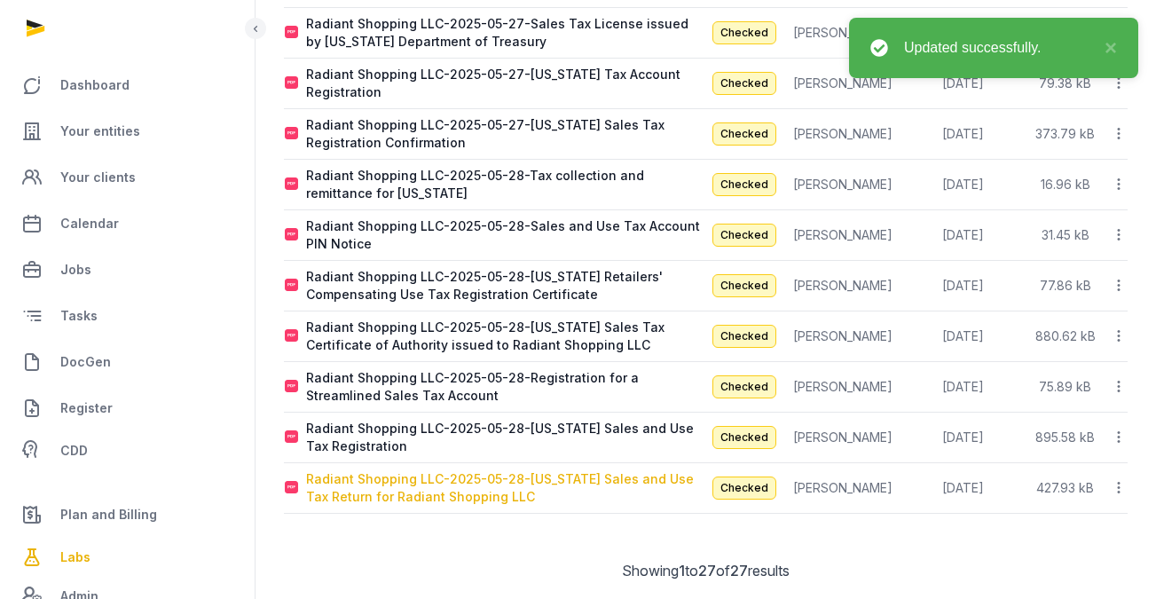
click at [594, 477] on div "Radiant Shopping LLC-2025-05-28-Nebraska Sales and Use Tax Return for Radiant S…" at bounding box center [505, 487] width 399 height 35
type input "**********"
type textarea "**********"
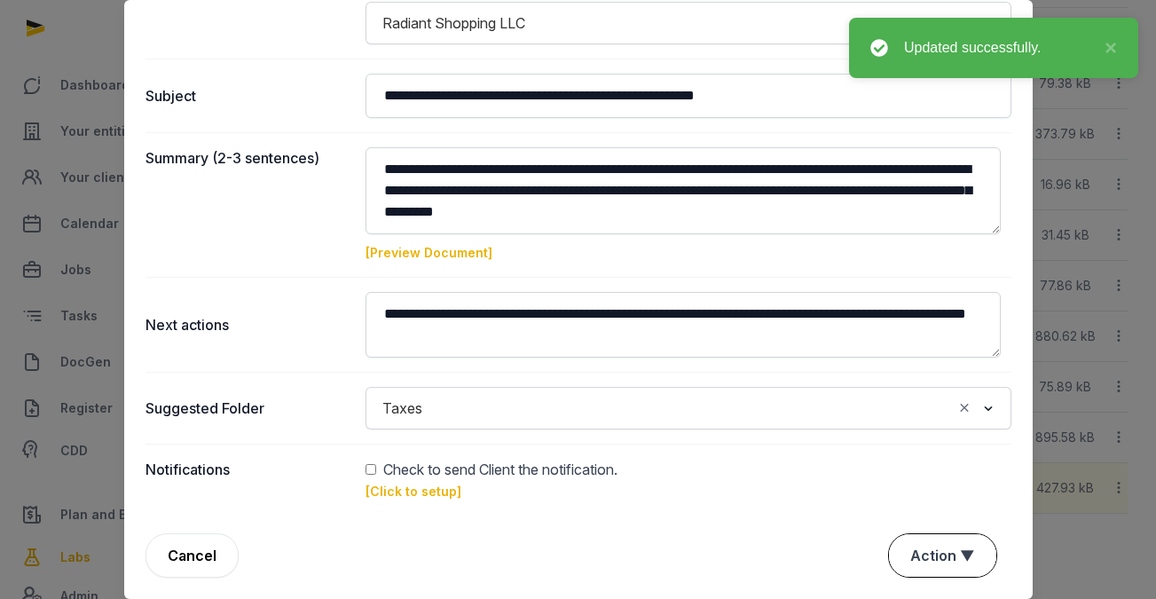
click at [922, 560] on button "Action ▼" at bounding box center [942, 555] width 107 height 43
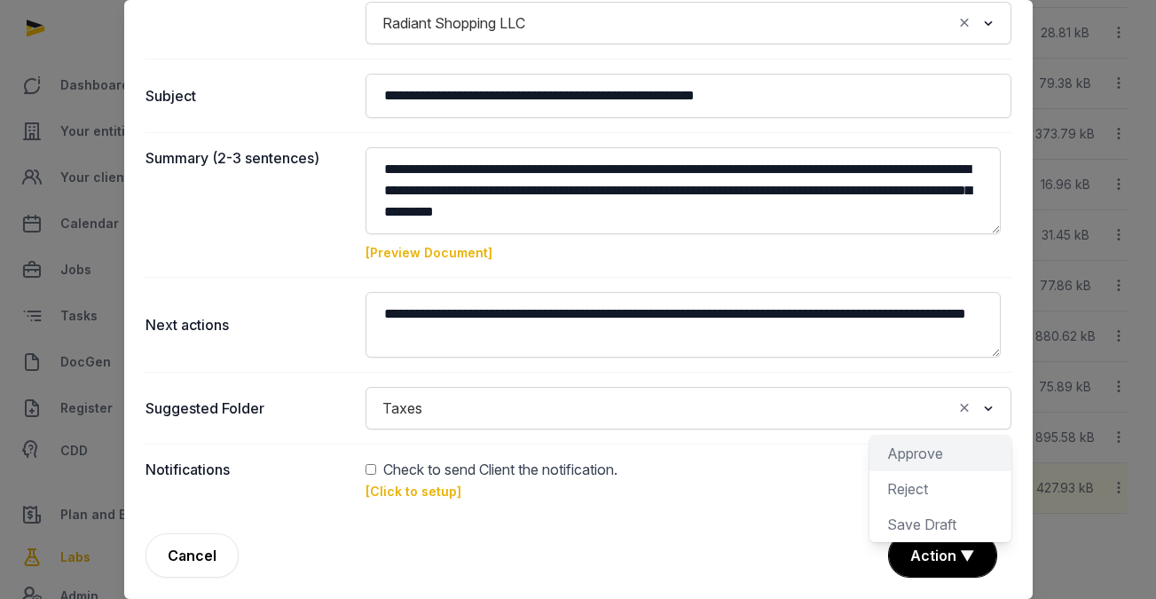
click at [926, 471] on div "Approve" at bounding box center [941, 488] width 142 height 35
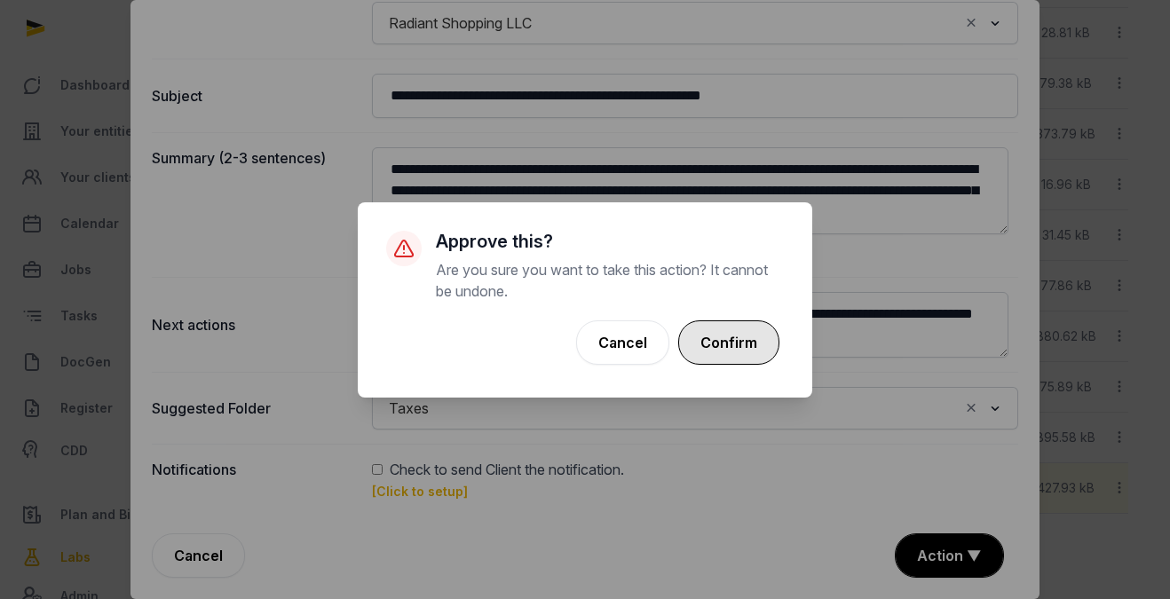
click at [745, 351] on button "Confirm" at bounding box center [728, 342] width 101 height 44
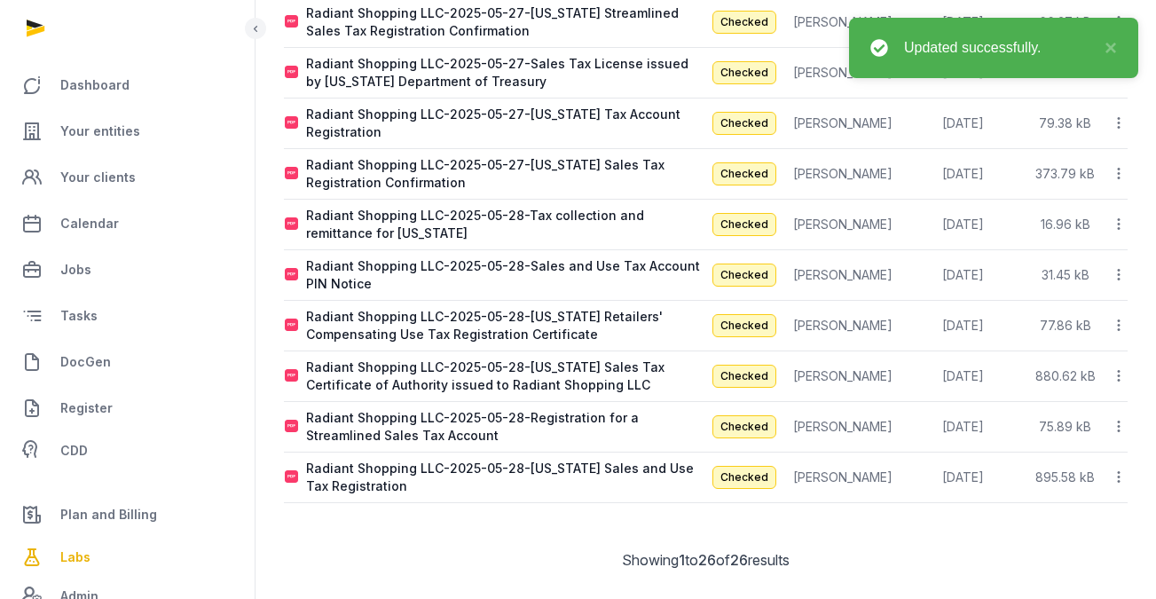
scroll to position [1038, 0]
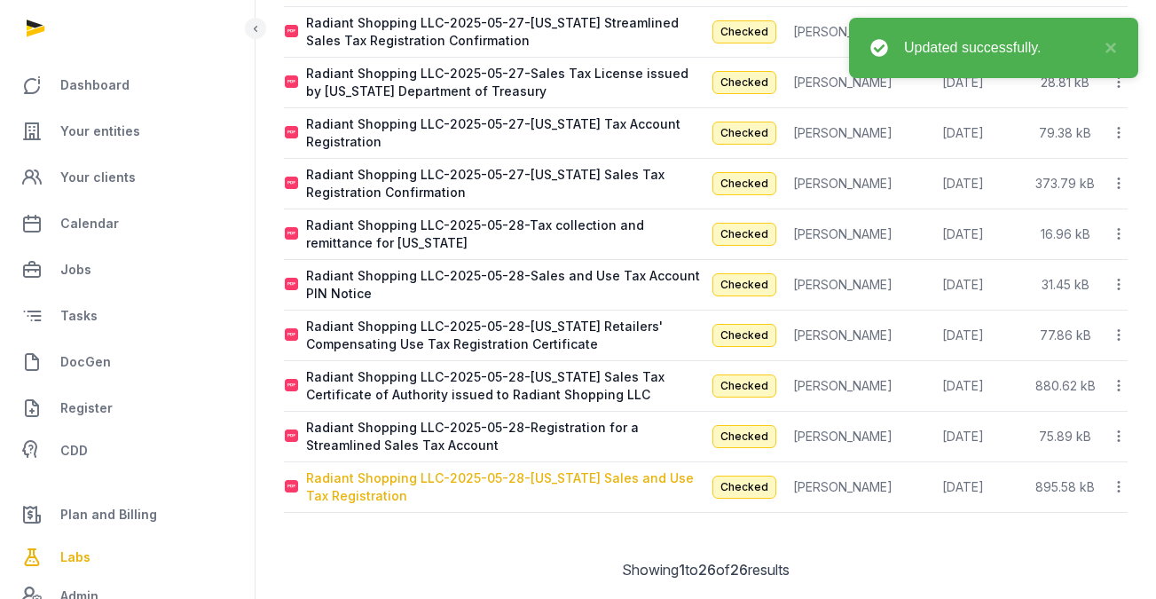
click at [621, 469] on div "Radiant Shopping LLC-2025-05-28-North Carolina Sales and Use Tax Registration" at bounding box center [505, 486] width 399 height 35
type input "**********"
type textarea "**********"
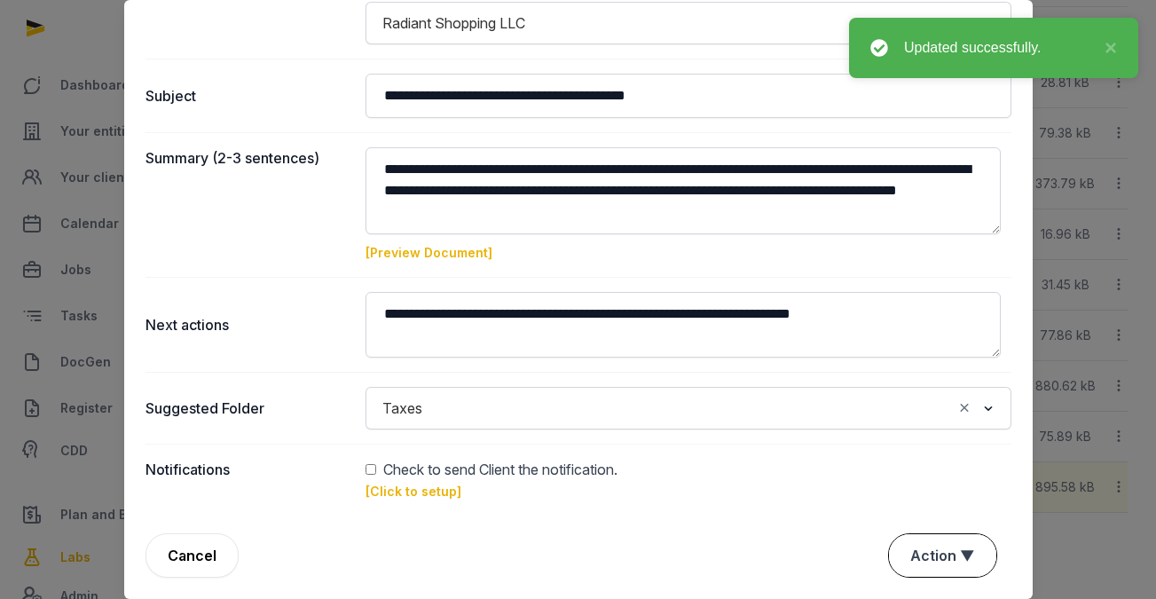
click at [937, 544] on button "Action ▼" at bounding box center [942, 555] width 107 height 43
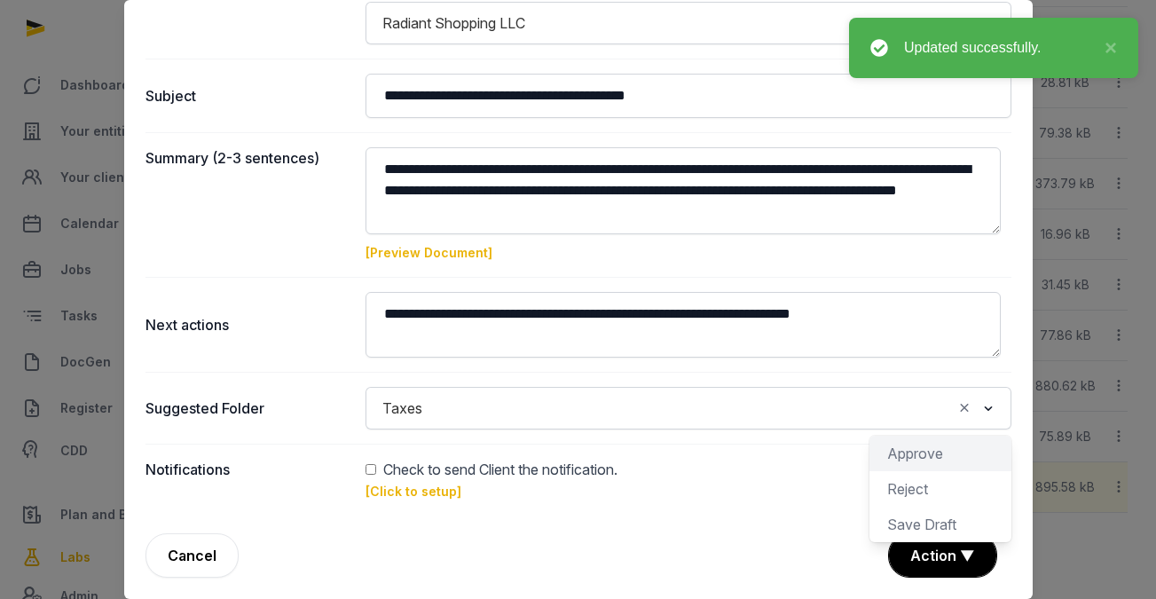
click at [931, 471] on div "Approve" at bounding box center [941, 488] width 142 height 35
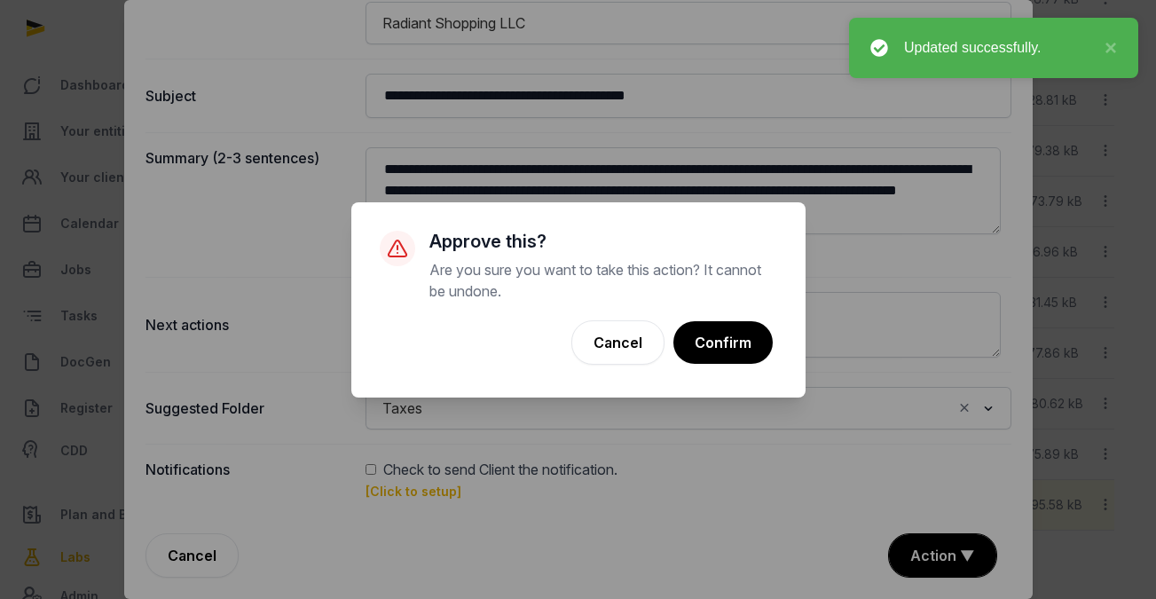
scroll to position [1037, 0]
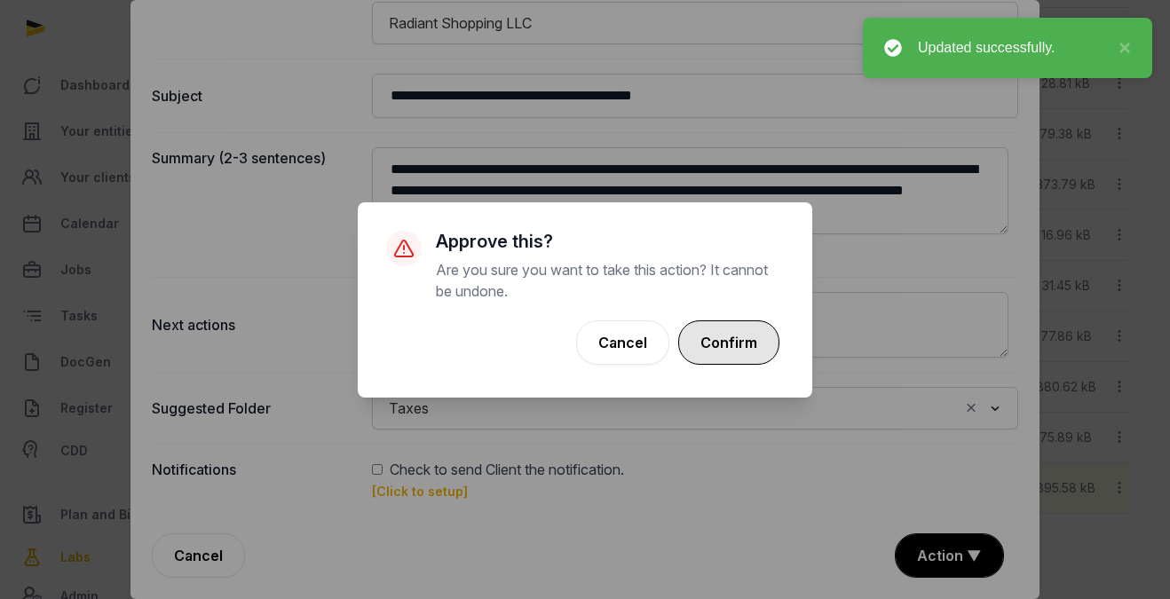
click at [729, 345] on button "Confirm" at bounding box center [728, 342] width 101 height 44
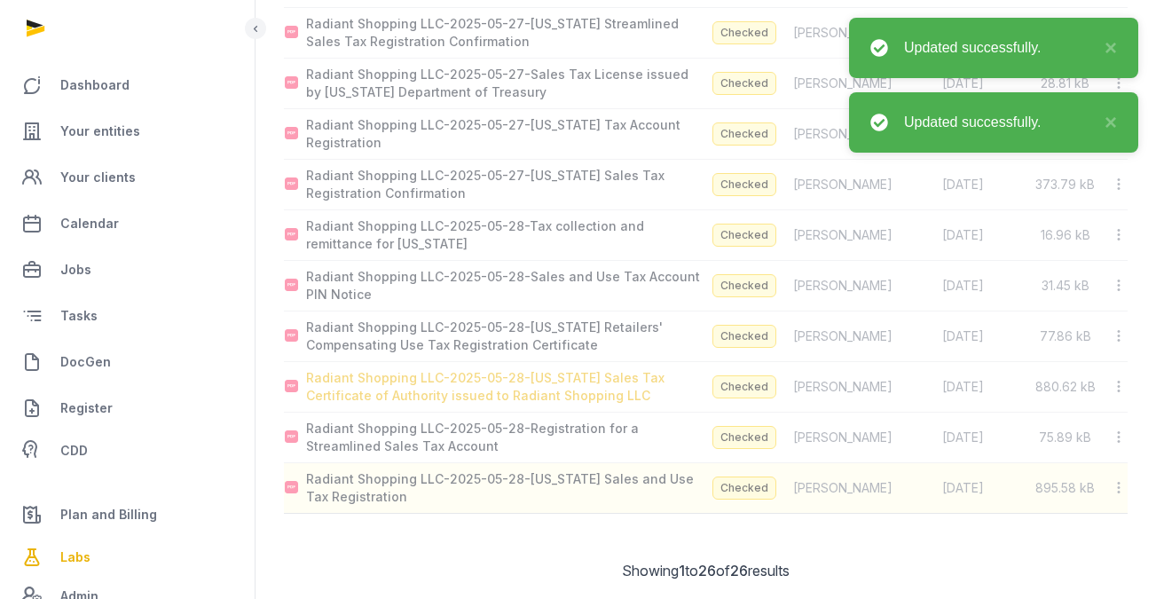
scroll to position [988, 0]
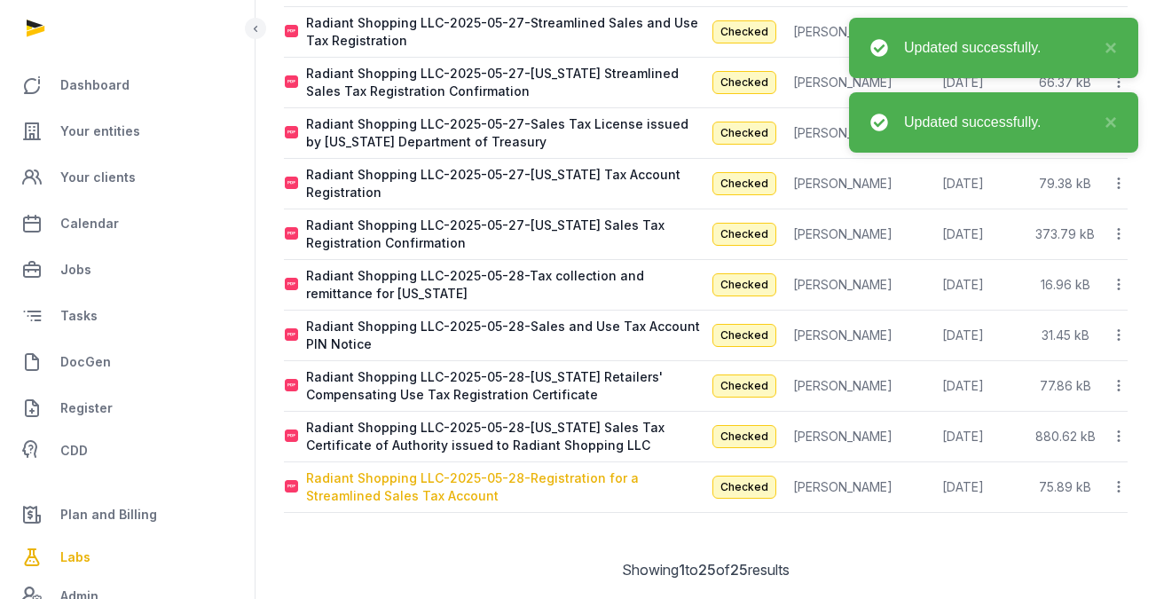
click at [629, 469] on div "Radiant Shopping LLC-2025-05-28-Registration for a Streamlined Sales Tax Account" at bounding box center [505, 486] width 399 height 35
type input "**********"
type textarea "**********"
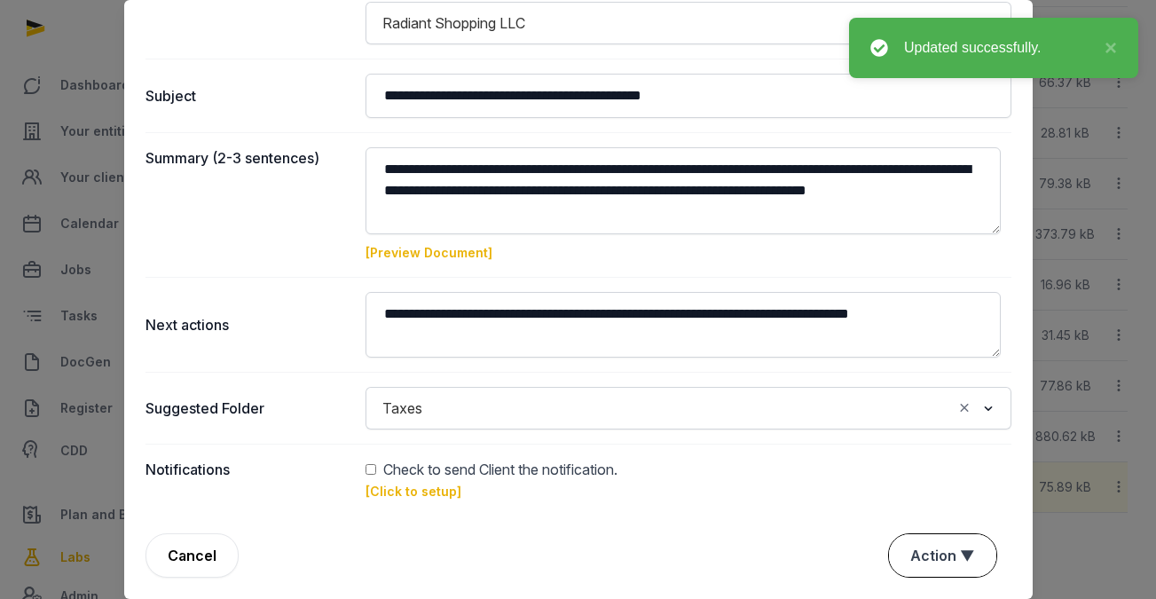
click at [921, 548] on button "Action ▼" at bounding box center [942, 555] width 107 height 43
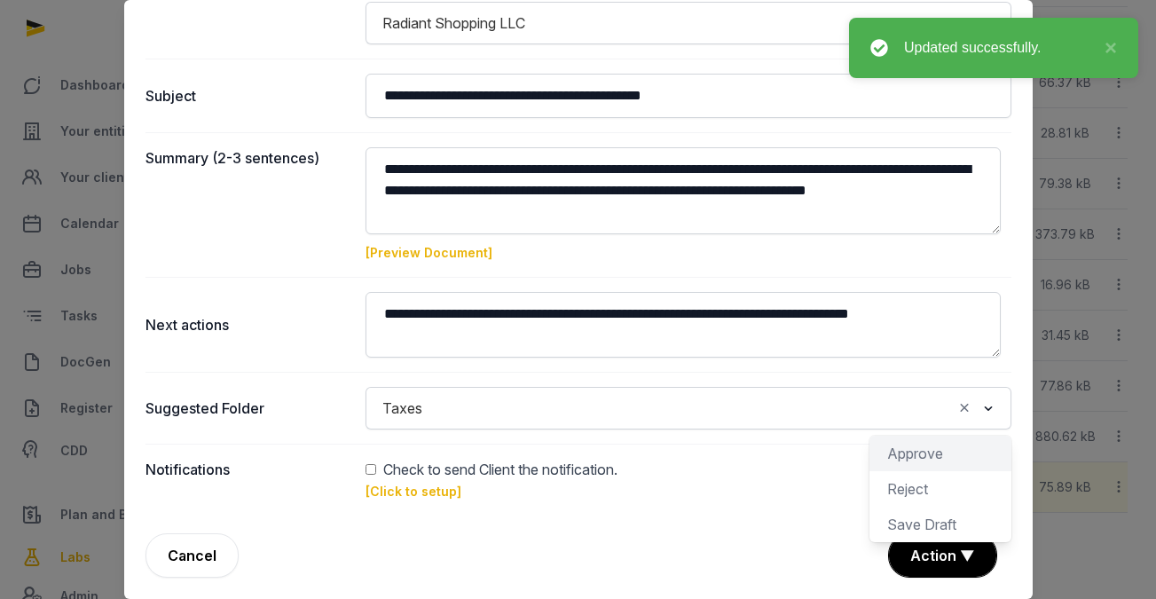
click at [917, 471] on div "Approve" at bounding box center [941, 488] width 142 height 35
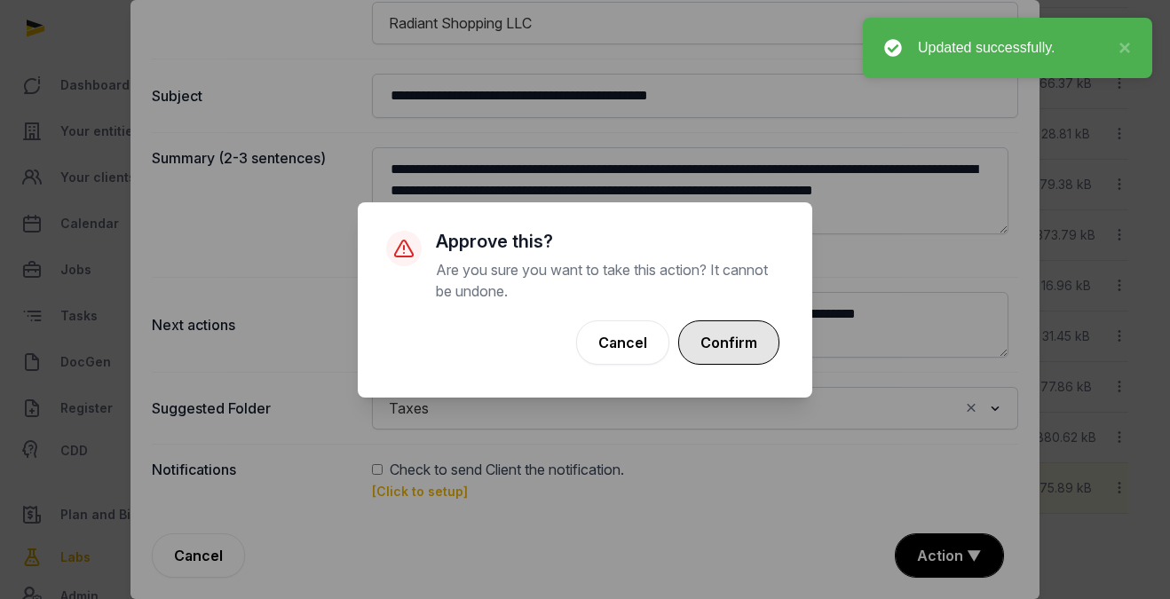
click at [738, 351] on button "Confirm" at bounding box center [728, 342] width 101 height 44
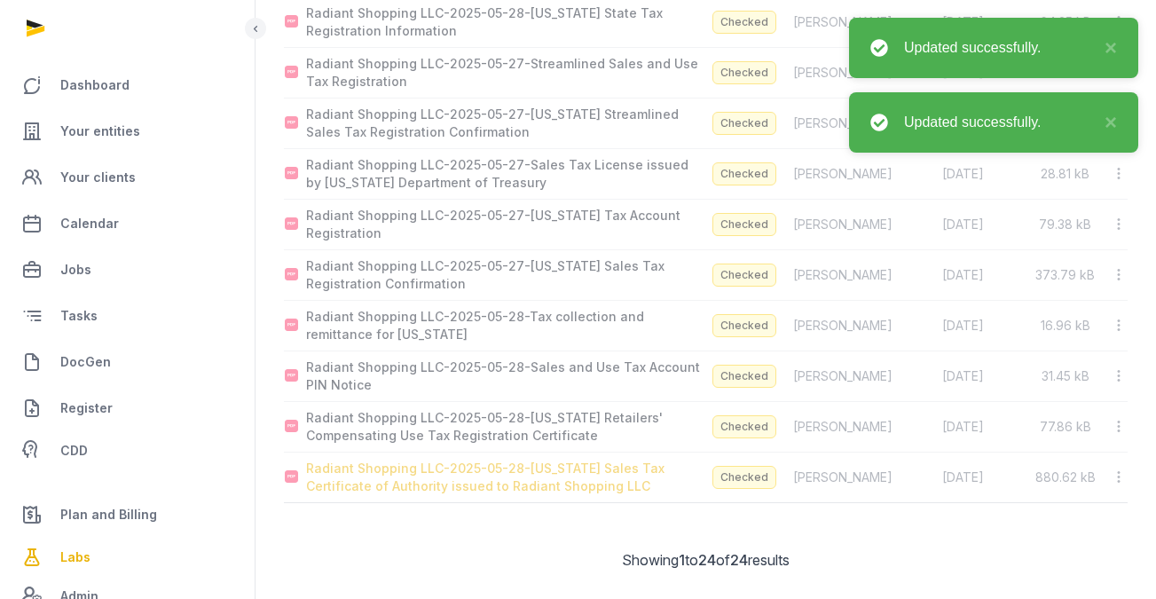
scroll to position [937, 0]
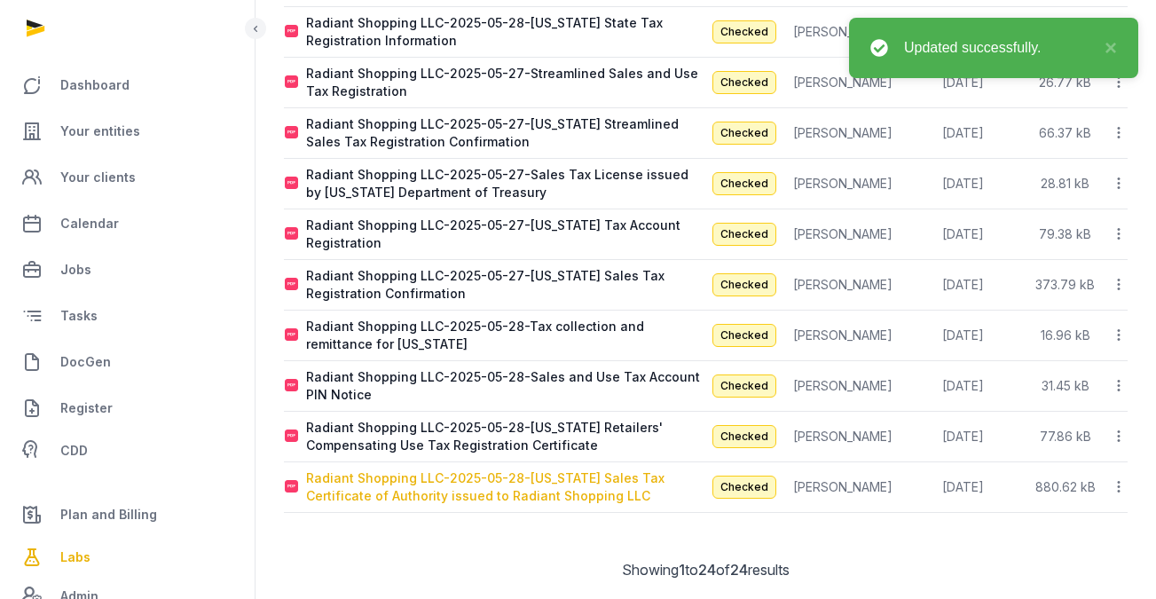
click at [559, 479] on div "Radiant Shopping LLC-2025-05-28-New Jersey Sales Tax Certificate of Authority i…" at bounding box center [505, 486] width 399 height 35
type input "**********"
type textarea "**********"
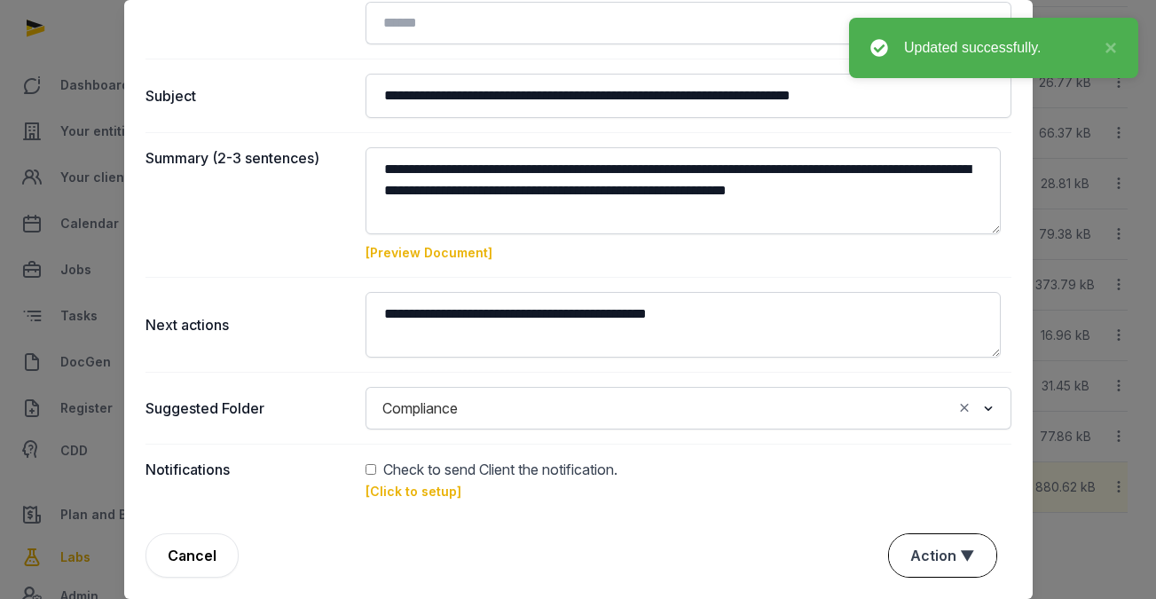
click at [954, 557] on button "Action ▼" at bounding box center [942, 555] width 107 height 43
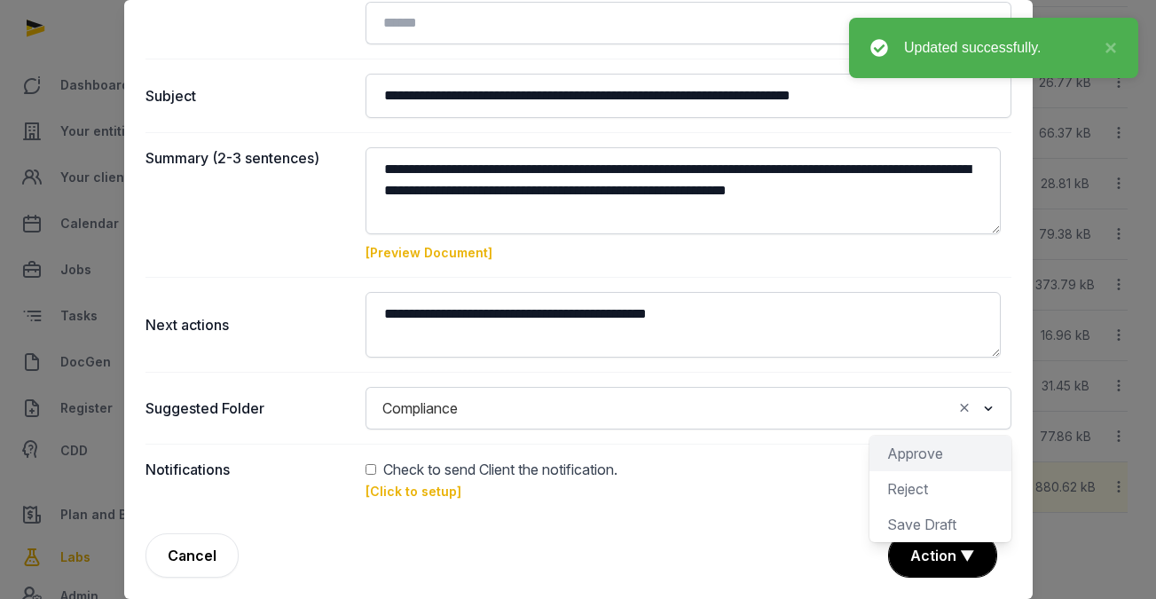
click at [926, 471] on div "Approve" at bounding box center [941, 488] width 142 height 35
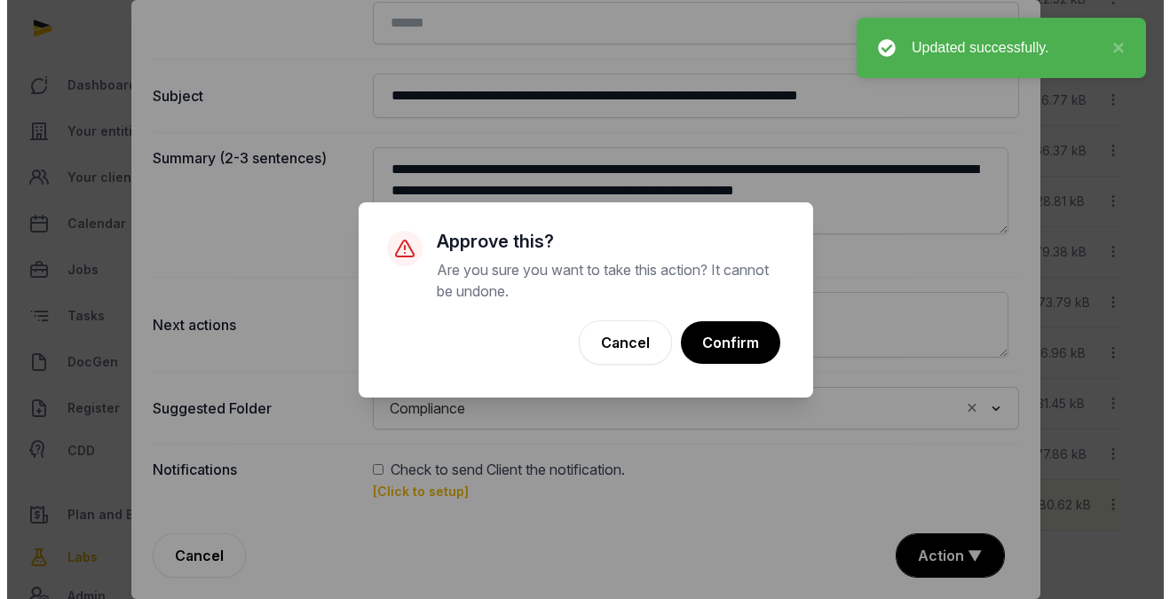
scroll to position [936, 0]
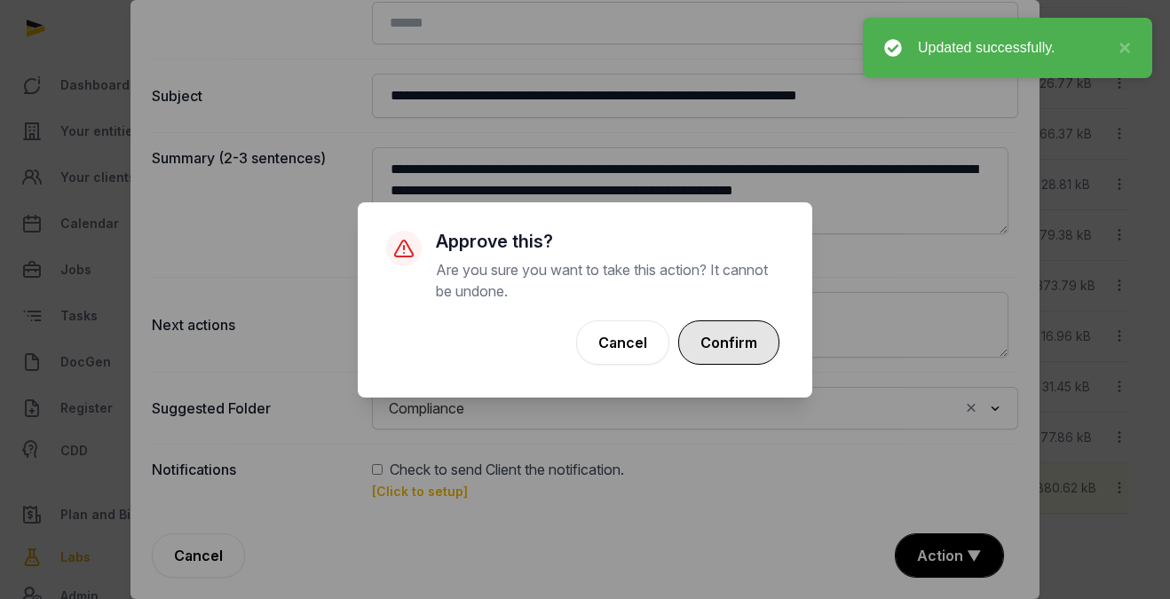
click at [731, 352] on button "Confirm" at bounding box center [728, 342] width 101 height 44
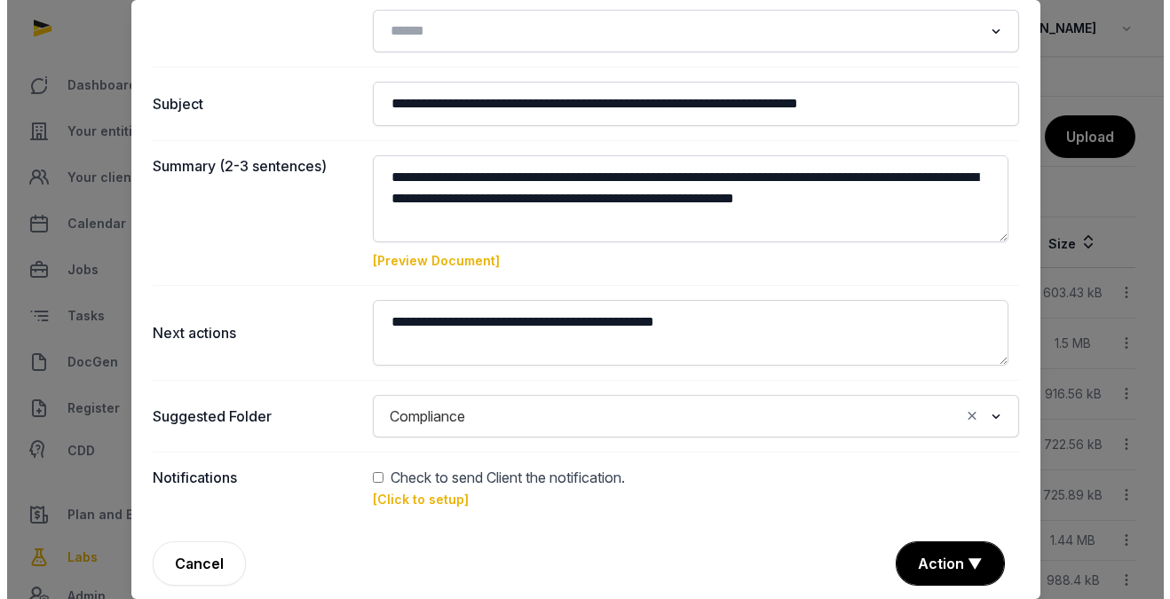
scroll to position [280, 0]
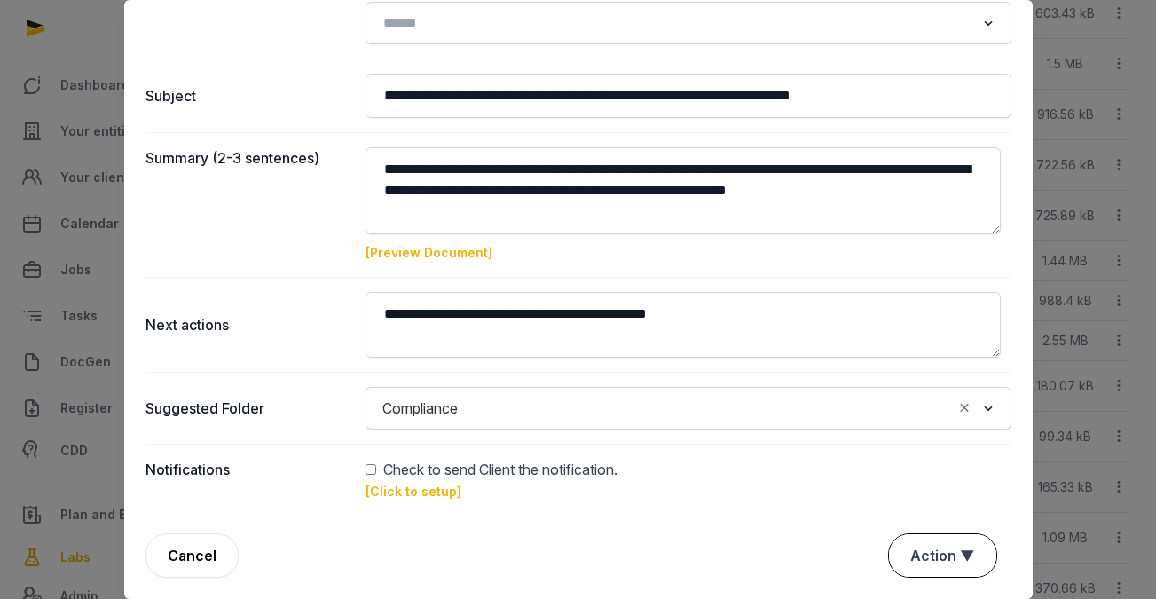
click at [926, 550] on button "Action ▼" at bounding box center [942, 555] width 107 height 43
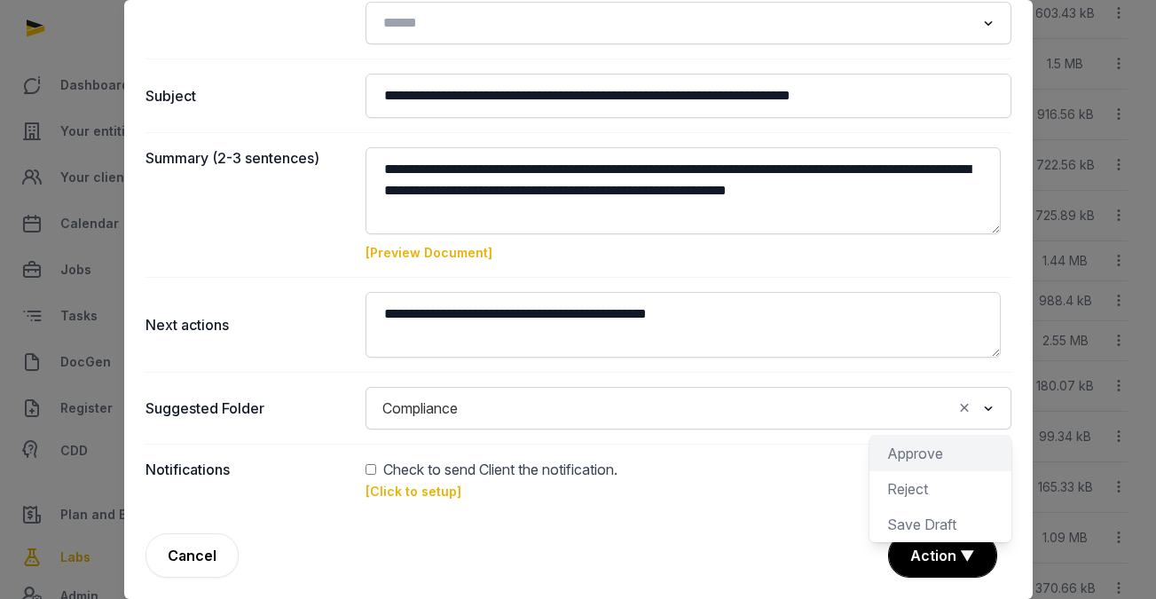
click at [899, 471] on div "Approve" at bounding box center [941, 488] width 142 height 35
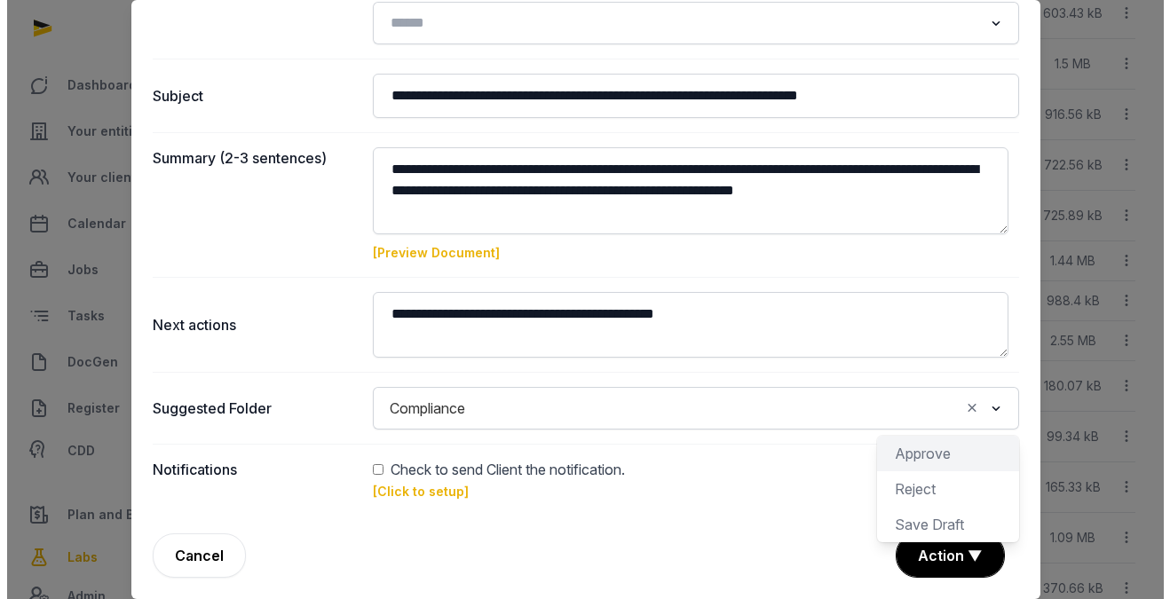
scroll to position [201, 0]
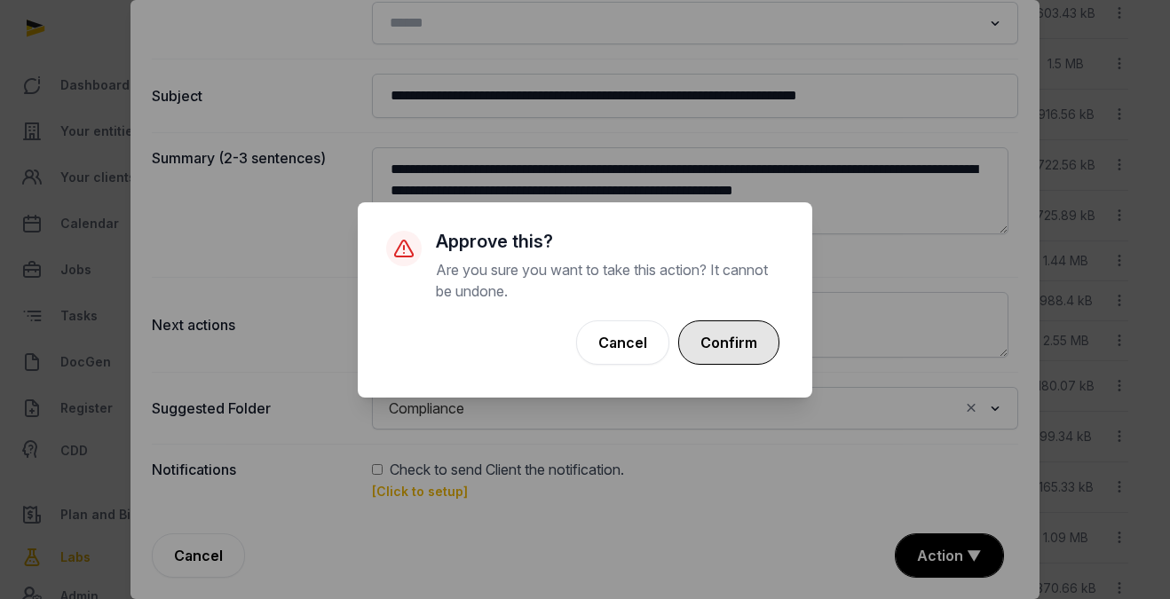
click at [743, 343] on button "Confirm" at bounding box center [728, 342] width 101 height 44
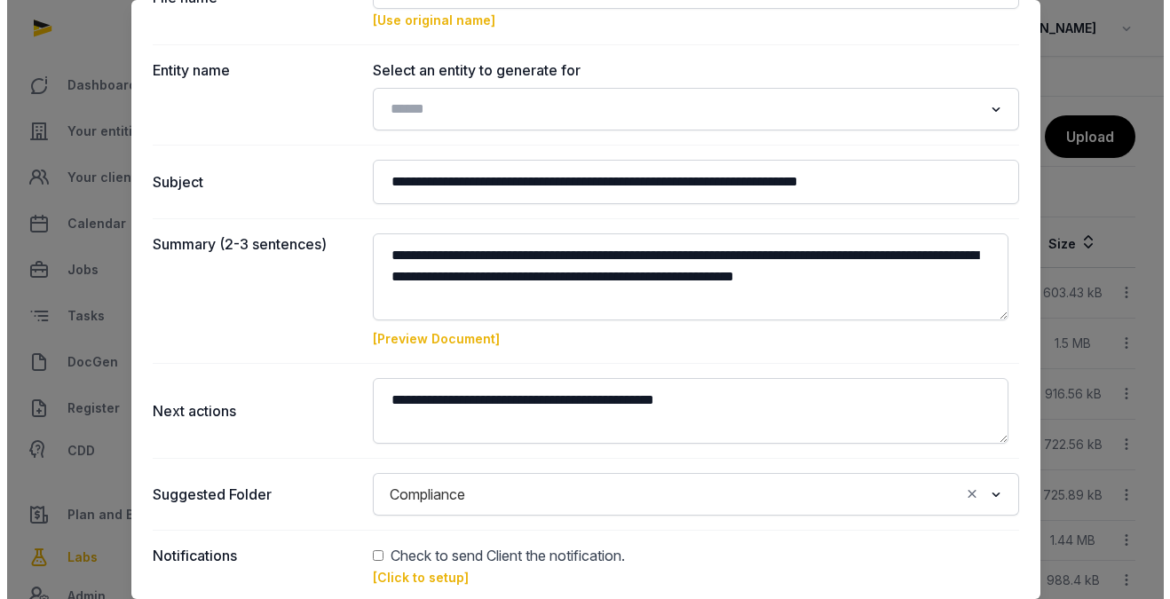
scroll to position [240, 0]
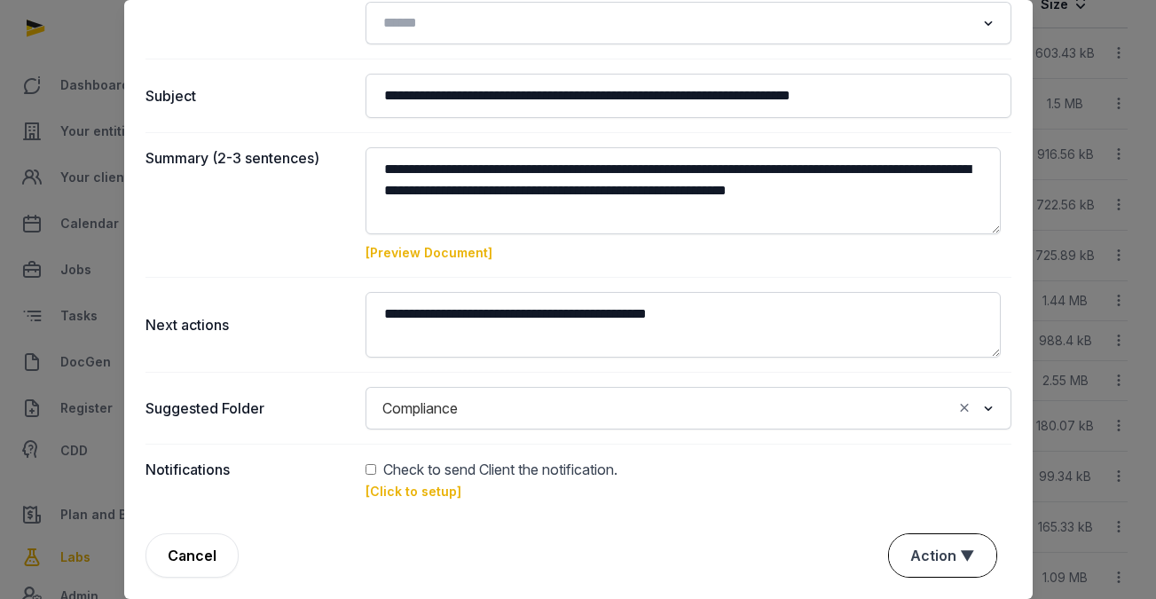
click at [923, 544] on button "Action ▼" at bounding box center [942, 555] width 107 height 43
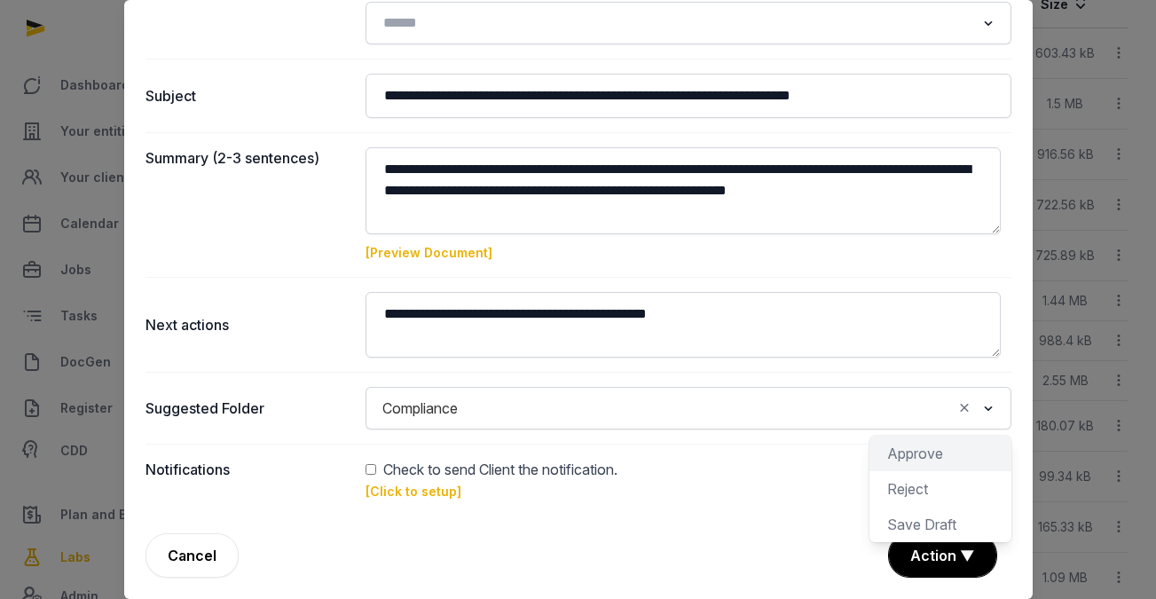
click at [893, 471] on div "Approve" at bounding box center [941, 488] width 142 height 35
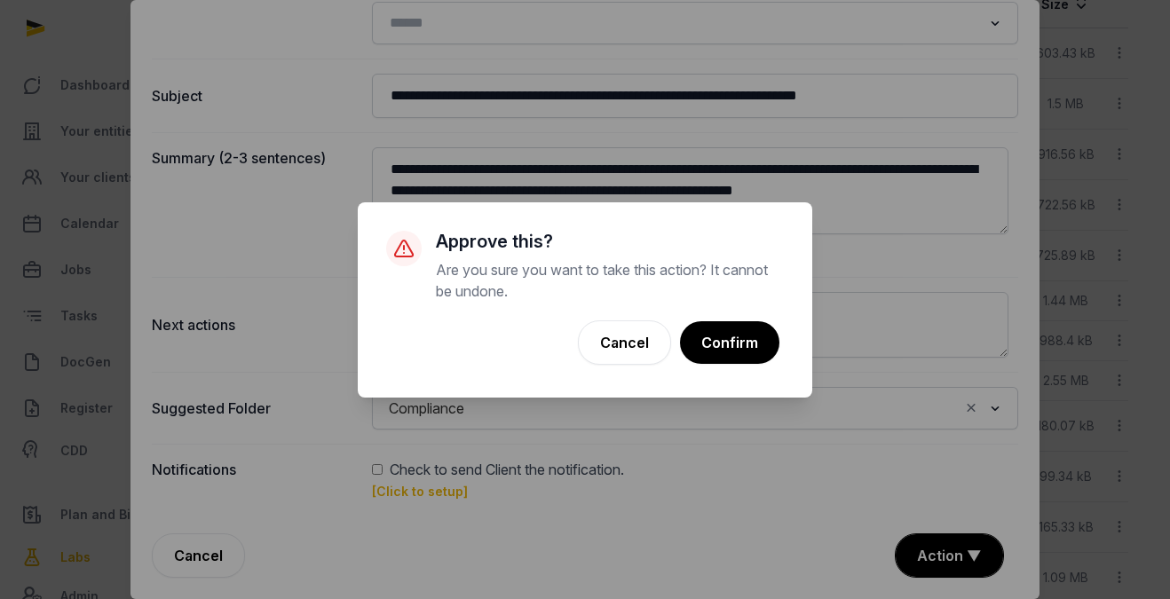
scroll to position [201, 0]
click at [737, 344] on button "Confirm" at bounding box center [728, 342] width 101 height 44
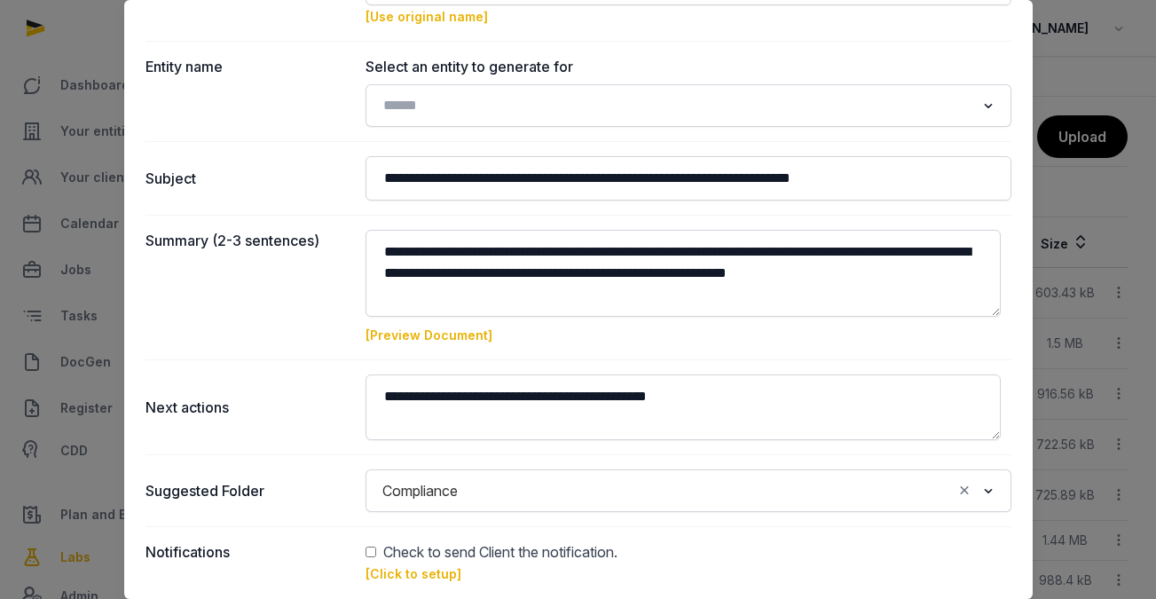
scroll to position [0, 0]
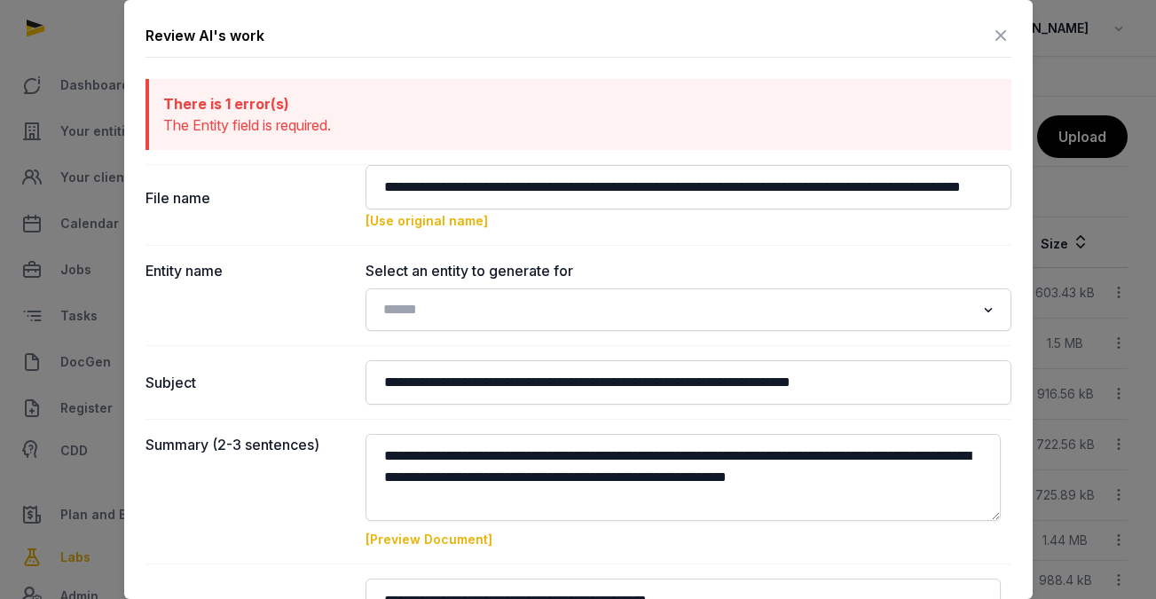
click at [990, 40] on icon at bounding box center [1000, 35] width 21 height 28
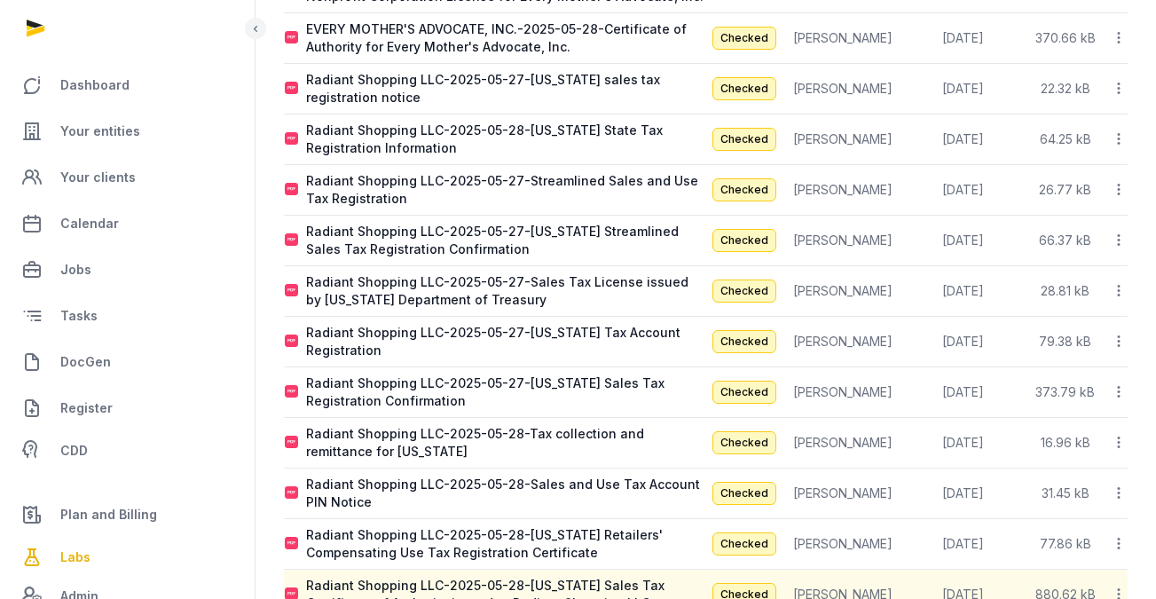
scroll to position [936, 0]
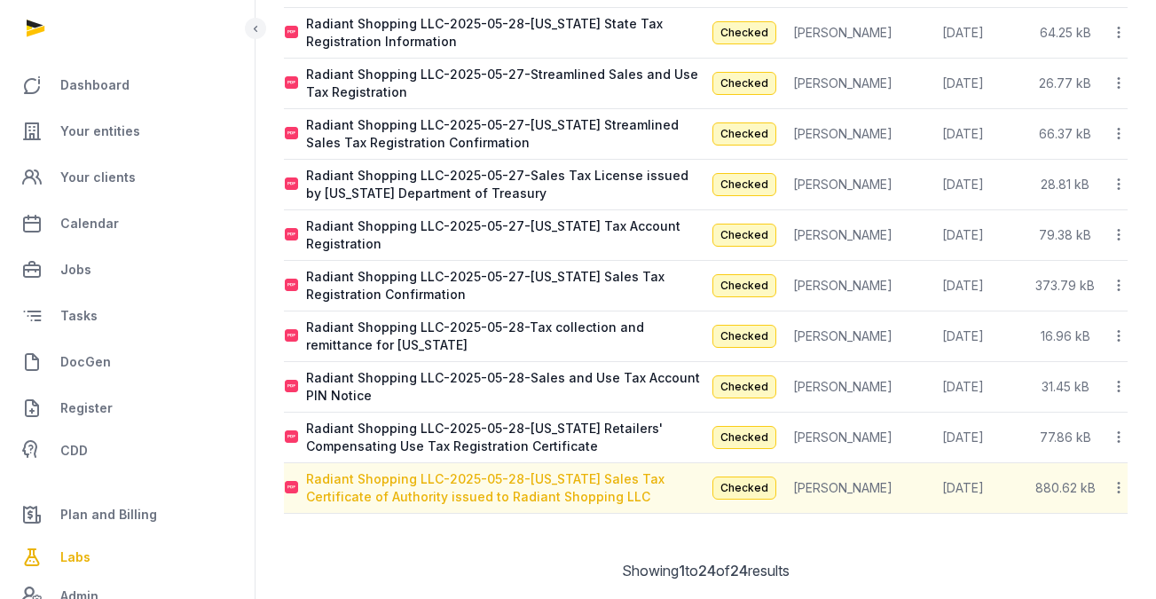
click at [454, 487] on div "Radiant Shopping LLC-2025-05-28-New Jersey Sales Tax Certificate of Authority i…" at bounding box center [505, 487] width 399 height 35
type input "**********"
type textarea "**********"
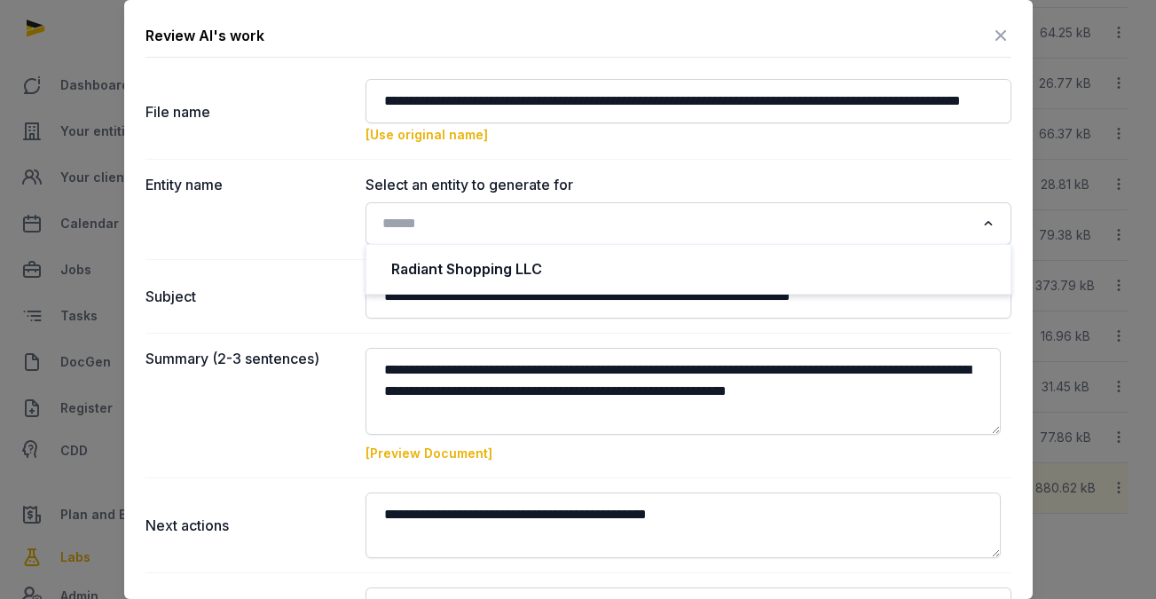
click at [523, 232] on input "Search for option" at bounding box center [675, 223] width 599 height 25
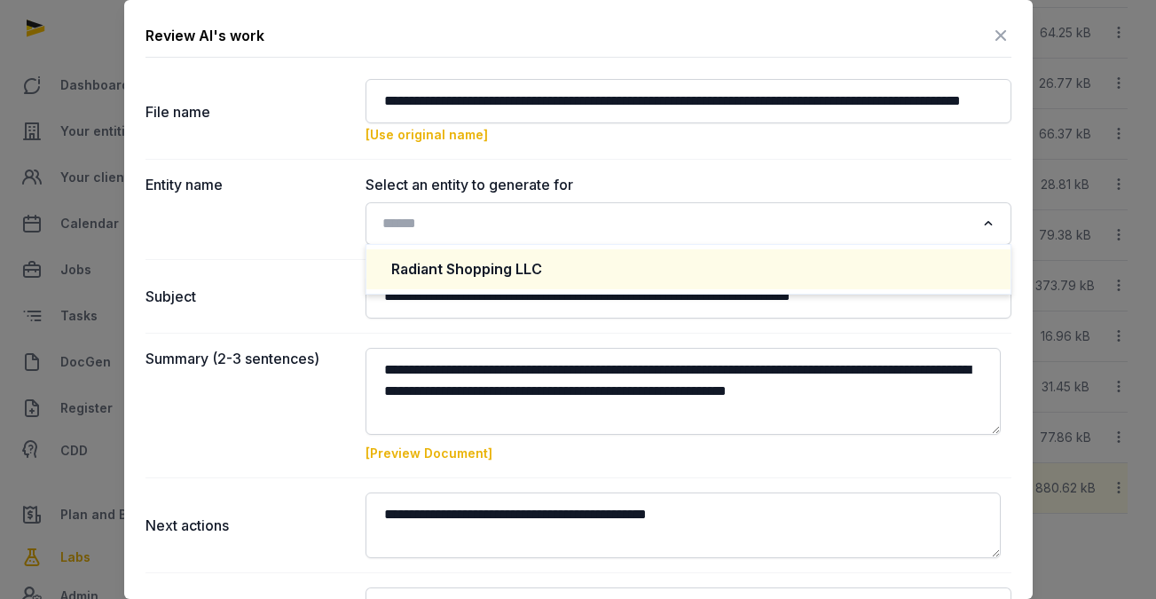
click at [519, 256] on div "Radiant Shopping LLC" at bounding box center [688, 269] width 609 height 35
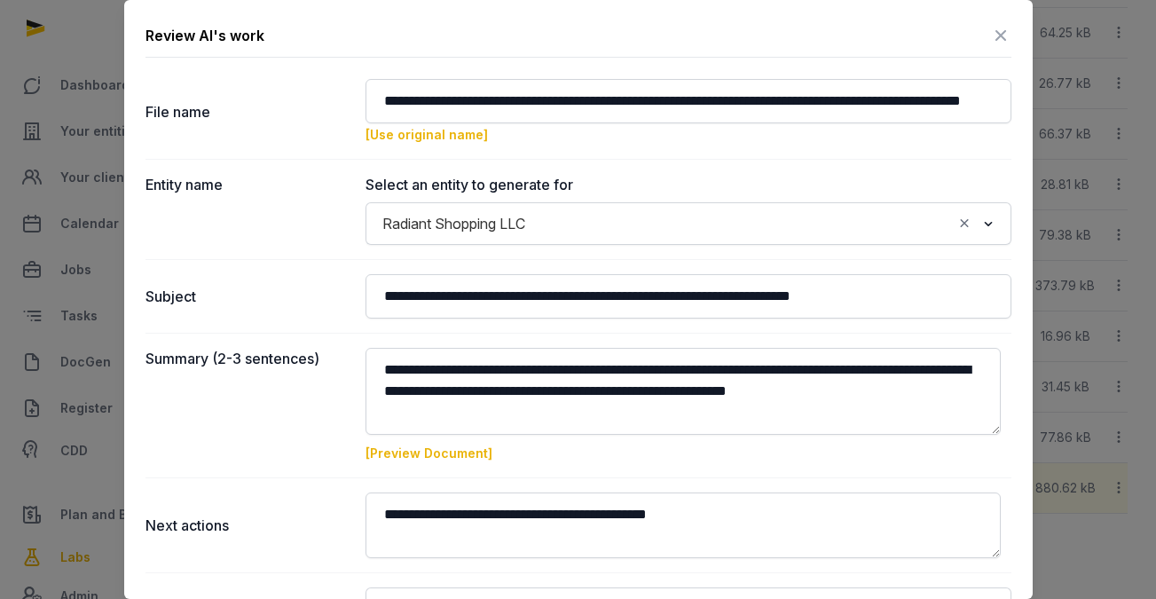
click at [628, 343] on div "Summary (2-3 sentences) [Preview Document]" at bounding box center [579, 405] width 866 height 145
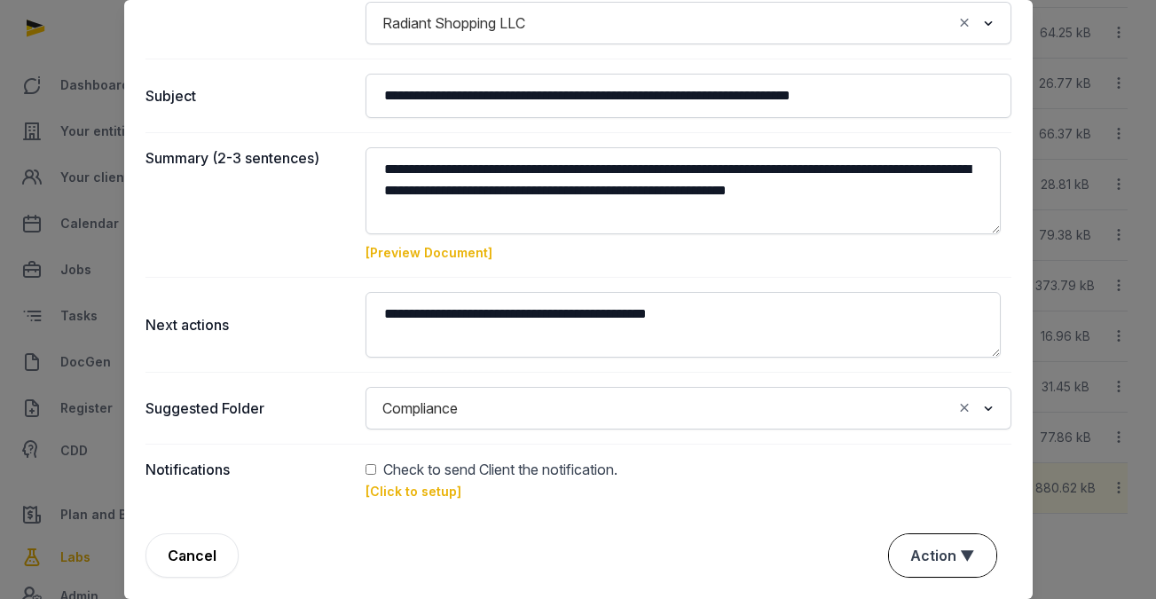
click at [921, 554] on button "Action ▼" at bounding box center [942, 555] width 107 height 43
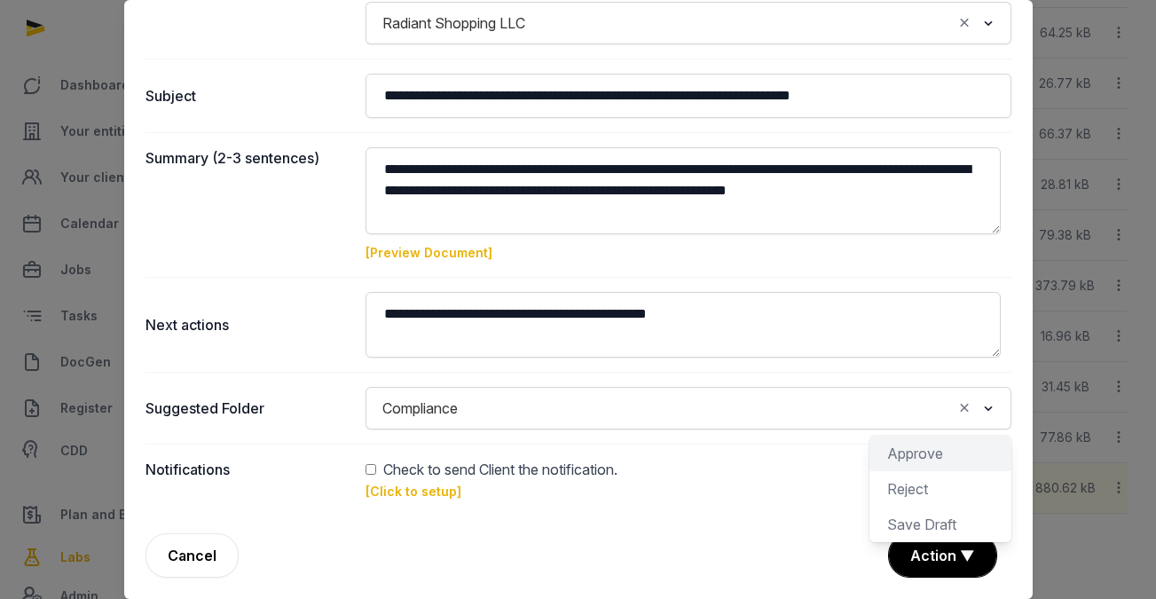
click at [901, 471] on div "Approve" at bounding box center [941, 488] width 142 height 35
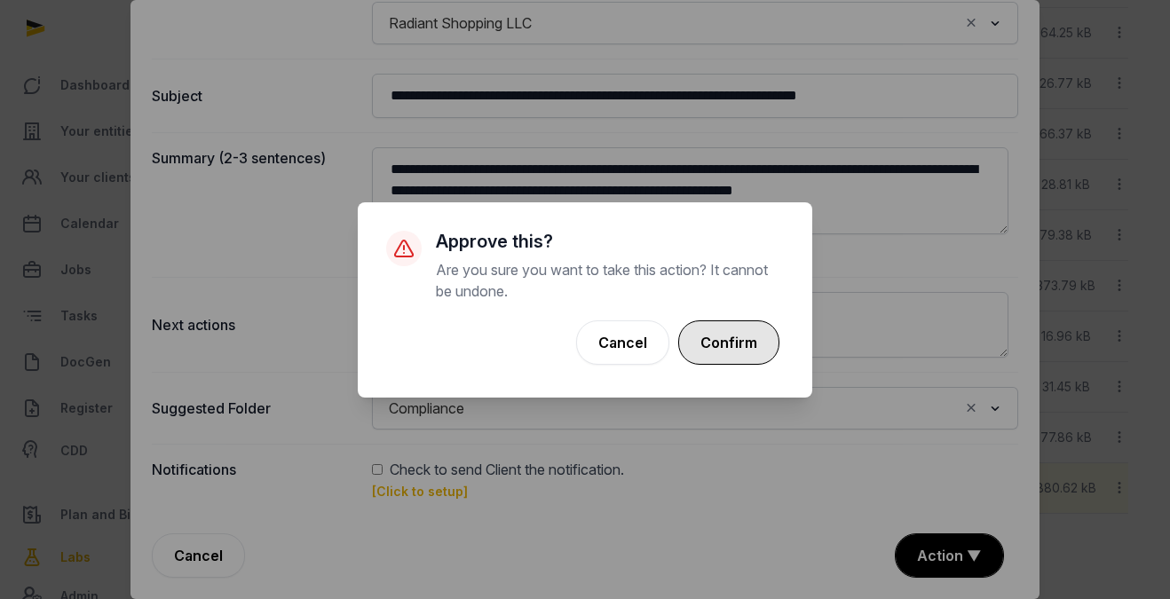
click at [728, 327] on button "Confirm" at bounding box center [728, 342] width 101 height 44
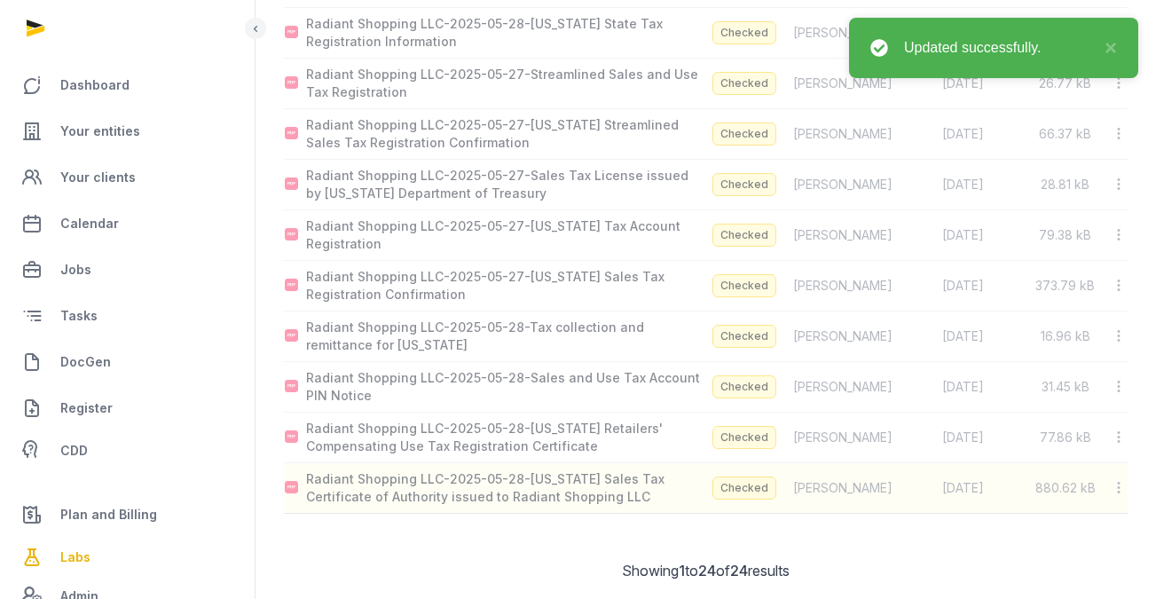
scroll to position [887, 0]
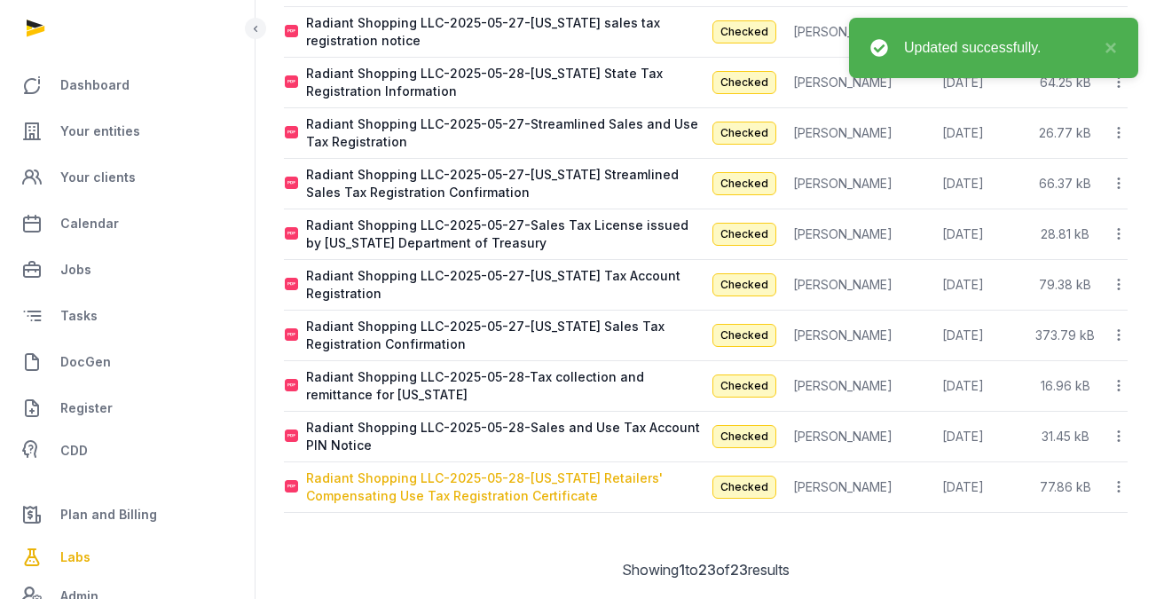
click at [549, 471] on div "Radiant Shopping LLC-2025-05-28-Kansas Retailers' Compensating Use Tax Registra…" at bounding box center [505, 486] width 399 height 35
type input "**********"
type textarea "**********"
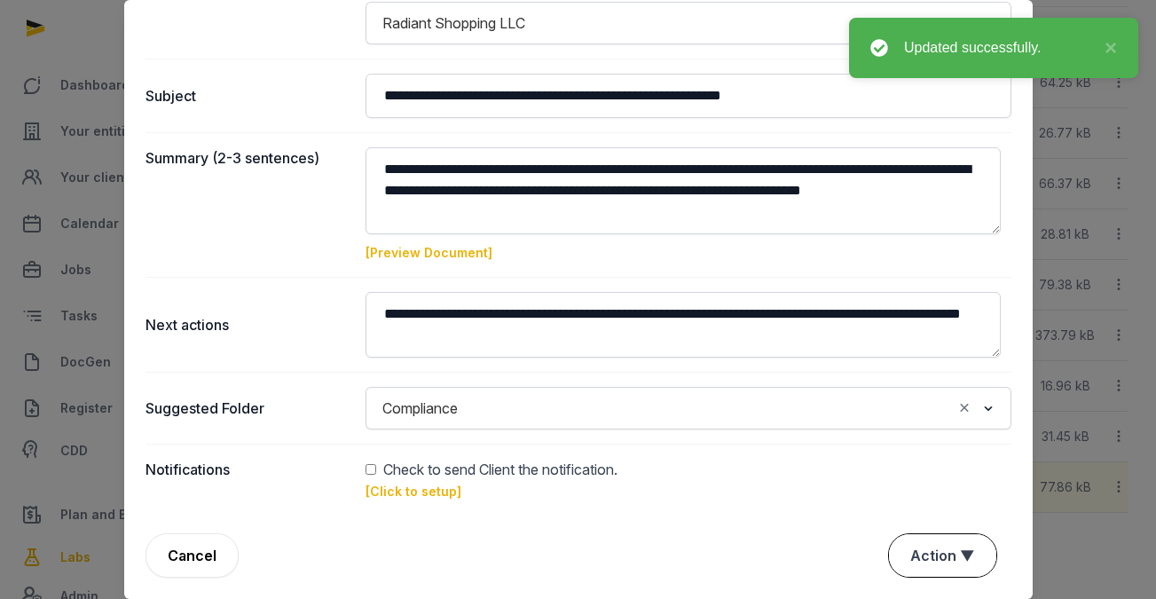
click at [912, 551] on button "Action ▼" at bounding box center [942, 555] width 107 height 43
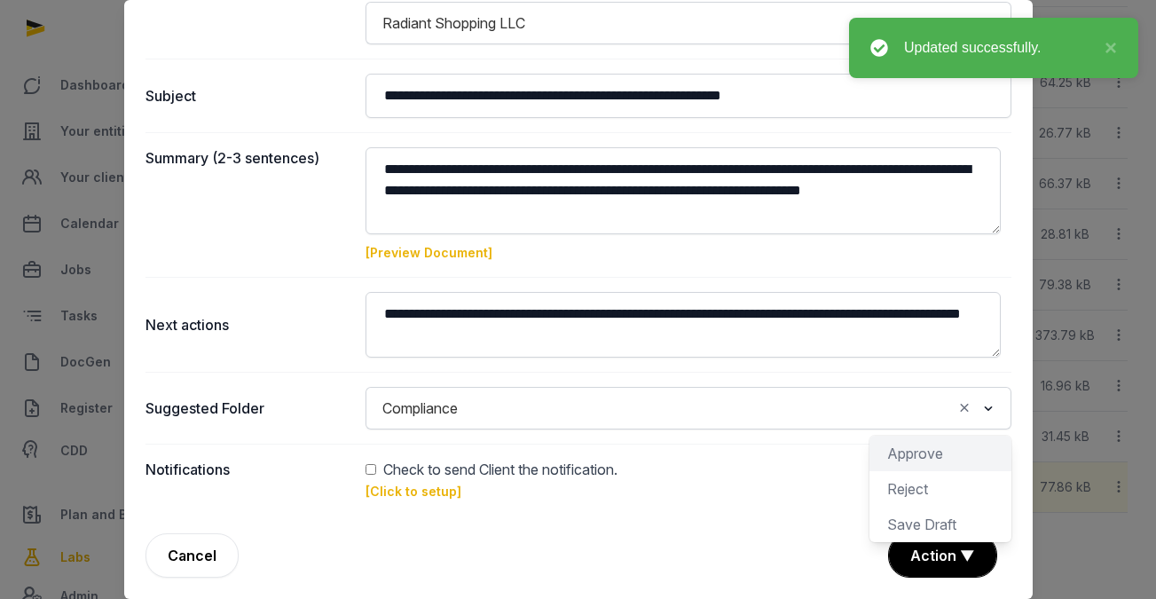
click at [895, 471] on div "Approve" at bounding box center [941, 488] width 142 height 35
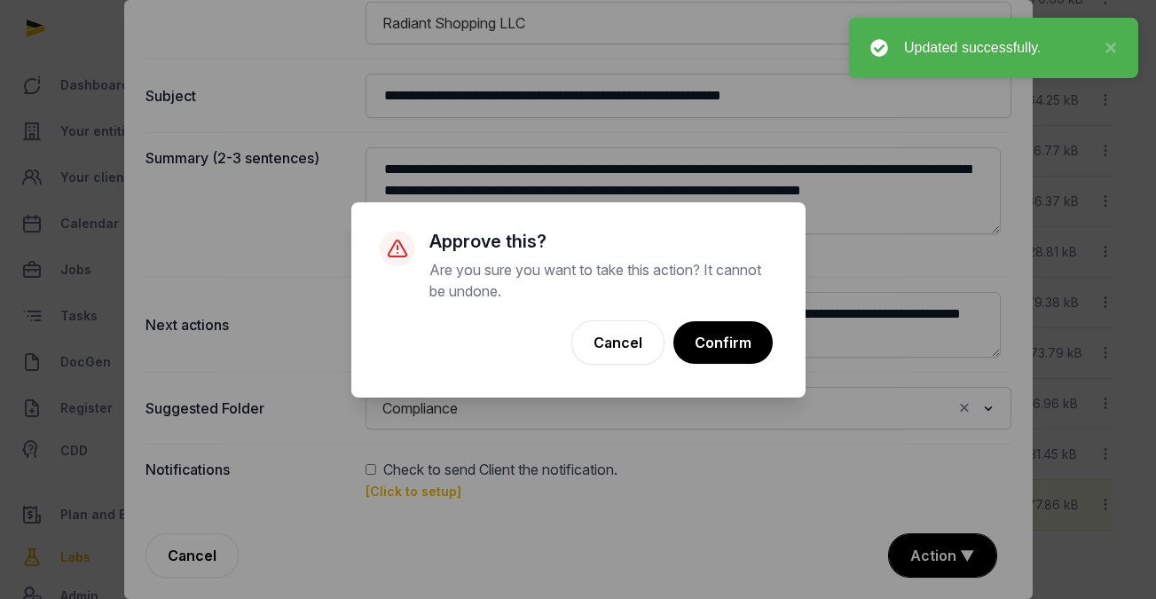
scroll to position [886, 0]
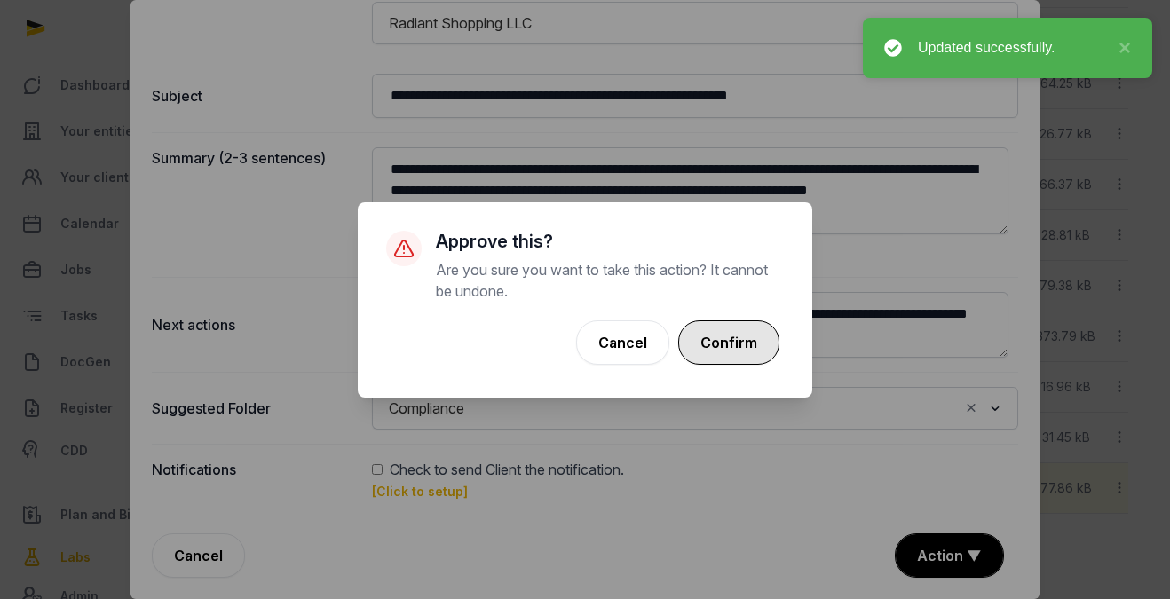
click at [697, 344] on button "Confirm" at bounding box center [728, 342] width 101 height 44
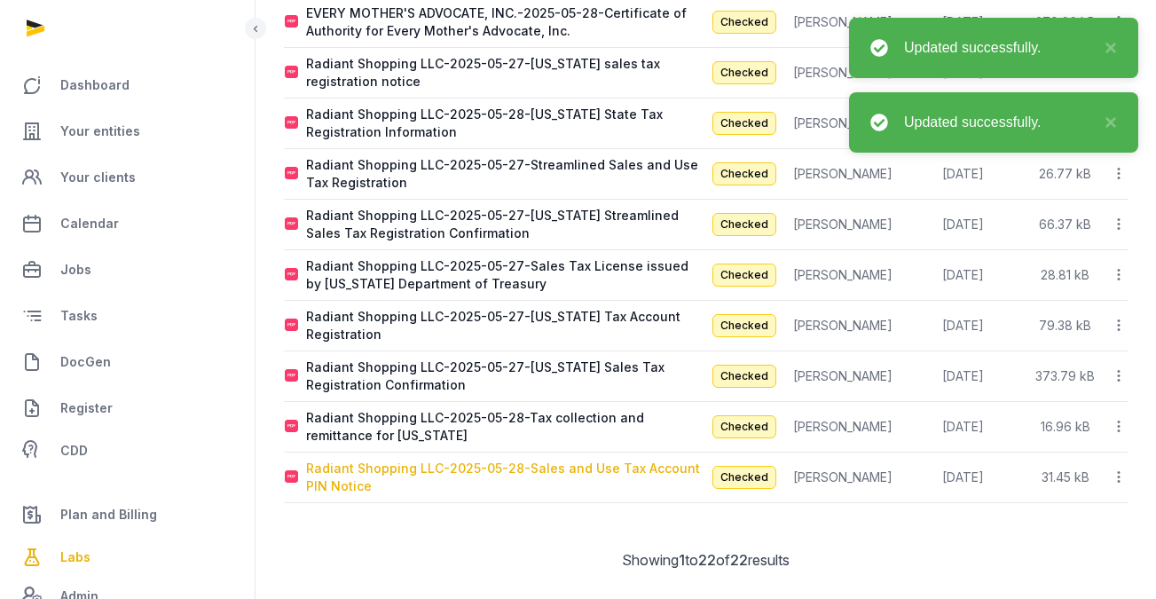
scroll to position [836, 0]
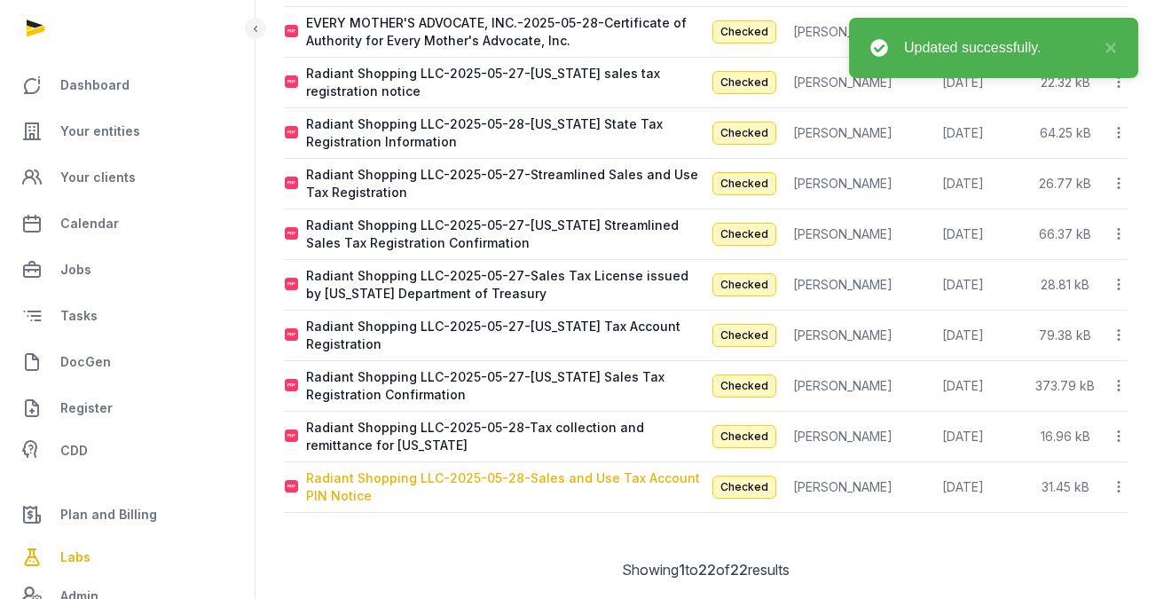
click at [518, 469] on div "Radiant Shopping LLC-2025-05-28-Sales and Use Tax Account PIN Notice" at bounding box center [505, 486] width 399 height 35
type input "**********"
type textarea "**********"
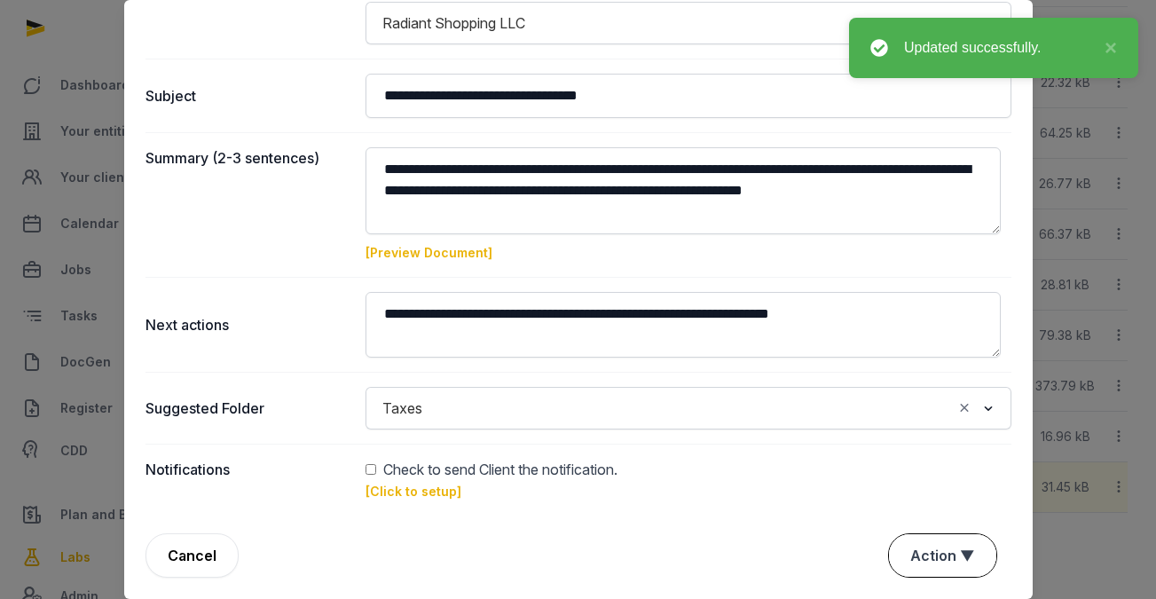
click at [908, 550] on button "Action ▼" at bounding box center [942, 555] width 107 height 43
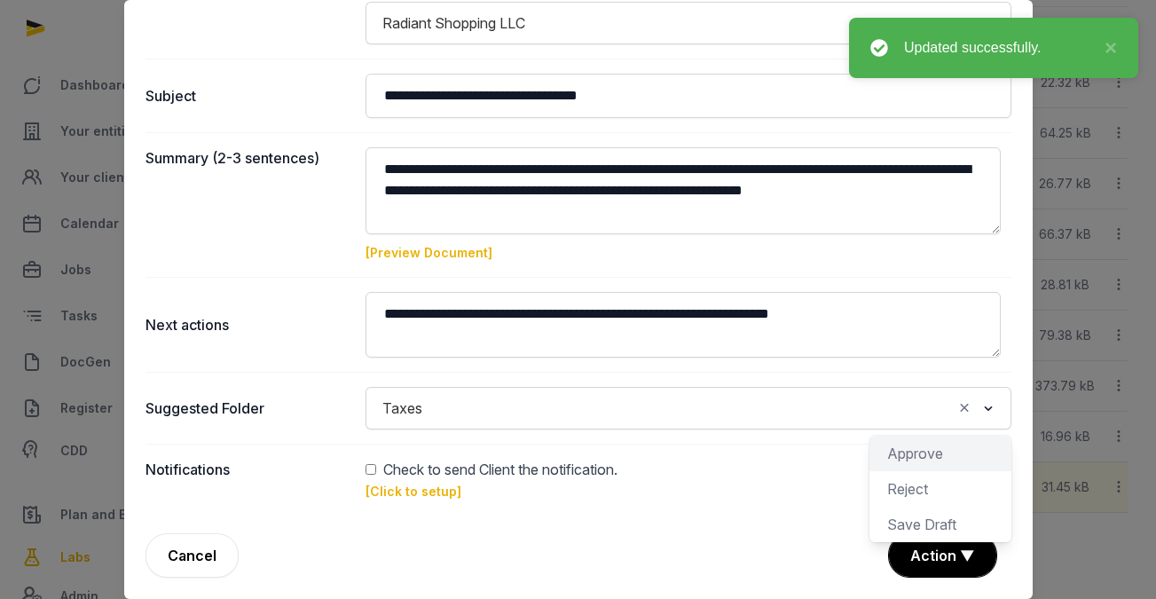
click at [900, 471] on div "Approve" at bounding box center [941, 488] width 142 height 35
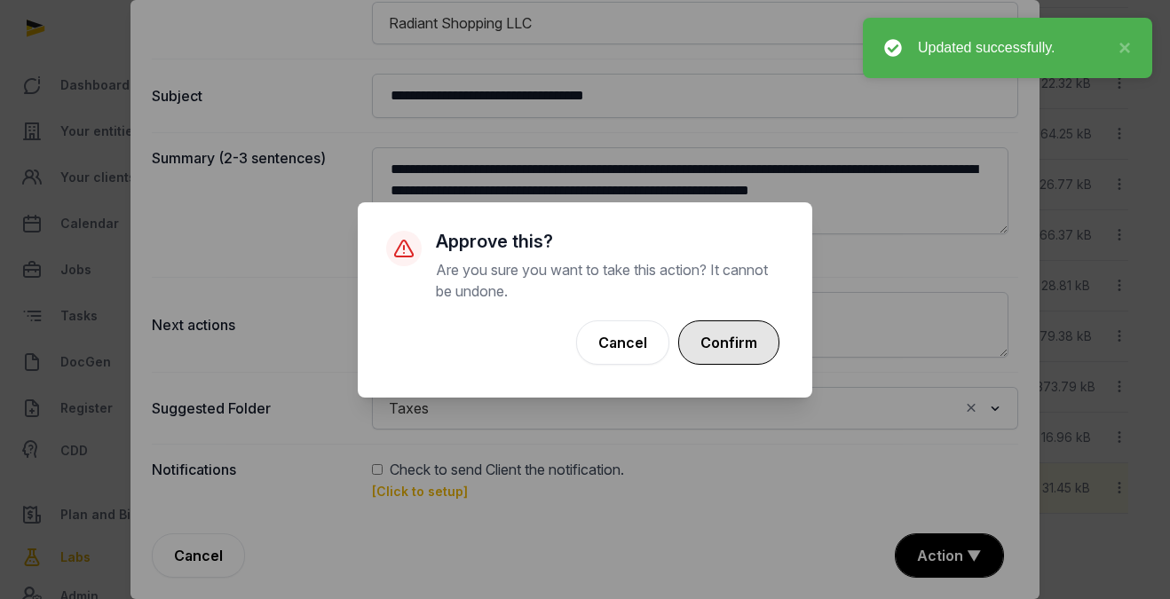
click at [765, 349] on button "Confirm" at bounding box center [728, 342] width 101 height 44
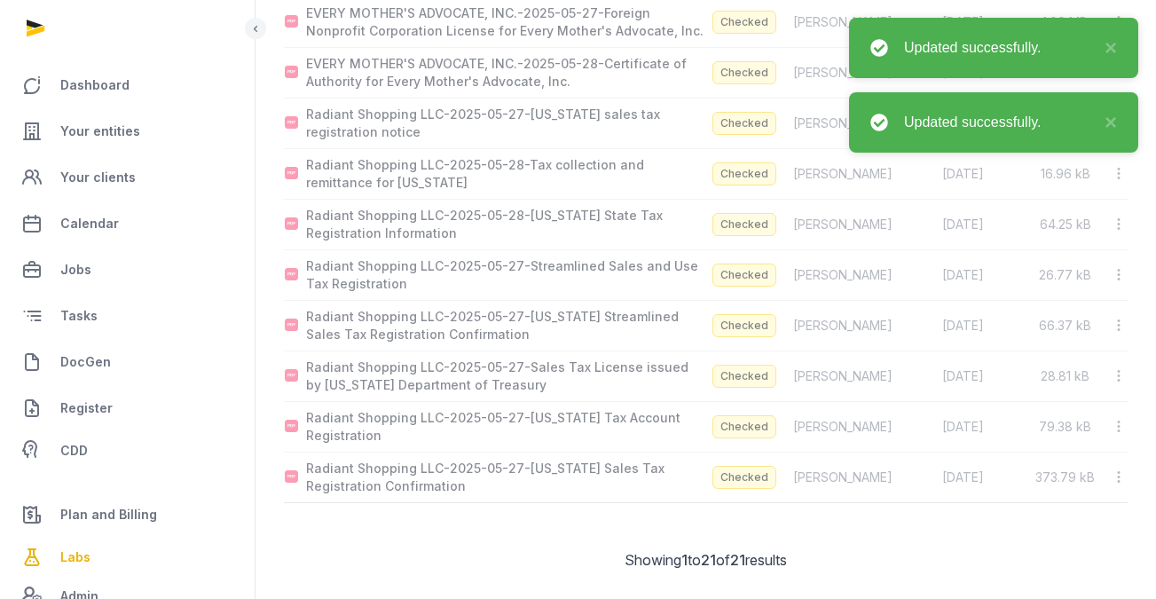
scroll to position [785, 0]
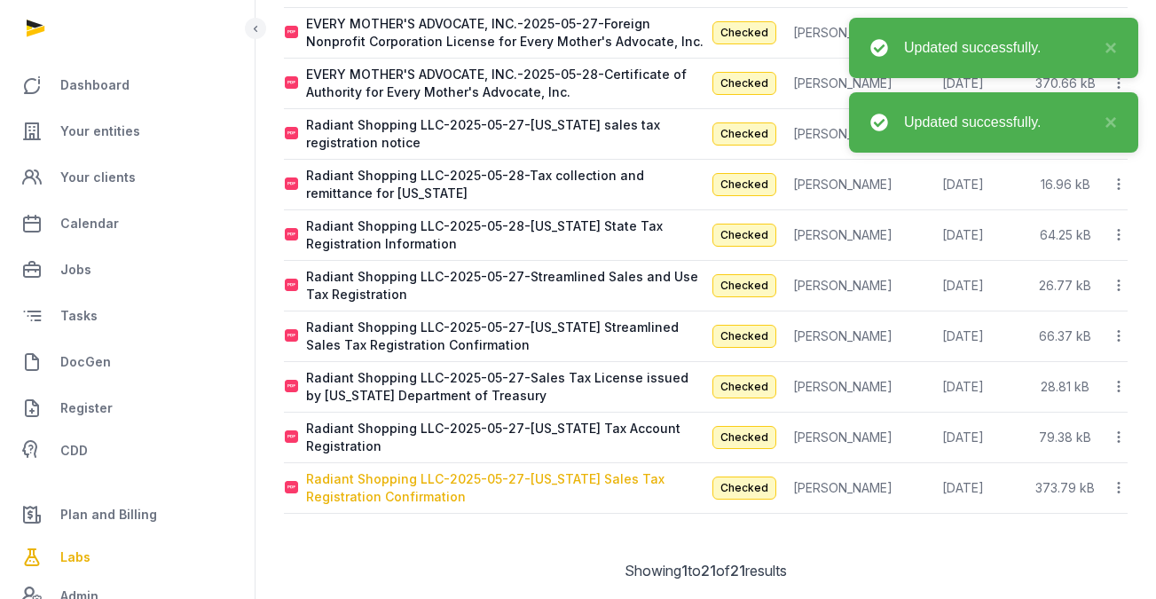
click at [550, 470] on div "Radiant Shopping LLC-2025-05-27-Minnesota Sales Tax Registration Confirmation" at bounding box center [505, 487] width 399 height 35
type input "**********"
type textarea "**********"
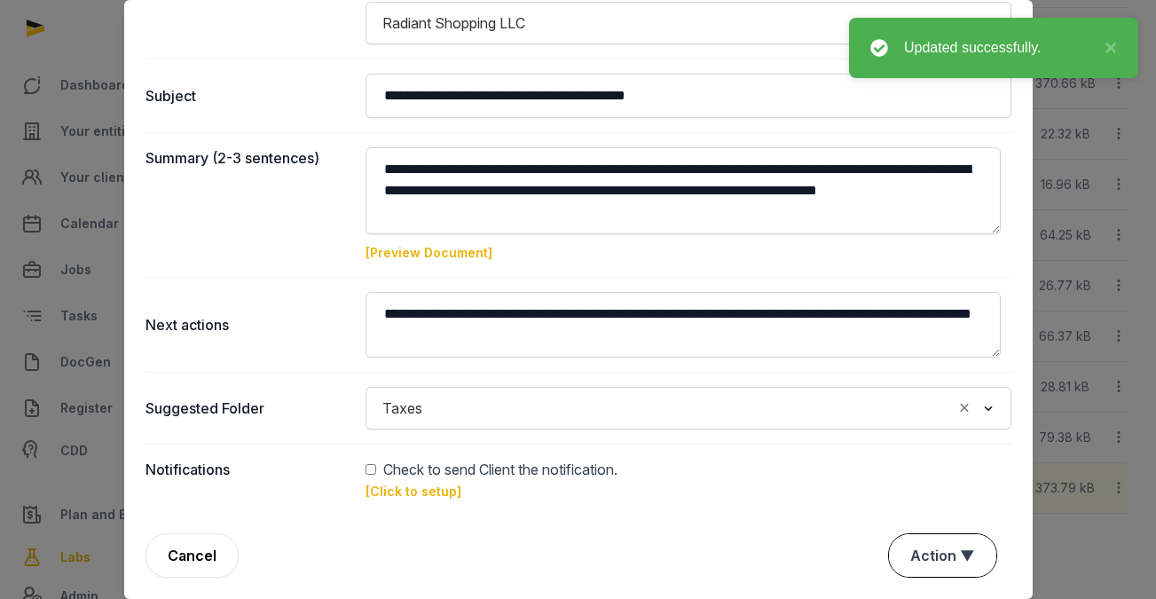
click at [910, 547] on button "Action ▼" at bounding box center [942, 555] width 107 height 43
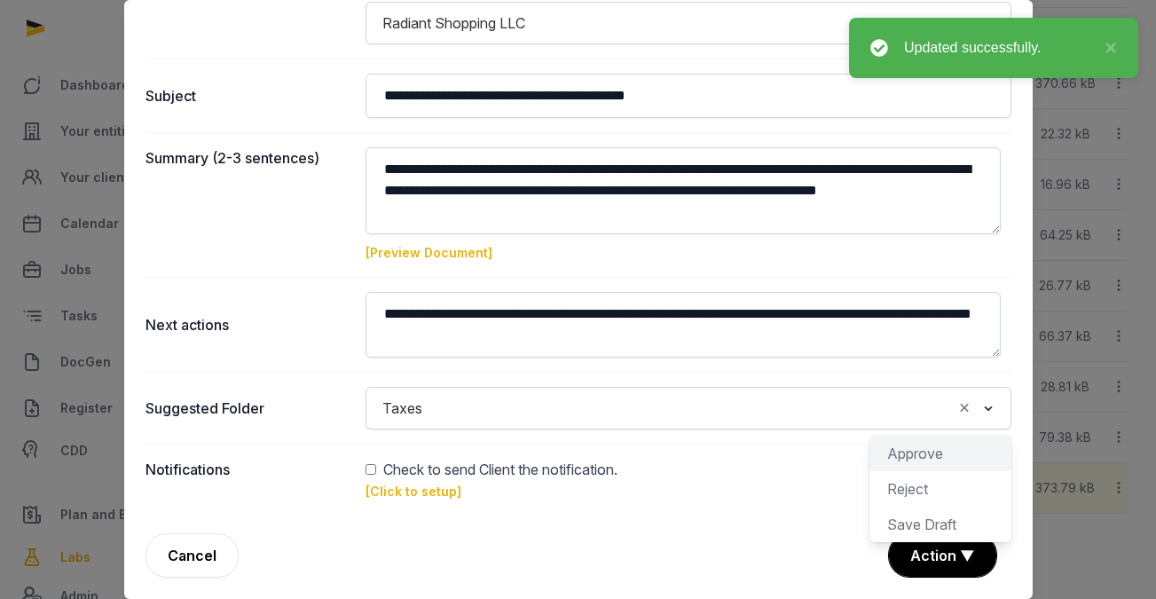
click at [873, 471] on div "Approve" at bounding box center [941, 488] width 142 height 35
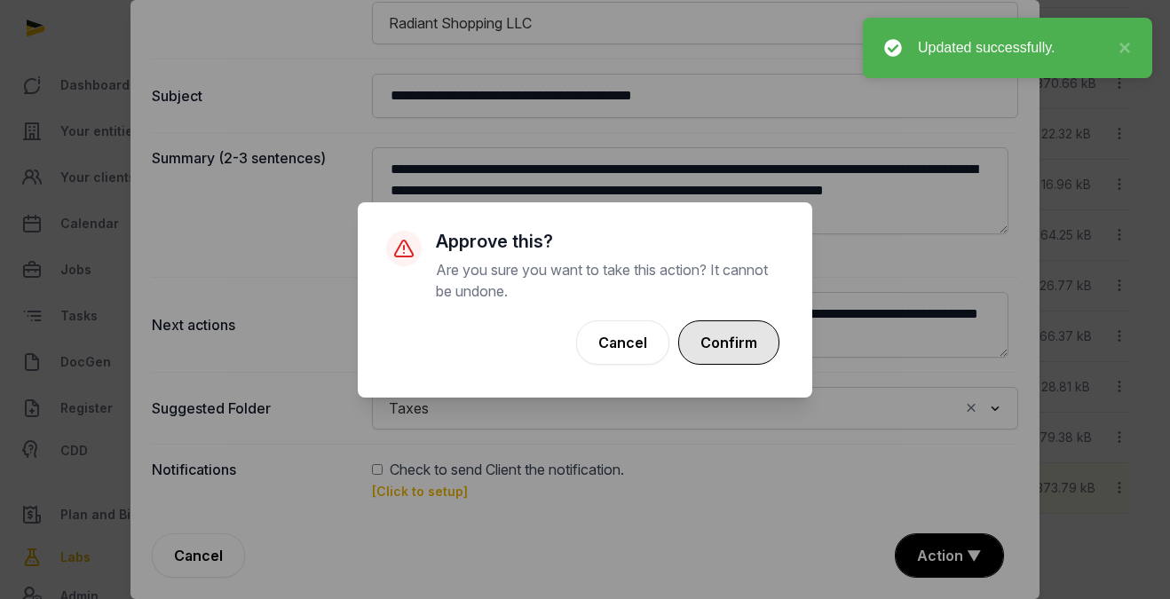
click at [746, 354] on button "Confirm" at bounding box center [728, 342] width 101 height 44
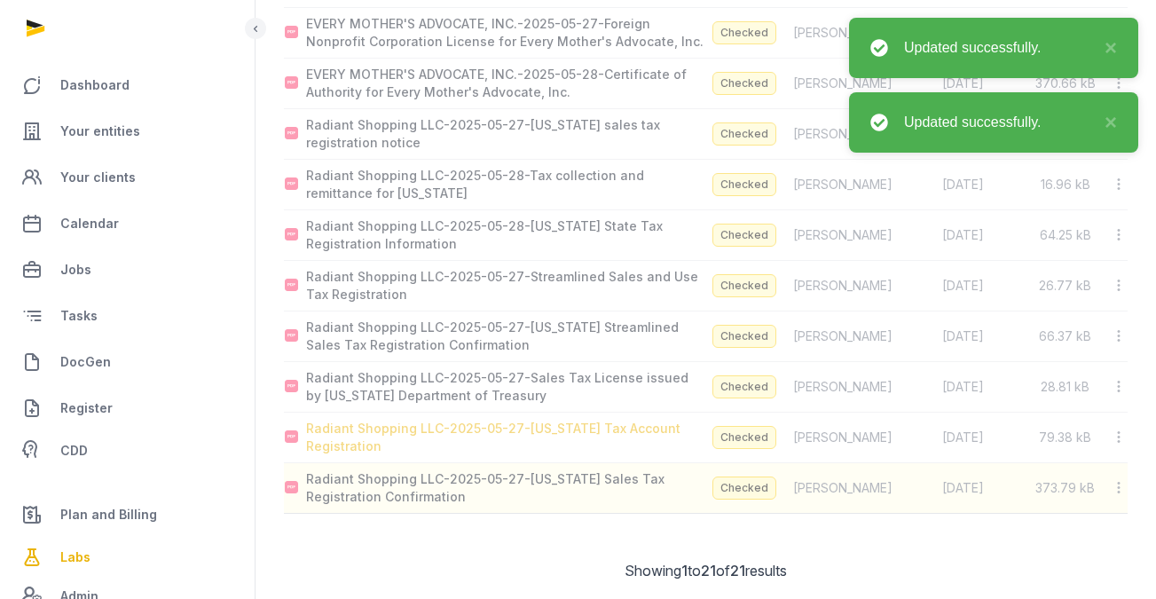
scroll to position [735, 0]
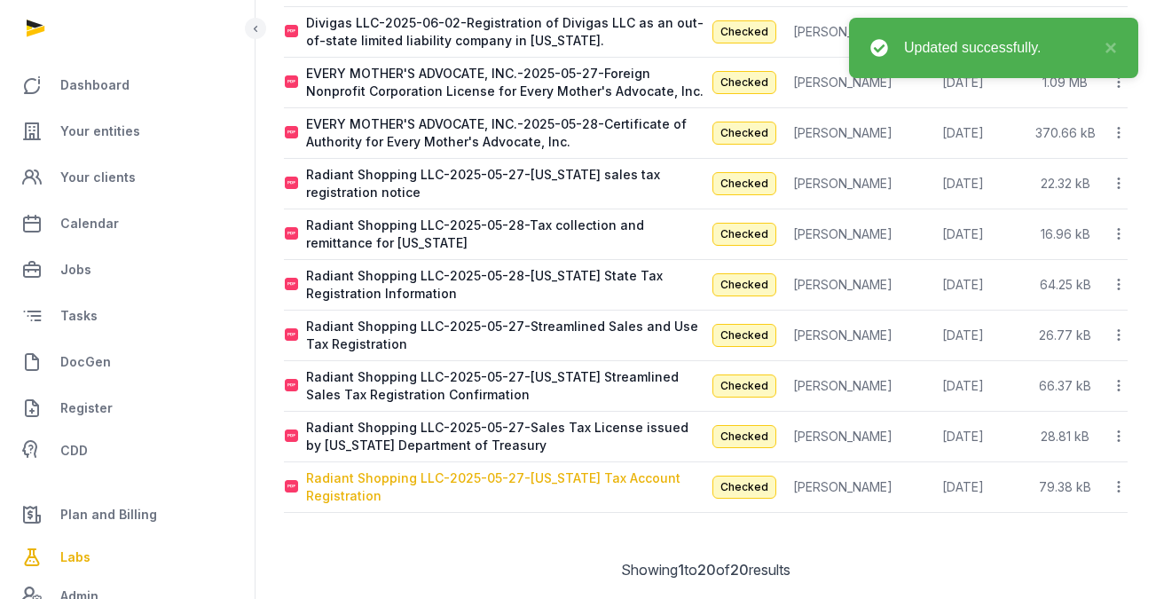
click at [599, 469] on div "Radiant Shopping LLC-2025-05-27-Vermont Tax Account Registration" at bounding box center [505, 486] width 399 height 35
type input "**********"
type textarea "**********"
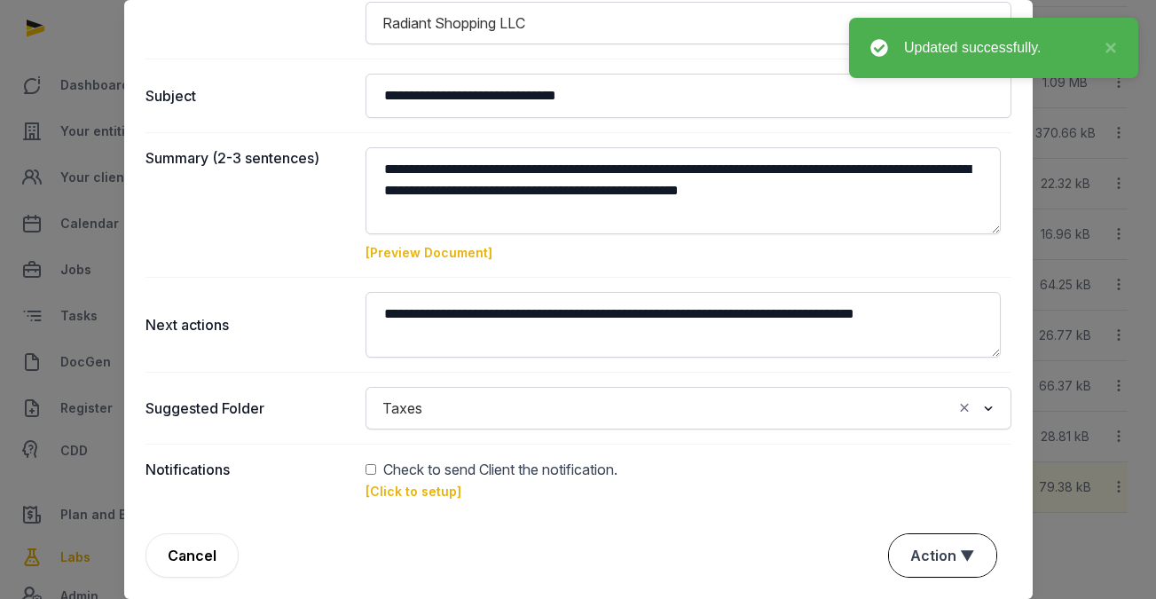
click at [943, 560] on button "Action ▼" at bounding box center [942, 555] width 107 height 43
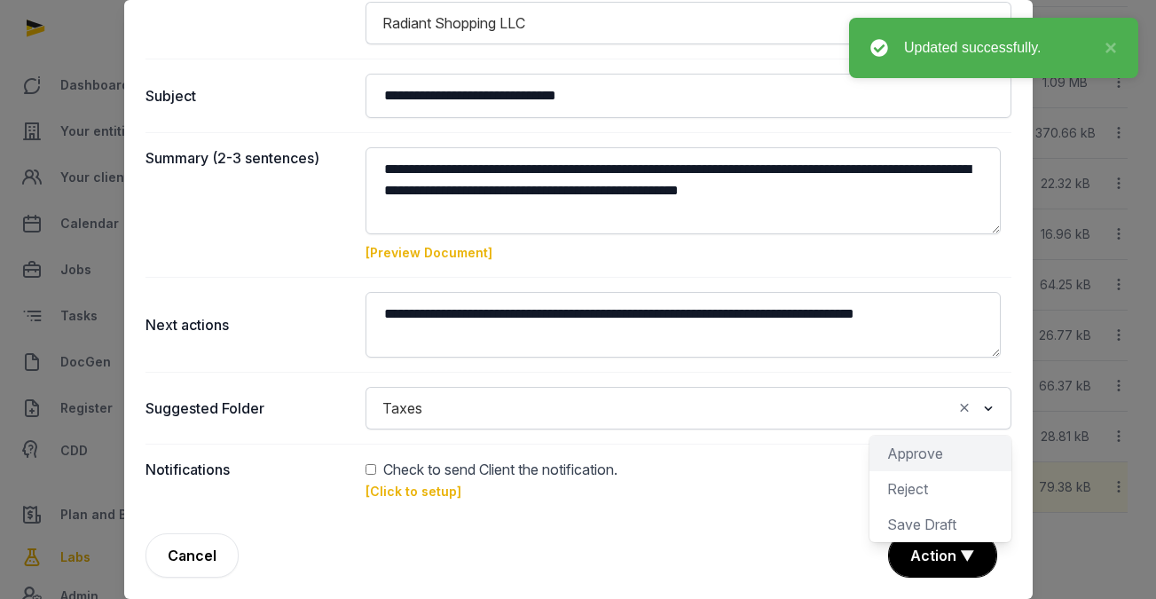
click at [896, 471] on div "Approve" at bounding box center [941, 488] width 142 height 35
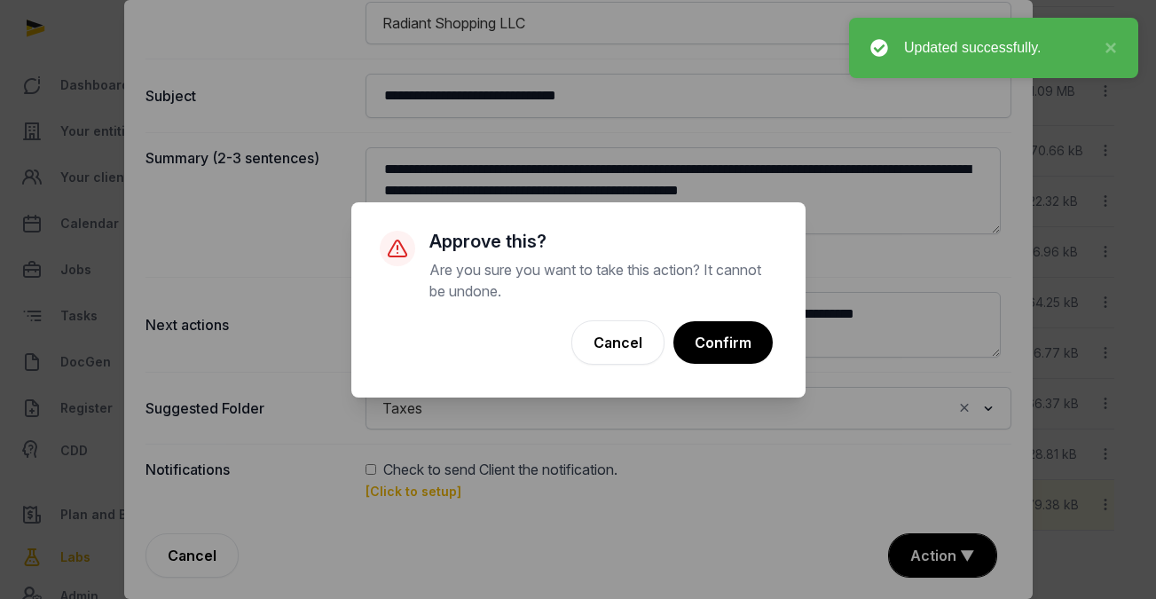
scroll to position [734, 0]
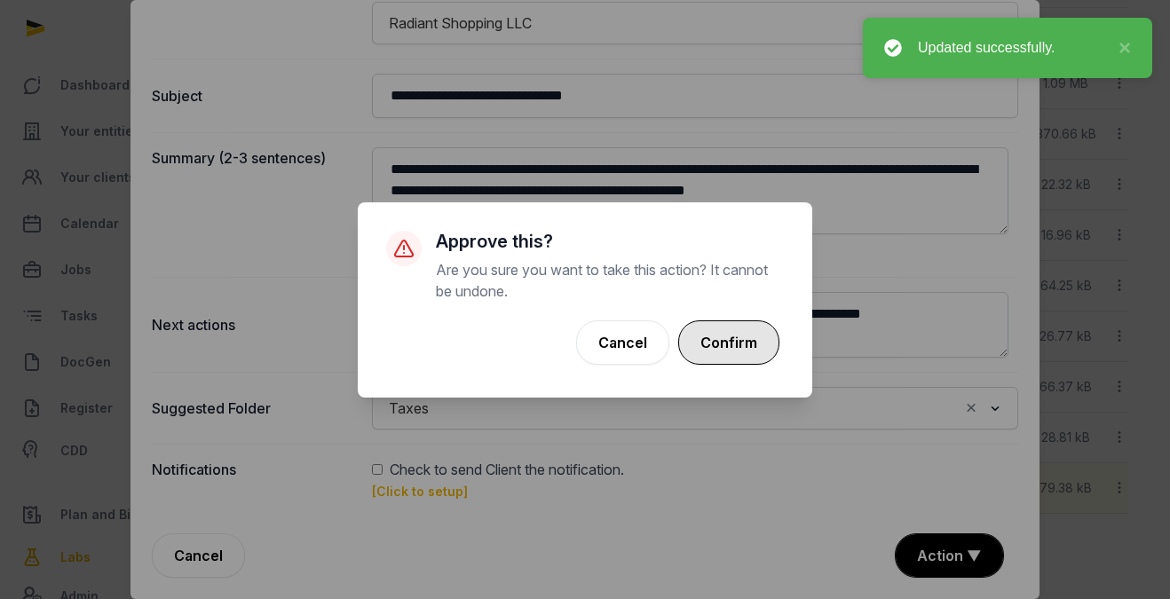
click at [743, 342] on button "Confirm" at bounding box center [728, 342] width 101 height 44
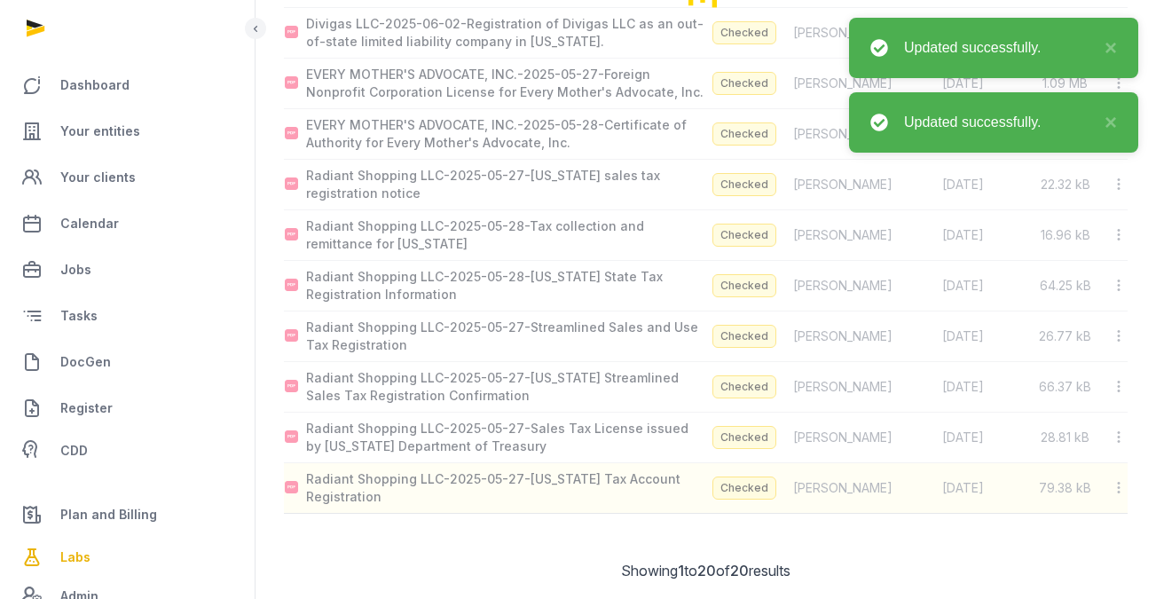
scroll to position [684, 0]
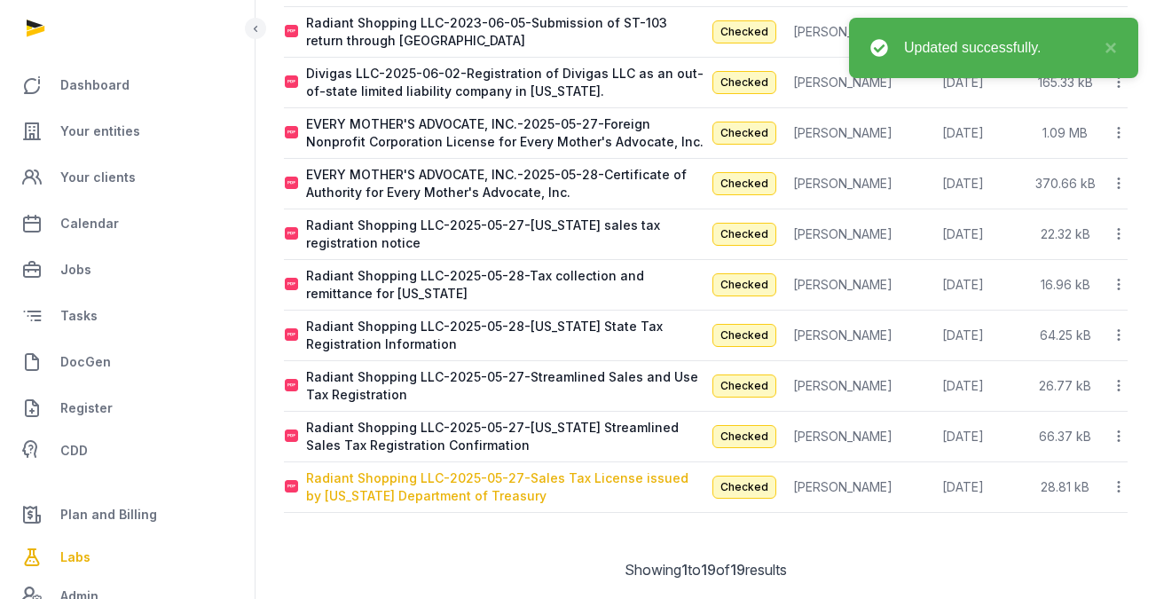
click at [513, 471] on div "Radiant Shopping LLC-2025-05-27-Sales Tax License issued by Michigan Department…" at bounding box center [505, 486] width 399 height 35
type input "**********"
type textarea "**********"
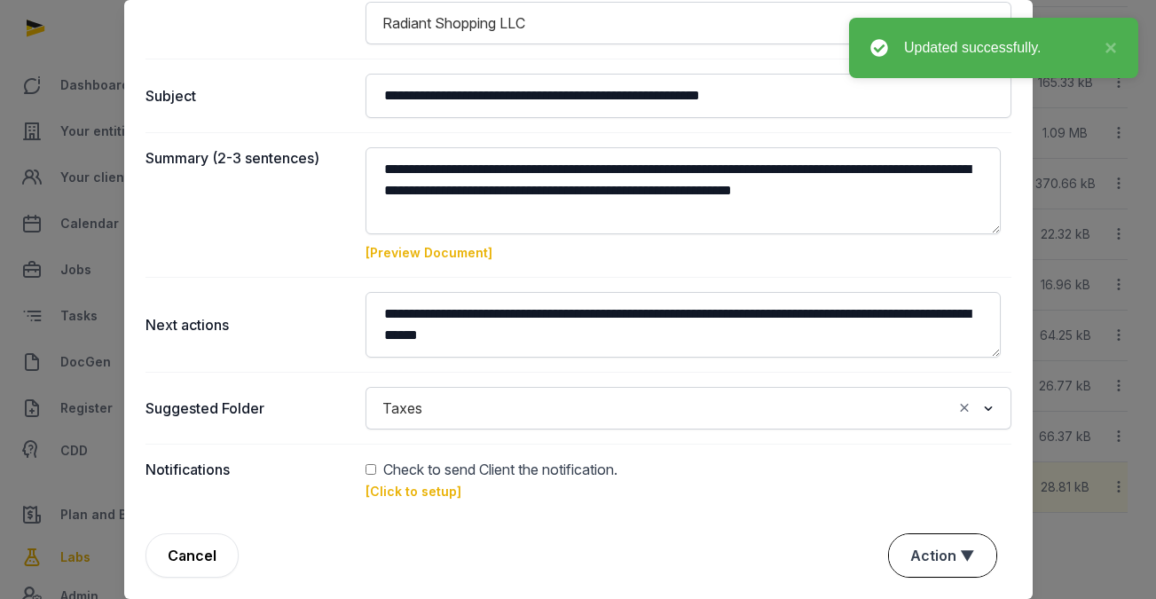
click at [911, 548] on button "Action ▼" at bounding box center [942, 555] width 107 height 43
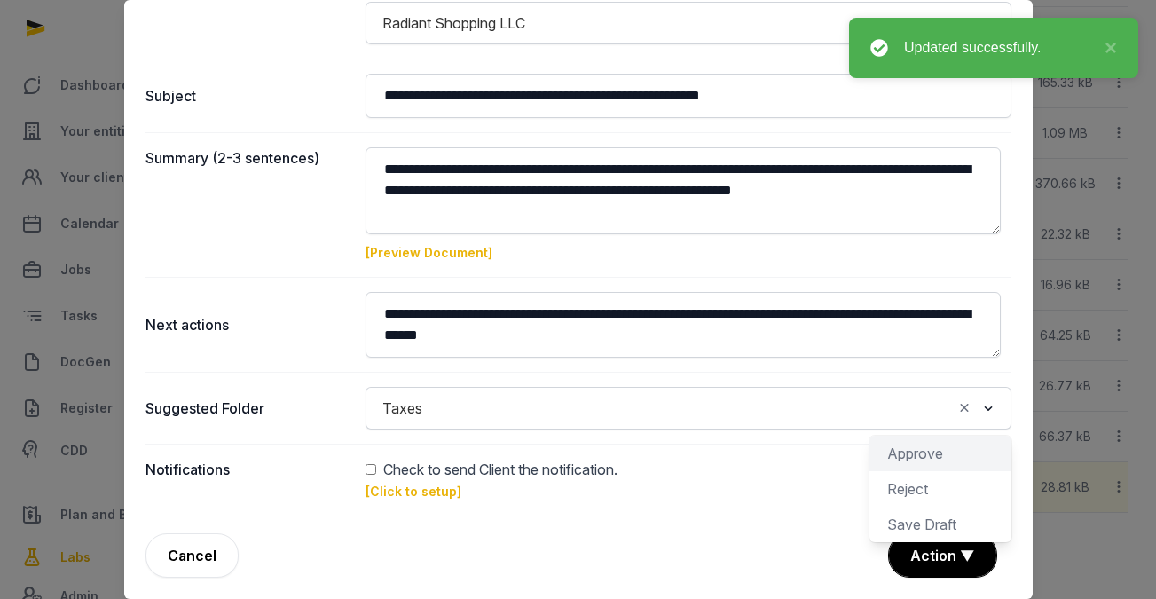
click at [887, 471] on div "Approve" at bounding box center [941, 488] width 142 height 35
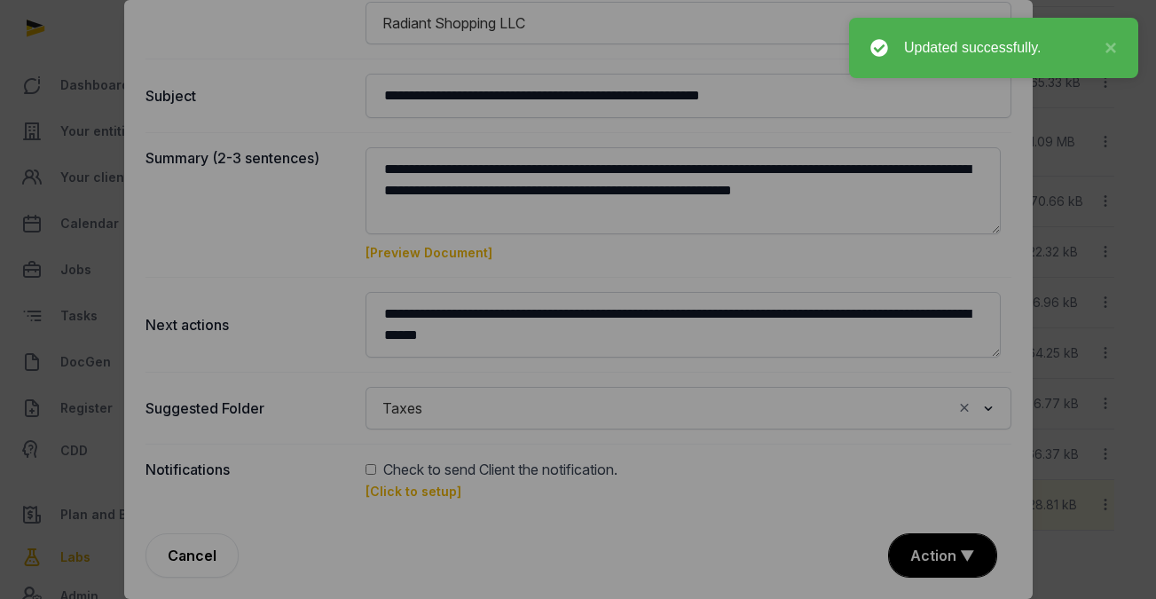
scroll to position [683, 0]
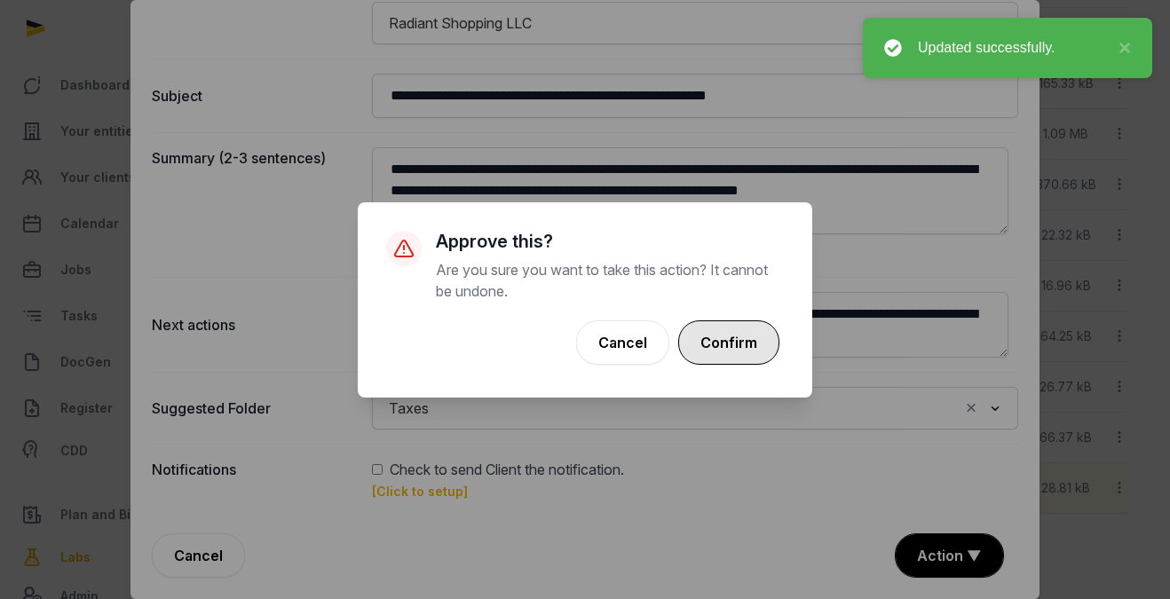
click at [761, 362] on button "Confirm" at bounding box center [728, 342] width 101 height 44
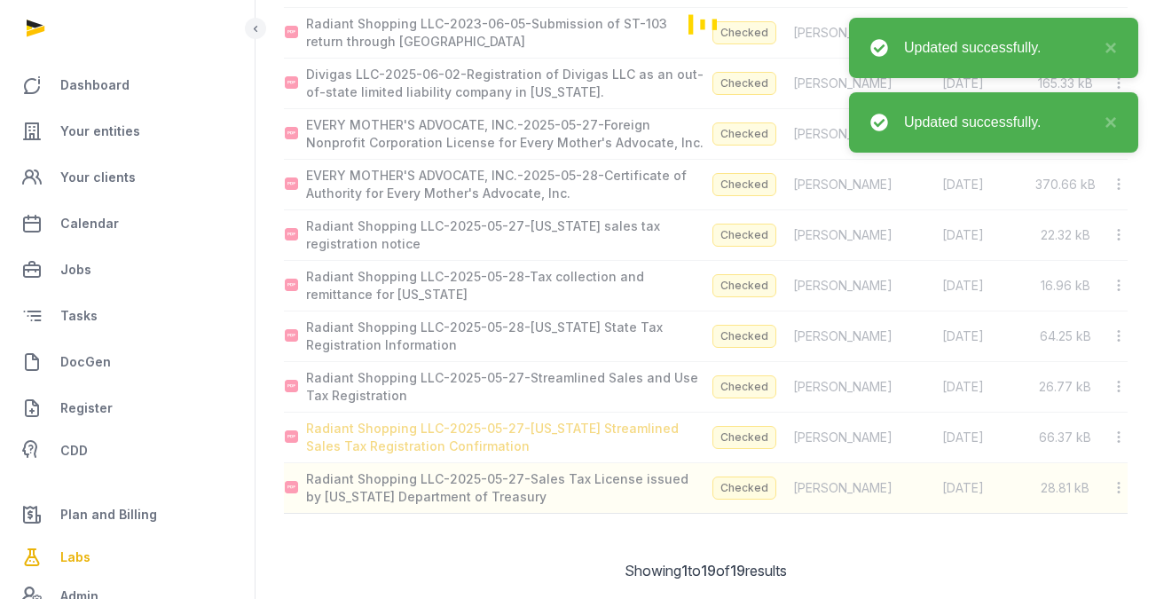
scroll to position [634, 0]
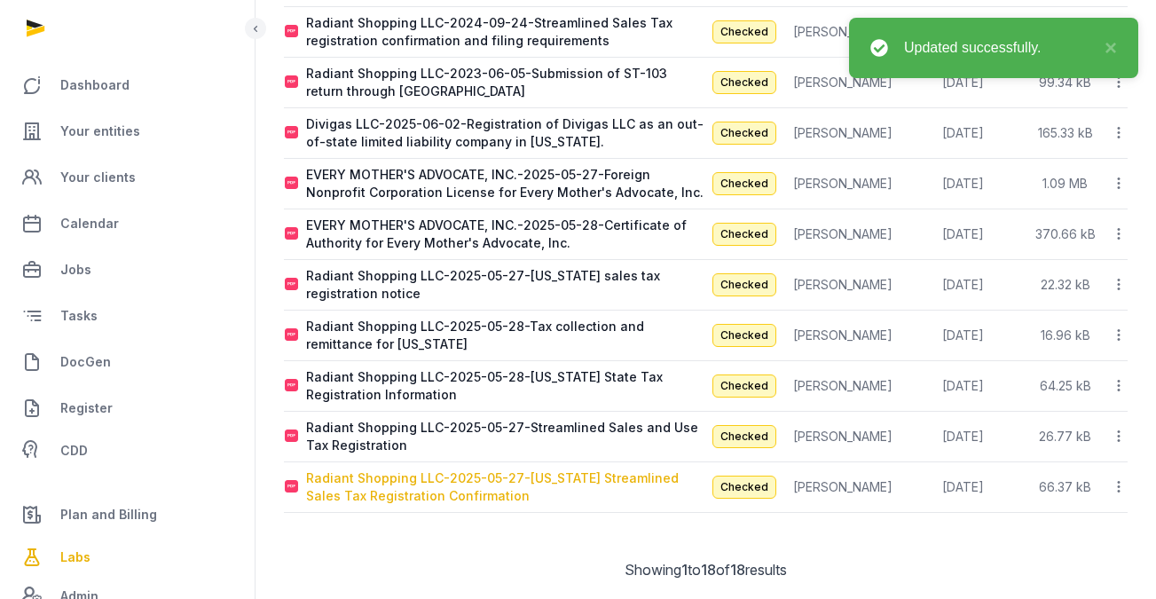
click at [462, 475] on div "Radiant Shopping LLC-2025-05-27-Indiana Streamlined Sales Tax Registration Conf…" at bounding box center [505, 486] width 399 height 35
type input "**********"
type textarea "**********"
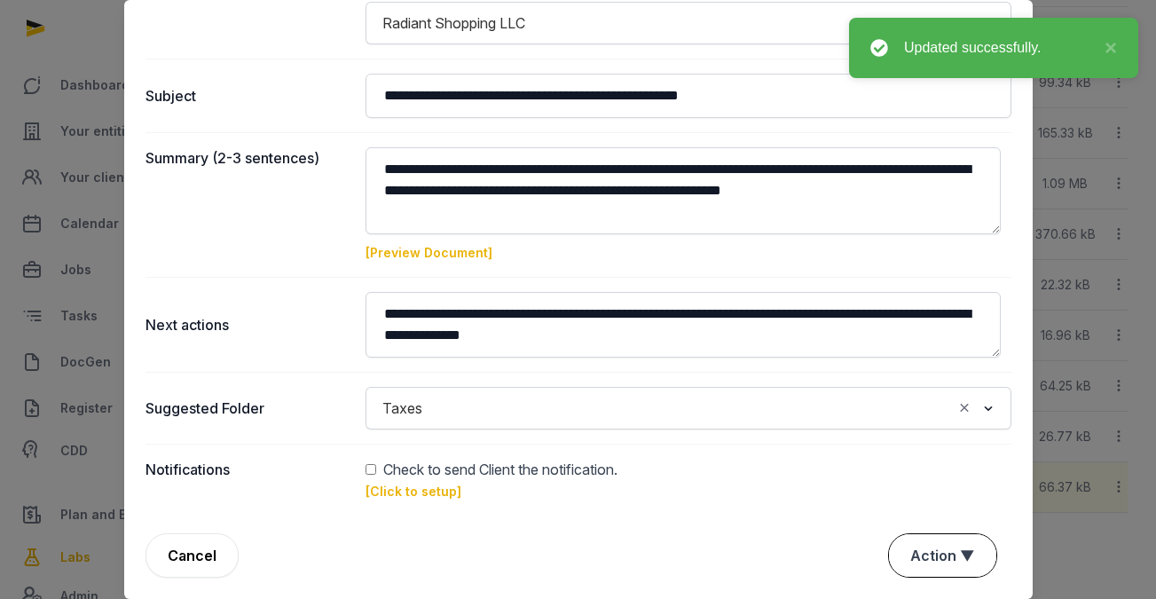
click at [942, 548] on button "Action ▼" at bounding box center [942, 555] width 107 height 43
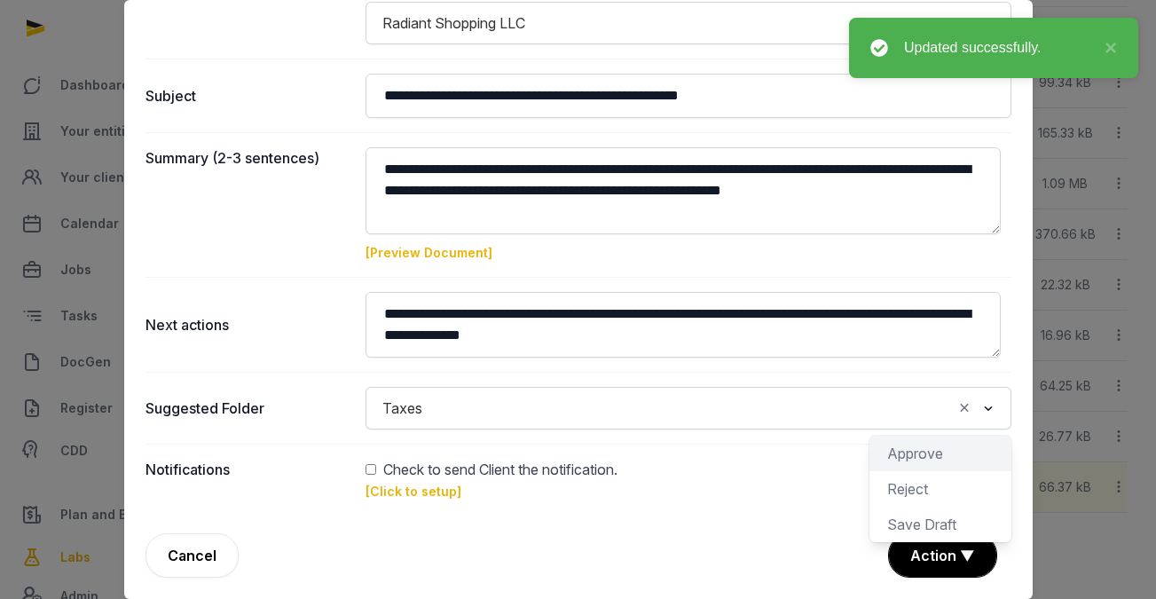
click at [911, 471] on div "Approve" at bounding box center [941, 488] width 142 height 35
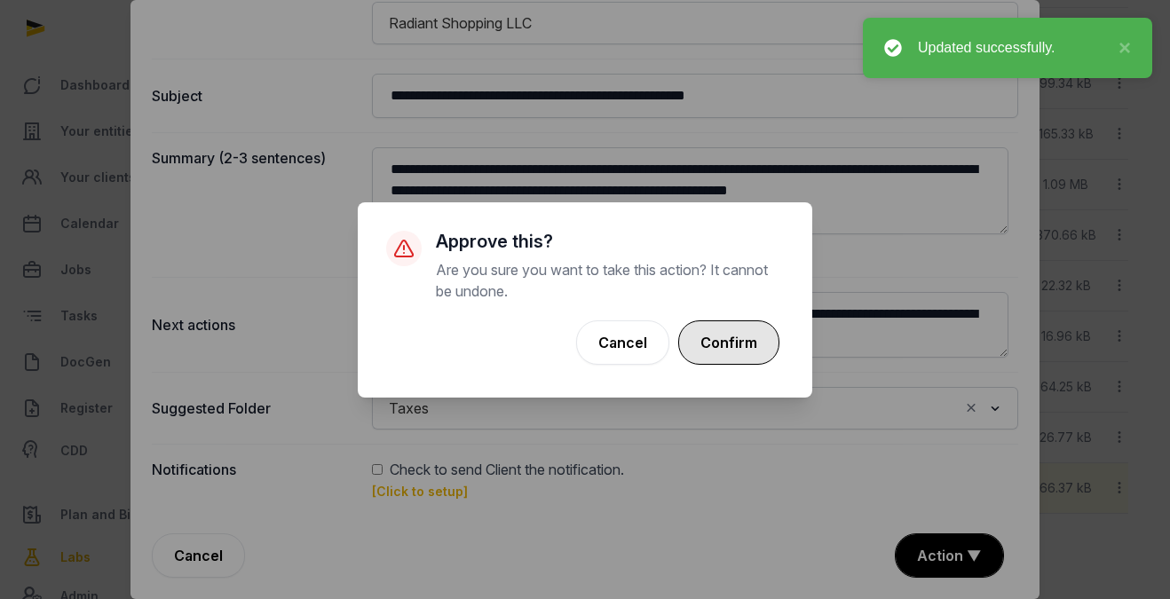
click at [704, 348] on button "Confirm" at bounding box center [728, 342] width 101 height 44
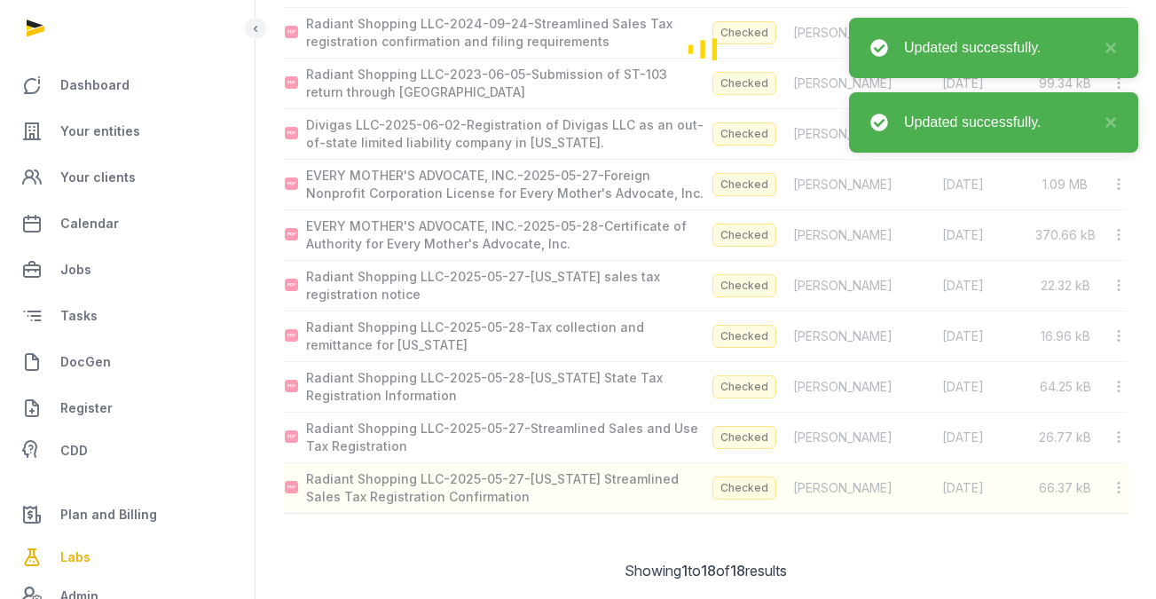
scroll to position [583, 0]
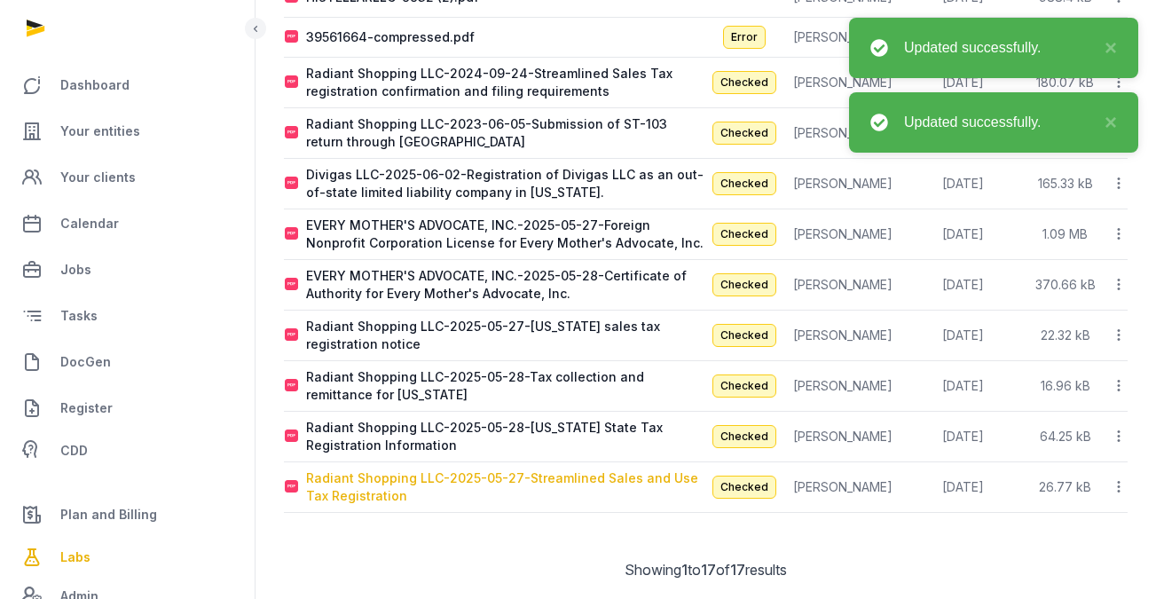
click at [543, 469] on div "Radiant Shopping LLC-2025-05-27-Streamlined Sales and Use Tax Registration" at bounding box center [505, 486] width 399 height 35
type input "**********"
type textarea "**********"
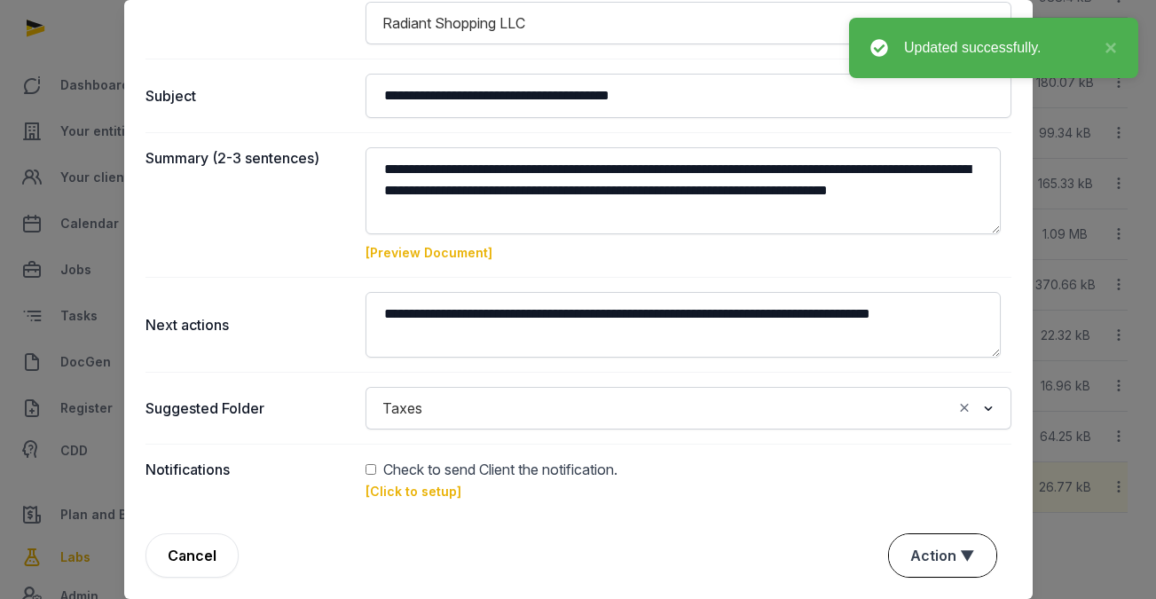
click at [966, 559] on button "Action ▼" at bounding box center [942, 555] width 107 height 43
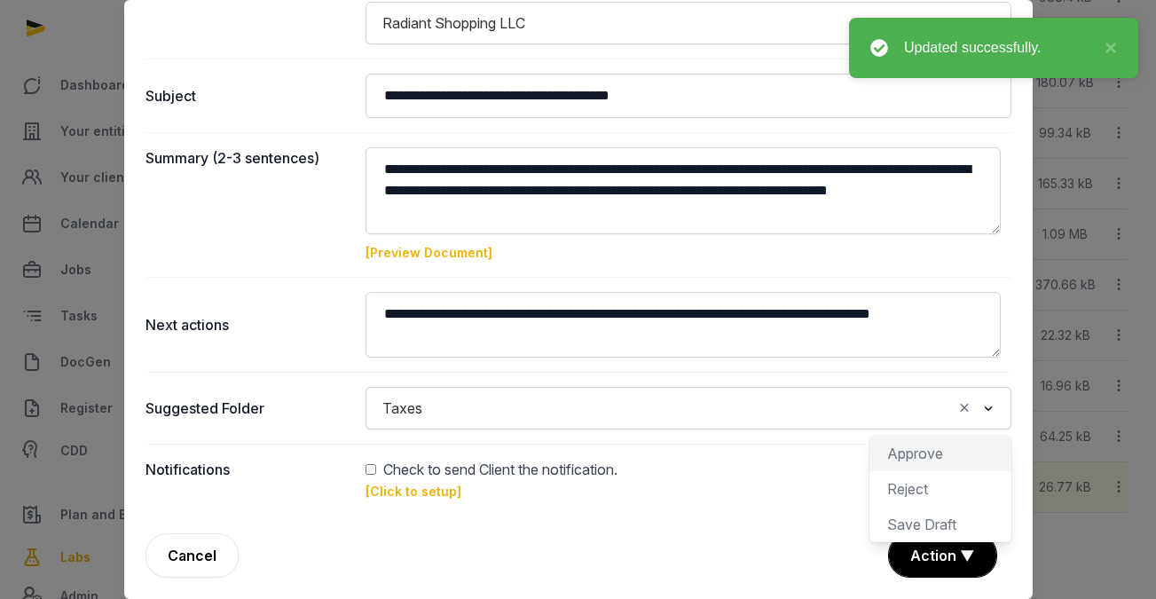
click at [896, 471] on div "Approve" at bounding box center [941, 488] width 142 height 35
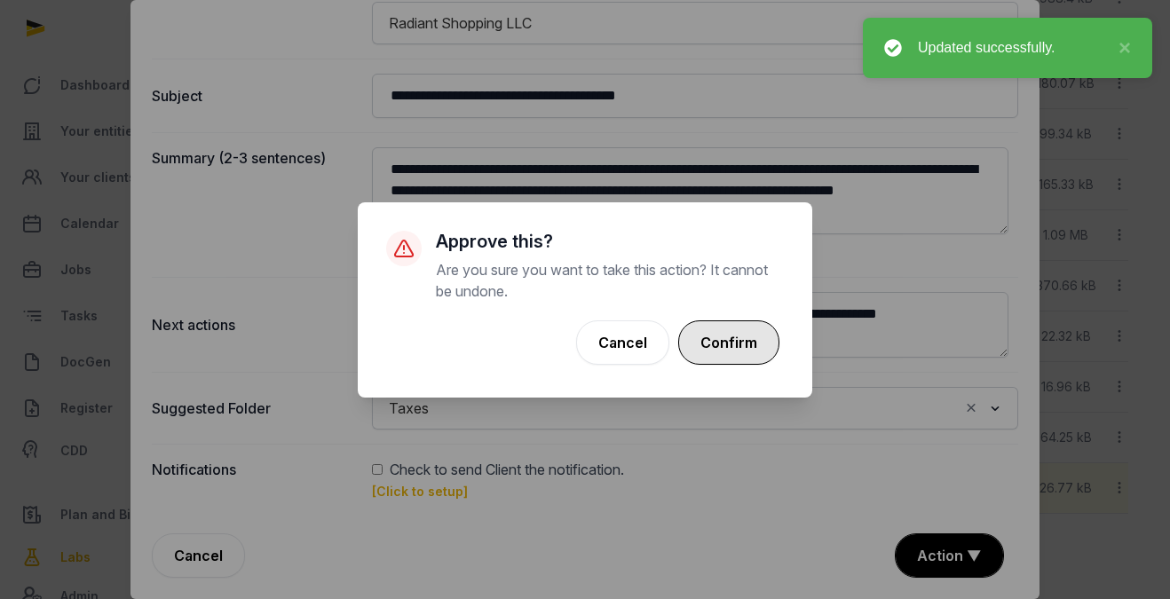
click at [751, 348] on button "Confirm" at bounding box center [728, 342] width 101 height 44
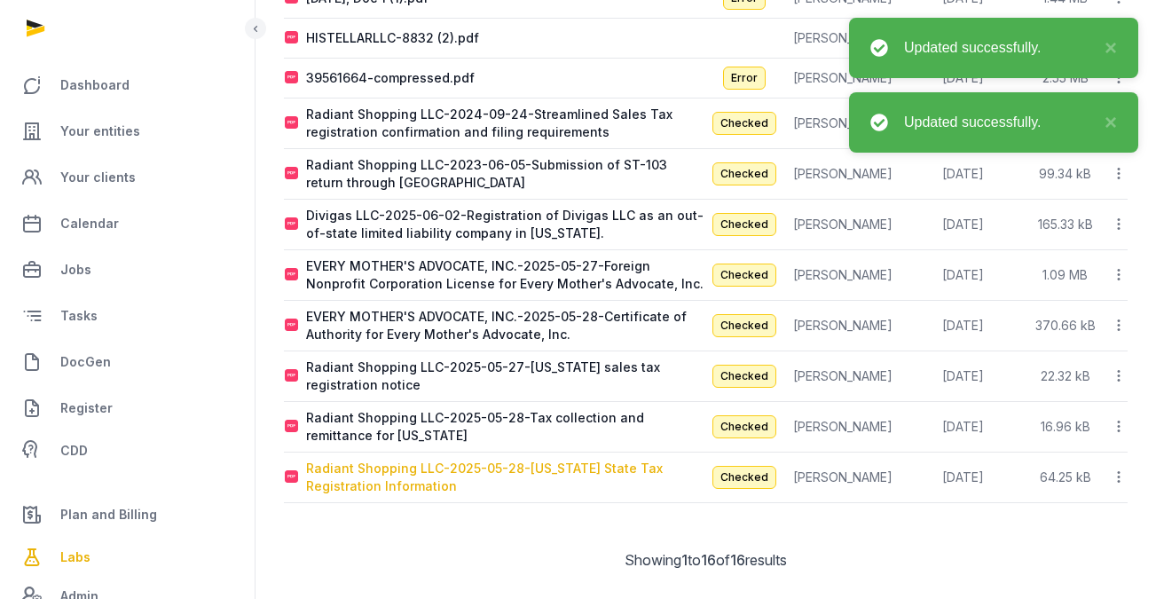
scroll to position [532, 0]
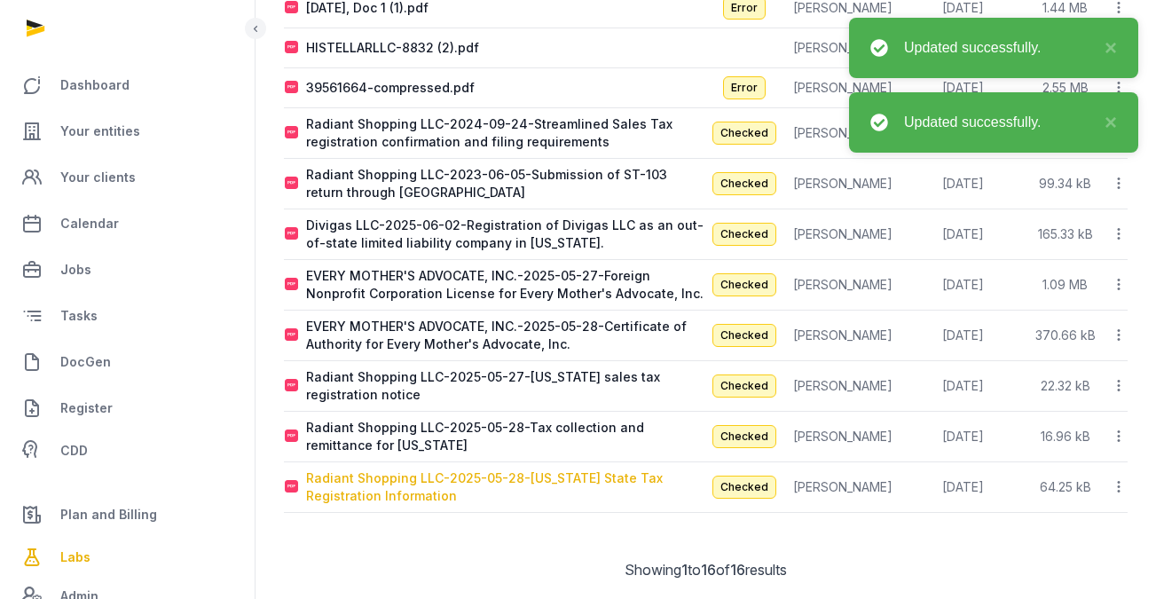
click at [627, 469] on div "Radiant Shopping LLC-2025-05-28-Washington State Tax Registration Information" at bounding box center [505, 486] width 399 height 35
type input "**********"
type textarea "**********"
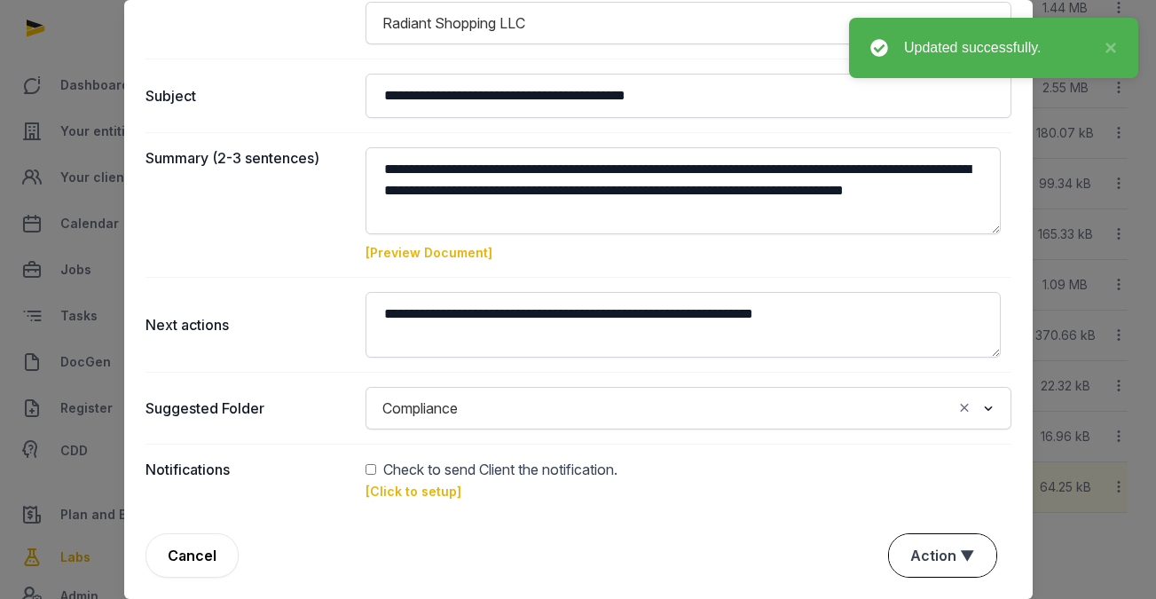
click at [903, 540] on button "Action ▼" at bounding box center [942, 555] width 107 height 43
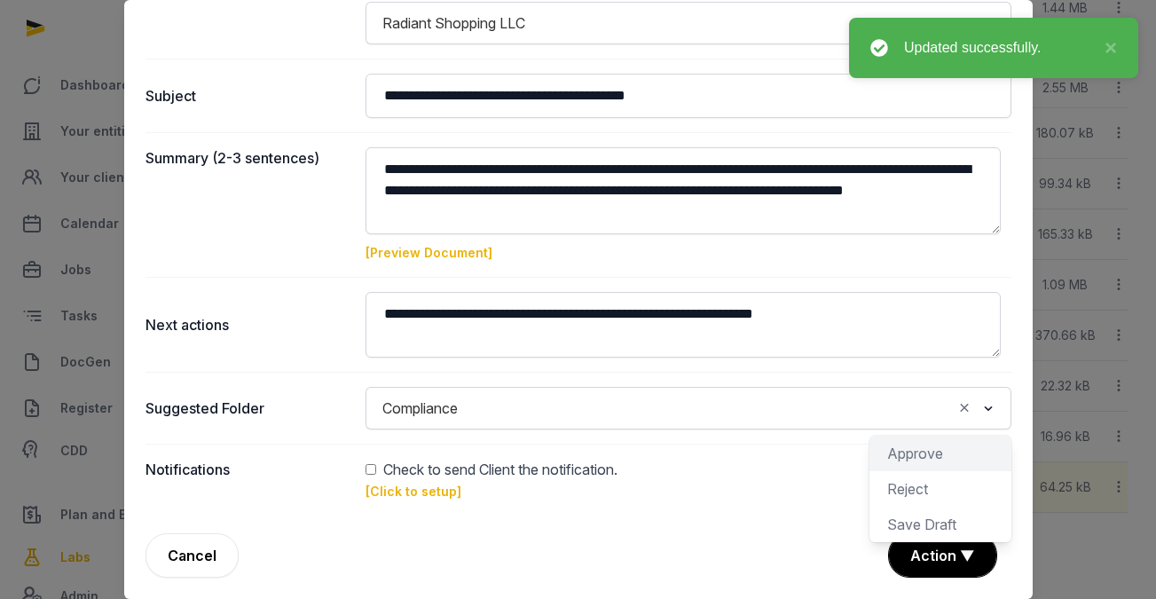
click at [890, 471] on div "Approve" at bounding box center [941, 488] width 142 height 35
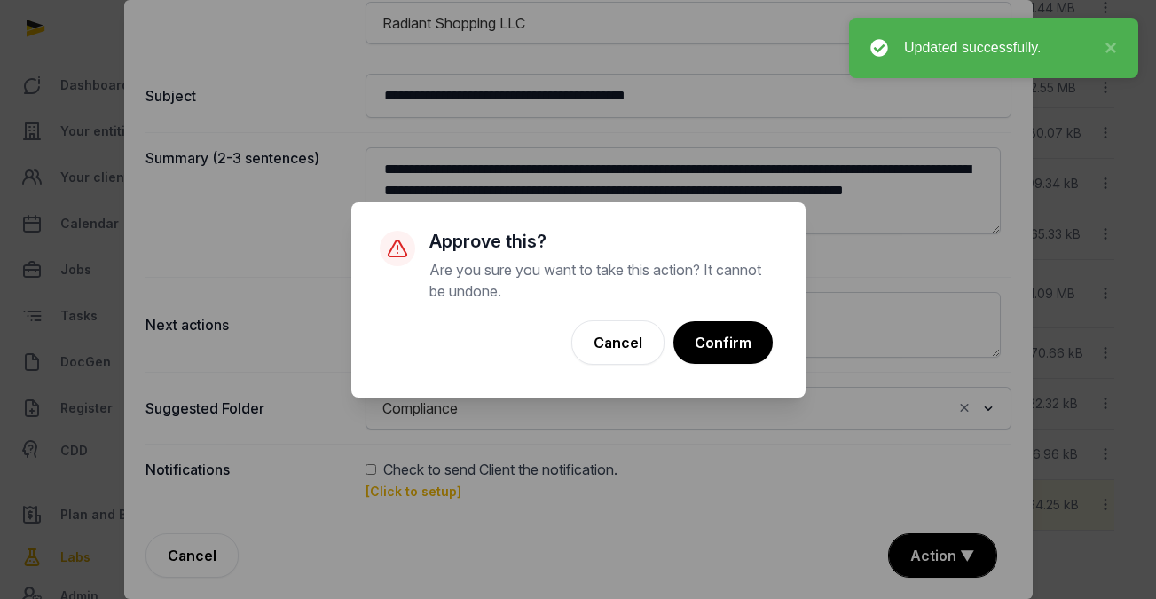
scroll to position [532, 0]
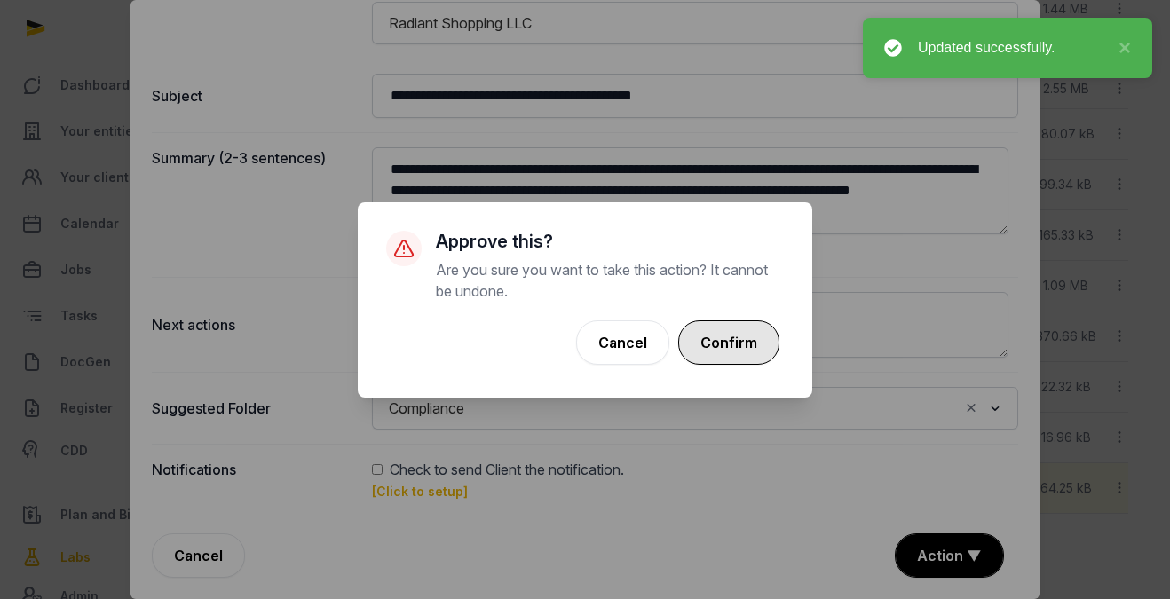
click at [730, 358] on button "Confirm" at bounding box center [728, 342] width 101 height 44
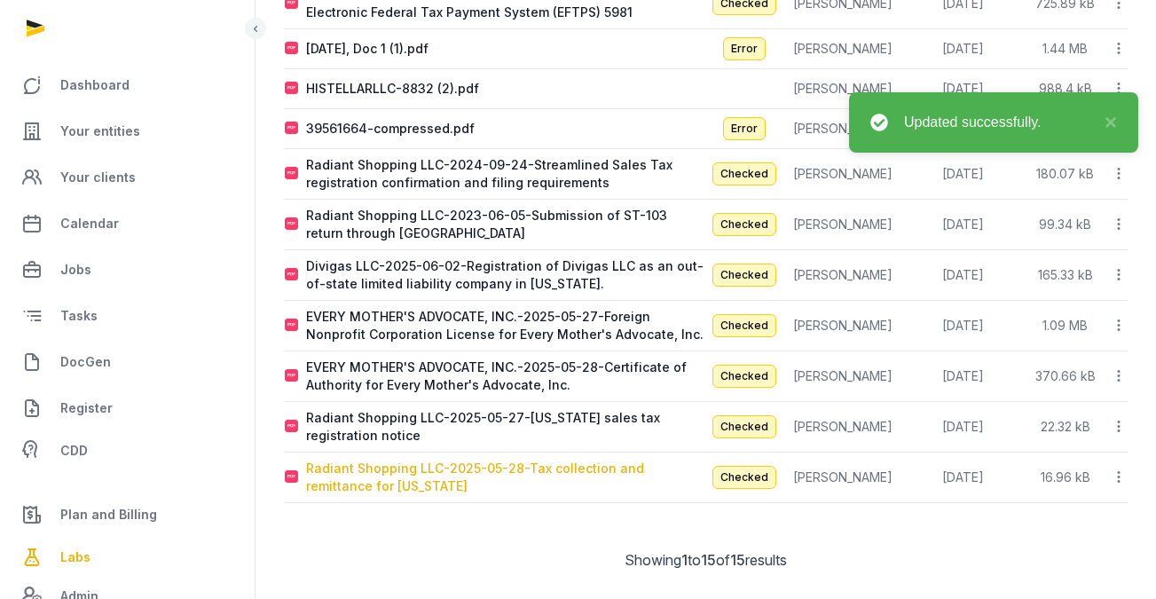
scroll to position [482, 0]
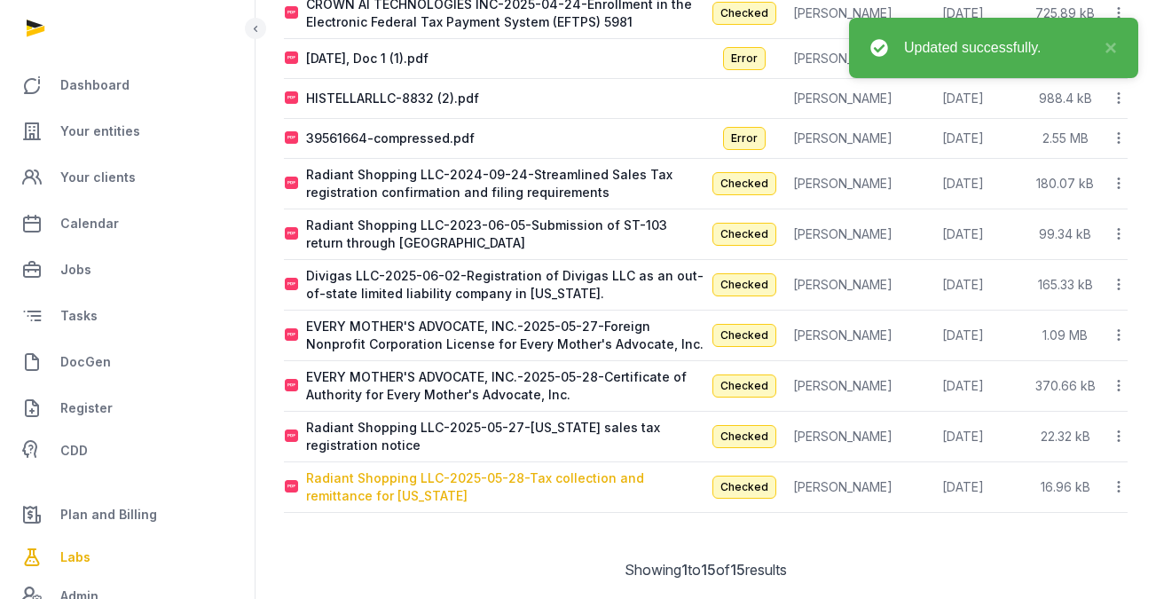
click at [553, 470] on div "Radiant Shopping LLC-2025-05-28-Tax collection and remittance for Iowa" at bounding box center [505, 486] width 399 height 35
type input "**********"
type textarea "**********"
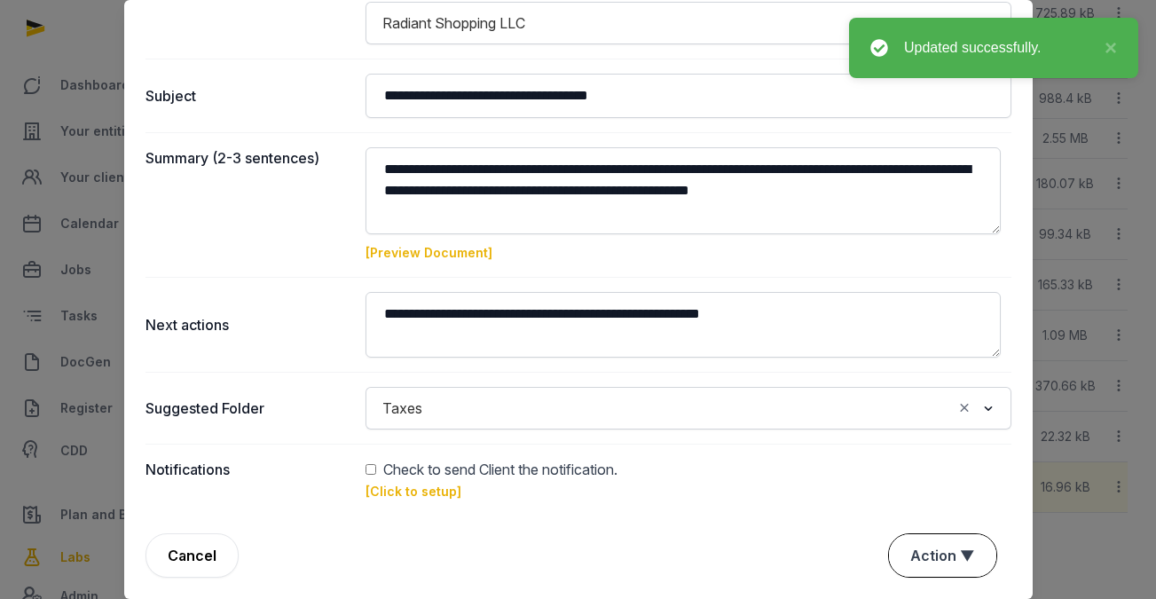
click at [957, 563] on button "Action ▼" at bounding box center [942, 555] width 107 height 43
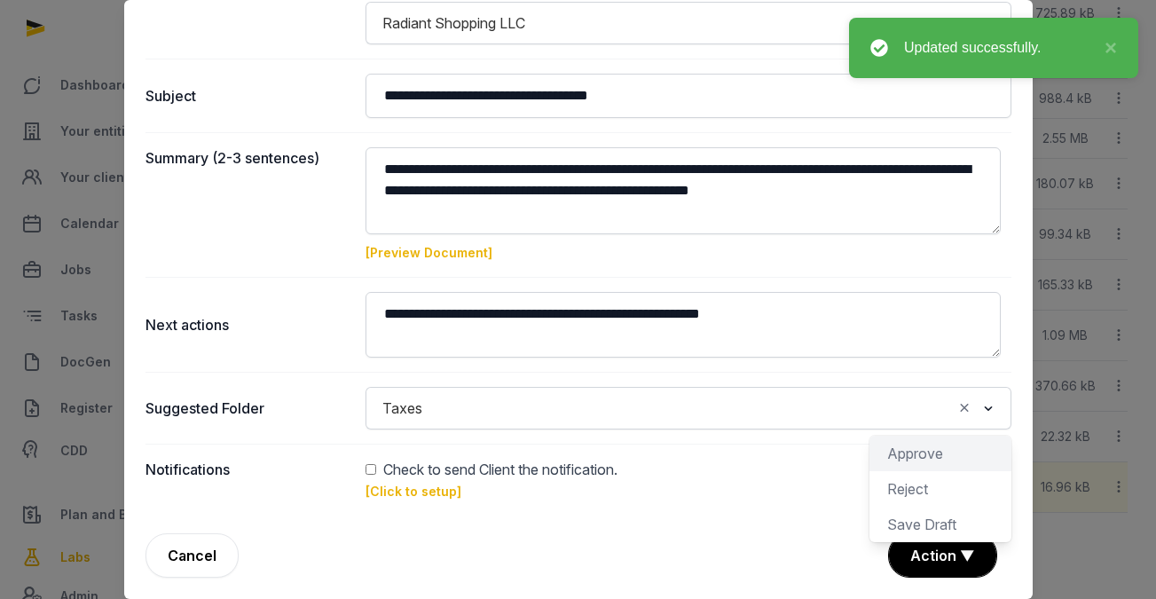
click at [944, 471] on div "Approve" at bounding box center [941, 488] width 142 height 35
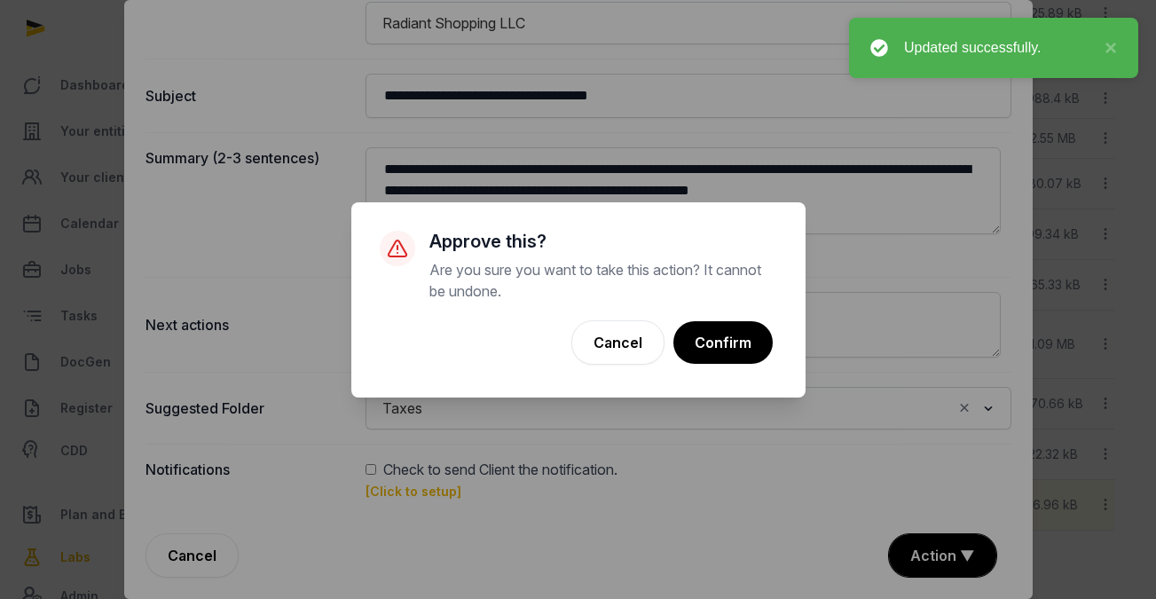
scroll to position [481, 0]
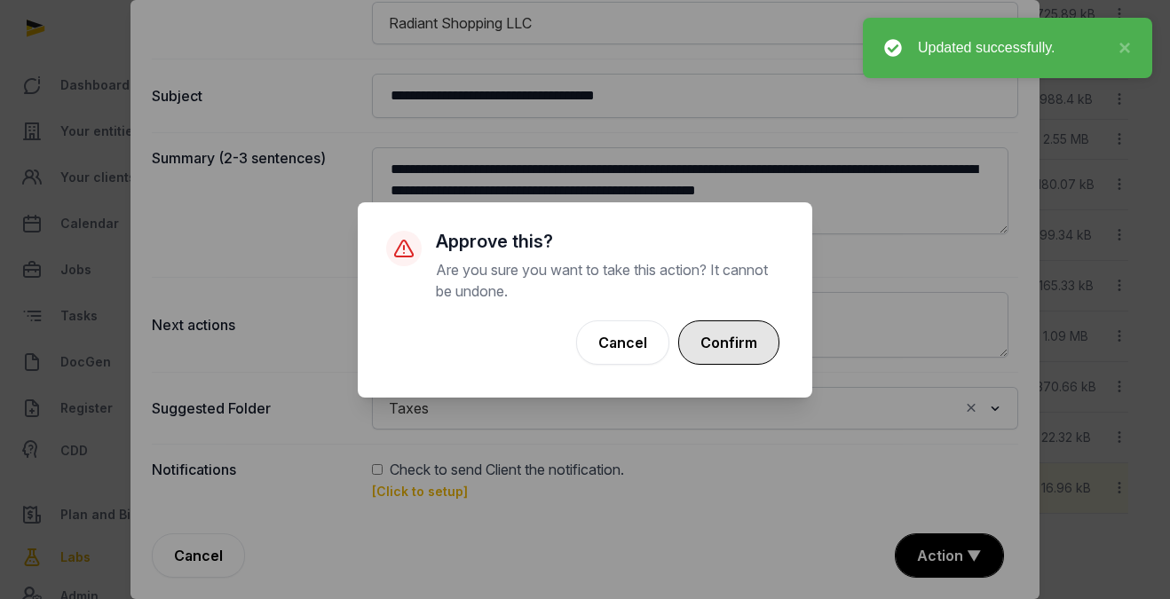
click at [714, 320] on button "Confirm" at bounding box center [728, 342] width 101 height 44
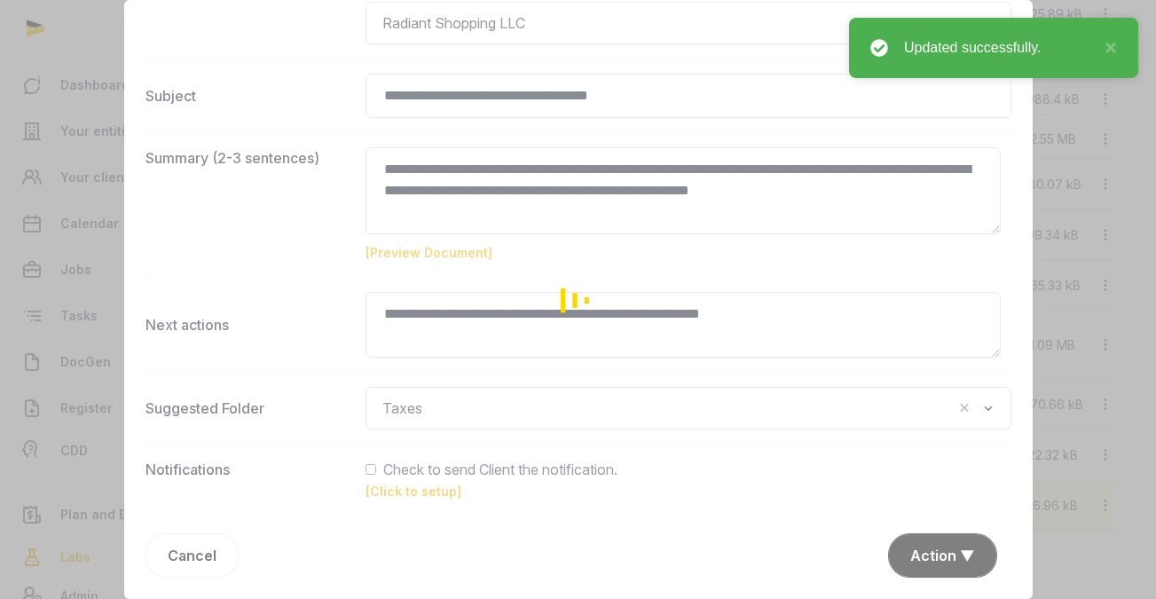
click at [717, 332] on div "Loading" at bounding box center [578, 299] width 1156 height 599
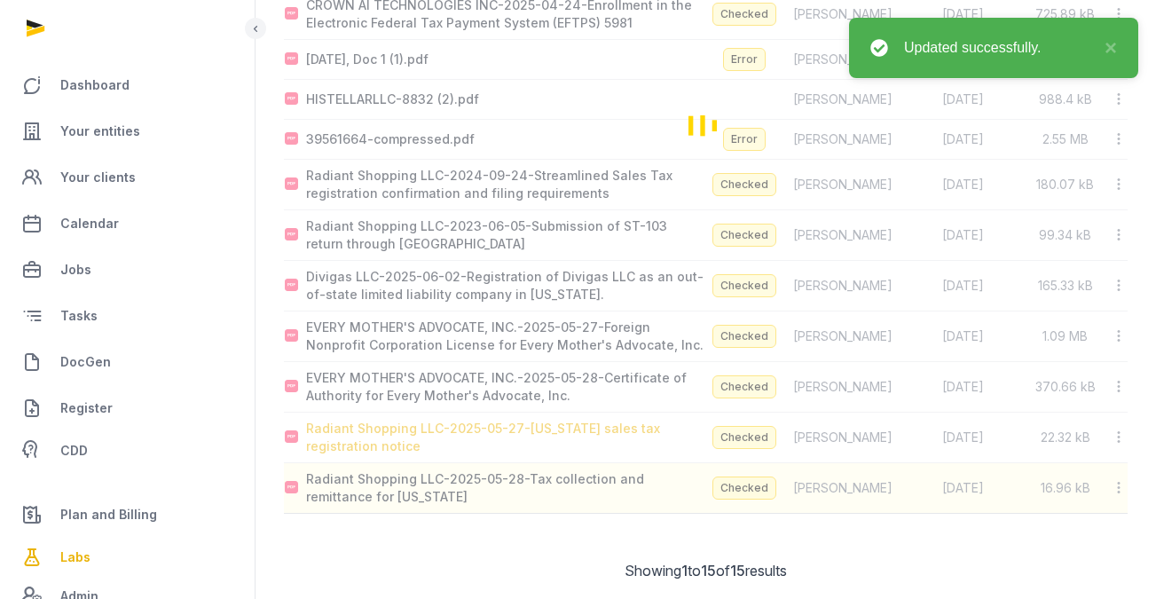
scroll to position [431, 0]
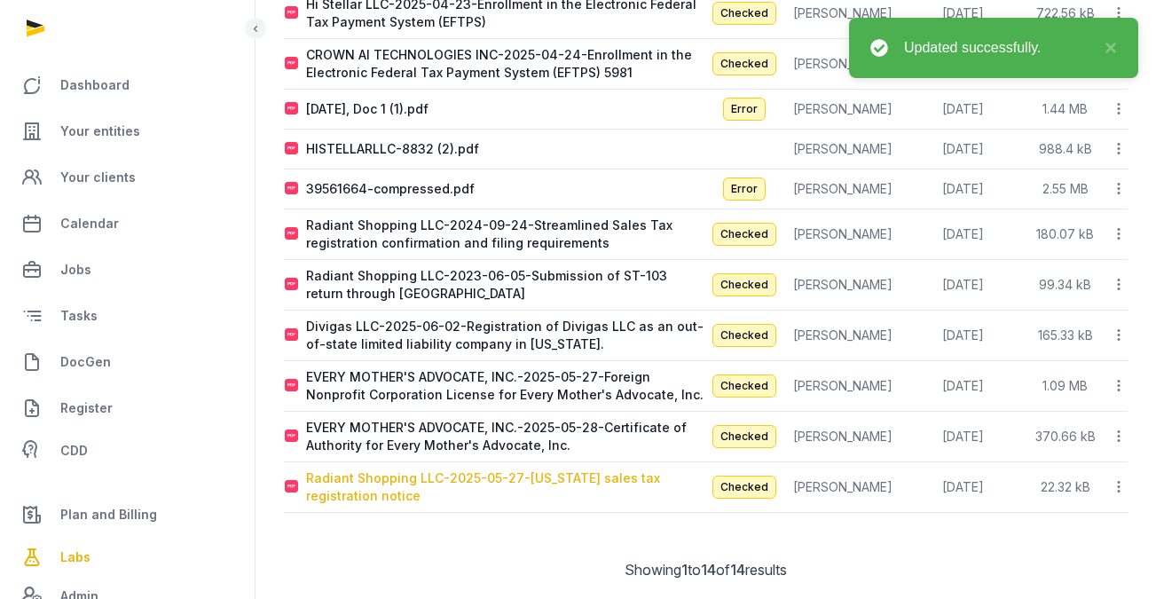
click at [566, 469] on div "Radiant Shopping LLC-2025-05-27-Oklahoma sales tax registration notice" at bounding box center [505, 486] width 399 height 35
type input "**********"
type textarea "**********"
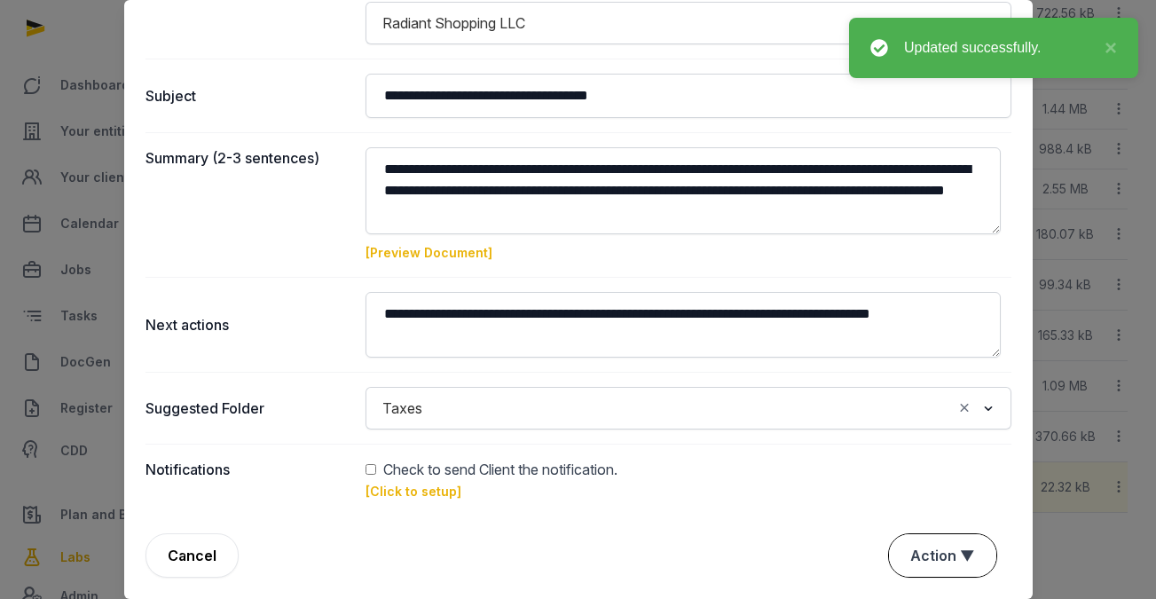
click at [967, 549] on button "Action ▼" at bounding box center [942, 555] width 107 height 43
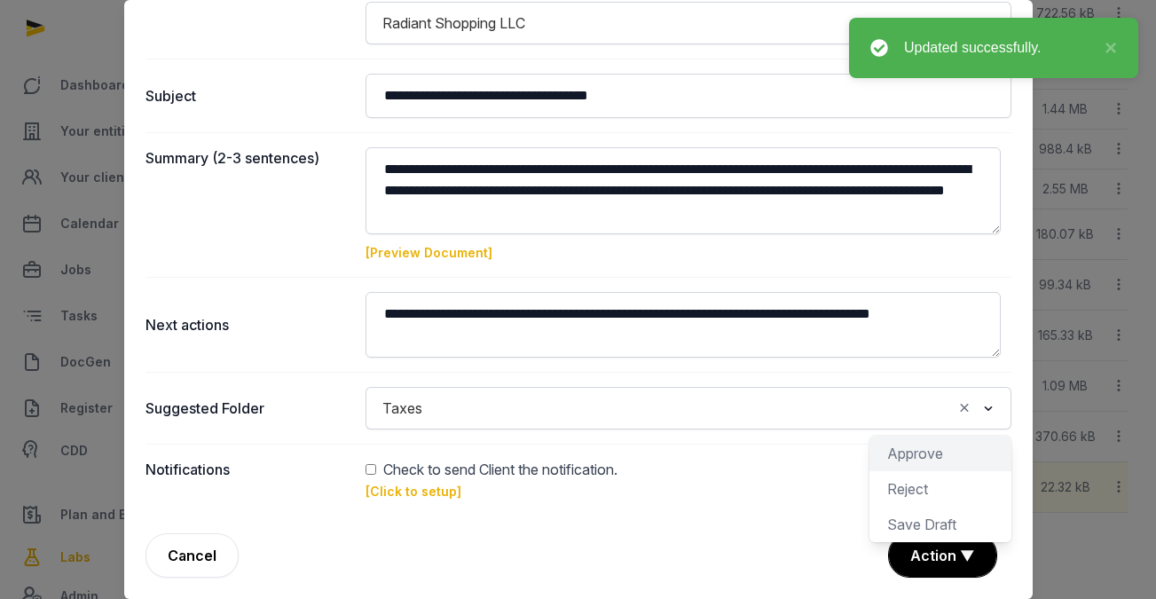
click at [910, 471] on div "Approve" at bounding box center [941, 488] width 142 height 35
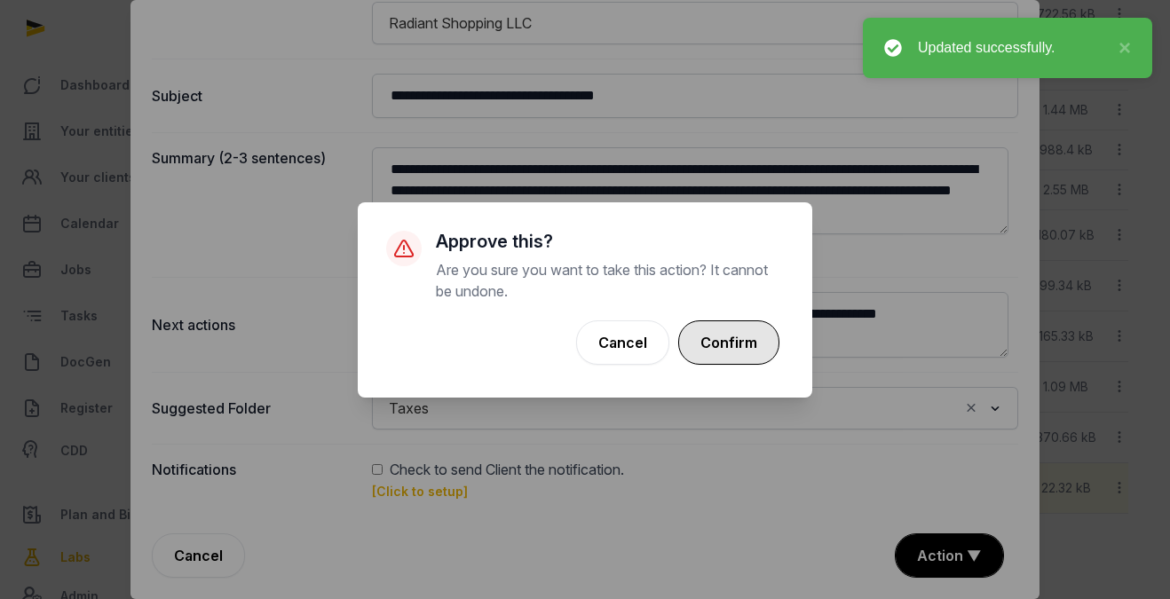
click at [714, 346] on button "Confirm" at bounding box center [728, 342] width 101 height 44
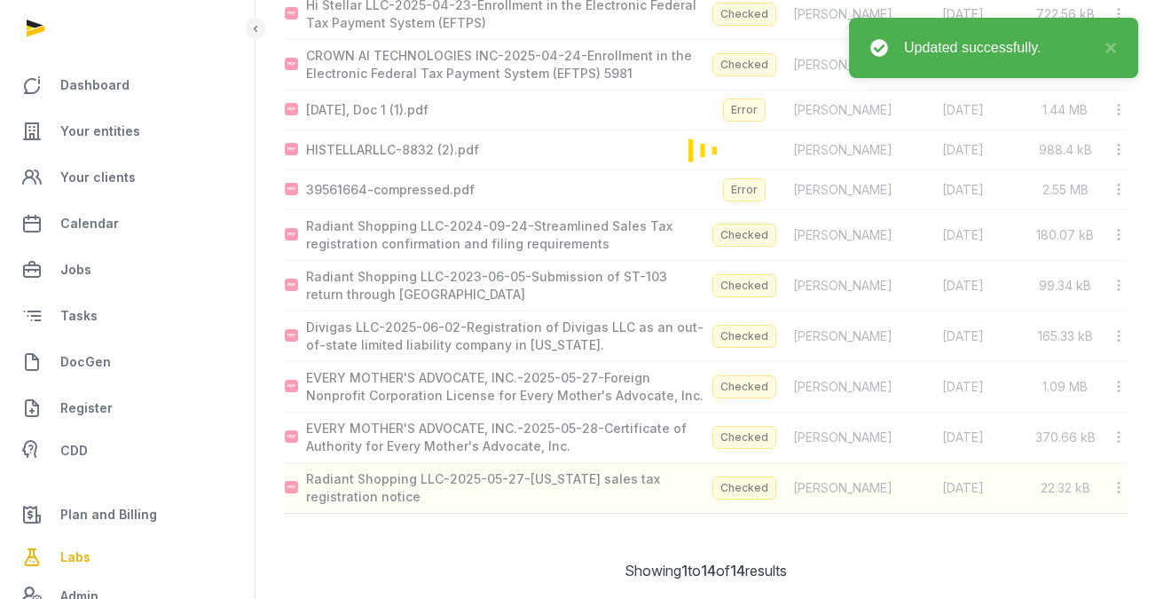
scroll to position [381, 0]
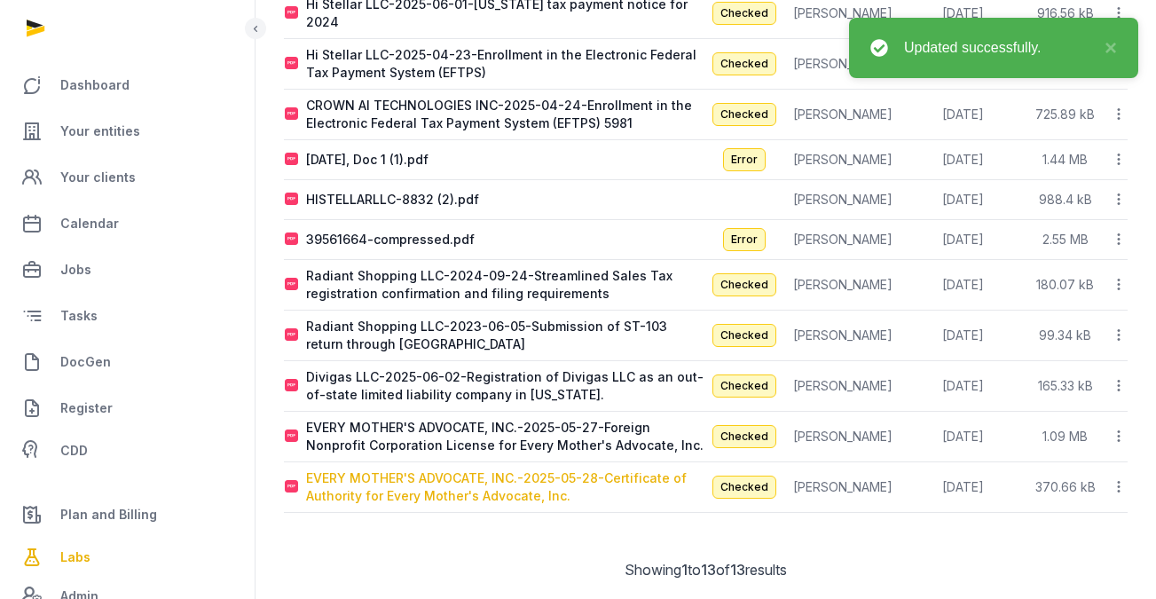
click at [541, 472] on div "EVERY MOTHER'S ADVOCATE, INC.-2025-05-28-Certificate of Authority for Every Mot…" at bounding box center [505, 486] width 399 height 35
type input "**********"
type textarea "**********"
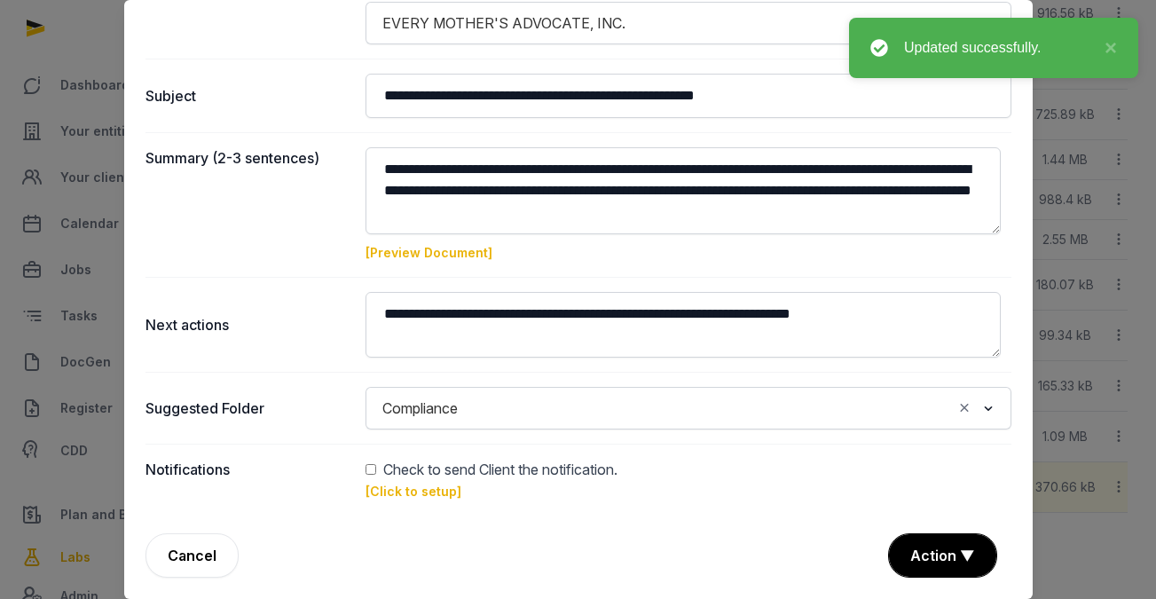
click at [690, 500] on dd "Check to send Client the notification. [Click to setup]" at bounding box center [689, 480] width 646 height 43
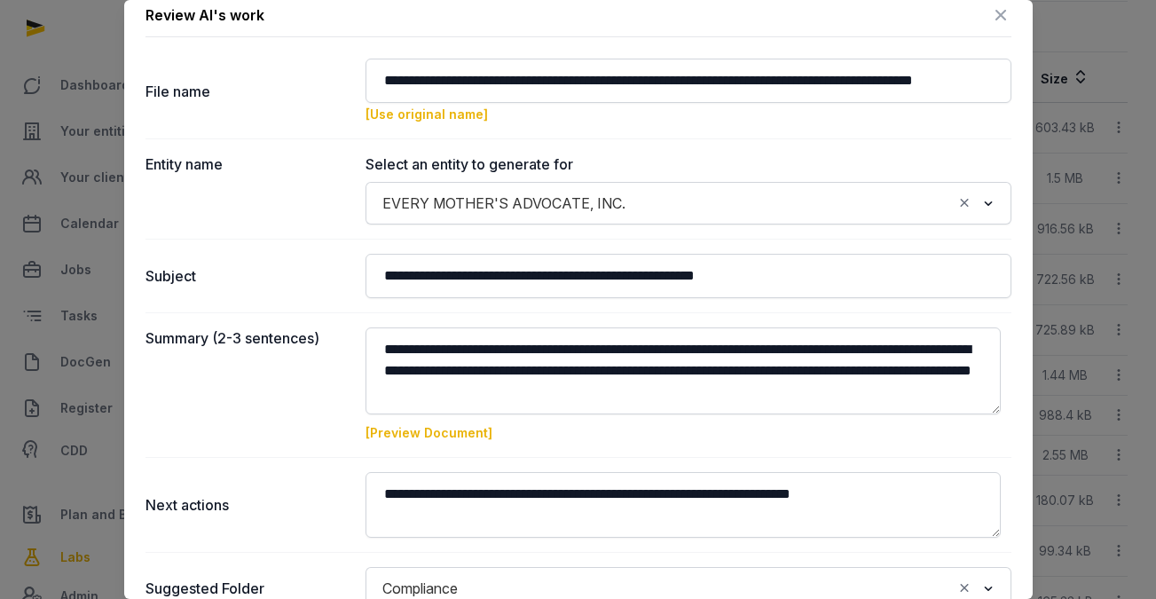
scroll to position [0, 0]
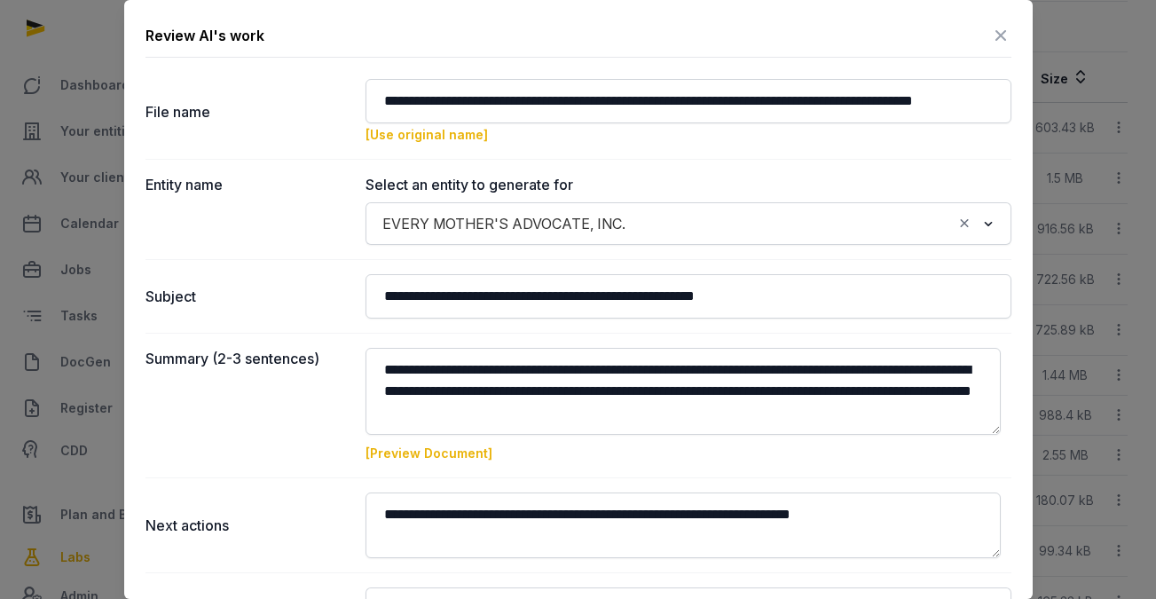
click at [990, 36] on icon at bounding box center [1000, 35] width 21 height 28
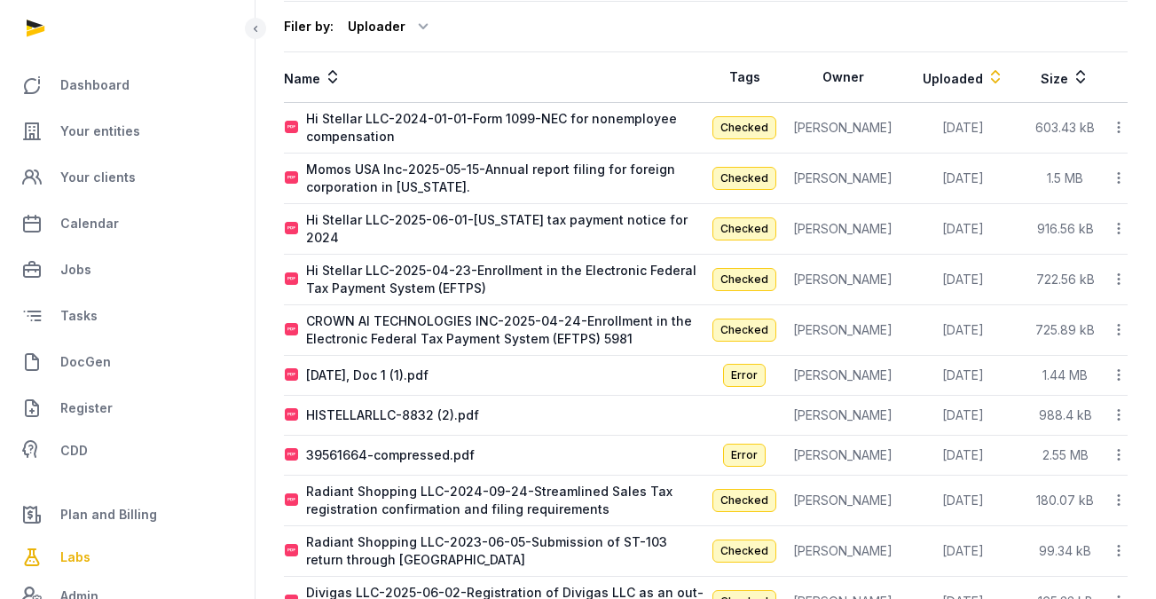
scroll to position [380, 0]
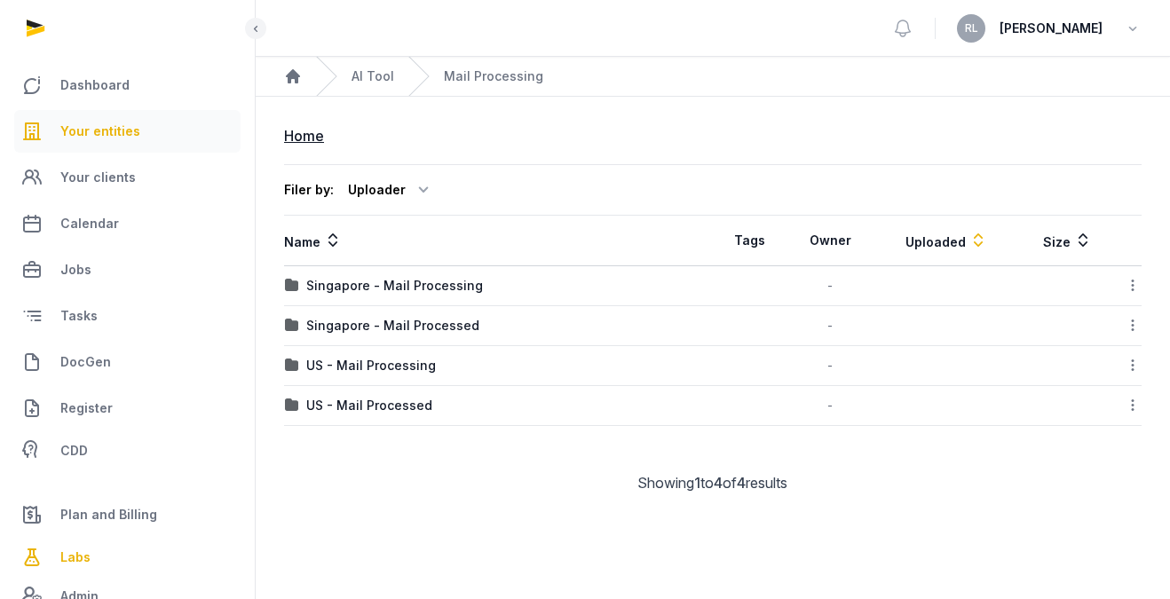
click at [106, 116] on link "Your entities" at bounding box center [127, 131] width 226 height 43
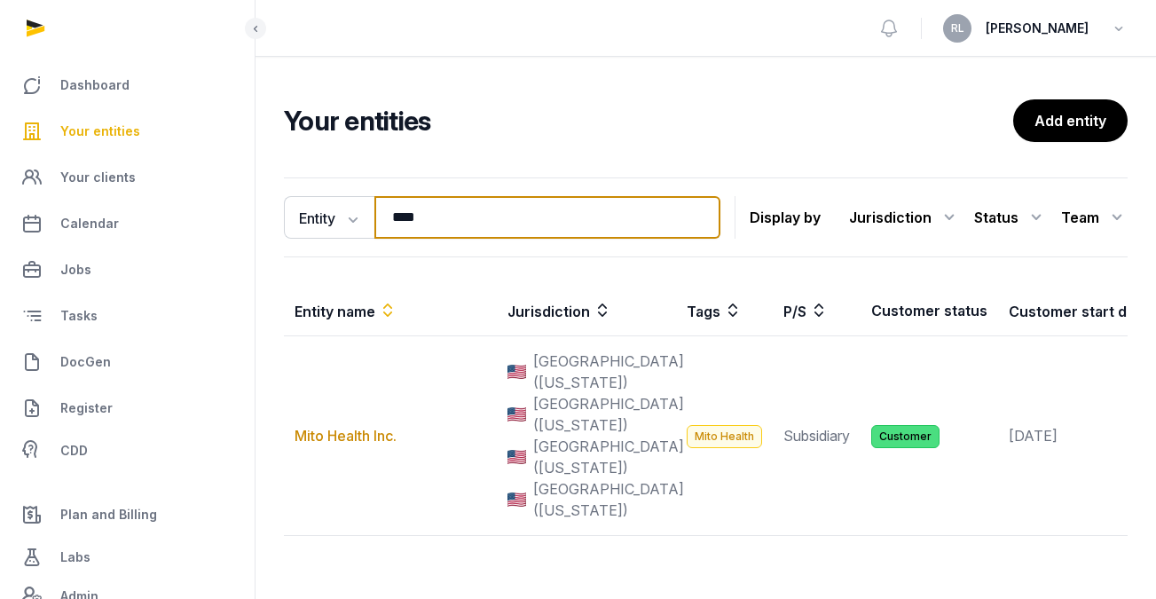
click at [472, 212] on input "****" at bounding box center [548, 217] width 346 height 43
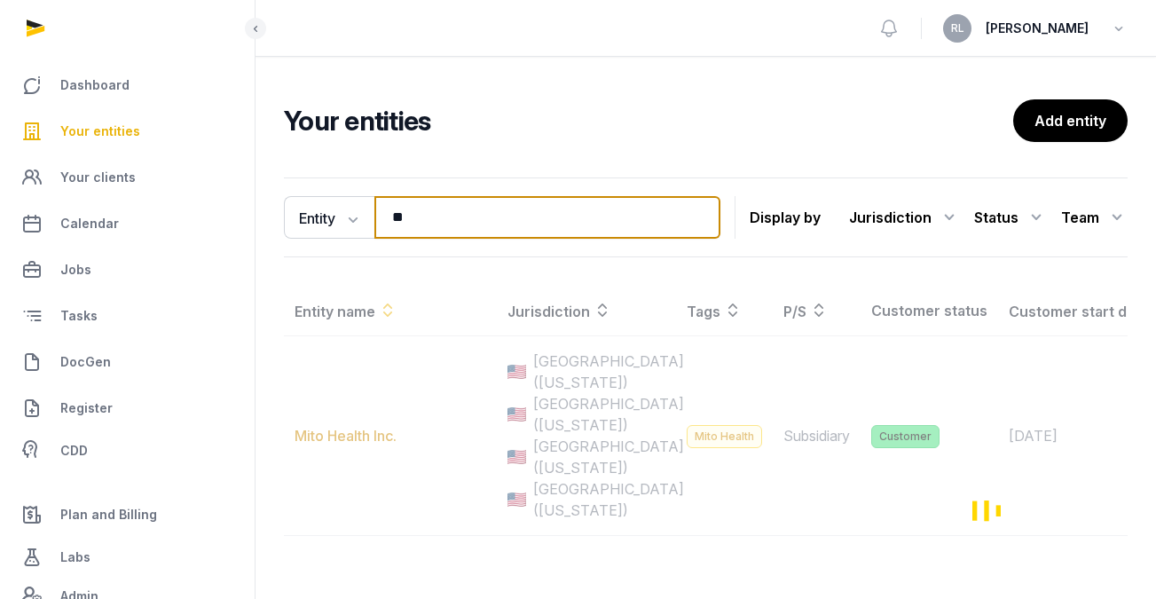
type input "*"
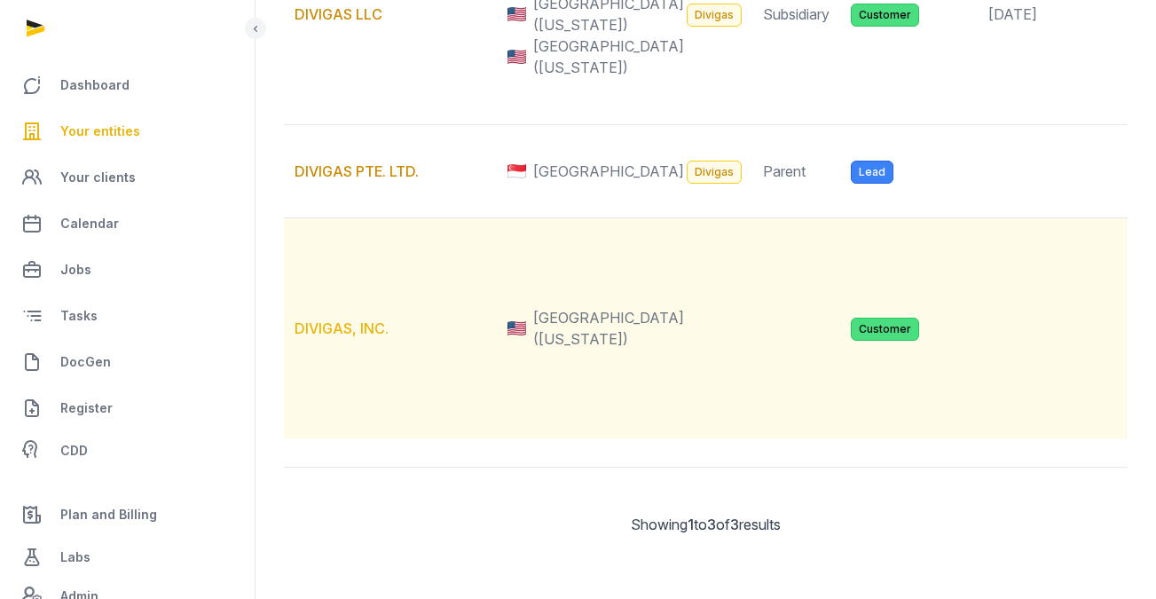
scroll to position [256, 0]
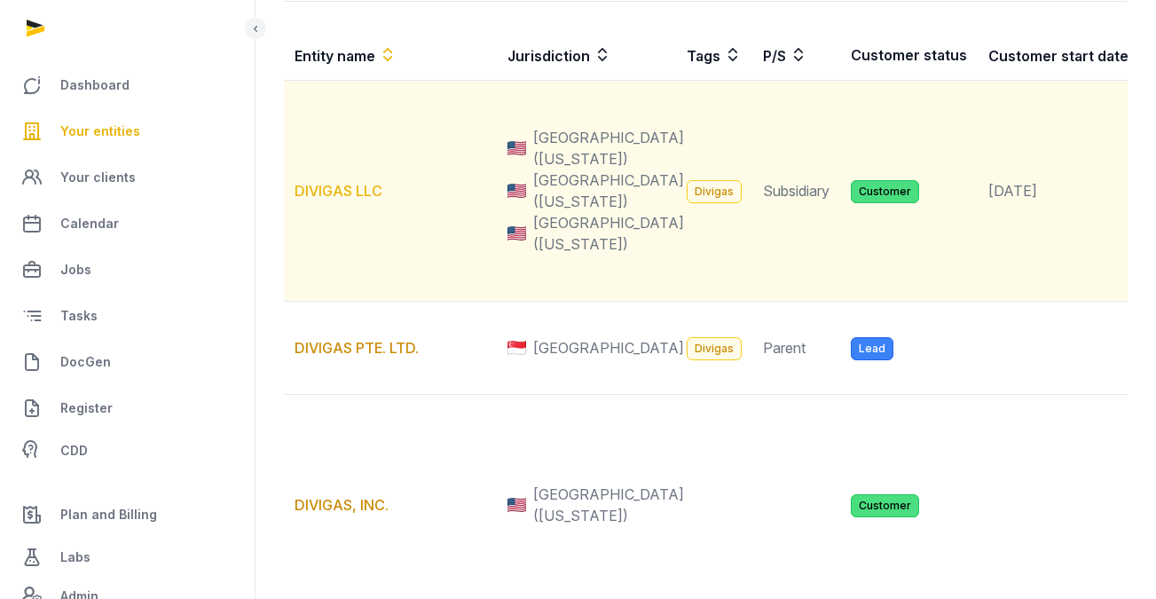
type input "*******"
click at [356, 200] on link "DIVIGAS LLC" at bounding box center [339, 191] width 88 height 18
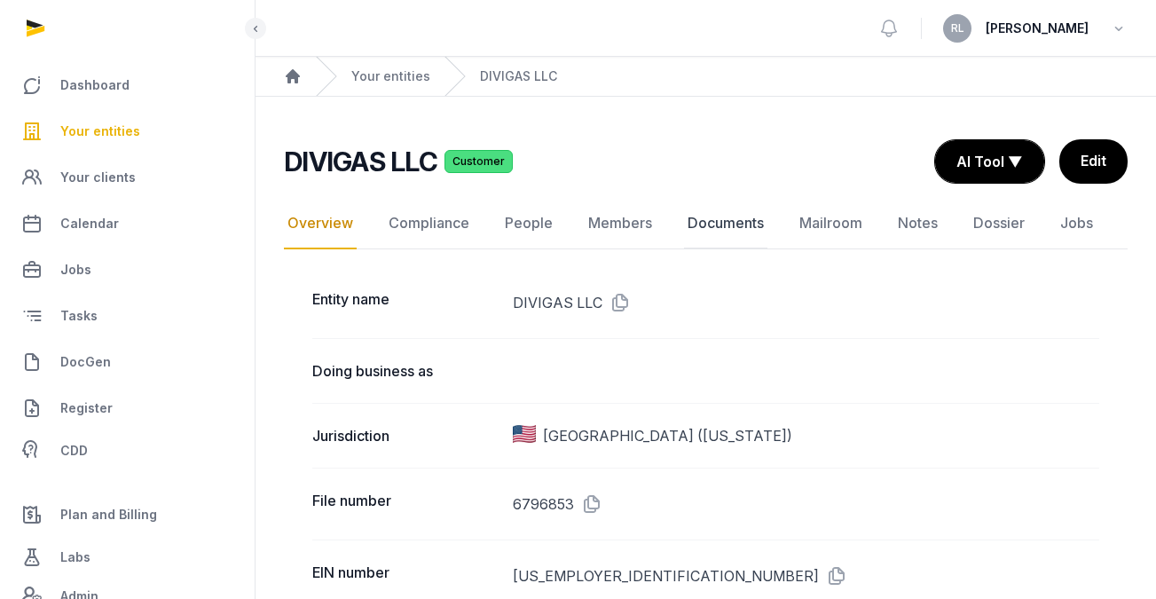
click at [739, 233] on link "Documents" at bounding box center [725, 223] width 83 height 51
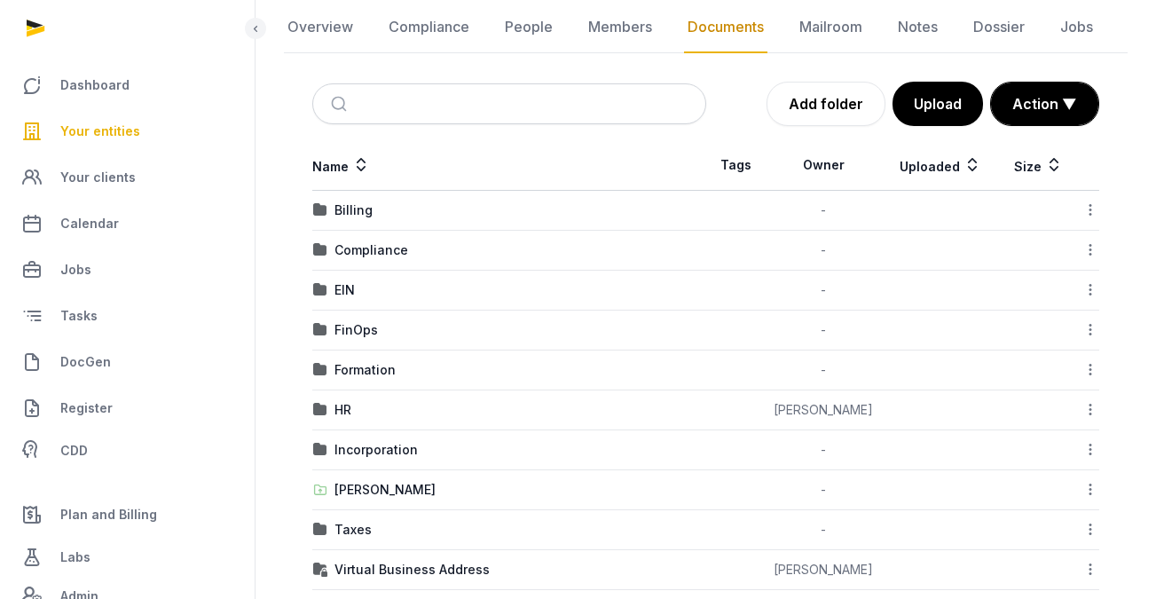
scroll to position [249, 0]
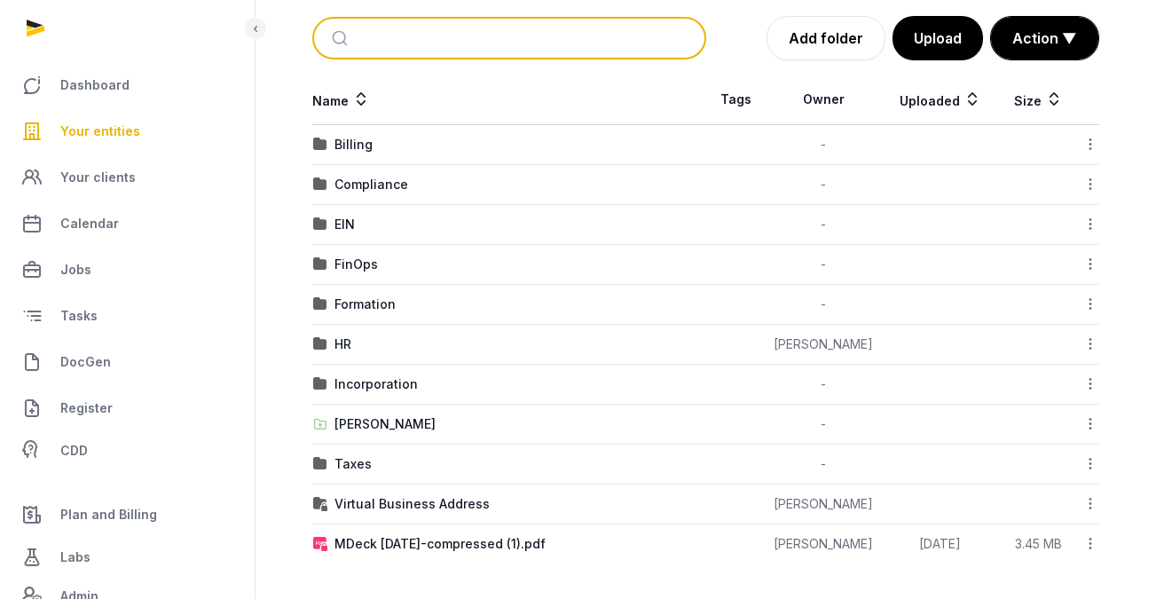
click at [623, 44] on input "search" at bounding box center [530, 38] width 335 height 39
type input "******"
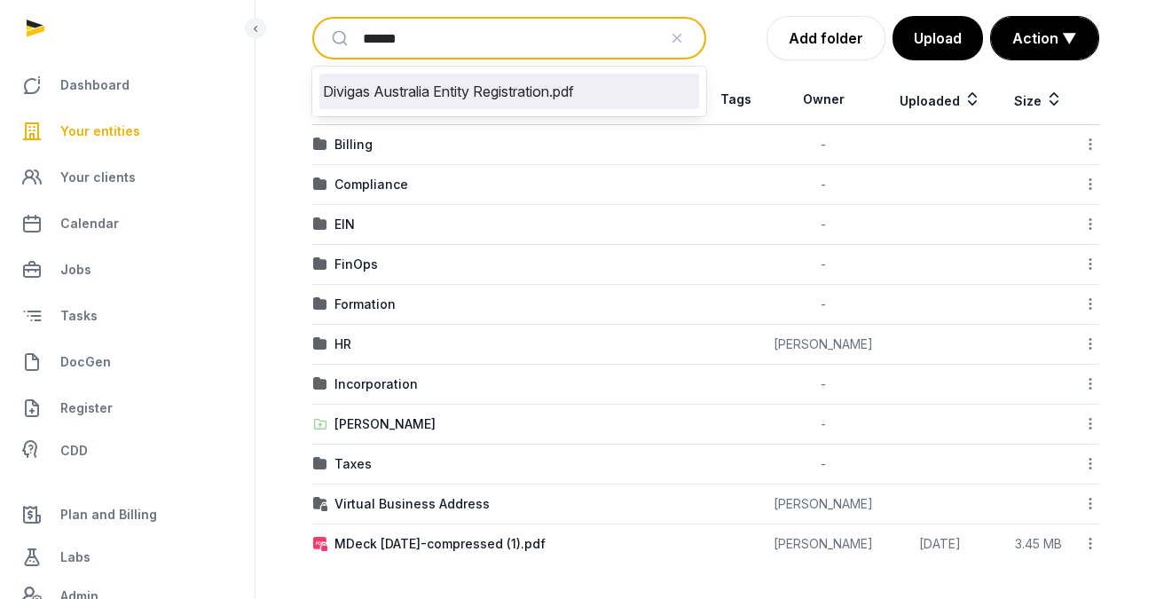
click at [581, 95] on li "Divigas Australia Entity Registration.pdf" at bounding box center [509, 91] width 380 height 35
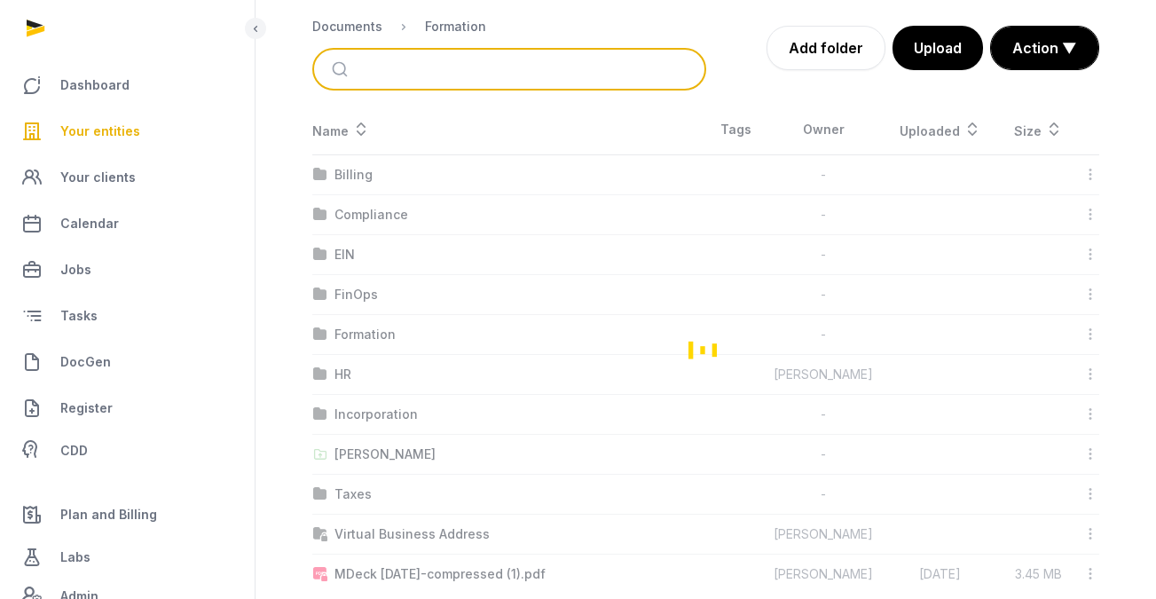
scroll to position [159, 0]
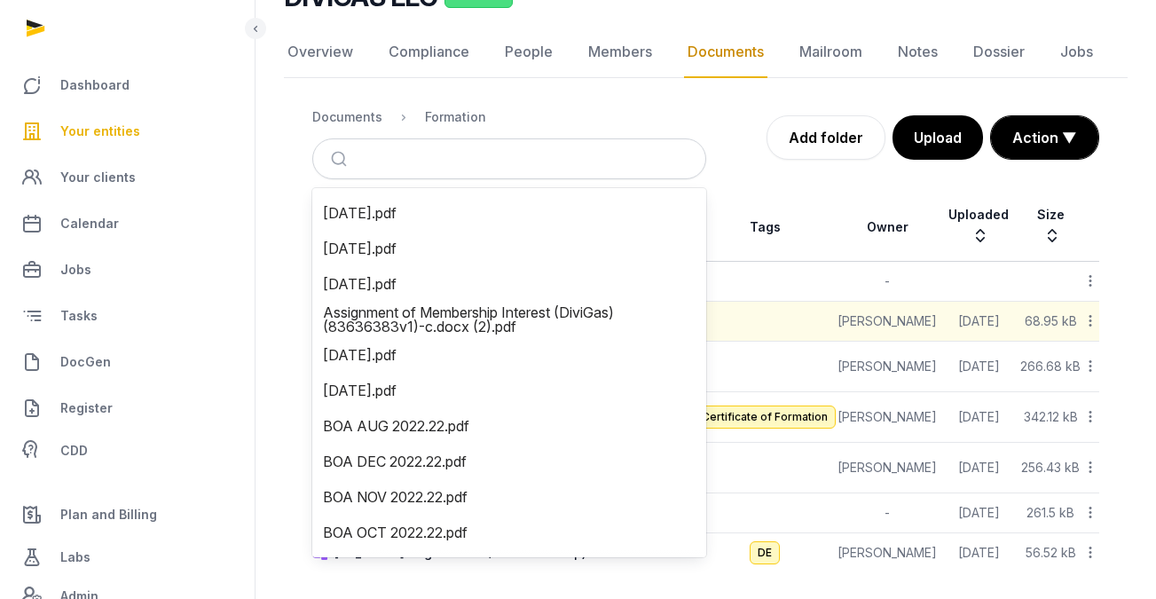
click at [718, 214] on th "Tags" at bounding box center [765, 227] width 144 height 68
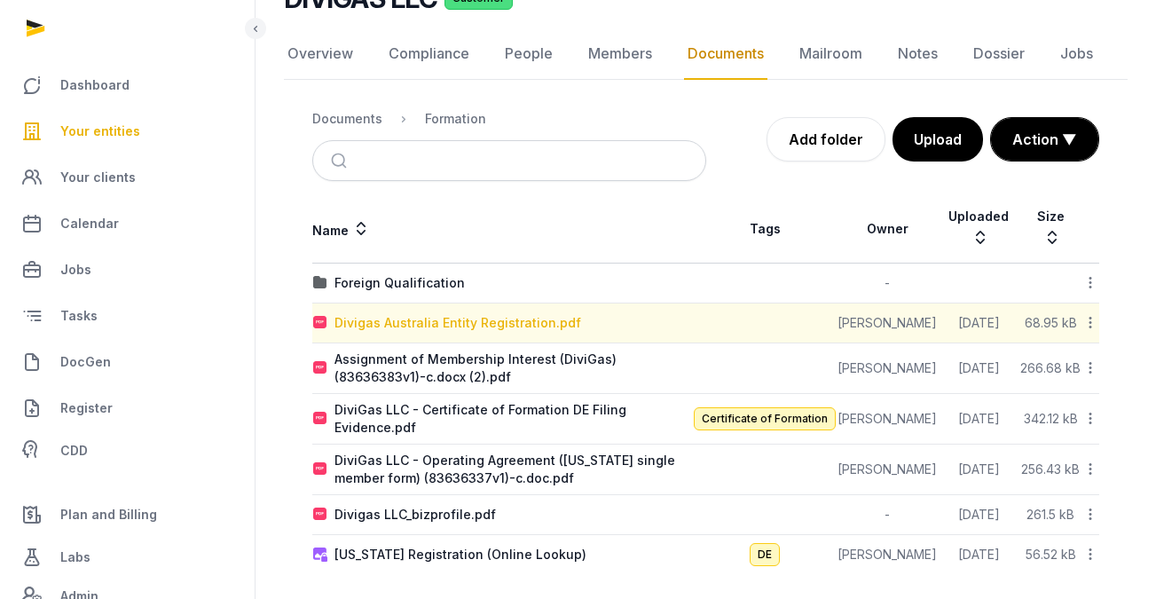
click at [401, 319] on div "Divigas Australia Entity Registration.pdf" at bounding box center [458, 323] width 247 height 18
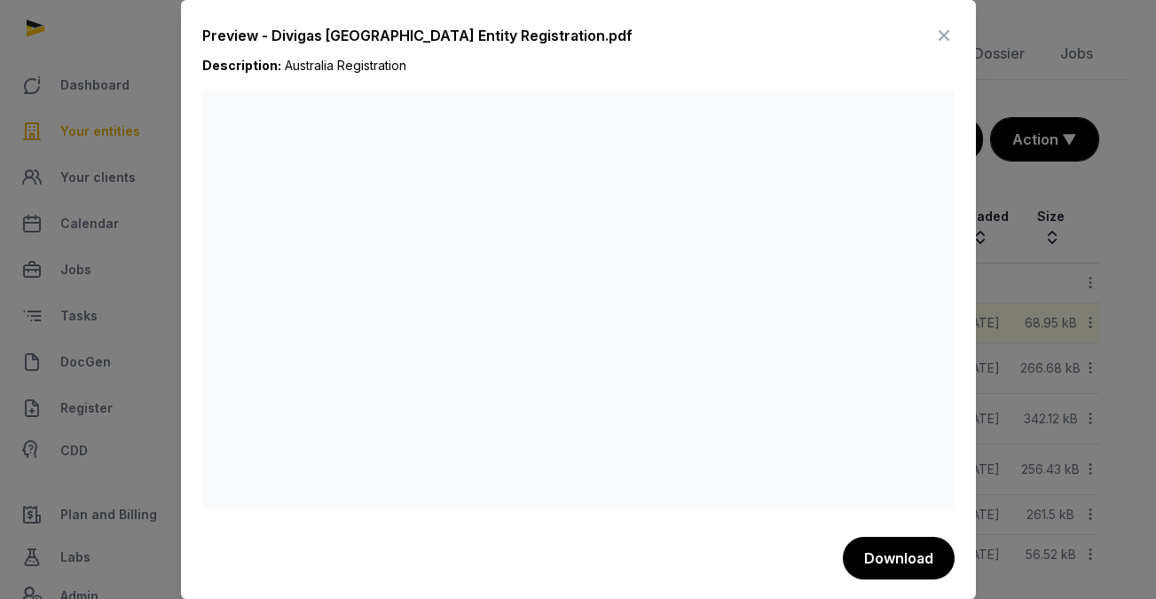
click at [1052, 26] on div at bounding box center [578, 299] width 1156 height 599
click at [66, 78] on div at bounding box center [578, 299] width 1156 height 599
click at [934, 37] on icon at bounding box center [944, 35] width 21 height 28
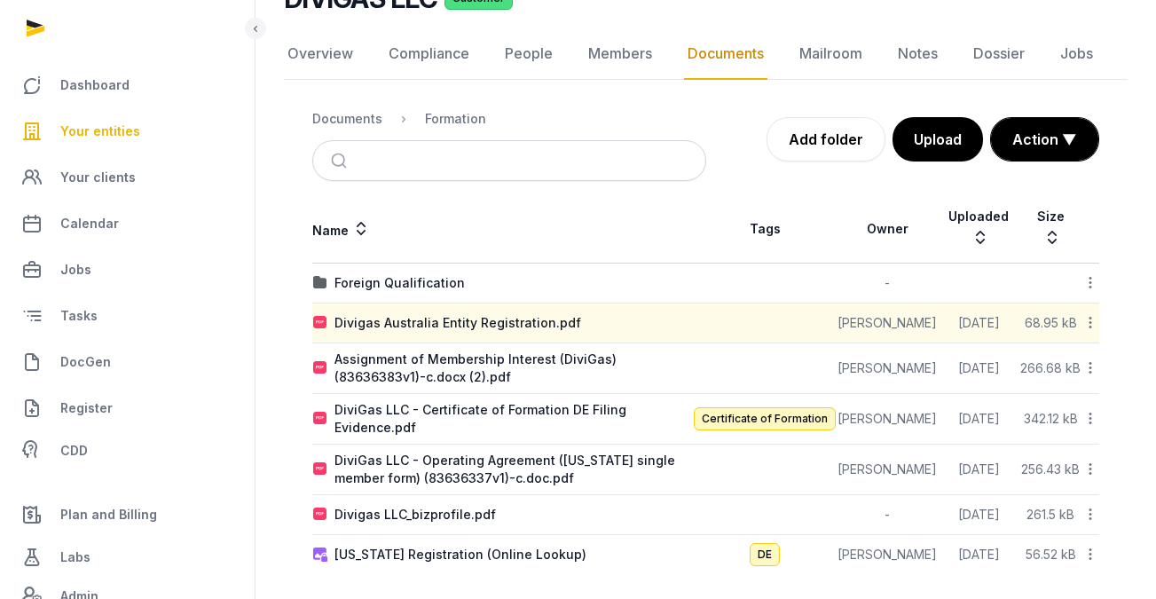
click at [148, 136] on link "Your entities" at bounding box center [127, 131] width 226 height 43
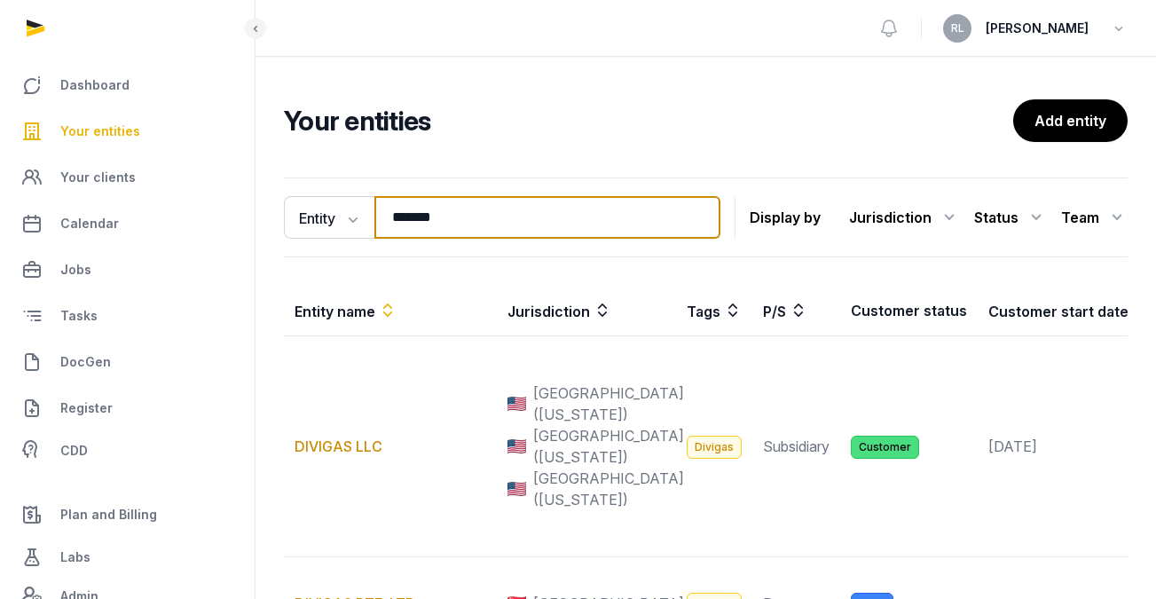
click at [490, 217] on input "*******" at bounding box center [548, 217] width 346 height 43
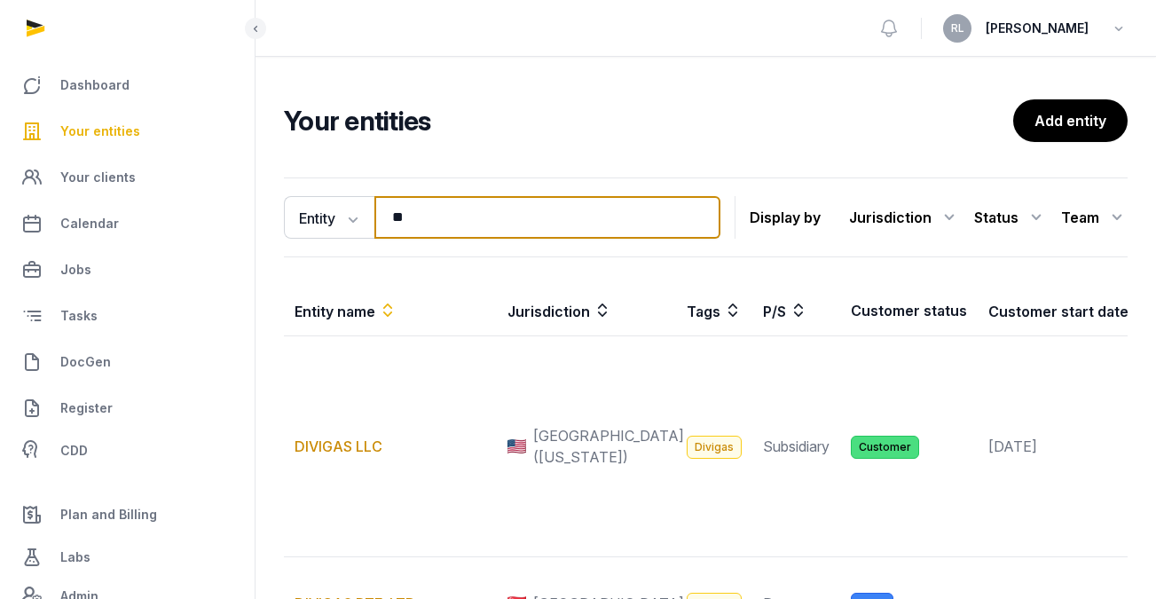
type input "*"
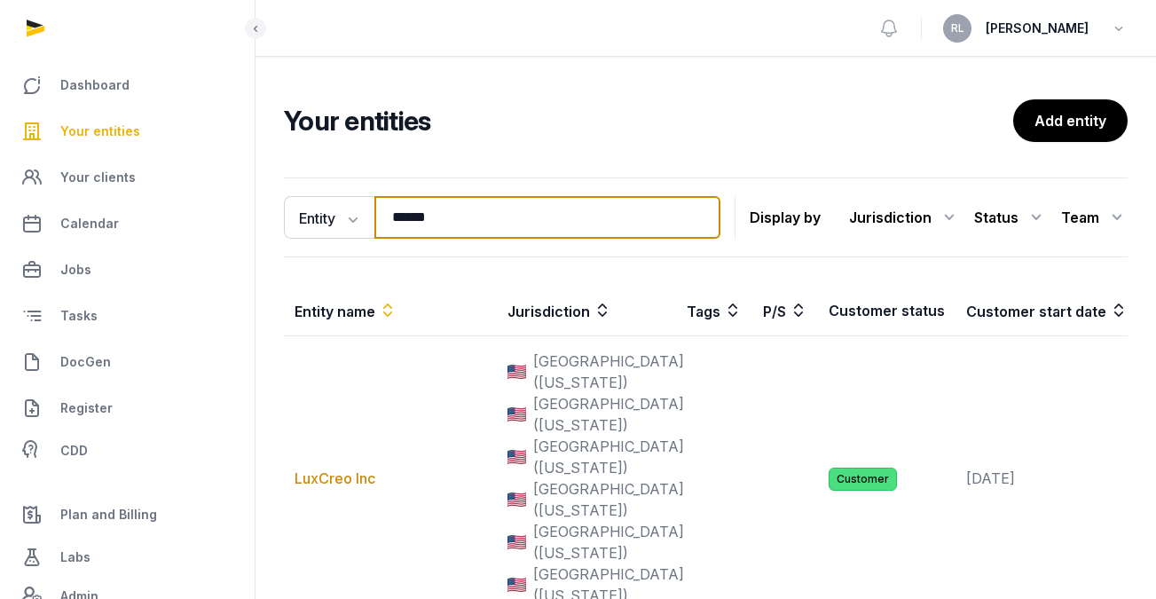
type input "*****"
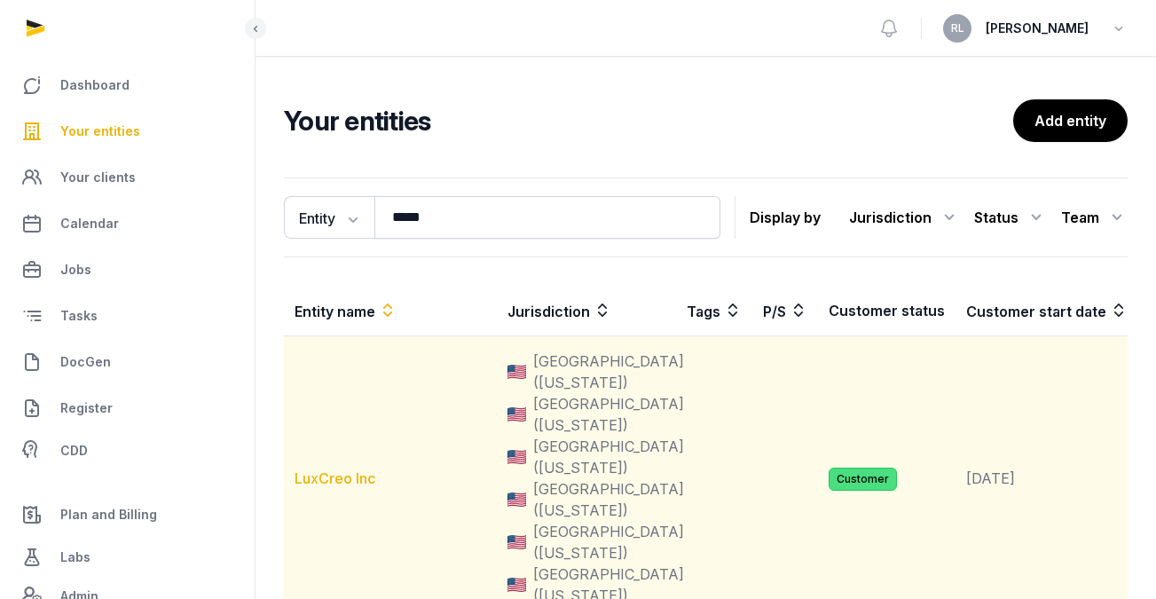
drag, startPoint x: 488, startPoint y: 217, endPoint x: 306, endPoint y: 490, distance: 327.6
click at [306, 487] on link "LuxCreo Inc" at bounding box center [335, 478] width 81 height 18
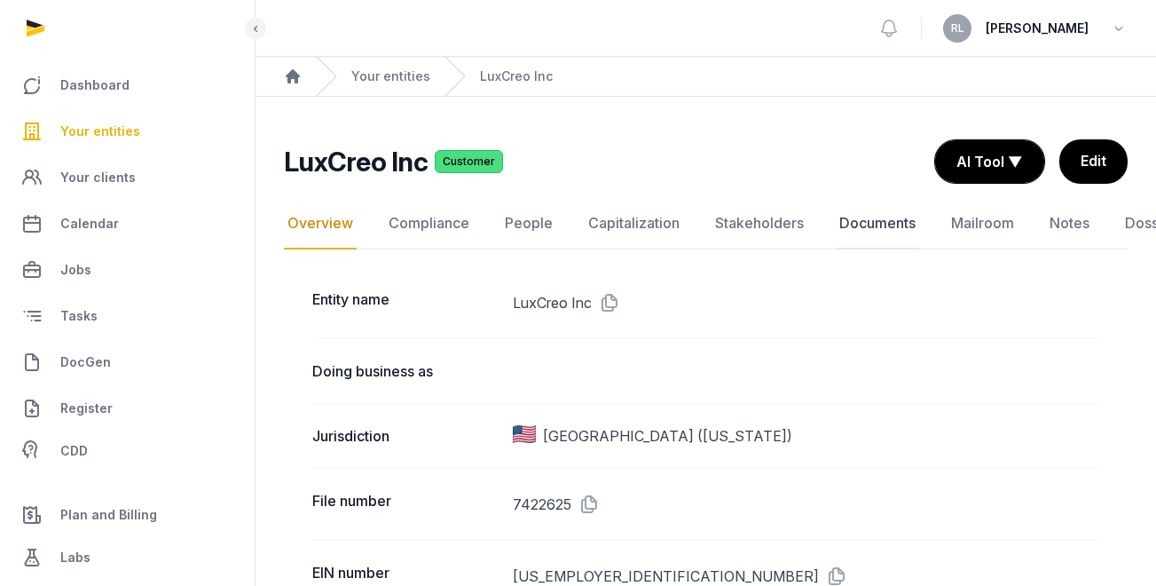
click at [869, 223] on link "Documents" at bounding box center [877, 223] width 83 height 51
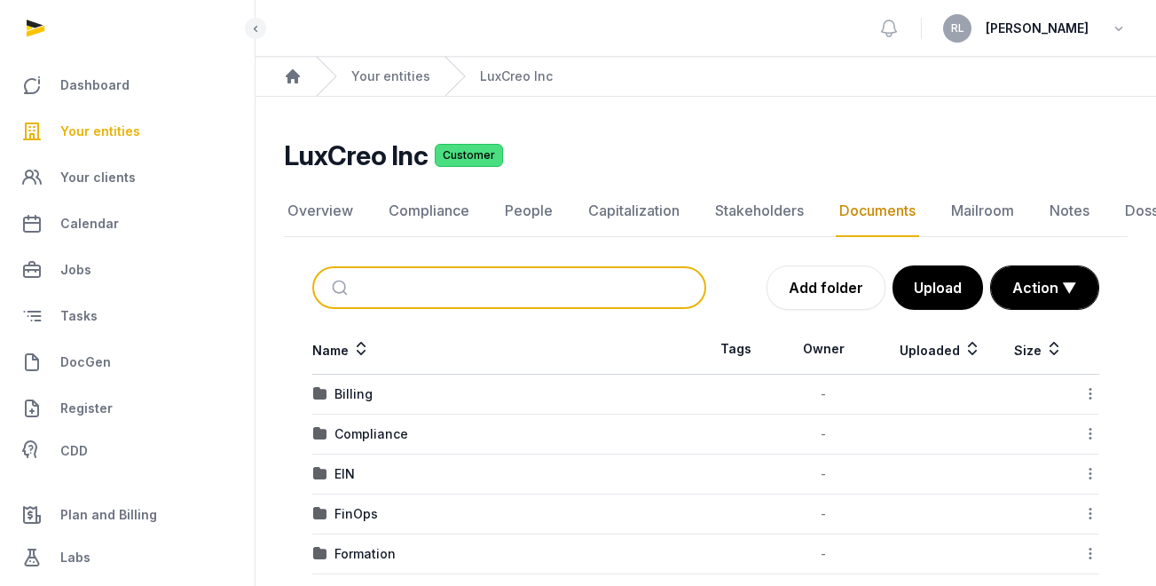
click at [485, 288] on input "search" at bounding box center [530, 287] width 335 height 39
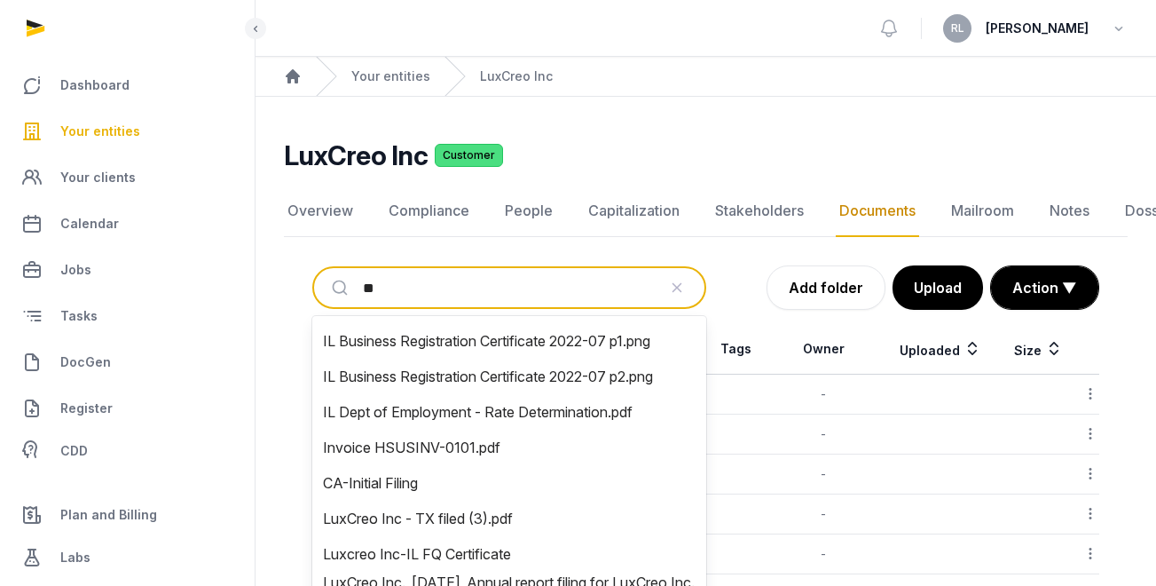
type input "***"
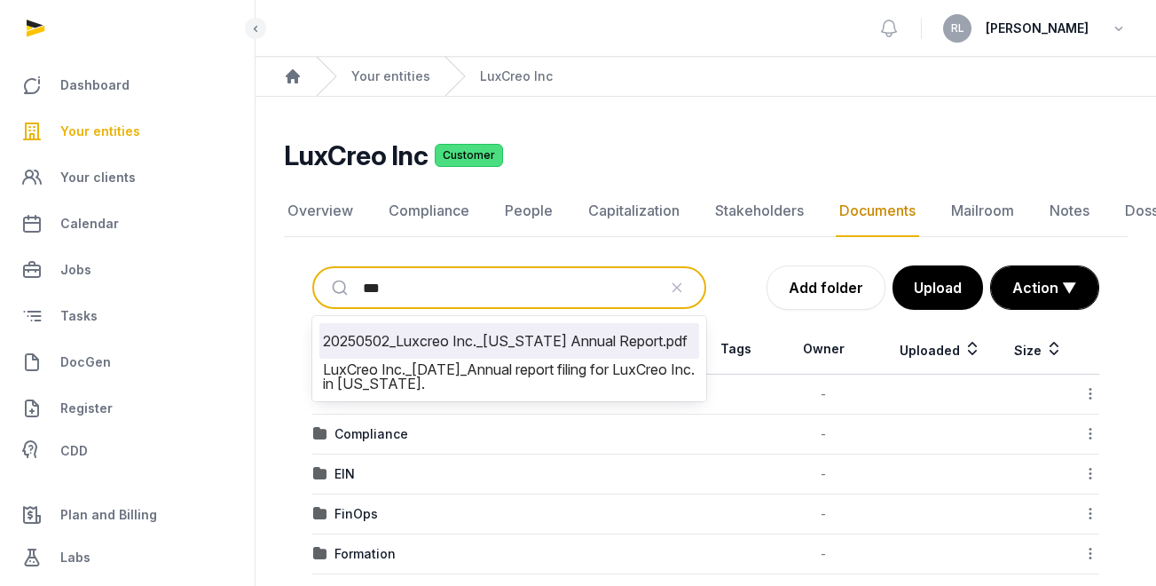
click at [522, 347] on li "20250502_Luxcreo Inc._[US_STATE] Annual Report.pdf" at bounding box center [509, 340] width 380 height 35
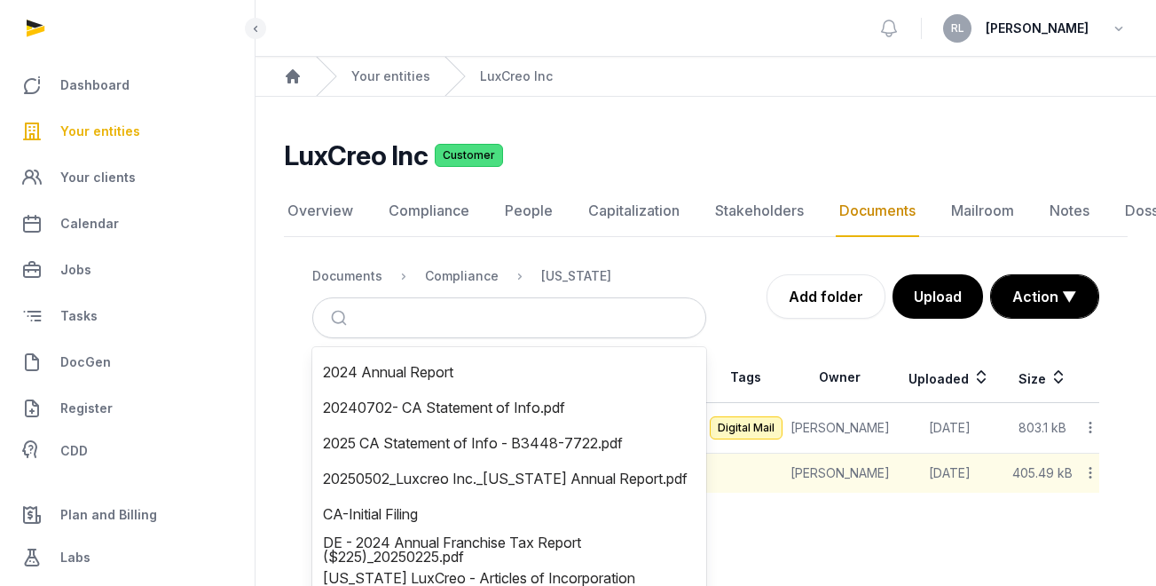
click at [646, 267] on nav "Documents Compliance [US_STATE]" at bounding box center [509, 276] width 394 height 43
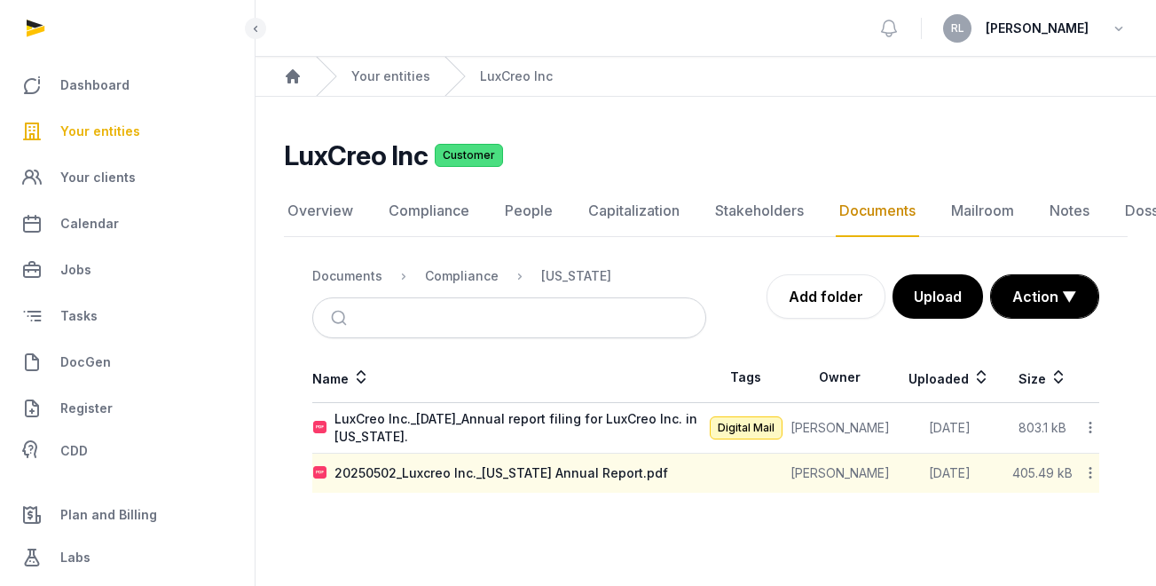
scroll to position [13, 0]
click at [626, 410] on div "LuxCreo Inc._[DATE]_Annual report filing for LuxCreo Inc. in [US_STATE]." at bounding box center [520, 427] width 371 height 35
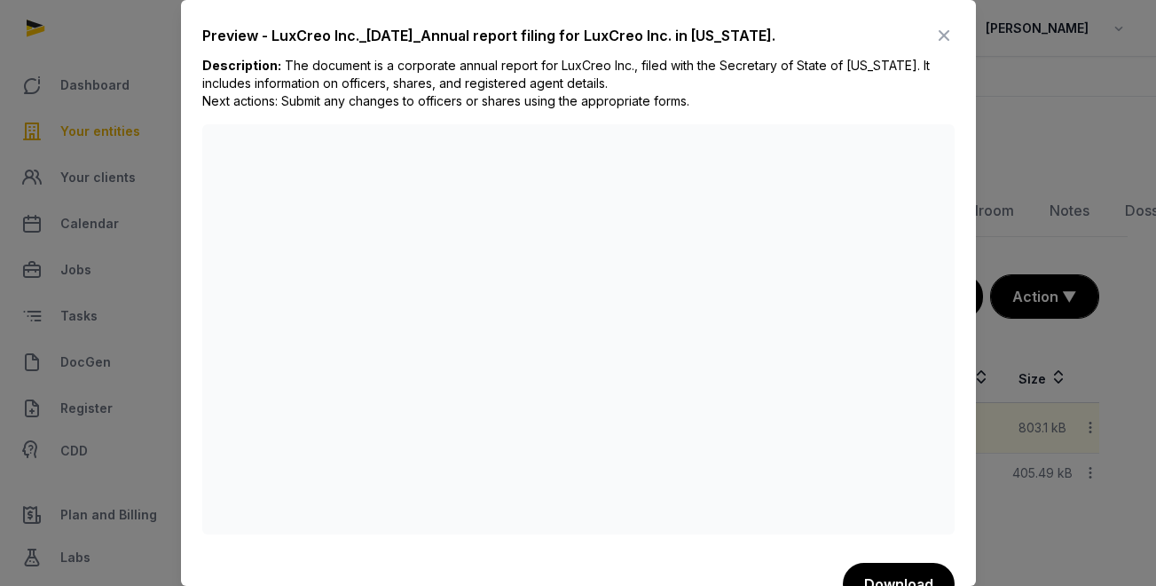
click at [1037, 134] on div at bounding box center [578, 293] width 1156 height 586
click at [934, 23] on icon at bounding box center [944, 35] width 21 height 28
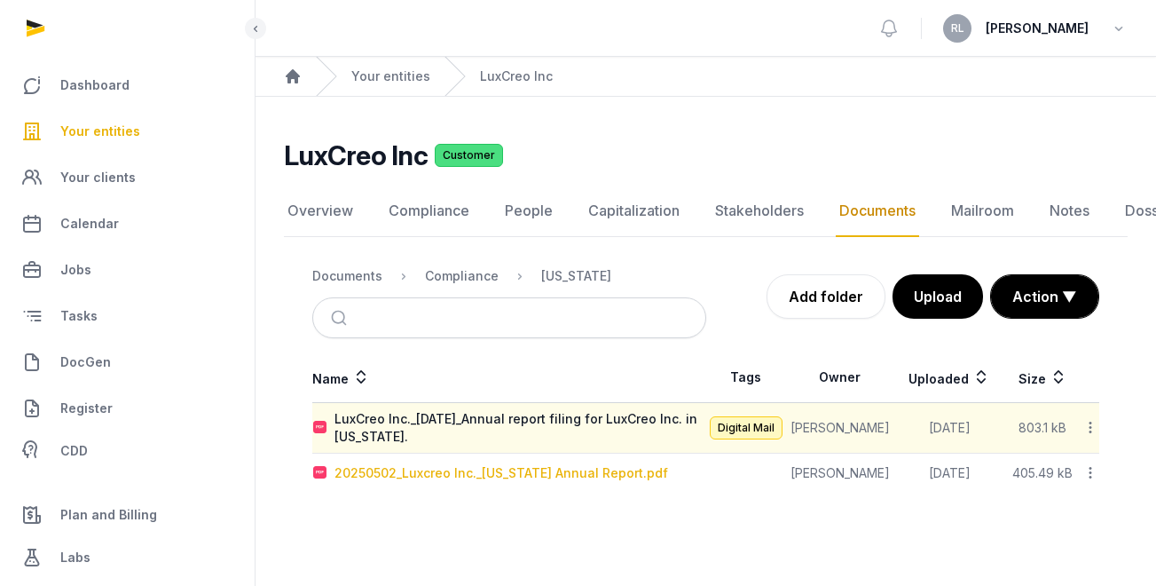
click at [603, 464] on div "20250502_Luxcreo Inc._[US_STATE] Annual Report.pdf" at bounding box center [502, 473] width 334 height 18
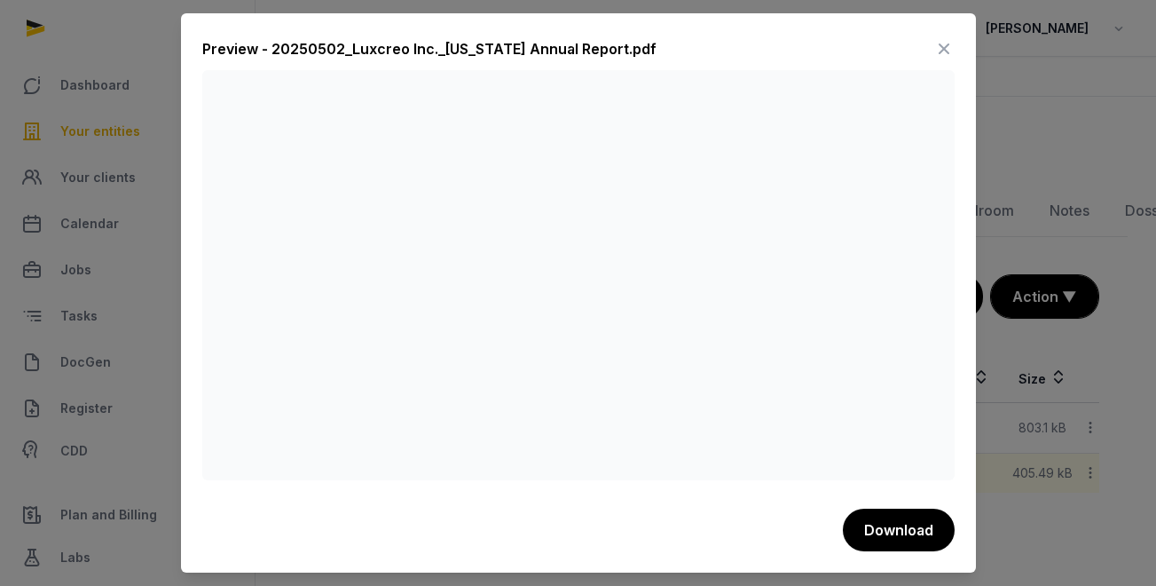
click at [946, 45] on icon at bounding box center [944, 49] width 21 height 28
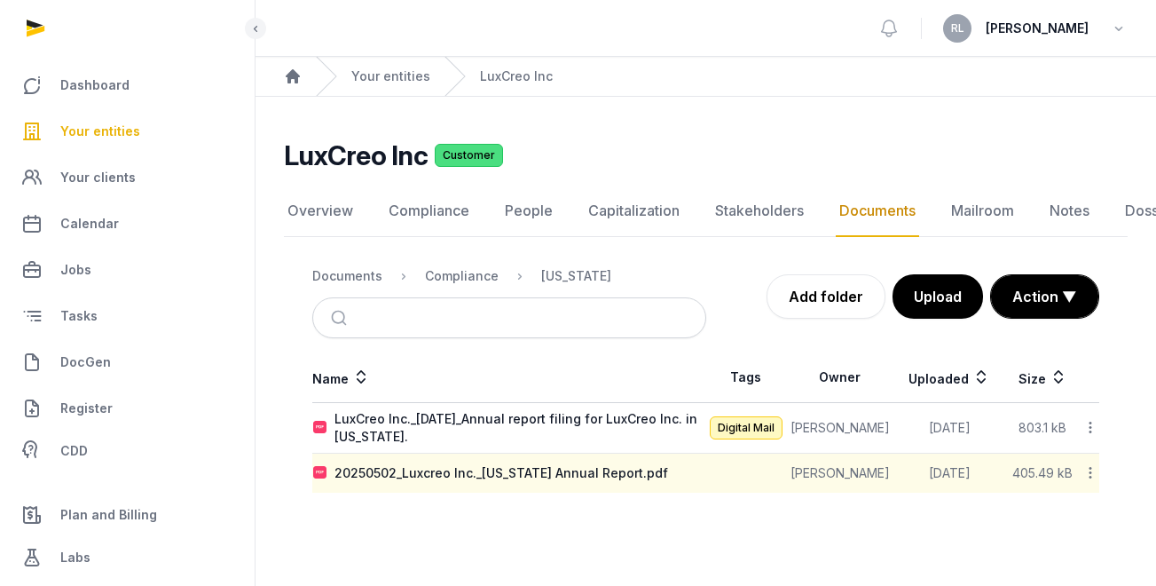
click at [99, 129] on span "Your entities" at bounding box center [100, 131] width 80 height 21
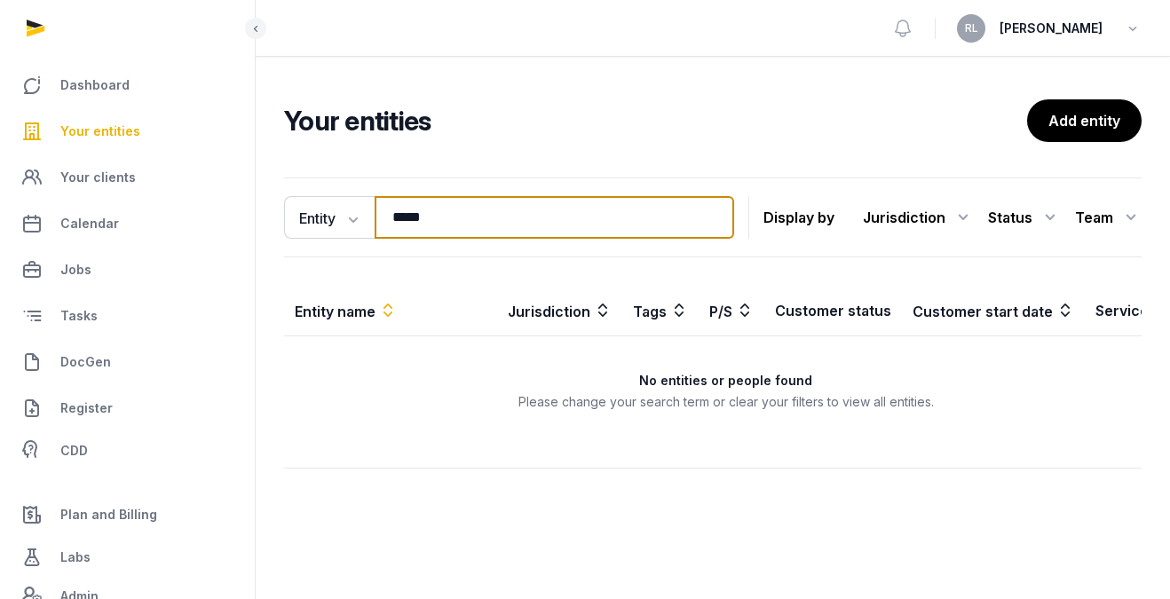
click at [521, 228] on input "*****" at bounding box center [554, 217] width 359 height 43
type input "*"
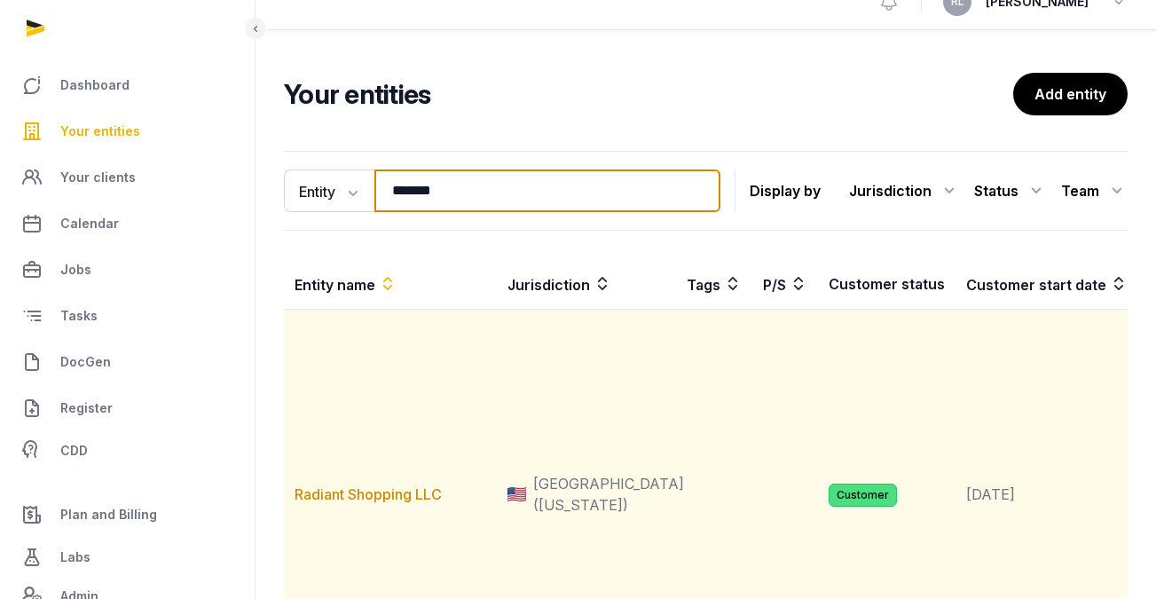
scroll to position [30, 0]
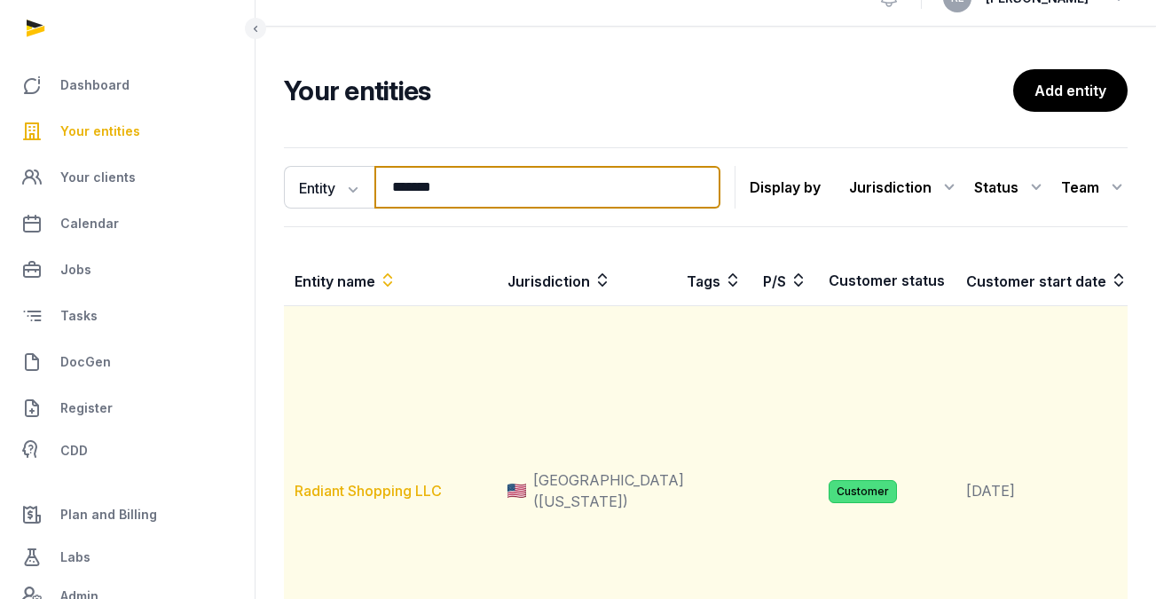
type input "*******"
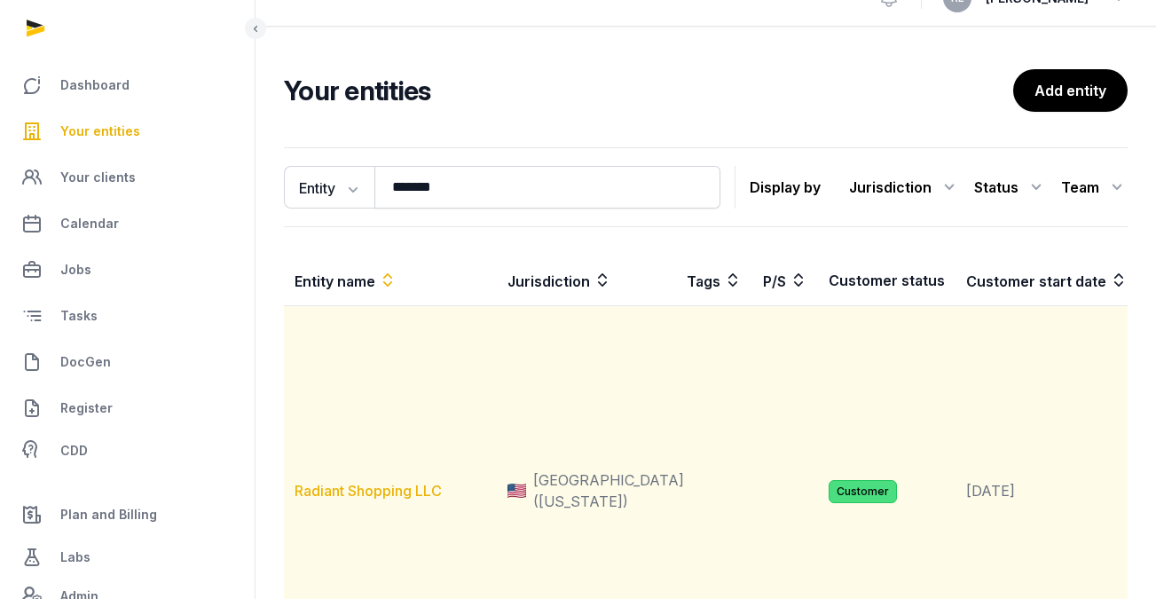
click at [367, 500] on link "Radiant Shopping LLC" at bounding box center [368, 491] width 147 height 18
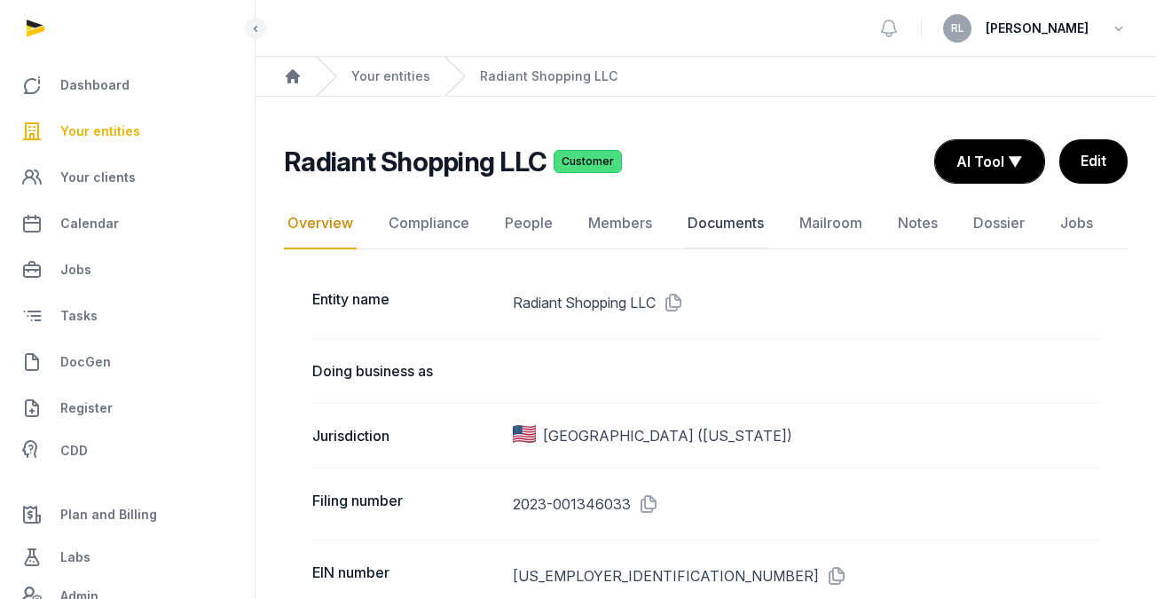
click at [754, 228] on link "Documents" at bounding box center [725, 223] width 83 height 51
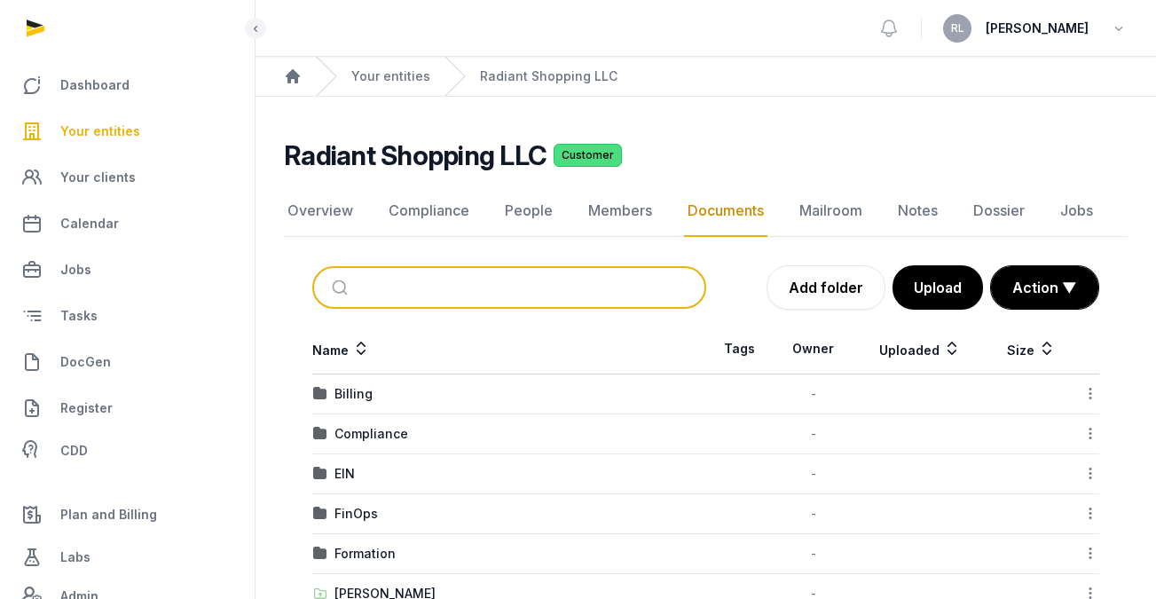
click at [485, 286] on input "search" at bounding box center [530, 287] width 335 height 39
paste input "**********"
type input "**********"
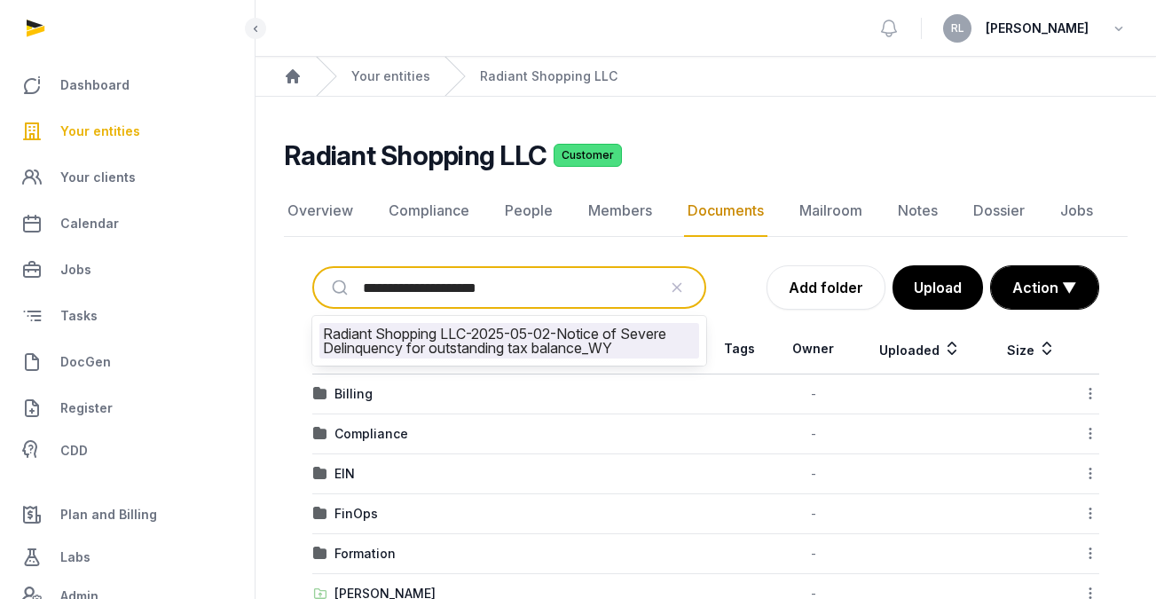
click at [485, 343] on li "Radiant Shopping LLC-2025-05-02-Notice of Severe Delinquency for outstanding ta…" at bounding box center [509, 340] width 380 height 35
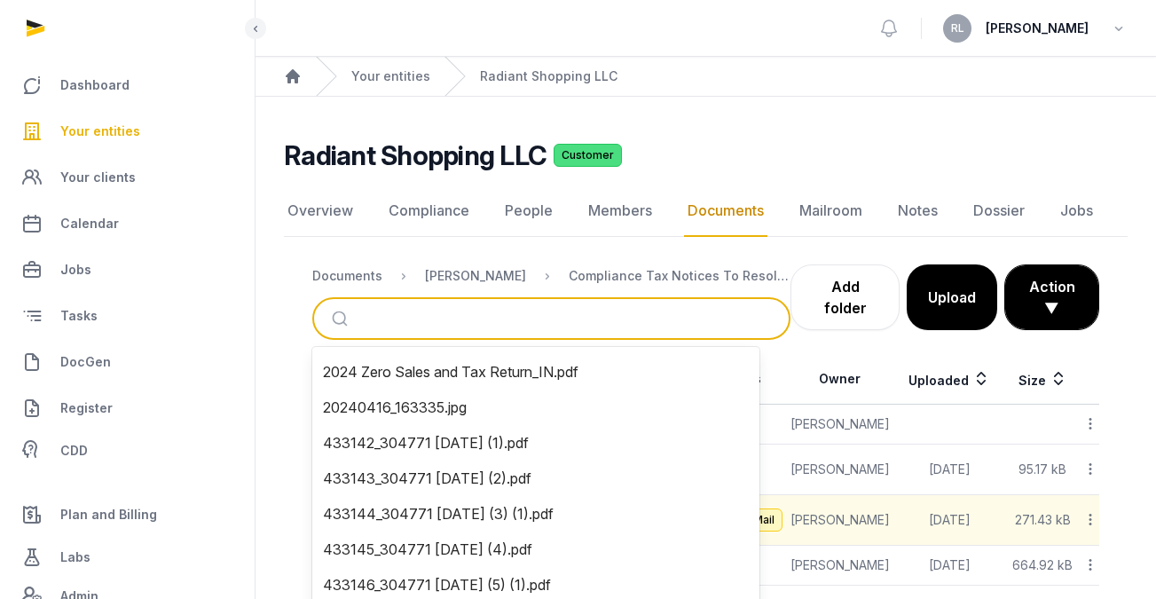
click at [585, 318] on input "search" at bounding box center [572, 318] width 419 height 39
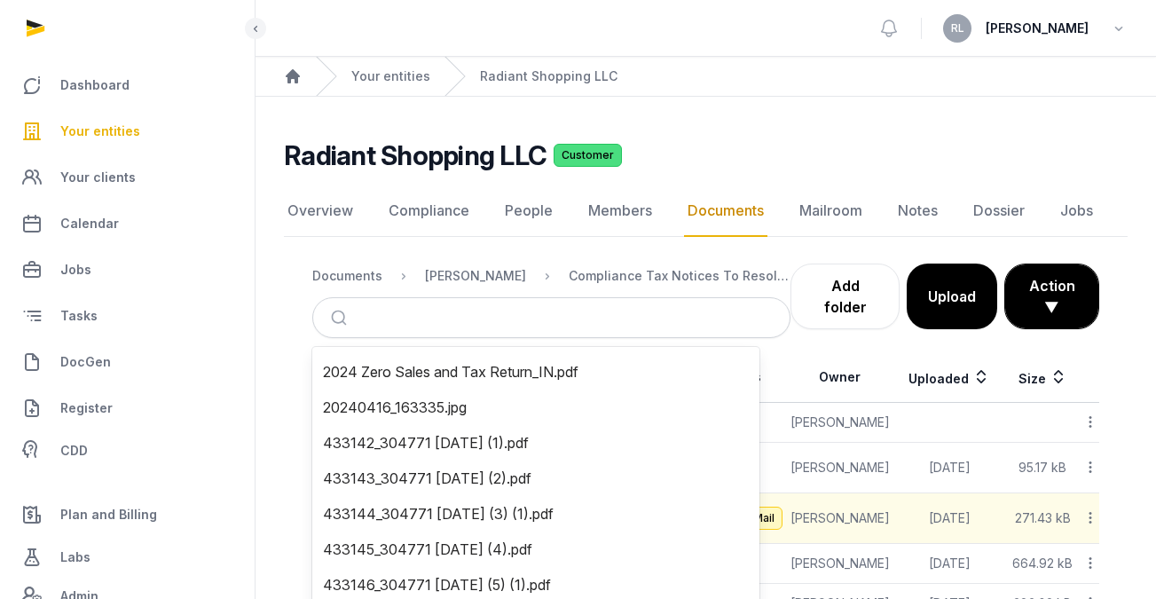
click at [667, 259] on nav "Documents Shared Folder Compliance Tax Notices To Resolve" at bounding box center [551, 276] width 478 height 43
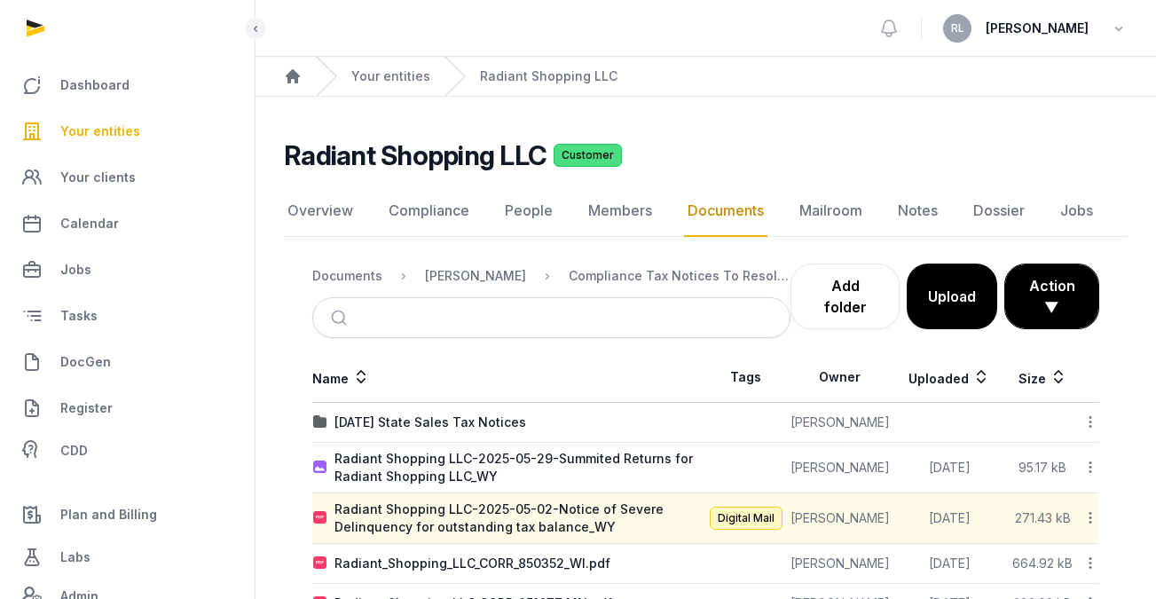
scroll to position [99, 0]
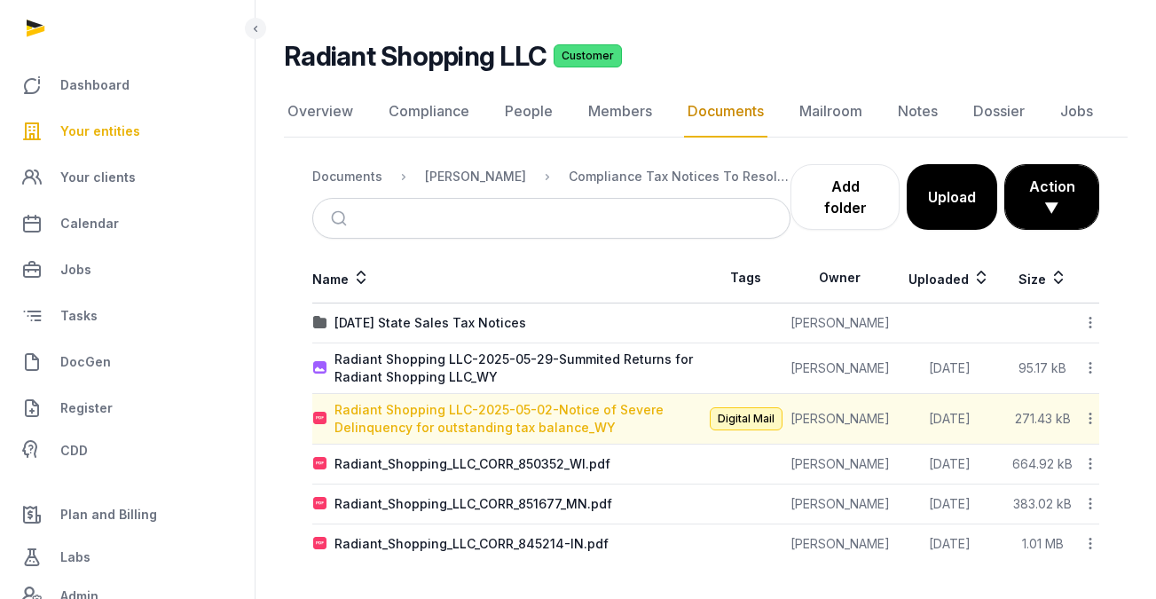
click at [565, 418] on div "Radiant Shopping LLC-2025-05-02-Notice of Severe Delinquency for outstanding ta…" at bounding box center [520, 418] width 371 height 35
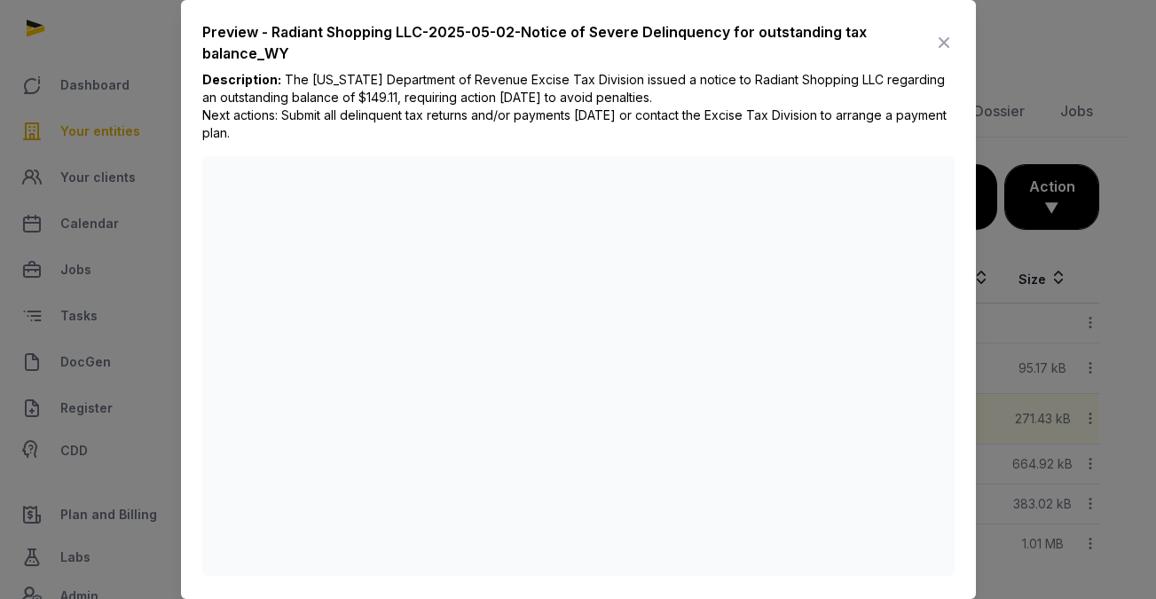
click at [934, 37] on icon at bounding box center [944, 42] width 21 height 28
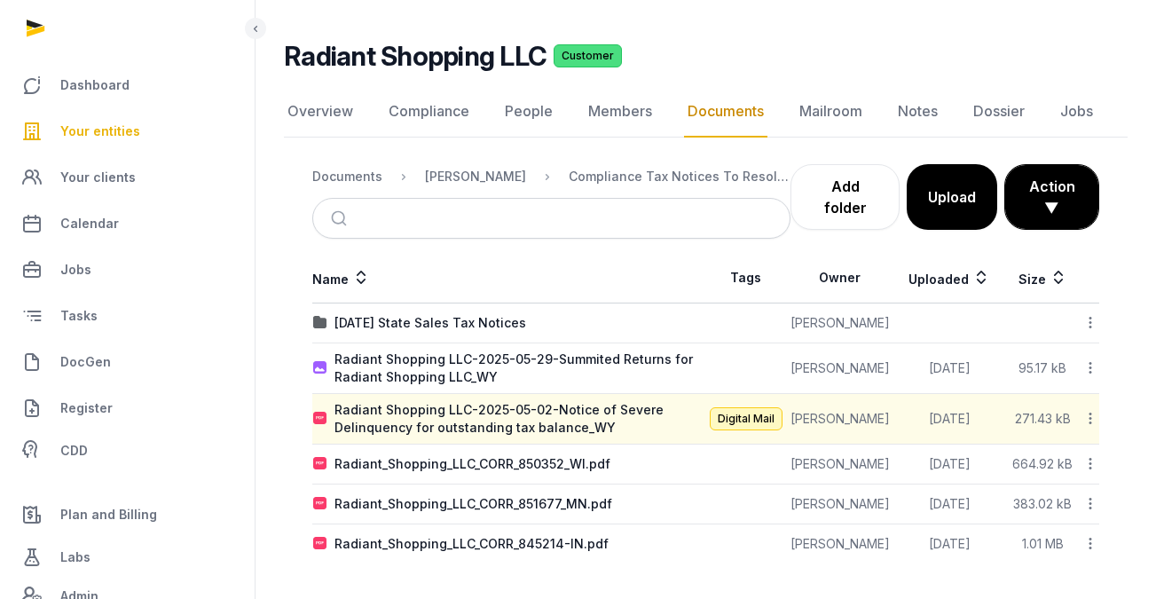
click at [96, 122] on span "Your entities" at bounding box center [100, 131] width 80 height 21
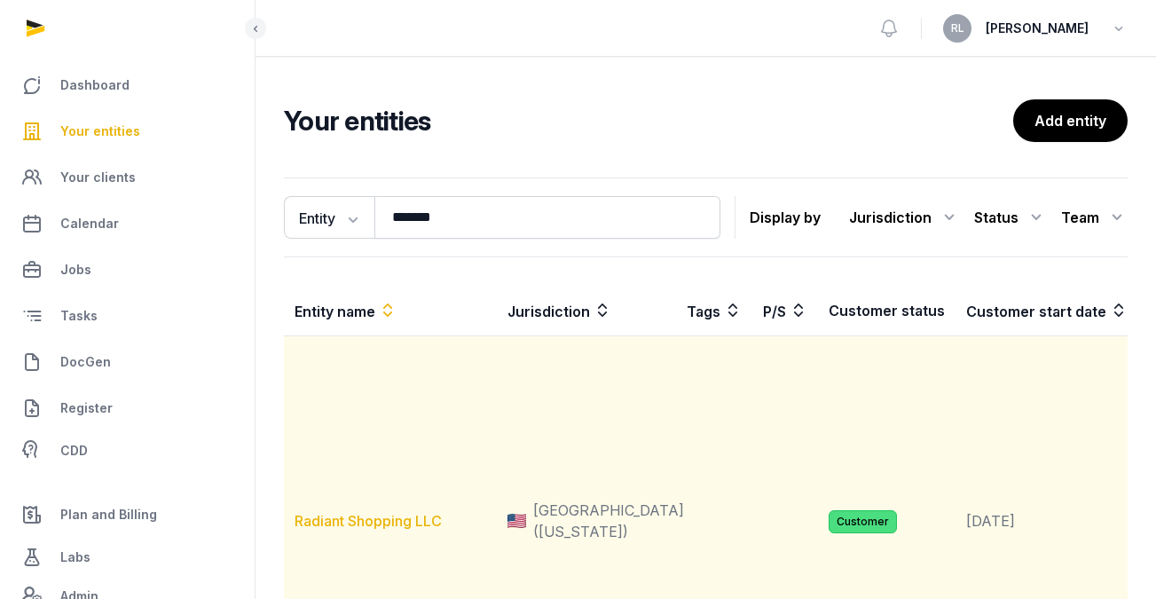
click at [406, 530] on link "Radiant Shopping LLC" at bounding box center [368, 521] width 147 height 18
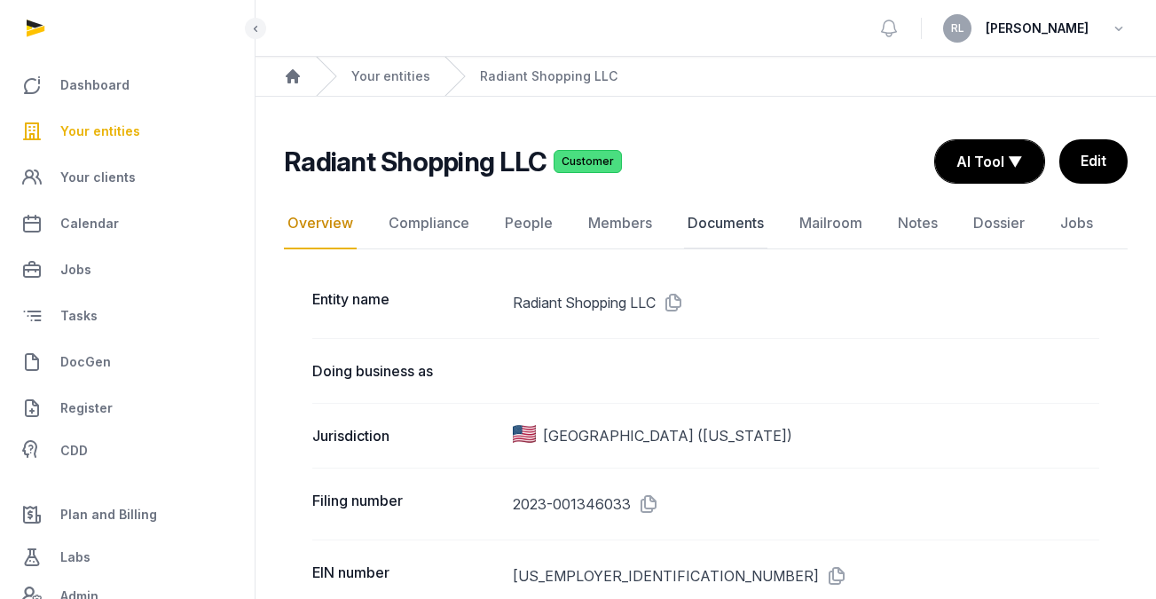
click at [714, 226] on link "Documents" at bounding box center [725, 223] width 83 height 51
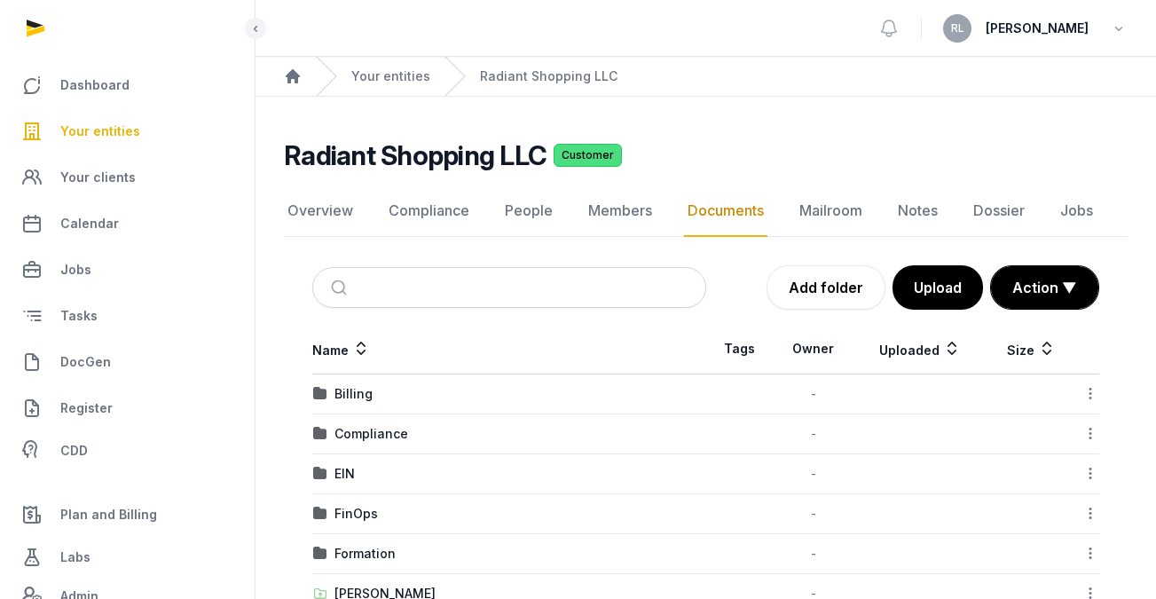
scroll to position [90, 0]
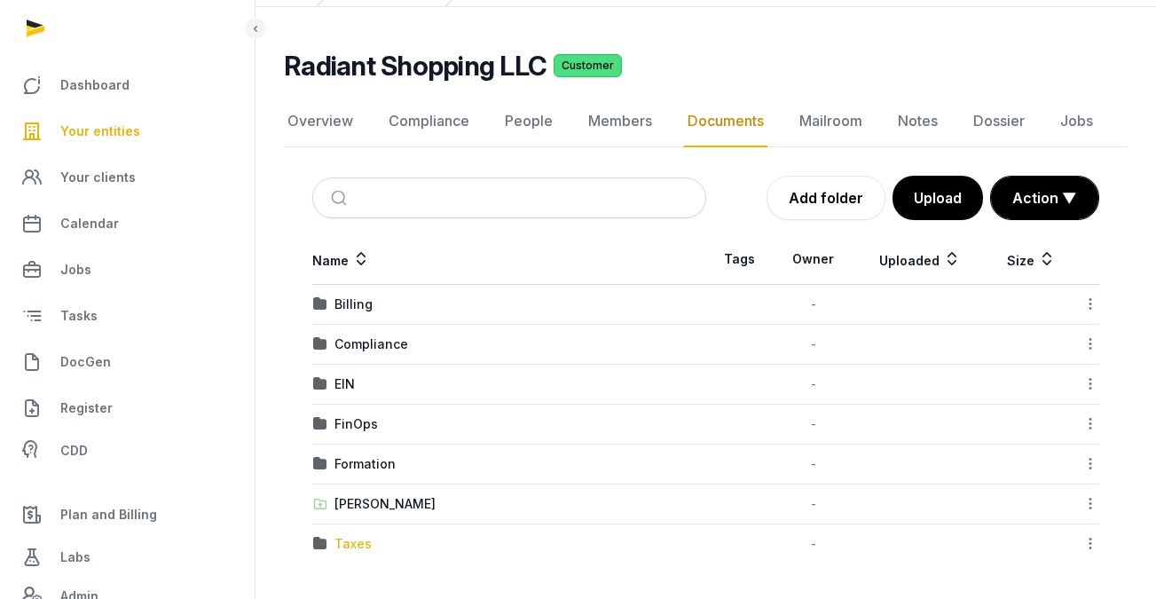
click at [350, 542] on div "Taxes" at bounding box center [353, 544] width 37 height 18
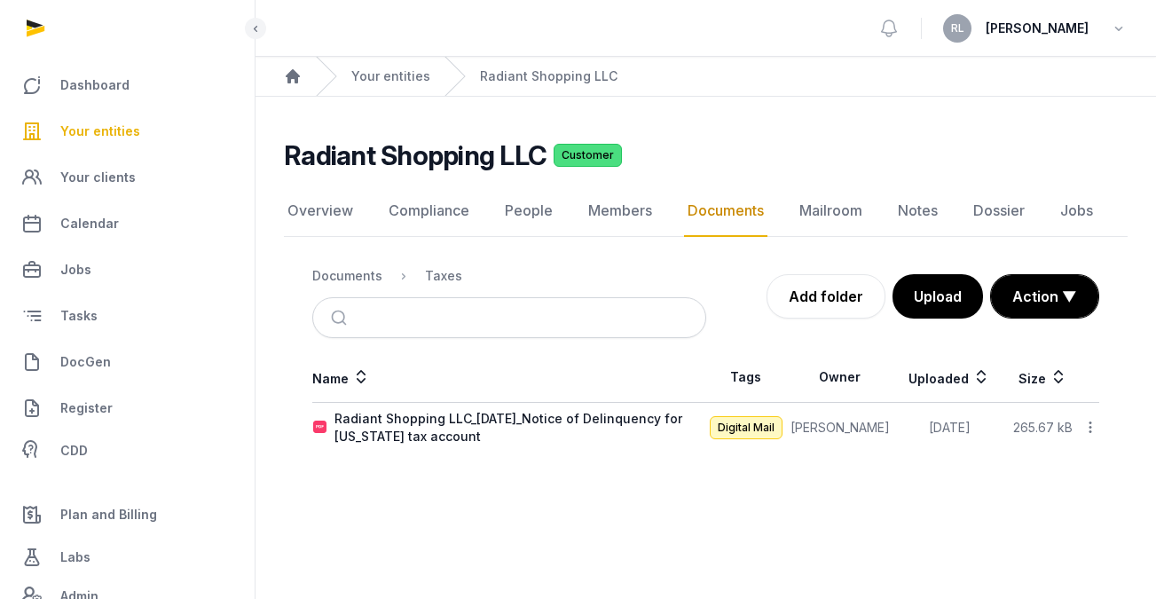
scroll to position [0, 0]
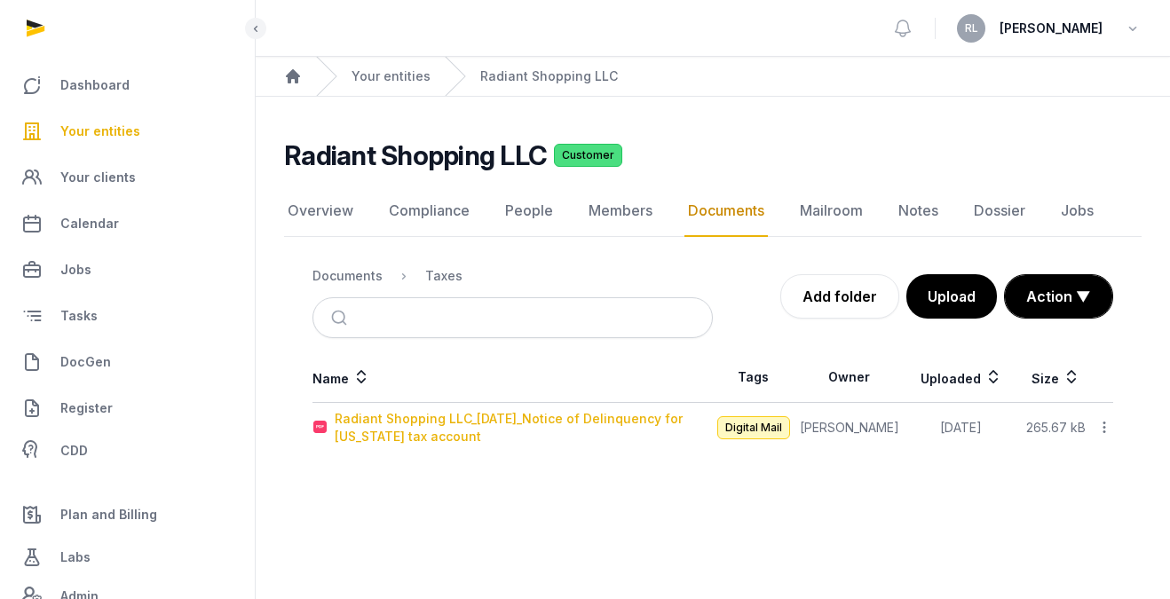
click at [425, 437] on div "Radiant Shopping LLC_[DATE]_Notice of Delinquency for [US_STATE] tax account" at bounding box center [523, 427] width 377 height 35
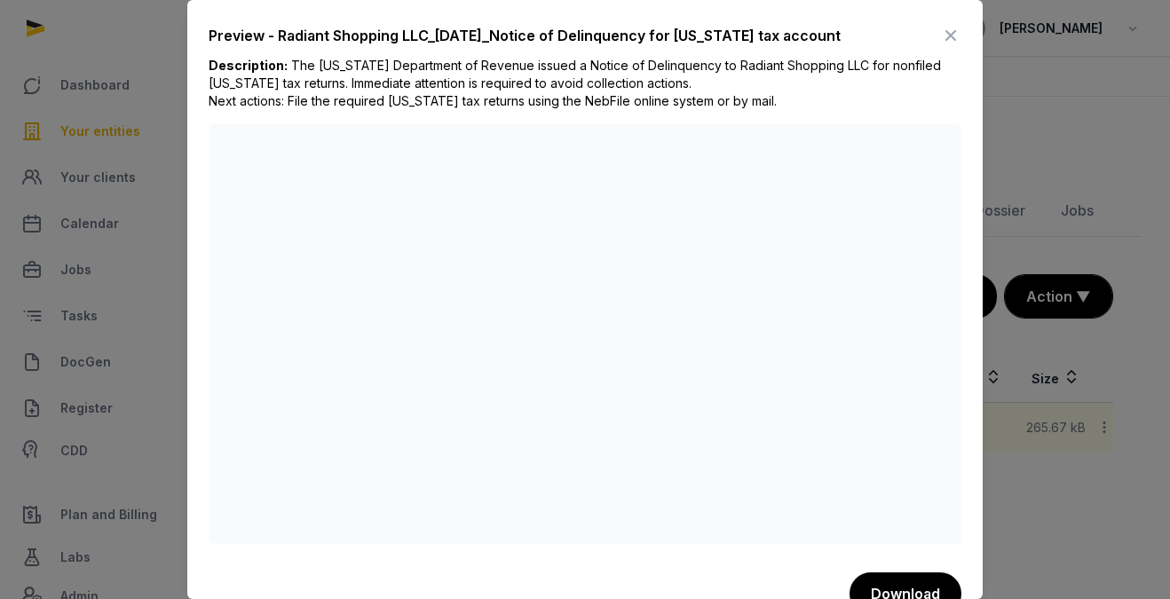
click at [940, 30] on icon at bounding box center [950, 35] width 21 height 28
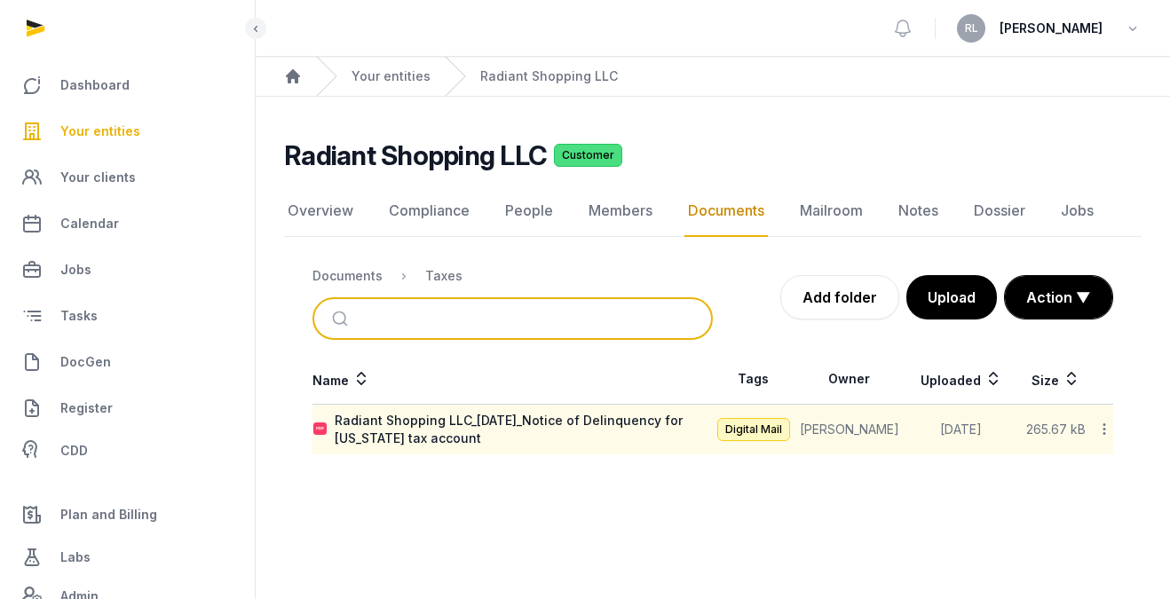
click at [610, 317] on input "search" at bounding box center [533, 318] width 341 height 39
paste input "**********"
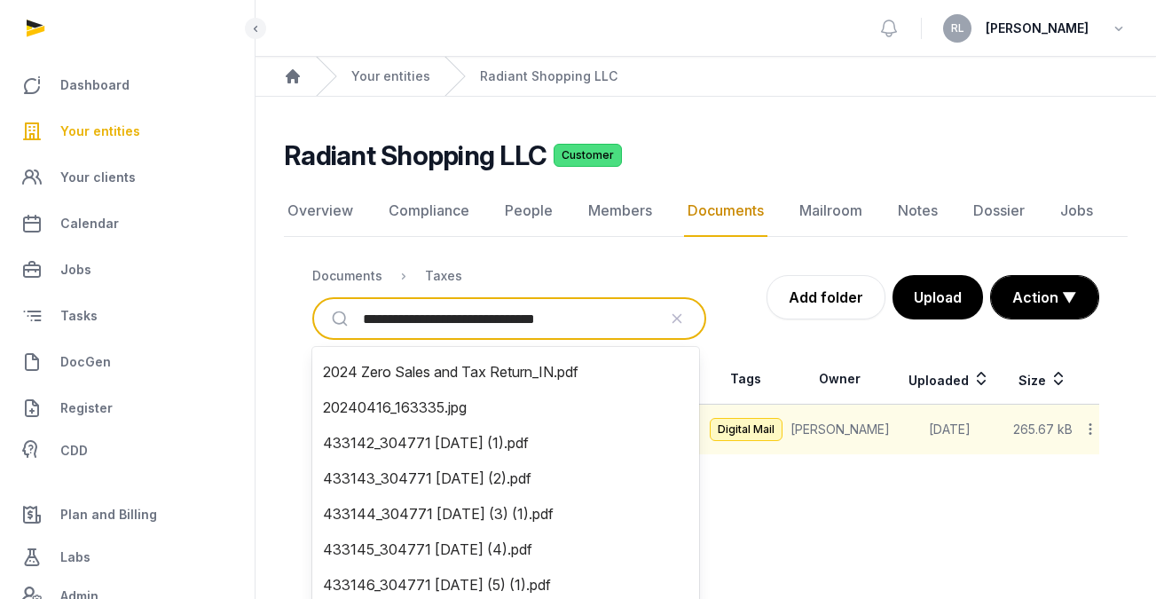
click at [342, 319] on button "submit" at bounding box center [342, 318] width 42 height 39
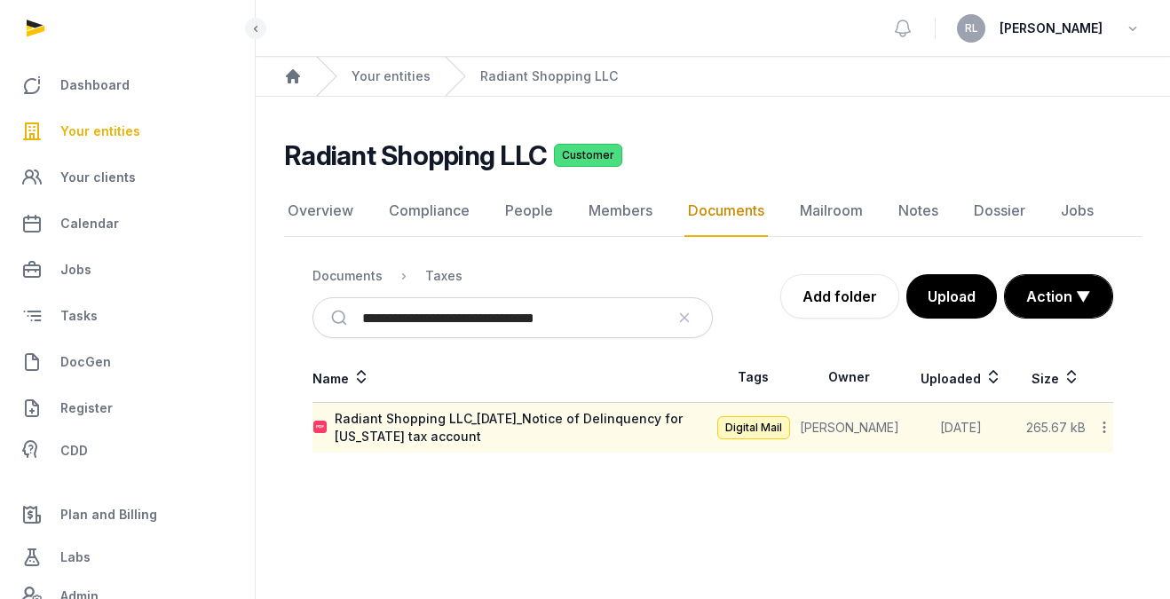
click at [384, 288] on nav "Documents Taxes" at bounding box center [512, 276] width 400 height 43
click at [368, 272] on div "Documents" at bounding box center [347, 276] width 70 height 18
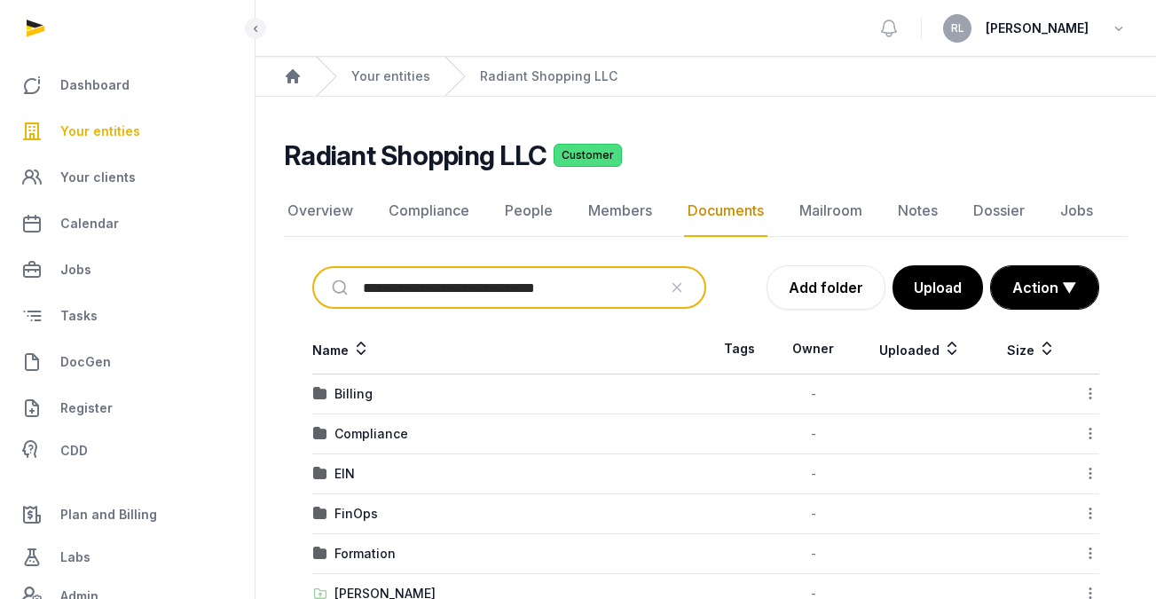
click at [414, 298] on input "**********" at bounding box center [510, 287] width 294 height 39
type input "**********"
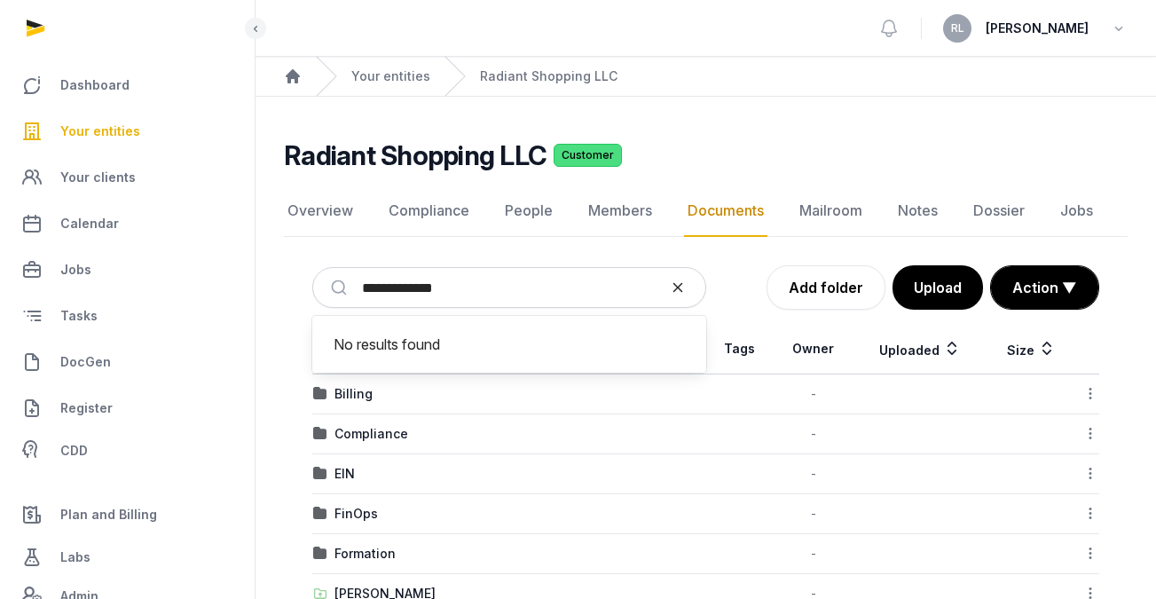
click at [682, 288] on icon "reset" at bounding box center [678, 288] width 18 height 16
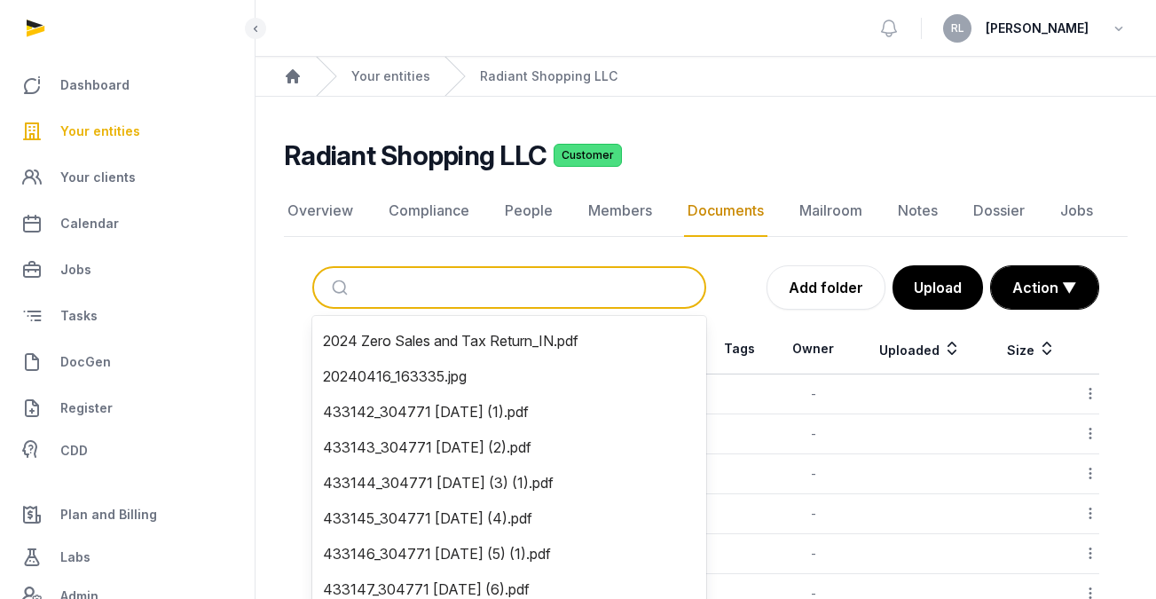
click at [600, 295] on input "search" at bounding box center [530, 287] width 335 height 39
paste input "**********"
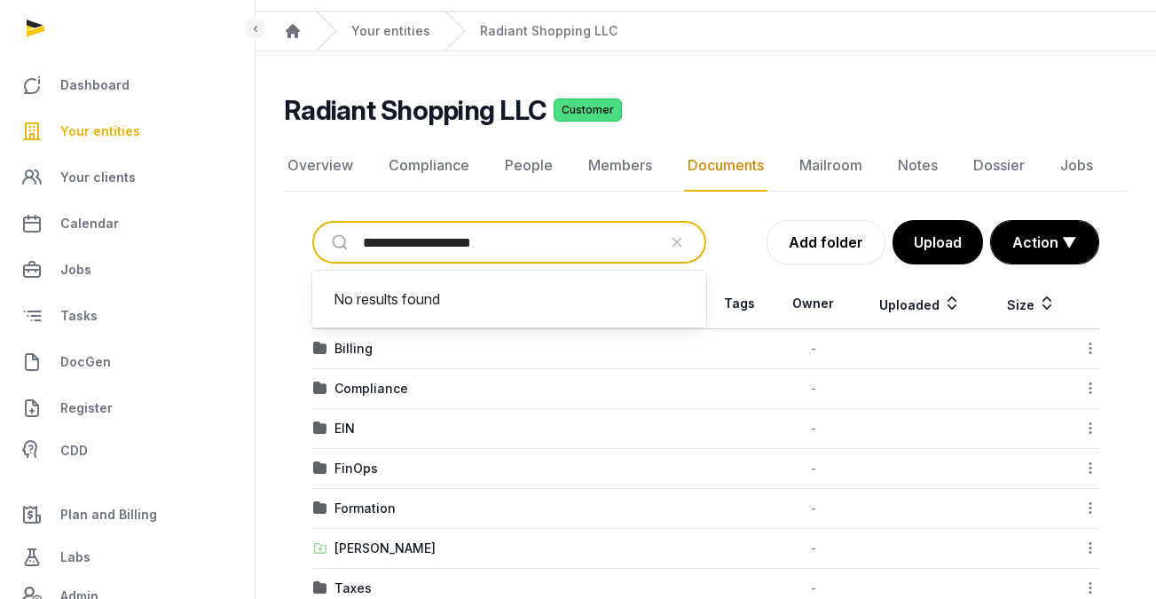
scroll to position [68, 0]
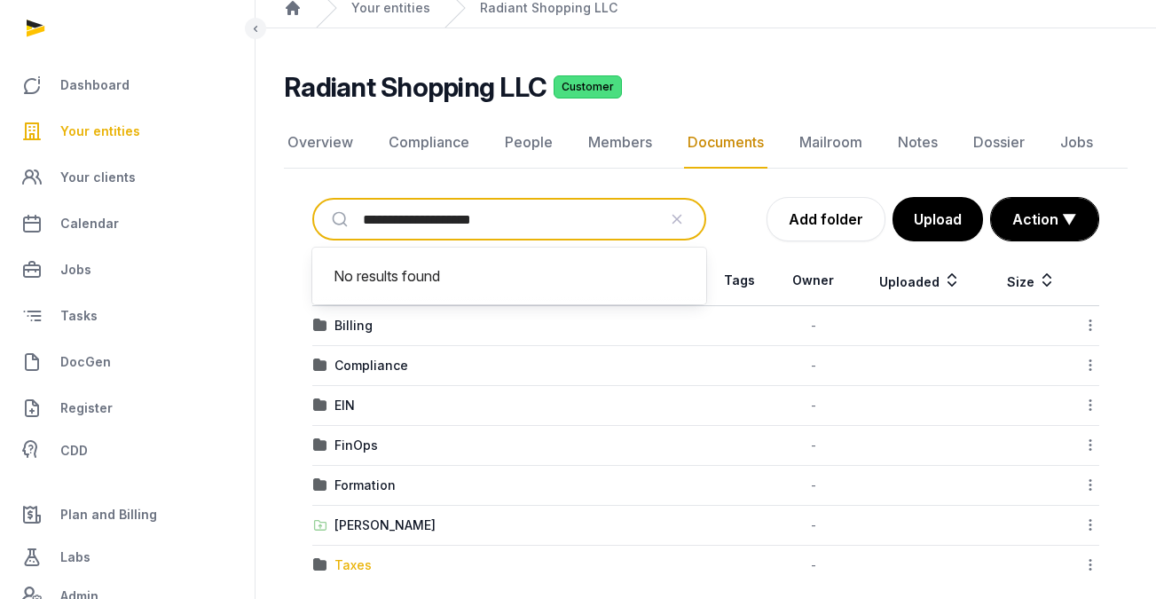
type input "**********"
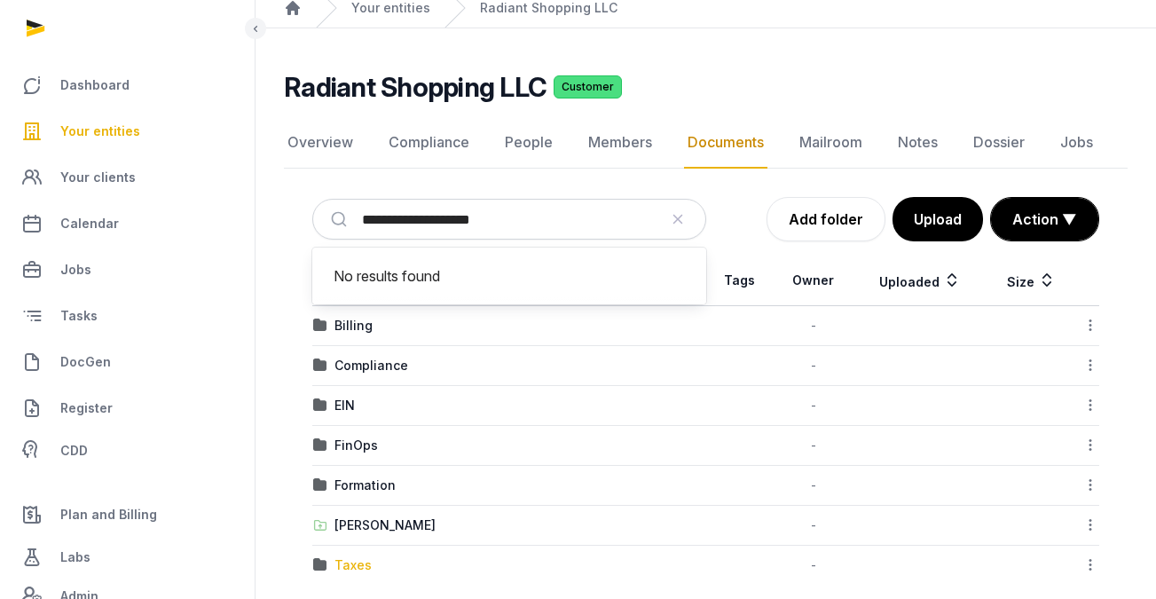
click at [368, 558] on div "Taxes" at bounding box center [353, 565] width 37 height 18
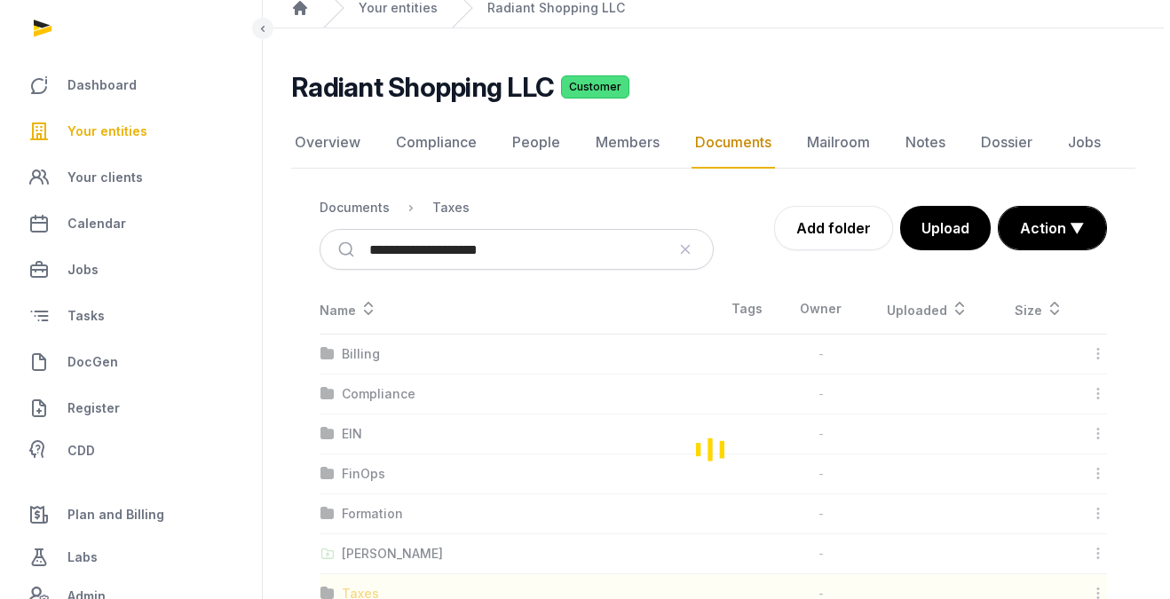
scroll to position [0, 0]
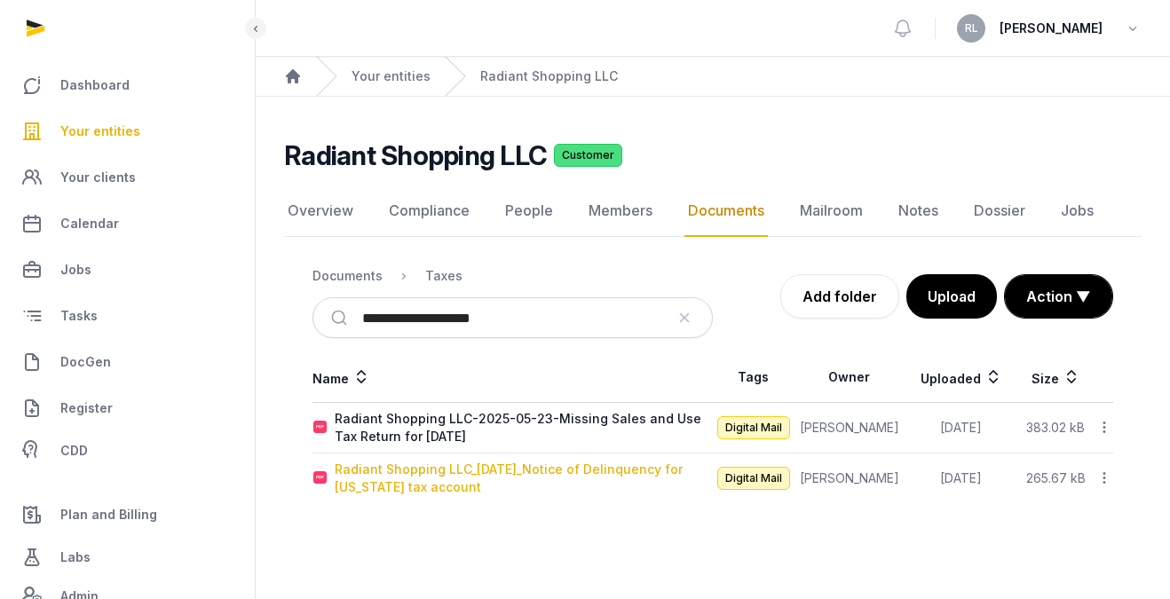
click at [491, 470] on div "Radiant Shopping LLC_[DATE]_Notice of Delinquency for [US_STATE] tax account" at bounding box center [523, 478] width 377 height 35
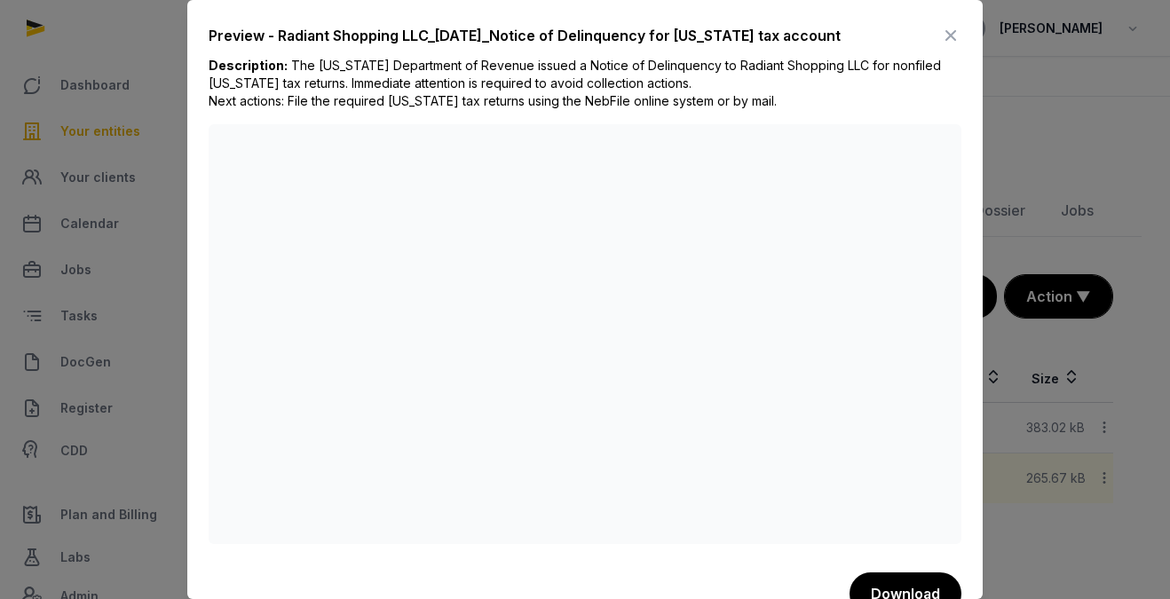
click at [940, 33] on icon at bounding box center [950, 35] width 21 height 28
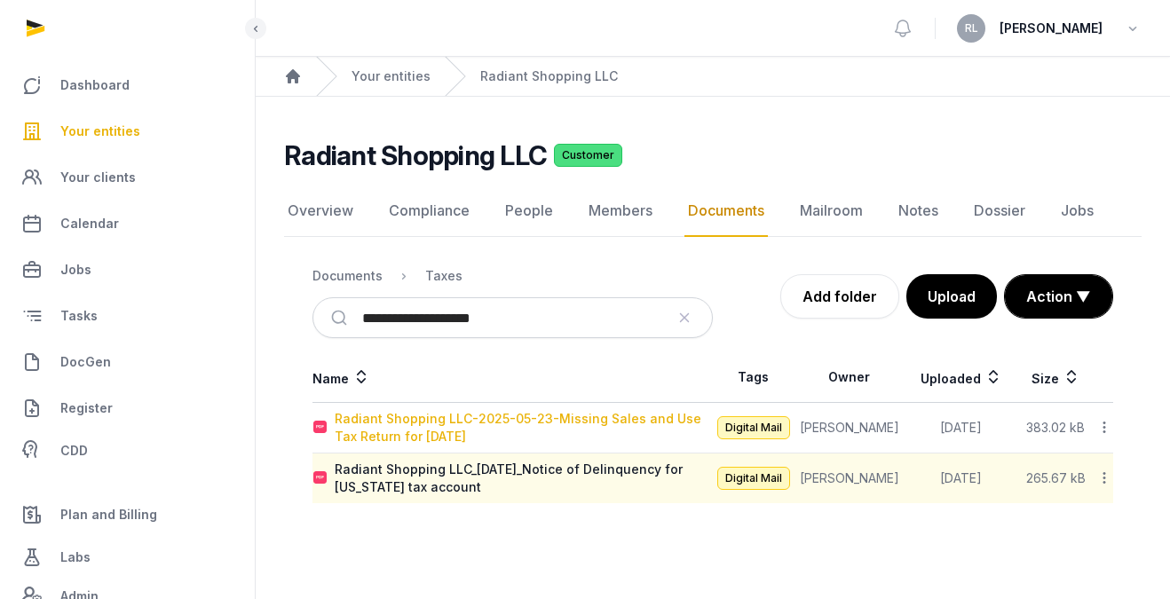
click at [445, 430] on div "Radiant Shopping LLC-2025-05-23-Missing Sales and Use Tax Return for [DATE]" at bounding box center [523, 427] width 377 height 35
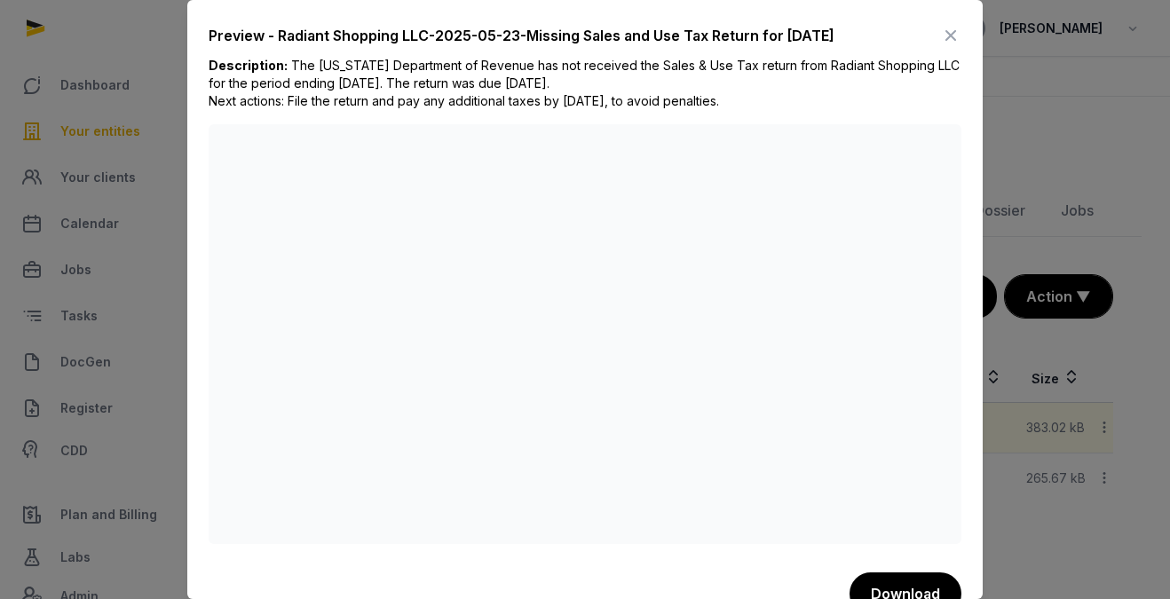
click at [940, 35] on icon at bounding box center [950, 35] width 21 height 28
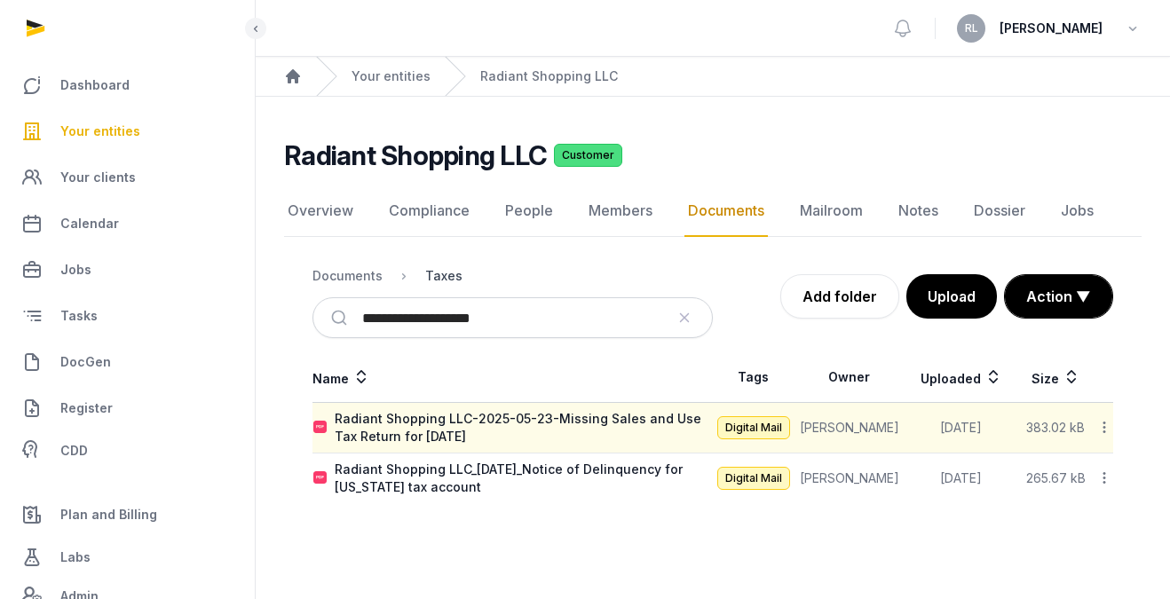
click at [444, 273] on div "Taxes" at bounding box center [443, 276] width 37 height 18
click at [690, 325] on icon "reset" at bounding box center [684, 318] width 18 height 16
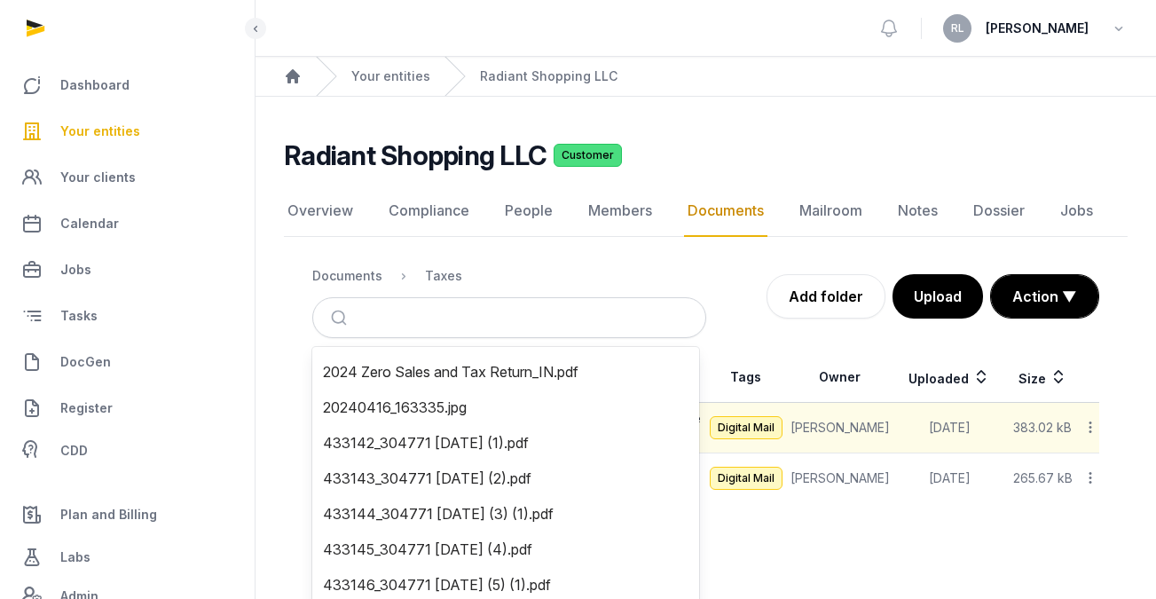
click at [673, 272] on nav "Documents Taxes" at bounding box center [509, 276] width 394 height 43
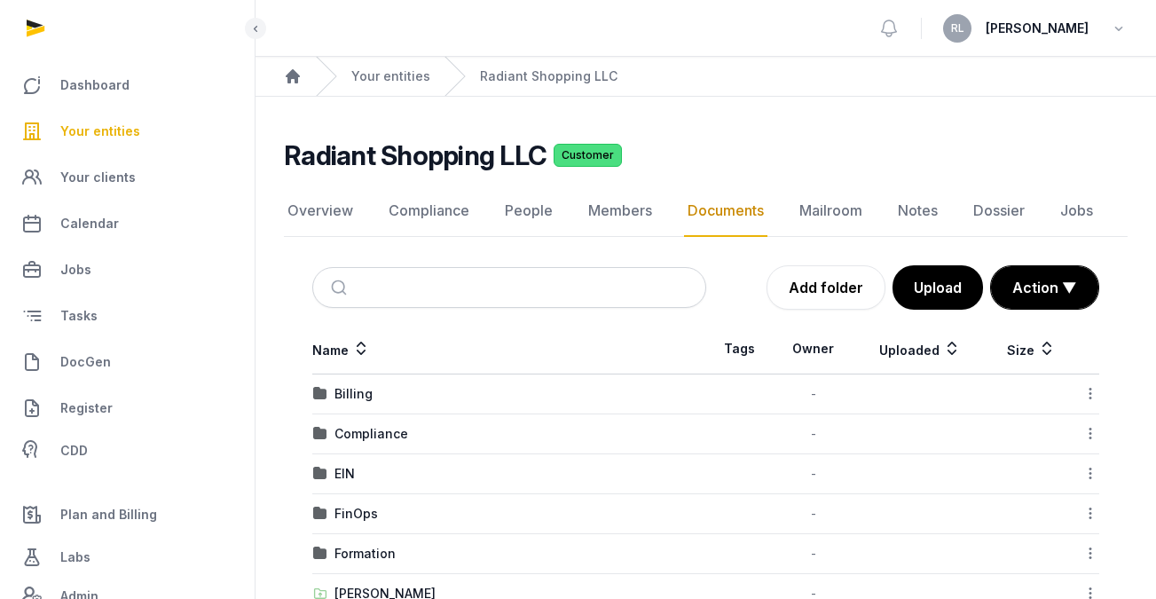
scroll to position [90, 0]
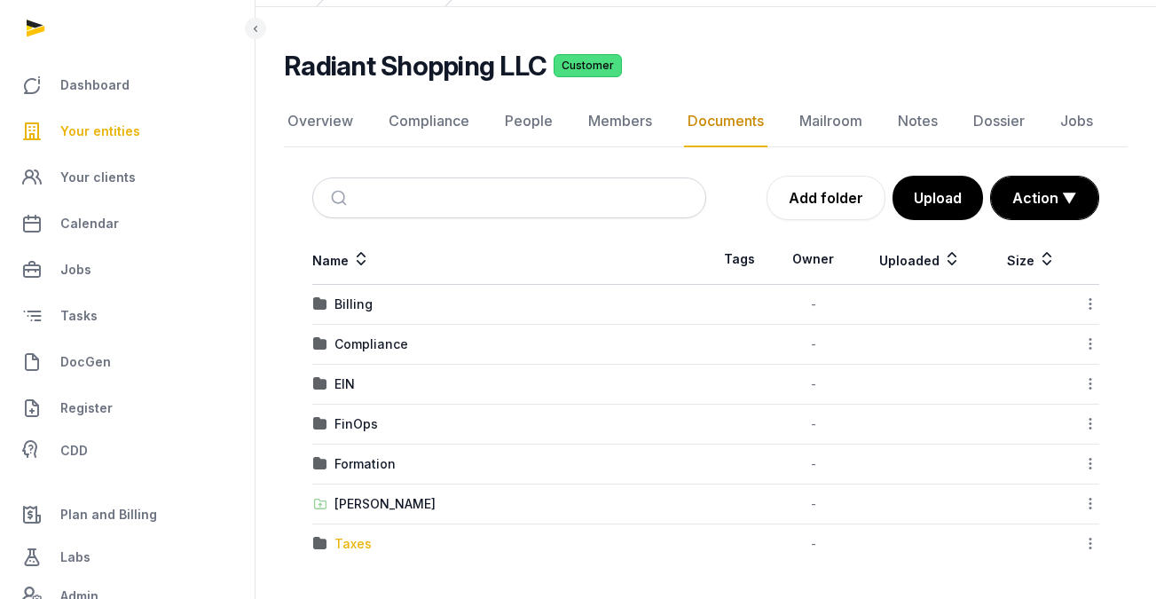
click at [367, 540] on div "Taxes" at bounding box center [353, 544] width 37 height 18
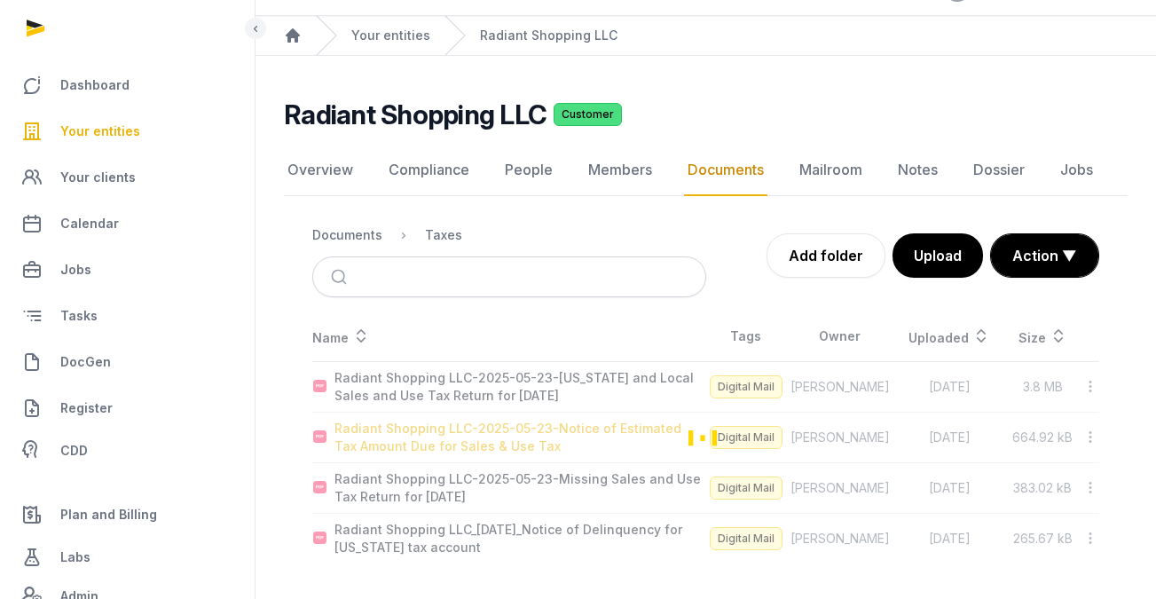
scroll to position [41, 0]
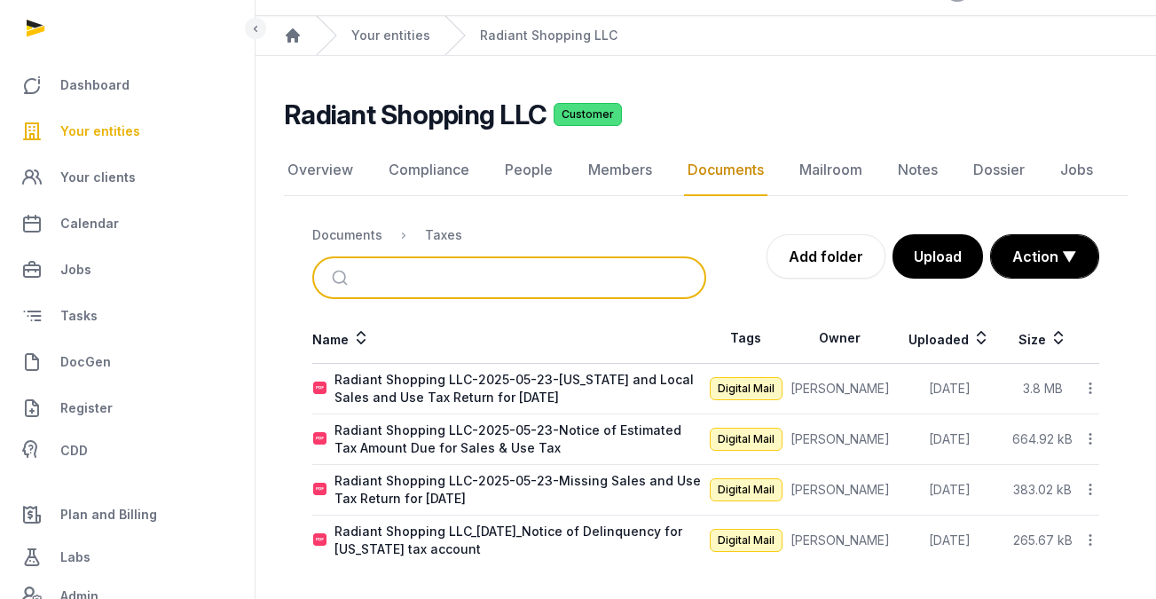
click at [482, 270] on input "search" at bounding box center [530, 277] width 335 height 39
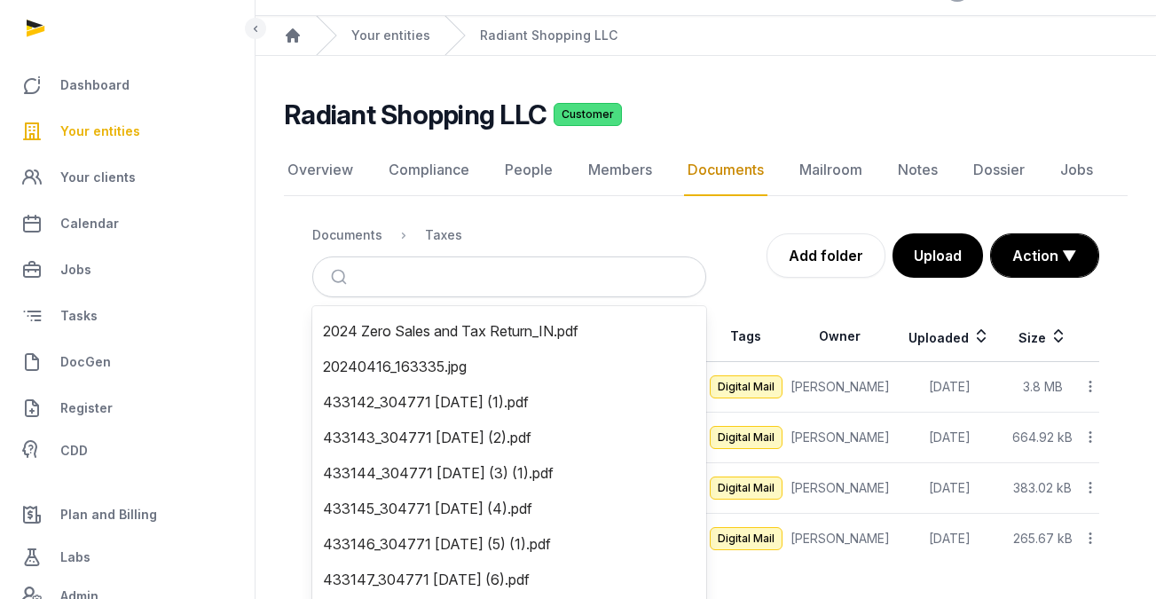
click at [349, 228] on div "Documents" at bounding box center [347, 235] width 70 height 18
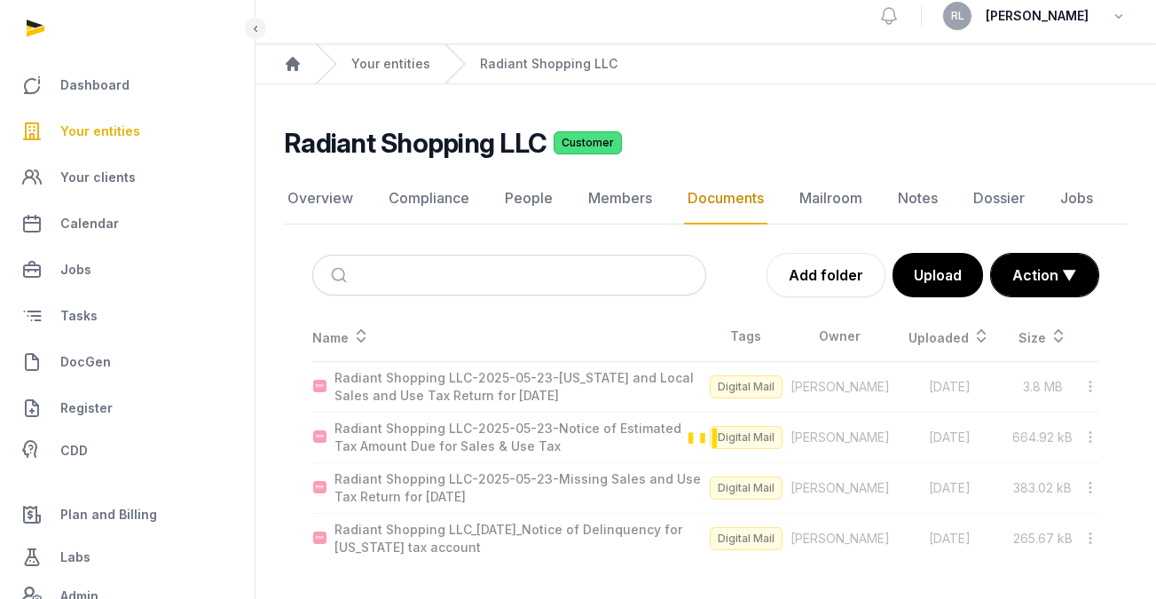
scroll to position [12, 0]
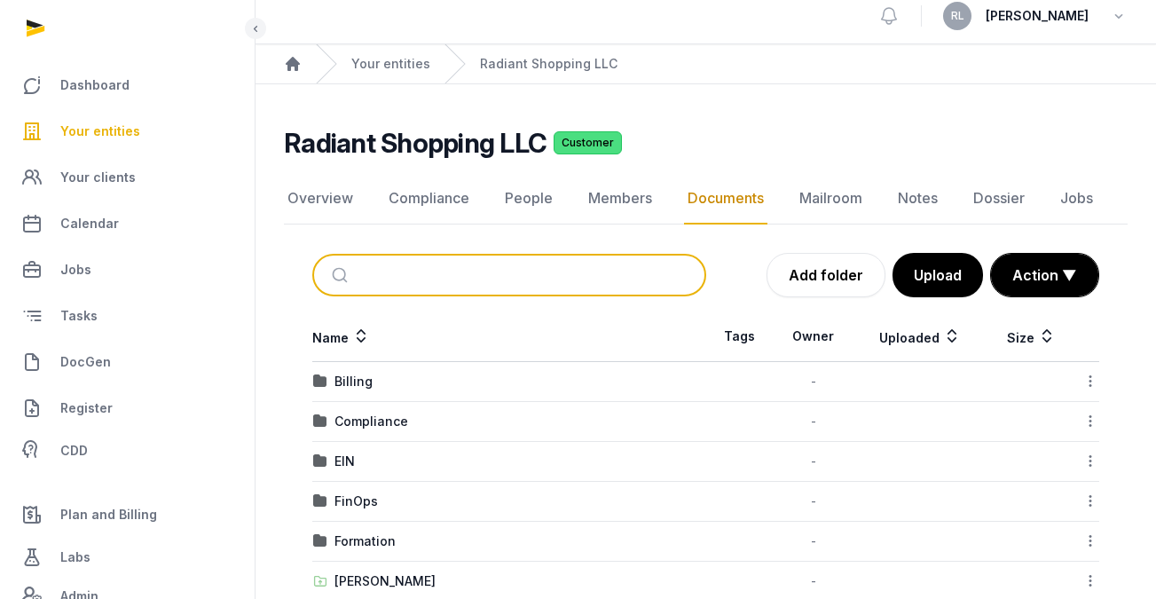
click at [397, 280] on input "search" at bounding box center [530, 275] width 335 height 39
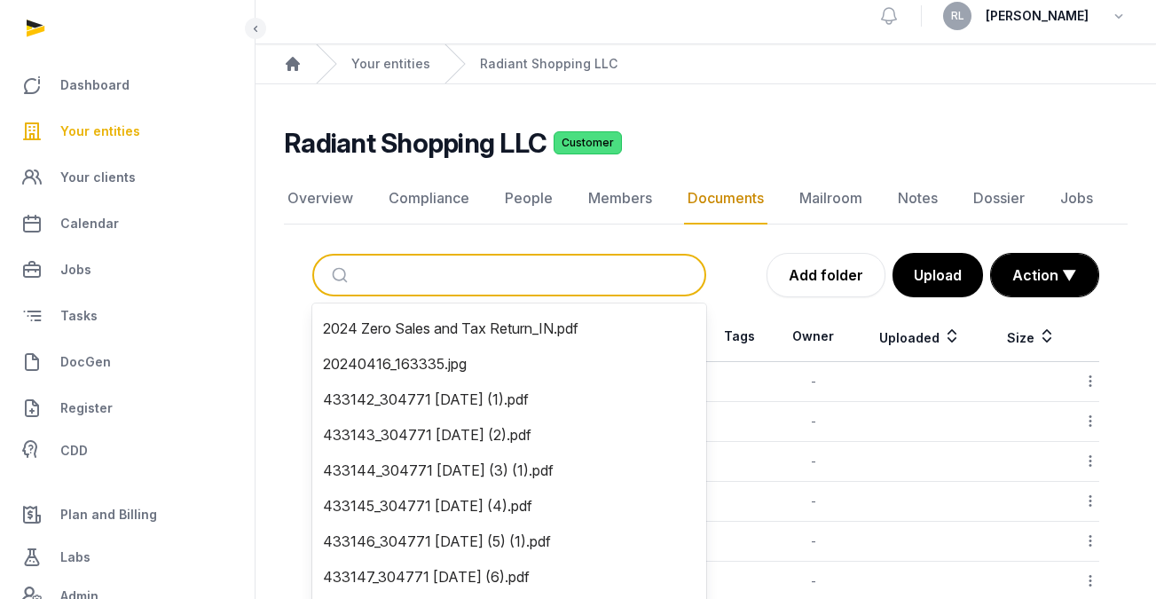
paste input "**********"
type input "**********"
click at [342, 275] on button "submit" at bounding box center [342, 275] width 42 height 39
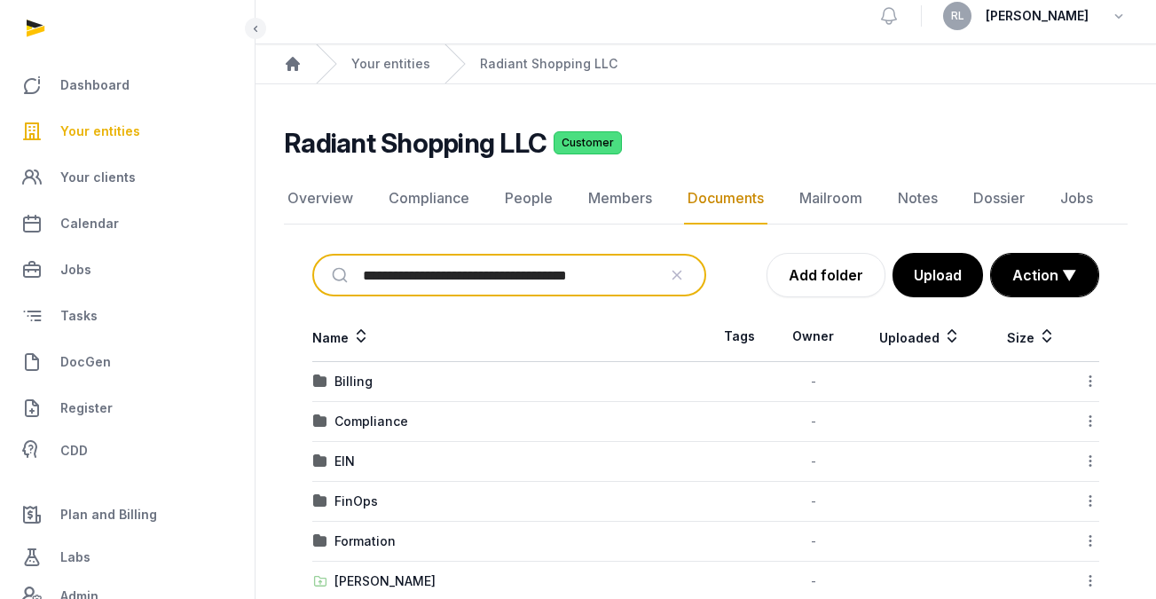
click at [553, 286] on input "**********" at bounding box center [510, 275] width 294 height 39
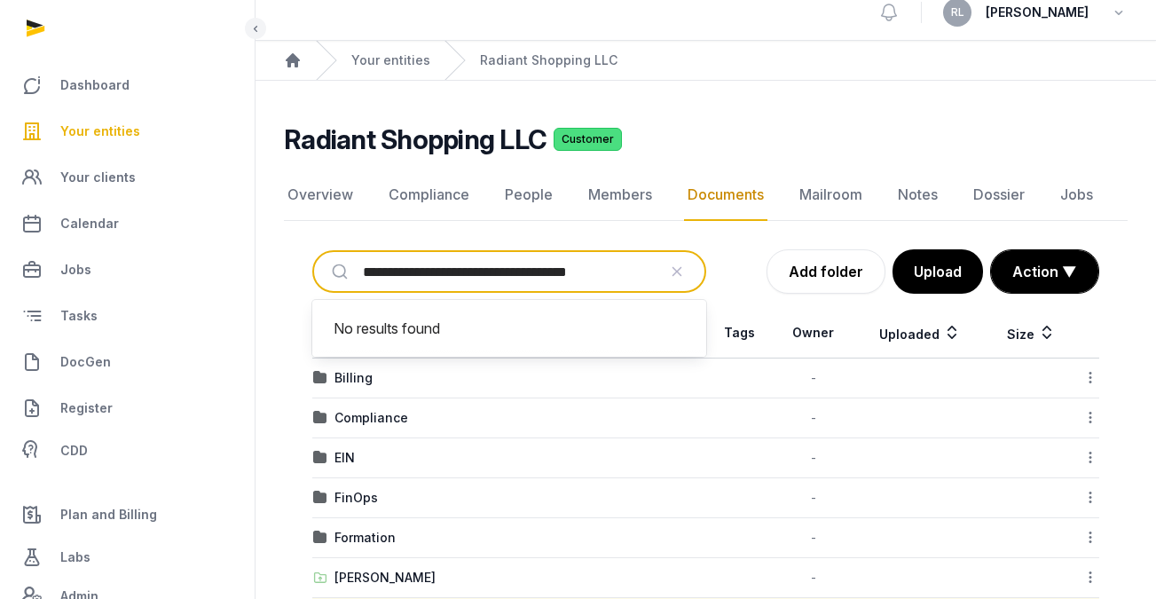
scroll to position [90, 0]
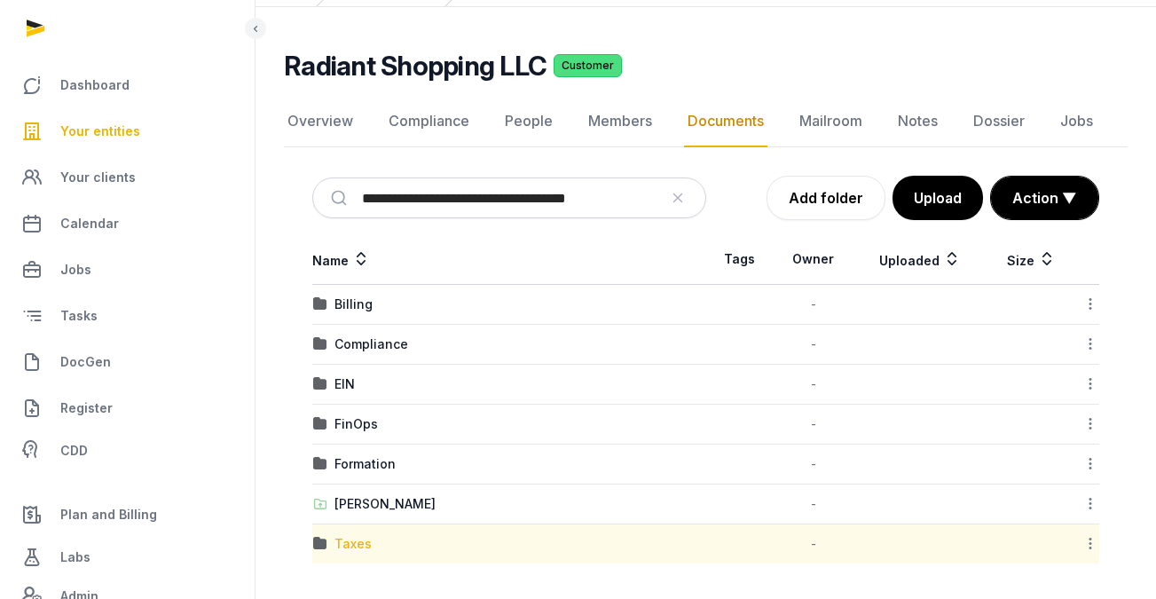
click at [357, 545] on div "Taxes" at bounding box center [353, 544] width 37 height 18
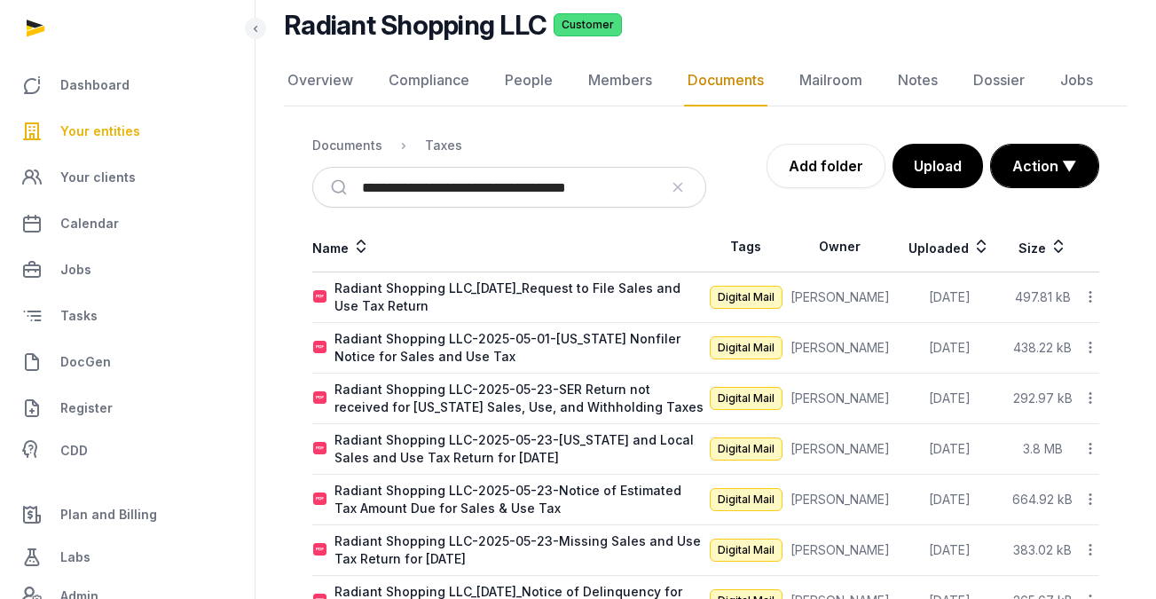
scroll to position [193, 0]
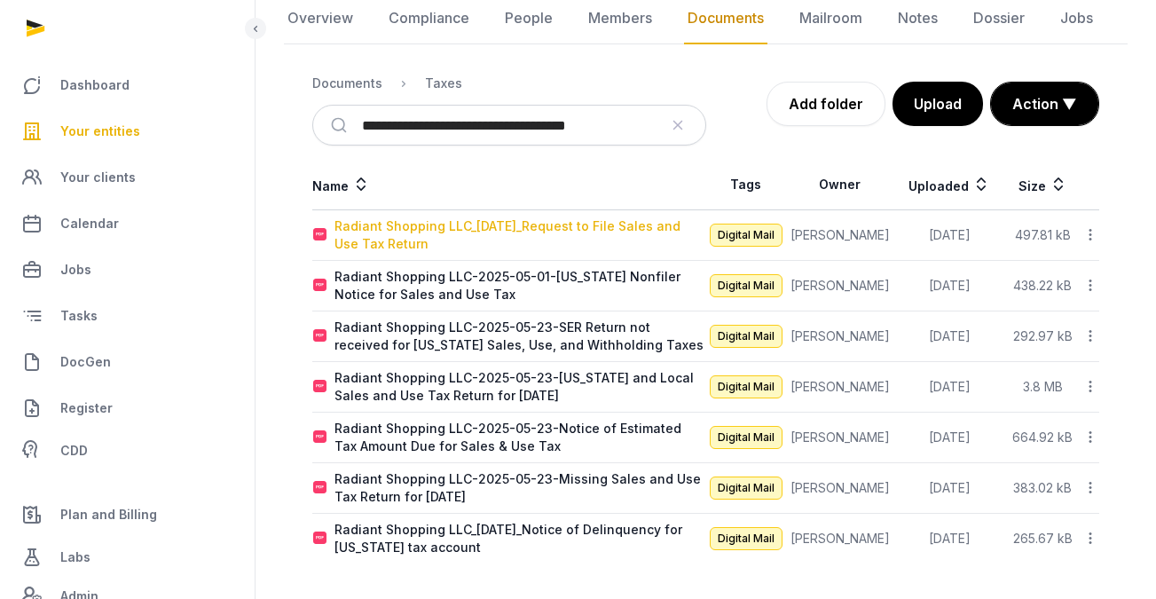
click at [528, 233] on div "Radiant Shopping LLC_2025-08-11_Request to File Sales and Use Tax Return" at bounding box center [520, 234] width 371 height 35
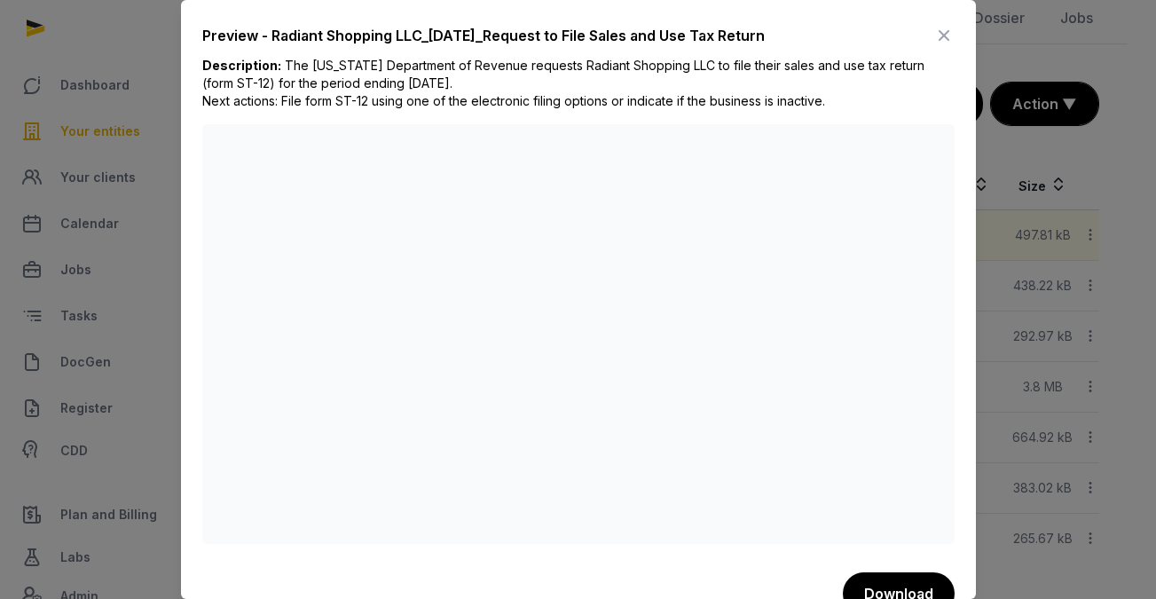
click at [934, 29] on icon at bounding box center [944, 35] width 21 height 28
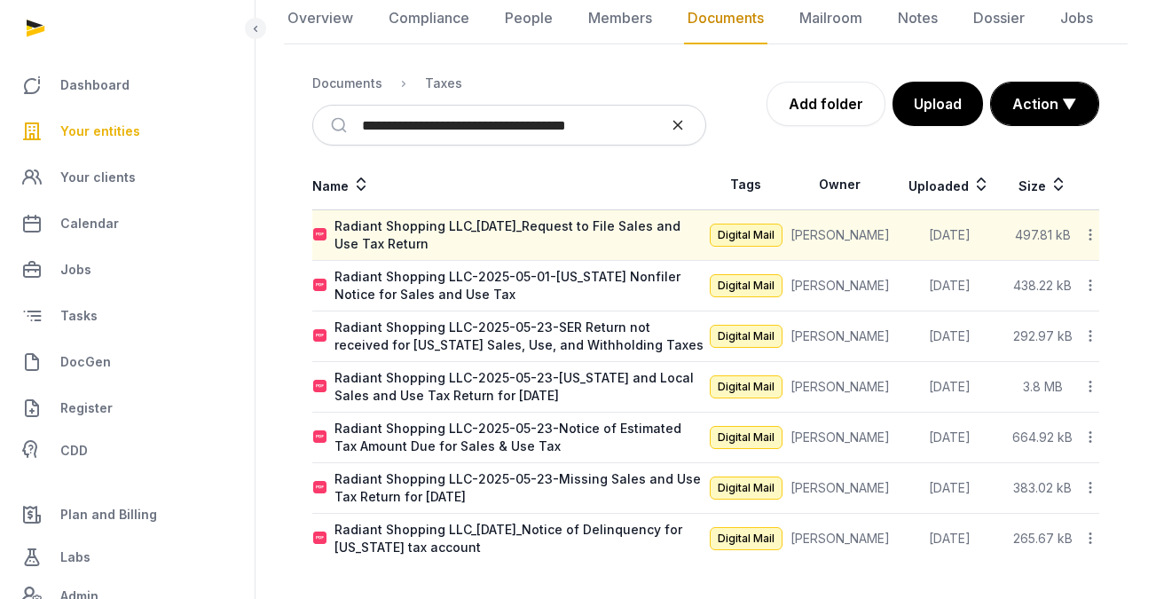
click at [679, 123] on icon "reset" at bounding box center [678, 126] width 10 height 10
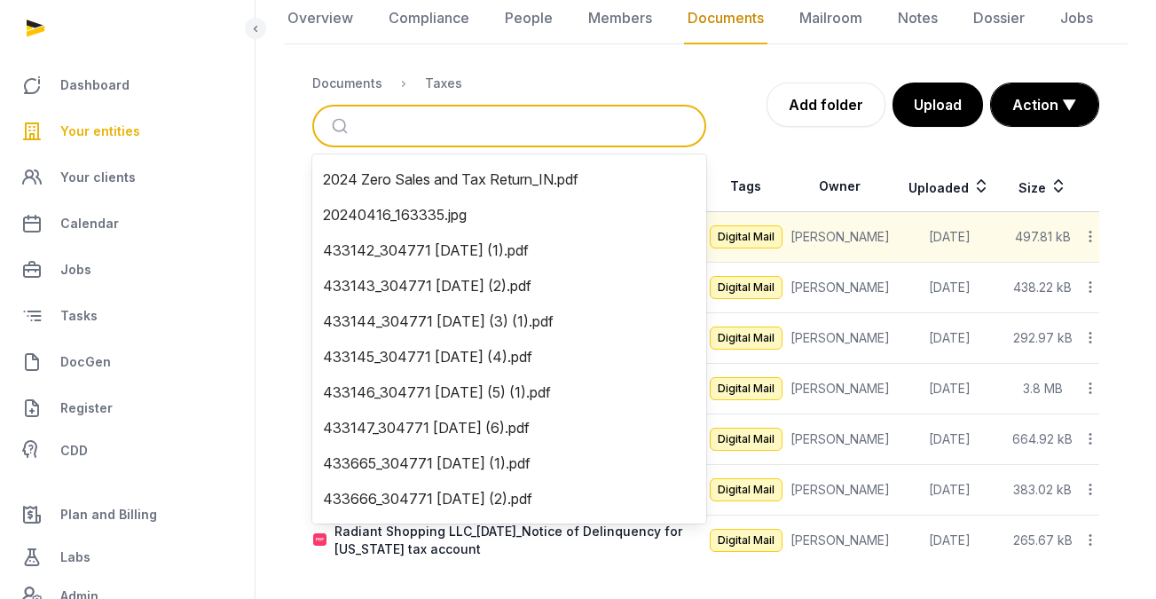
click at [611, 124] on input "search" at bounding box center [530, 125] width 335 height 39
paste input "**********"
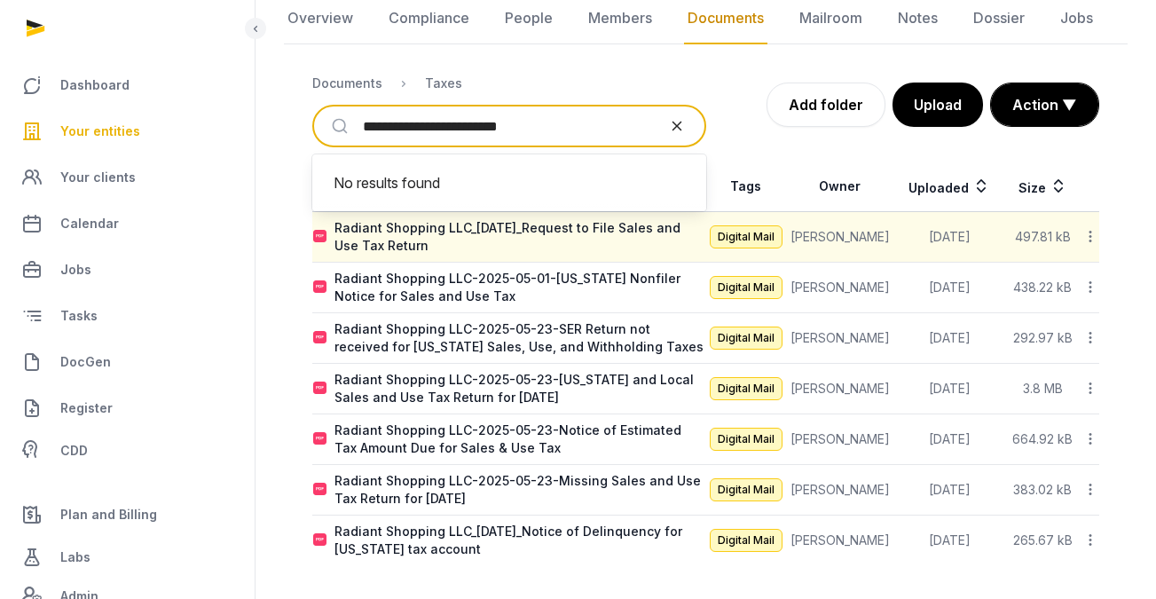
type input "**********"
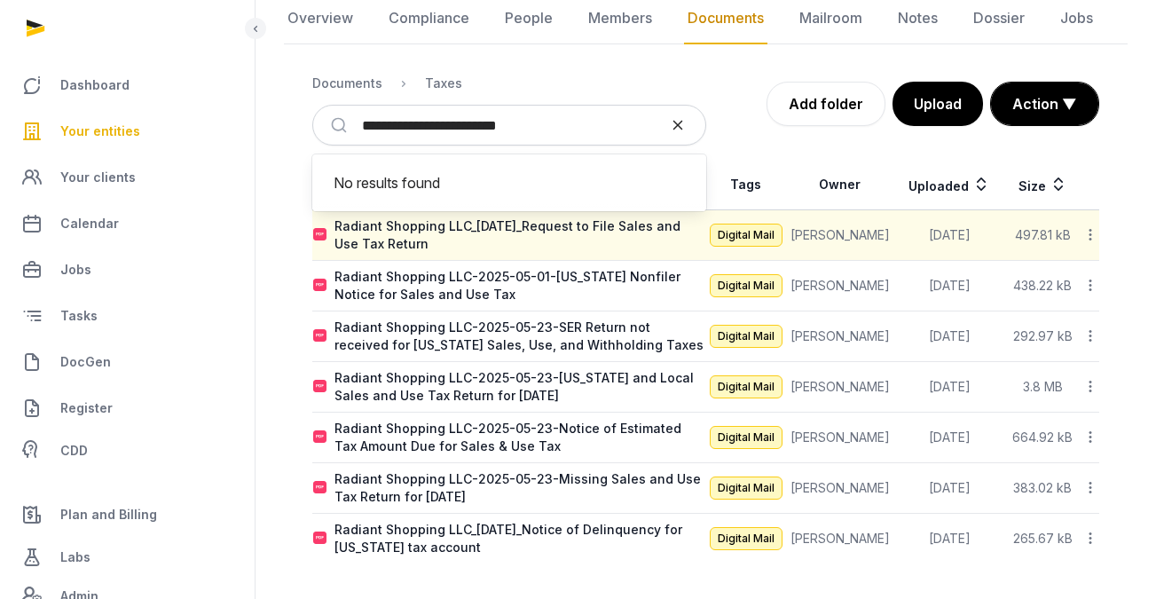
click at [672, 129] on icon "reset" at bounding box center [678, 125] width 18 height 16
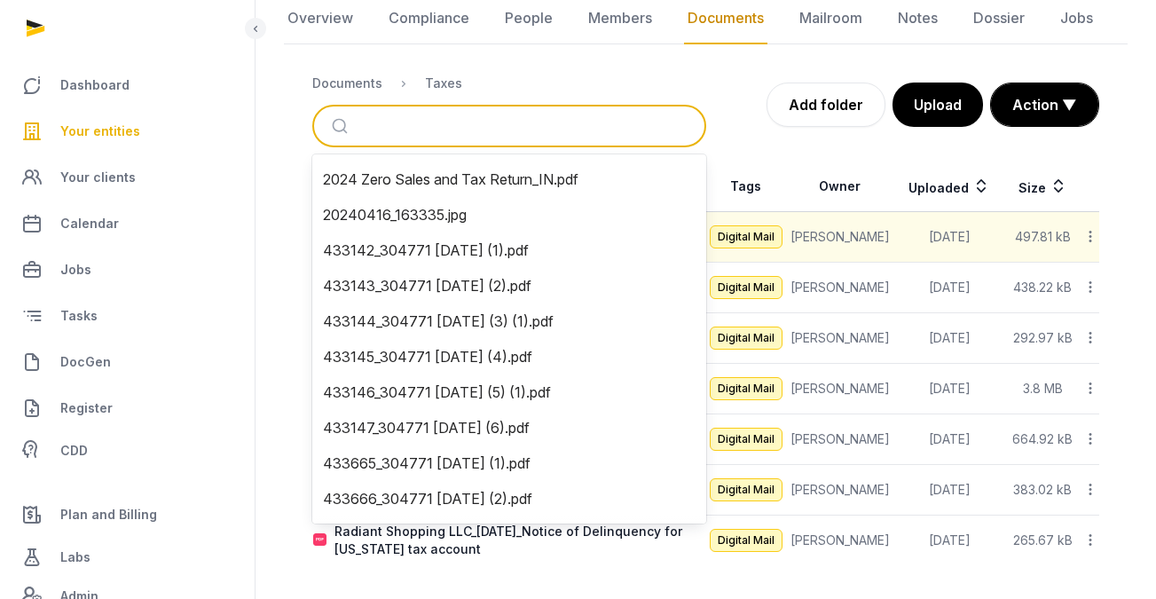
click at [590, 122] on input "search" at bounding box center [530, 125] width 335 height 39
paste input "**********"
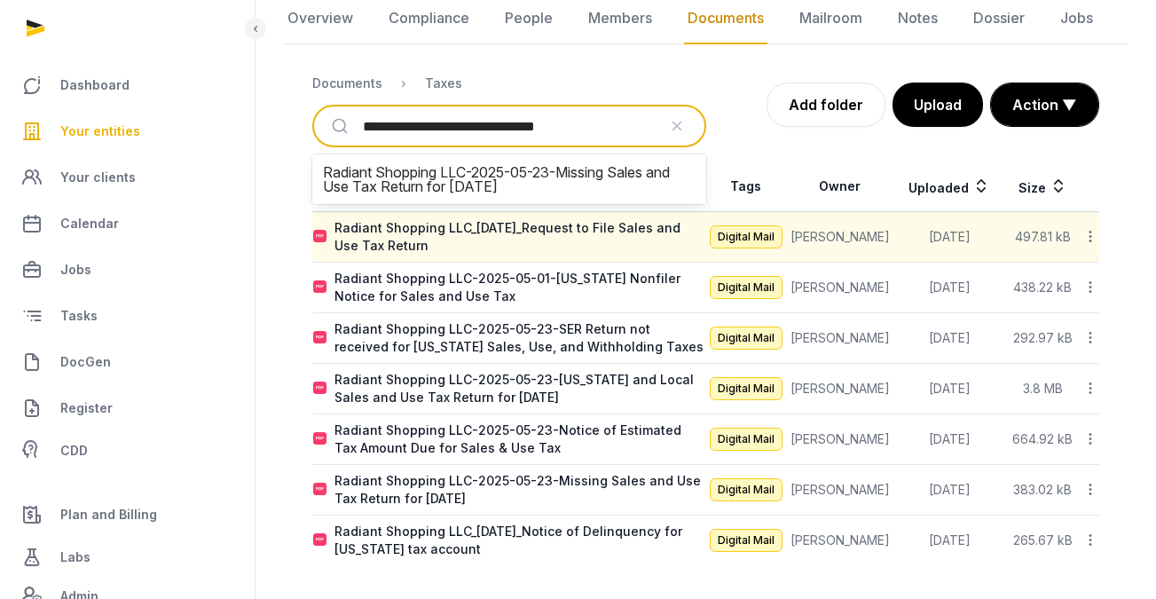
type input "**********"
click at [342, 126] on button "submit" at bounding box center [342, 125] width 42 height 39
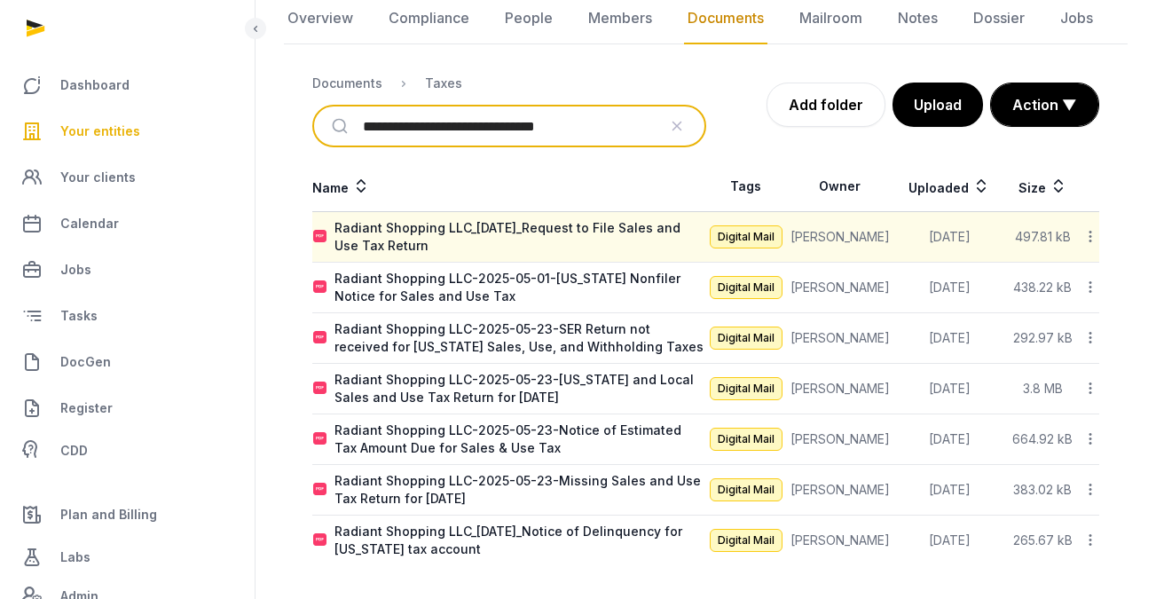
click at [637, 128] on input "**********" at bounding box center [510, 125] width 294 height 39
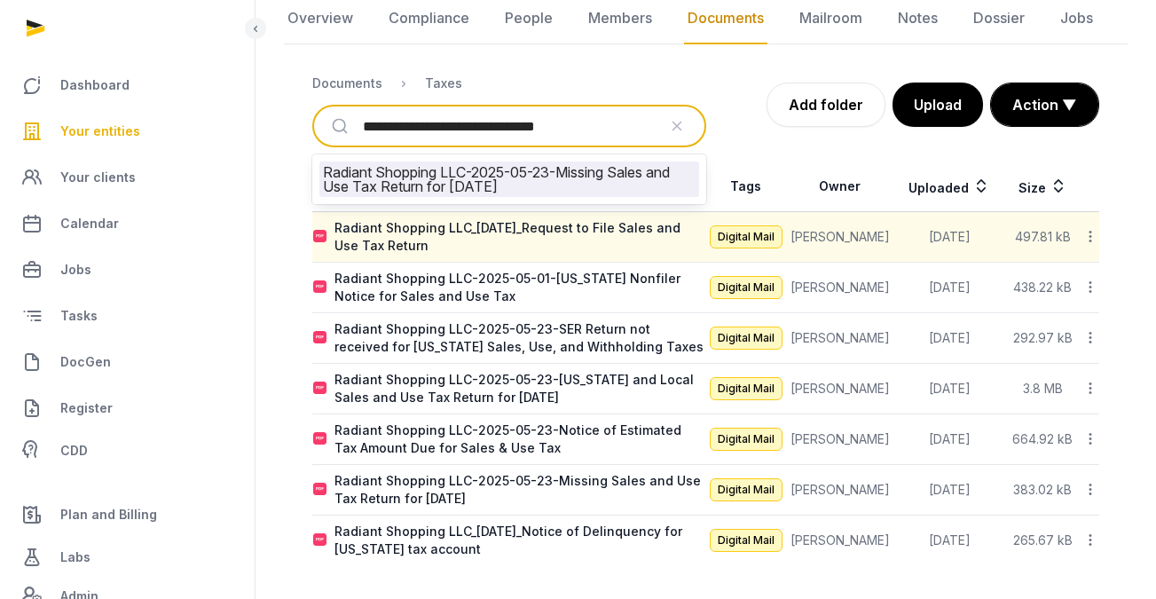
click at [645, 182] on li "Radiant Shopping LLC-2025-05-23-Missing Sales and Use Tax Return for [DATE]" at bounding box center [509, 179] width 380 height 35
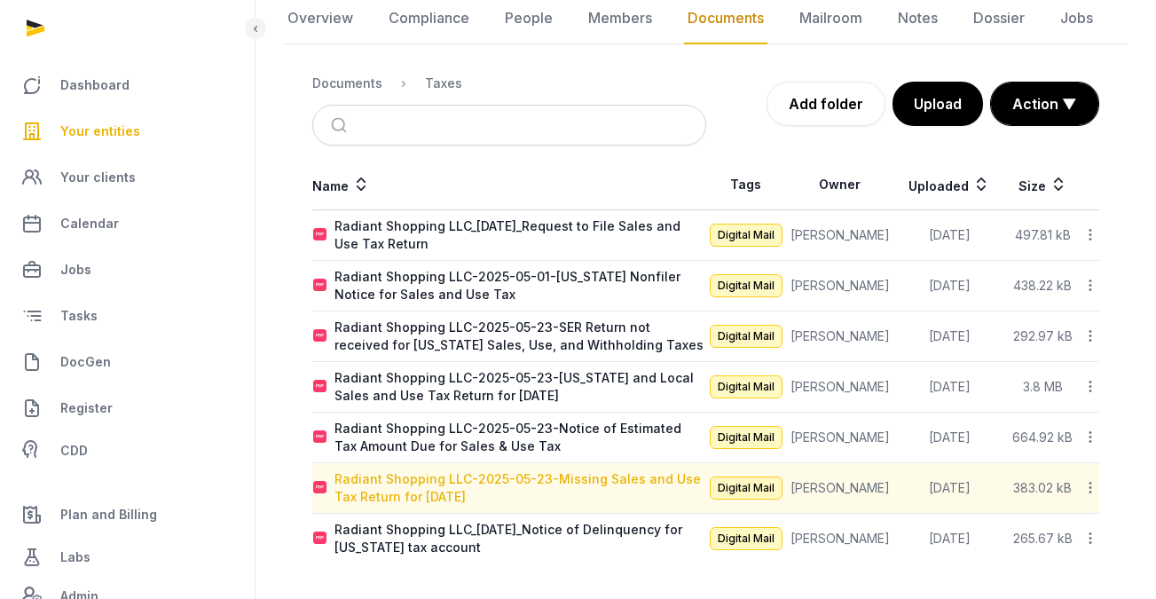
click at [620, 485] on div "Radiant Shopping LLC-2025-05-23-Missing Sales and Use Tax Return for [DATE]" at bounding box center [520, 487] width 371 height 35
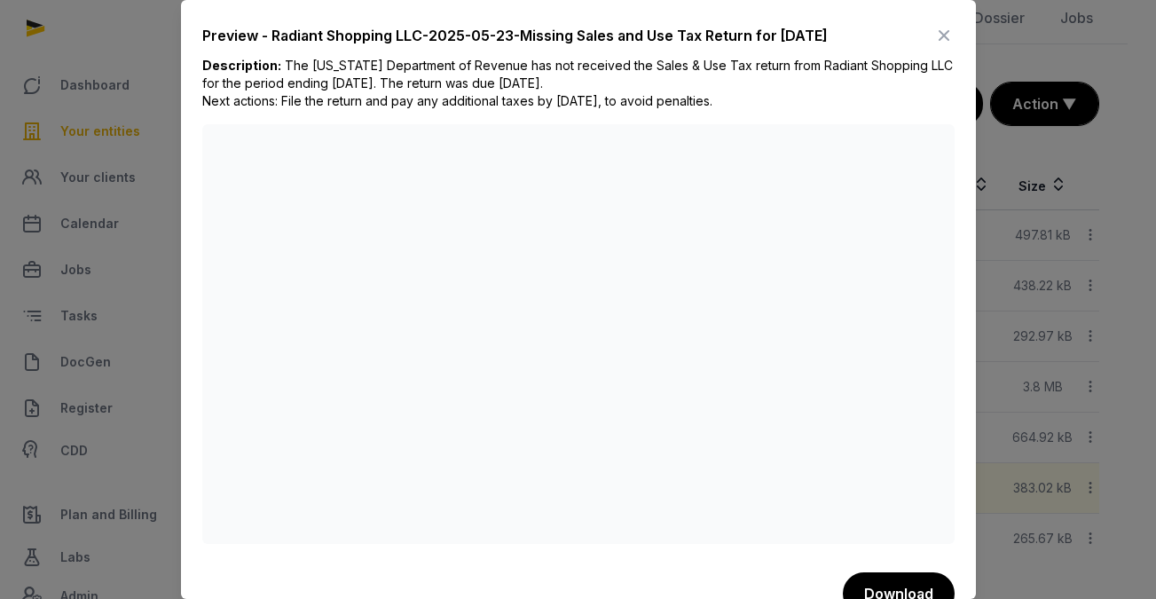
click at [934, 29] on icon at bounding box center [944, 35] width 21 height 28
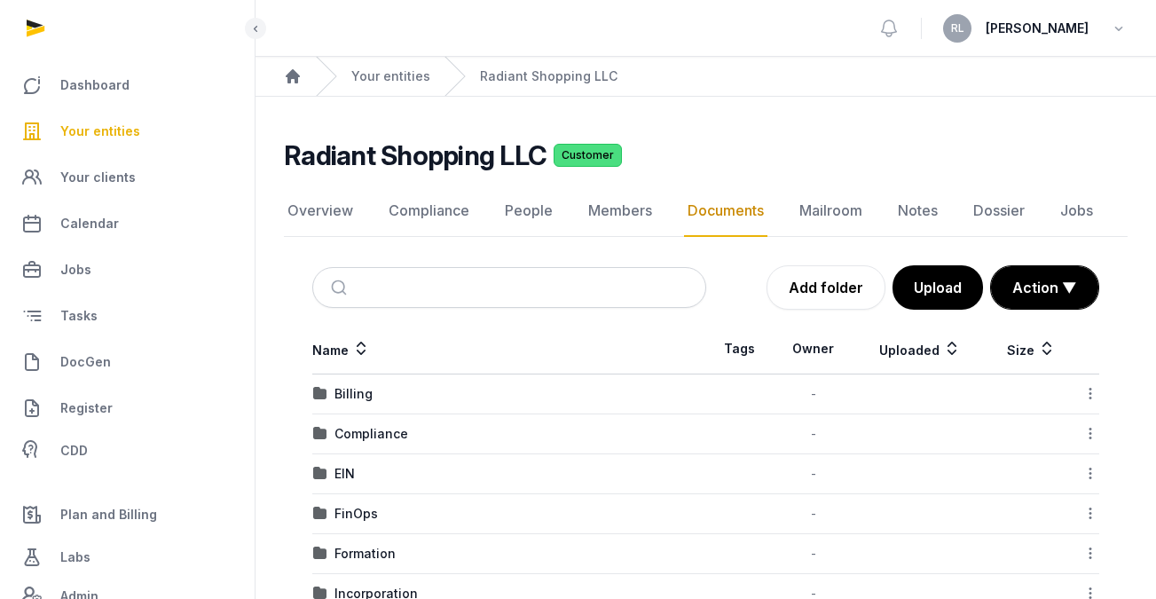
scroll to position [130, 0]
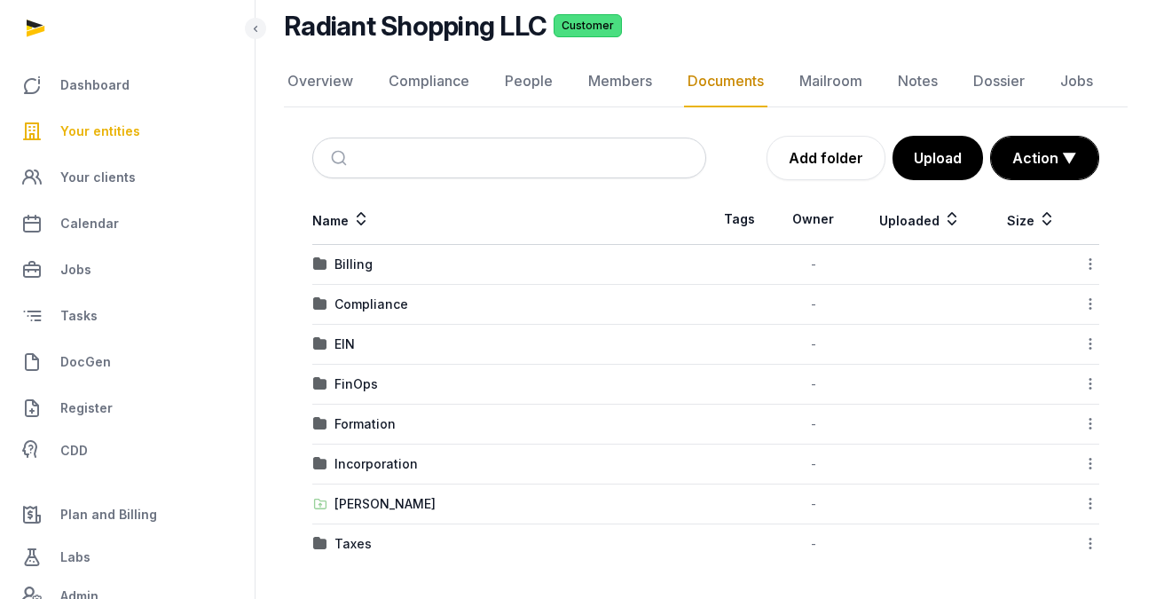
click at [372, 543] on div "Taxes" at bounding box center [509, 544] width 392 height 18
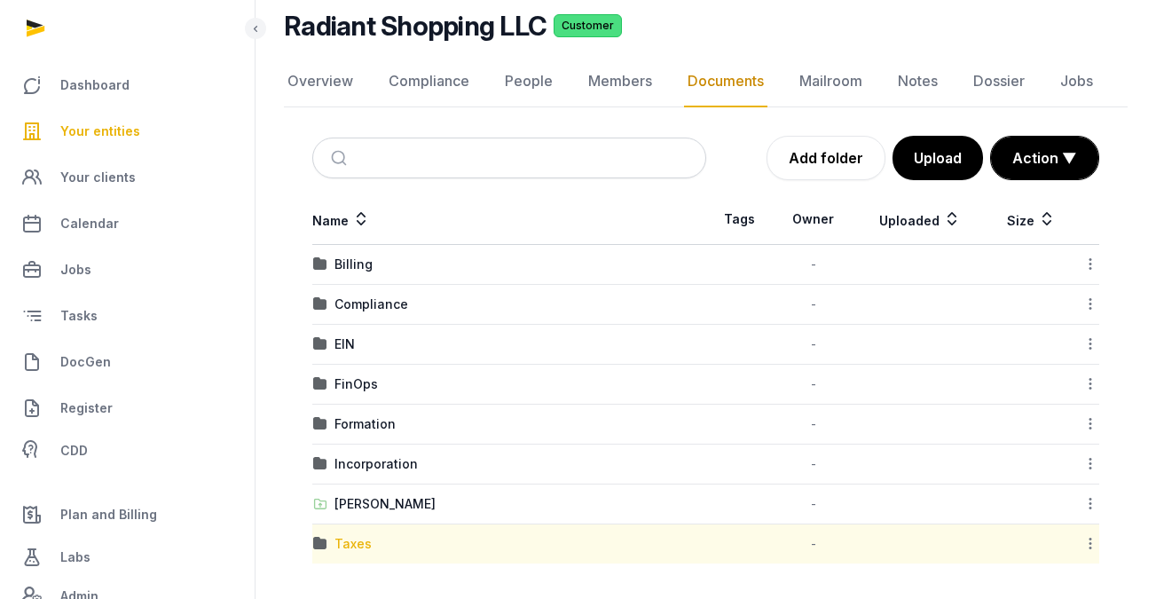
click at [366, 544] on div "Taxes" at bounding box center [353, 544] width 37 height 18
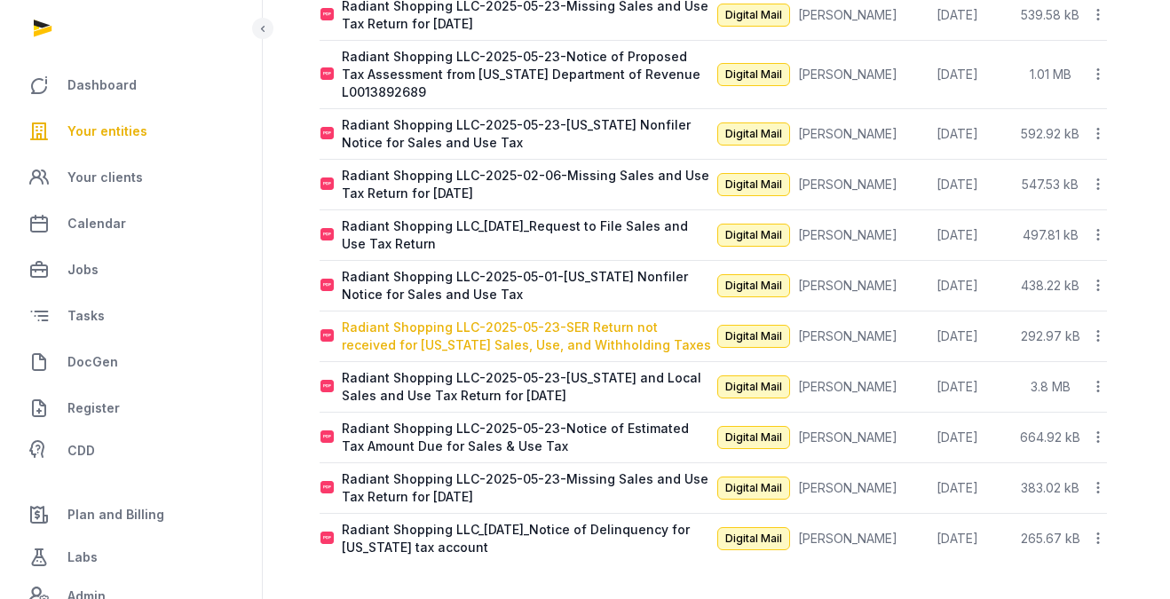
scroll to position [0, 0]
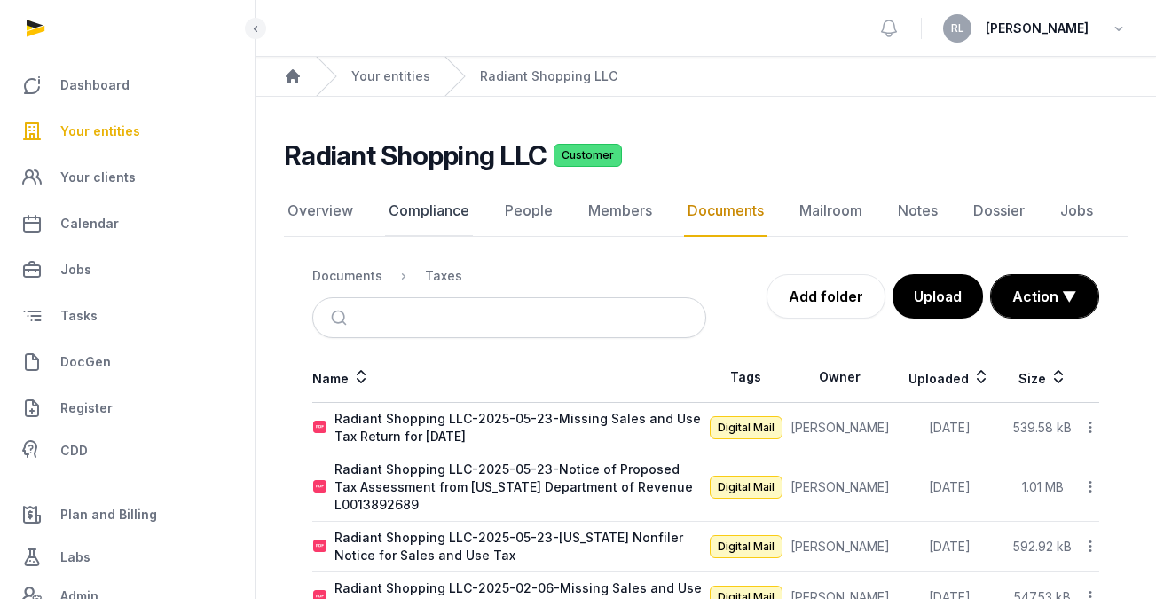
click at [427, 193] on link "Compliance" at bounding box center [429, 210] width 88 height 51
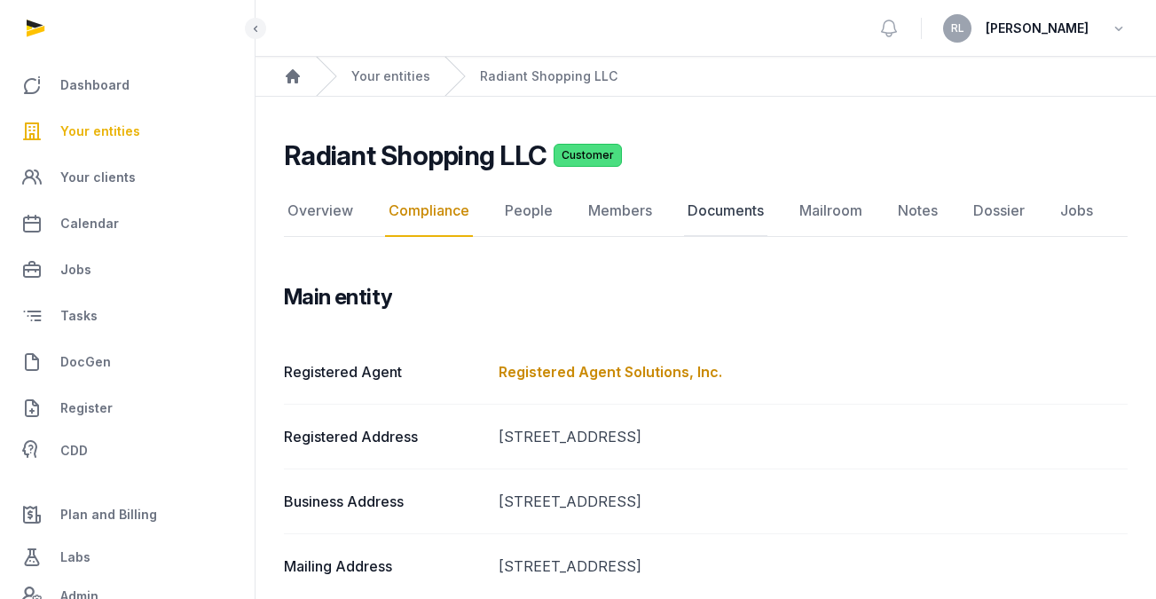
click at [730, 214] on link "Documents" at bounding box center [725, 210] width 83 height 51
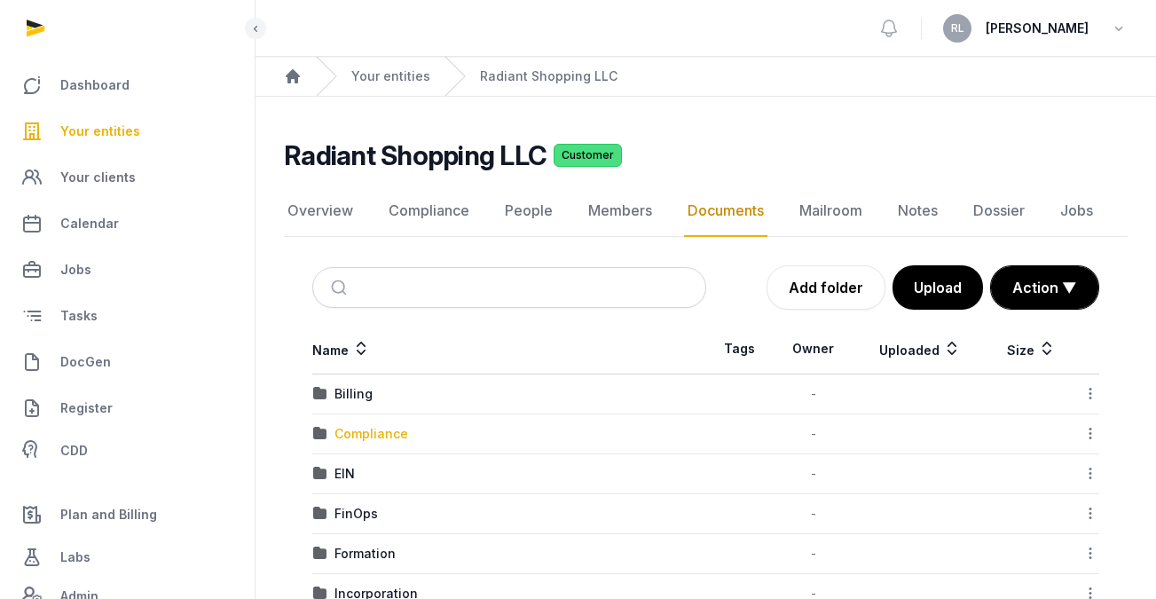
click at [375, 429] on div "Compliance" at bounding box center [372, 434] width 74 height 18
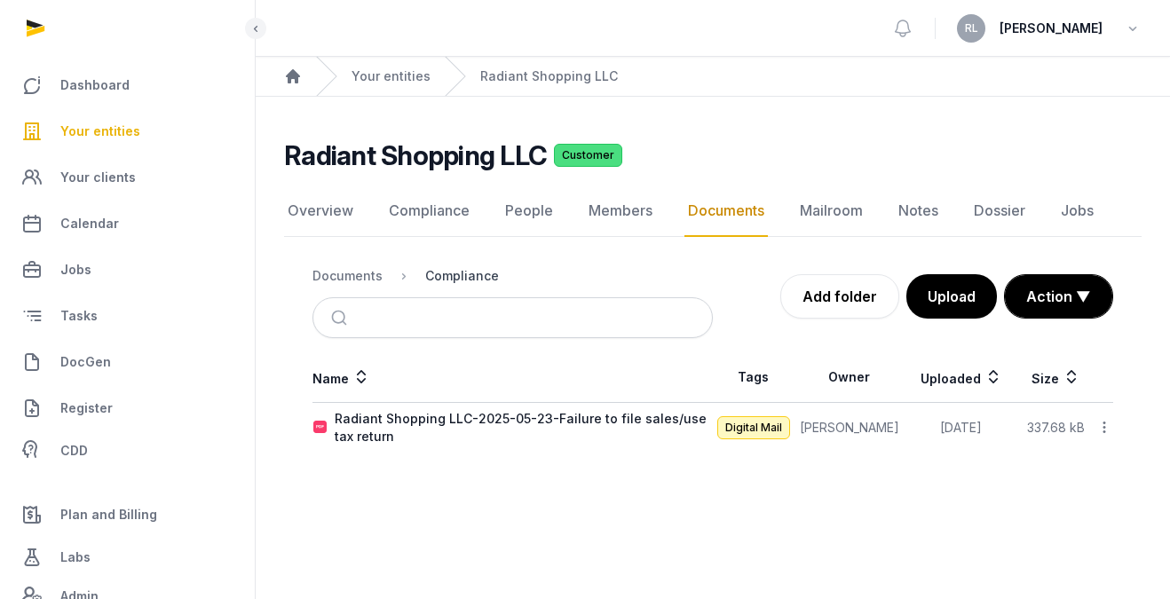
click at [468, 274] on div "Compliance" at bounding box center [462, 276] width 74 height 18
click at [321, 272] on div "Documents" at bounding box center [347, 276] width 70 height 18
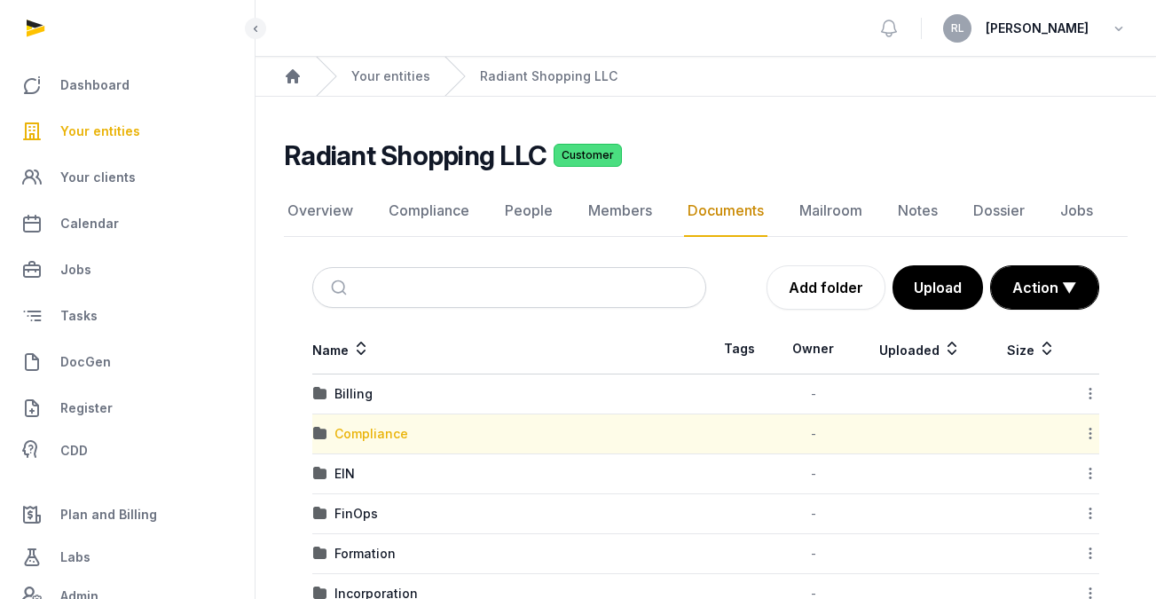
click at [375, 438] on div "Compliance" at bounding box center [372, 434] width 74 height 18
